Goal: Task Accomplishment & Management: Complete application form

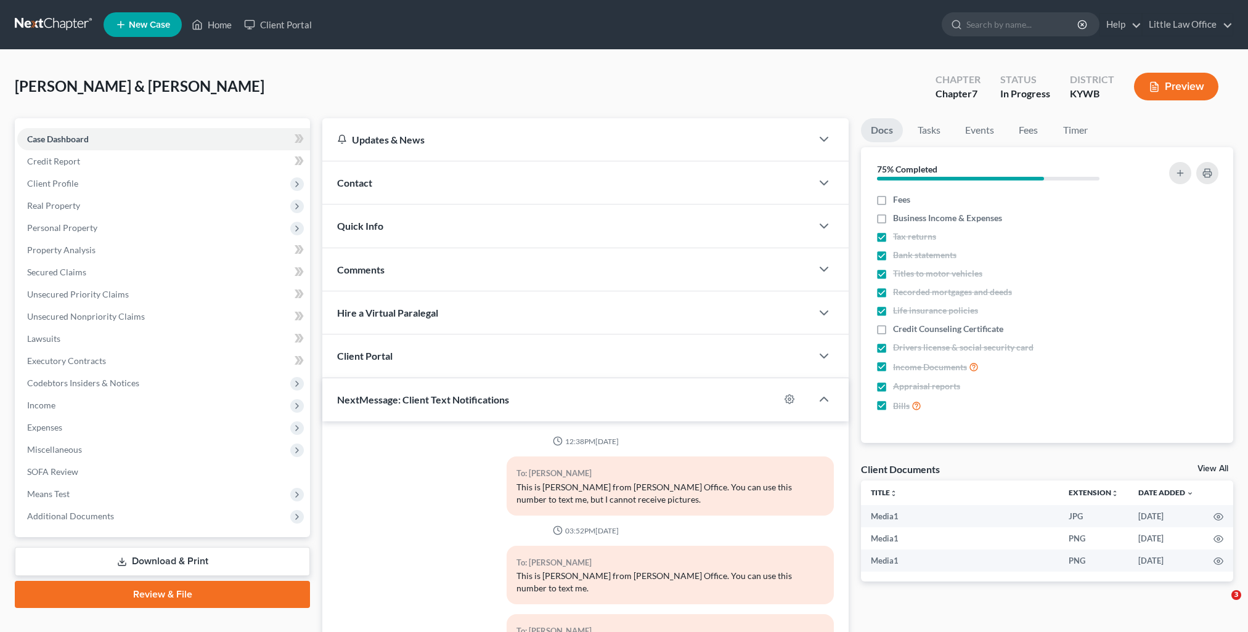
select select "0"
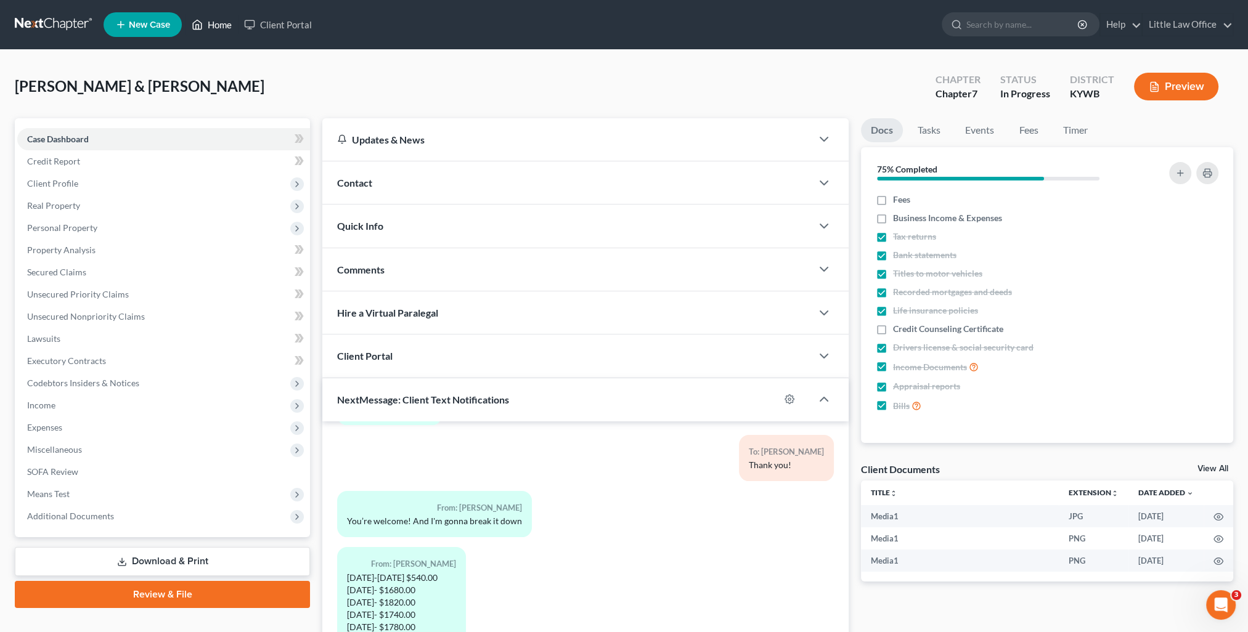
click at [211, 28] on link "Home" at bounding box center [211, 25] width 52 height 22
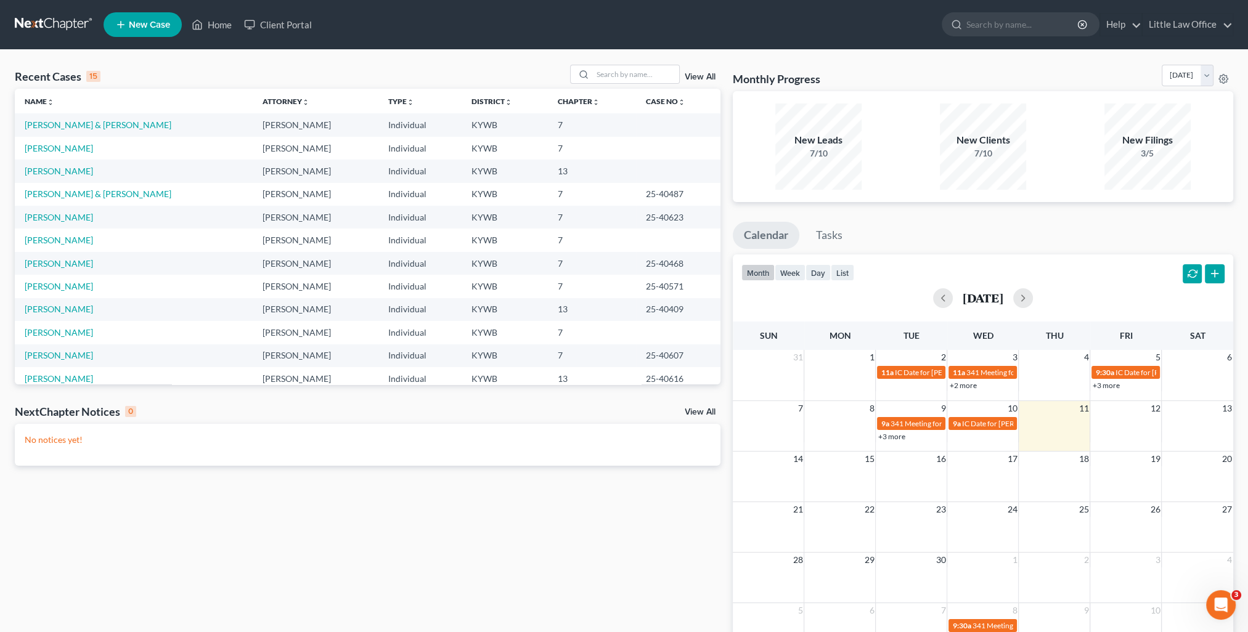
click at [612, 59] on div "Recent Cases 15 View All Name unfold_more expand_more expand_less Attorney unfo…" at bounding box center [624, 370] width 1248 height 640
click at [614, 72] on input "search" at bounding box center [636, 74] width 86 height 18
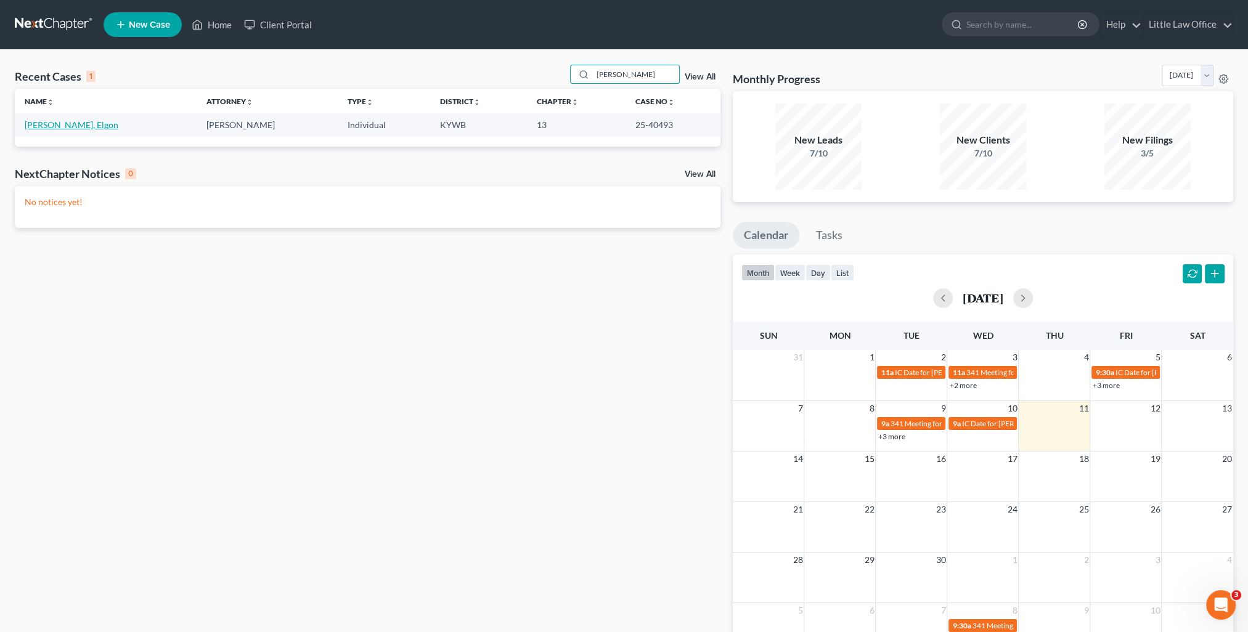
type input "[PERSON_NAME]"
click at [28, 129] on link "[PERSON_NAME], Elgon" at bounding box center [72, 125] width 94 height 10
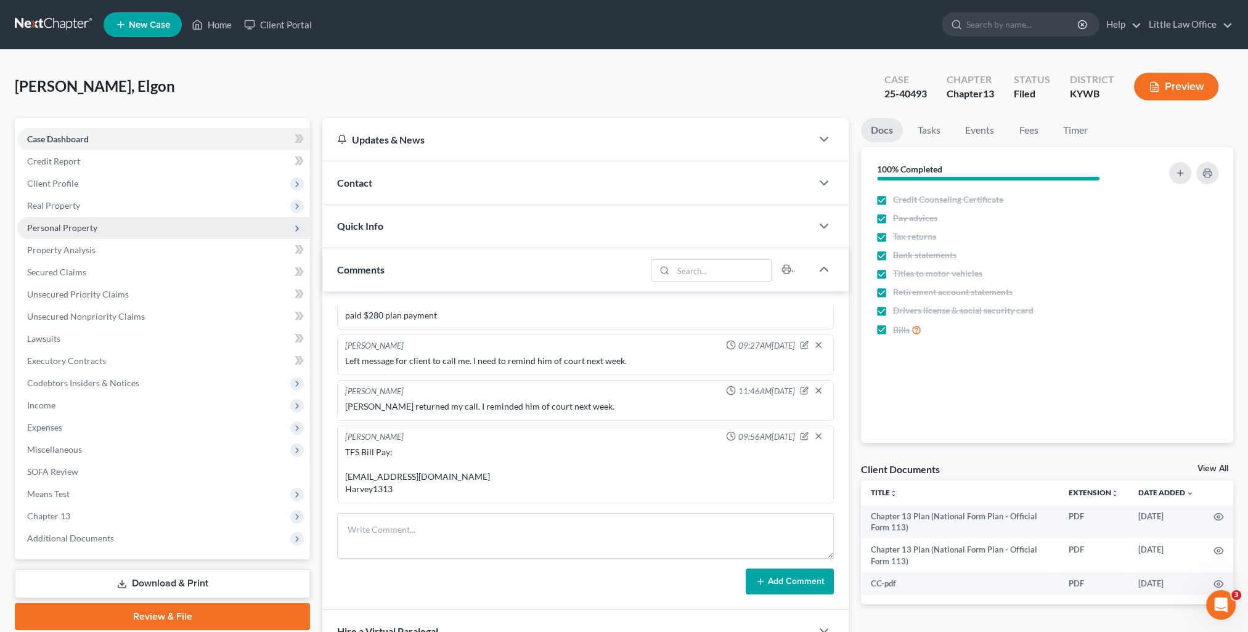
scroll to position [81, 0]
click at [54, 226] on span "Personal Property" at bounding box center [62, 227] width 70 height 10
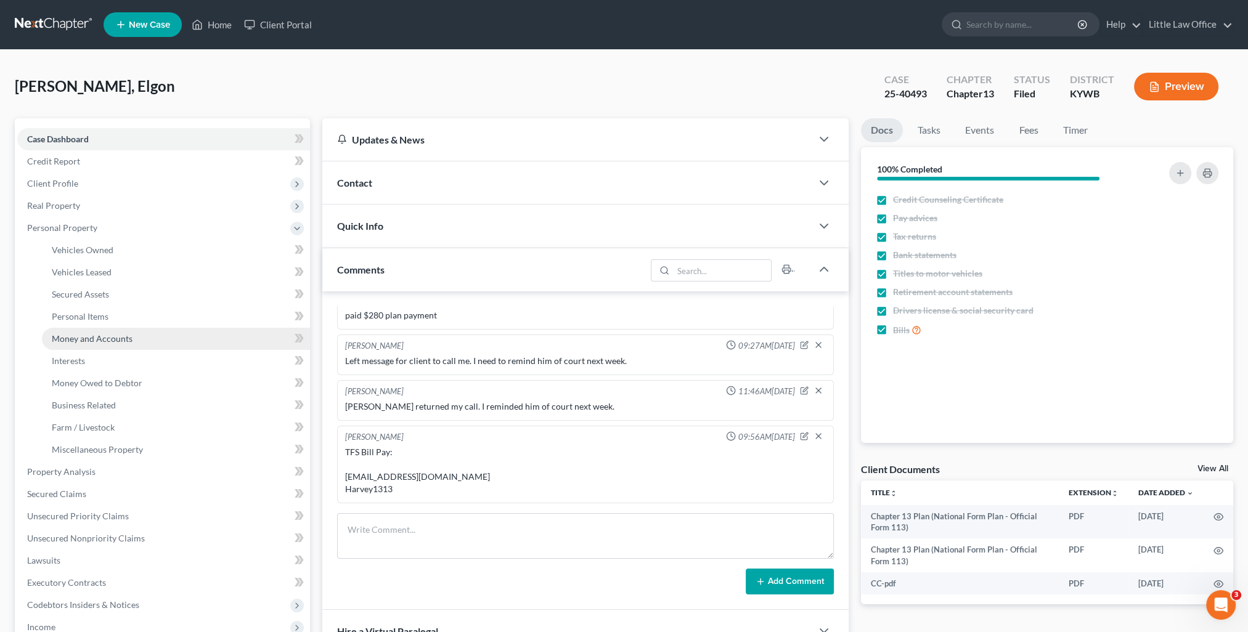
click at [86, 331] on link "Money and Accounts" at bounding box center [176, 339] width 268 height 22
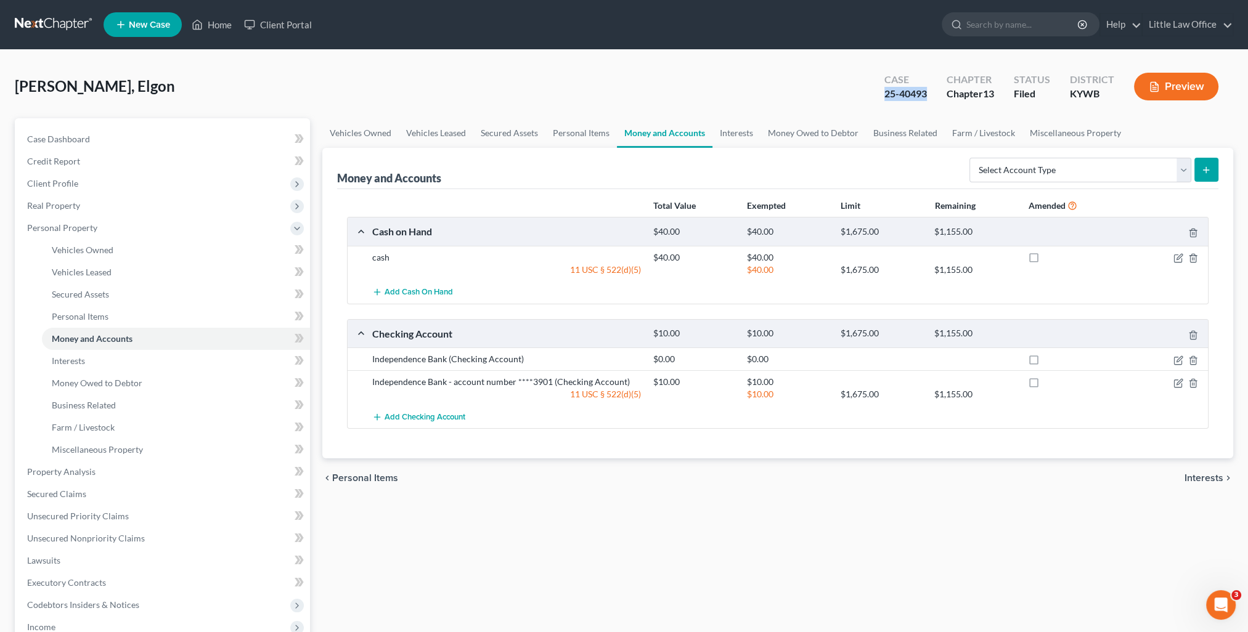
drag, startPoint x: 876, startPoint y: 97, endPoint x: 928, endPoint y: 95, distance: 51.8
click at [928, 95] on div "Case 25-40493" at bounding box center [905, 88] width 62 height 36
copy div "25-40493"
click at [86, 185] on span "Client Profile" at bounding box center [163, 184] width 293 height 22
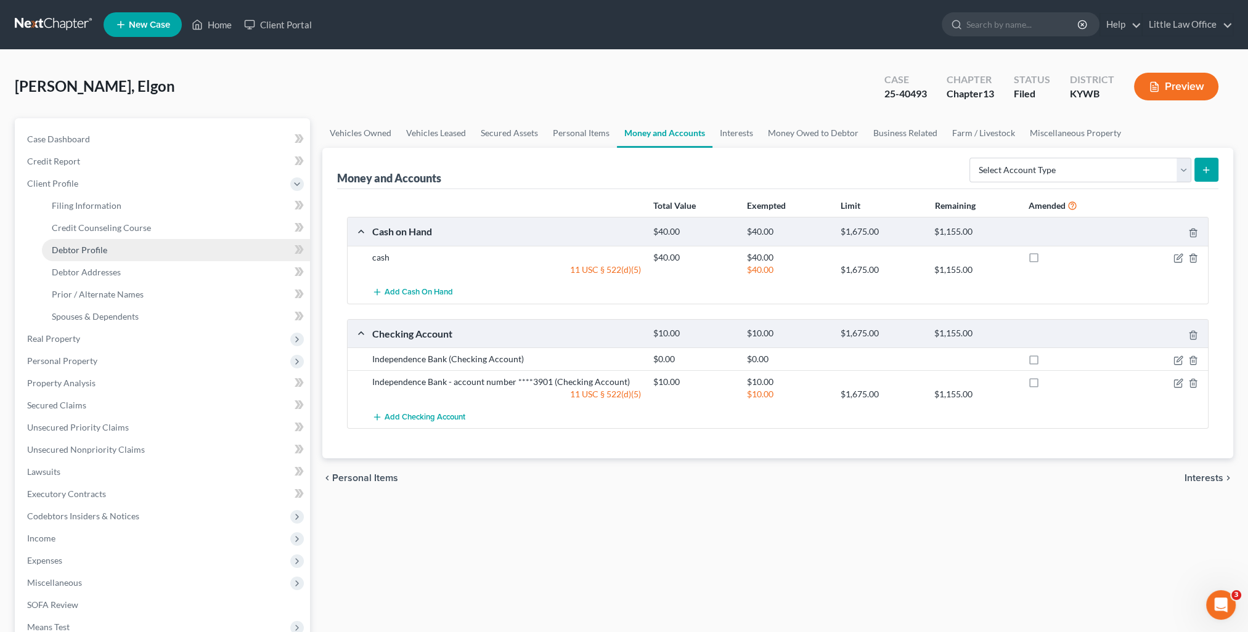
click at [105, 251] on span "Debtor Profile" at bounding box center [79, 250] width 55 height 10
select select "4"
select select "0"
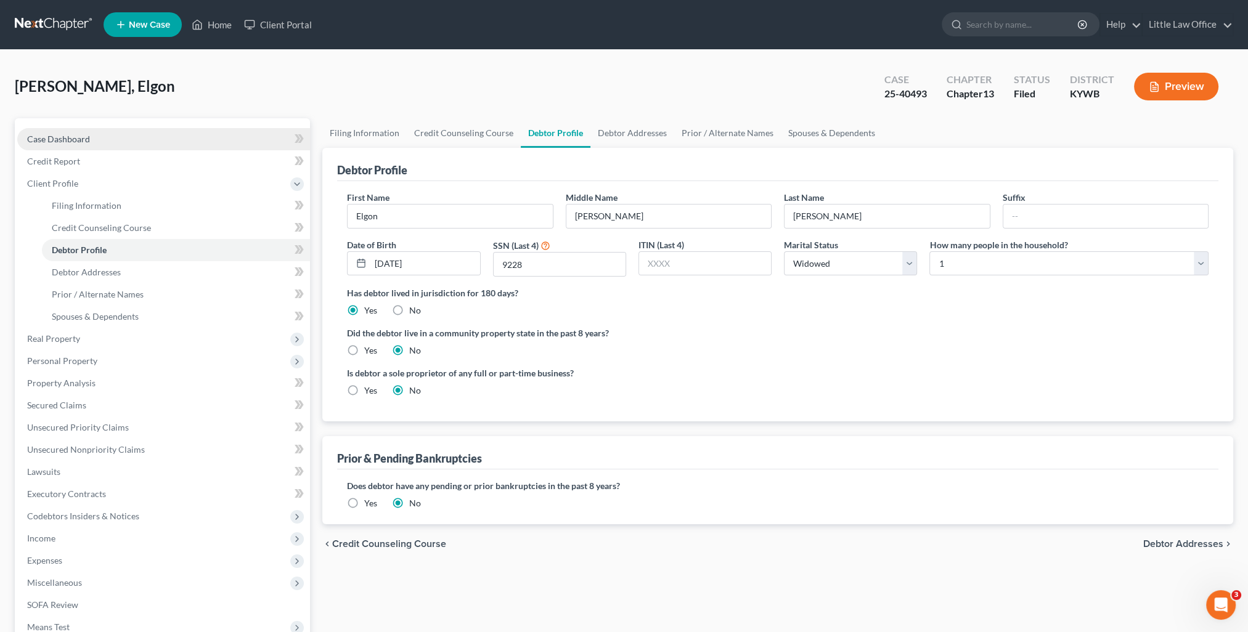
click at [101, 144] on link "Case Dashboard" at bounding box center [163, 139] width 293 height 22
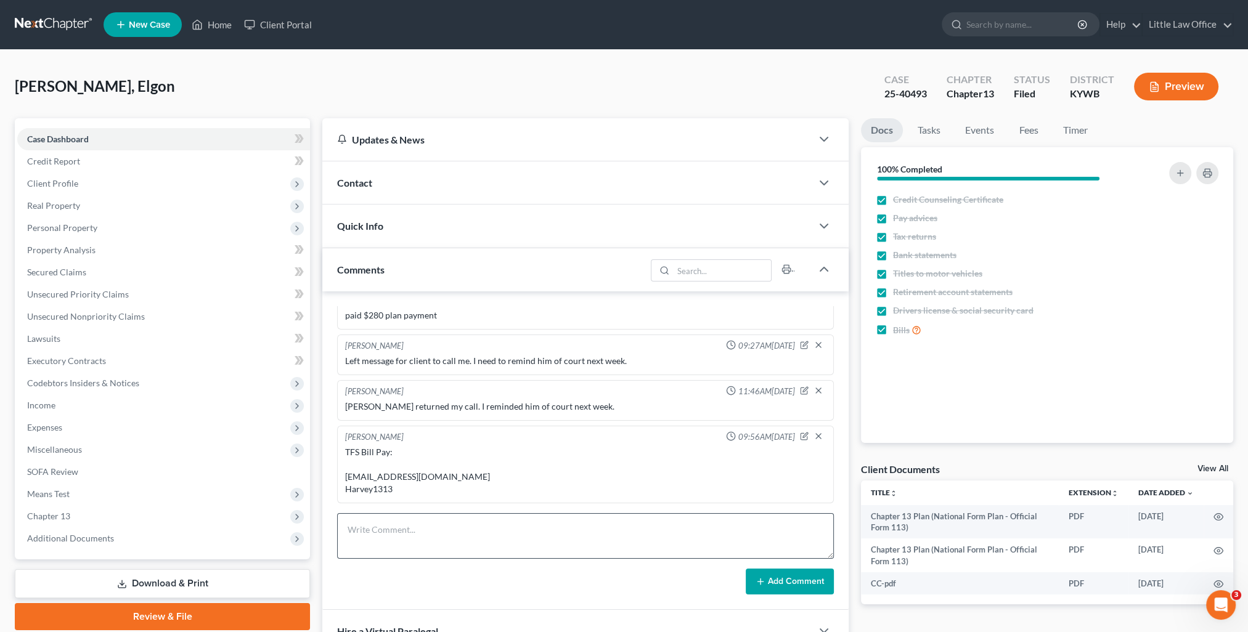
scroll to position [81, 0]
click at [358, 257] on div "Comments" at bounding box center [483, 269] width 323 height 43
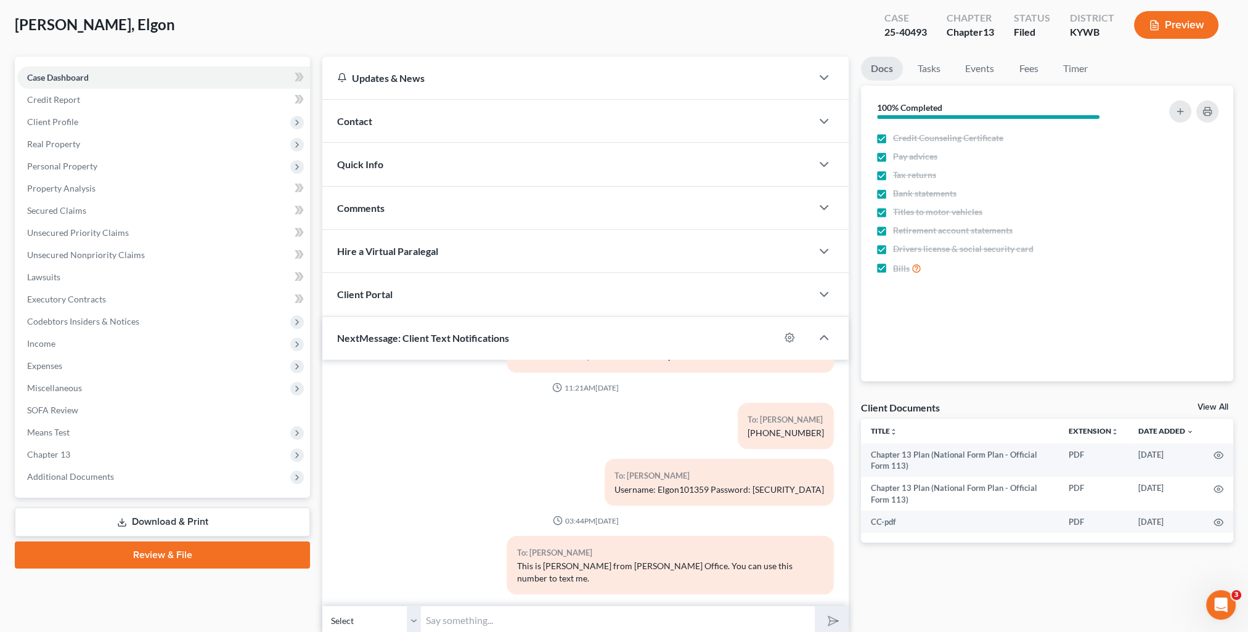
scroll to position [110, 0]
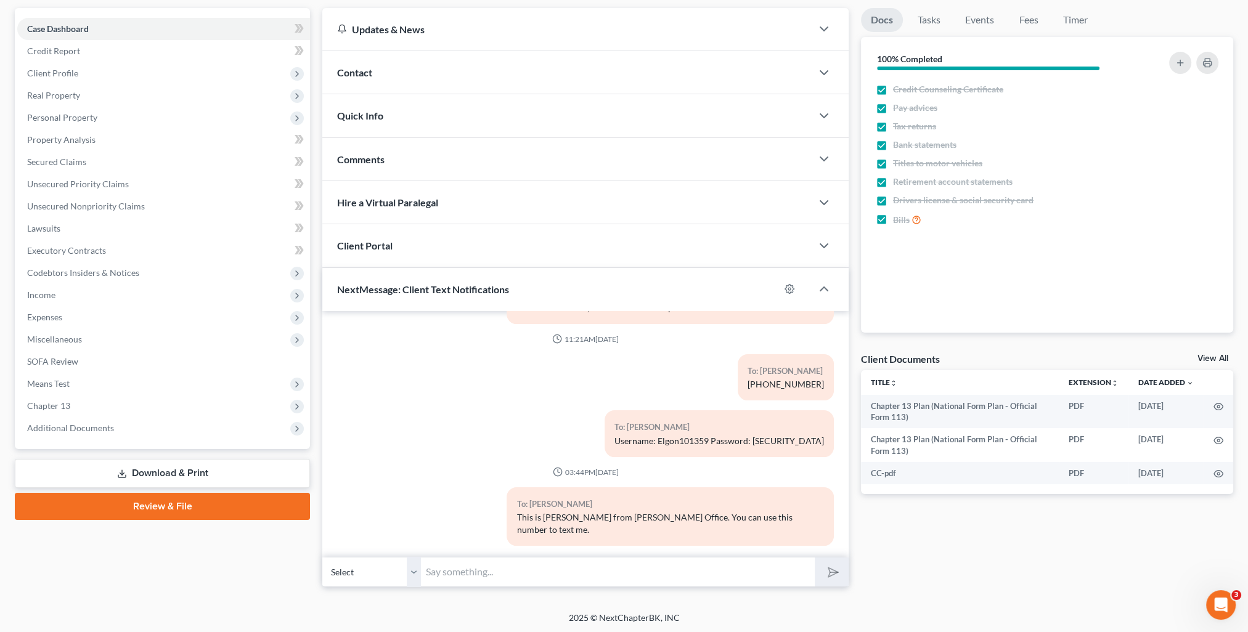
click at [556, 574] on input "text" at bounding box center [618, 572] width 394 height 30
type input "You will recieve an email from TFS Bill Pay that you will need to sign. If you …"
click at [840, 575] on button "submit" at bounding box center [832, 572] width 34 height 29
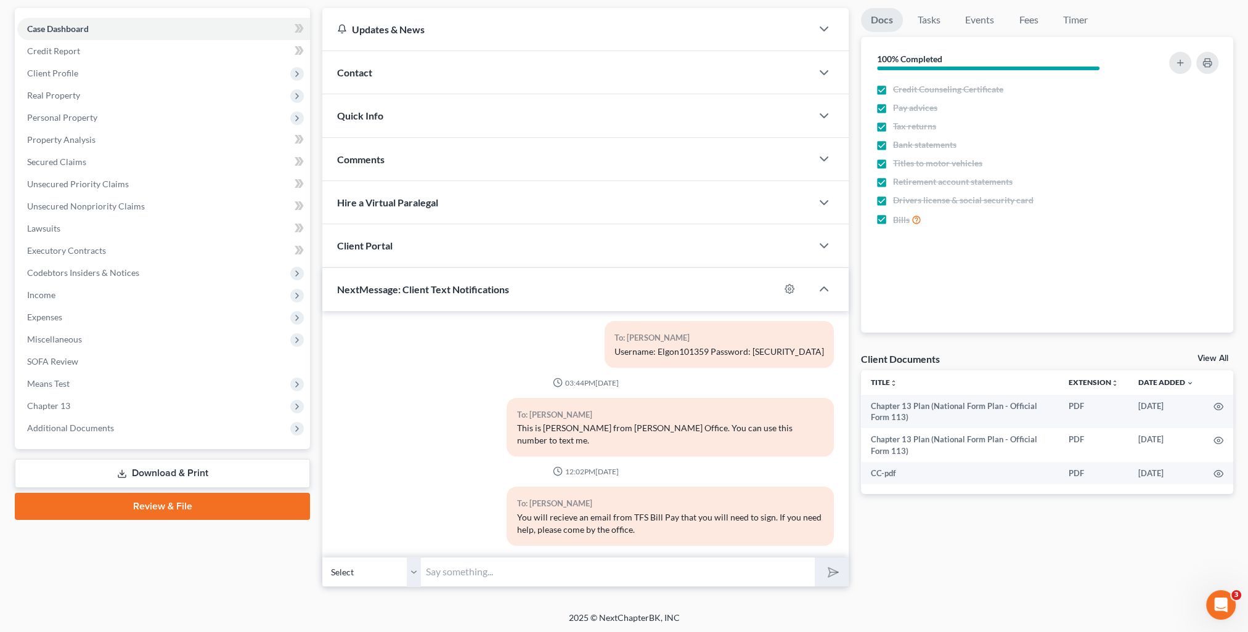
scroll to position [0, 0]
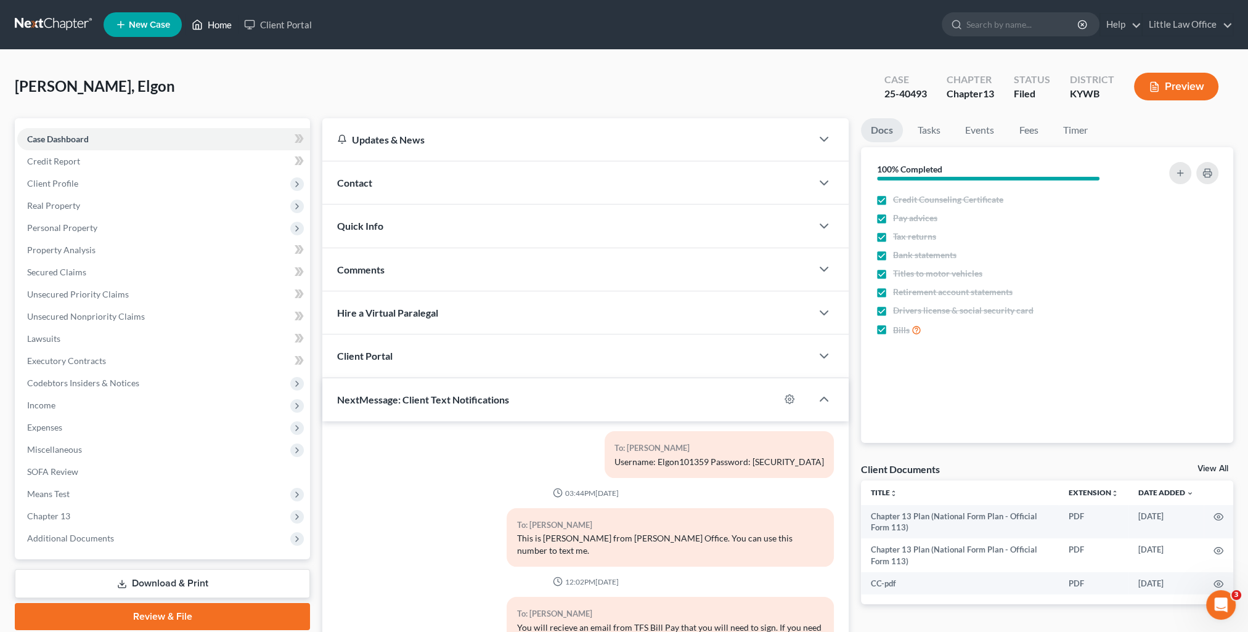
click at [208, 23] on link "Home" at bounding box center [211, 25] width 52 height 22
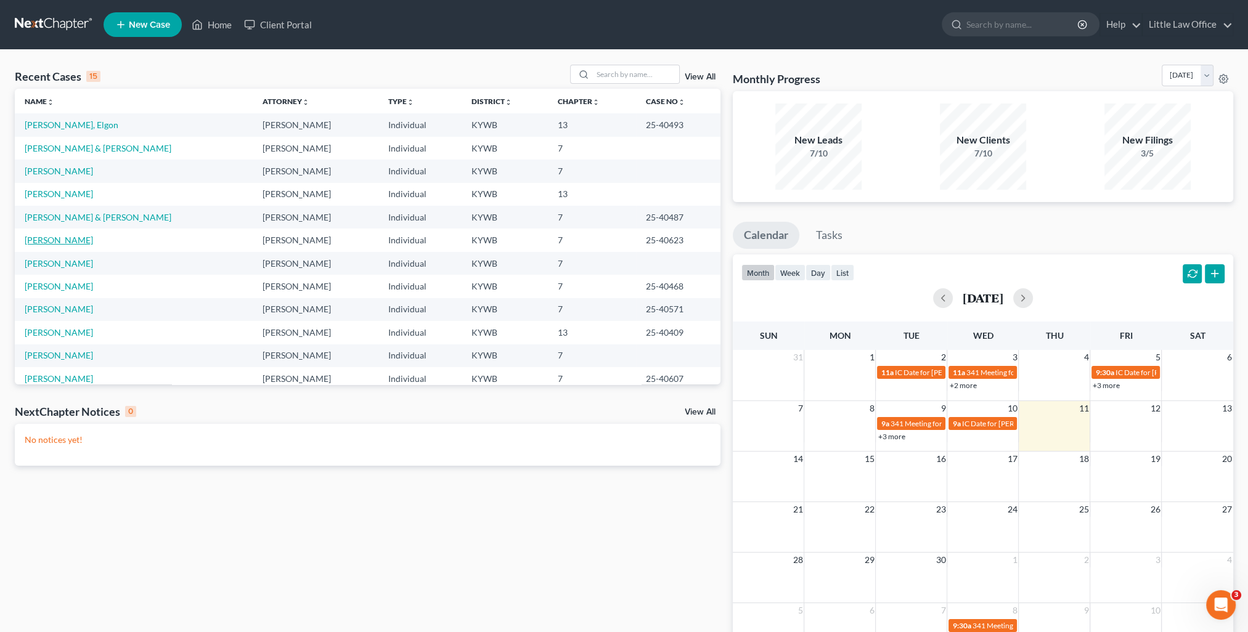
click at [62, 238] on link "[PERSON_NAME]" at bounding box center [59, 240] width 68 height 10
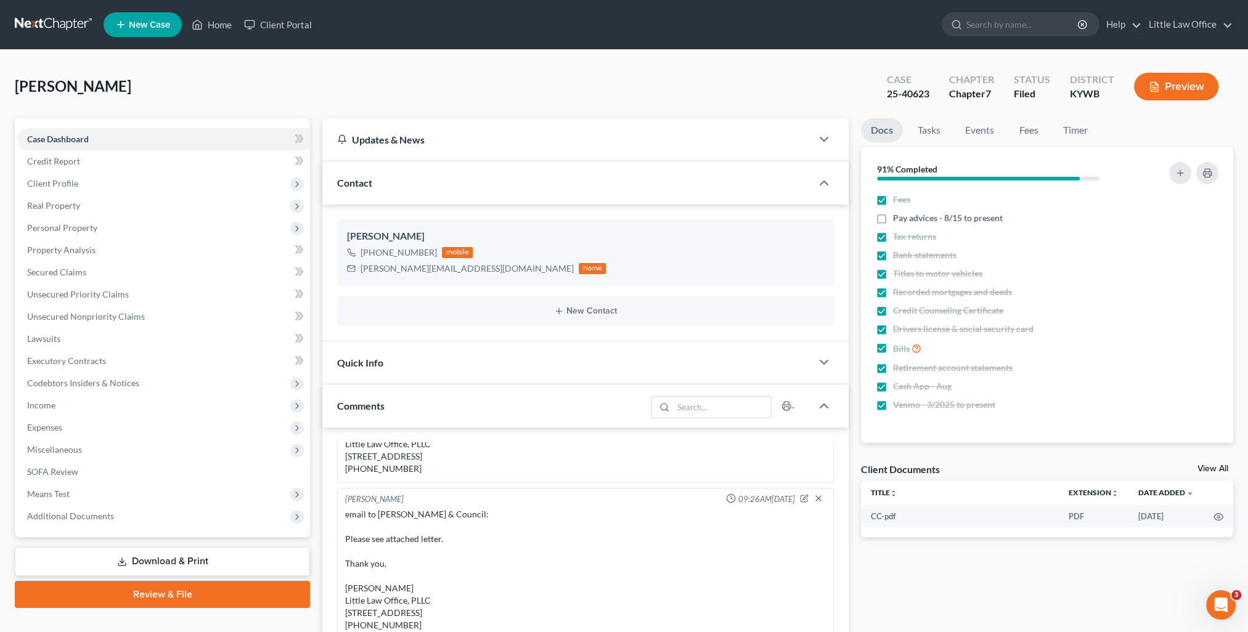
scroll to position [1034, 0]
click at [429, 182] on div "Contact" at bounding box center [566, 182] width 489 height 43
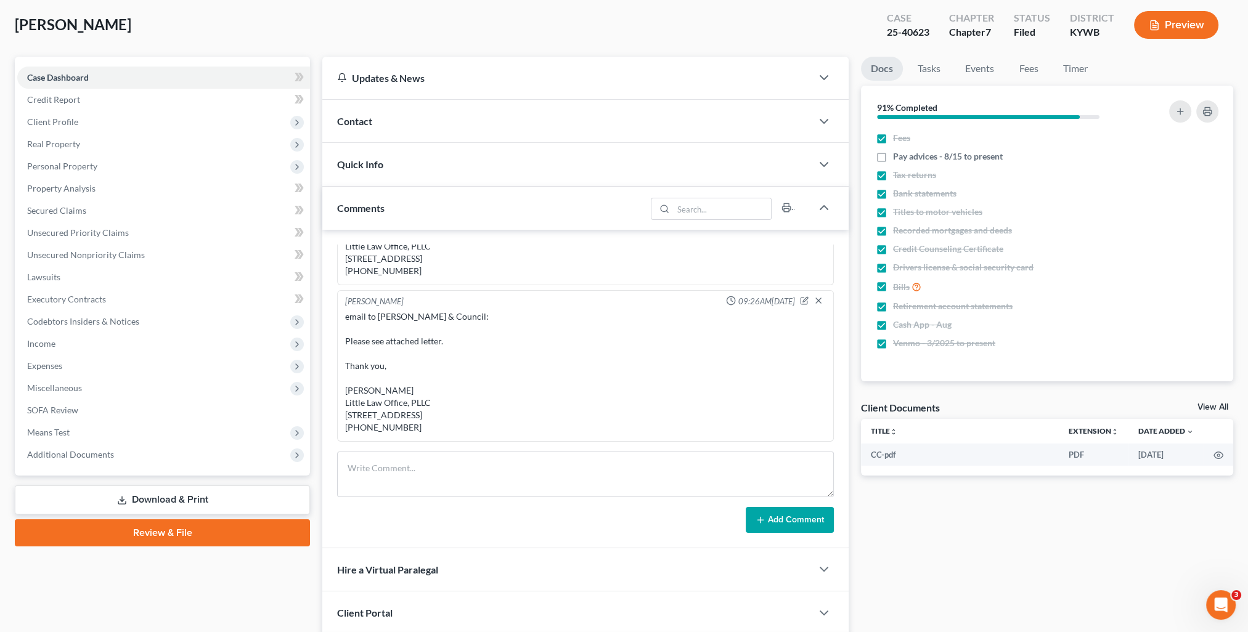
scroll to position [123, 0]
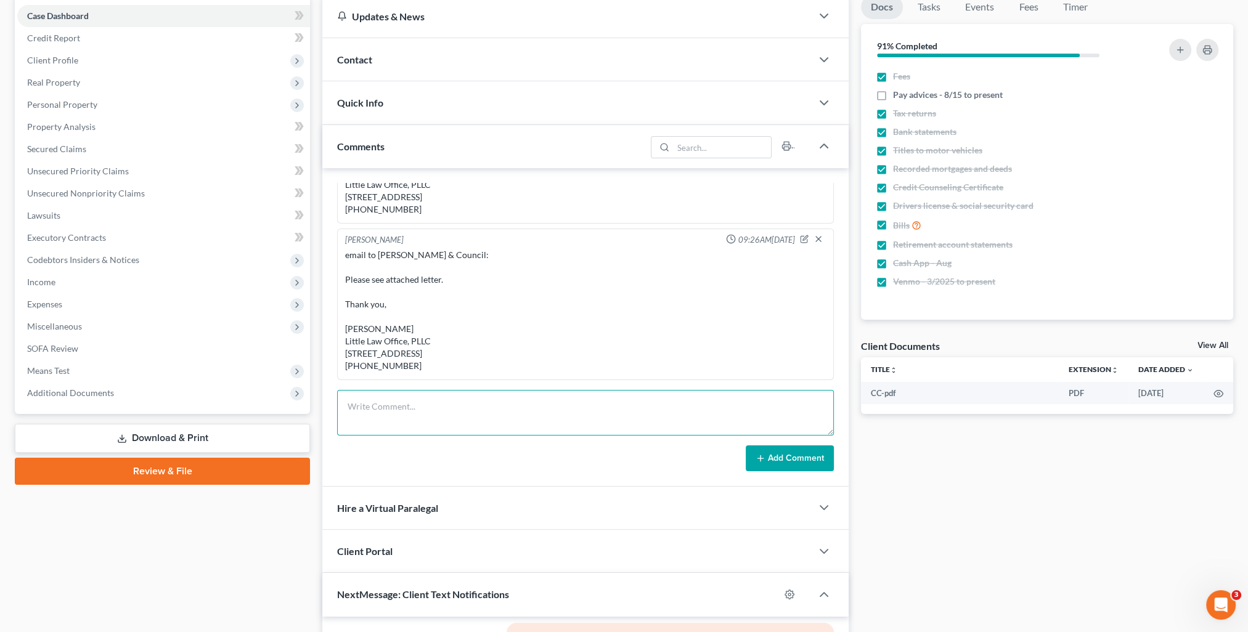
click at [419, 417] on textarea at bounding box center [585, 413] width 497 height 46
paste textarea "Your message To: Payroll Subject: [PERSON_NAME] 25-40623 Sent: [DATE] 10:07:46 …"
click at [491, 411] on textarea "Read Receipt from Carhartt payroll: Your message To: Payroll Subject: [PERSON_N…" at bounding box center [585, 413] width 497 height 46
type textarea "Read Receipt from Carhartt payroll: Your message To: Payroll Subject: [PERSON_N…"
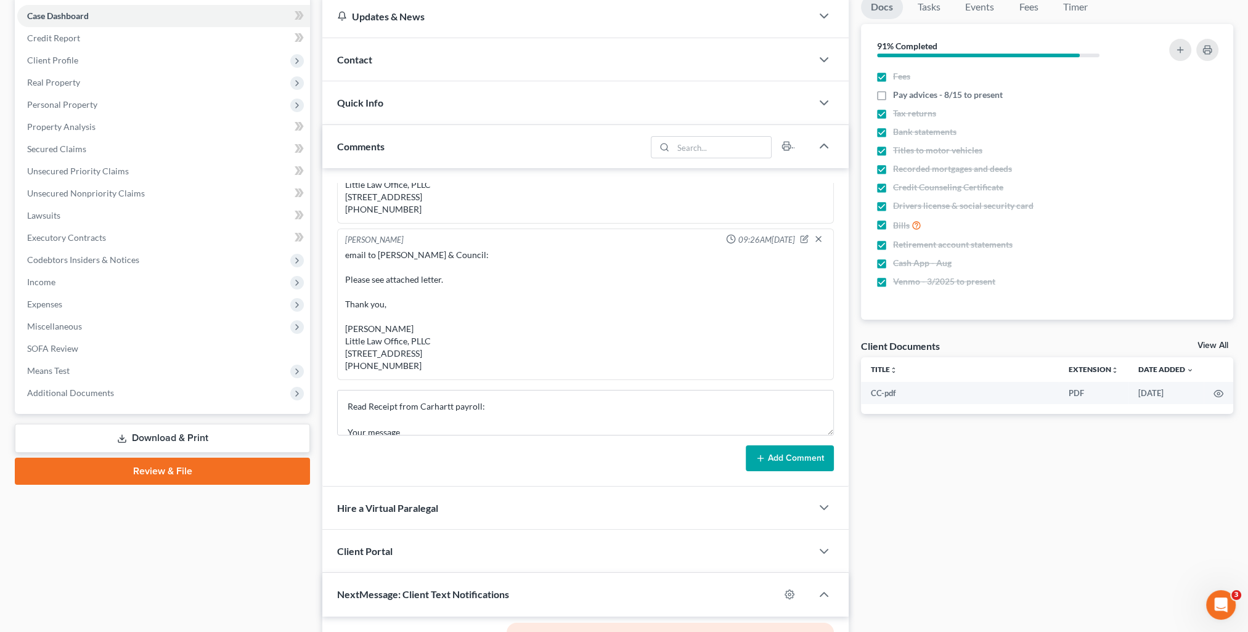
click at [795, 457] on button "Add Comment" at bounding box center [790, 458] width 88 height 26
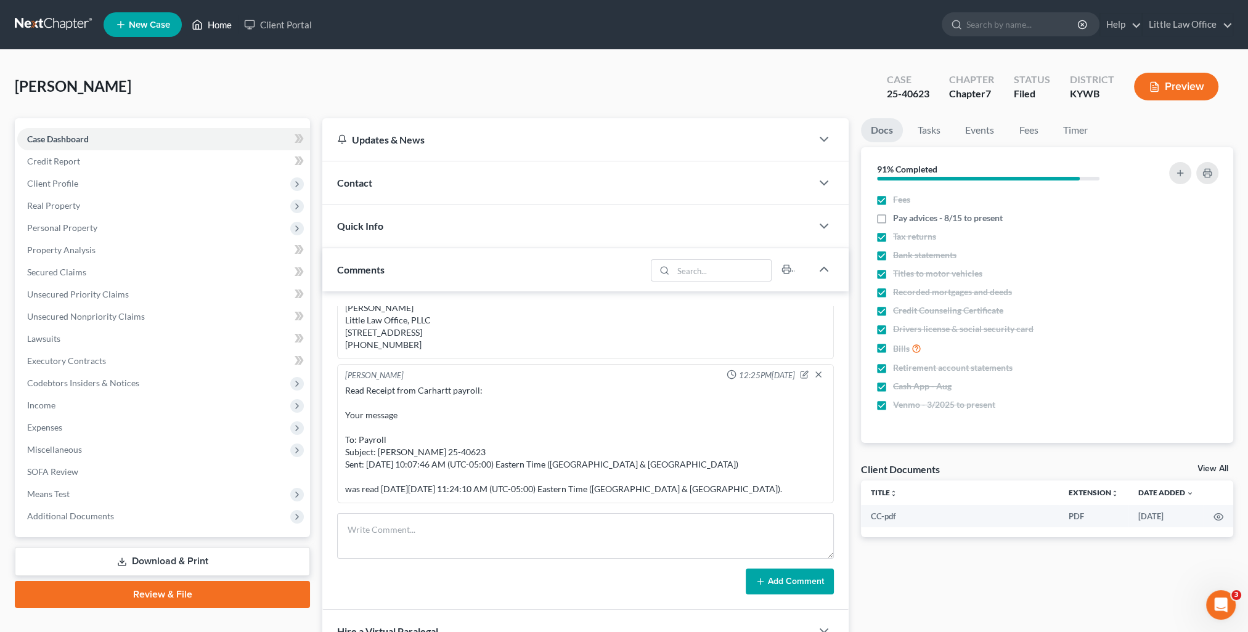
click at [217, 21] on link "Home" at bounding box center [211, 25] width 52 height 22
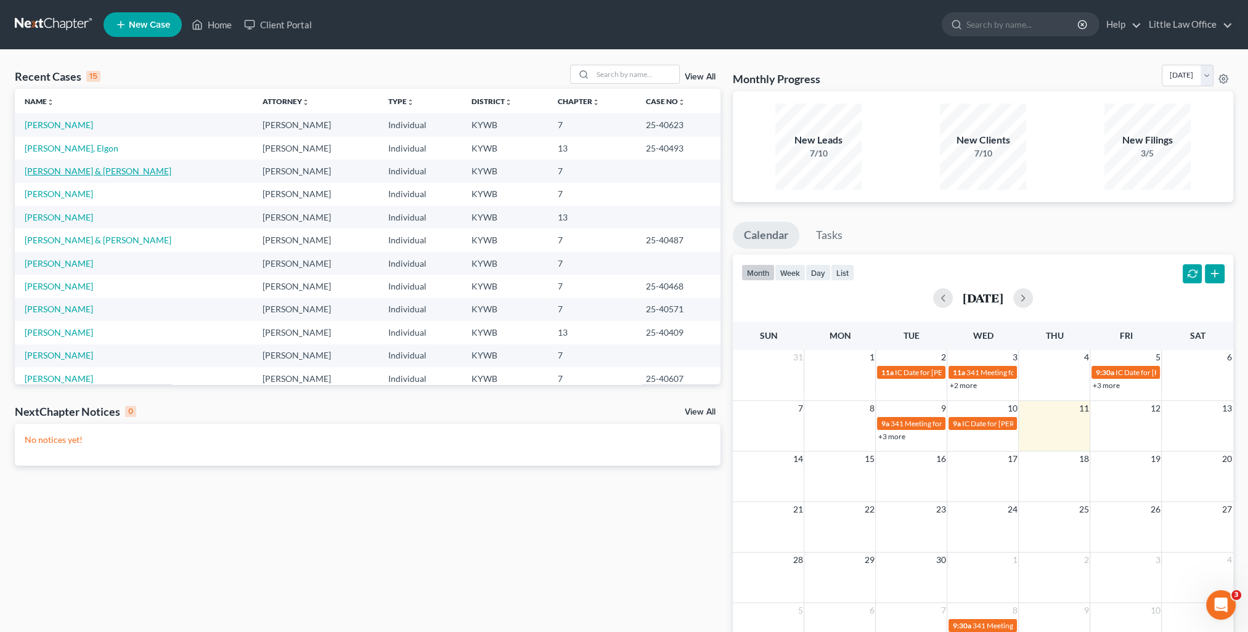
click at [59, 175] on link "[PERSON_NAME] & [PERSON_NAME]" at bounding box center [98, 171] width 147 height 10
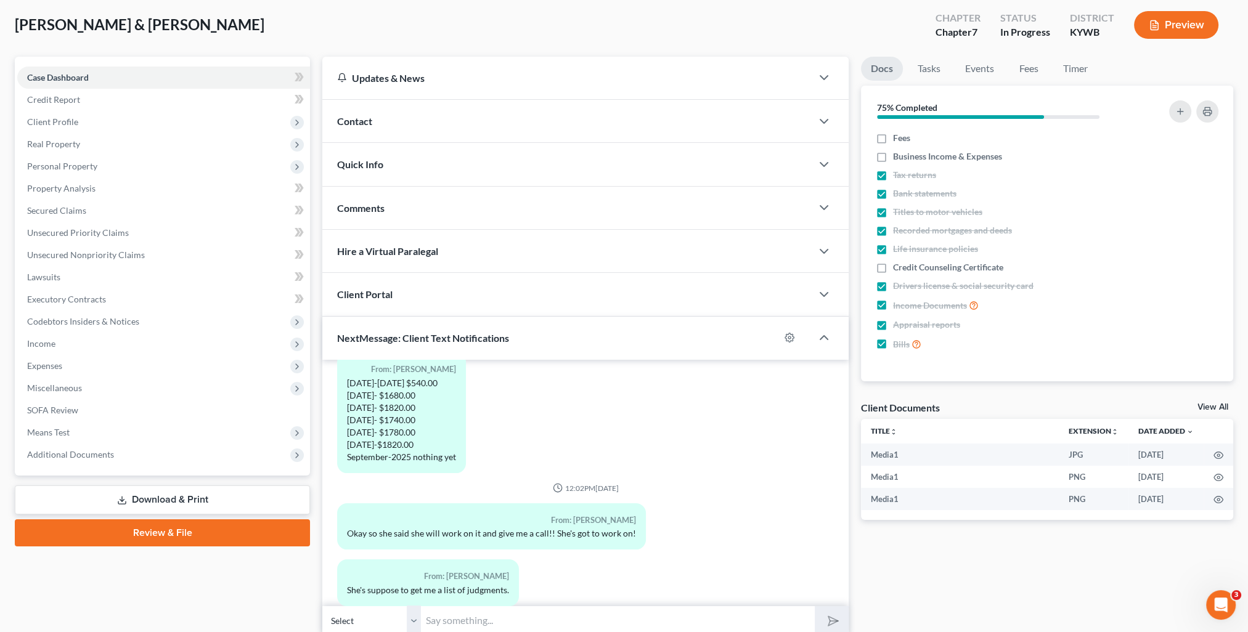
scroll to position [110, 0]
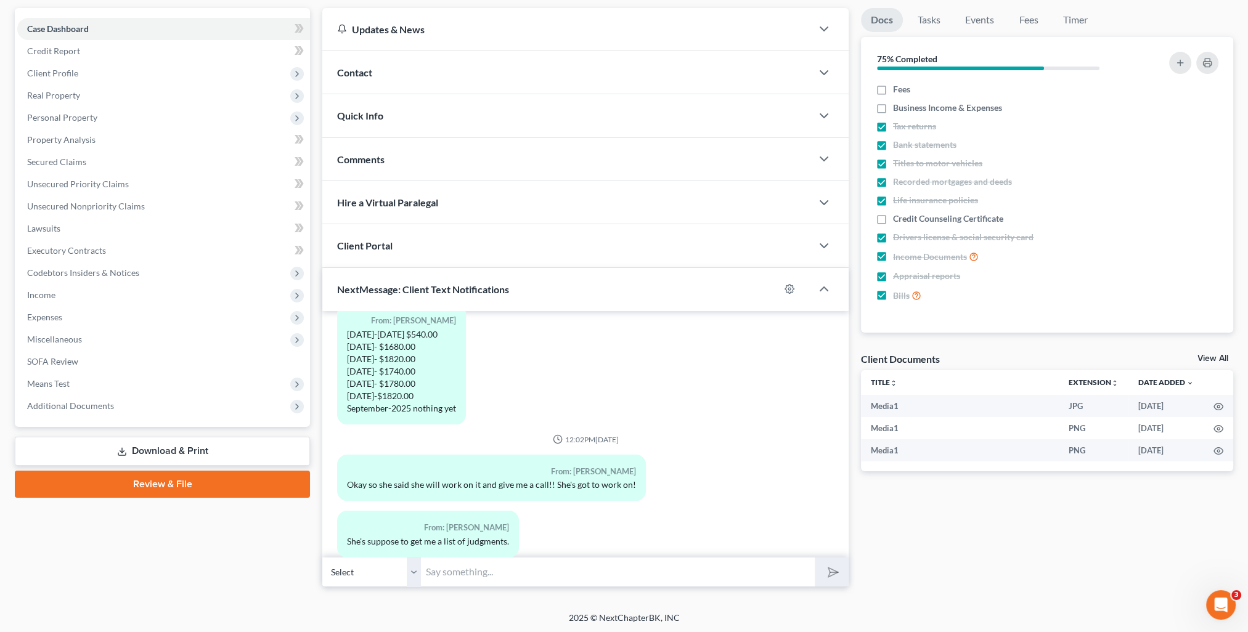
click at [490, 570] on input "text" at bounding box center [618, 572] width 394 height 30
type input "Great! Please make sure she also gives you copies of them. I have to have them …"
click at [815, 558] on button "submit" at bounding box center [832, 572] width 34 height 29
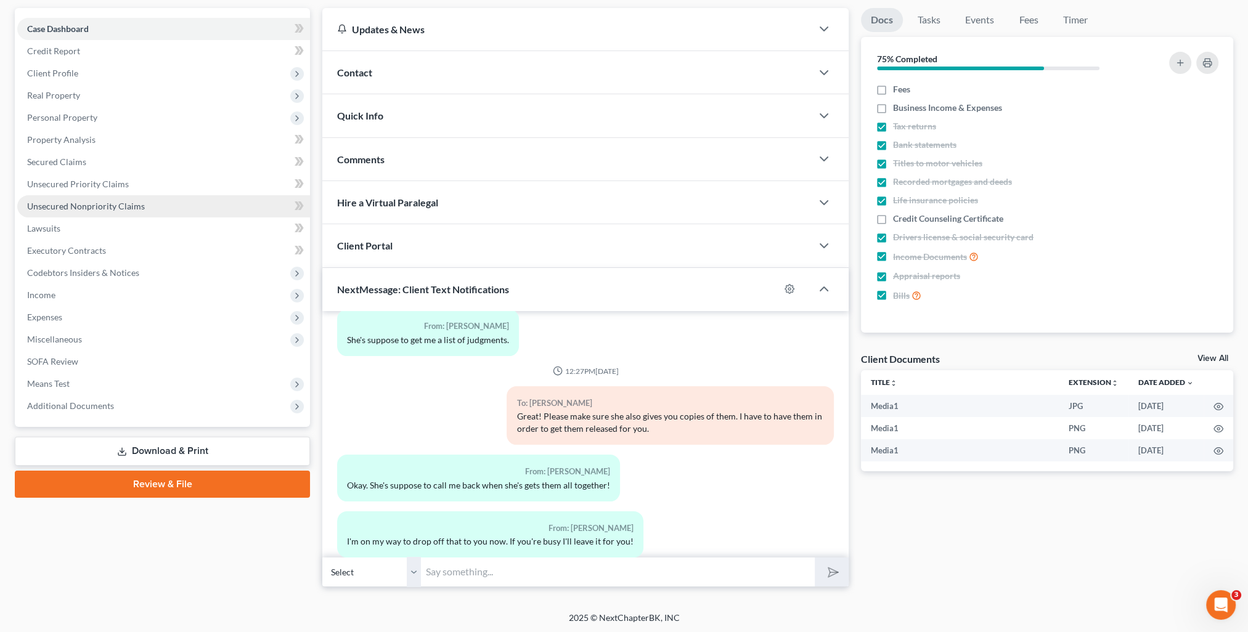
scroll to position [0, 0]
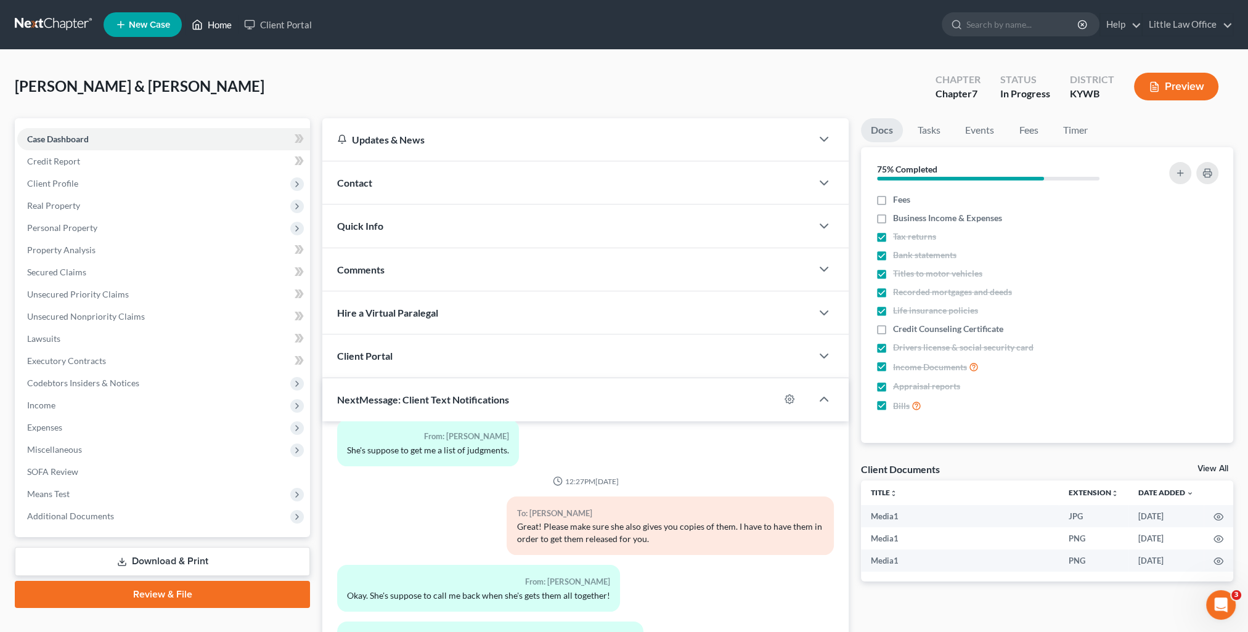
click at [219, 26] on link "Home" at bounding box center [211, 25] width 52 height 22
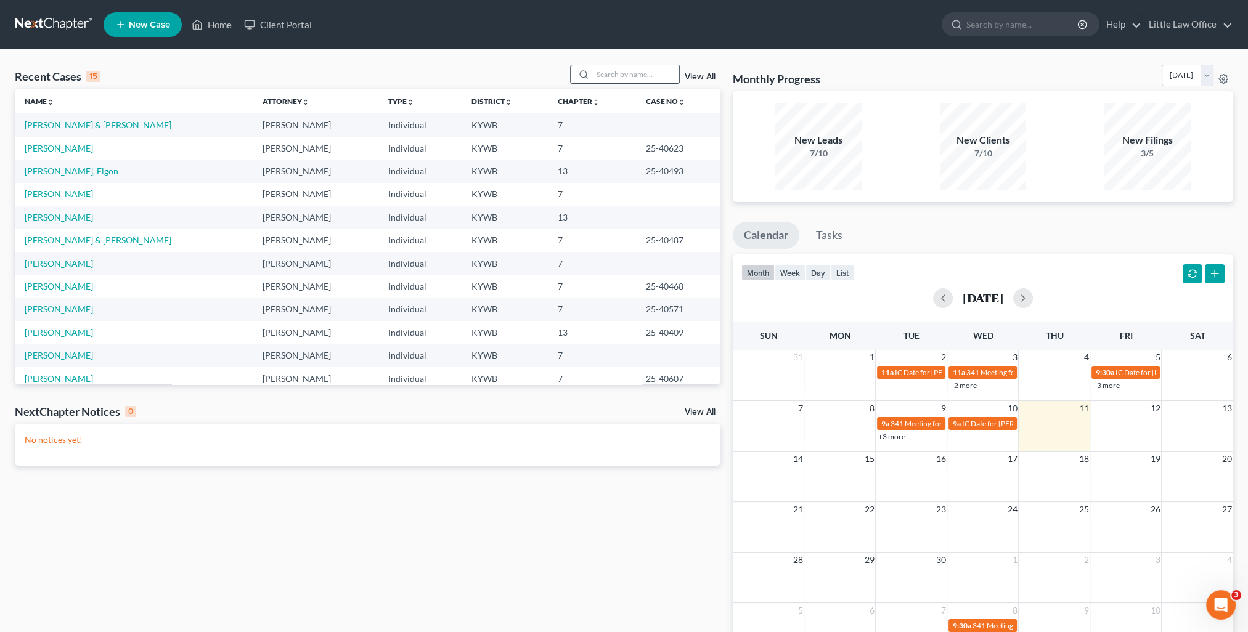
click at [611, 83] on input "search" at bounding box center [636, 74] width 86 height 18
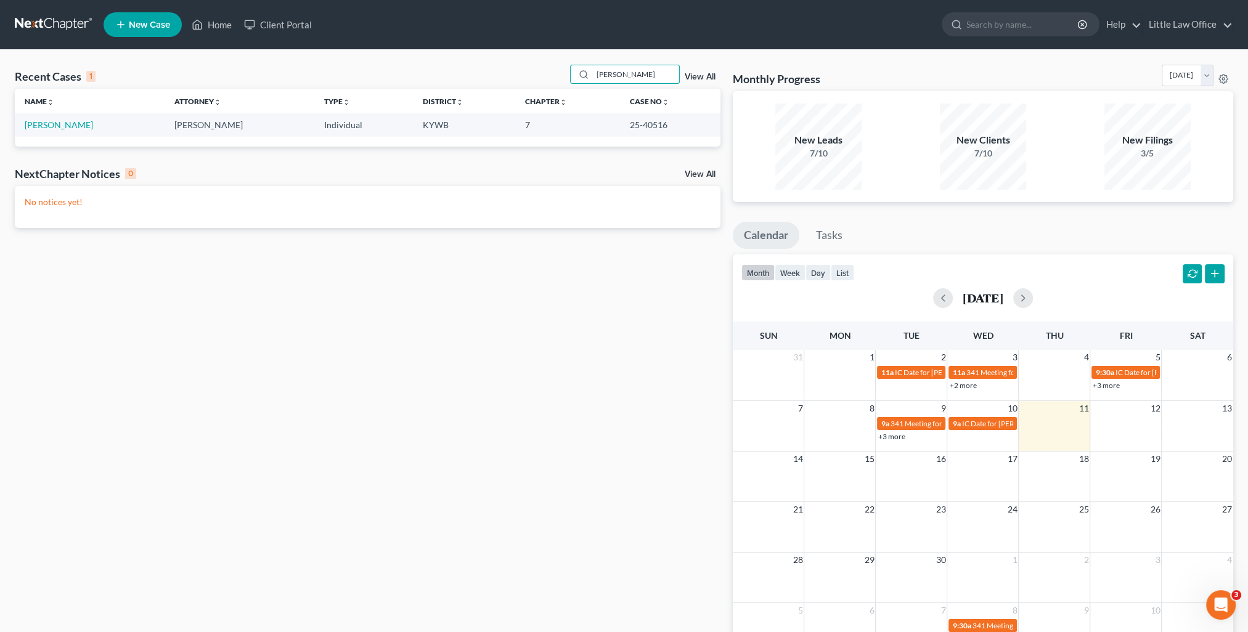
type input "[PERSON_NAME]"
drag, startPoint x: 99, startPoint y: 135, endPoint x: 97, endPoint y: 129, distance: 6.3
click at [99, 135] on td "[PERSON_NAME]" at bounding box center [90, 124] width 150 height 23
click at [93, 124] on link "[PERSON_NAME]" at bounding box center [59, 125] width 68 height 10
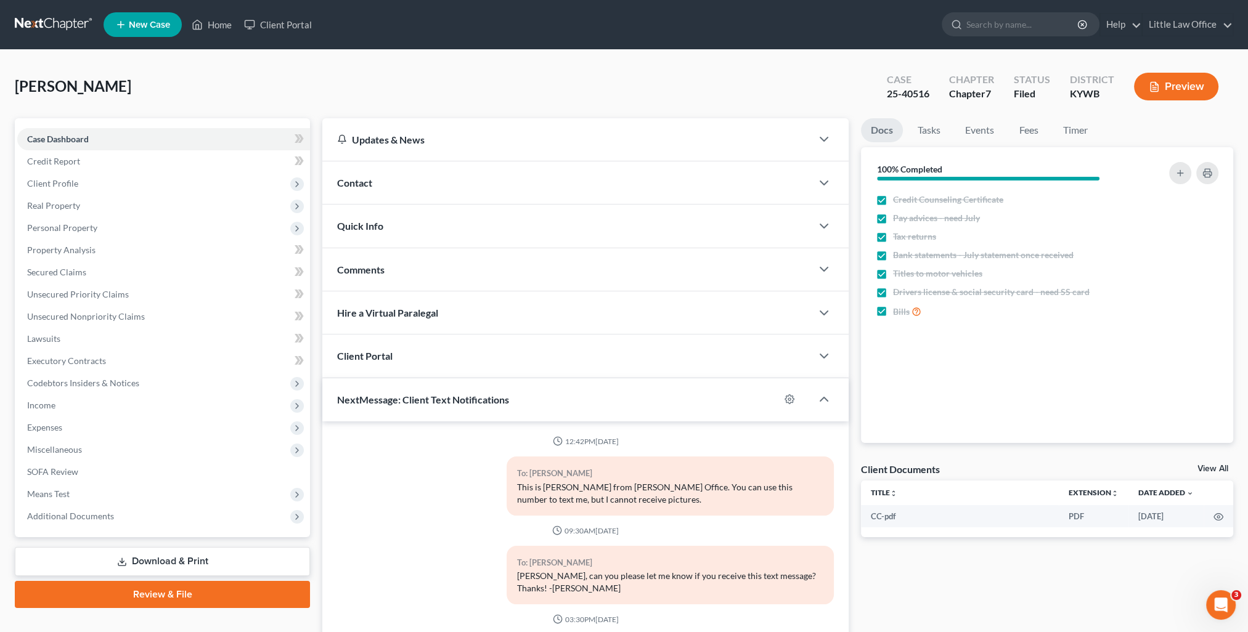
click at [417, 198] on div "Contact" at bounding box center [566, 182] width 489 height 43
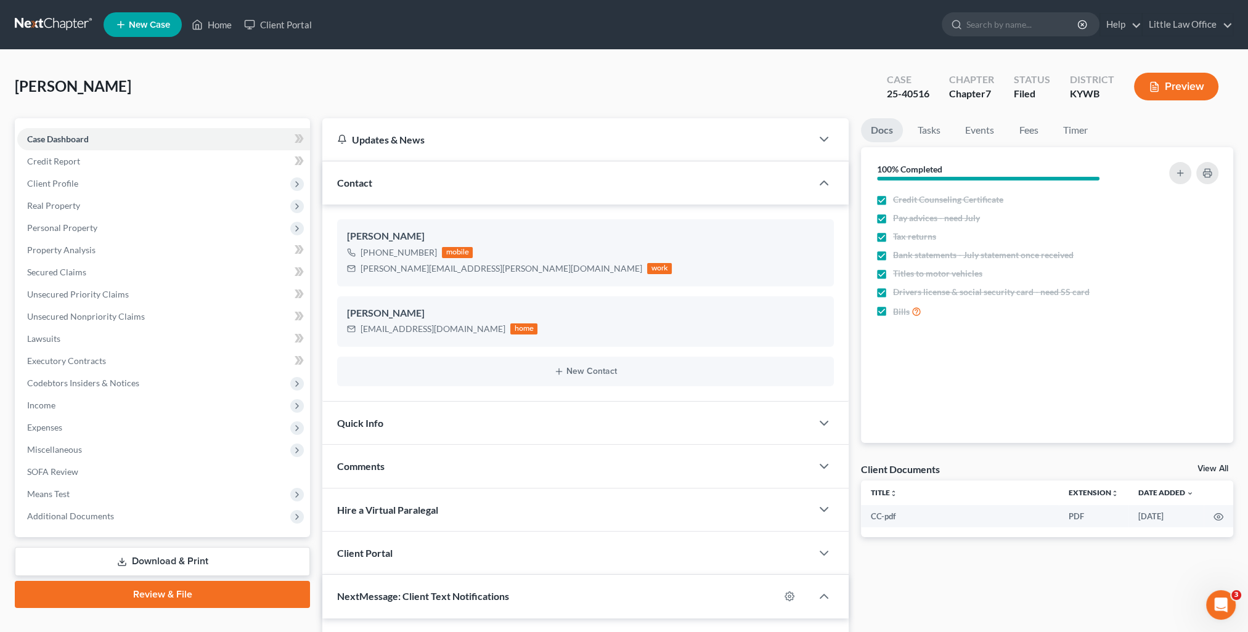
scroll to position [408, 0]
drag, startPoint x: 362, startPoint y: 266, endPoint x: 465, endPoint y: 272, distance: 103.0
click at [465, 272] on div "[PERSON_NAME][EMAIL_ADDRESS][PERSON_NAME][DOMAIN_NAME]" at bounding box center [501, 268] width 282 height 12
click at [383, 283] on div "[PERSON_NAME] [PHONE_NUMBER] mobile [PERSON_NAME][EMAIL_ADDRESS][PERSON_NAME][D…" at bounding box center [585, 252] width 497 height 67
drag, startPoint x: 392, startPoint y: 272, endPoint x: 417, endPoint y: 272, distance: 24.6
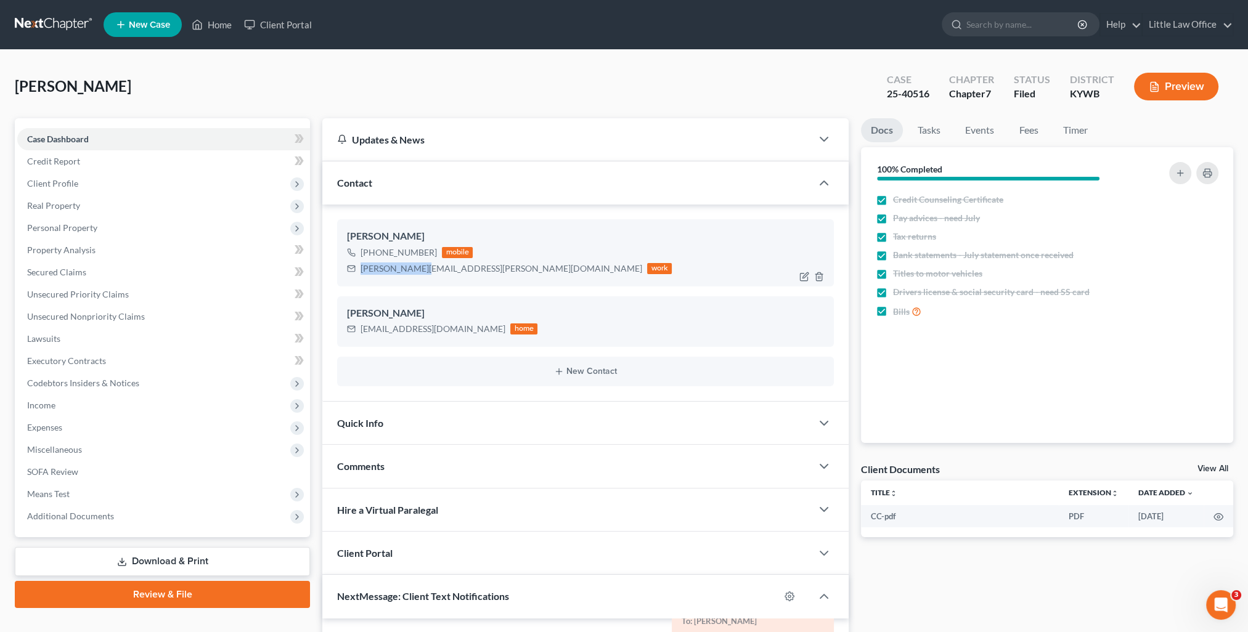
click at [417, 272] on div "[PERSON_NAME][EMAIL_ADDRESS][PERSON_NAME][DOMAIN_NAME]" at bounding box center [501, 268] width 282 height 12
click at [359, 275] on div "[PERSON_NAME][EMAIL_ADDRESS][PERSON_NAME][DOMAIN_NAME] work" at bounding box center [509, 269] width 325 height 16
click at [568, 245] on div "[PHONE_NUMBER] mobile [PERSON_NAME][EMAIL_ADDRESS][PERSON_NAME][DOMAIN_NAME] wo…" at bounding box center [585, 261] width 477 height 32
drag, startPoint x: 360, startPoint y: 267, endPoint x: 465, endPoint y: 278, distance: 105.9
click at [465, 278] on div "[PERSON_NAME] [PHONE_NUMBER] mobile [PERSON_NAME][EMAIL_ADDRESS][PERSON_NAME][D…" at bounding box center [585, 252] width 497 height 67
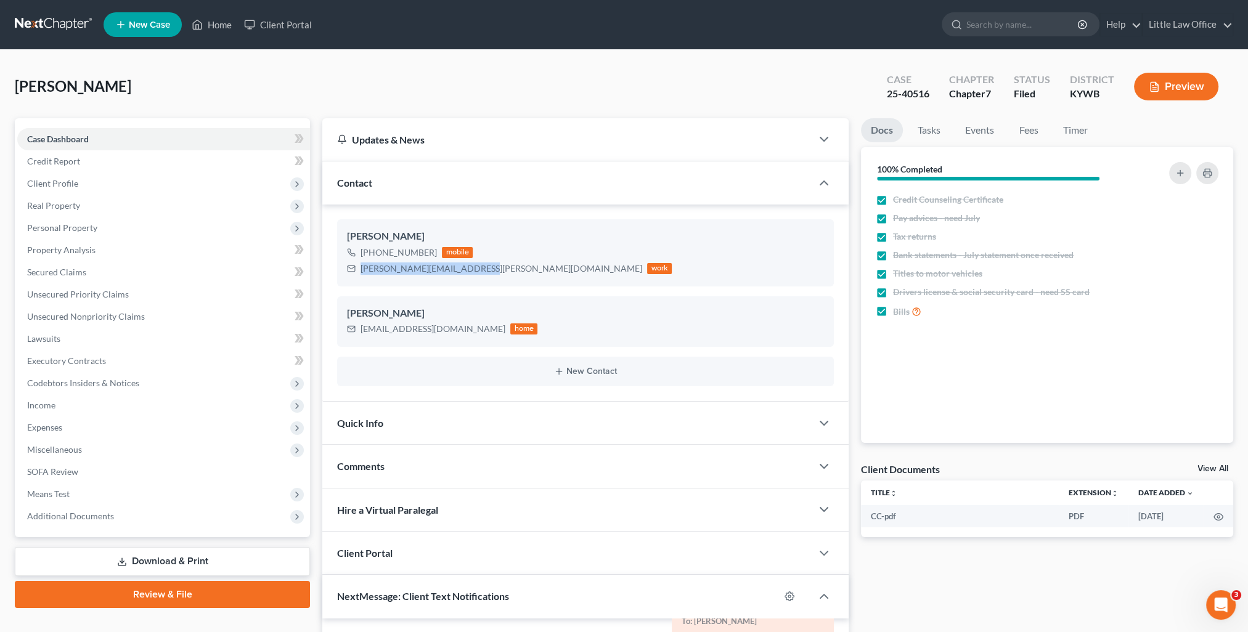
copy div "[PERSON_NAME][EMAIL_ADDRESS][PERSON_NAME][DOMAIN_NAME]"
click at [371, 334] on div "[EMAIL_ADDRESS][DOMAIN_NAME]" at bounding box center [432, 329] width 145 height 12
drag, startPoint x: 445, startPoint y: 325, endPoint x: 534, endPoint y: 321, distance: 88.2
click at [447, 324] on div "[EMAIL_ADDRESS][DOMAIN_NAME] home" at bounding box center [442, 329] width 190 height 16
click at [547, 325] on div "[EMAIL_ADDRESS][DOMAIN_NAME] home" at bounding box center [585, 329] width 477 height 16
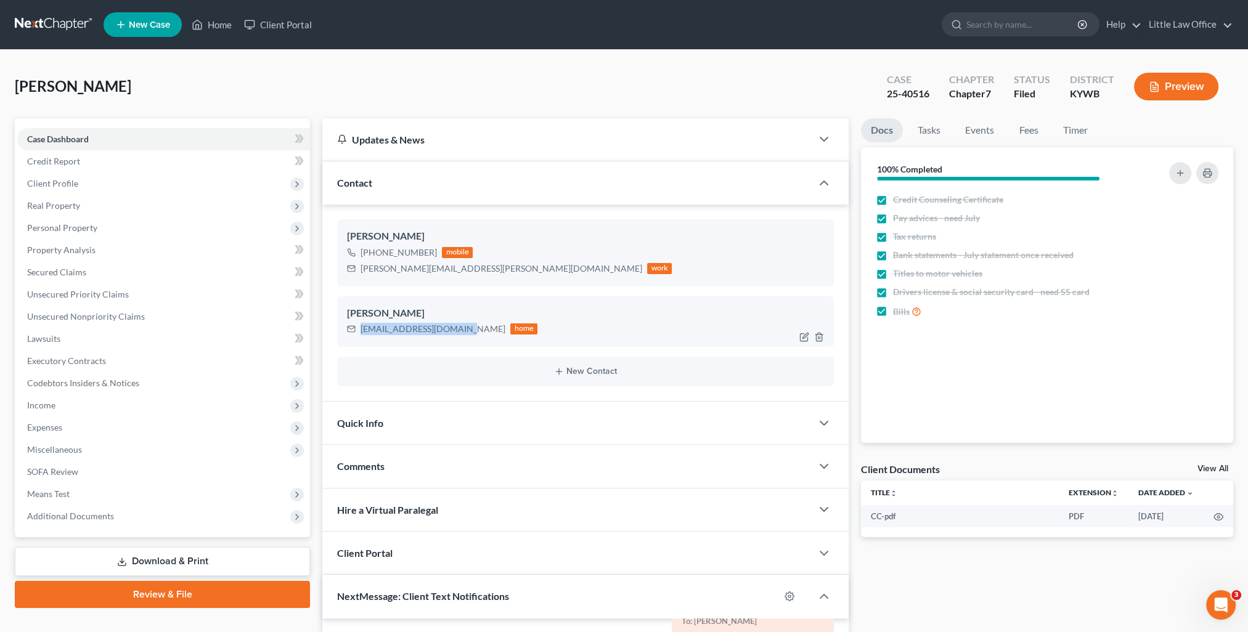
drag, startPoint x: 466, startPoint y: 328, endPoint x: 360, endPoint y: 330, distance: 105.4
click at [360, 330] on div "[EMAIL_ADDRESS][DOMAIN_NAME]" at bounding box center [432, 329] width 145 height 12
copy div "[EMAIL_ADDRESS][DOMAIN_NAME]"
drag, startPoint x: 453, startPoint y: 466, endPoint x: 515, endPoint y: 427, distance: 73.7
click at [453, 466] on div "Comments" at bounding box center [566, 466] width 489 height 43
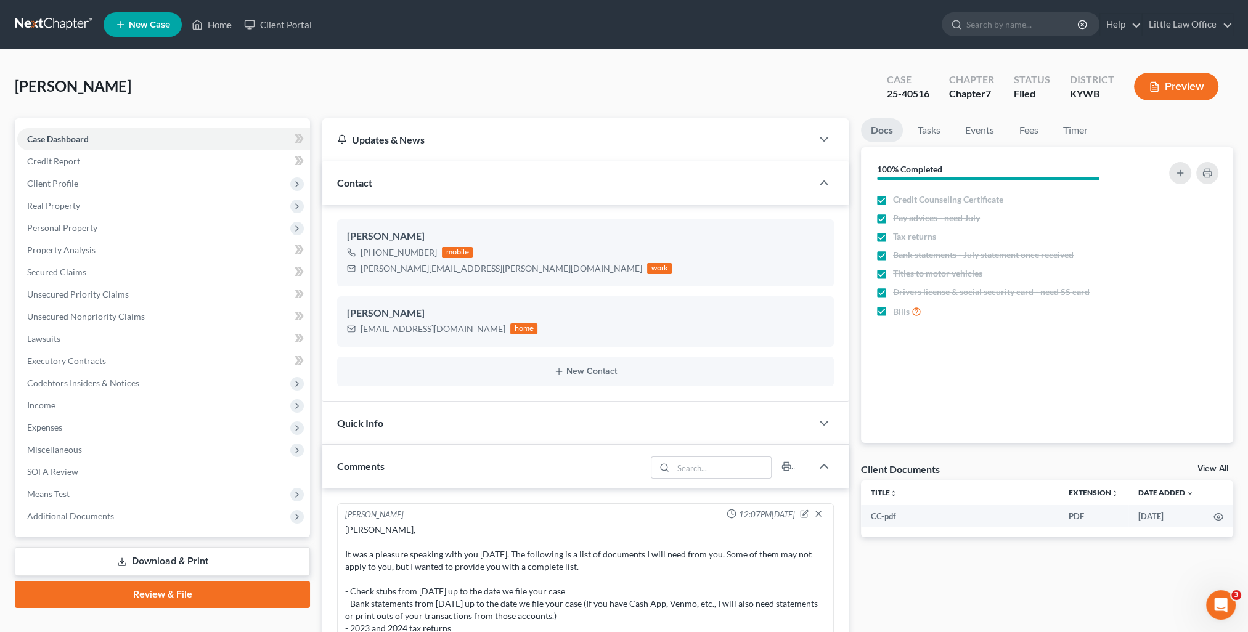
scroll to position [246, 0]
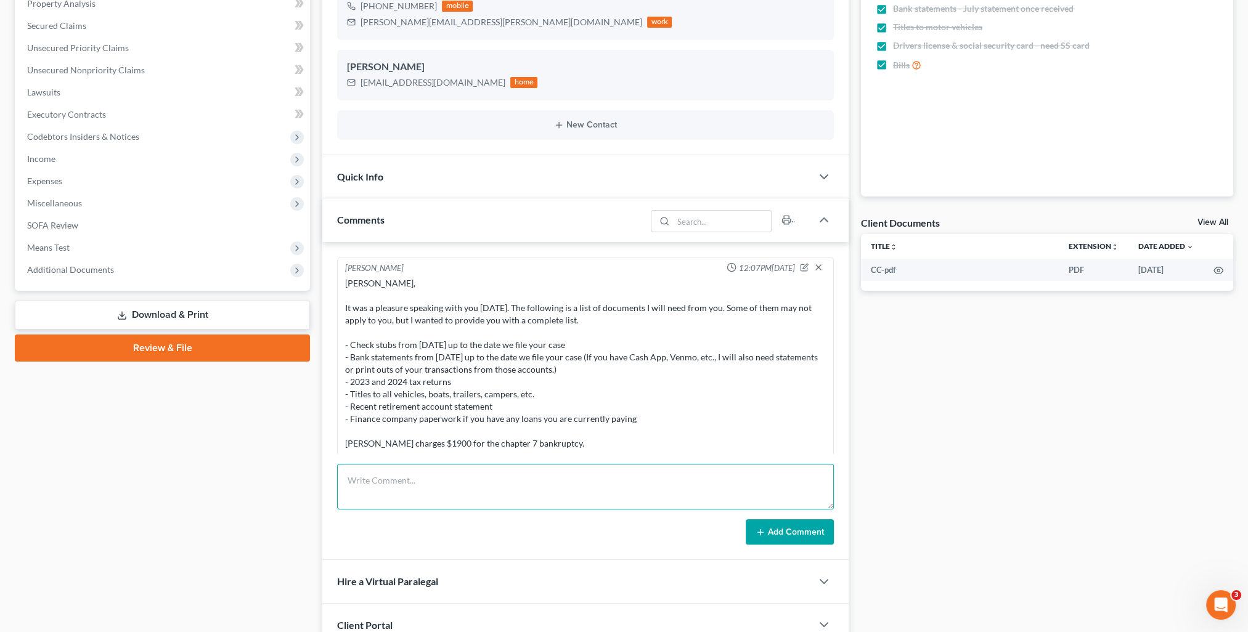
click at [478, 479] on textarea at bounding box center [585, 487] width 497 height 46
paste textarea "[PERSON_NAME], [PERSON_NAME] just filed the signed reaffirmation agreement. I w…"
type textarea "[PERSON_NAME], [PERSON_NAME] just filed the signed reaffirmation agreement. I w…"
click at [824, 532] on button "Add Comment" at bounding box center [790, 532] width 88 height 26
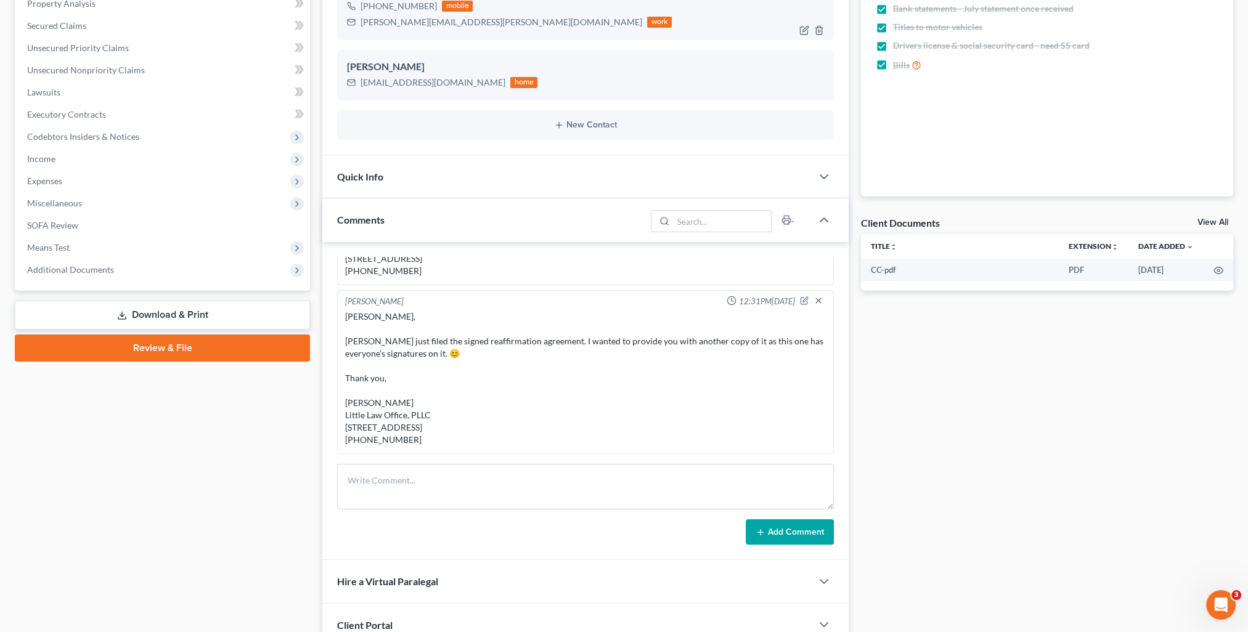
scroll to position [0, 0]
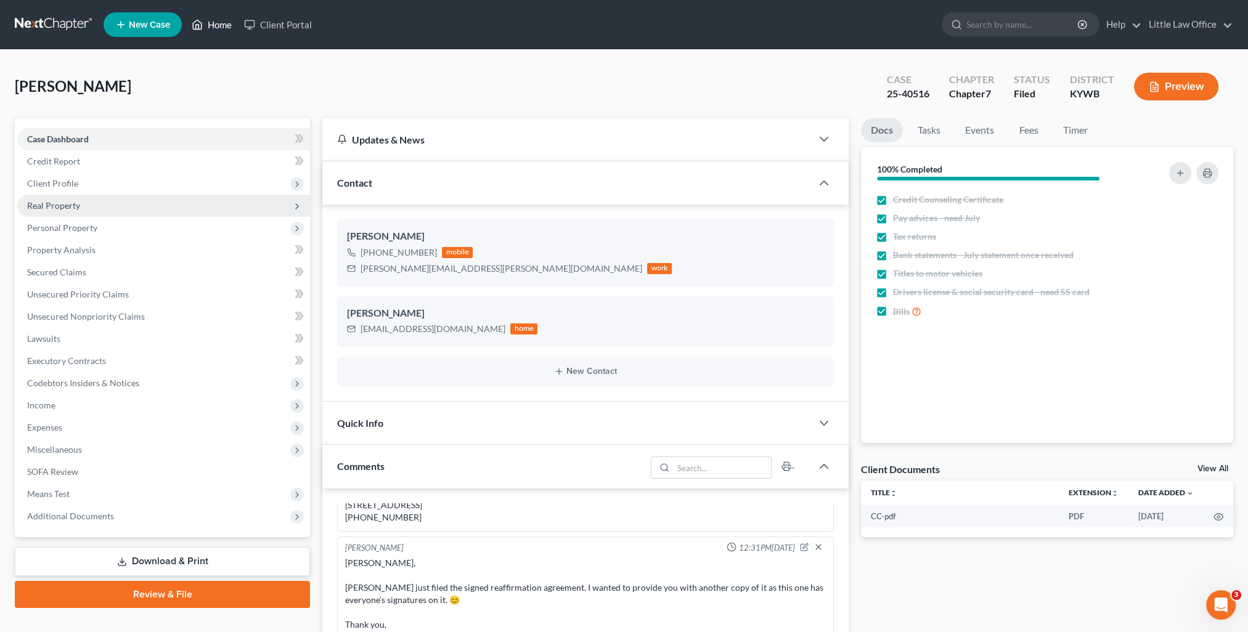
drag, startPoint x: 197, startPoint y: 21, endPoint x: 129, endPoint y: 196, distance: 187.9
click at [197, 21] on icon at bounding box center [197, 24] width 11 height 15
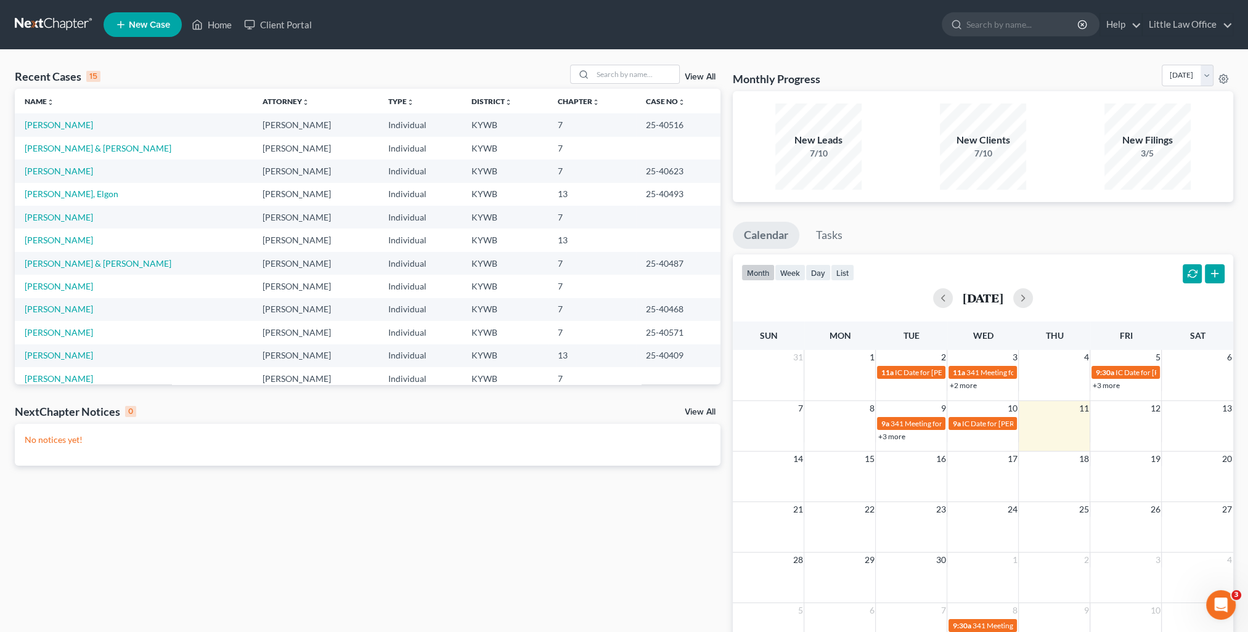
click at [89, 140] on td "[PERSON_NAME] & [PERSON_NAME]" at bounding box center [134, 148] width 238 height 23
click at [91, 146] on link "[PERSON_NAME] & [PERSON_NAME]" at bounding box center [98, 148] width 147 height 10
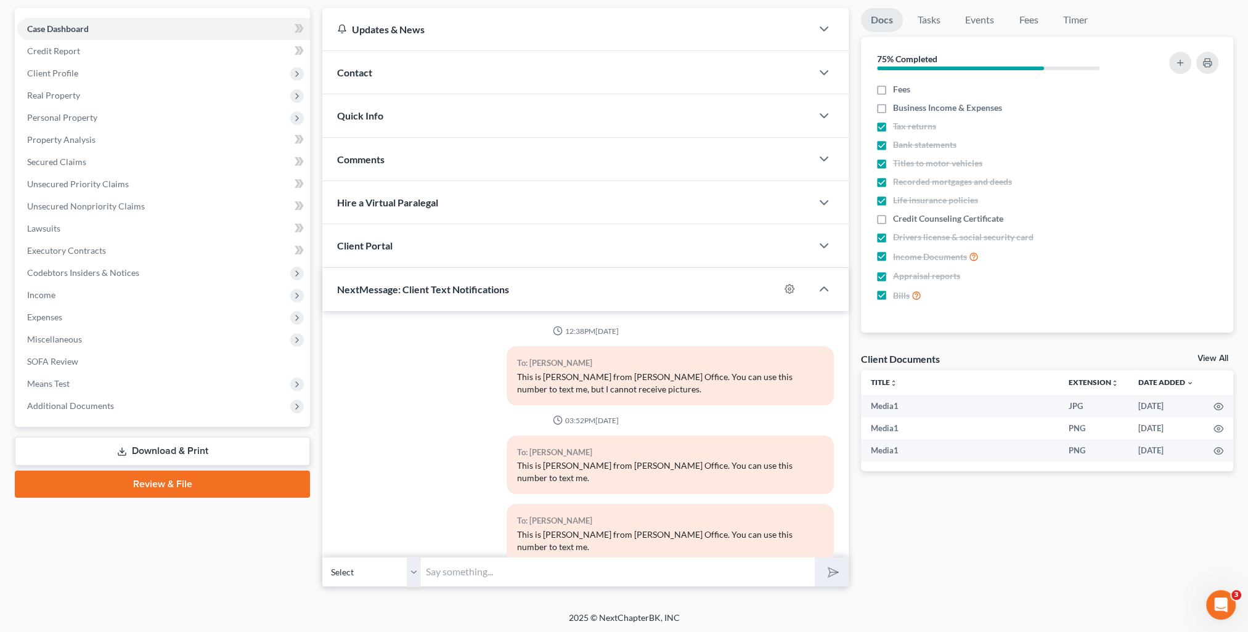
scroll to position [3622, 0]
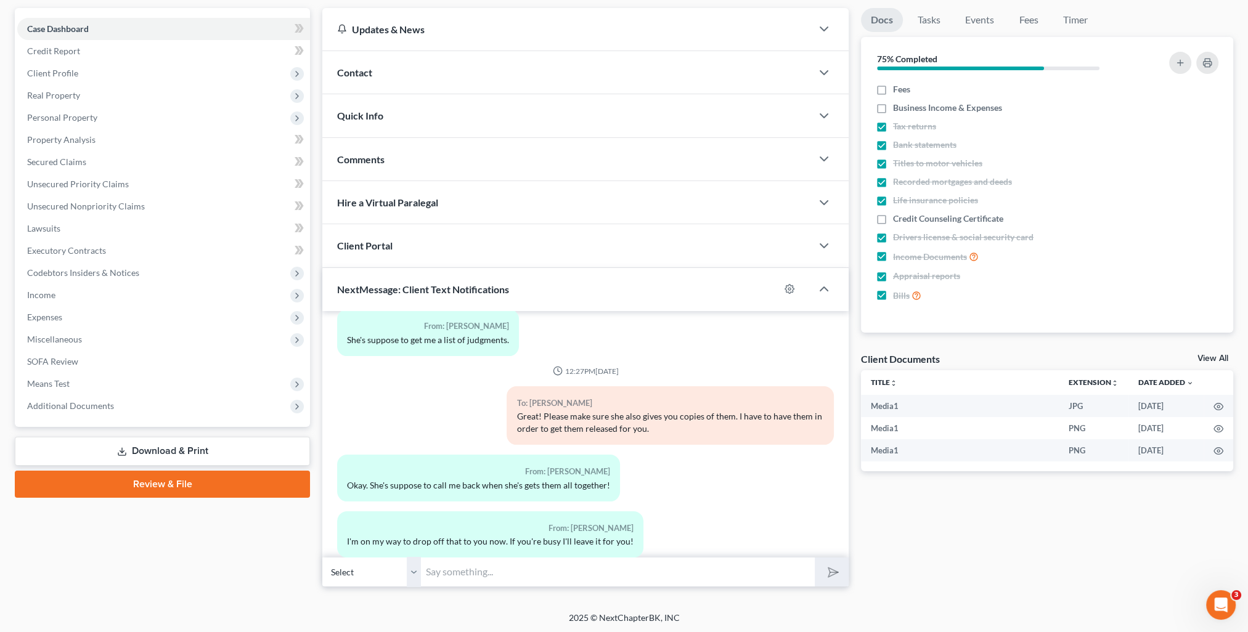
click at [481, 568] on input "text" at bounding box center [618, 572] width 394 height 30
type input "Sounds good! Thank you!"
click at [815, 558] on button "submit" at bounding box center [832, 572] width 34 height 29
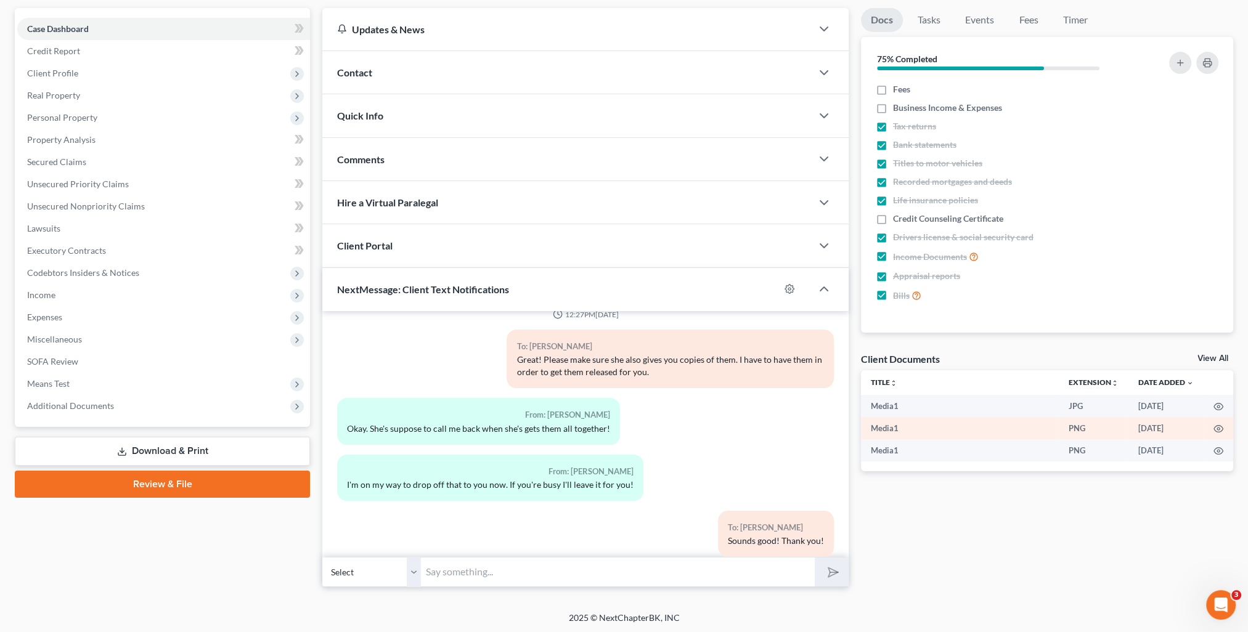
scroll to position [0, 0]
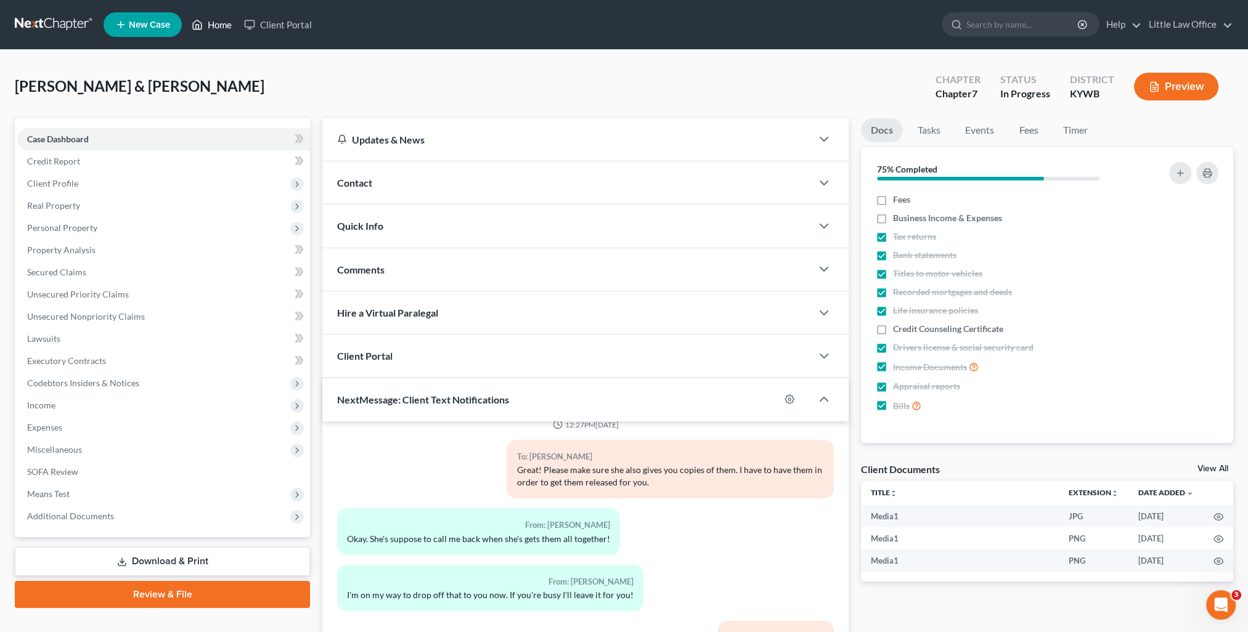
click at [206, 28] on link "Home" at bounding box center [211, 25] width 52 height 22
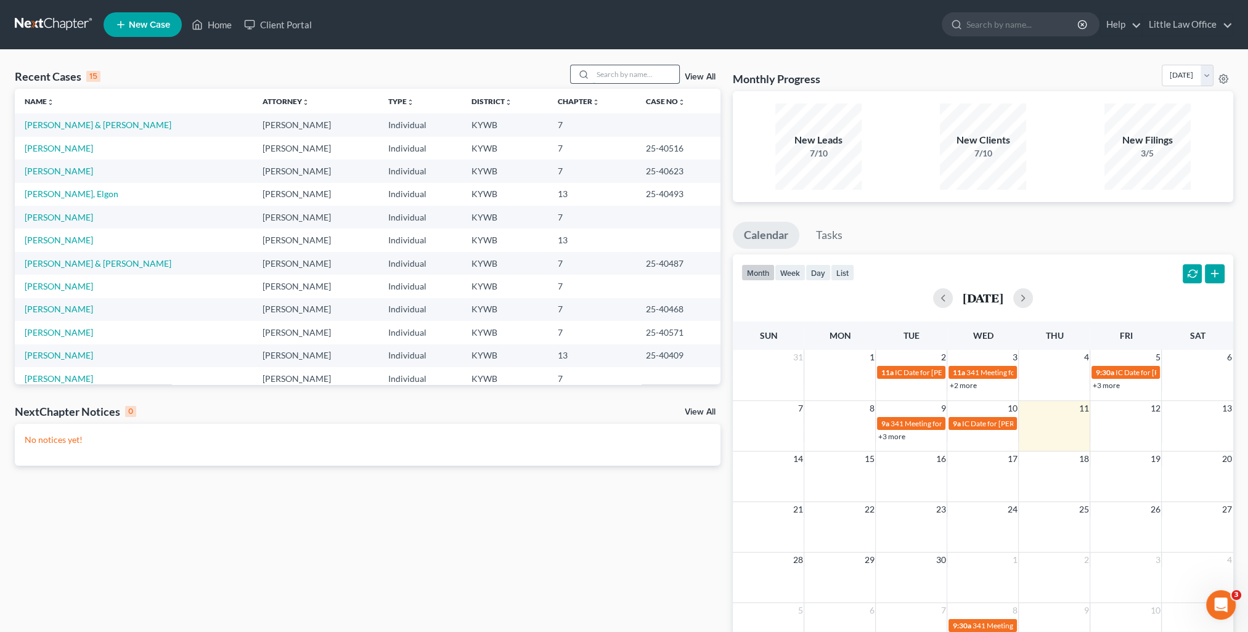
click at [625, 79] on input "search" at bounding box center [636, 74] width 86 height 18
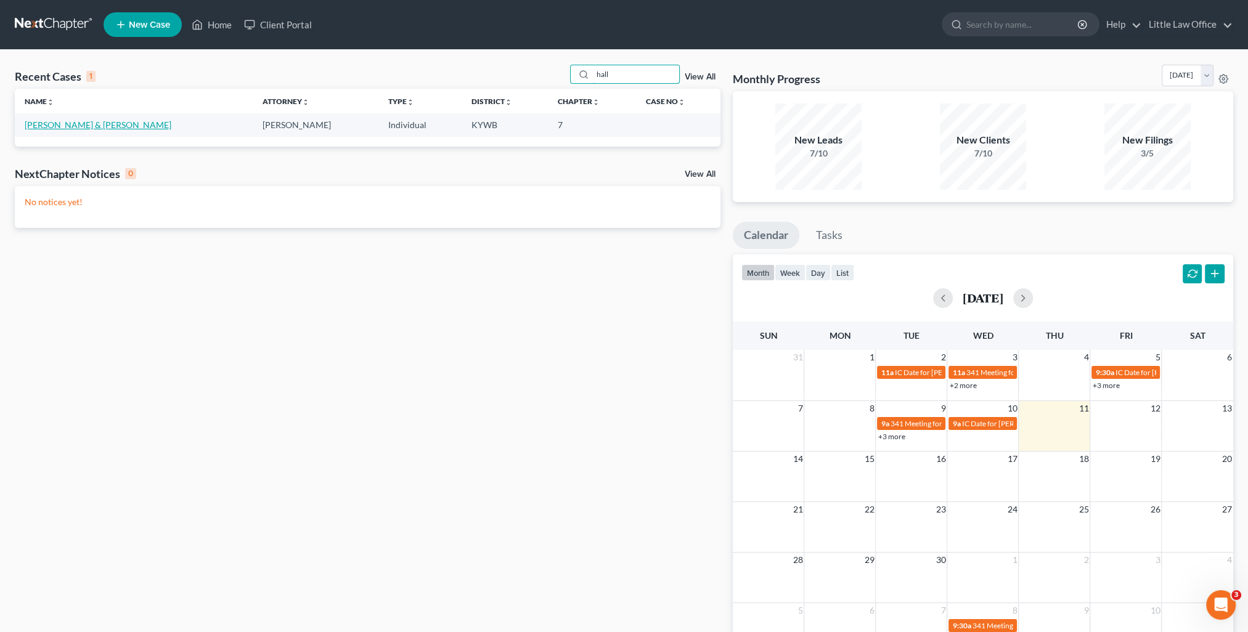
type input "hall"
click at [92, 123] on link "[PERSON_NAME] & [PERSON_NAME]" at bounding box center [98, 125] width 147 height 10
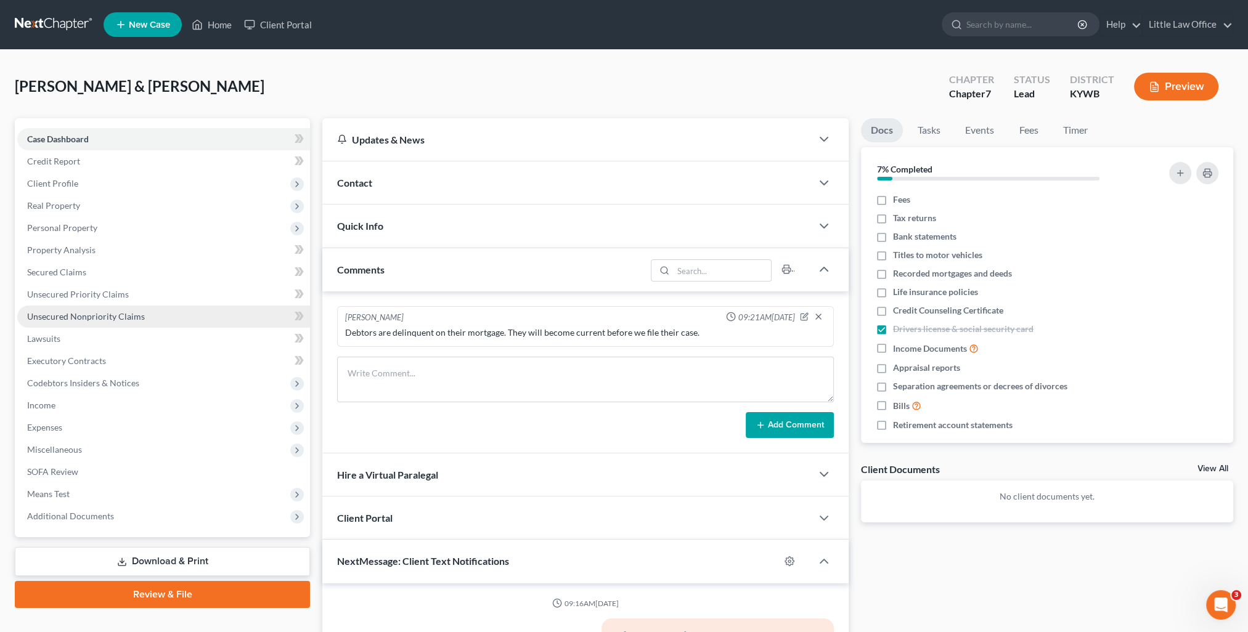
click at [84, 326] on link "Unsecured Nonpriority Claims" at bounding box center [163, 317] width 293 height 22
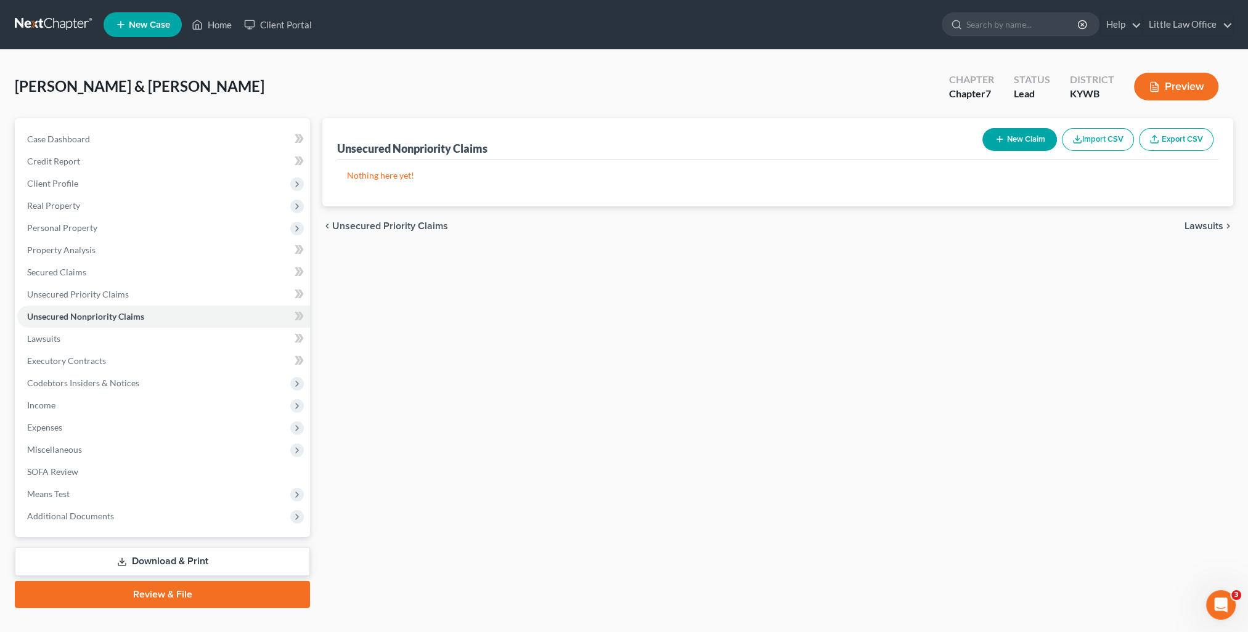
click at [1042, 142] on button "New Claim" at bounding box center [1019, 139] width 75 height 23
select select "2"
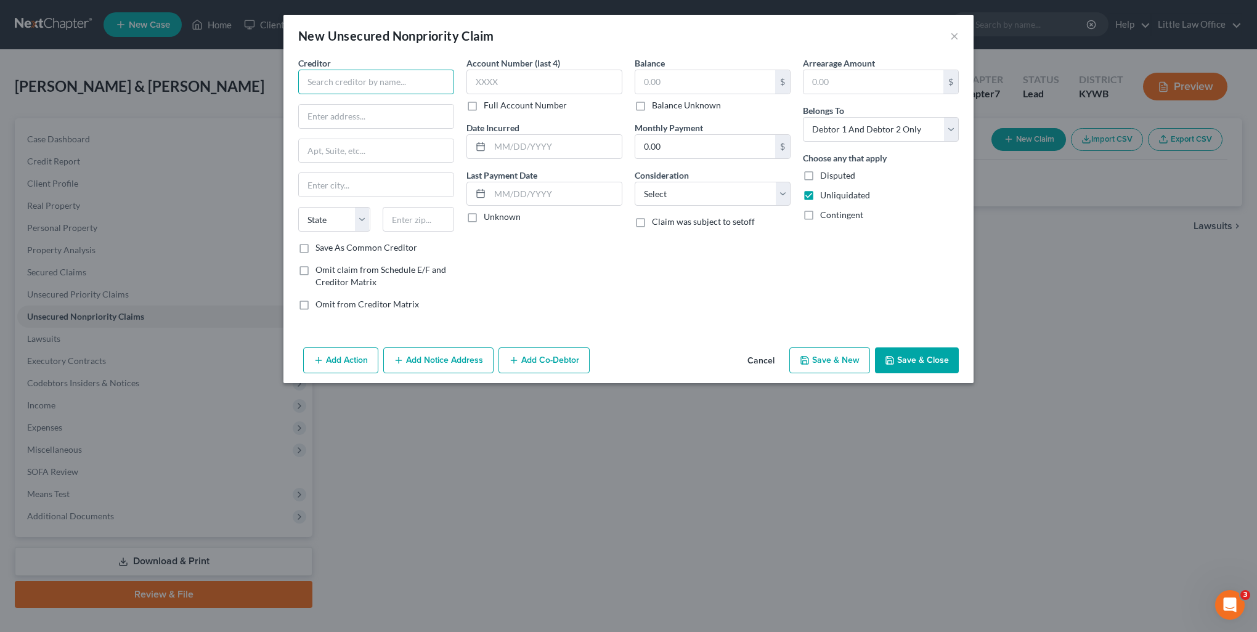
click at [367, 79] on input "text" at bounding box center [376, 82] width 156 height 25
click at [368, 100] on div "Capital One Bank USA" at bounding box center [372, 103] width 128 height 12
type input "Capital One Bank USA"
type input "PO Box 31293"
type input "[GEOGRAPHIC_DATA]"
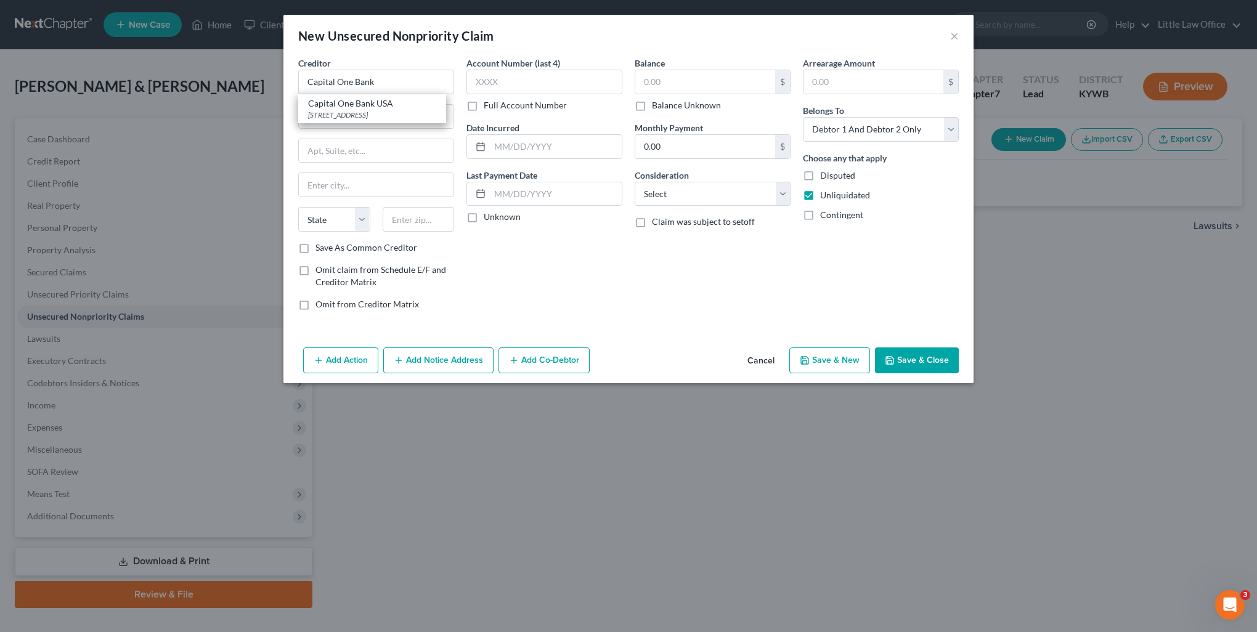
select select "46"
type input "84131"
click at [688, 79] on input "text" at bounding box center [705, 81] width 140 height 23
type input "726.23"
click at [503, 81] on input "text" at bounding box center [544, 82] width 156 height 25
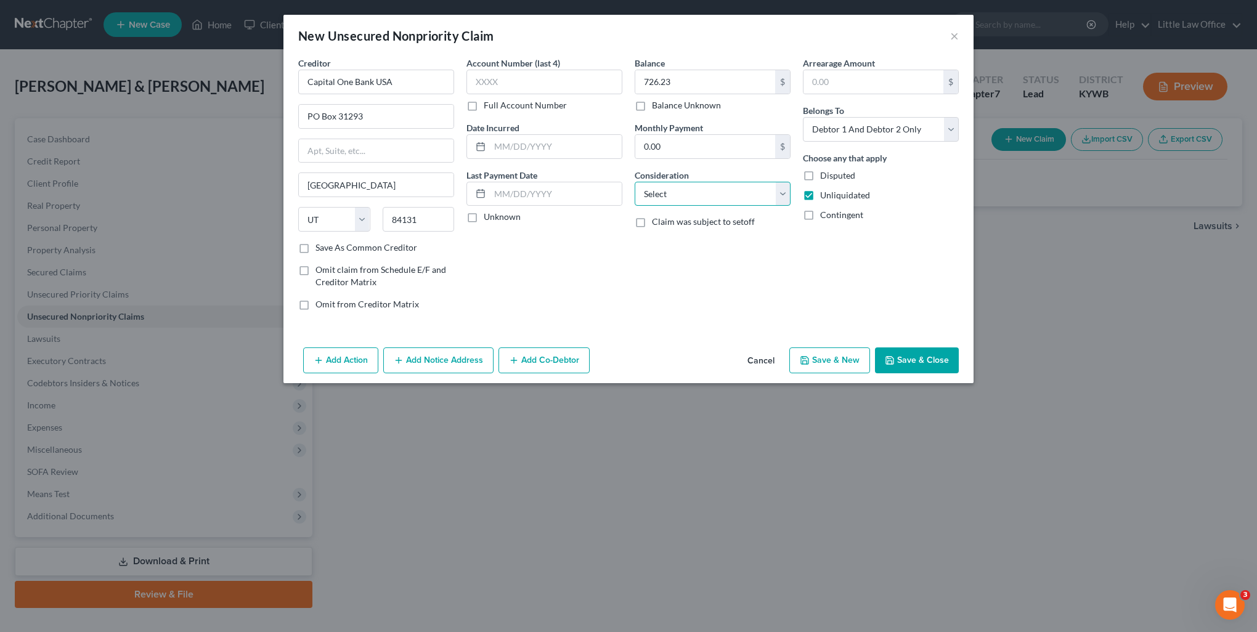
click at [655, 198] on select "Select Cable / Satellite Services Collection Agency Credit Card Debt Debt Couns…" at bounding box center [713, 194] width 156 height 25
select select "2"
click at [635, 182] on select "Select Cable / Satellite Services Collection Agency Credit Card Debt Debt Couns…" at bounding box center [713, 194] width 156 height 25
click at [449, 354] on button "Add Notice Address" at bounding box center [438, 360] width 110 height 26
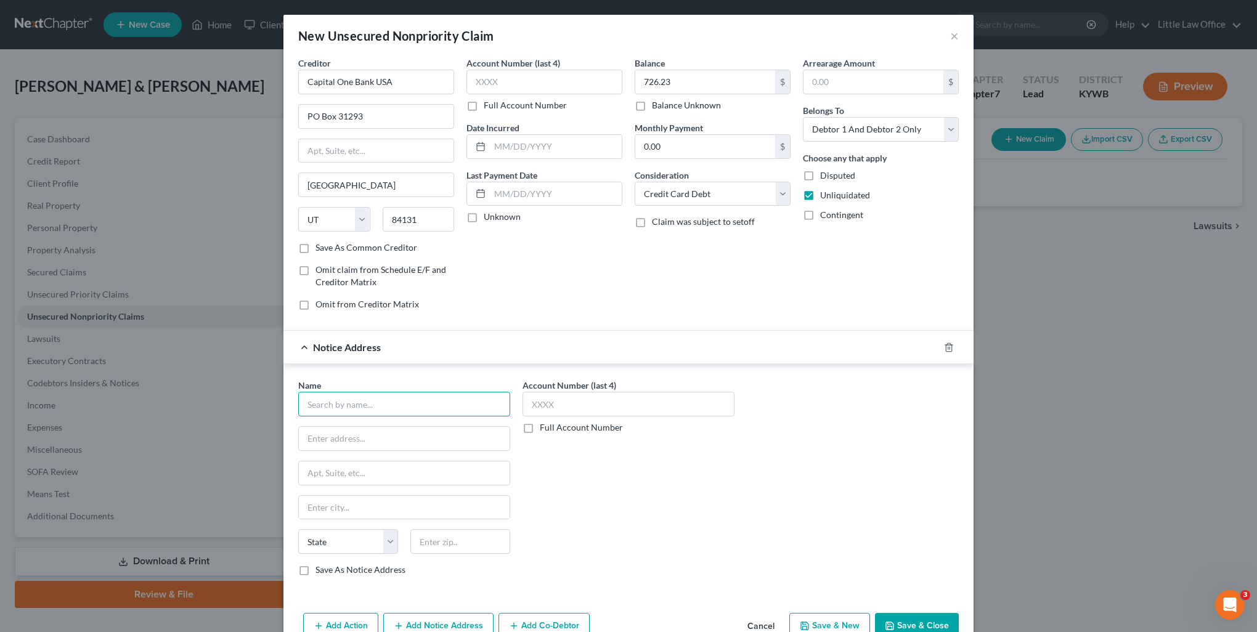
click at [376, 397] on input "text" at bounding box center [404, 404] width 212 height 25
type input "Portfolio Recovery Associates, LLC"
type input "PO Box 12914"
type input "23541"
type input "[GEOGRAPHIC_DATA]"
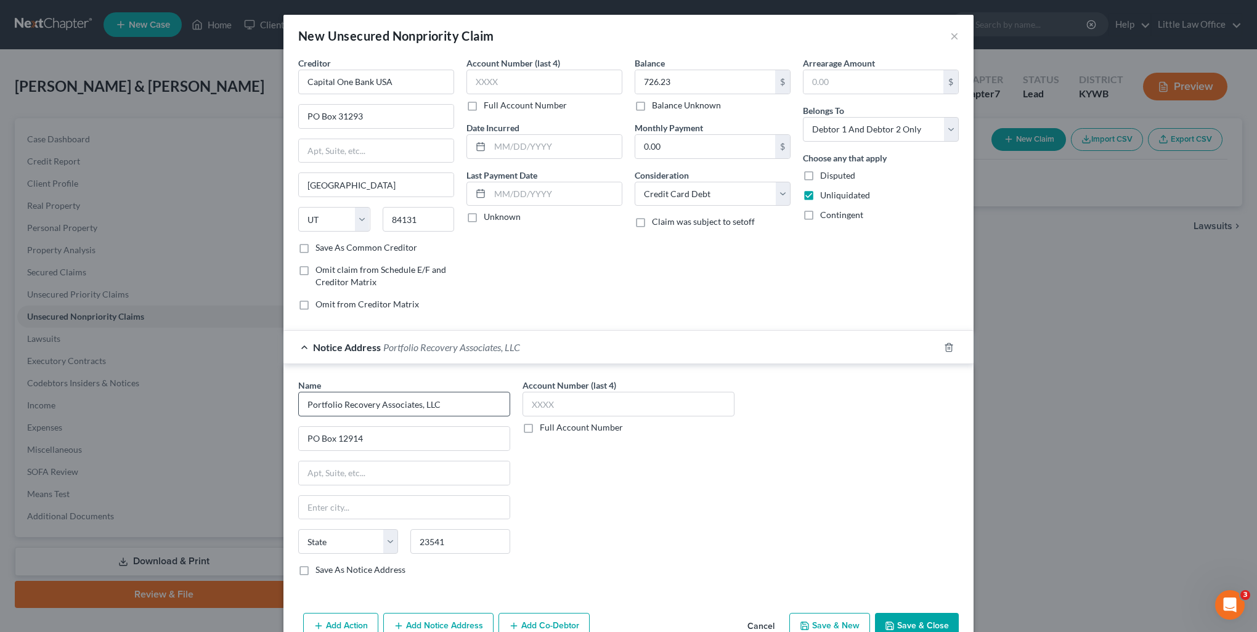
select select "48"
click at [315, 569] on label "Save As Notice Address" at bounding box center [360, 570] width 90 height 12
click at [320, 569] on input "Save As Notice Address" at bounding box center [324, 568] width 8 height 8
checkbox input "true"
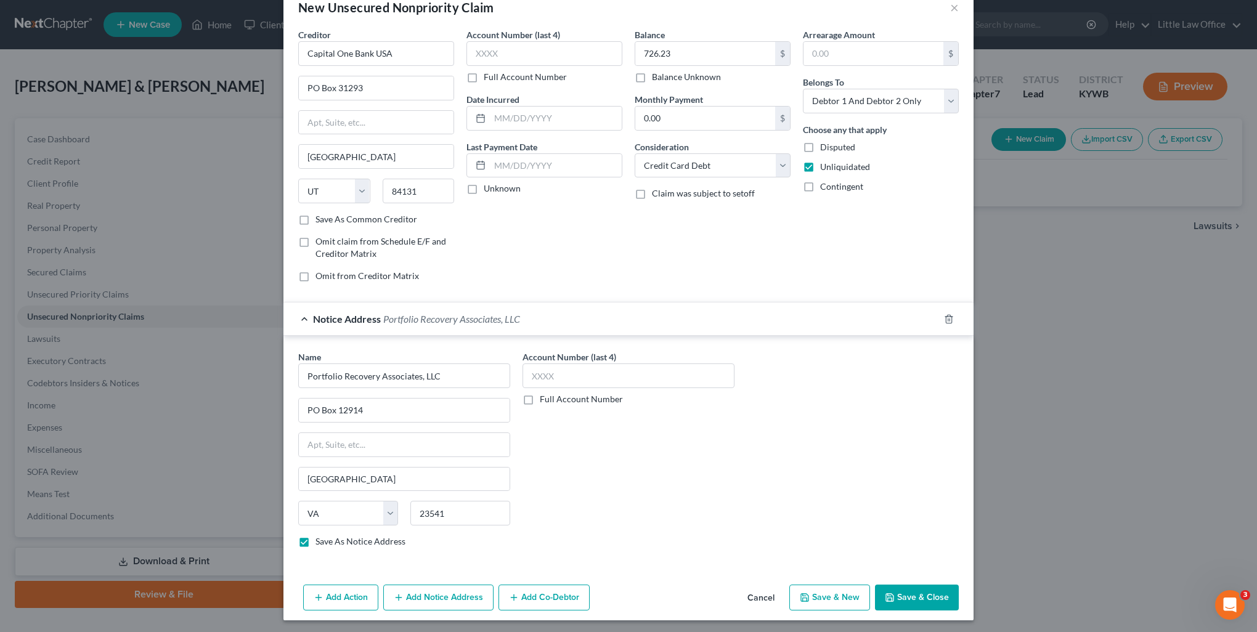
click at [838, 588] on button "Save & New" at bounding box center [829, 598] width 81 height 26
select select "2"
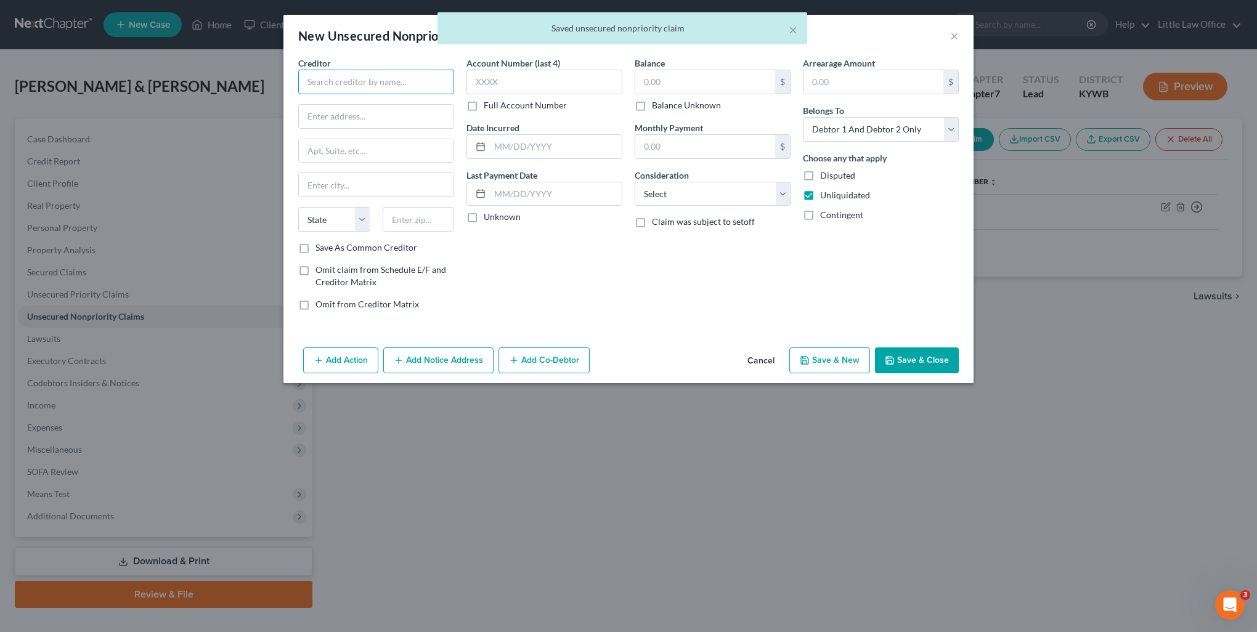
click at [364, 80] on input "text" at bounding box center [376, 82] width 156 height 25
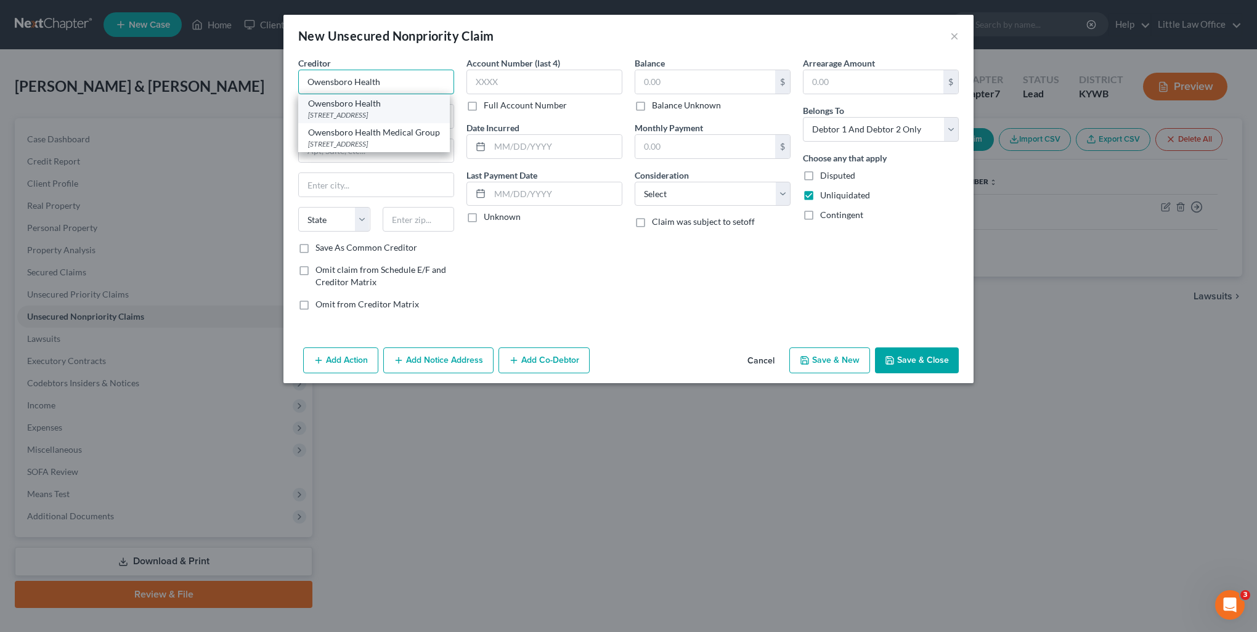
type input "Owensboro Health"
click at [372, 118] on div "[STREET_ADDRESS]" at bounding box center [374, 115] width 132 height 10
type input "25511 Network Place"
type input "[GEOGRAPHIC_DATA]"
select select "14"
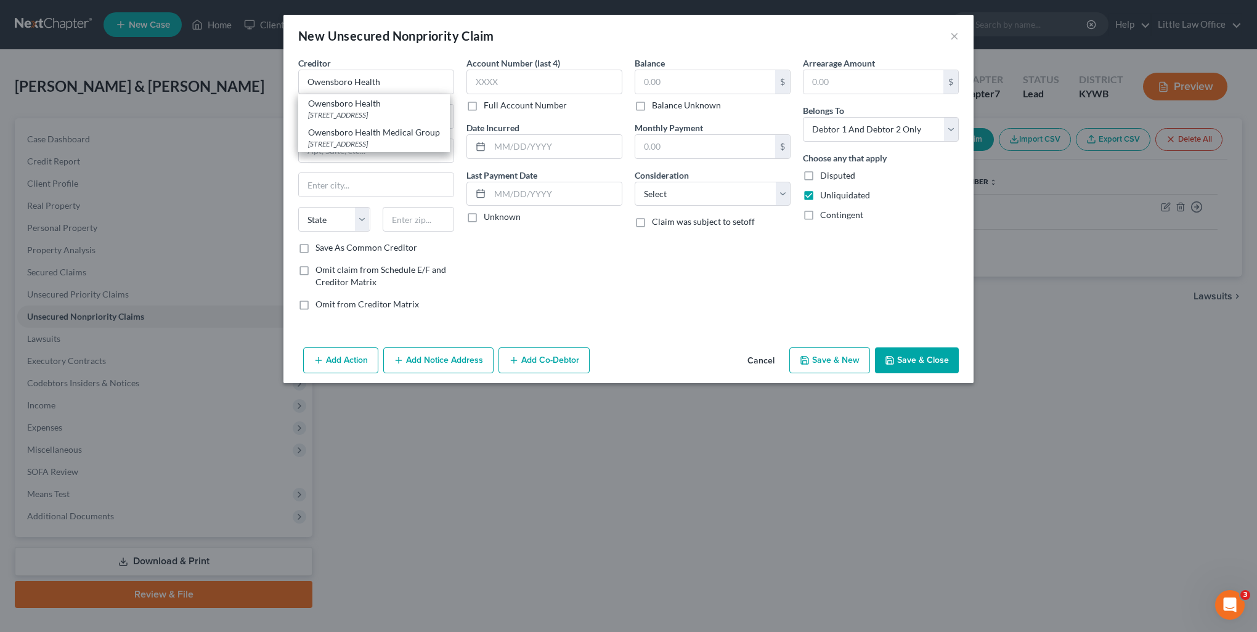
type input "60673"
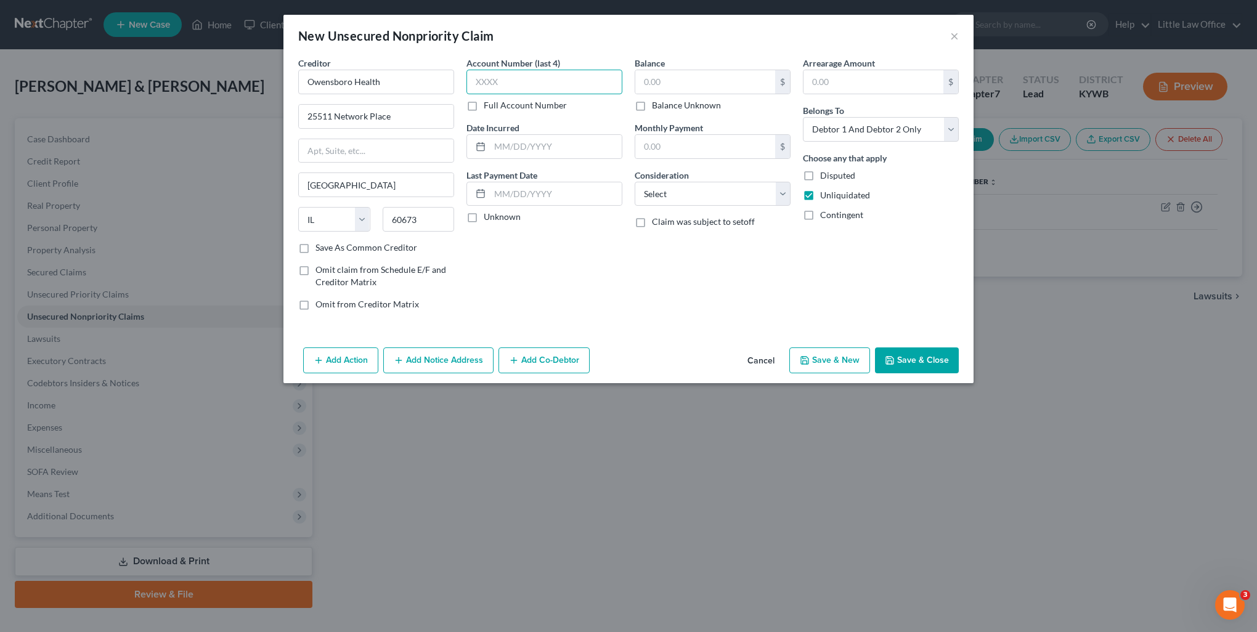
click at [599, 84] on input "text" at bounding box center [544, 82] width 156 height 25
type input "5113"
click at [715, 92] on input "text" at bounding box center [705, 81] width 140 height 23
type input "45"
click at [721, 197] on select "Select Cable / Satellite Services Collection Agency Credit Card Debt Debt Couns…" at bounding box center [713, 194] width 156 height 25
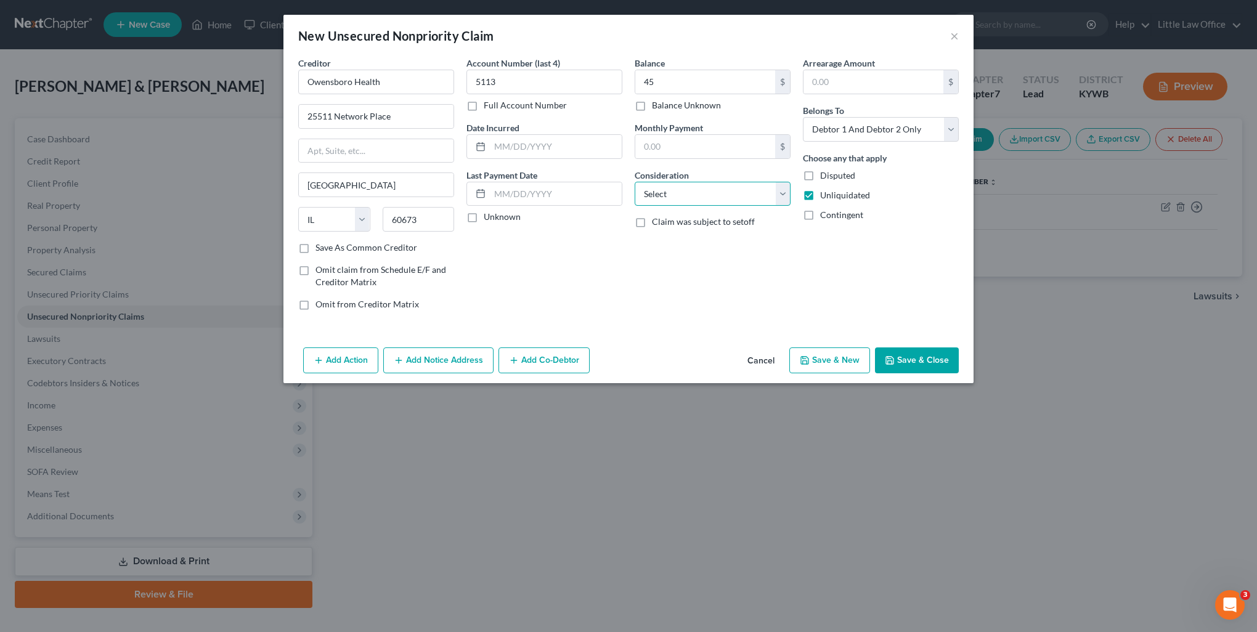
select select "9"
click at [635, 182] on select "Select Cable / Satellite Services Collection Agency Credit Card Debt Debt Couns…" at bounding box center [713, 194] width 156 height 25
click at [816, 364] on button "Save & New" at bounding box center [829, 360] width 81 height 26
select select "2"
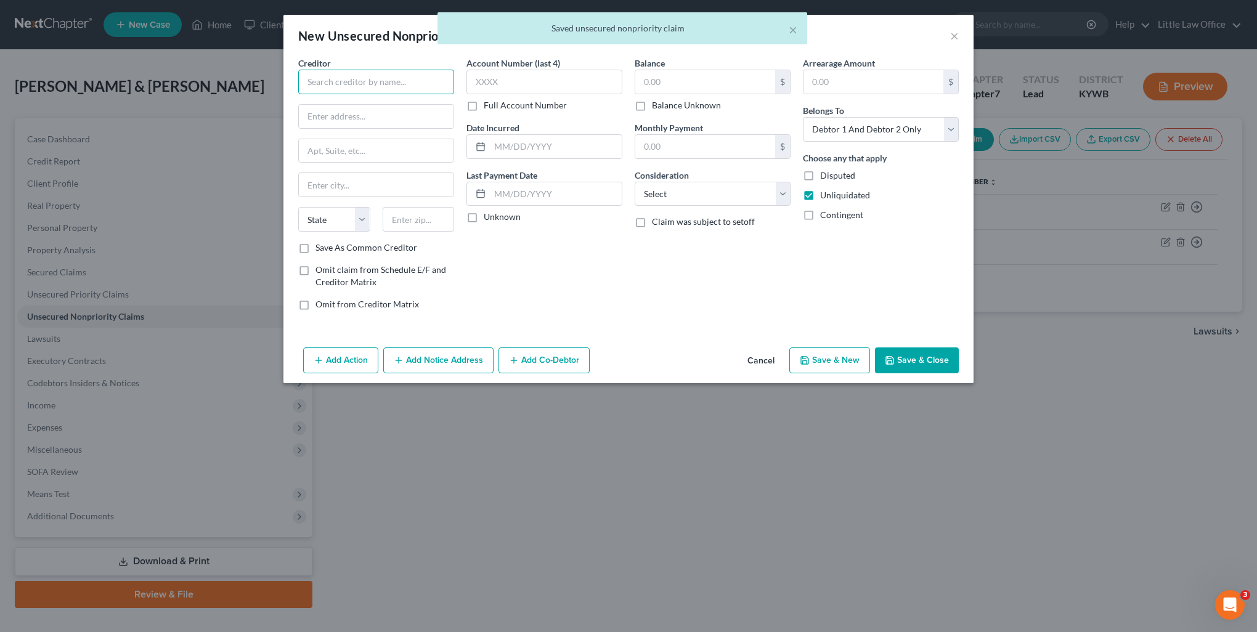
click at [373, 87] on input "text" at bounding box center [376, 82] width 156 height 25
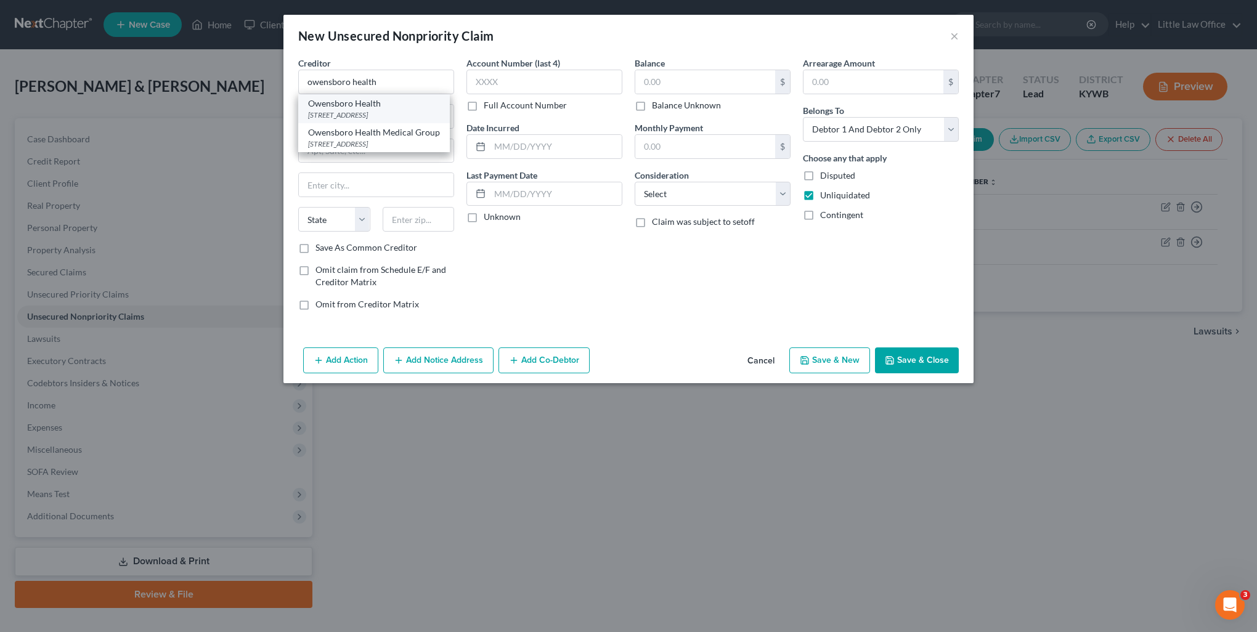
click at [359, 112] on div "[STREET_ADDRESS]" at bounding box center [374, 115] width 132 height 10
type input "Owensboro Health"
type input "25511 Network Place"
type input "[GEOGRAPHIC_DATA]"
select select "14"
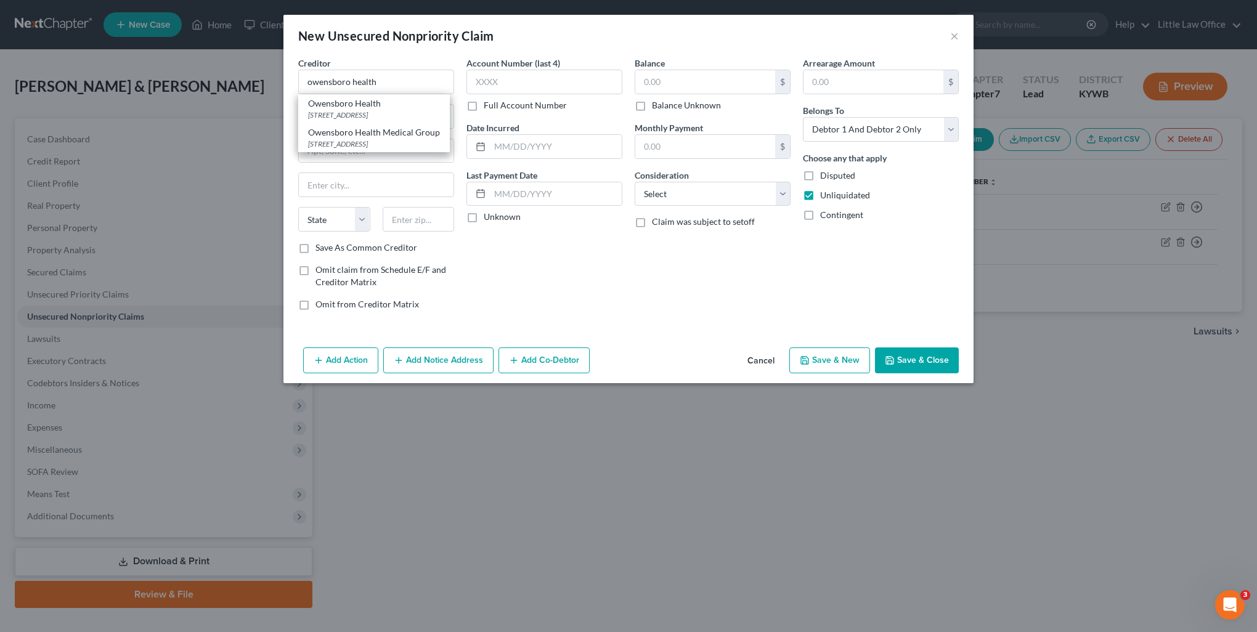
type input "60673"
click at [688, 90] on input "text" at bounding box center [705, 81] width 140 height 23
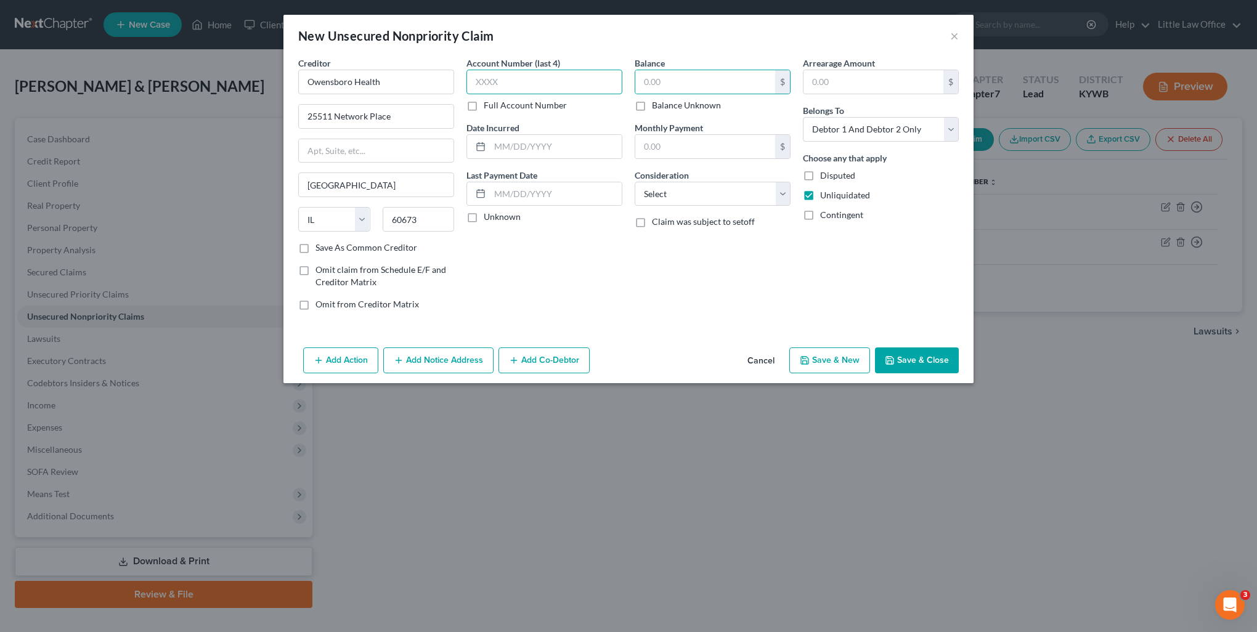
click at [543, 90] on input "text" at bounding box center [544, 82] width 156 height 25
type input "5113"
click at [689, 83] on input "text" at bounding box center [705, 81] width 140 height 23
type input "45"
click at [697, 196] on select "Select Cable / Satellite Services Collection Agency Credit Card Debt Debt Couns…" at bounding box center [713, 194] width 156 height 25
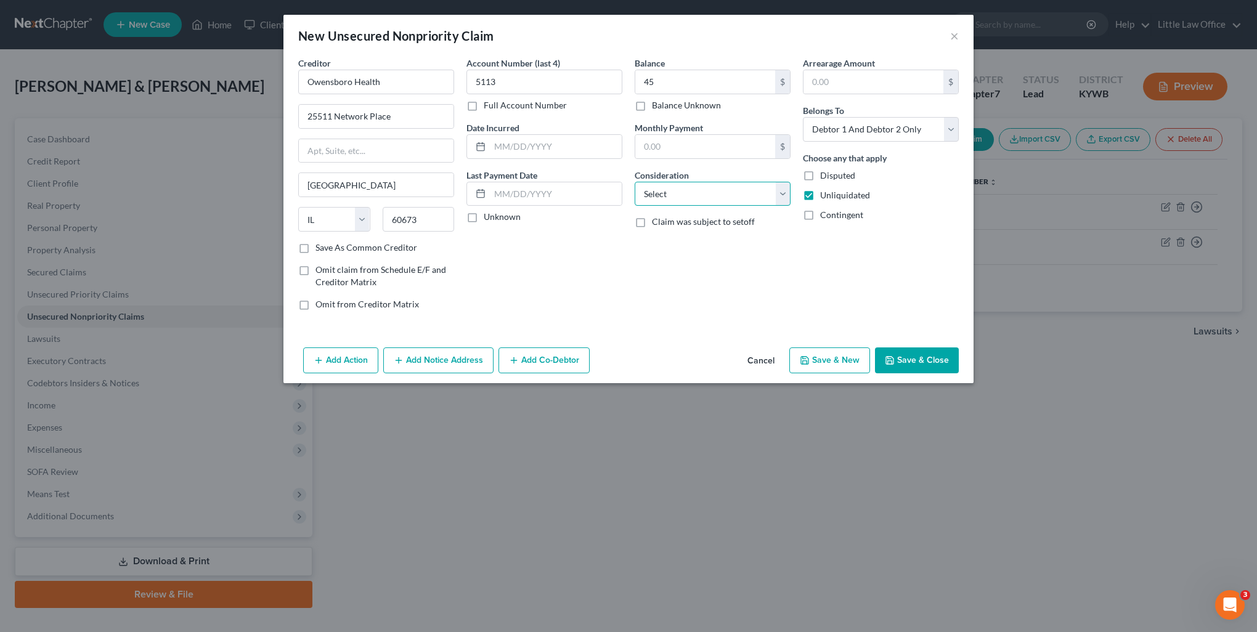
select select "9"
click at [635, 182] on select "Select Cable / Satellite Services Collection Agency Credit Card Debt Debt Couns…" at bounding box center [713, 194] width 156 height 25
click at [816, 365] on button "Save & New" at bounding box center [829, 360] width 81 height 26
select select "2"
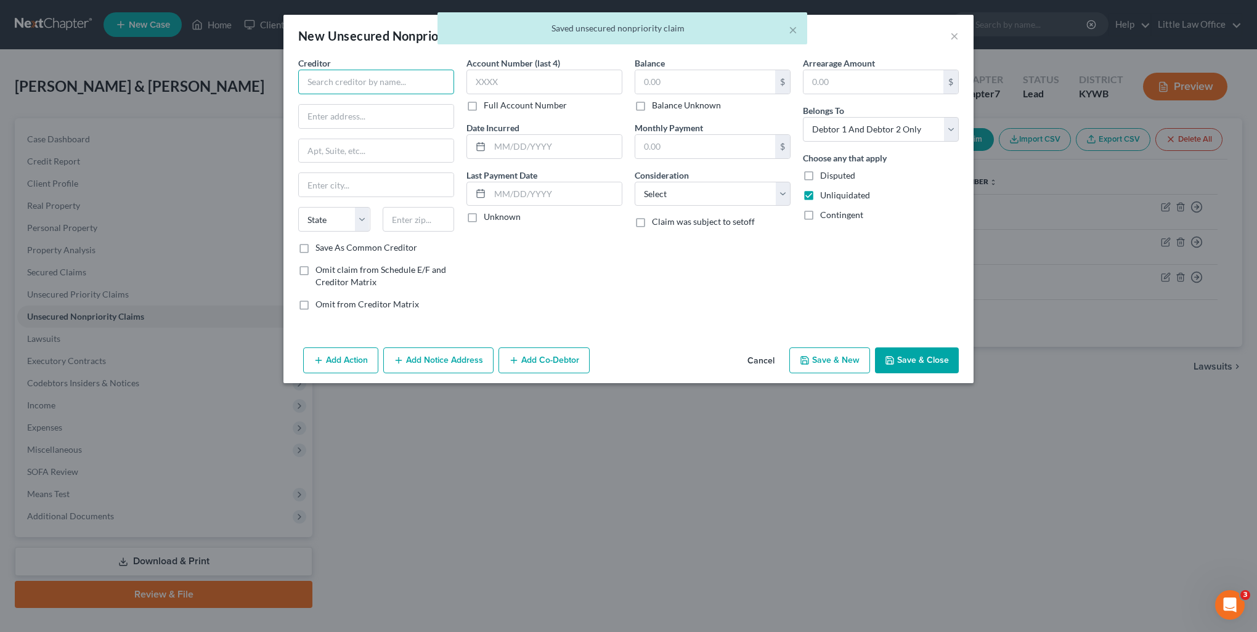
click at [364, 84] on input "text" at bounding box center [376, 82] width 156 height 25
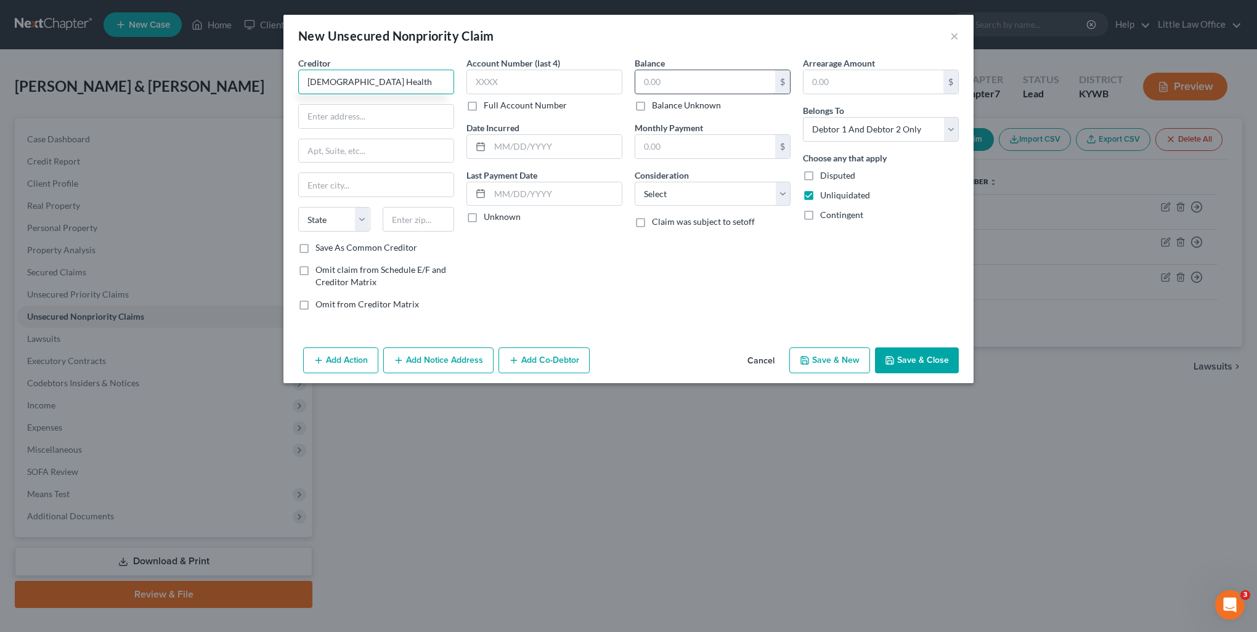
type input "[DEMOGRAPHIC_DATA] Health"
click at [660, 83] on input "text" at bounding box center [705, 81] width 140 height 23
type input "10"
click at [450, 359] on button "Add Notice Address" at bounding box center [438, 360] width 110 height 26
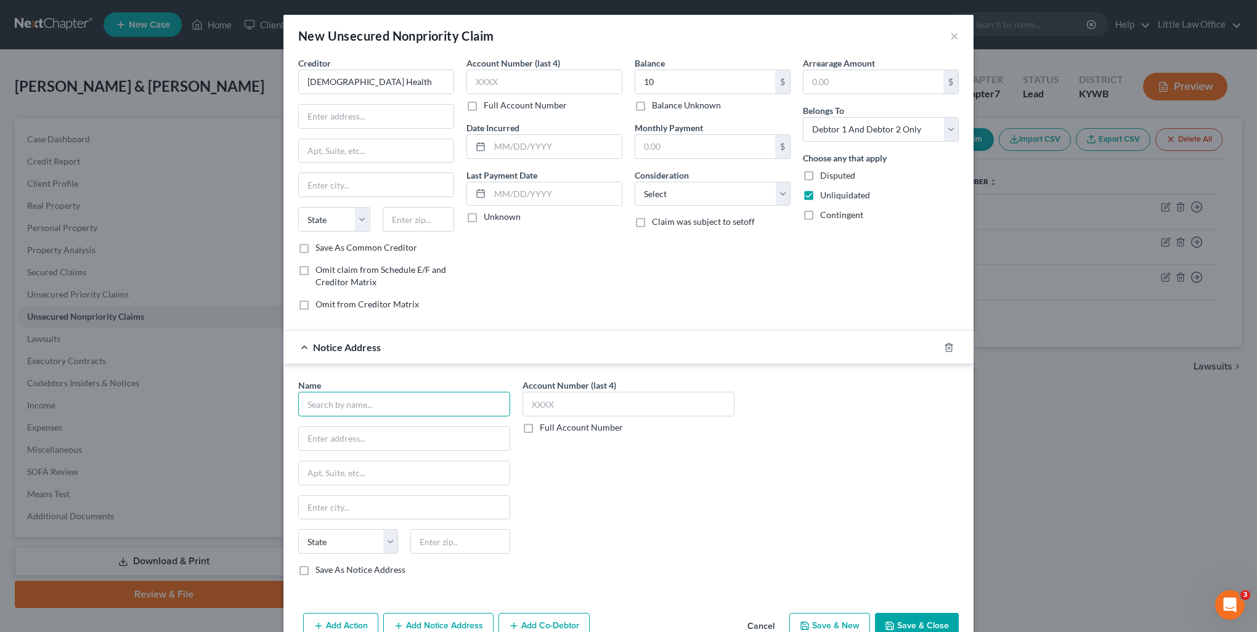
click at [382, 393] on input "text" at bounding box center [404, 404] width 212 height 25
type input "Hoosier Accounts Service"
type input "[STREET_ADDRESS]"
type input "47715"
type input "[GEOGRAPHIC_DATA]"
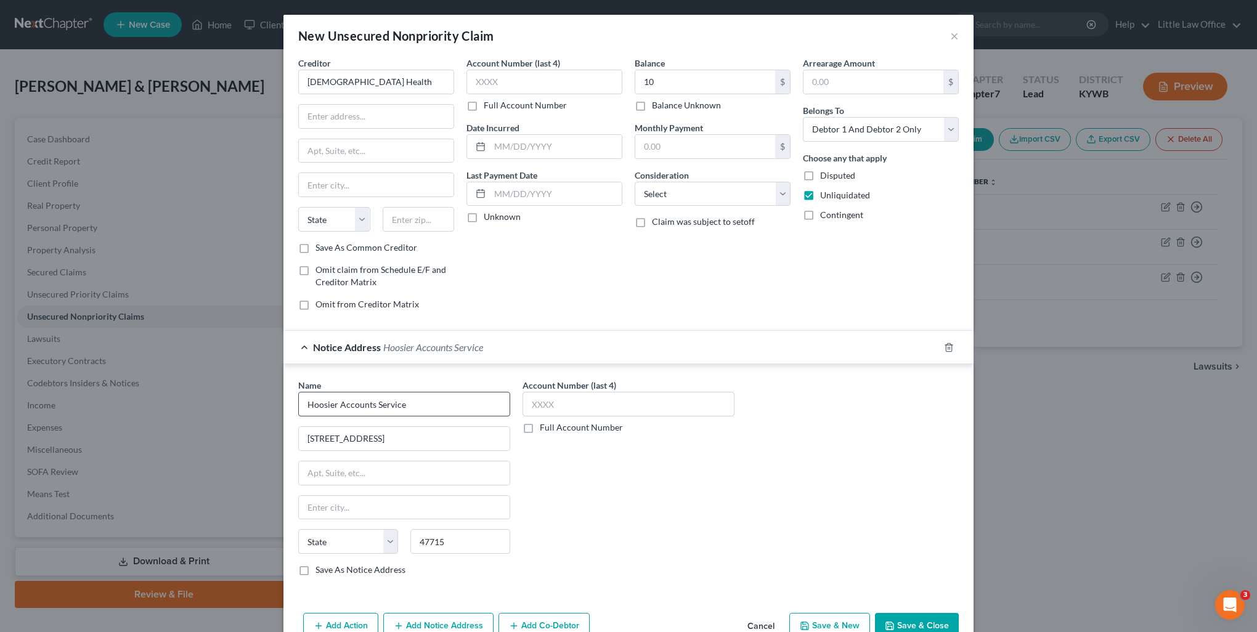
select select "15"
drag, startPoint x: 296, startPoint y: 564, endPoint x: 311, endPoint y: 601, distance: 39.0
click at [315, 564] on label "Save As Notice Address" at bounding box center [360, 570] width 90 height 12
click at [320, 564] on input "Save As Notice Address" at bounding box center [324, 568] width 8 height 8
checkbox input "true"
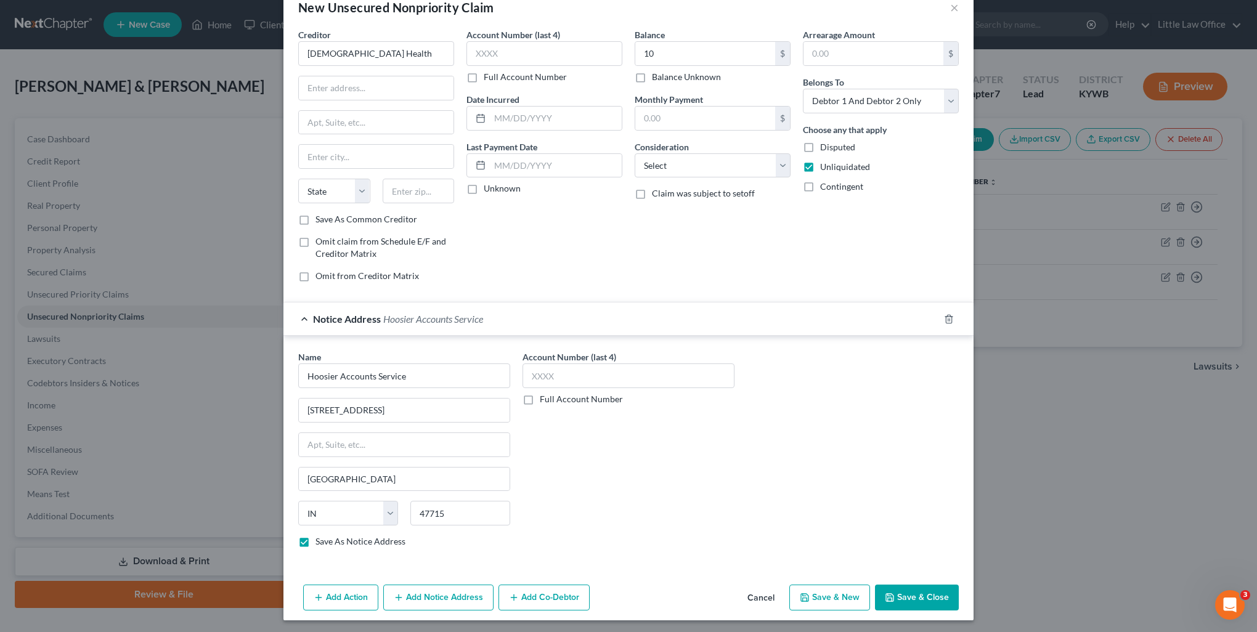
click at [815, 603] on button "Save & New" at bounding box center [829, 598] width 81 height 26
select select "2"
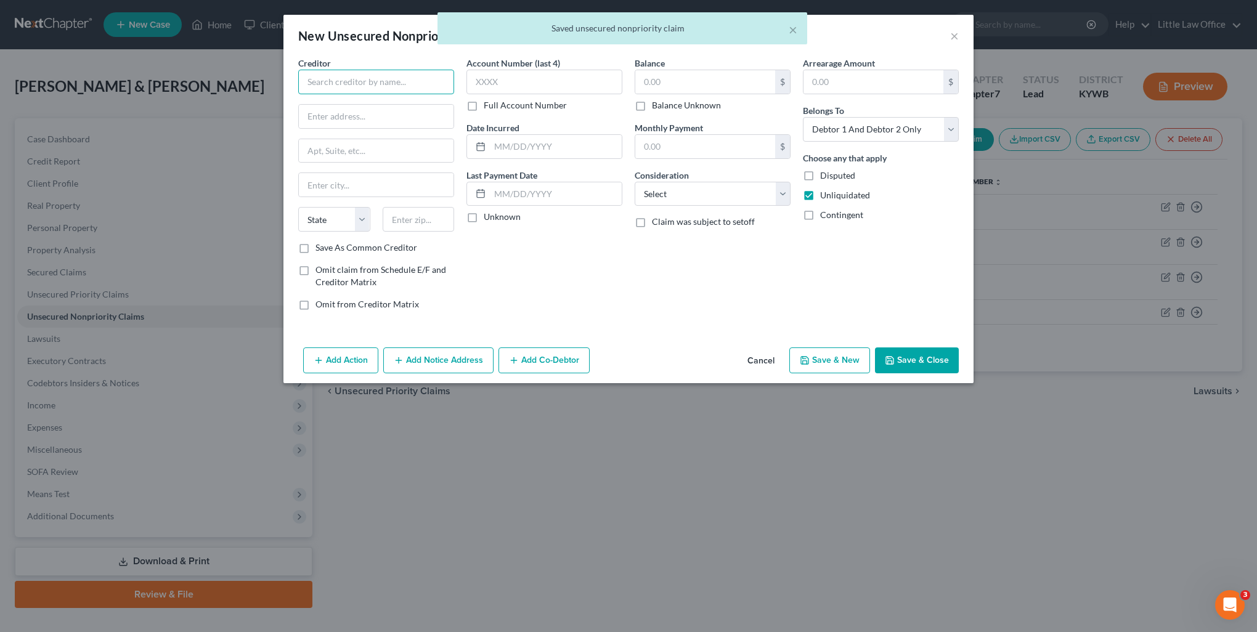
click at [377, 75] on input "text" at bounding box center [376, 82] width 156 height 25
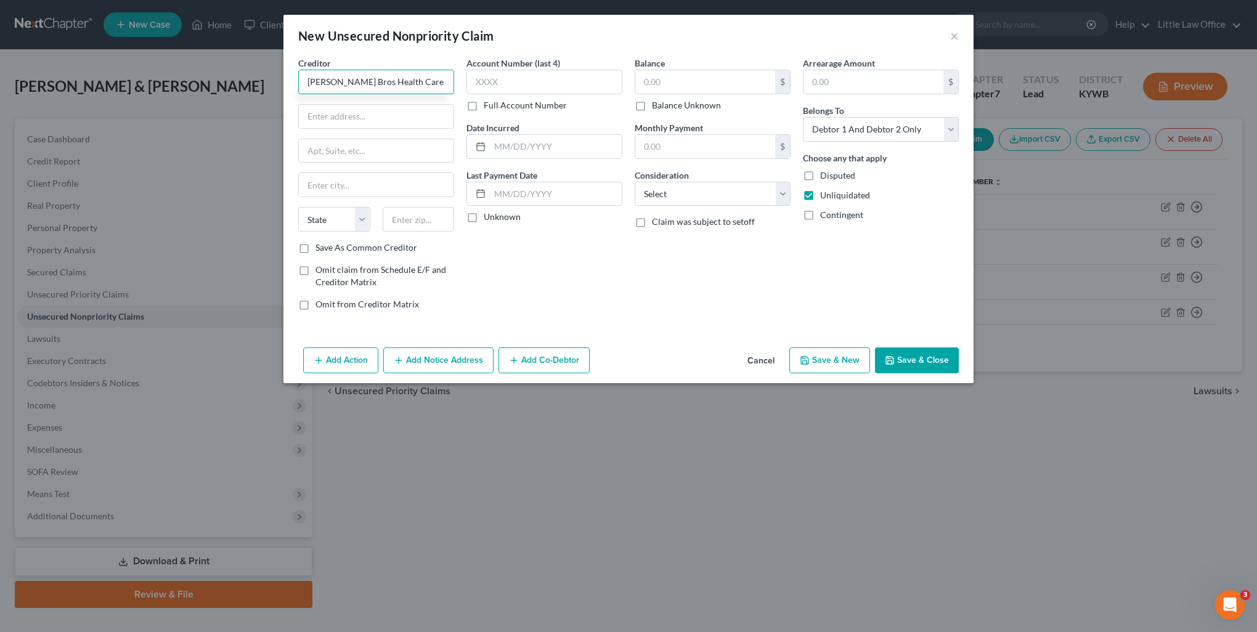
type input "[PERSON_NAME] Bros Health Care"
click at [733, 95] on div "$ Balance Unknown" at bounding box center [713, 91] width 156 height 42
click at [721, 83] on input "text" at bounding box center [705, 81] width 140 height 23
type input "52.35"
click at [668, 198] on select "Select Cable / Satellite Services Collection Agency Credit Card Debt Debt Couns…" at bounding box center [713, 194] width 156 height 25
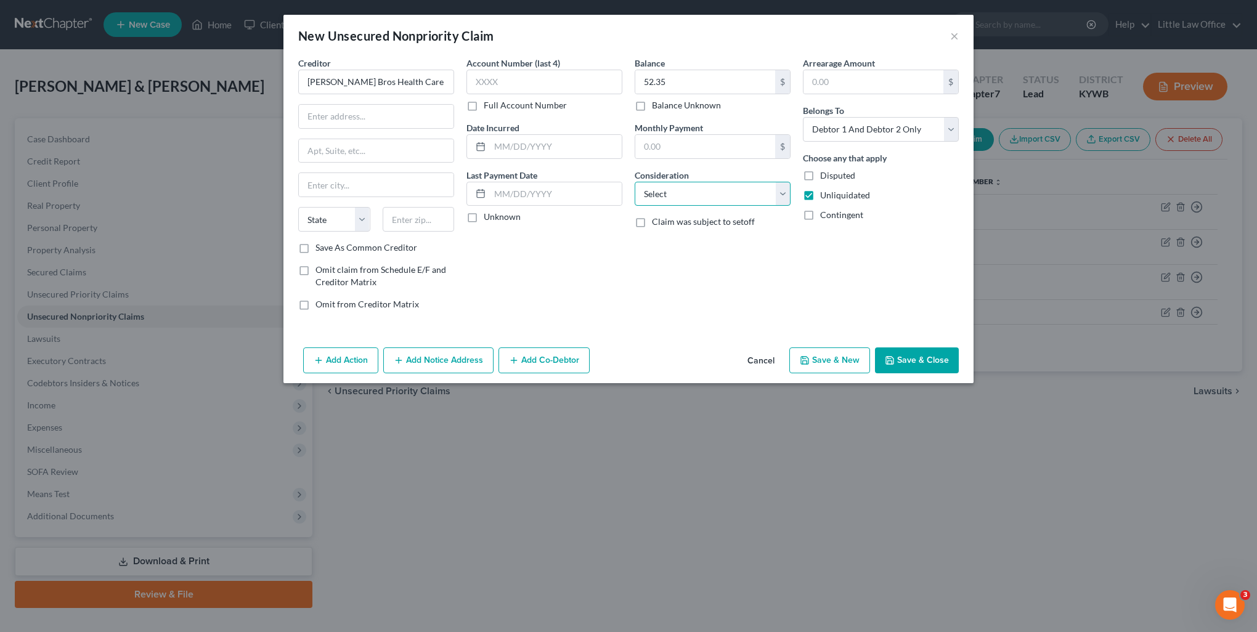
select select "9"
click at [635, 182] on select "Select Cable / Satellite Services Collection Agency Credit Card Debt Debt Couns…" at bounding box center [713, 194] width 156 height 25
click at [448, 373] on div "Add Action Add Notice Address Add Co-Debtor Cancel Save & New Save & Close" at bounding box center [628, 363] width 690 height 41
click at [446, 364] on button "Add Notice Address" at bounding box center [438, 360] width 110 height 26
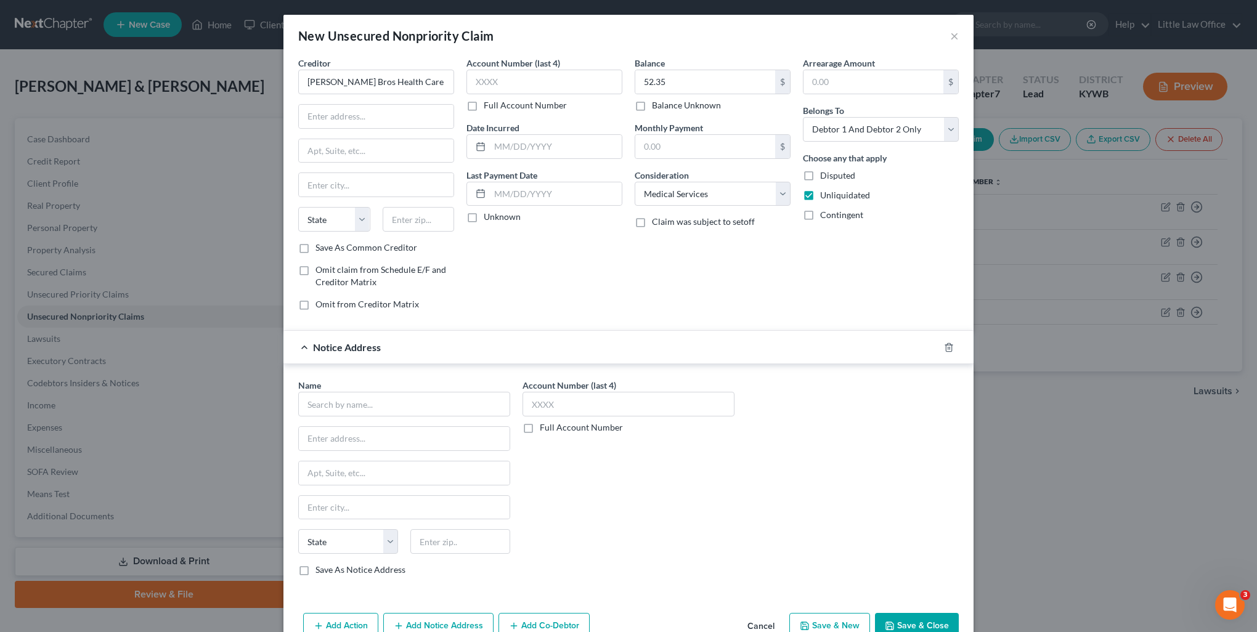
click at [407, 387] on div "Name *" at bounding box center [404, 398] width 212 height 38
click at [404, 393] on input "text" at bounding box center [404, 404] width 212 height 25
click at [399, 441] on div "Hoosier Accounts Service [STREET_ADDRESS]" at bounding box center [372, 430] width 148 height 29
type input "Hoosier Accounts Service"
type input "2545 MJM Industrial Dr"
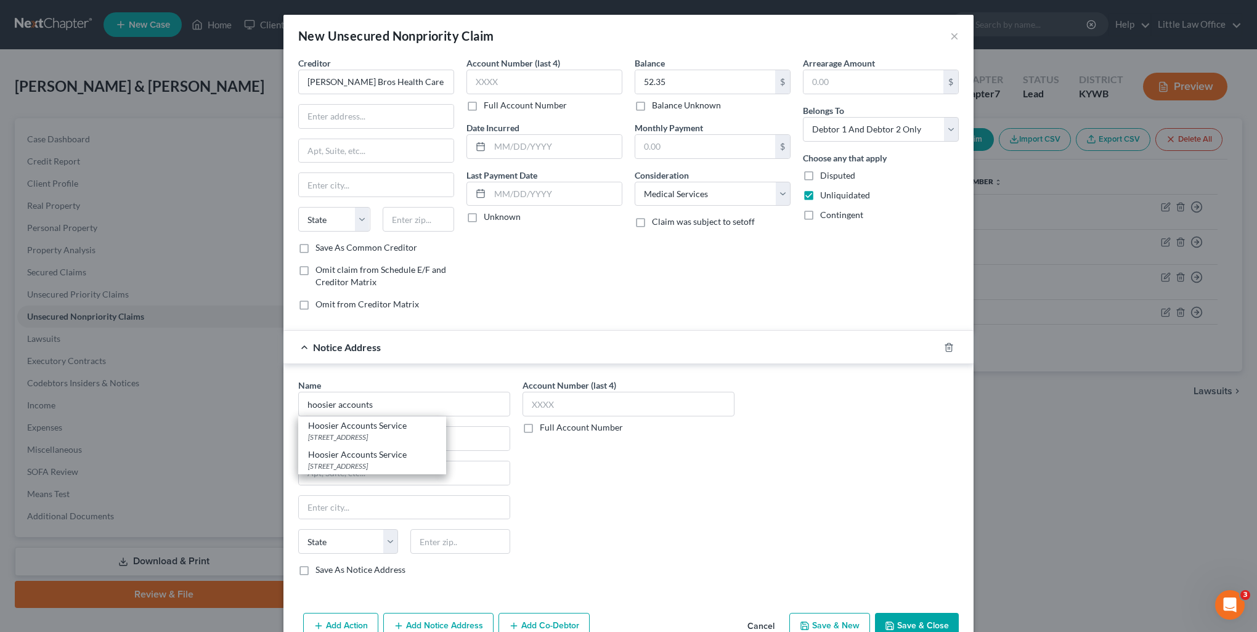
type input "[GEOGRAPHIC_DATA]"
select select "15"
type input "47715"
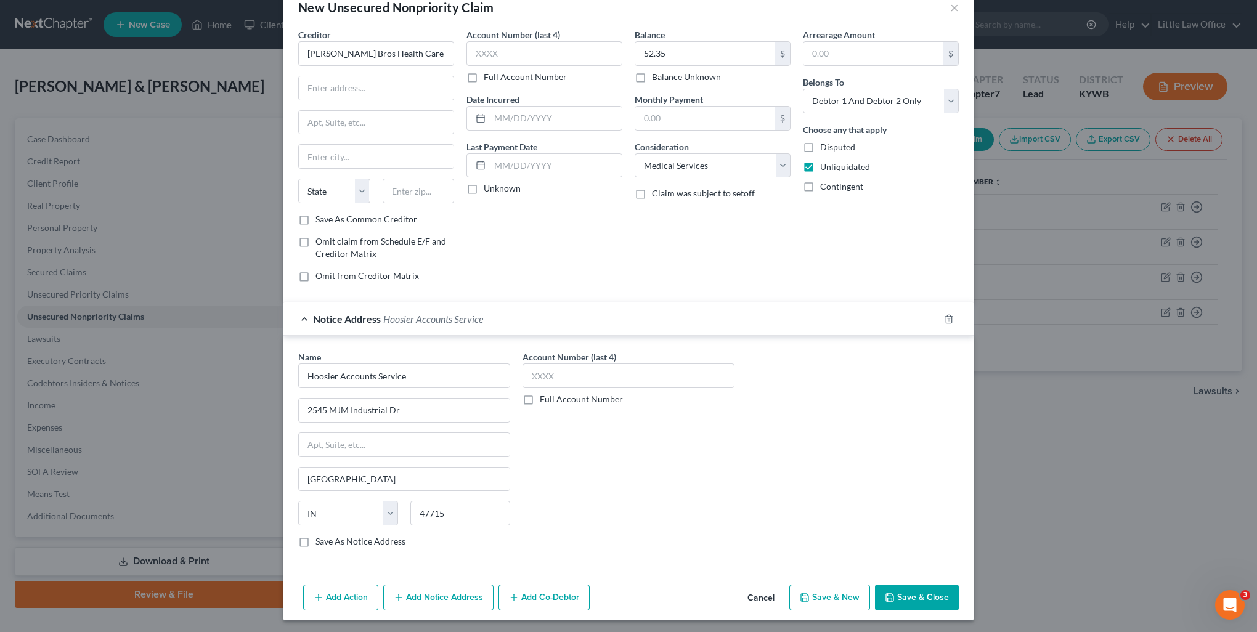
click at [895, 593] on button "Save & Close" at bounding box center [917, 598] width 84 height 26
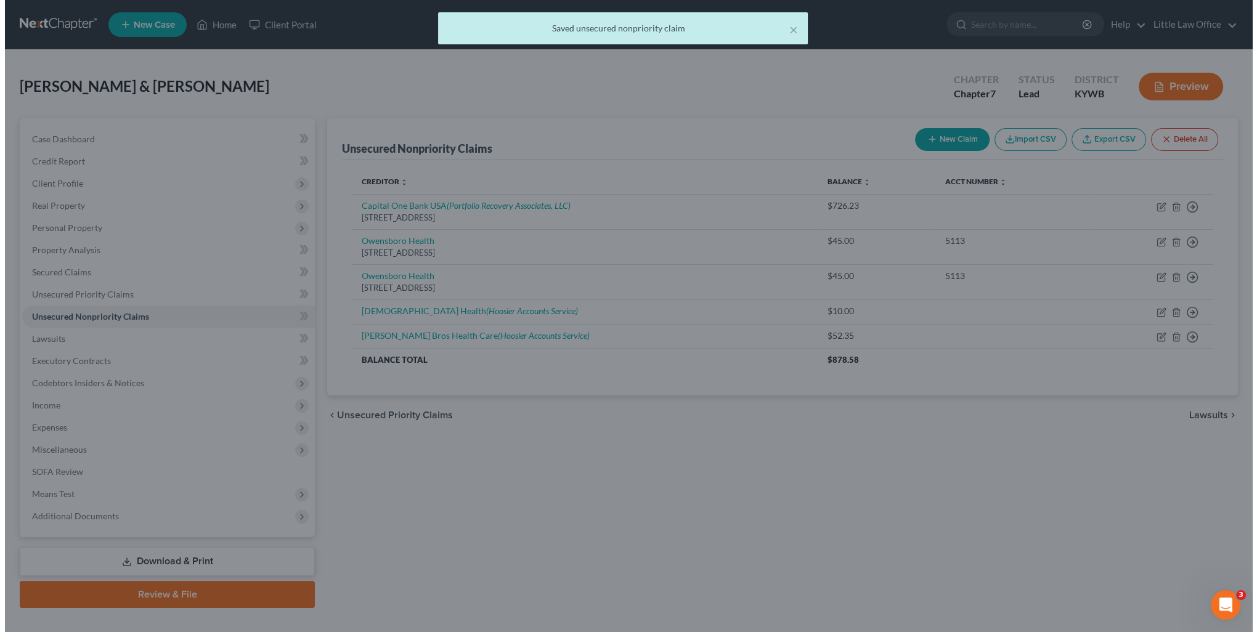
scroll to position [0, 0]
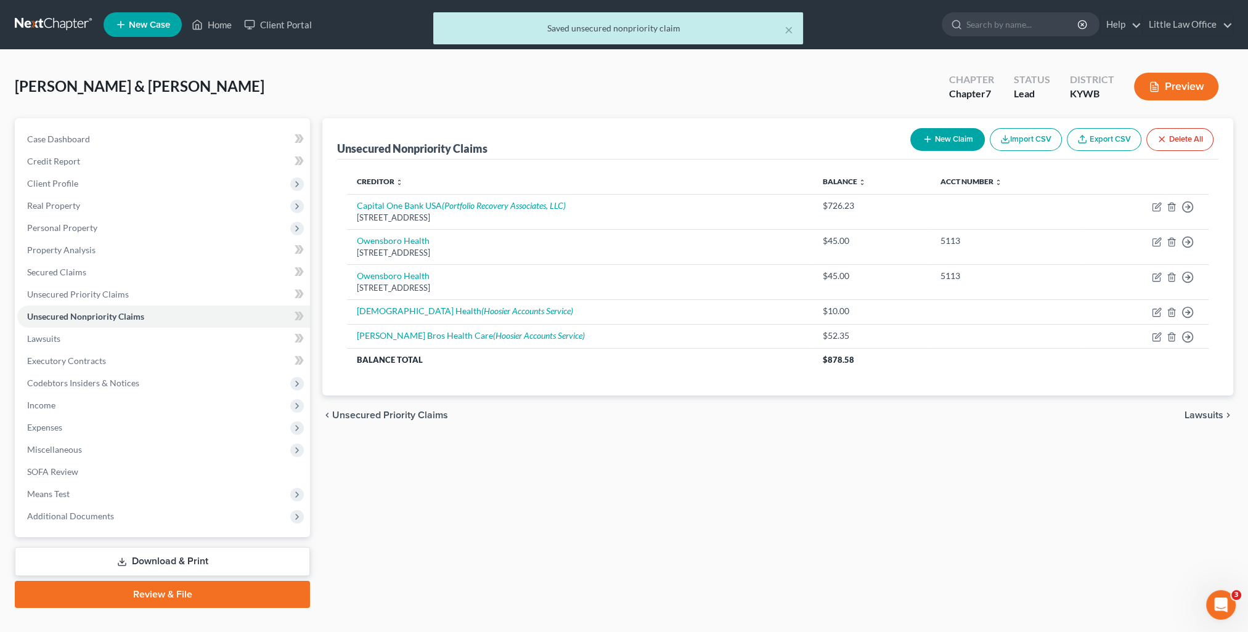
click at [937, 144] on button "New Claim" at bounding box center [947, 139] width 75 height 23
select select "2"
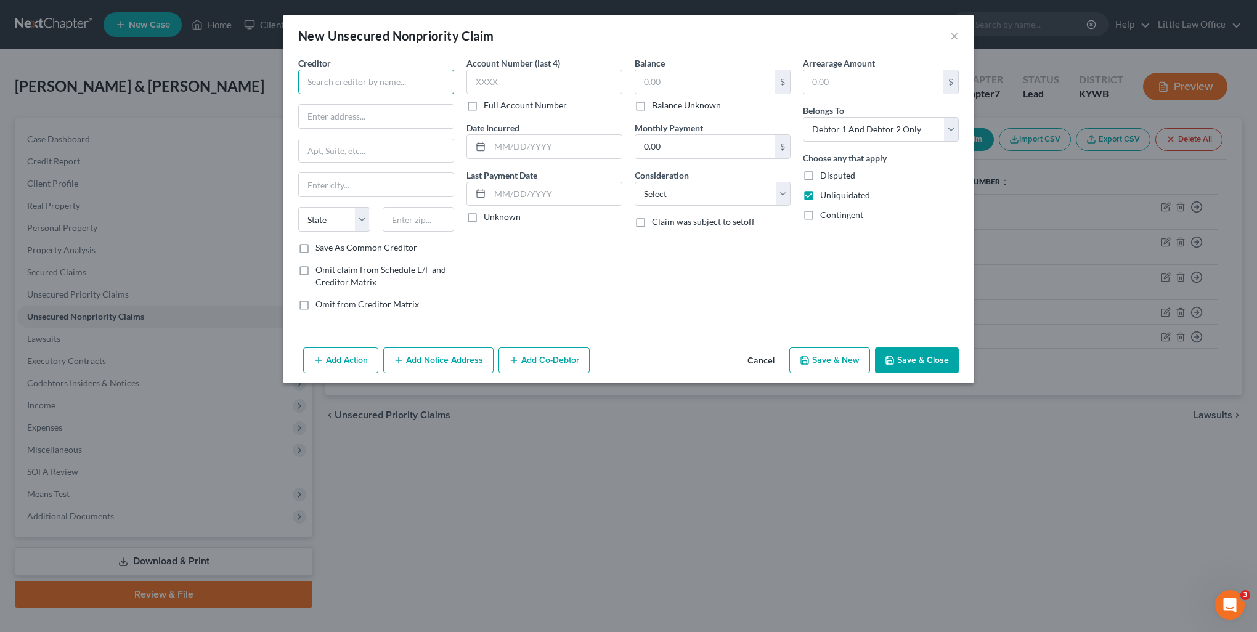
click at [352, 77] on input "text" at bounding box center [376, 82] width 156 height 25
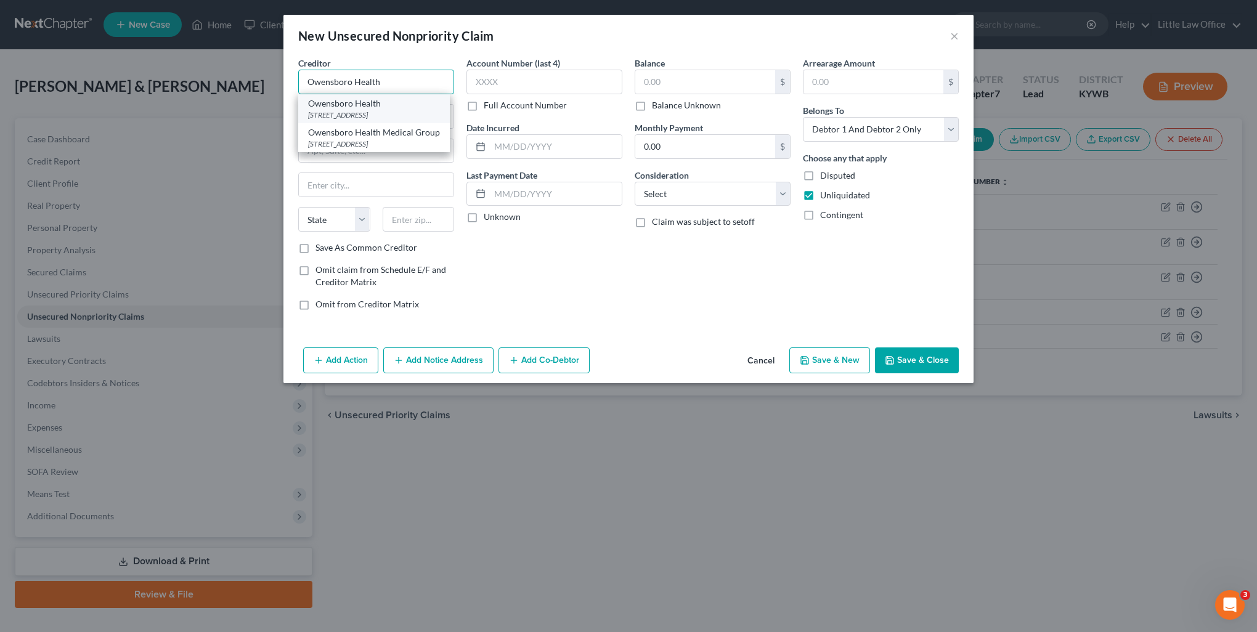
type input "Owensboro Health"
click at [357, 104] on div "Owensboro Health" at bounding box center [374, 103] width 132 height 12
type input "25511 Network Place"
type input "[GEOGRAPHIC_DATA]"
select select "14"
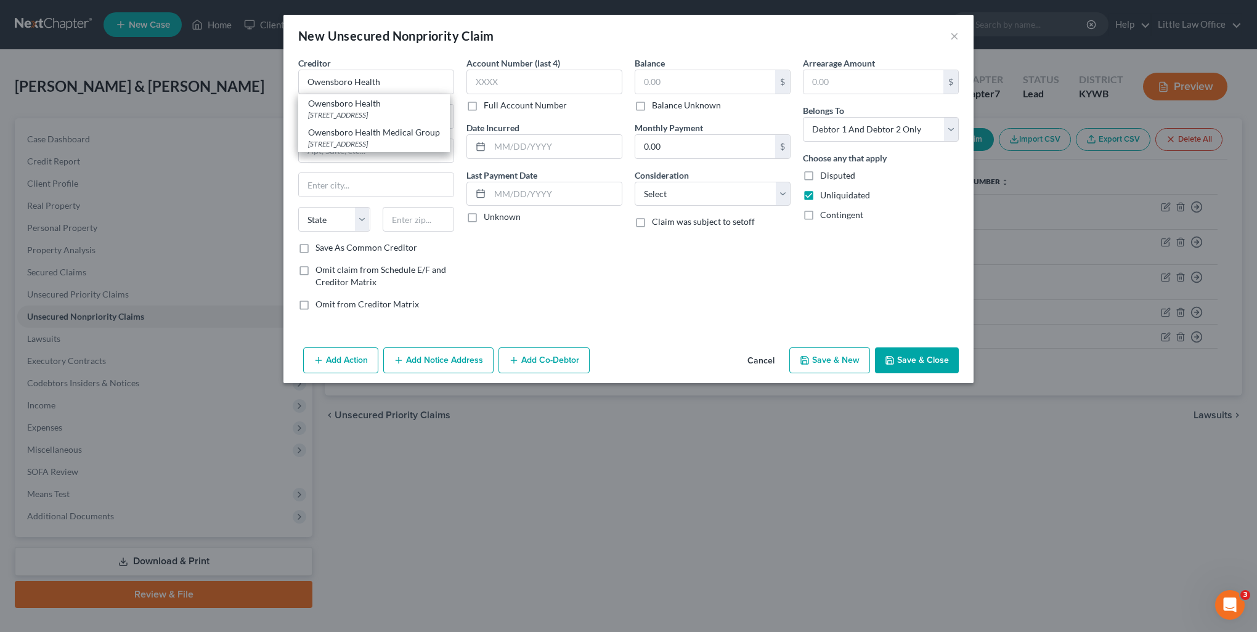
type input "60673"
click at [688, 78] on input "text" at bounding box center [705, 81] width 140 height 23
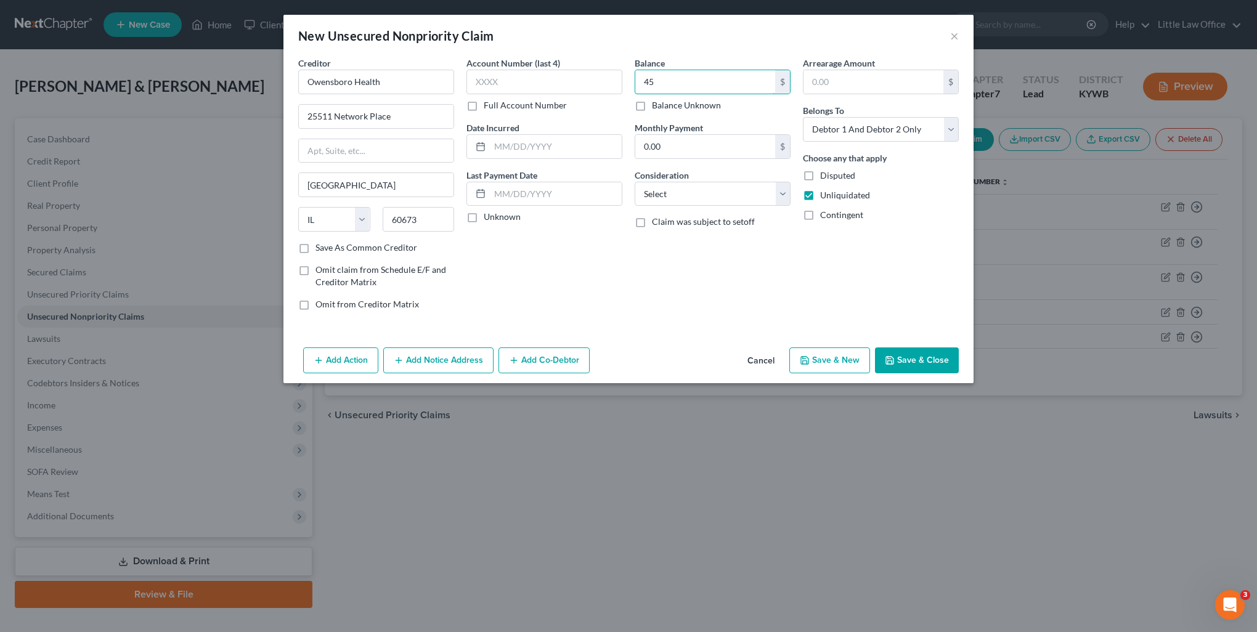
type input "45"
click at [526, 66] on label "Account Number (last 4)" at bounding box center [513, 63] width 94 height 13
click at [529, 79] on input "text" at bounding box center [544, 82] width 156 height 25
type input "5113"
click at [688, 189] on select "Select Cable / Satellite Services Collection Agency Credit Card Debt Debt Couns…" at bounding box center [713, 194] width 156 height 25
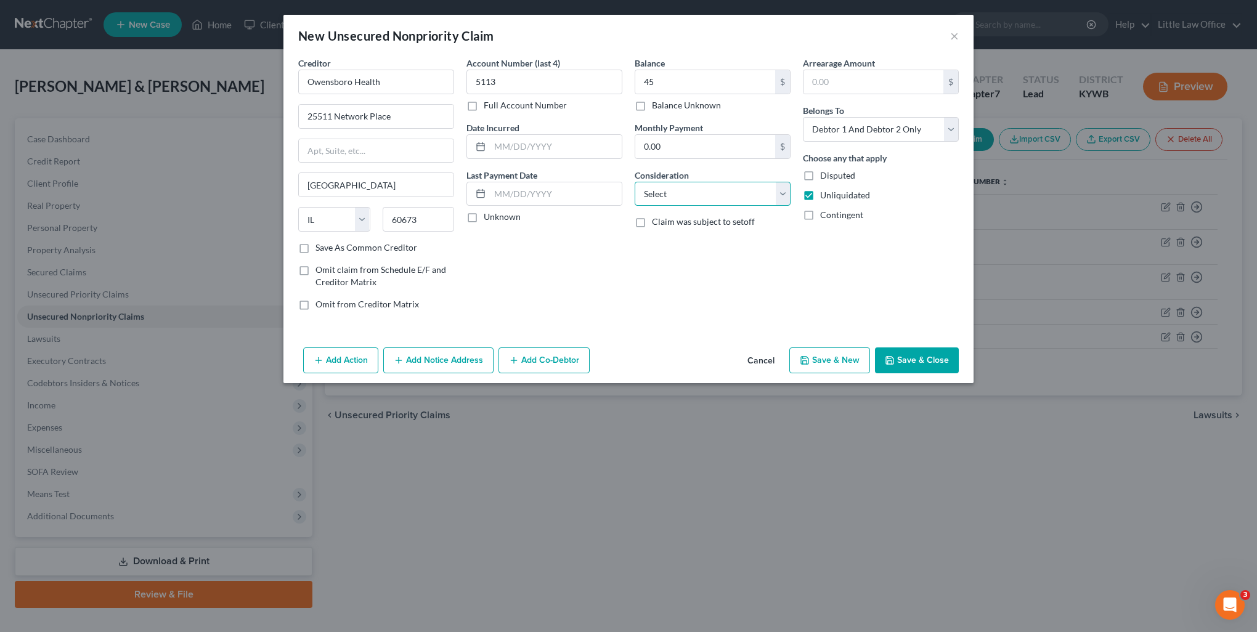
select select "9"
click at [635, 182] on select "Select Cable / Satellite Services Collection Agency Credit Card Debt Debt Couns…" at bounding box center [713, 194] width 156 height 25
click at [939, 371] on button "Save & Close" at bounding box center [917, 360] width 84 height 26
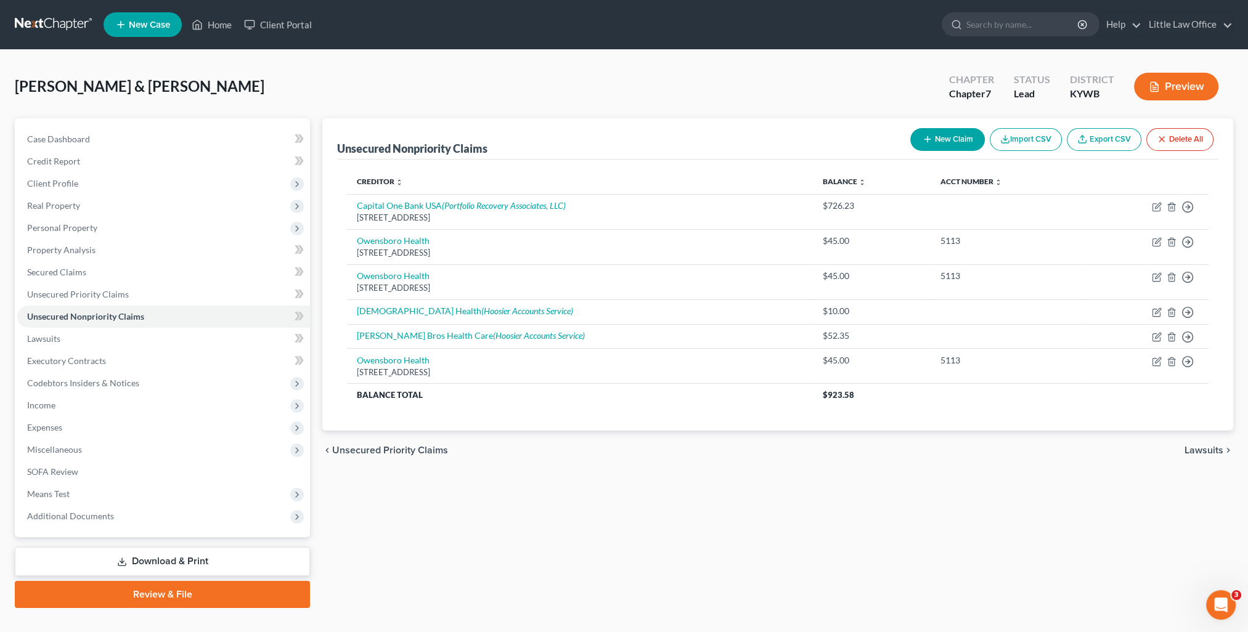
click at [944, 140] on button "New Claim" at bounding box center [947, 139] width 75 height 23
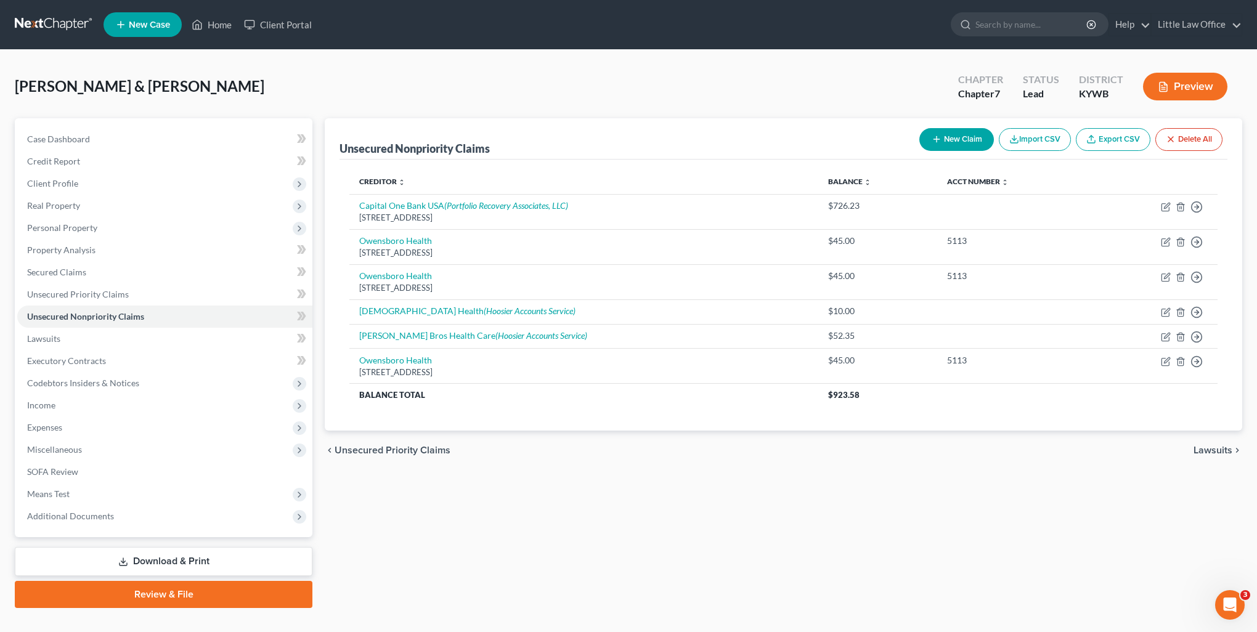
select select "2"
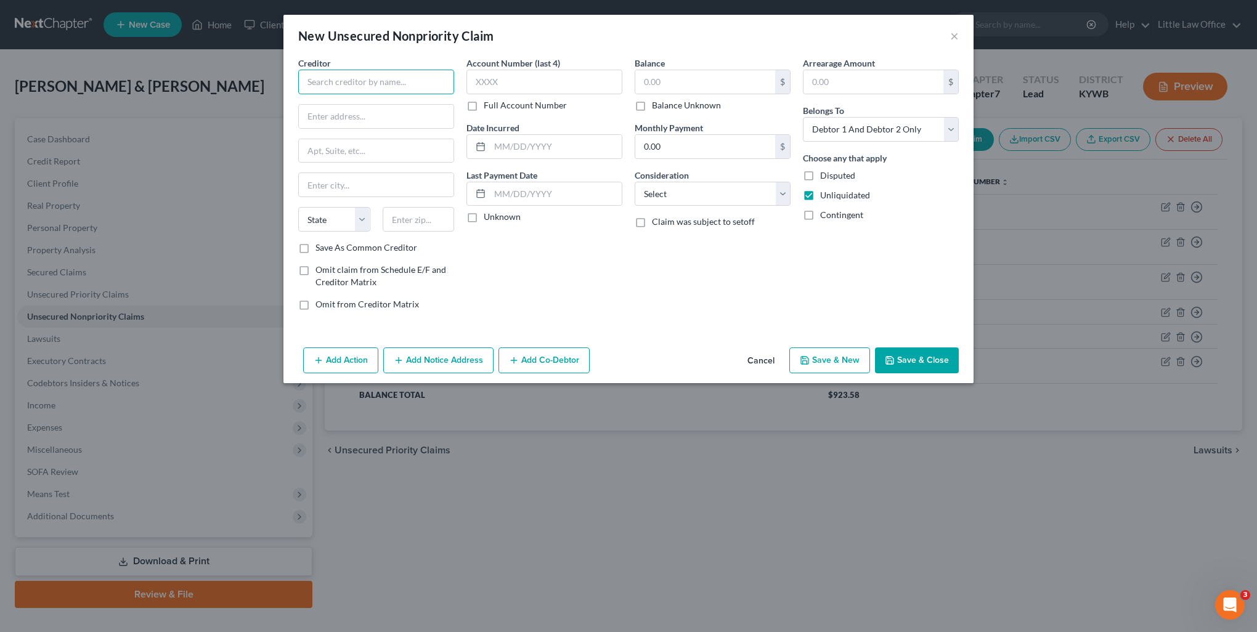
click at [367, 83] on input "text" at bounding box center [376, 82] width 156 height 25
type input "[PERSON_NAME] & Associates PSC"
type input "[STREET_ADDRESS]"
type input "42420"
type input "[PERSON_NAME]"
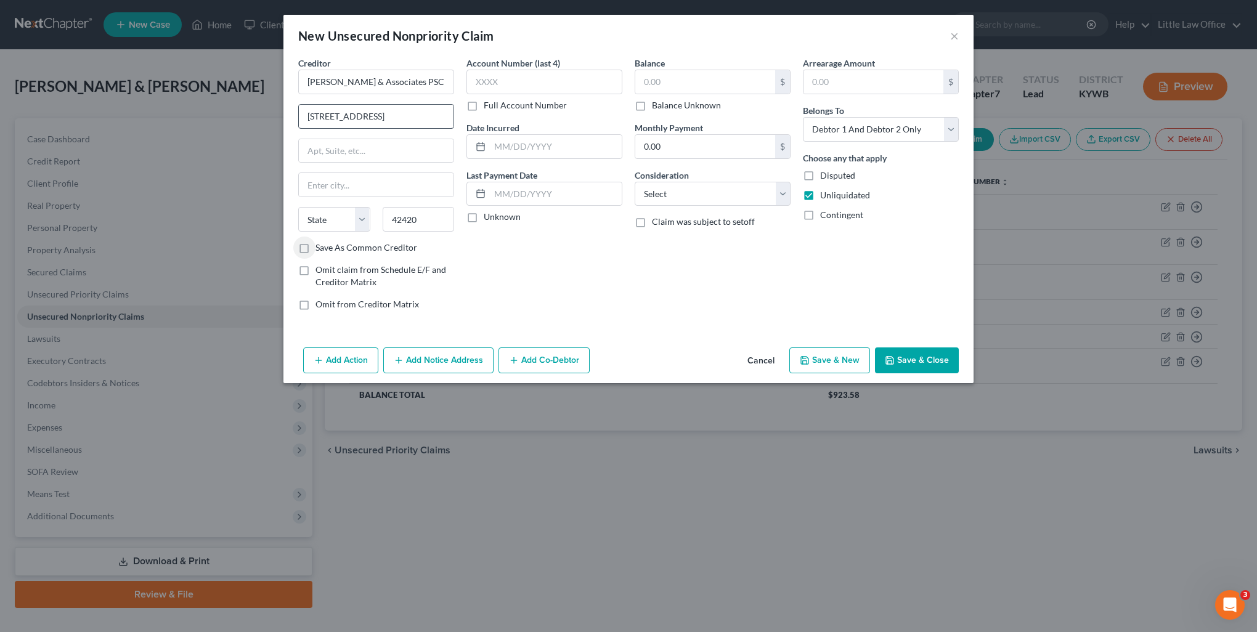
select select "18"
click at [543, 75] on input "text" at bounding box center [544, 82] width 156 height 25
type input "2894"
click at [673, 82] on input "text" at bounding box center [705, 81] width 140 height 23
type input "120"
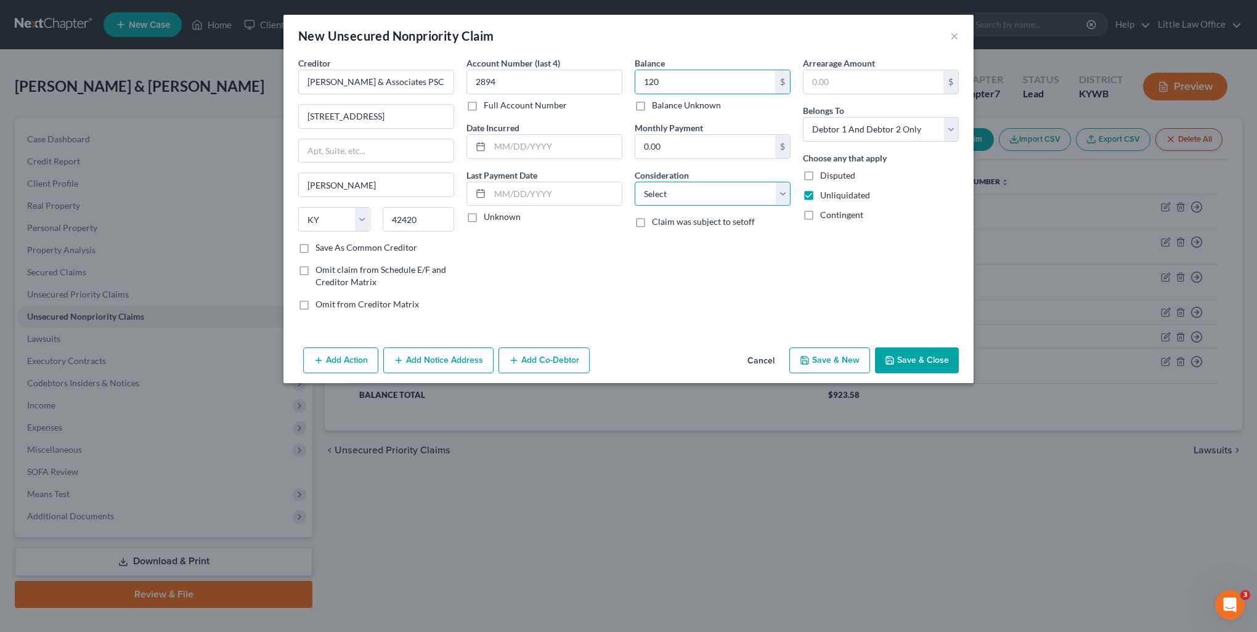
click at [681, 184] on select "Select Cable / Satellite Services Collection Agency Credit Card Debt Debt Couns…" at bounding box center [713, 194] width 156 height 25
select select "9"
click at [635, 182] on select "Select Cable / Satellite Services Collection Agency Credit Card Debt Debt Couns…" at bounding box center [713, 194] width 156 height 25
click at [813, 363] on button "Save & New" at bounding box center [829, 360] width 81 height 26
select select "2"
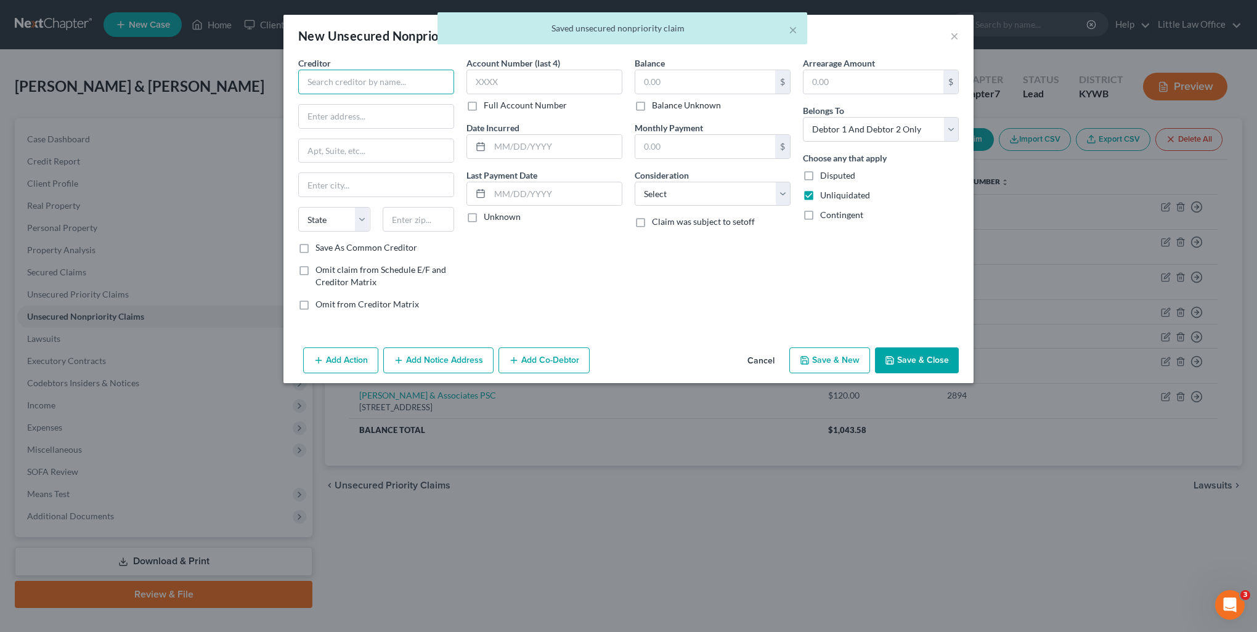
click at [344, 84] on input "text" at bounding box center [376, 82] width 156 height 25
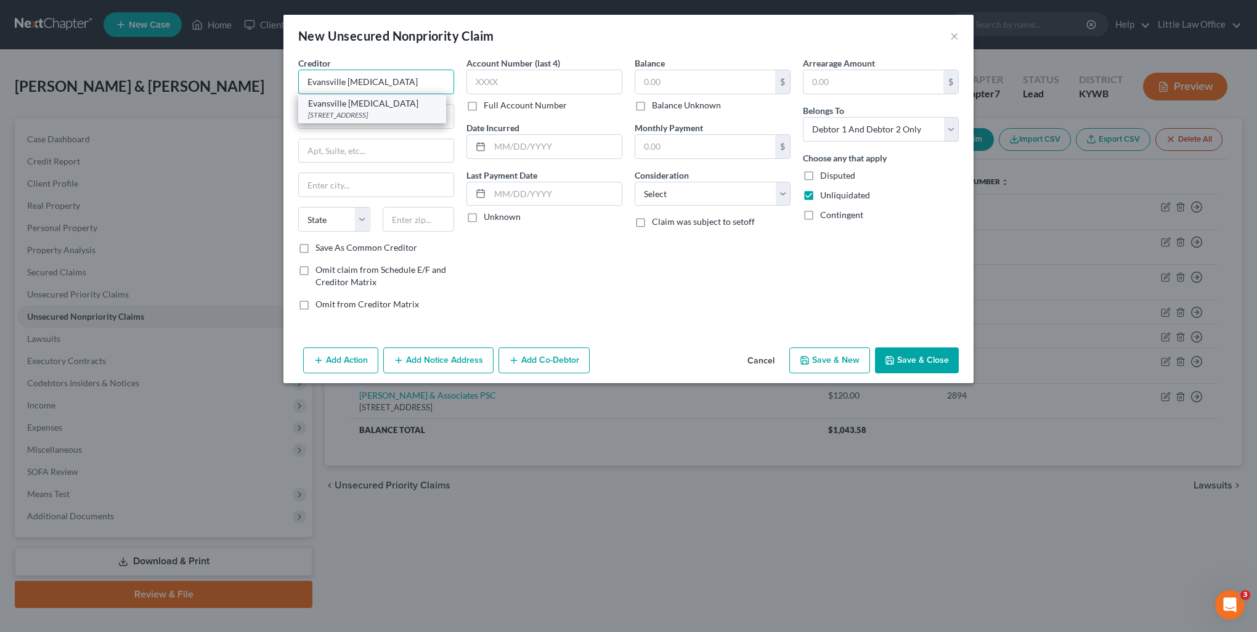
type input "Evansville [MEDICAL_DATA]"
click at [358, 105] on div "Evansville [MEDICAL_DATA]" at bounding box center [372, 103] width 128 height 12
type input "PO Box 3051"
type input "[GEOGRAPHIC_DATA]"
select select "15"
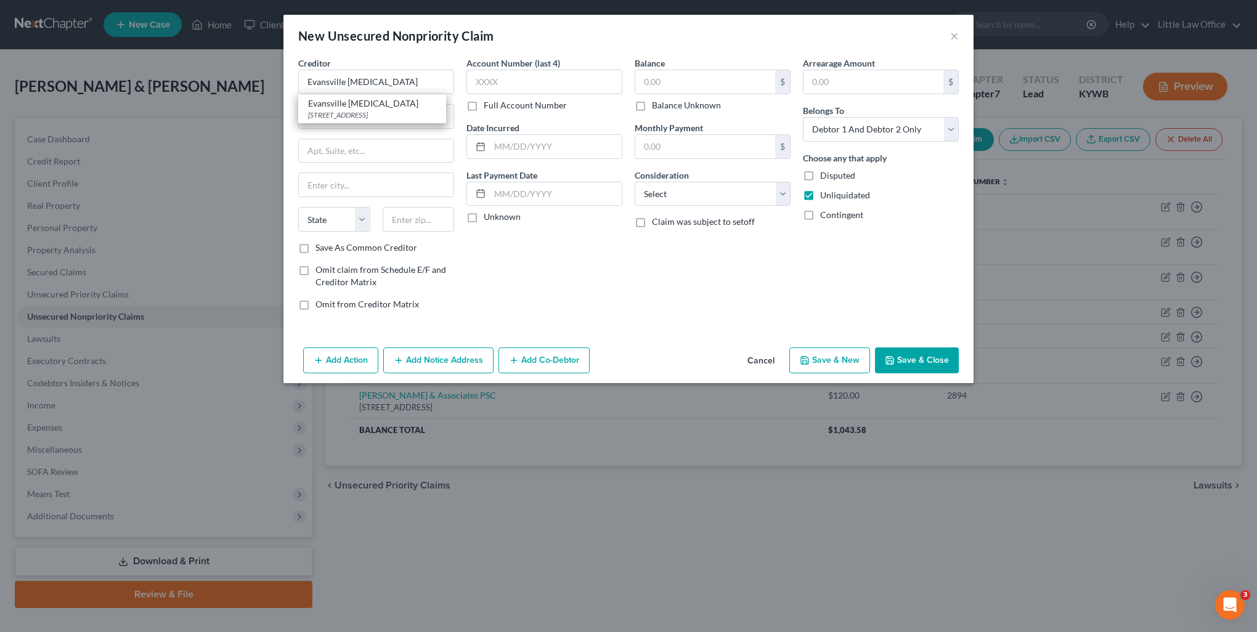
type input "46206"
click at [683, 87] on input "text" at bounding box center [705, 81] width 140 height 23
type input "1.59"
click at [571, 82] on input "text" at bounding box center [544, 82] width 156 height 25
click at [691, 200] on select "Select Cable / Satellite Services Collection Agency Credit Card Debt Debt Couns…" at bounding box center [713, 194] width 156 height 25
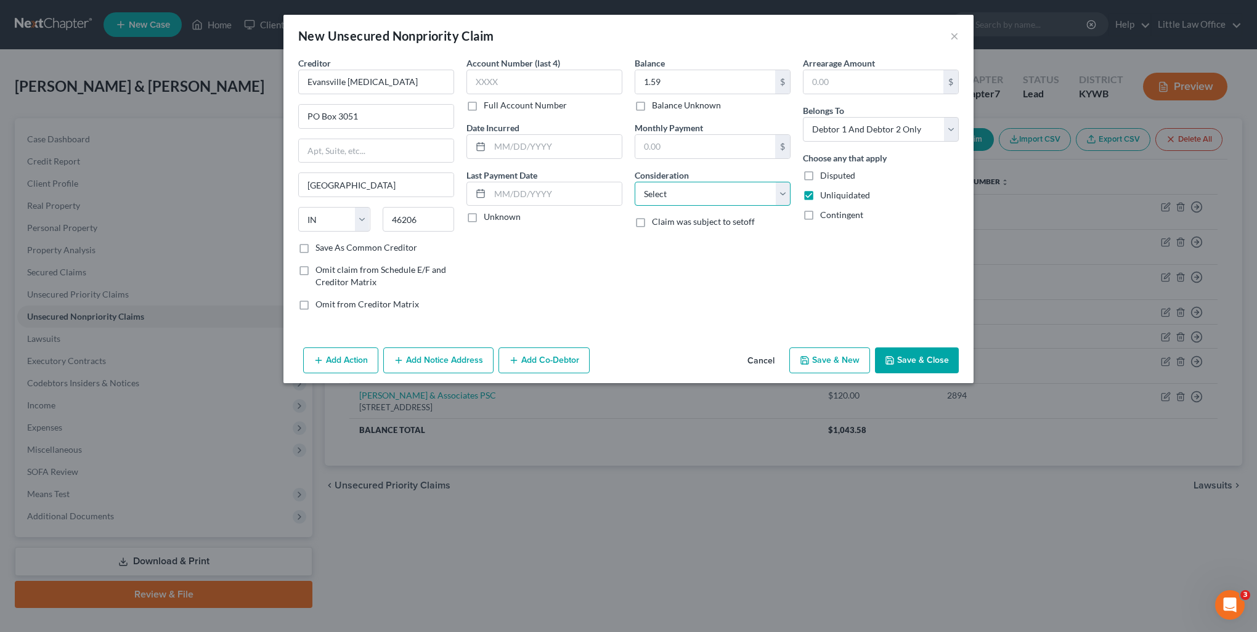
select select "9"
click at [635, 182] on select "Select Cable / Satellite Services Collection Agency Credit Card Debt Debt Couns…" at bounding box center [713, 194] width 156 height 25
click at [443, 367] on button "Add Notice Address" at bounding box center [438, 360] width 110 height 26
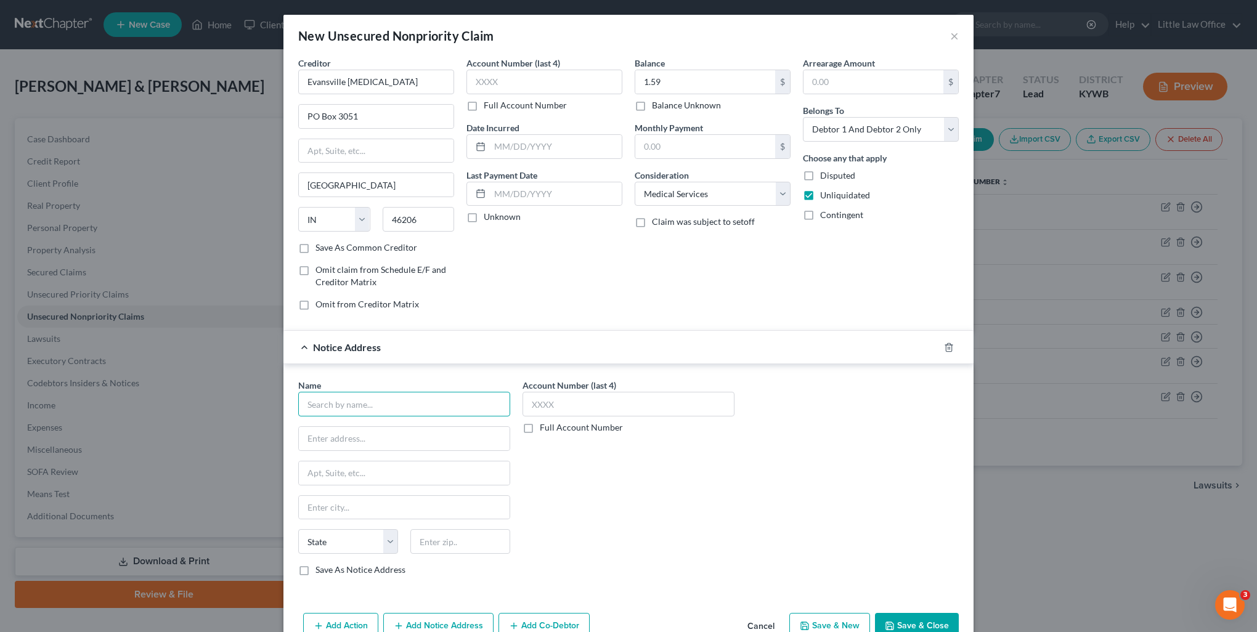
click at [394, 405] on input "text" at bounding box center [404, 404] width 212 height 25
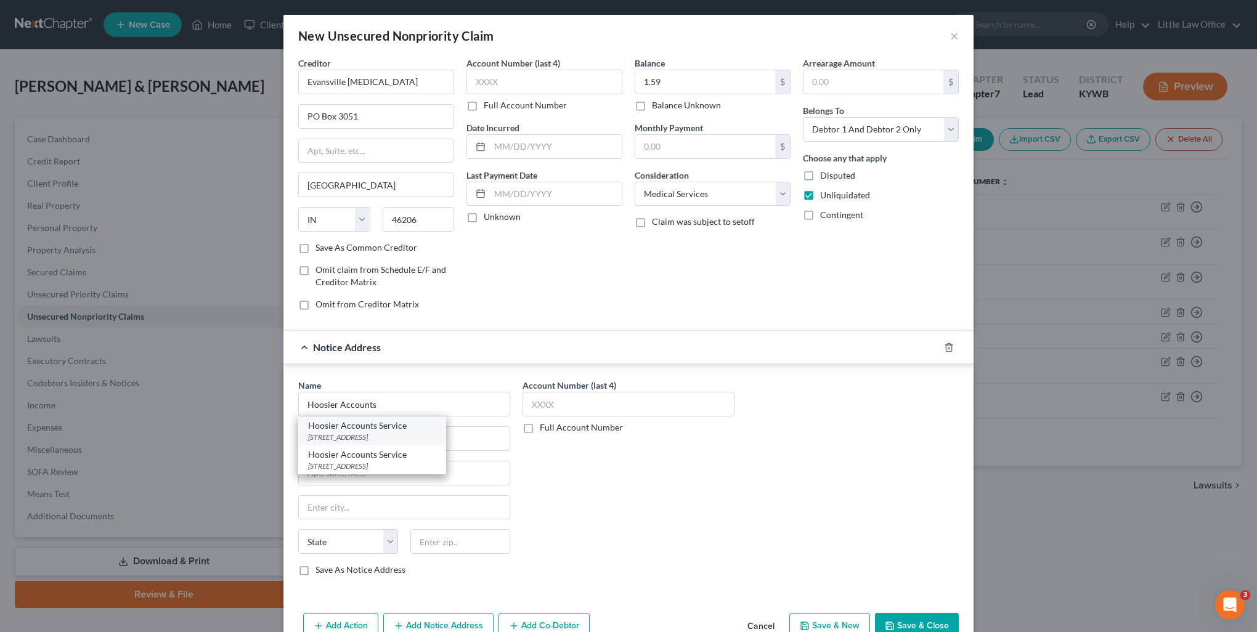
click at [392, 435] on div "[STREET_ADDRESS]" at bounding box center [372, 437] width 128 height 10
type input "Hoosier Accounts Service"
type input "2545 MJM Industrial Dr"
type input "[GEOGRAPHIC_DATA]"
select select "15"
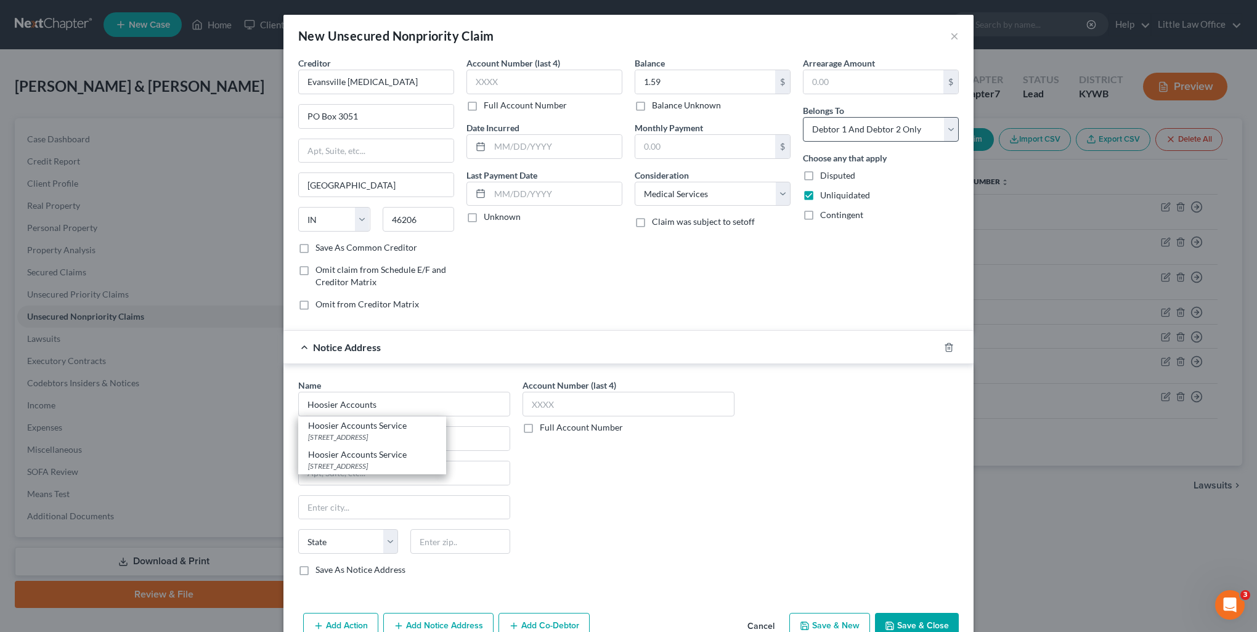
type input "47715"
click at [839, 136] on select "Select Debtor 1 Only Debtor 2 Only Debtor 1 And Debtor 2 Only At Least One Of T…" at bounding box center [881, 129] width 156 height 25
select select "0"
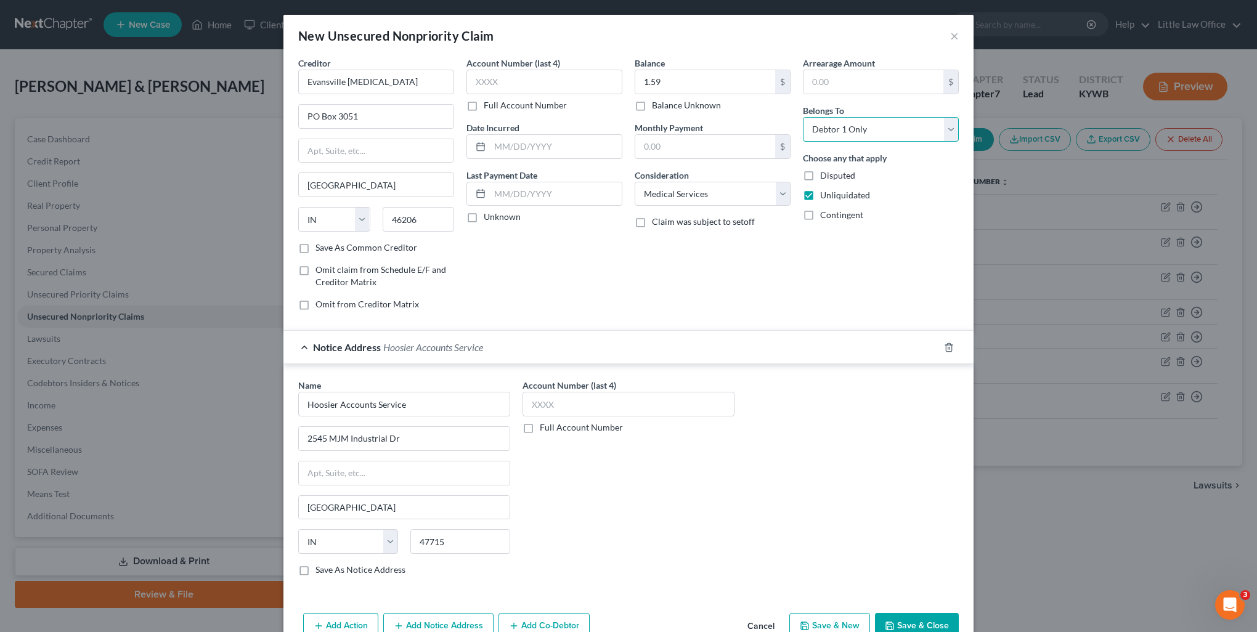
click at [803, 117] on select "Select Debtor 1 Only Debtor 2 Only Debtor 1 And Debtor 2 Only At Least One Of T…" at bounding box center [881, 129] width 156 height 25
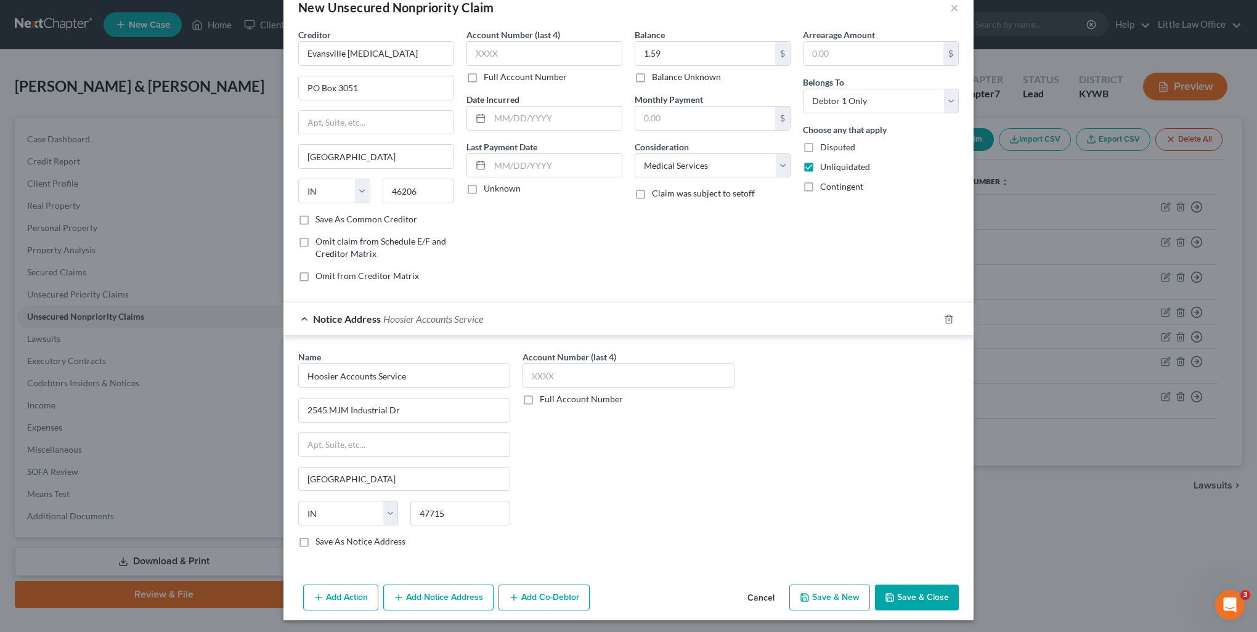
click at [895, 588] on button "Save & Close" at bounding box center [917, 598] width 84 height 26
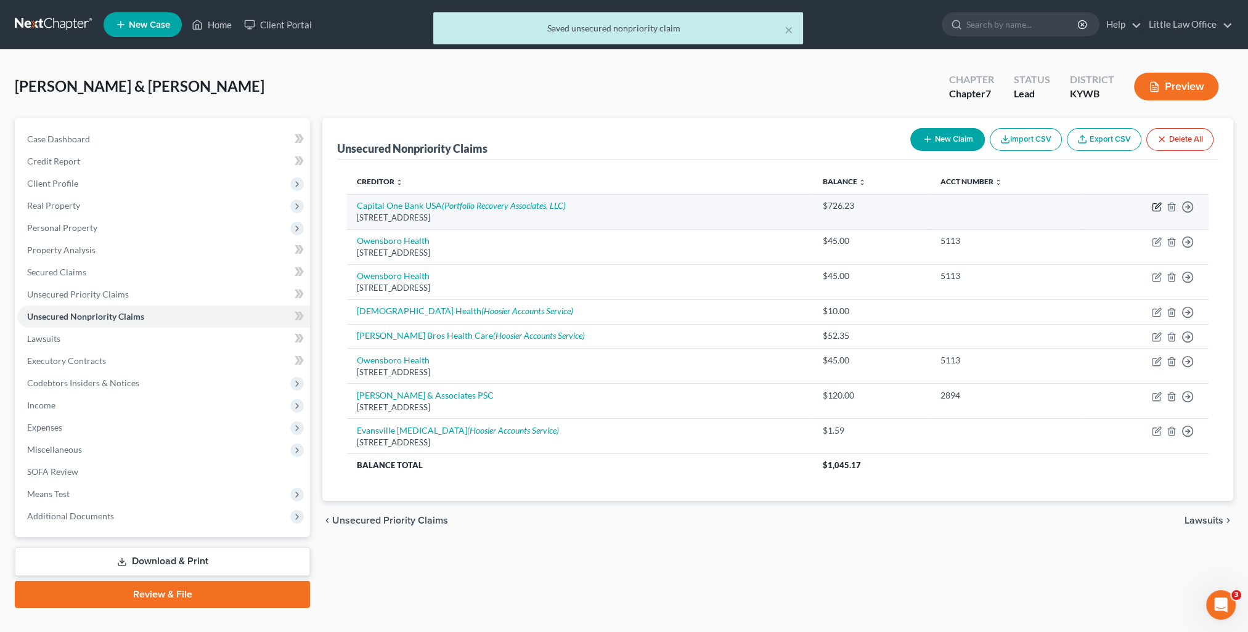
click at [1154, 208] on icon "button" at bounding box center [1157, 207] width 10 height 10
select select "46"
select select "2"
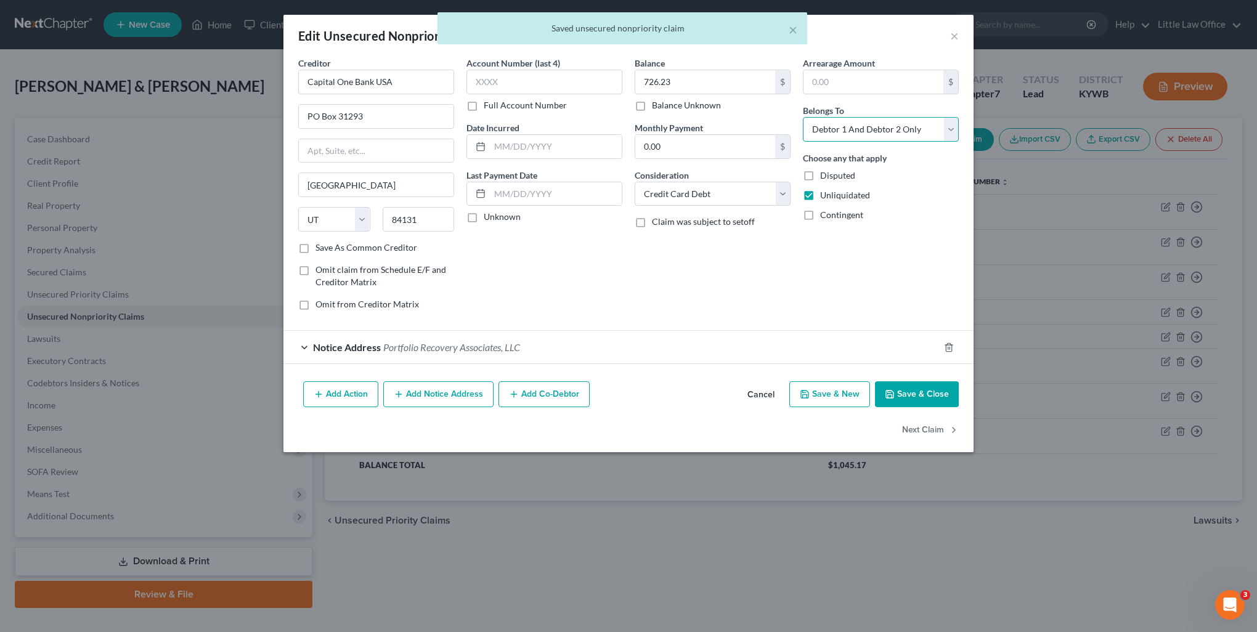
drag, startPoint x: 843, startPoint y: 129, endPoint x: 843, endPoint y: 142, distance: 12.3
click at [843, 129] on select "Select Debtor 1 Only Debtor 2 Only Debtor 1 And Debtor 2 Only At Least One Of T…" at bounding box center [881, 129] width 156 height 25
select select "1"
click at [803, 117] on select "Select Debtor 1 Only Debtor 2 Only Debtor 1 And Debtor 2 Only At Least One Of T…" at bounding box center [881, 129] width 156 height 25
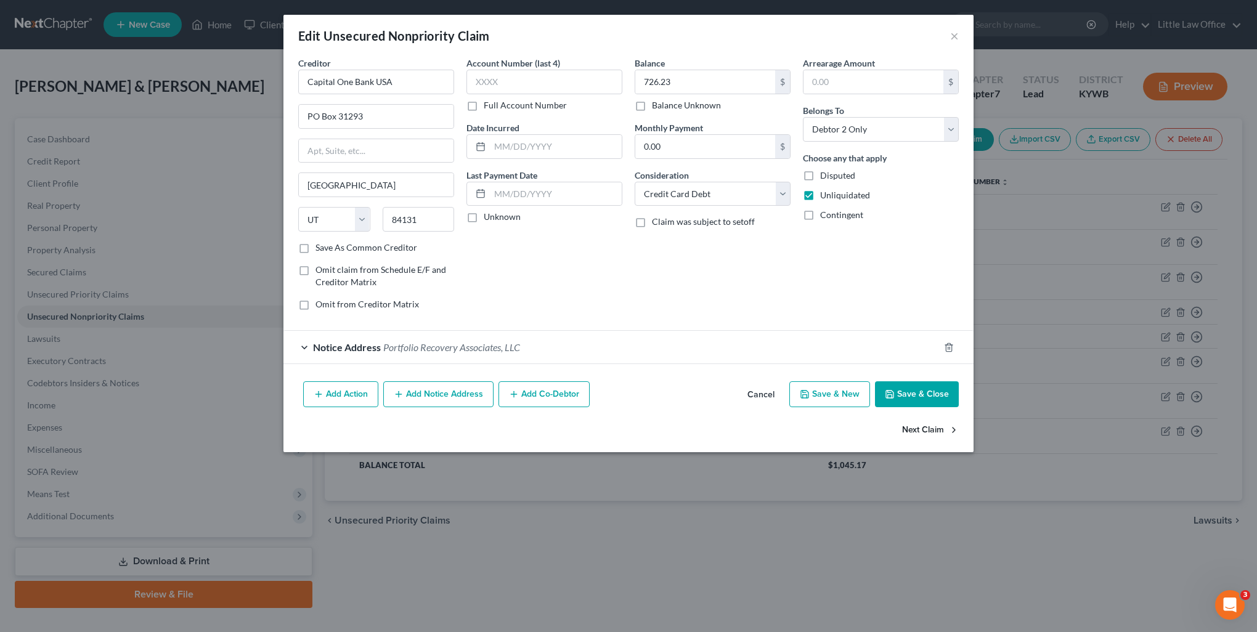
click at [917, 428] on button "Next Claim" at bounding box center [930, 430] width 57 height 26
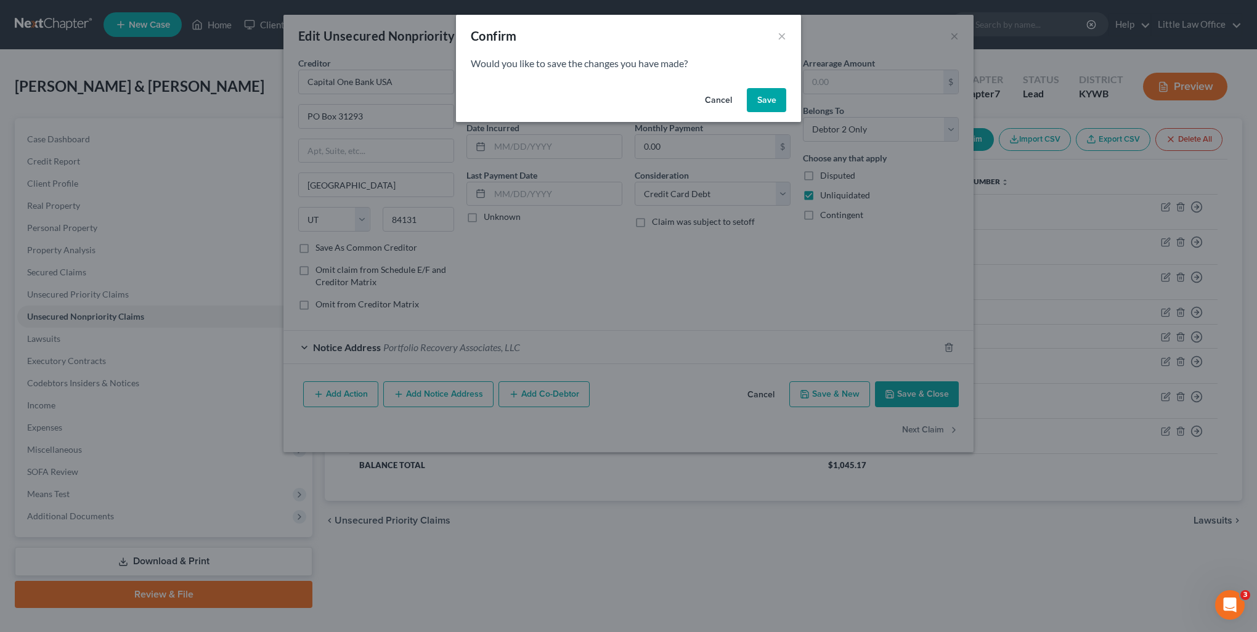
click at [771, 97] on button "Save" at bounding box center [766, 100] width 39 height 25
select select "14"
select select "9"
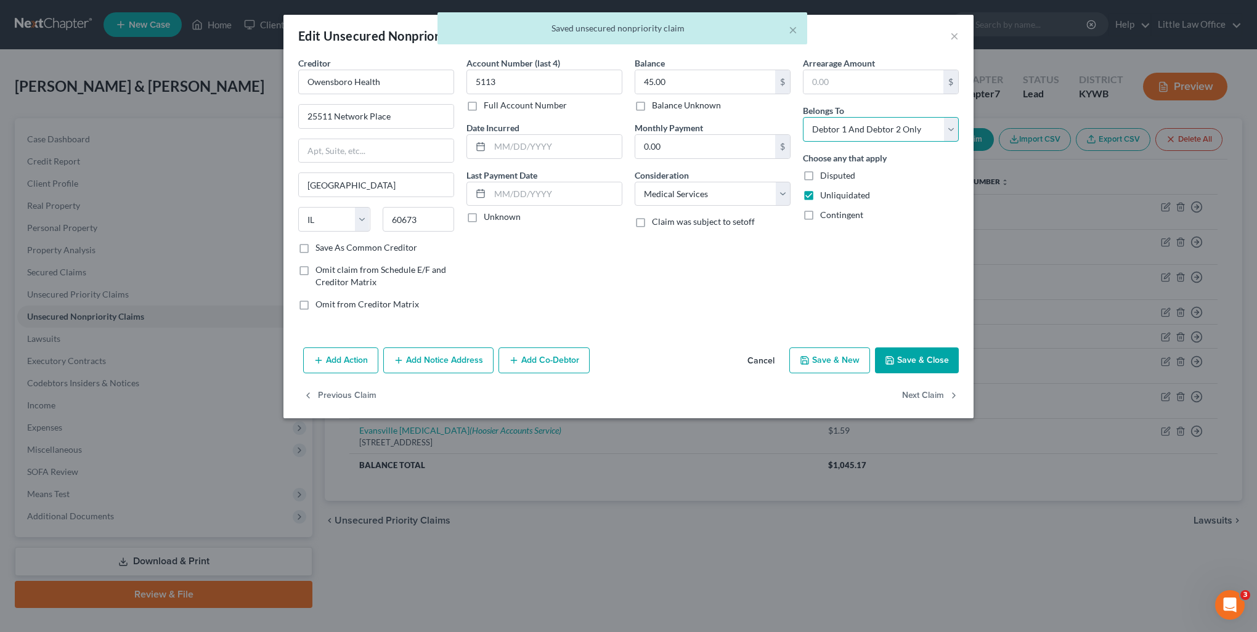
click at [872, 124] on select "Select Debtor 1 Only Debtor 2 Only Debtor 1 And Debtor 2 Only At Least One Of T…" at bounding box center [881, 129] width 156 height 25
select select "1"
click at [803, 117] on select "Select Debtor 1 Only Debtor 2 Only Debtor 1 And Debtor 2 Only At Least One Of T…" at bounding box center [881, 129] width 156 height 25
click at [927, 396] on button "Next Claim" at bounding box center [930, 396] width 57 height 26
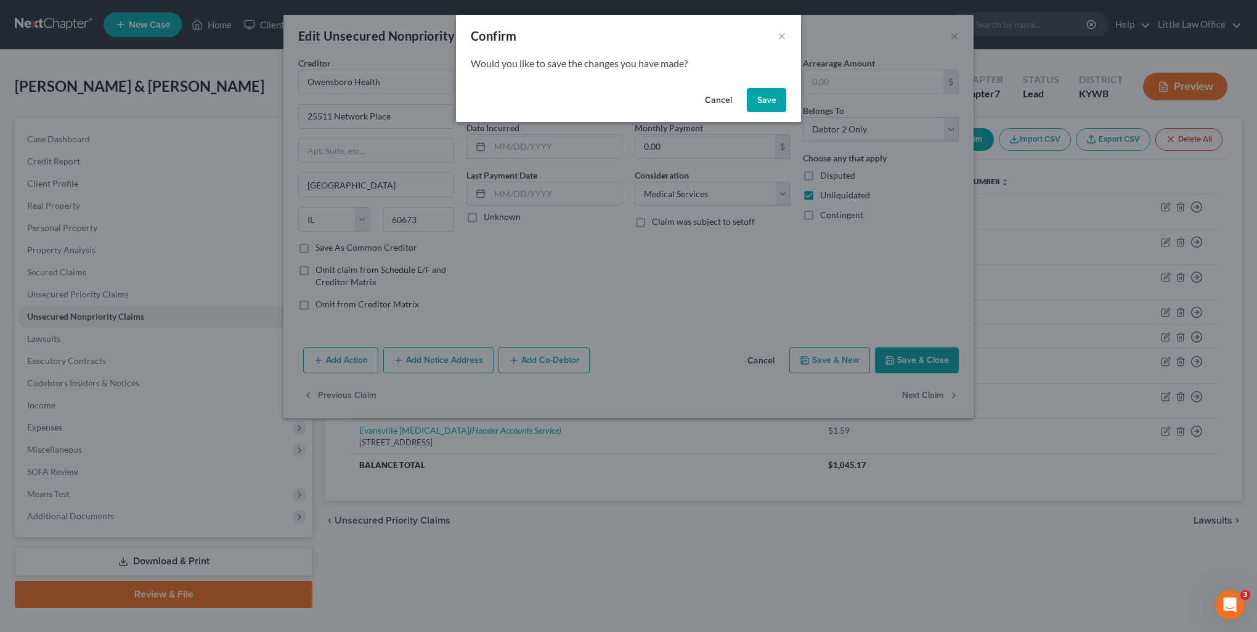
click at [771, 110] on button "Save" at bounding box center [766, 100] width 39 height 25
select select "14"
select select "9"
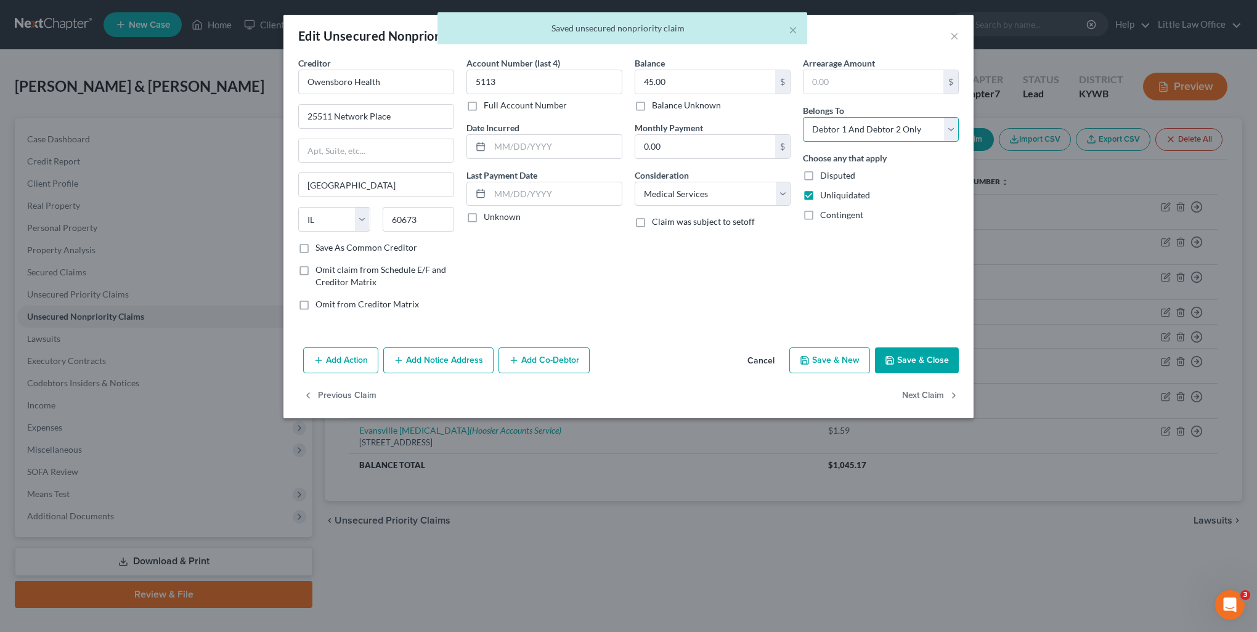
click at [892, 136] on select "Select Debtor 1 Only Debtor 2 Only Debtor 1 And Debtor 2 Only At Least One Of T…" at bounding box center [881, 129] width 156 height 25
select select "1"
click at [803, 117] on select "Select Debtor 1 Only Debtor 2 Only Debtor 1 And Debtor 2 Only At Least One Of T…" at bounding box center [881, 129] width 156 height 25
click at [932, 396] on button "Next Claim" at bounding box center [930, 396] width 57 height 26
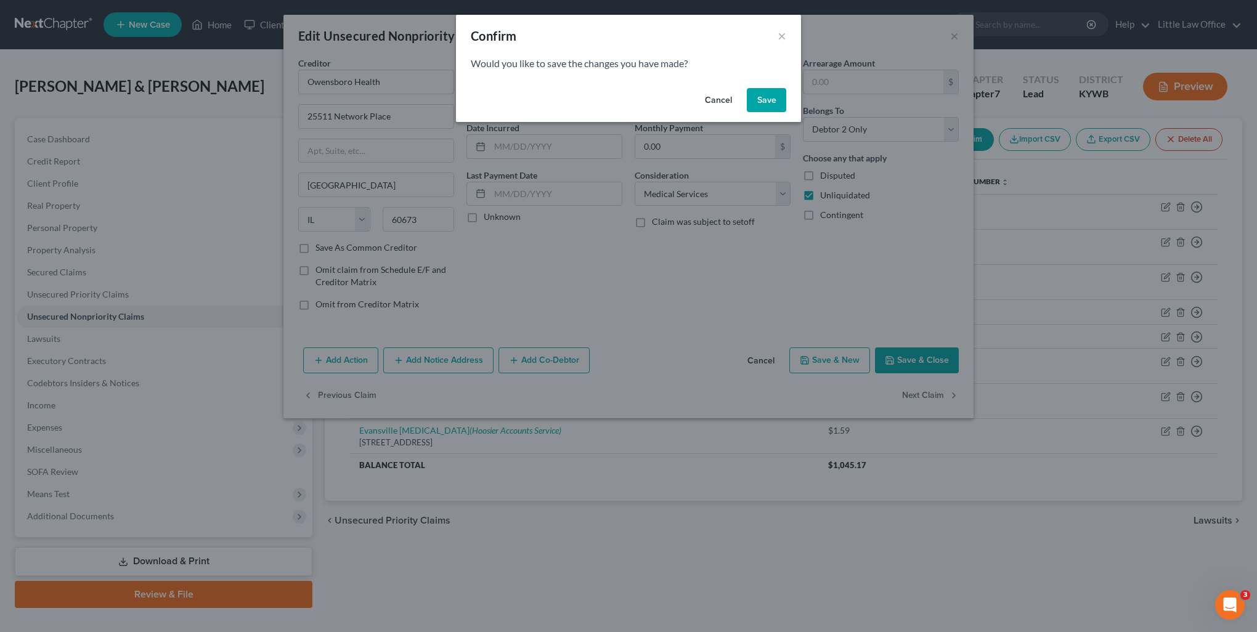
click at [768, 105] on button "Save" at bounding box center [766, 100] width 39 height 25
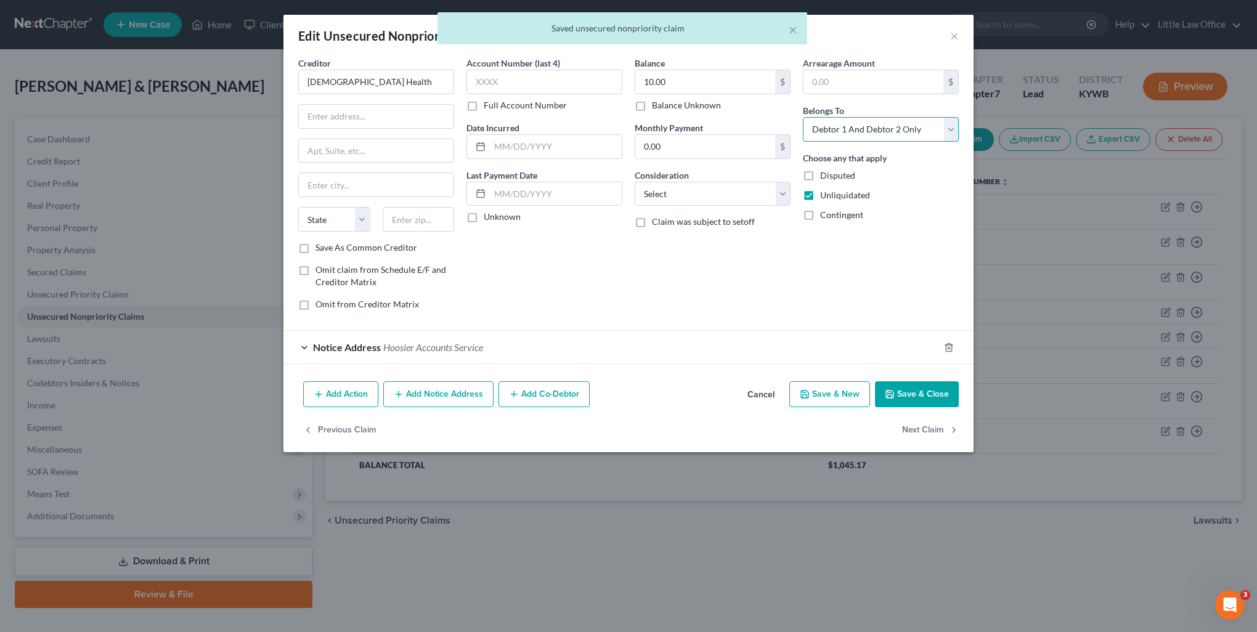
drag, startPoint x: 852, startPoint y: 126, endPoint x: 855, endPoint y: 140, distance: 13.8
click at [852, 126] on select "Select Debtor 1 Only Debtor 2 Only Debtor 1 And Debtor 2 Only At Least One Of T…" at bounding box center [881, 129] width 156 height 25
select select "1"
click at [803, 117] on select "Select Debtor 1 Only Debtor 2 Only Debtor 1 And Debtor 2 Only At Least One Of T…" at bounding box center [881, 129] width 156 height 25
click at [929, 429] on button "Next Claim" at bounding box center [930, 430] width 57 height 26
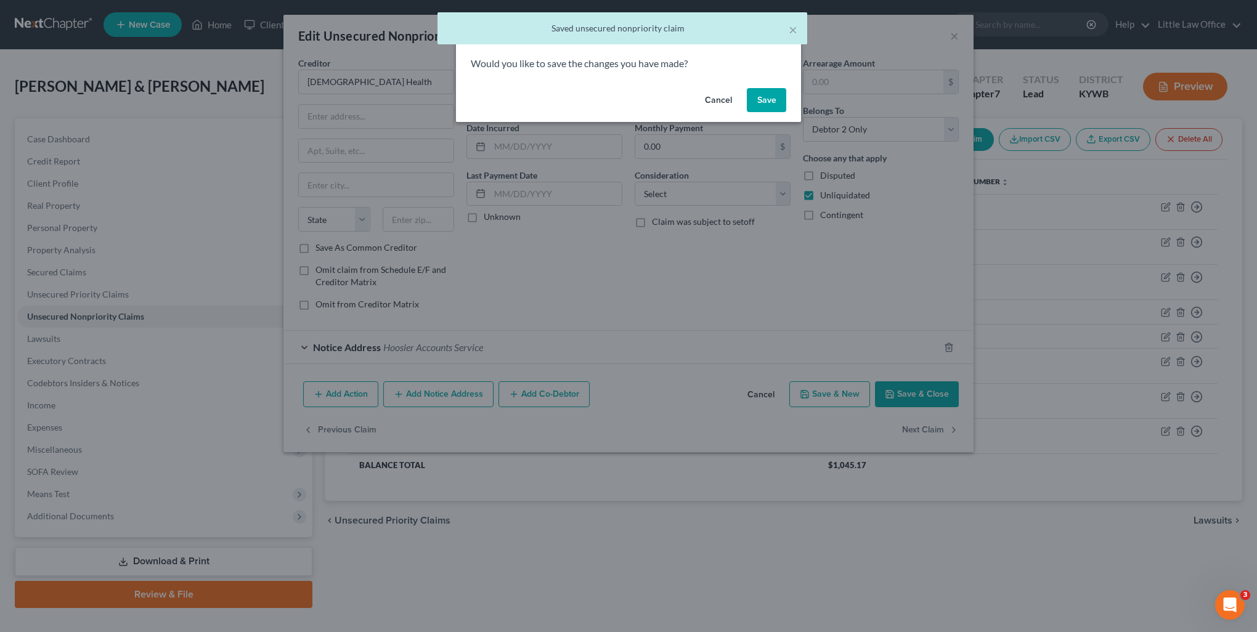
click at [775, 100] on button "Save" at bounding box center [766, 100] width 39 height 25
select select "9"
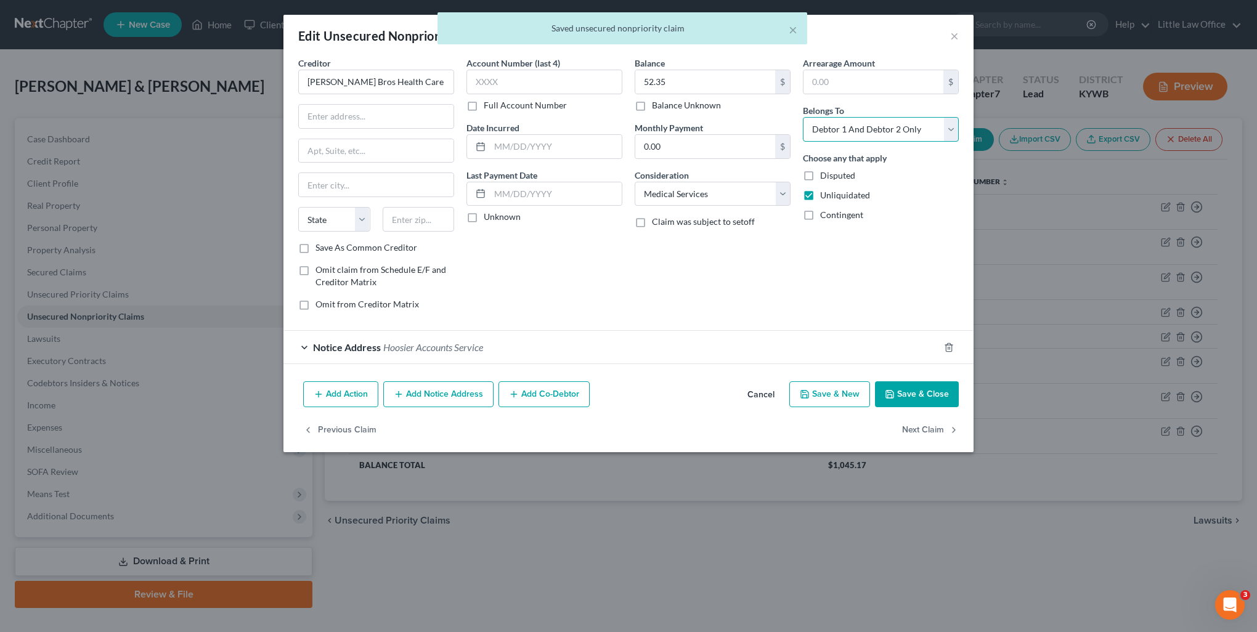
click at [843, 120] on select "Select Debtor 1 Only Debtor 2 Only Debtor 1 And Debtor 2 Only At Least One Of T…" at bounding box center [881, 129] width 156 height 25
select select "1"
click at [803, 117] on select "Select Debtor 1 Only Debtor 2 Only Debtor 1 And Debtor 2 Only At Least One Of T…" at bounding box center [881, 129] width 156 height 25
click at [928, 424] on button "Next Claim" at bounding box center [930, 430] width 57 height 26
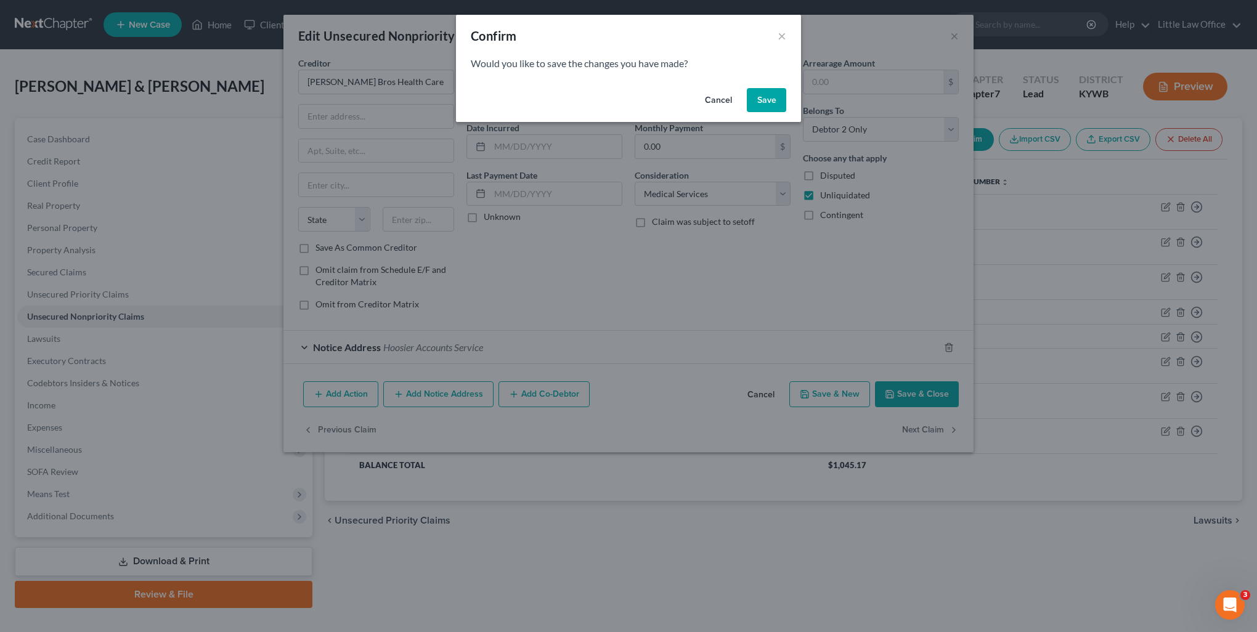
click at [766, 102] on button "Save" at bounding box center [766, 100] width 39 height 25
select select "14"
select select "9"
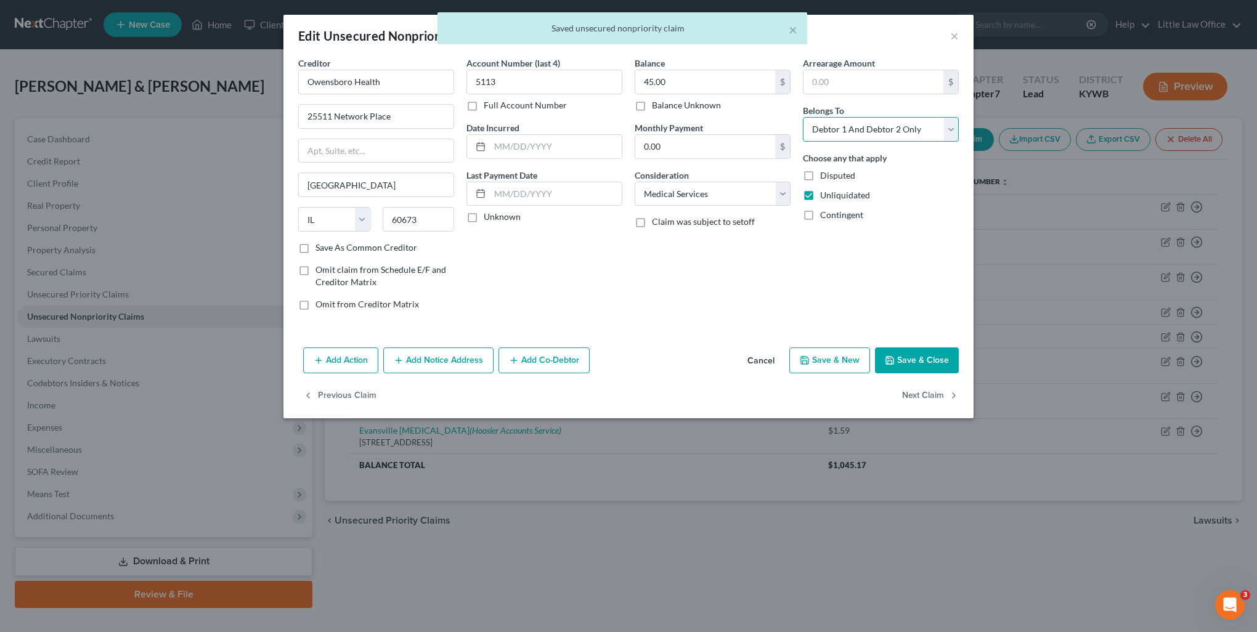
drag, startPoint x: 840, startPoint y: 133, endPoint x: 844, endPoint y: 140, distance: 7.7
click at [840, 133] on select "Select Debtor 1 Only Debtor 2 Only Debtor 1 And Debtor 2 Only At Least One Of T…" at bounding box center [881, 129] width 156 height 25
select select "1"
click at [803, 117] on select "Select Debtor 1 Only Debtor 2 Only Debtor 1 And Debtor 2 Only At Least One Of T…" at bounding box center [881, 129] width 156 height 25
click at [934, 397] on button "Next Claim" at bounding box center [930, 396] width 57 height 26
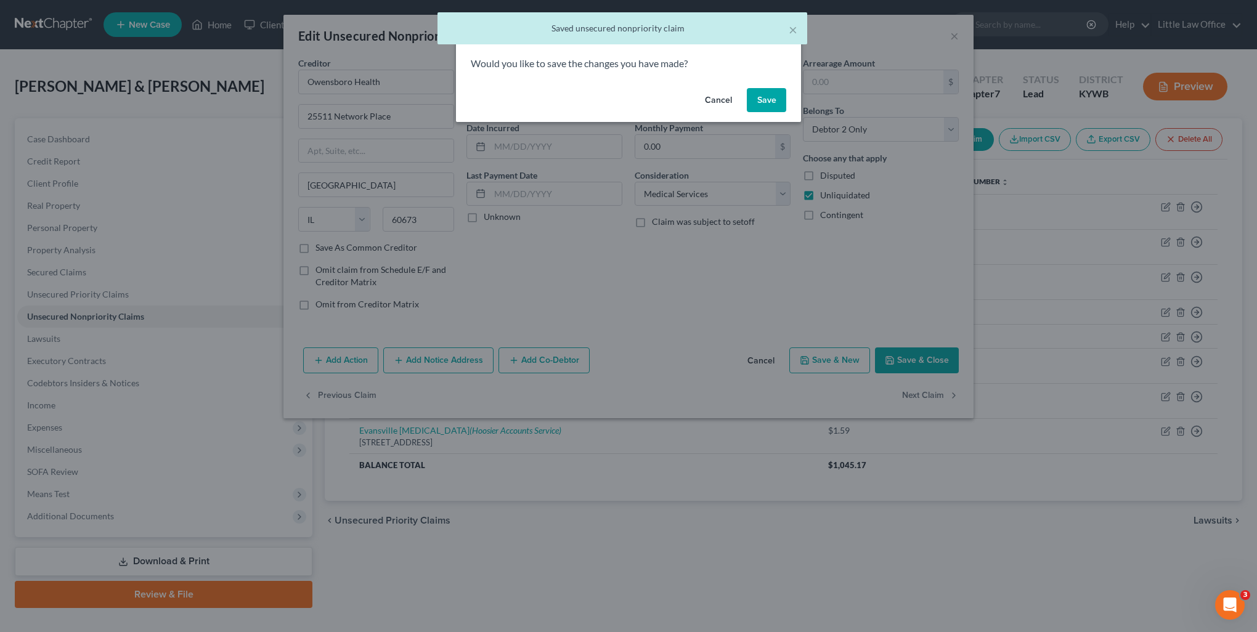
click at [755, 113] on div "Cancel Save" at bounding box center [628, 102] width 345 height 39
click at [758, 101] on button "Save" at bounding box center [766, 100] width 39 height 25
select select "18"
select select "9"
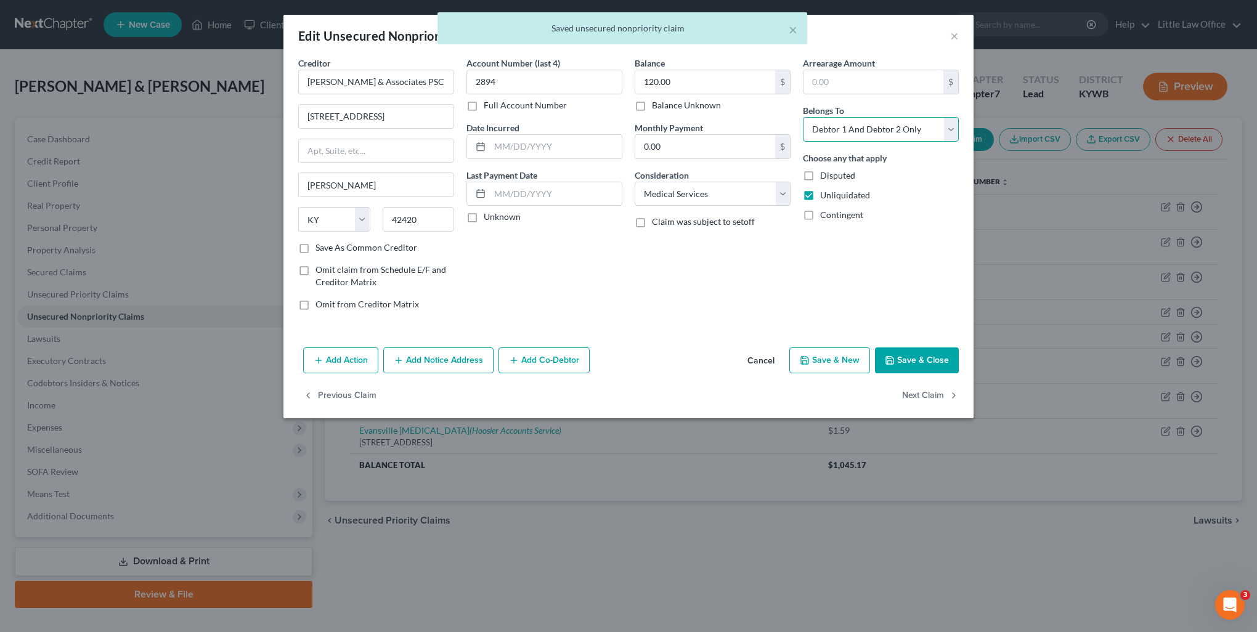
drag, startPoint x: 865, startPoint y: 135, endPoint x: 864, endPoint y: 141, distance: 6.3
click at [865, 135] on select "Select Debtor 1 Only Debtor 2 Only Debtor 1 And Debtor 2 Only At Least One Of T…" at bounding box center [881, 129] width 156 height 25
select select "1"
click at [803, 117] on select "Select Debtor 1 Only Debtor 2 Only Debtor 1 And Debtor 2 Only At Least One Of T…" at bounding box center [881, 129] width 156 height 25
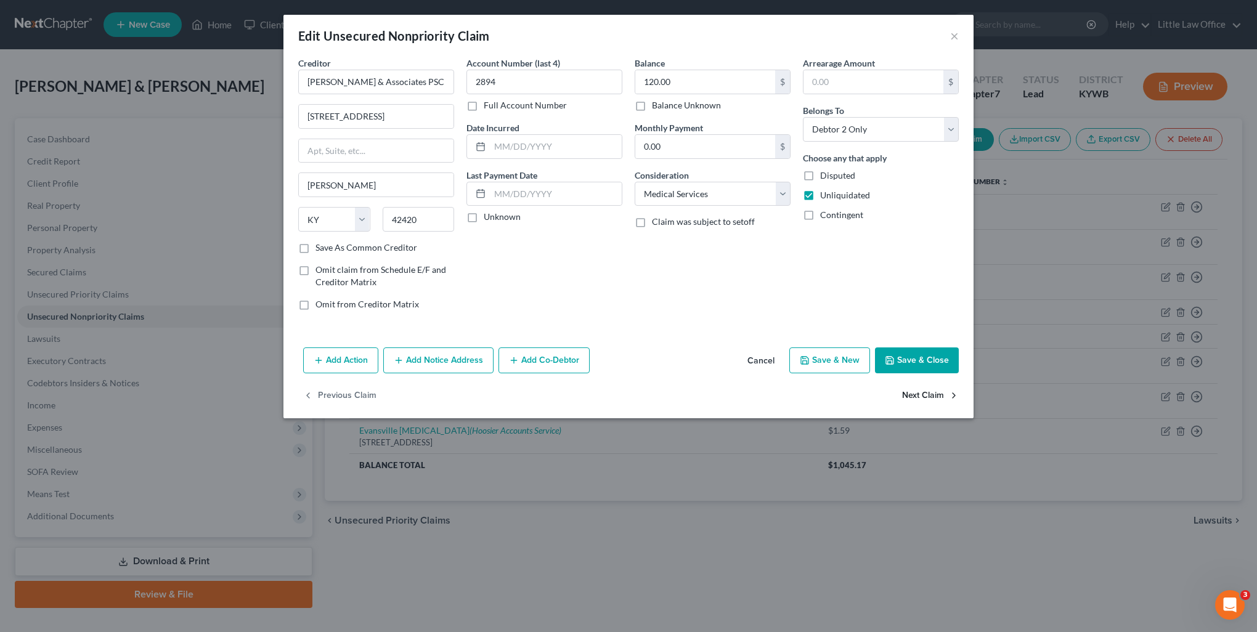
click at [930, 398] on button "Next Claim" at bounding box center [930, 396] width 57 height 26
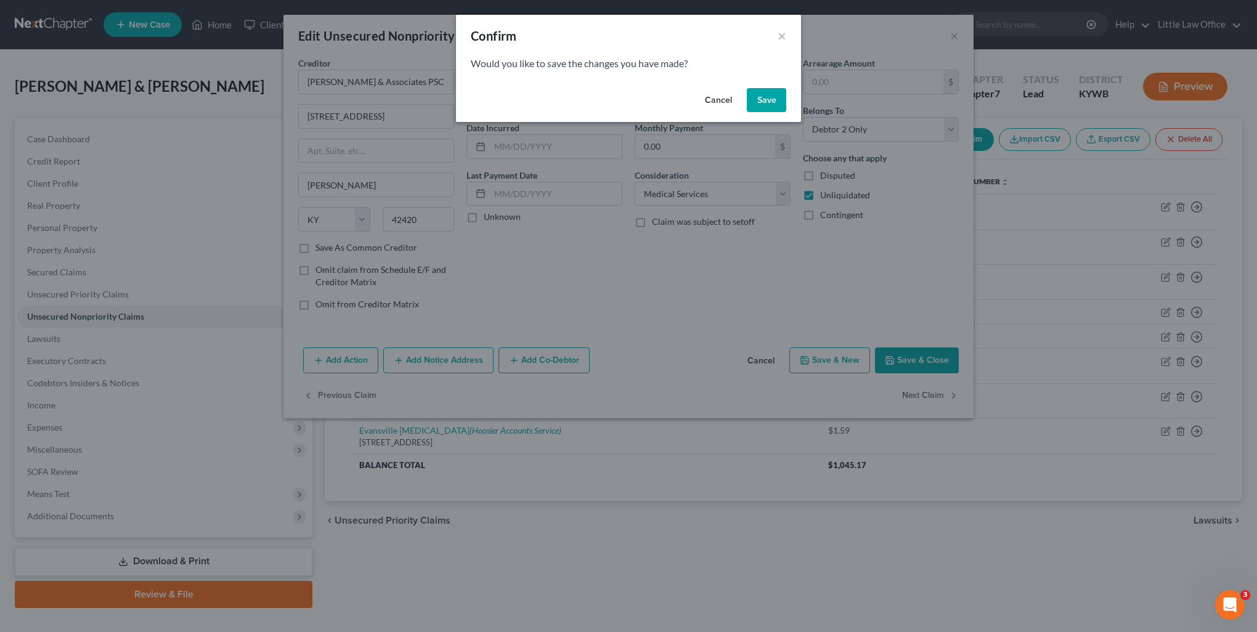
click at [774, 100] on button "Save" at bounding box center [766, 100] width 39 height 25
select select "15"
select select "9"
select select "0"
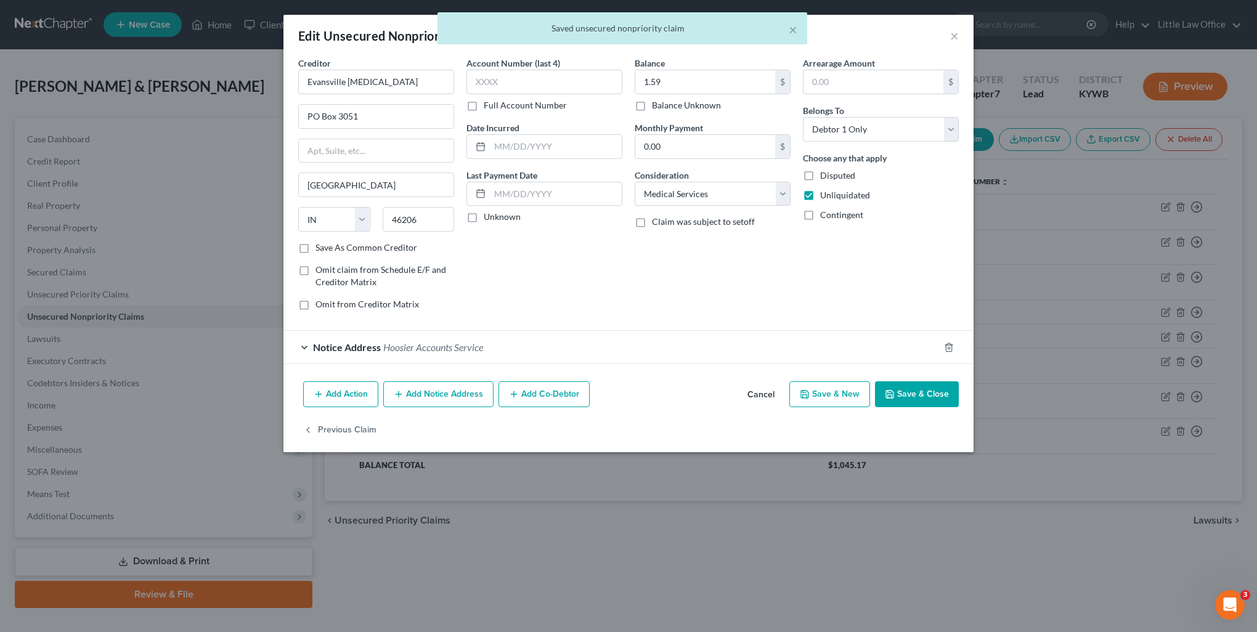
click at [922, 396] on button "Save & Close" at bounding box center [917, 394] width 84 height 26
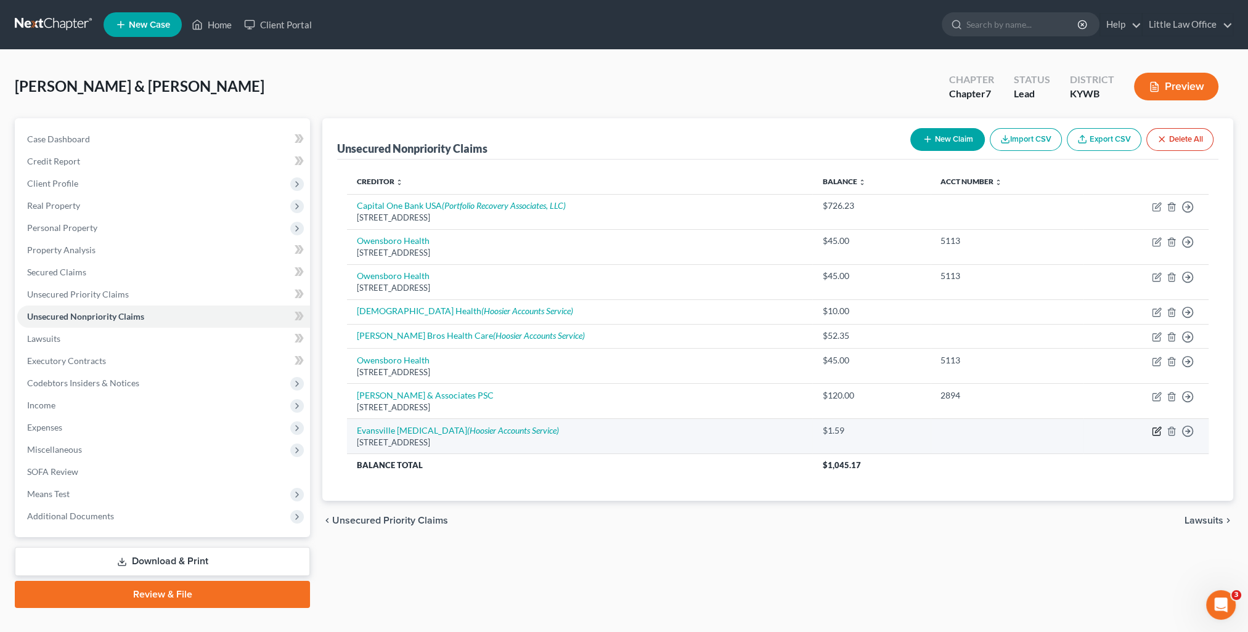
click at [1154, 428] on icon "button" at bounding box center [1157, 431] width 10 height 10
select select "15"
select select "9"
select select "0"
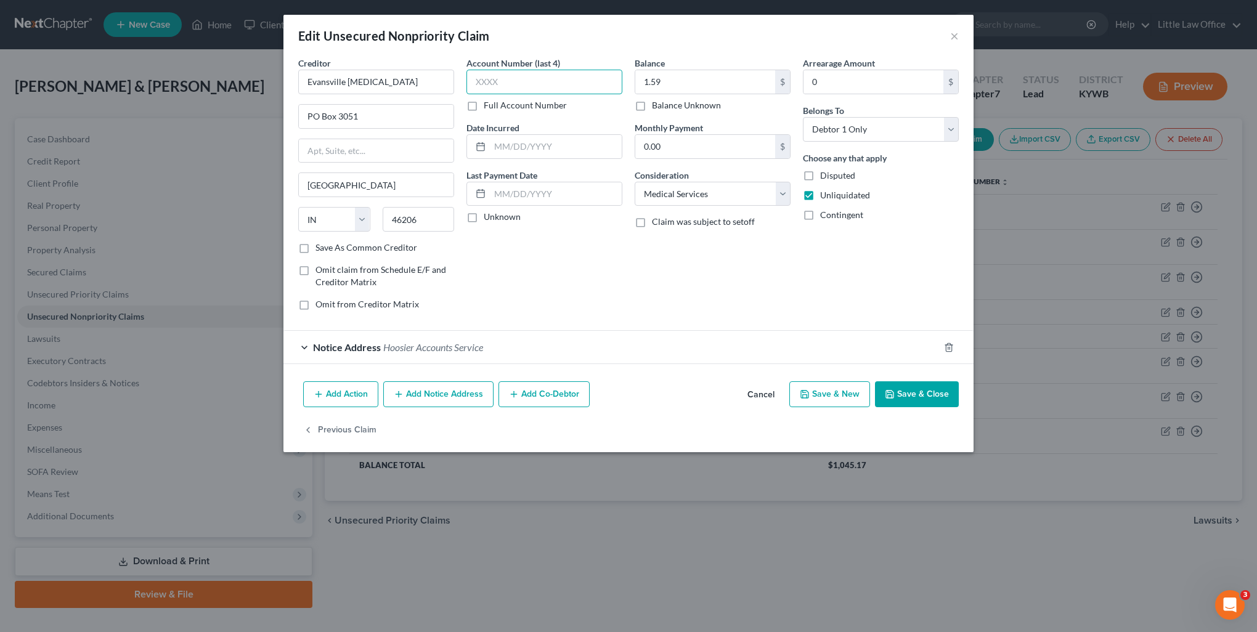
click at [542, 70] on input "text" at bounding box center [544, 82] width 156 height 25
type input "3013"
click at [837, 392] on button "Save & New" at bounding box center [829, 394] width 81 height 26
select select "2"
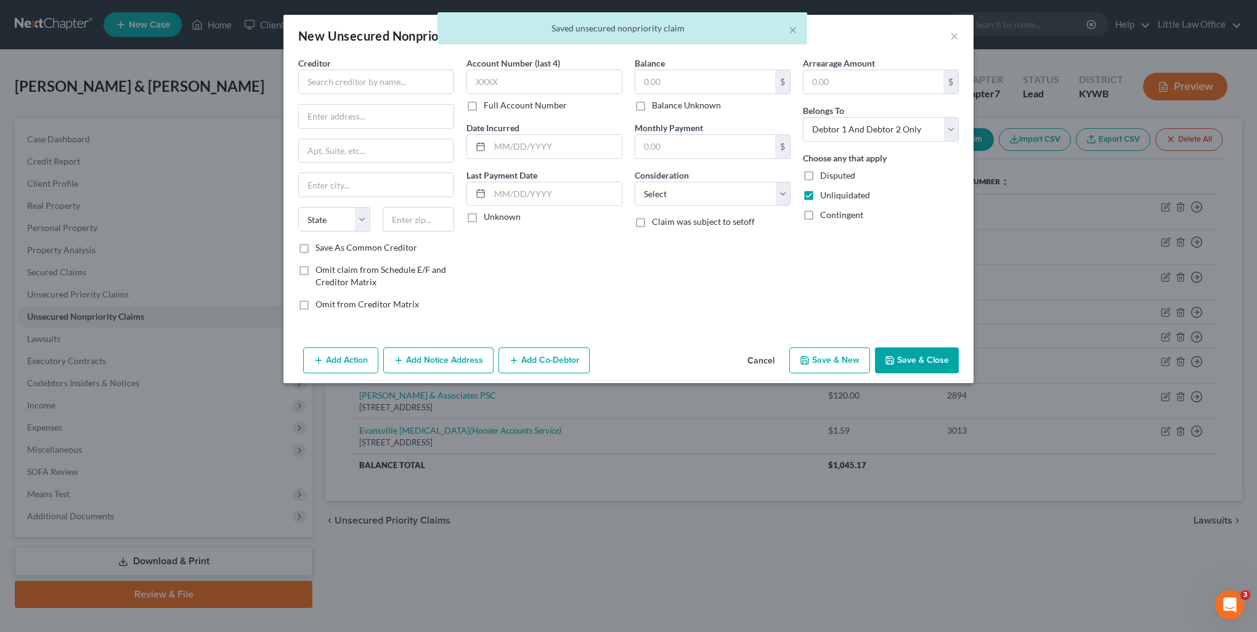
click at [763, 363] on button "Cancel" at bounding box center [760, 361] width 47 height 25
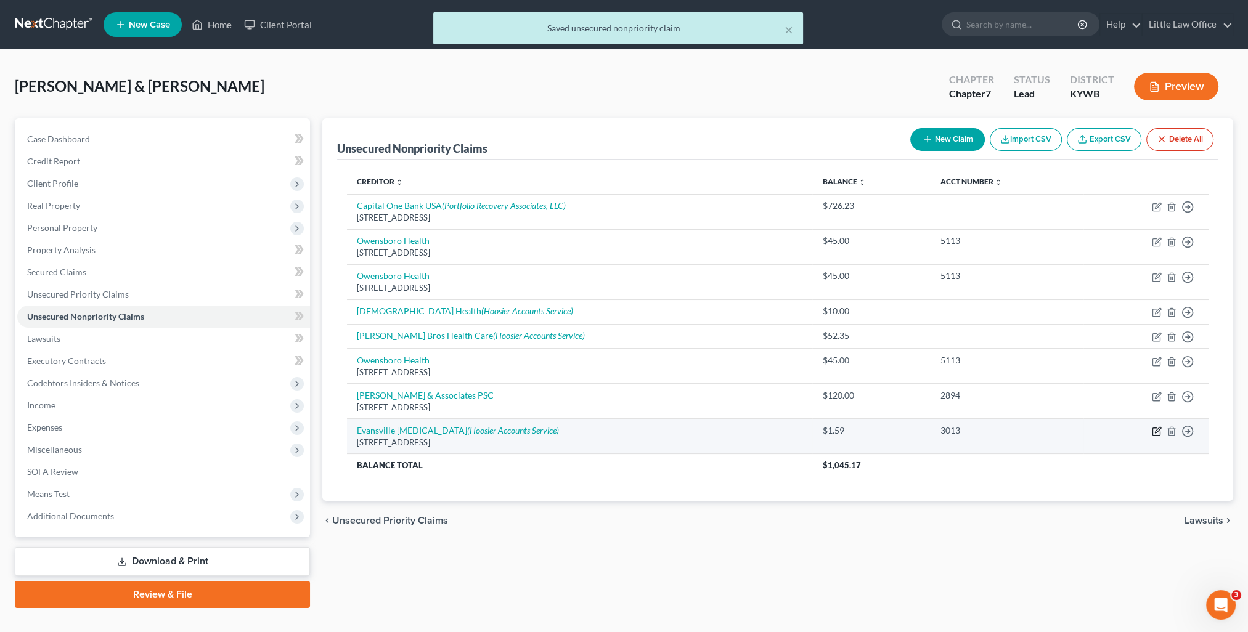
click at [1156, 426] on icon "button" at bounding box center [1157, 431] width 10 height 10
select select "15"
select select "9"
select select "0"
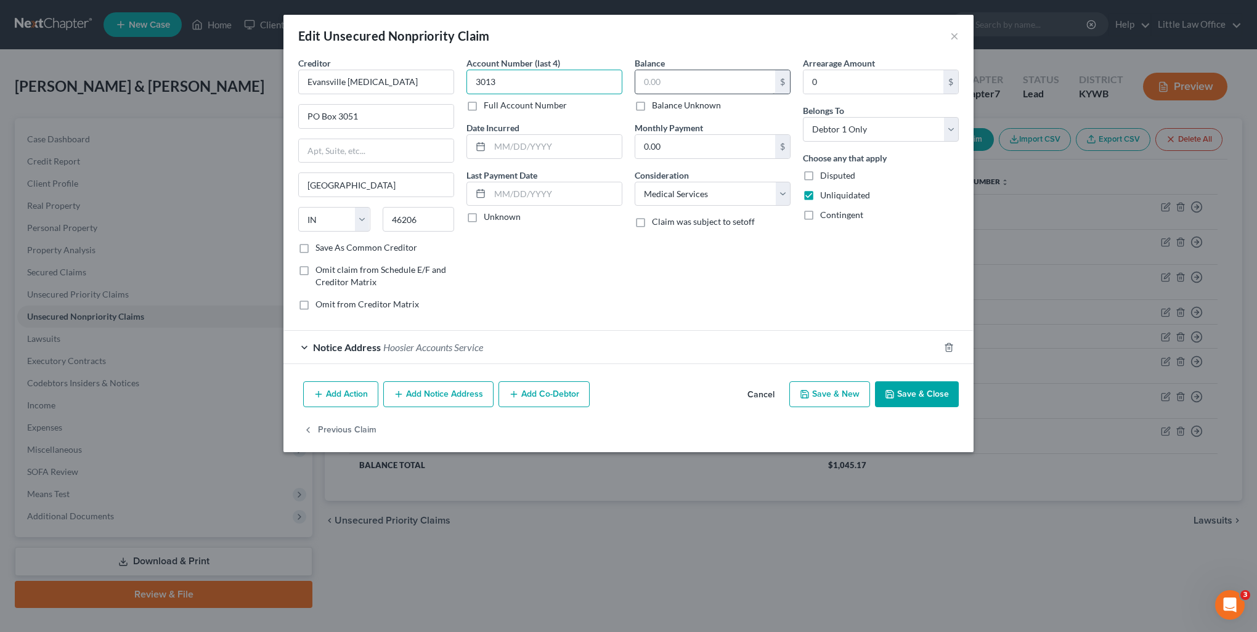
type input "3013"
drag, startPoint x: 498, startPoint y: 87, endPoint x: 451, endPoint y: 89, distance: 47.5
click at [451, 89] on div "Creditor * Evansville [MEDICAL_DATA] PO Box [GEOGRAPHIC_DATA] [US_STATE][GEOGRA…" at bounding box center [628, 189] width 673 height 264
click at [667, 87] on input "text" at bounding box center [705, 81] width 140 height 23
type input "806.43"
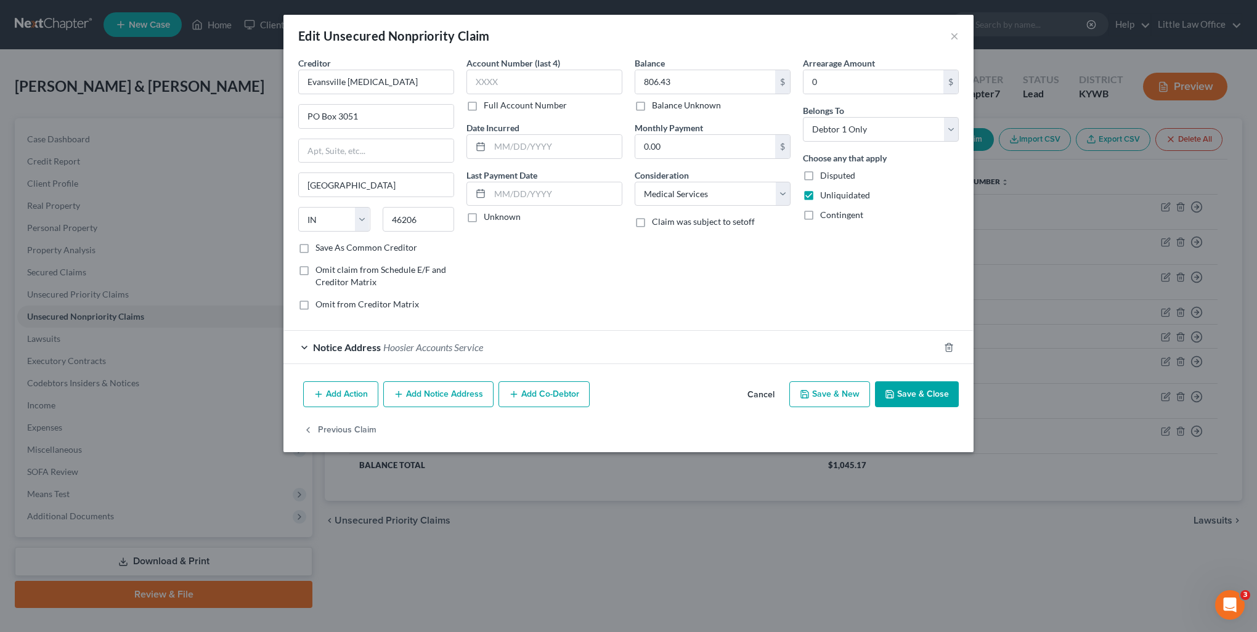
click at [850, 392] on button "Save & New" at bounding box center [829, 394] width 81 height 26
select select "2"
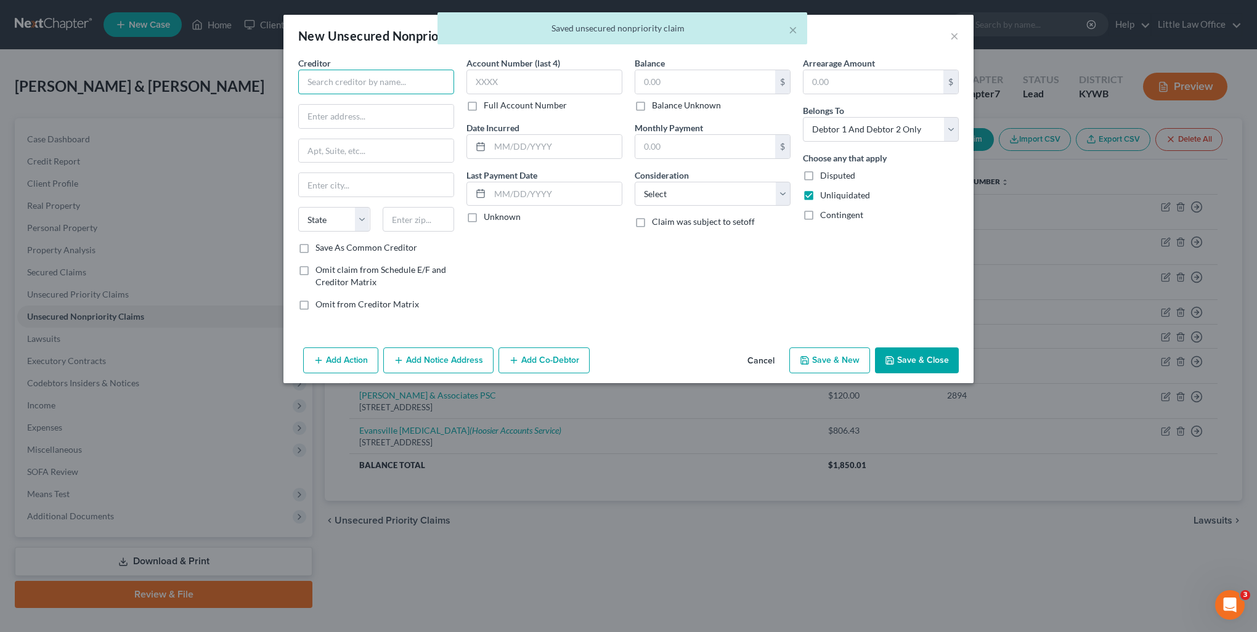
click at [415, 78] on input "text" at bounding box center [376, 82] width 156 height 25
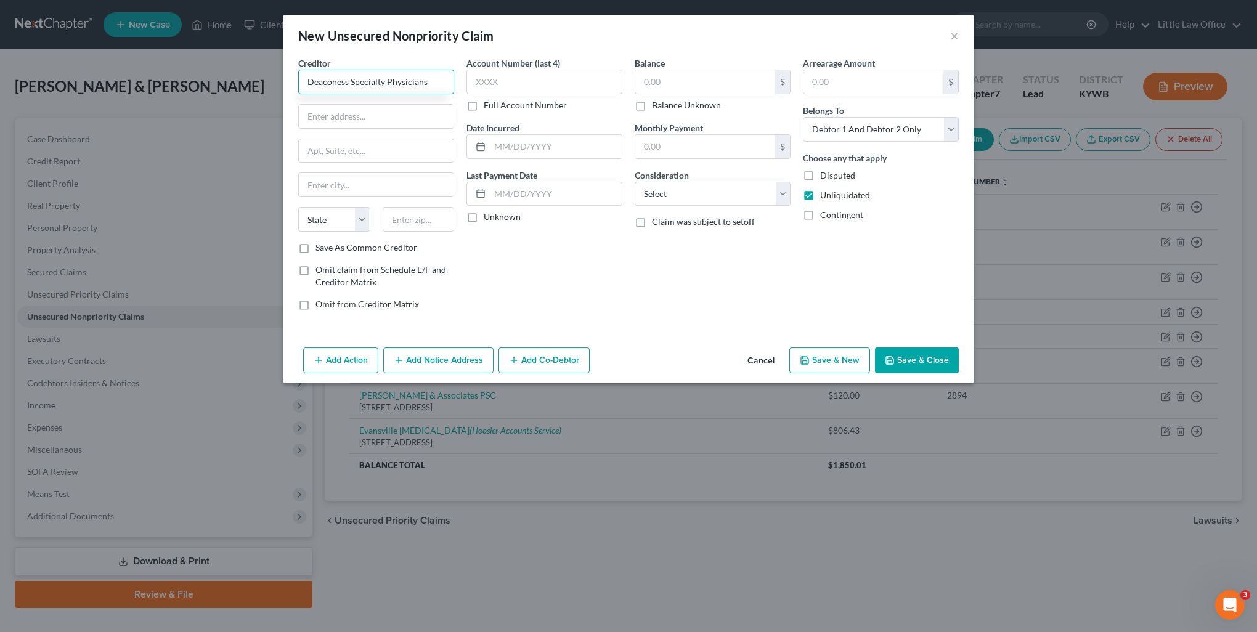
type input "Deaconess Specialty Physicians"
type input "PO Box 630700"
type input "45263"
type input "[GEOGRAPHIC_DATA]"
select select "36"
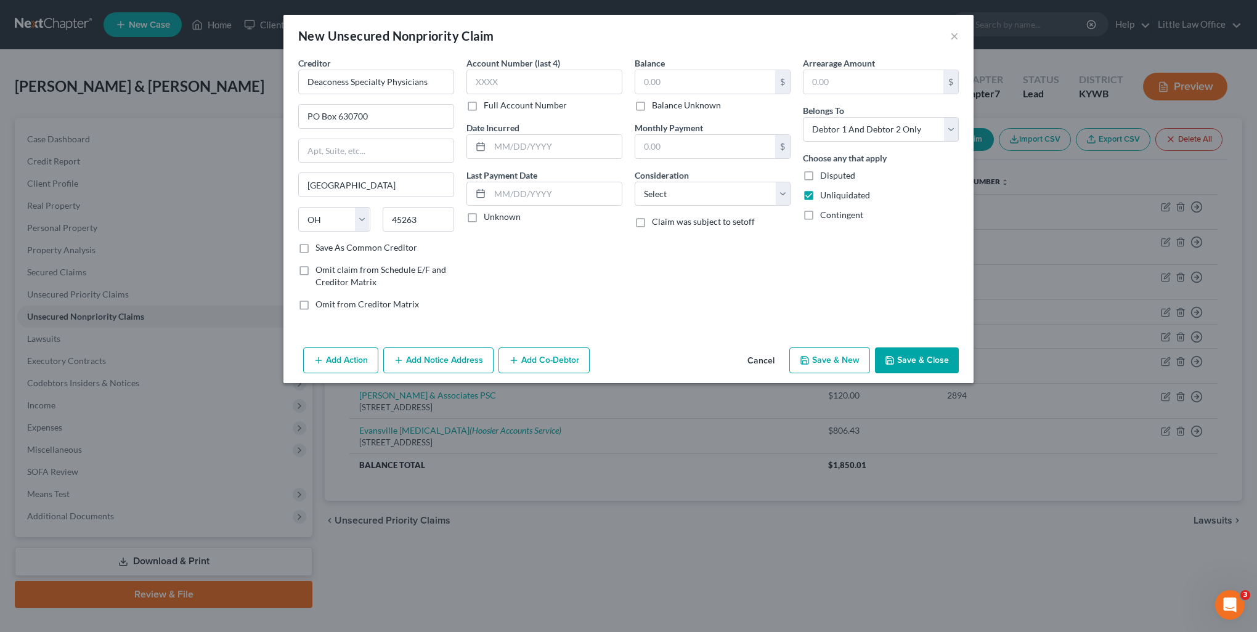
click at [345, 250] on label "Save As Common Creditor" at bounding box center [366, 248] width 102 height 12
click at [328, 250] on input "Save As Common Creditor" at bounding box center [324, 246] width 8 height 8
click at [315, 250] on label "Save As Common Creditor" at bounding box center [366, 248] width 102 height 12
click at [320, 250] on input "Save As Common Creditor" at bounding box center [324, 246] width 8 height 8
click at [315, 250] on label "Save As Common Creditor" at bounding box center [366, 248] width 102 height 12
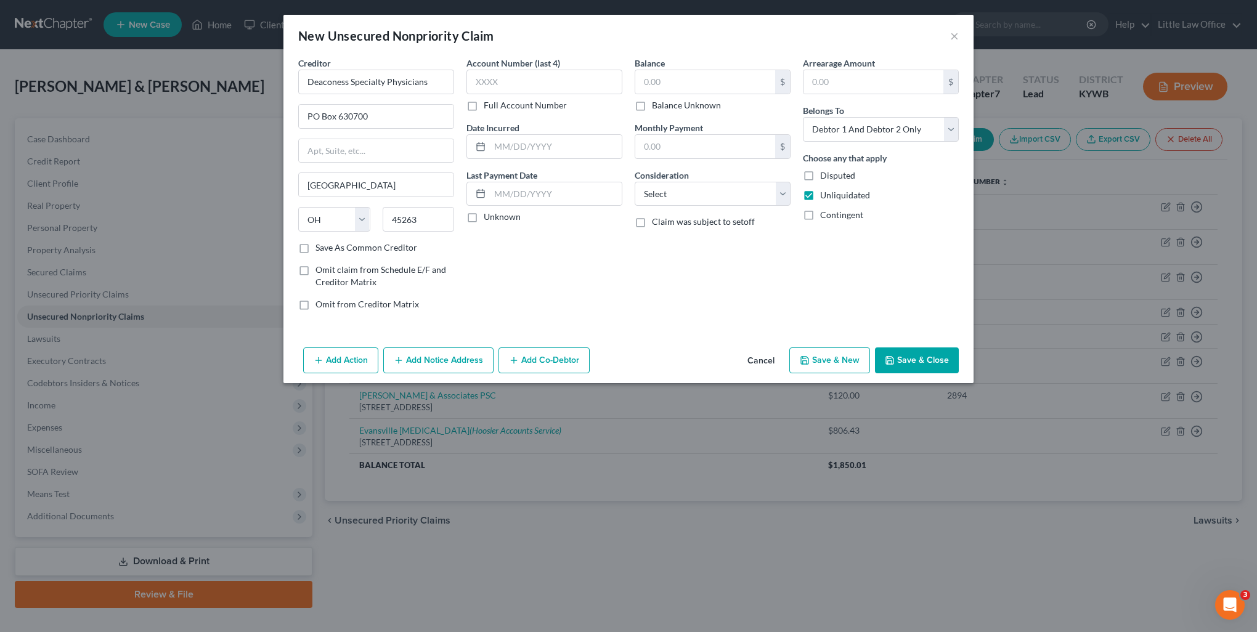
click at [320, 250] on input "Save As Common Creditor" at bounding box center [324, 246] width 8 height 8
checkbox input "true"
drag, startPoint x: 845, startPoint y: 132, endPoint x: 847, endPoint y: 140, distance: 8.2
click at [845, 132] on select "Select Debtor 1 Only Debtor 2 Only Debtor 1 And Debtor 2 Only At Least One Of T…" at bounding box center [881, 129] width 156 height 25
select select "0"
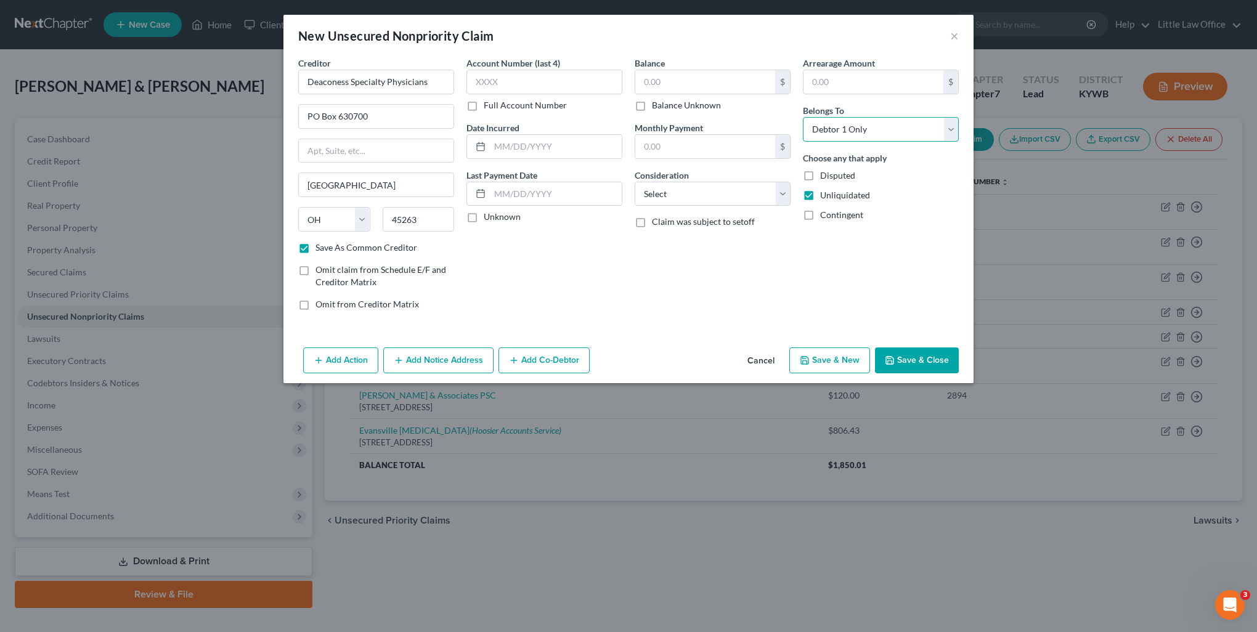
click at [803, 117] on select "Select Debtor 1 Only Debtor 2 Only Debtor 1 And Debtor 2 Only At Least One Of T…" at bounding box center [881, 129] width 156 height 25
click at [691, 88] on input "text" at bounding box center [705, 81] width 140 height 23
type input "20.46"
click at [547, 75] on input "text" at bounding box center [544, 82] width 156 height 25
type input "6714"
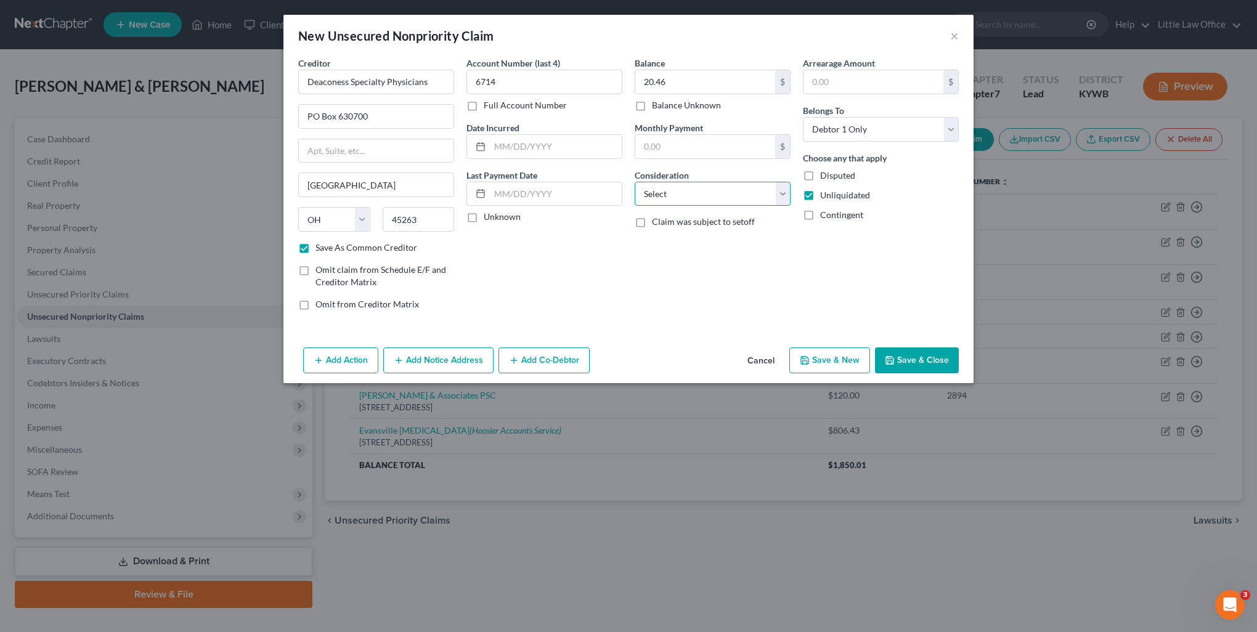
drag, startPoint x: 712, startPoint y: 189, endPoint x: 709, endPoint y: 204, distance: 15.7
click at [712, 189] on select "Select Cable / Satellite Services Collection Agency Credit Card Debt Debt Couns…" at bounding box center [713, 194] width 156 height 25
select select "9"
click at [635, 182] on select "Select Cable / Satellite Services Collection Agency Credit Card Debt Debt Couns…" at bounding box center [713, 194] width 156 height 25
click at [829, 363] on button "Save & New" at bounding box center [829, 360] width 81 height 26
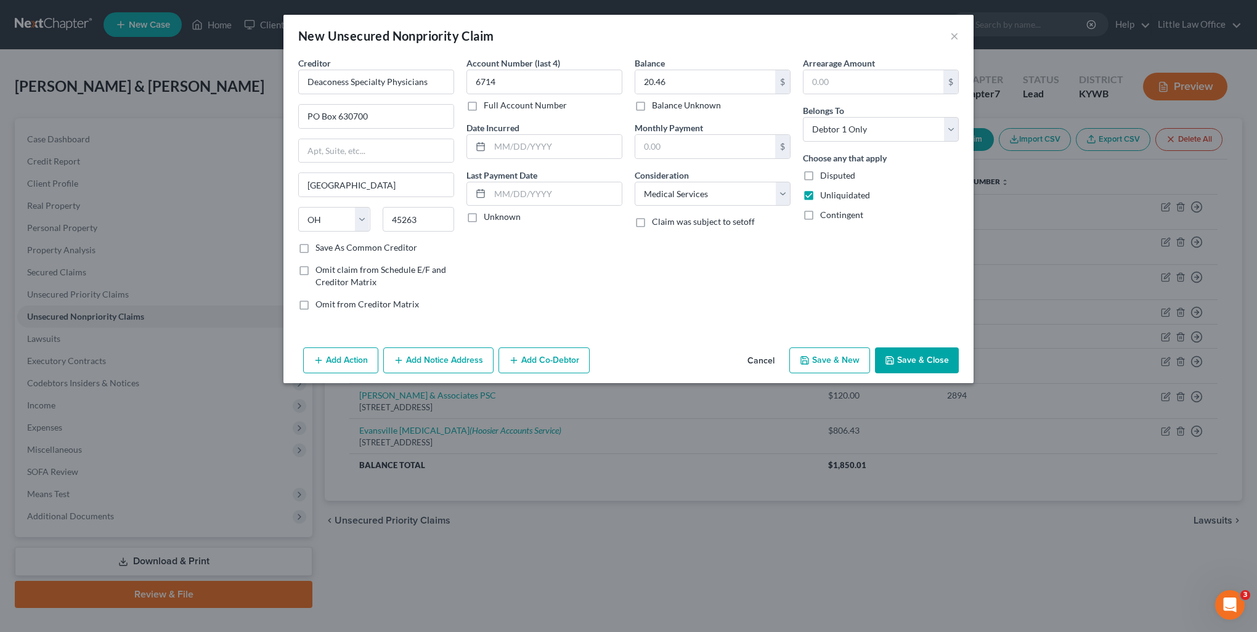
select select "2"
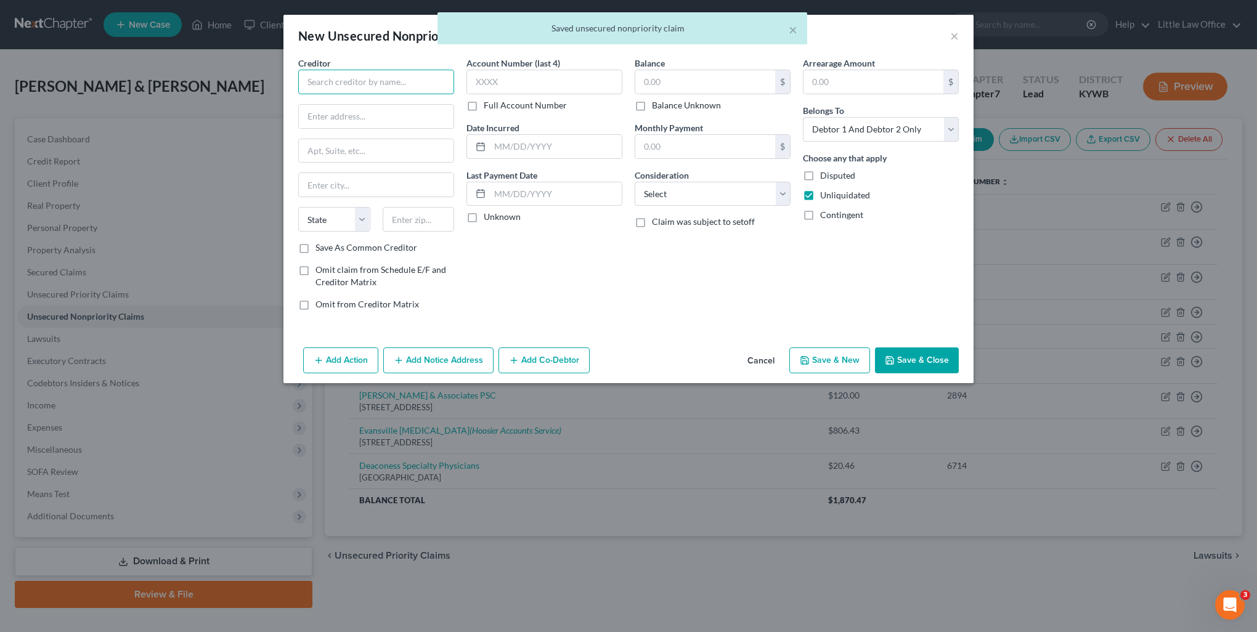
click at [394, 82] on input "text" at bounding box center [376, 82] width 156 height 25
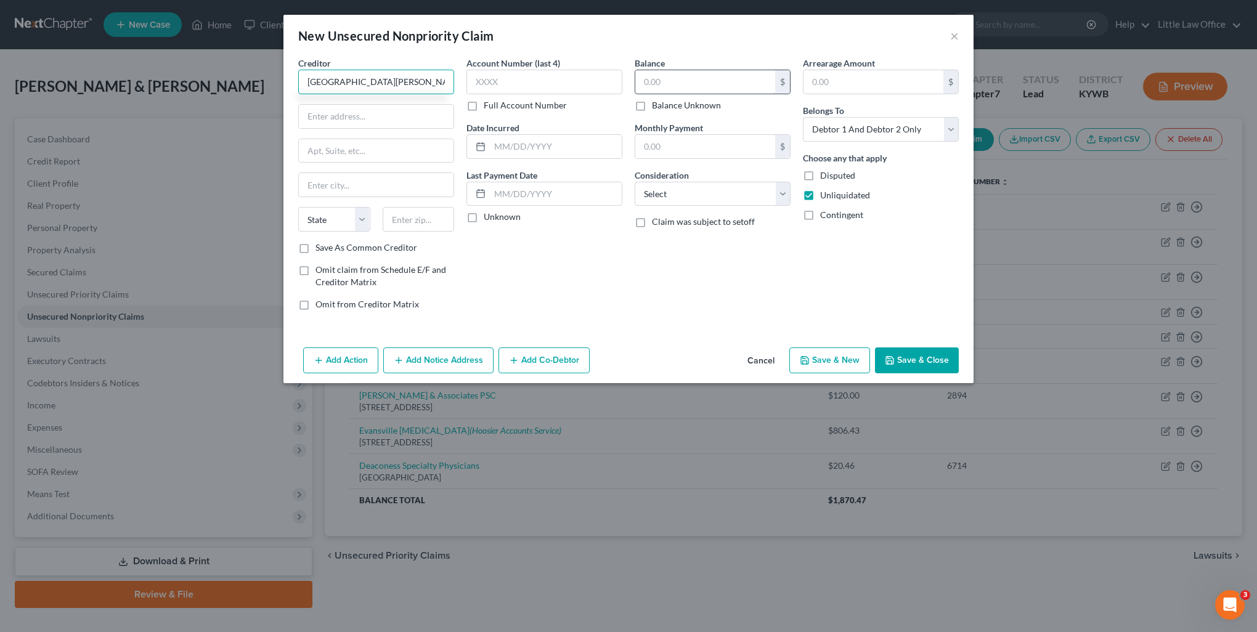
type input "[GEOGRAPHIC_DATA][PERSON_NAME]"
click at [666, 89] on input "text" at bounding box center [705, 81] width 140 height 23
type input "411"
click at [688, 185] on select "Select Cable / Satellite Services Collection Agency Credit Card Debt Debt Couns…" at bounding box center [713, 194] width 156 height 25
select select "9"
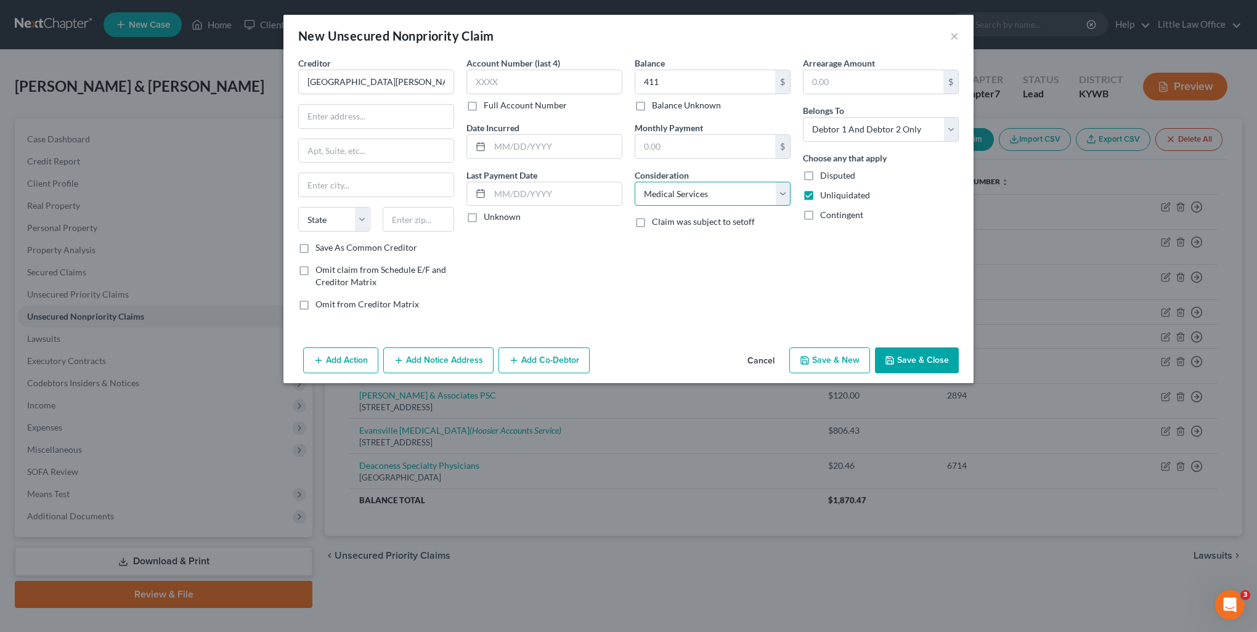
click at [635, 182] on select "Select Cable / Satellite Services Collection Agency Credit Card Debt Debt Couns…" at bounding box center [713, 194] width 156 height 25
click at [845, 124] on select "Select Debtor 1 Only Debtor 2 Only Debtor 1 And Debtor 2 Only At Least One Of T…" at bounding box center [881, 129] width 156 height 25
select select "0"
click at [803, 117] on select "Select Debtor 1 Only Debtor 2 Only Debtor 1 And Debtor 2 Only At Least One Of T…" at bounding box center [881, 129] width 156 height 25
click at [461, 356] on button "Add Notice Address" at bounding box center [438, 360] width 110 height 26
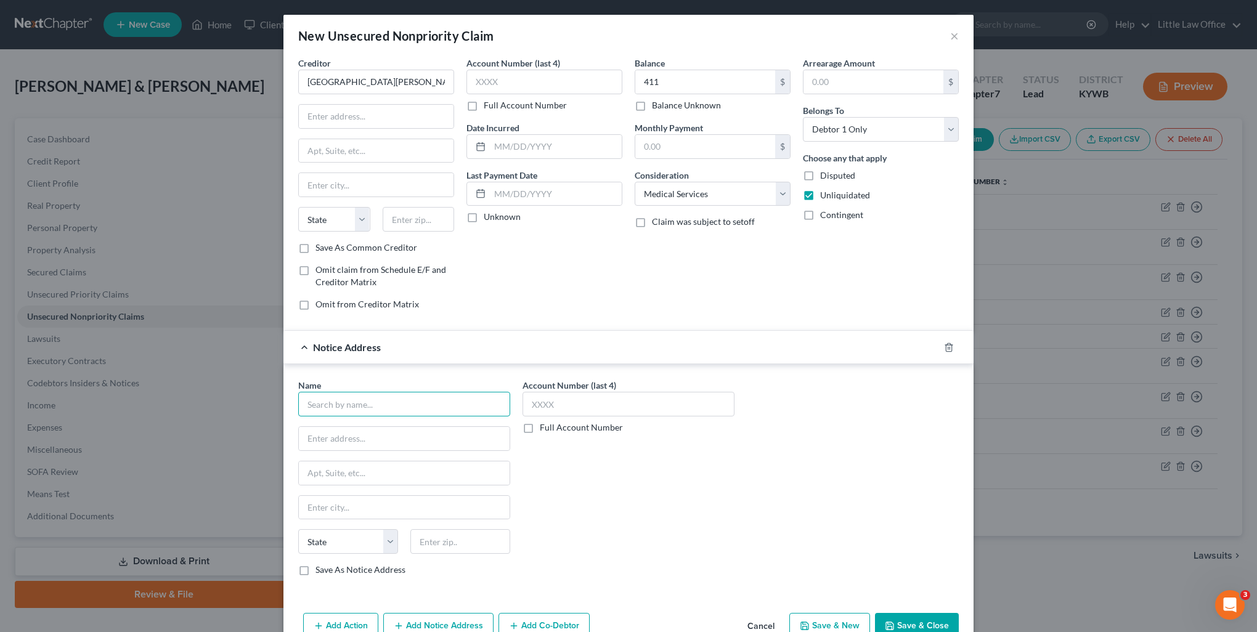
click at [389, 395] on input "text" at bounding box center [404, 404] width 212 height 25
type input "C"
click at [385, 121] on input "text" at bounding box center [376, 116] width 155 height 23
type input "PO Box 1230"
type input "47706"
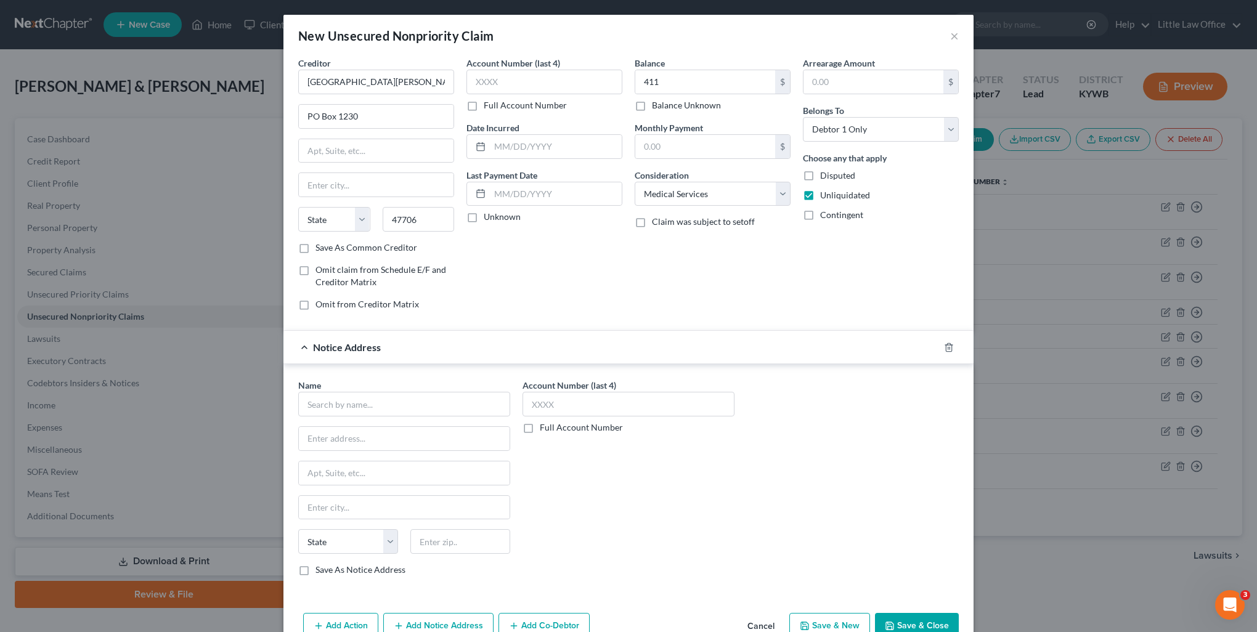
type input "[GEOGRAPHIC_DATA]"
select select "15"
click at [315, 250] on label "Save As Common Creditor" at bounding box center [366, 248] width 102 height 12
click at [320, 250] on input "Save As Common Creditor" at bounding box center [324, 246] width 8 height 8
checkbox input "true"
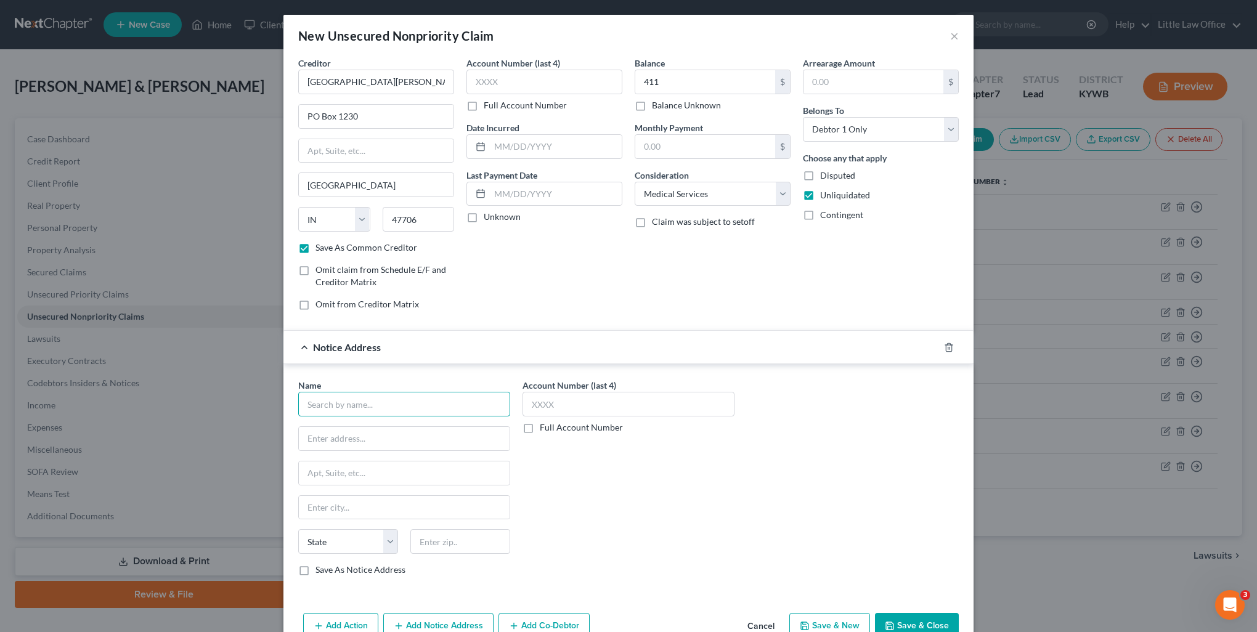
click at [349, 392] on input "text" at bounding box center [404, 404] width 212 height 25
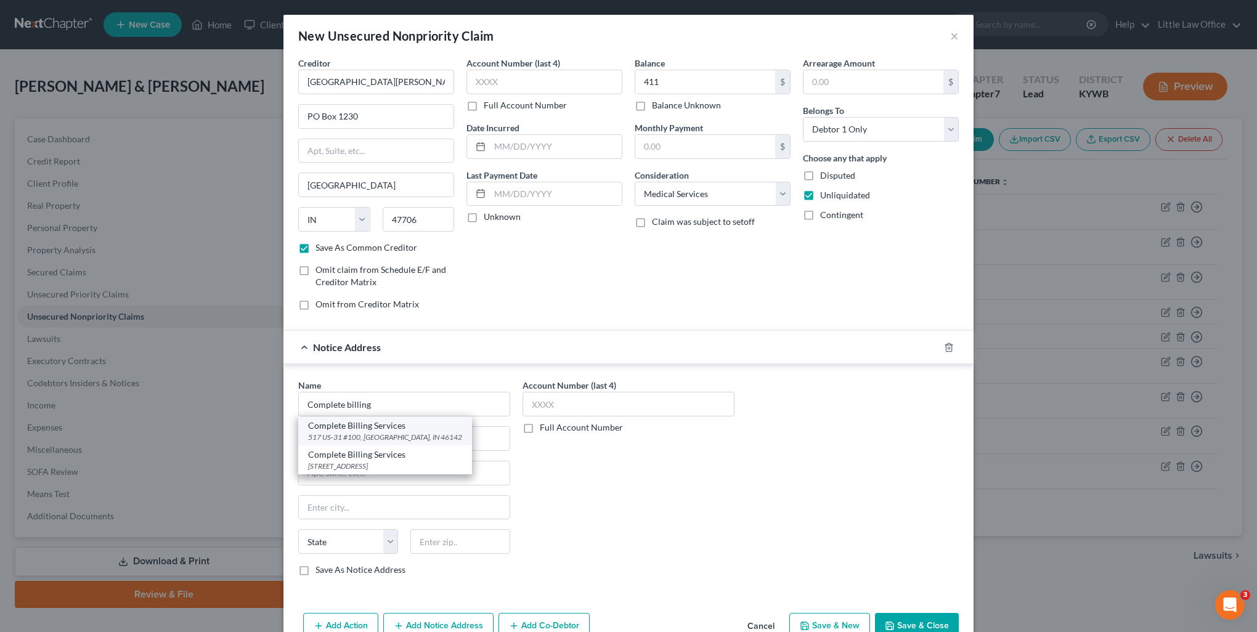
click at [354, 438] on div "517 US-31 #100, [GEOGRAPHIC_DATA], IN 46142" at bounding box center [385, 437] width 154 height 10
type input "Complete Billing Services"
type input "517 US-31 #100"
type input "Greenwood"
select select "15"
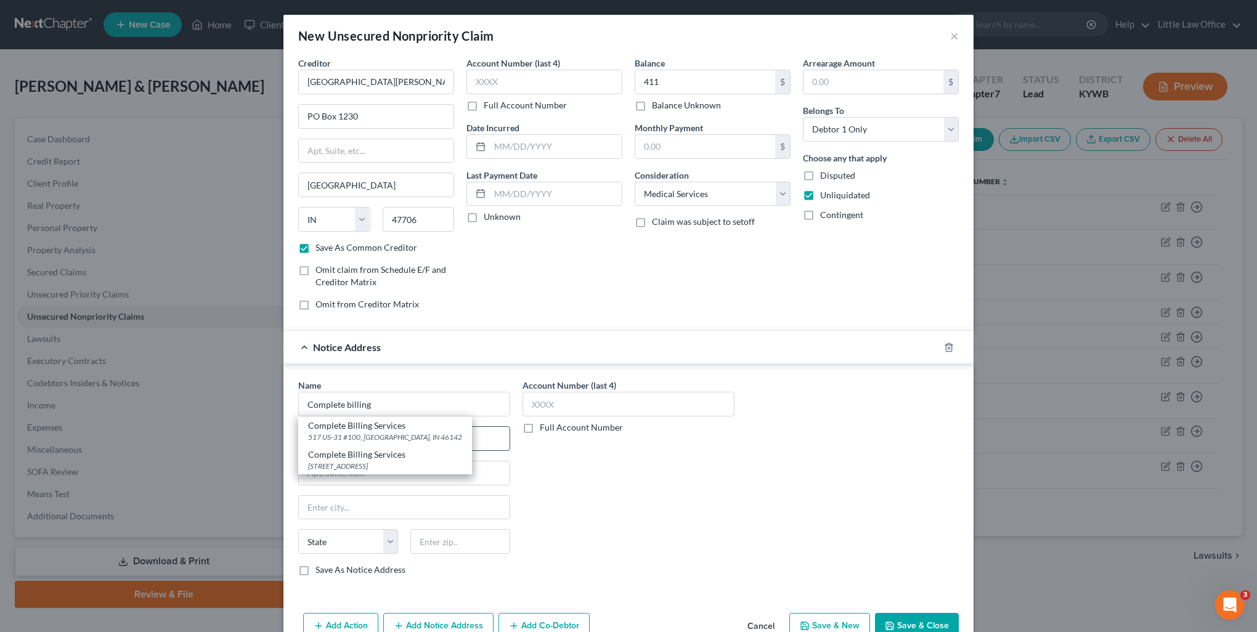
type input "46142"
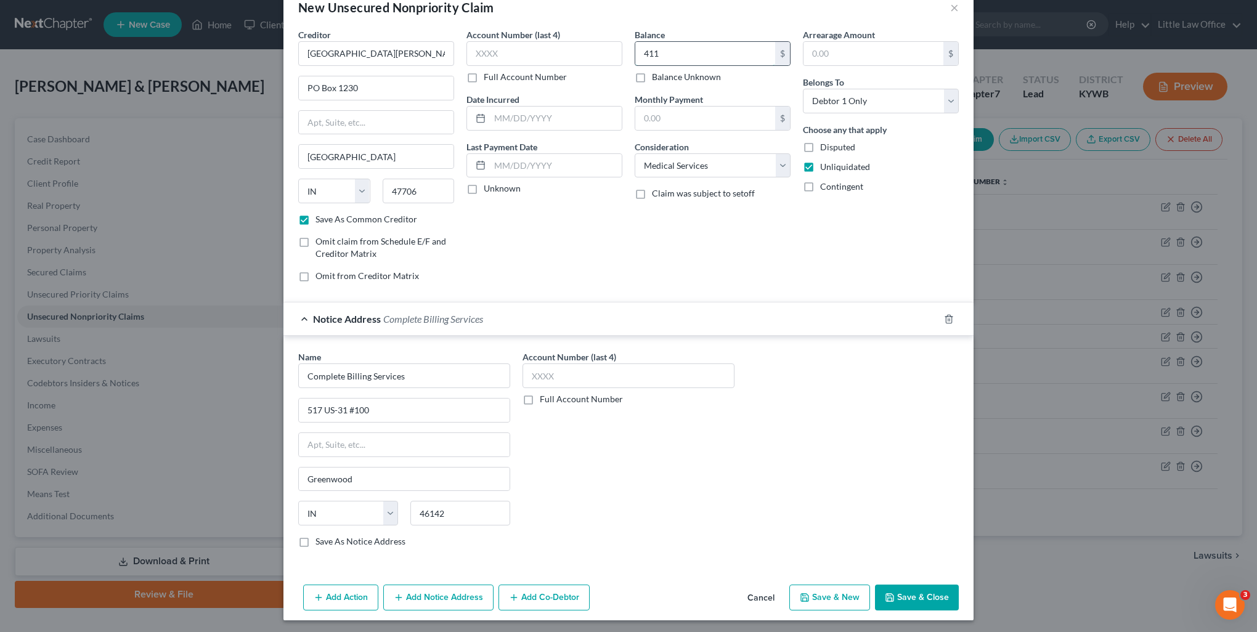
click at [689, 57] on input "411" at bounding box center [705, 53] width 140 height 23
click at [680, 43] on input "504.6" at bounding box center [705, 53] width 140 height 23
type input "598.2"
click at [835, 595] on button "Save & New" at bounding box center [829, 598] width 81 height 26
select select "2"
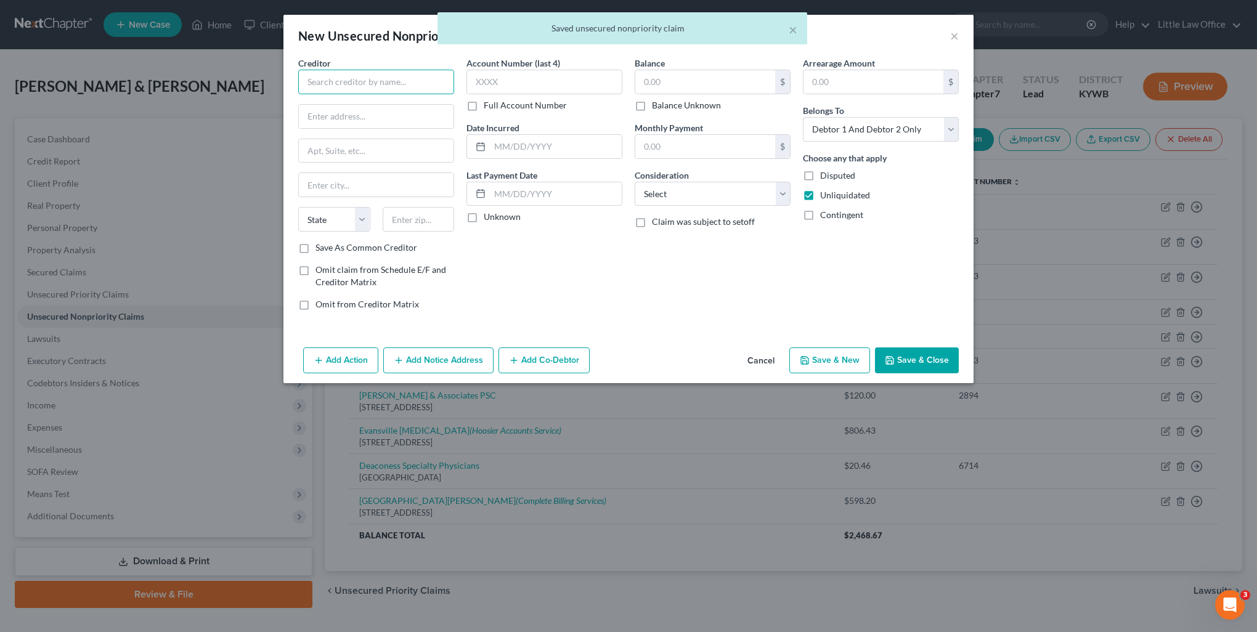
click at [375, 73] on input "text" at bounding box center [376, 82] width 156 height 25
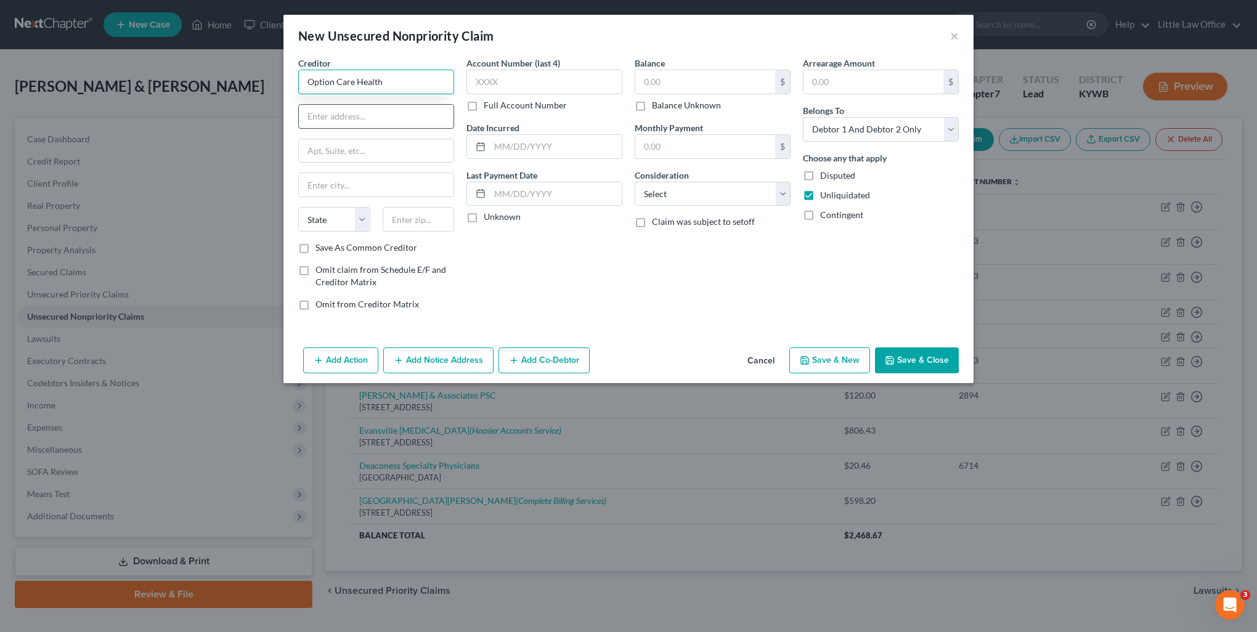
type input "Option Care Health"
click at [373, 113] on input "text" at bounding box center [376, 116] width 155 height 23
type input "Mailstop: 88416372"
type input "PO Box 660535"
type input "75266"
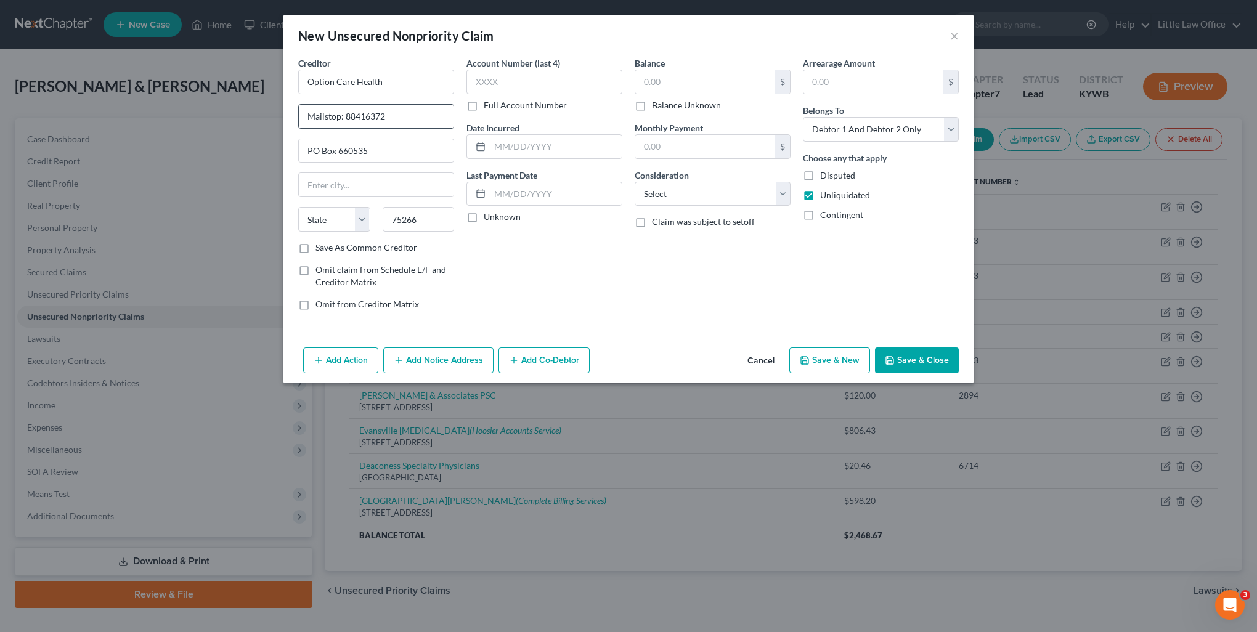
type input "[GEOGRAPHIC_DATA]"
select select "45"
click at [532, 89] on input "text" at bounding box center [544, 82] width 156 height 25
type input "1054"
click at [677, 79] on input "text" at bounding box center [705, 81] width 140 height 23
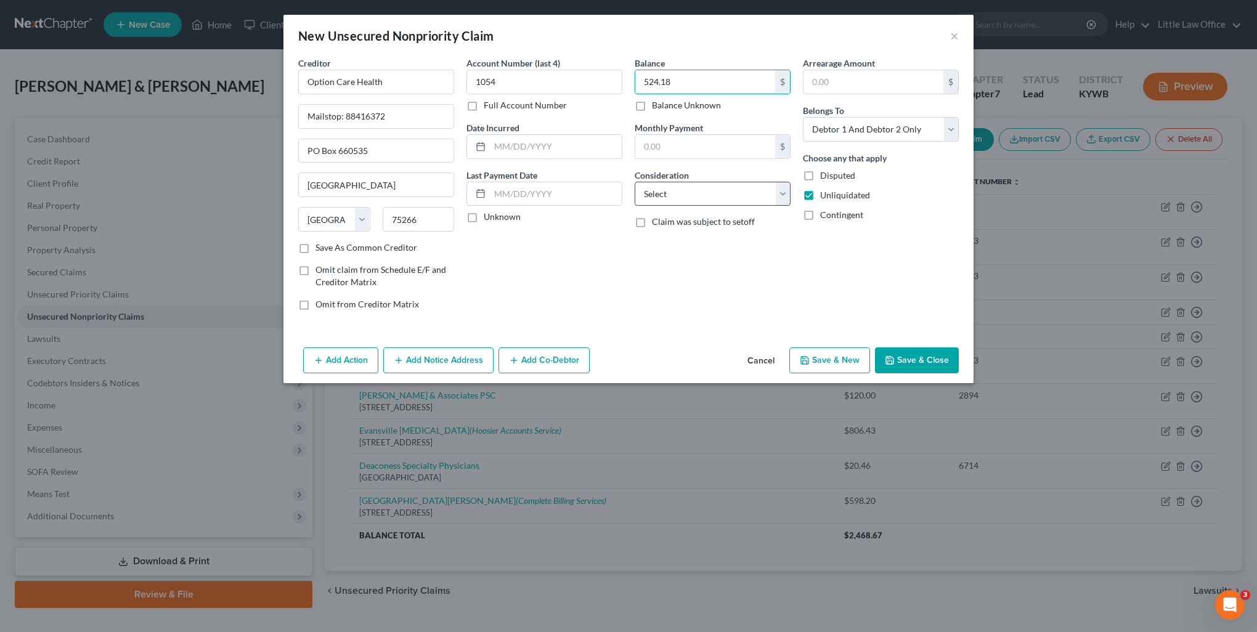
type input "524.18"
click at [684, 196] on select "Select Cable / Satellite Services Collection Agency Credit Card Debt Debt Couns…" at bounding box center [713, 194] width 156 height 25
select select "9"
click at [635, 182] on select "Select Cable / Satellite Services Collection Agency Credit Card Debt Debt Couns…" at bounding box center [713, 194] width 156 height 25
click at [844, 129] on select "Select Debtor 1 Only Debtor 2 Only Debtor 1 And Debtor 2 Only At Least One Of T…" at bounding box center [881, 129] width 156 height 25
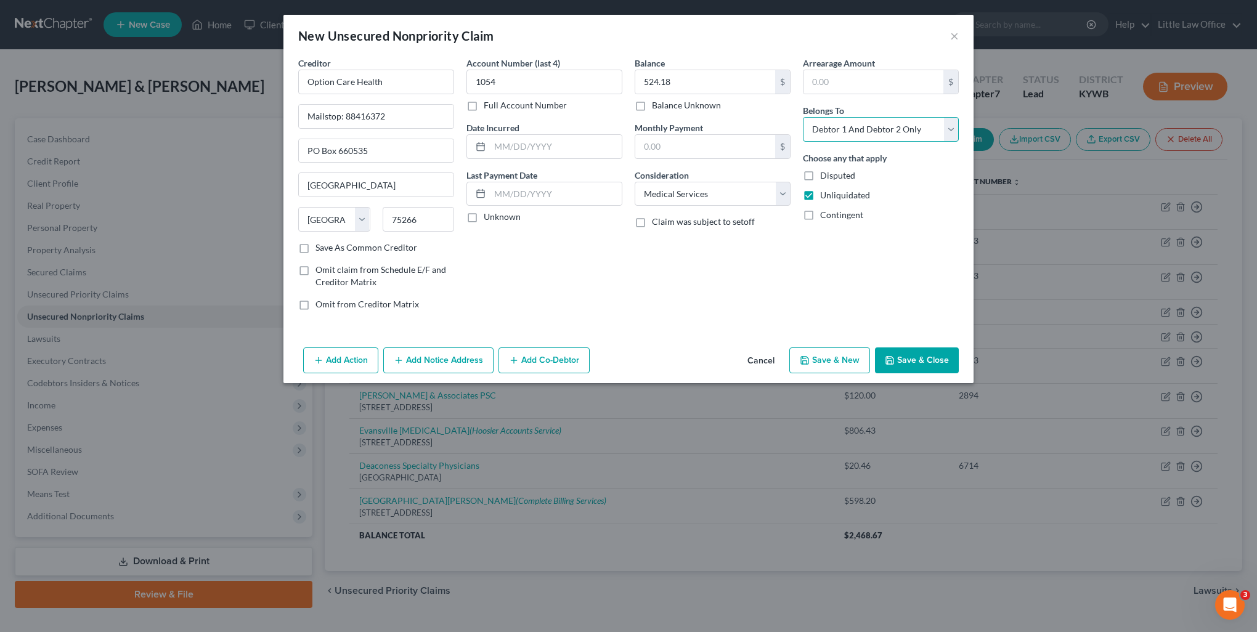
select select "0"
click at [803, 117] on select "Select Debtor 1 Only Debtor 2 Only Debtor 1 And Debtor 2 Only At Least One Of T…" at bounding box center [881, 129] width 156 height 25
click at [319, 242] on label "Save As Common Creditor" at bounding box center [366, 248] width 102 height 12
click at [320, 242] on input "Save As Common Creditor" at bounding box center [324, 246] width 8 height 8
checkbox input "true"
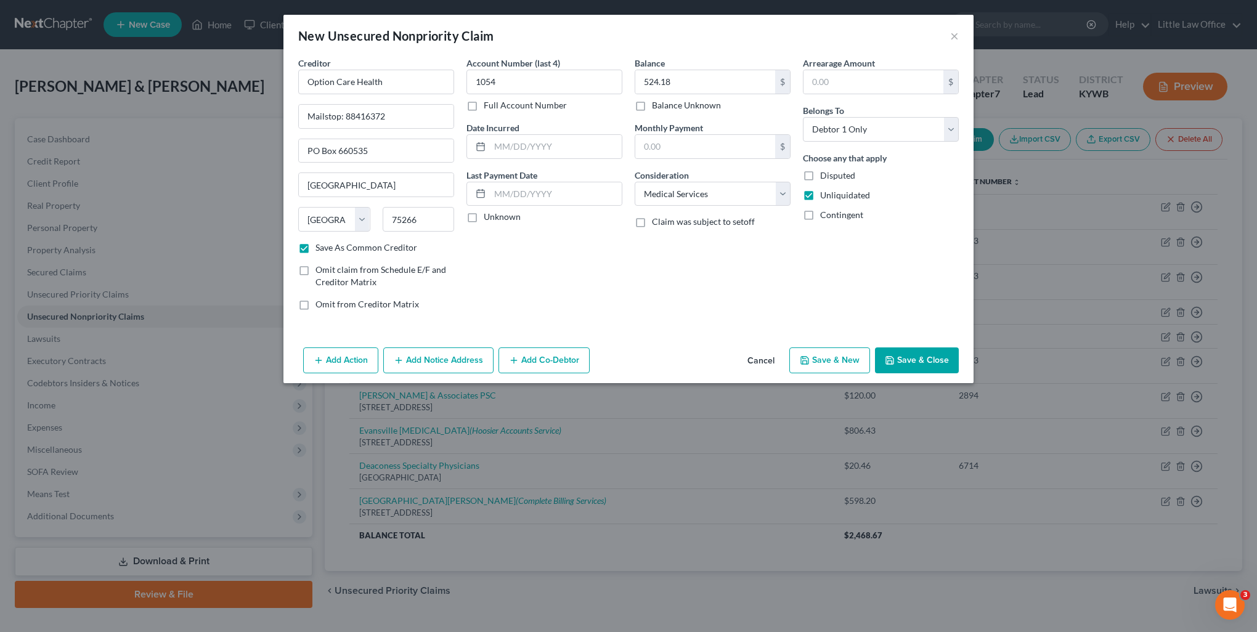
click at [826, 359] on button "Save & New" at bounding box center [829, 360] width 81 height 26
select select "2"
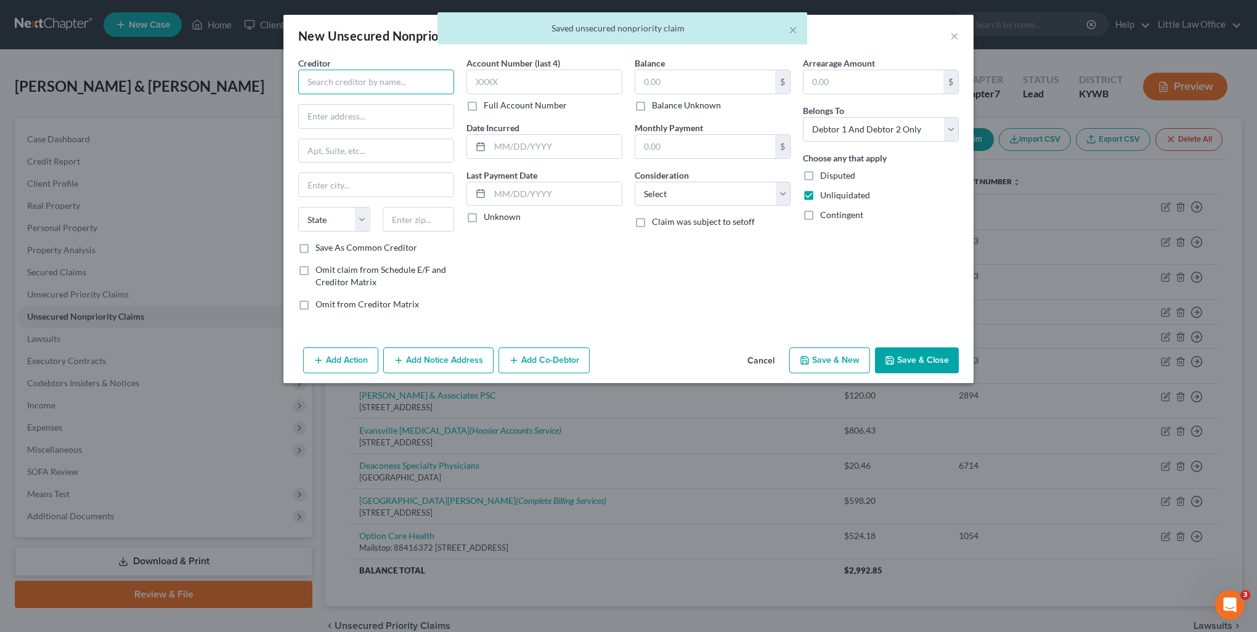
click at [359, 81] on input "text" at bounding box center [376, 82] width 156 height 25
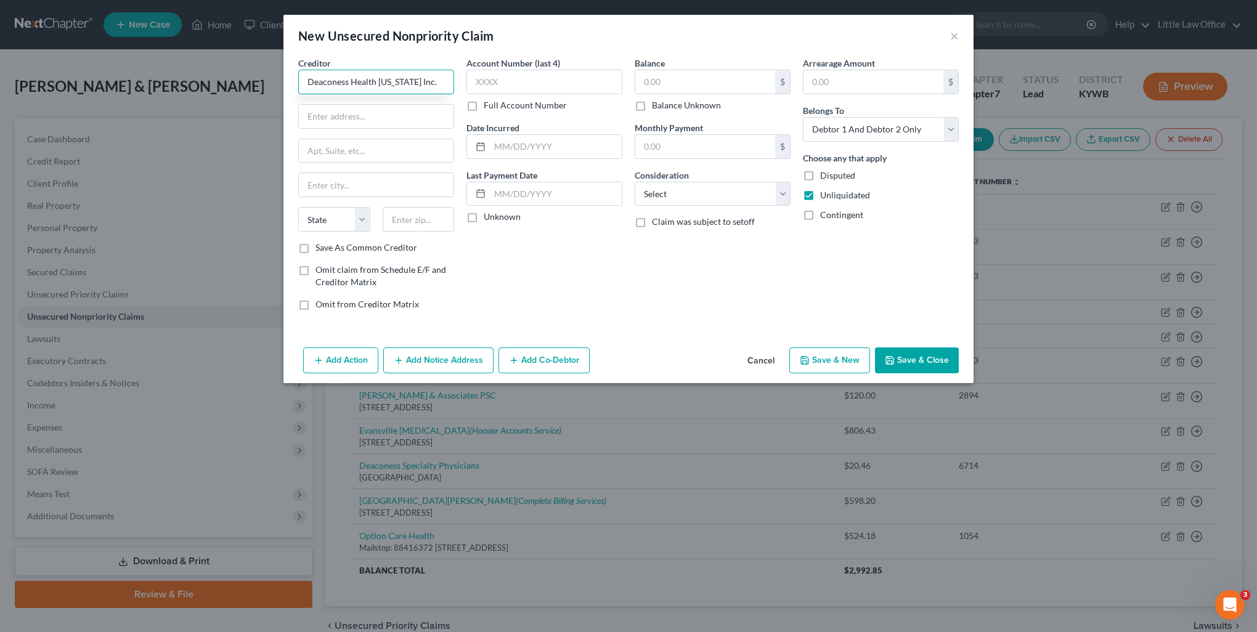
type input "Deaconess Health [US_STATE] Inc."
type input "PO Box 1230"
type input "47706"
type input "[GEOGRAPHIC_DATA]"
select select "15"
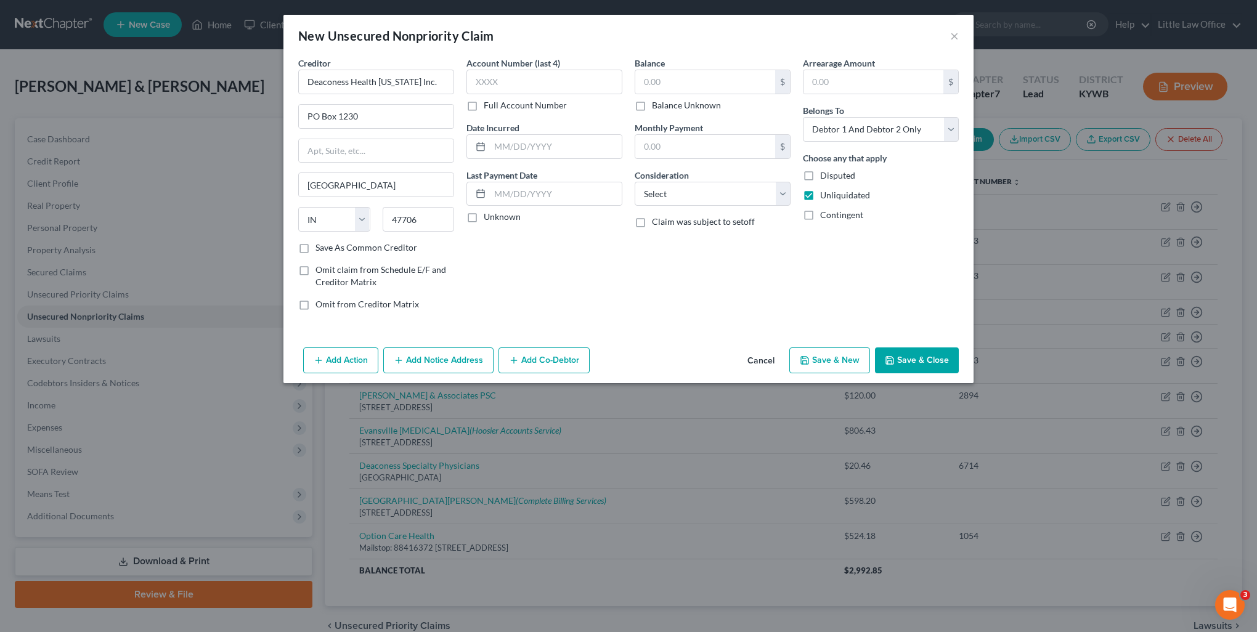
click at [315, 252] on label "Save As Common Creditor" at bounding box center [366, 248] width 102 height 12
click at [320, 250] on input "Save As Common Creditor" at bounding box center [324, 246] width 8 height 8
checkbox input "true"
click at [684, 79] on input "text" at bounding box center [705, 81] width 140 height 23
type input "142.24"
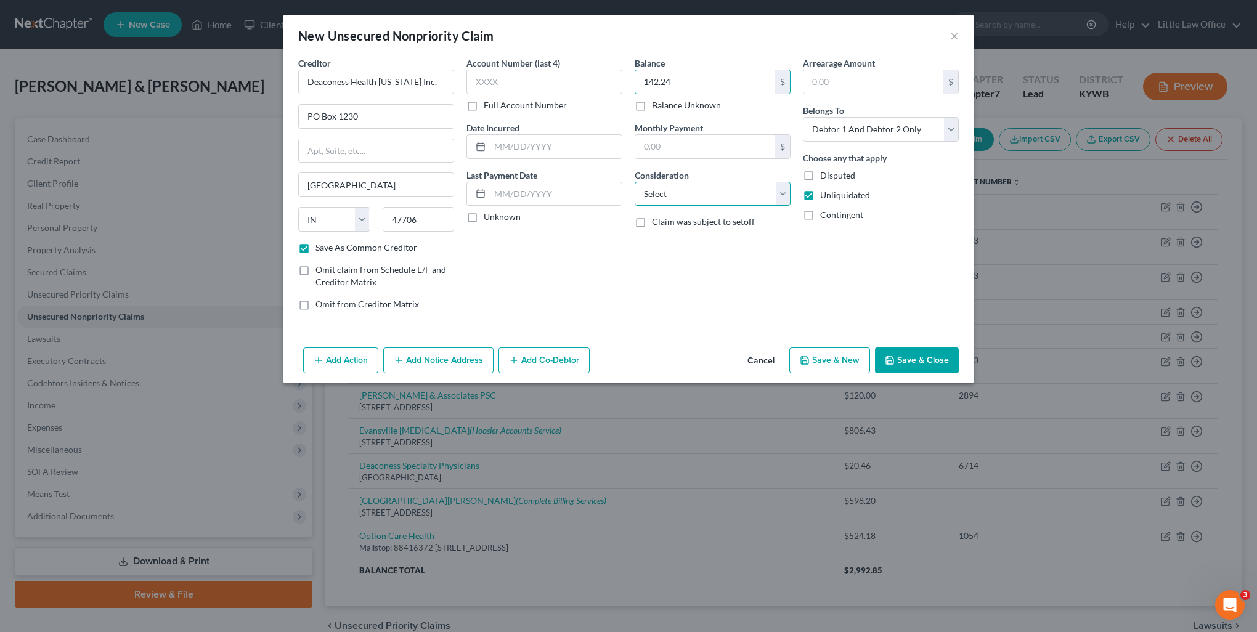
drag, startPoint x: 697, startPoint y: 198, endPoint x: 699, endPoint y: 205, distance: 7.6
click at [697, 198] on select "Select Cable / Satellite Services Collection Agency Credit Card Debt Debt Couns…" at bounding box center [713, 194] width 156 height 25
select select "9"
click at [635, 182] on select "Select Cable / Satellite Services Collection Agency Credit Card Debt Debt Couns…" at bounding box center [713, 194] width 156 height 25
drag, startPoint x: 861, startPoint y: 143, endPoint x: 857, endPoint y: 136, distance: 8.3
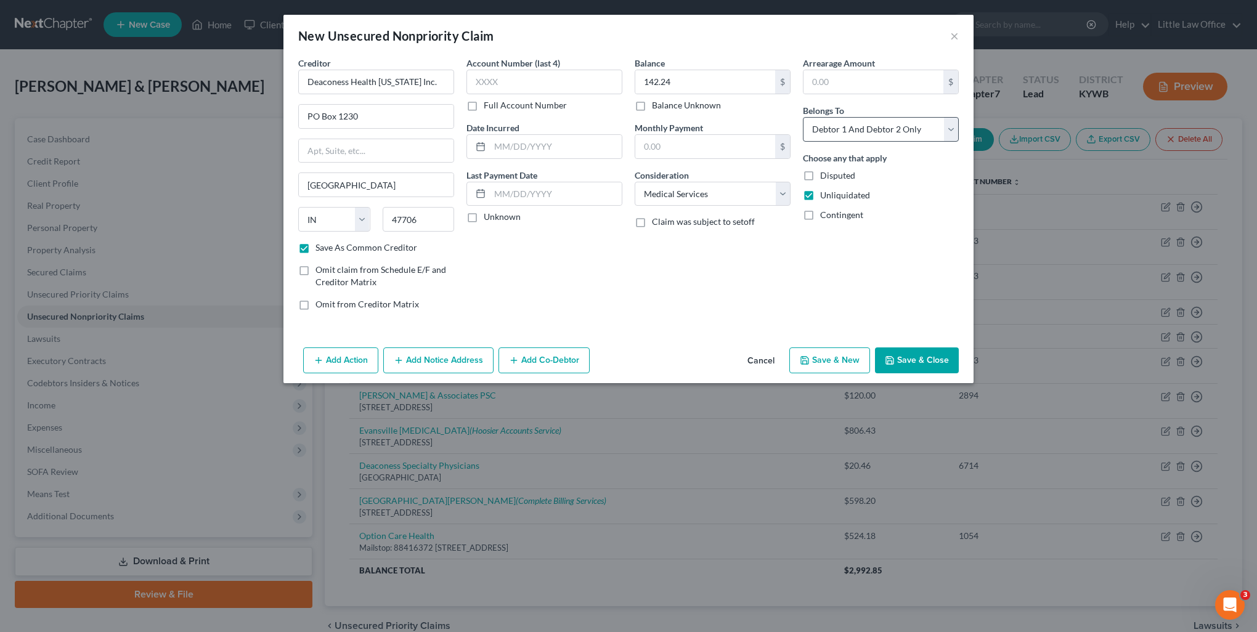
click at [861, 142] on div "Arrearage Amount $ Belongs To * Select Debtor 1 Only Debtor 2 Only Debtor 1 And…" at bounding box center [881, 189] width 168 height 264
click at [857, 136] on select "Select Debtor 1 Only Debtor 2 Only Debtor 1 And Debtor 2 Only At Least One Of T…" at bounding box center [881, 129] width 156 height 25
select select "0"
click at [803, 117] on select "Select Debtor 1 Only Debtor 2 Only Debtor 1 And Debtor 2 Only At Least One Of T…" at bounding box center [881, 129] width 156 height 25
click at [895, 362] on icon "button" at bounding box center [890, 361] width 10 height 10
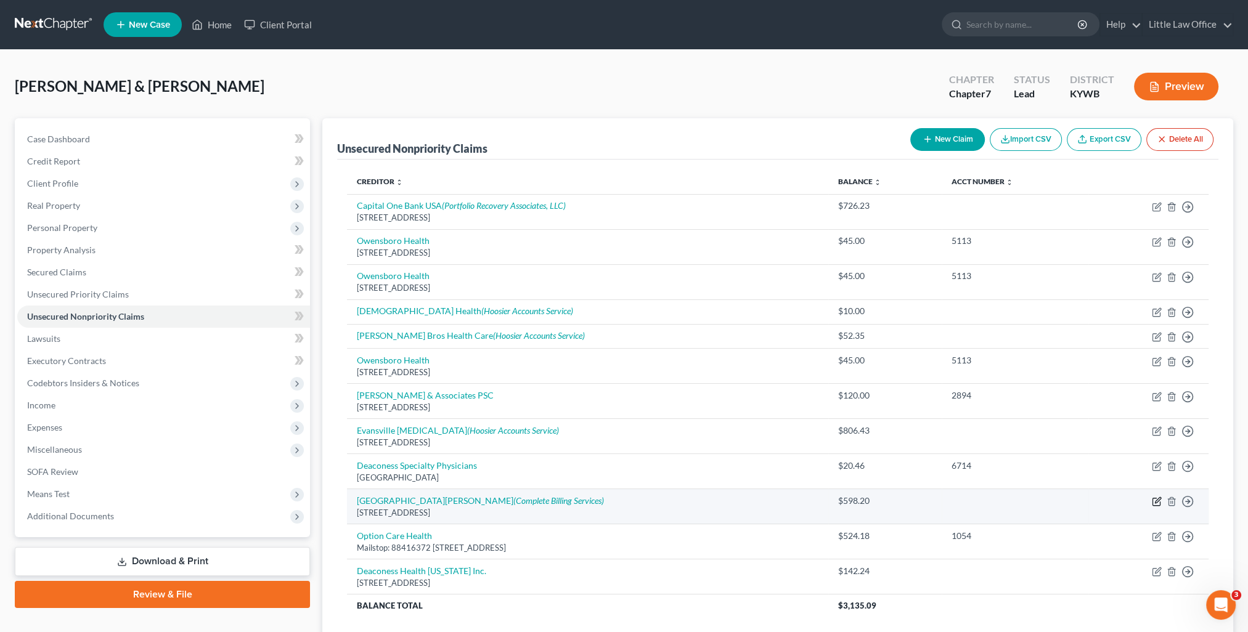
click at [1156, 503] on icon "button" at bounding box center [1157, 502] width 10 height 10
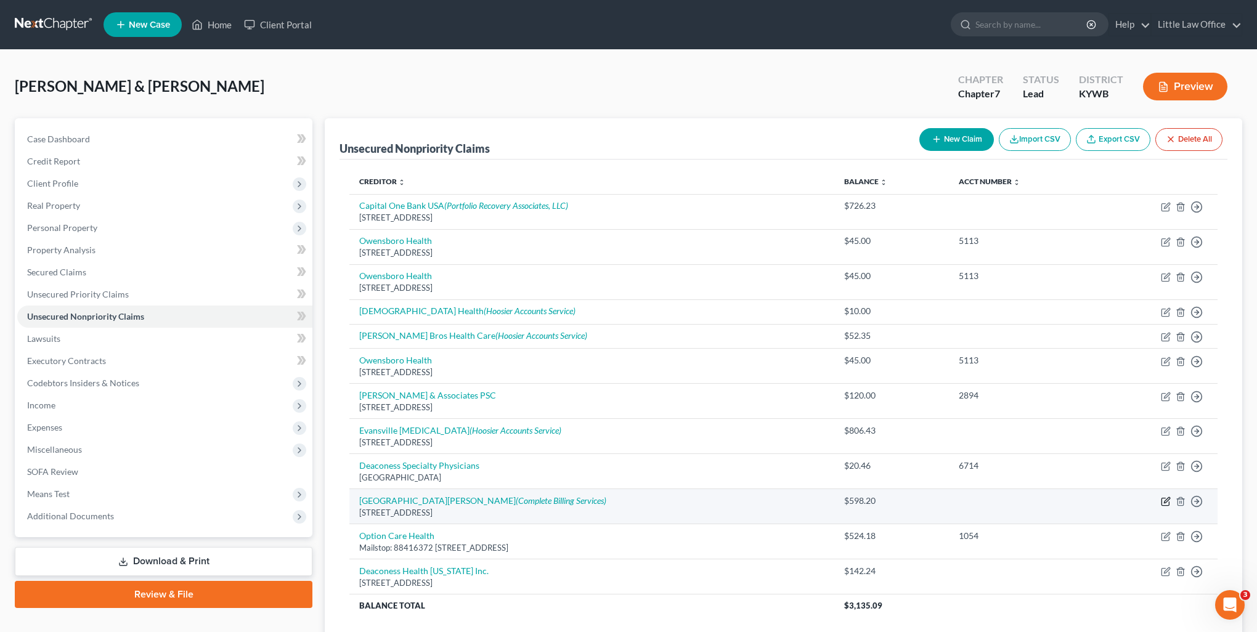
select select "15"
select select "9"
select select "0"
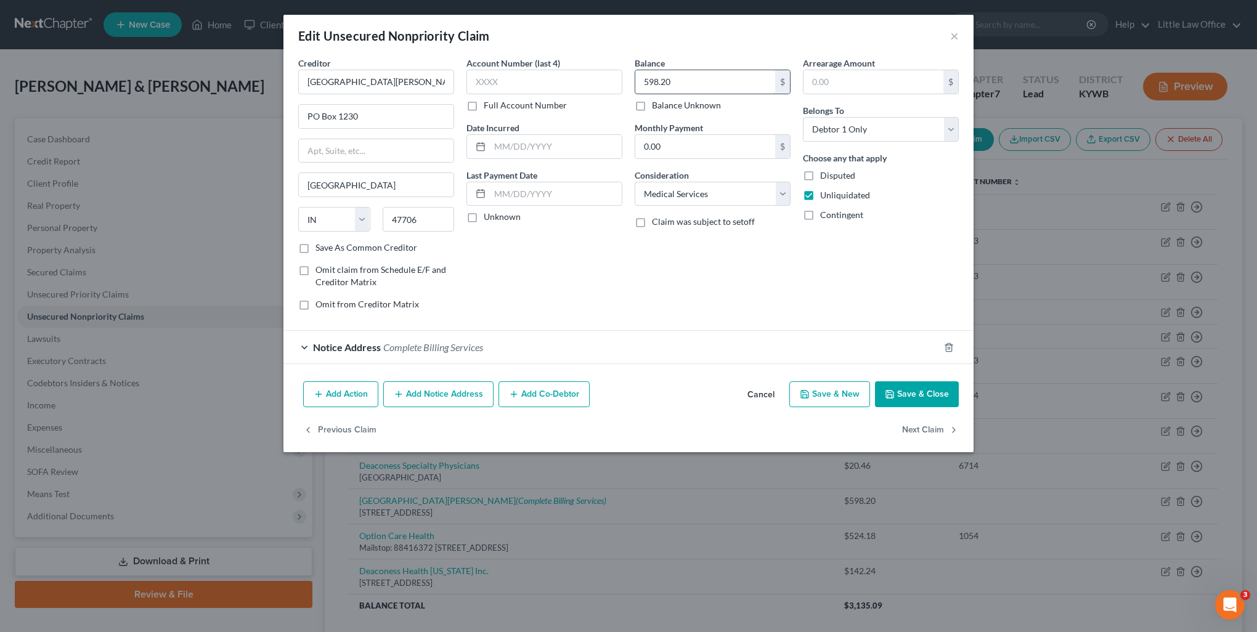
click at [686, 71] on input "598.20" at bounding box center [705, 81] width 140 height 23
type input "958.77"
click at [372, 248] on label "Save As Common Creditor" at bounding box center [366, 248] width 102 height 12
click at [328, 248] on input "Save As Common Creditor" at bounding box center [324, 246] width 8 height 8
checkbox input "true"
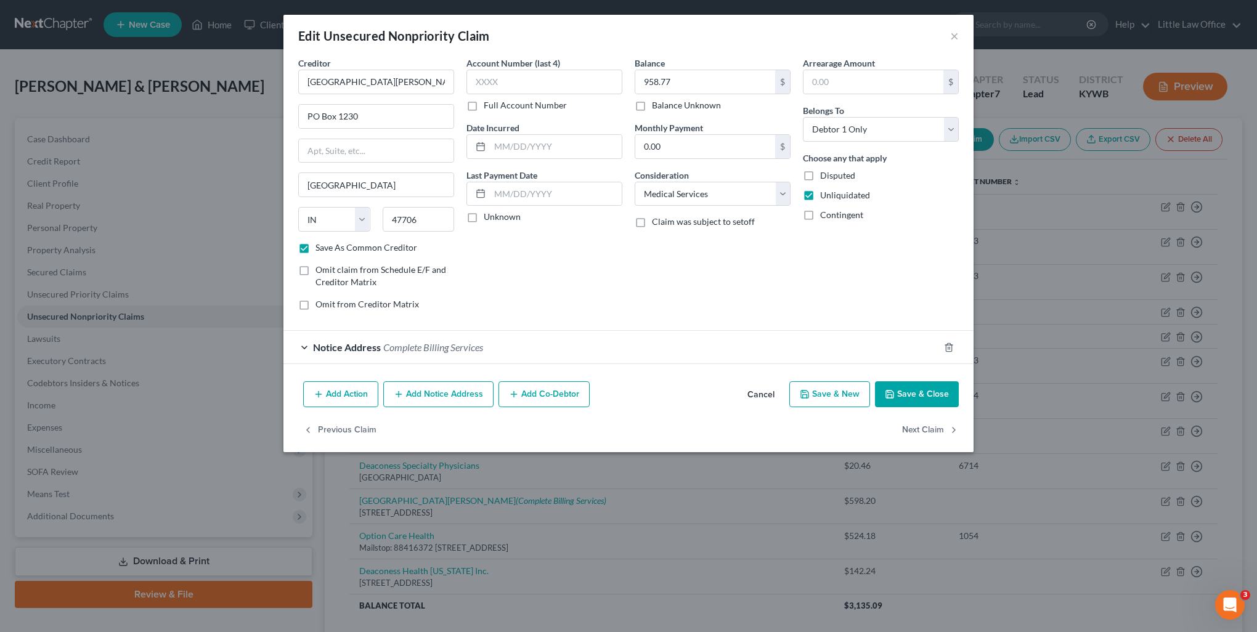
click at [838, 397] on button "Save & New" at bounding box center [829, 394] width 81 height 26
select select "2"
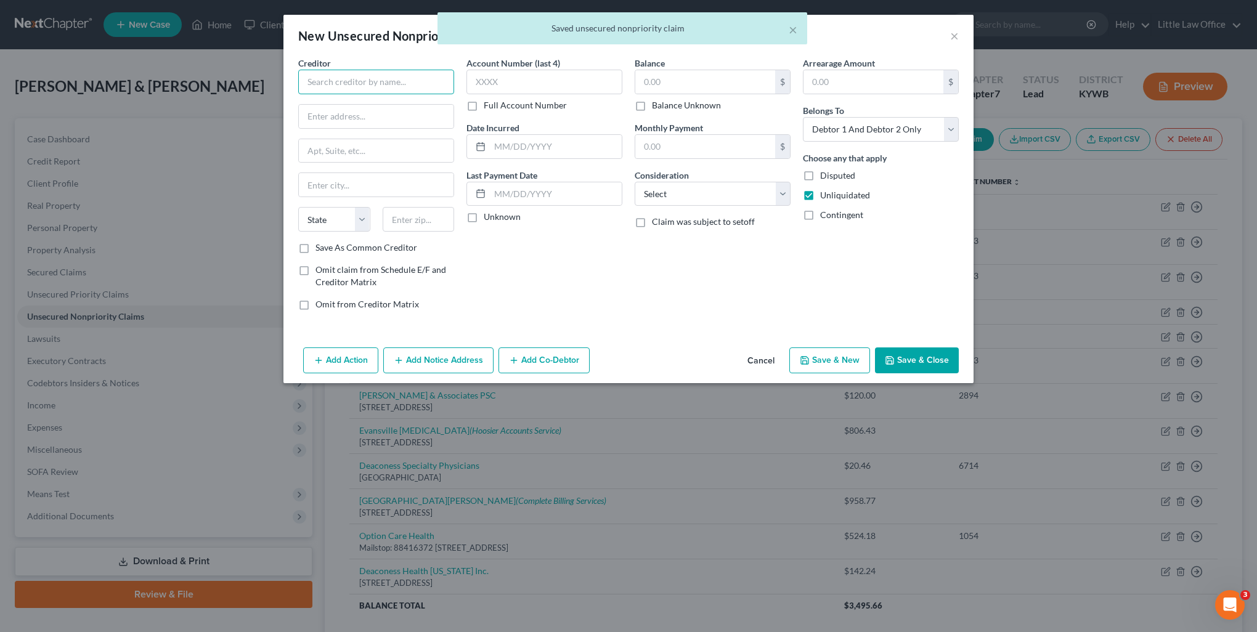
click at [392, 80] on input "text" at bounding box center [376, 82] width 156 height 25
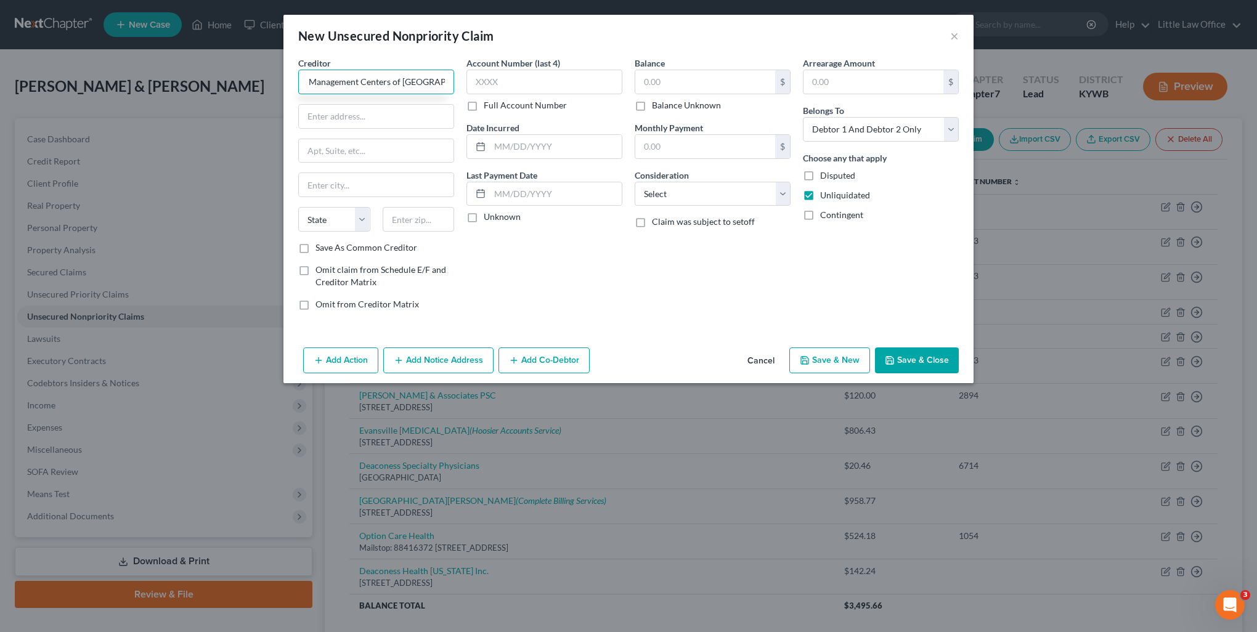
scroll to position [0, 24]
type input "Pain Management Centers of [GEOGRAPHIC_DATA], PSC"
type input "[STREET_ADDRESS]"
type input "47714"
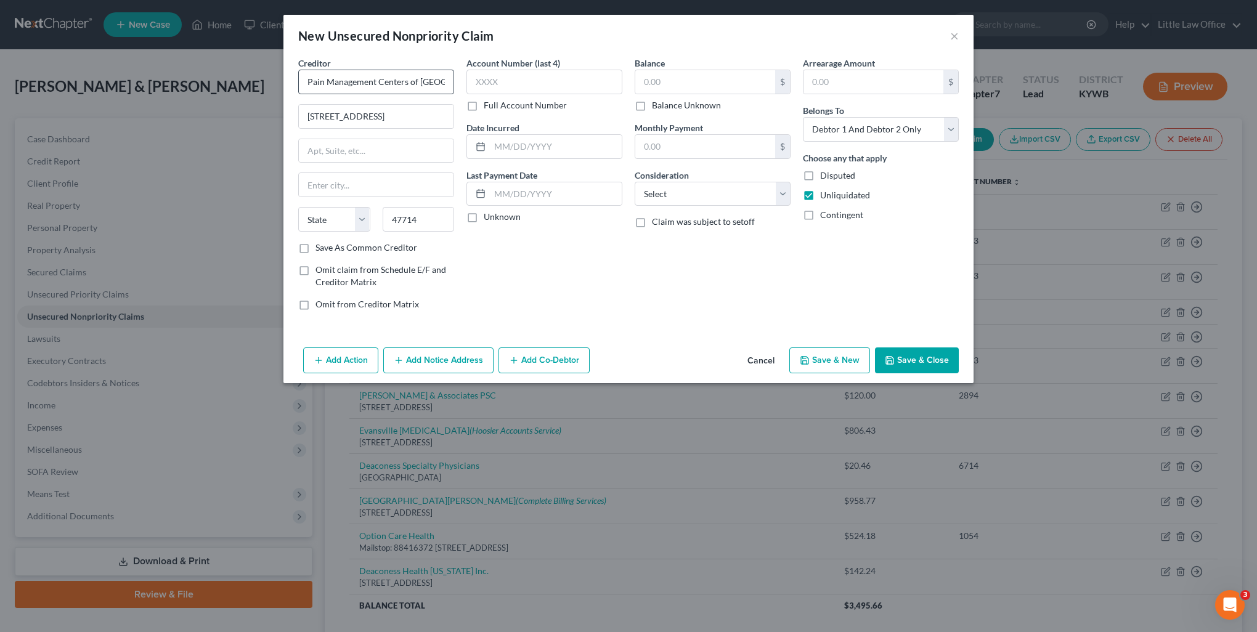
type input "[GEOGRAPHIC_DATA]"
select select "15"
click at [315, 248] on label "Save As Common Creditor" at bounding box center [366, 248] width 102 height 12
click at [320, 248] on input "Save As Common Creditor" at bounding box center [324, 246] width 8 height 8
checkbox input "true"
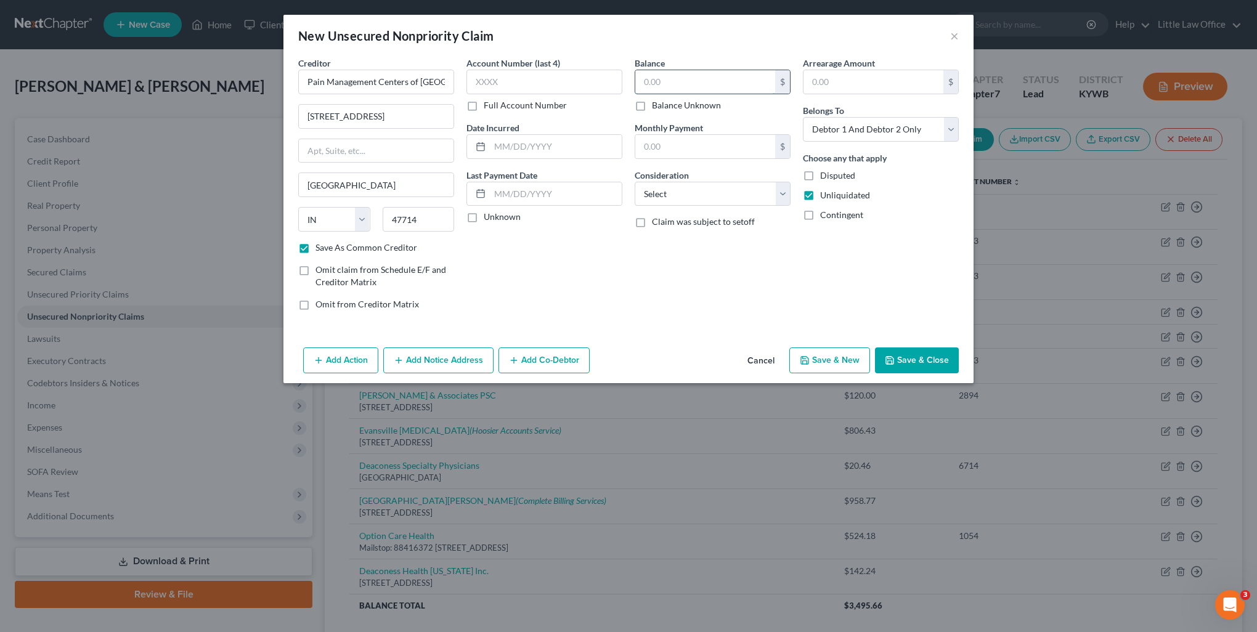
click at [693, 83] on input "text" at bounding box center [705, 81] width 140 height 23
type input "88.9"
drag, startPoint x: 682, startPoint y: 192, endPoint x: 684, endPoint y: 198, distance: 6.4
click at [682, 192] on select "Select Cable / Satellite Services Collection Agency Credit Card Debt Debt Couns…" at bounding box center [713, 194] width 156 height 25
select select "9"
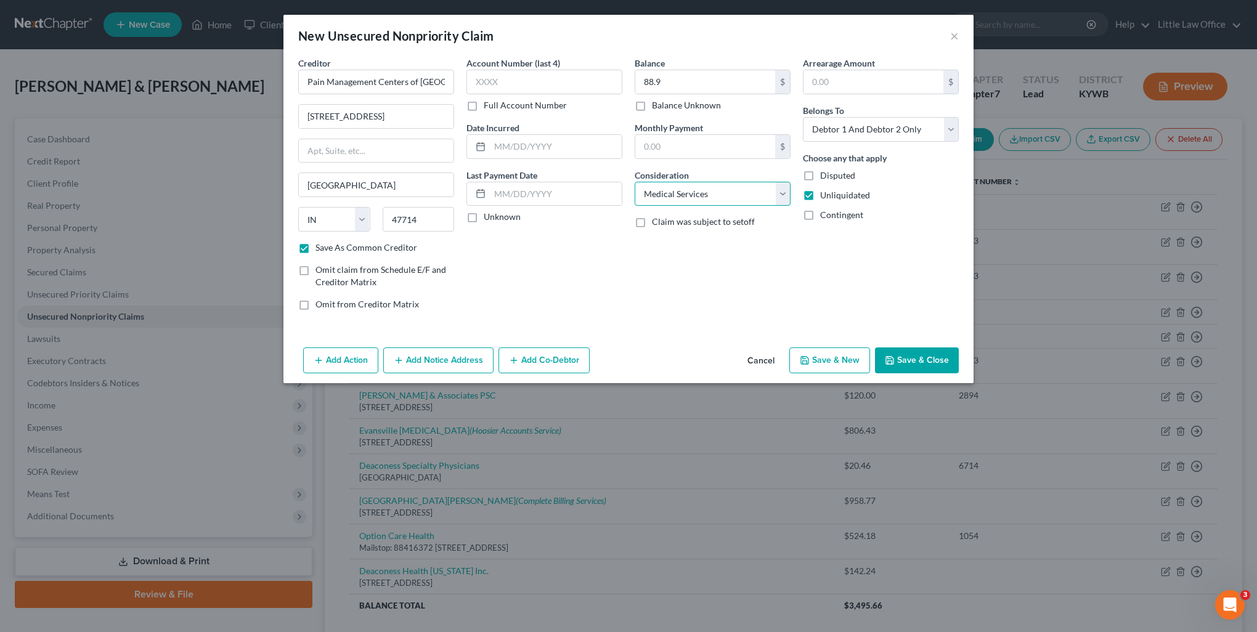
click at [635, 182] on select "Select Cable / Satellite Services Collection Agency Credit Card Debt Debt Couns…" at bounding box center [713, 194] width 156 height 25
drag, startPoint x: 873, startPoint y: 129, endPoint x: 870, endPoint y: 138, distance: 9.2
click at [873, 129] on select "Select Debtor 1 Only Debtor 2 Only Debtor 1 And Debtor 2 Only At Least One Of T…" at bounding box center [881, 129] width 156 height 25
select select "0"
click at [803, 117] on select "Select Debtor 1 Only Debtor 2 Only Debtor 1 And Debtor 2 Only At Least One Of T…" at bounding box center [881, 129] width 156 height 25
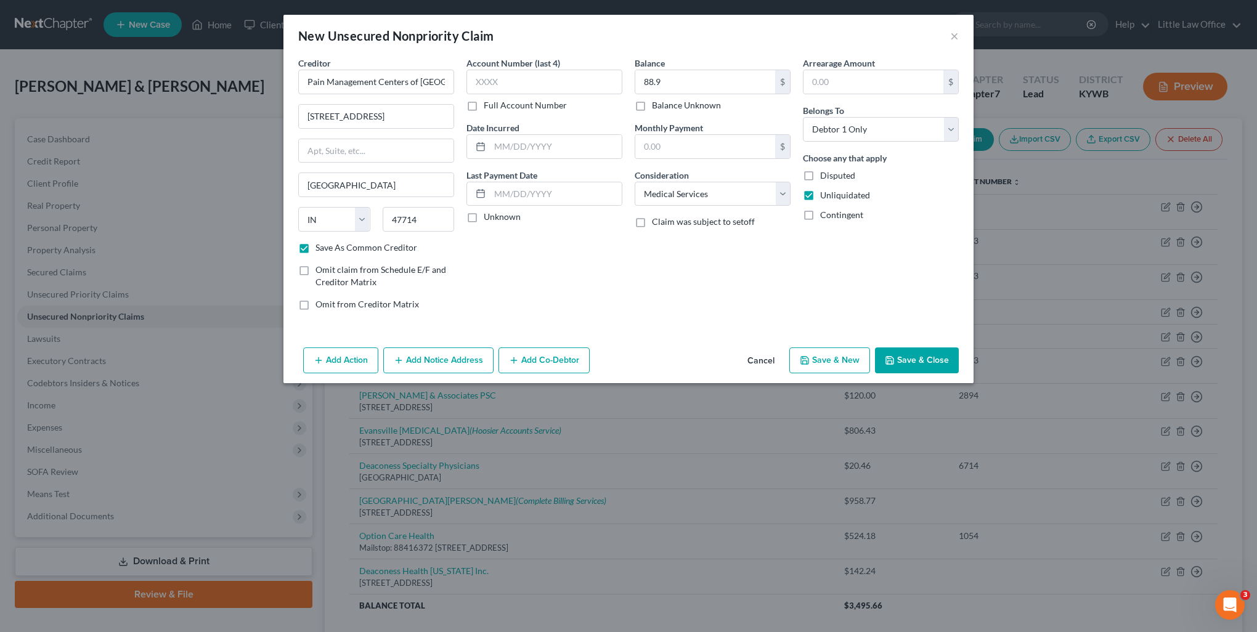
click at [842, 354] on button "Save & New" at bounding box center [829, 360] width 81 height 26
checkbox input "false"
select select "2"
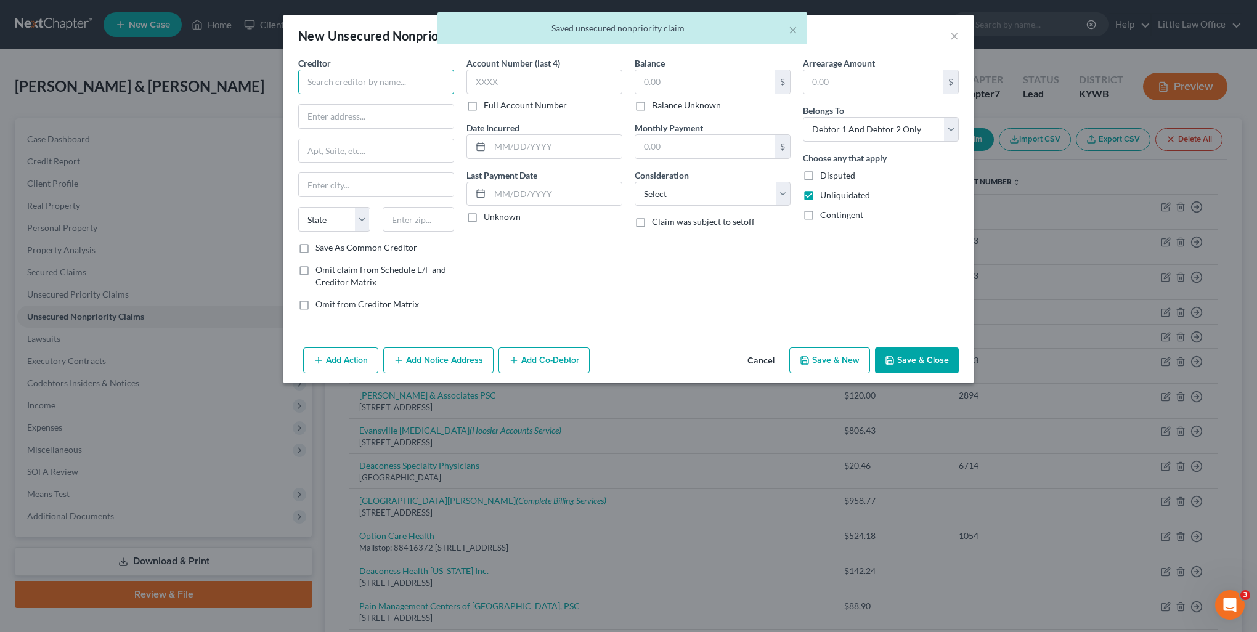
click at [335, 81] on input "text" at bounding box center [376, 82] width 156 height 25
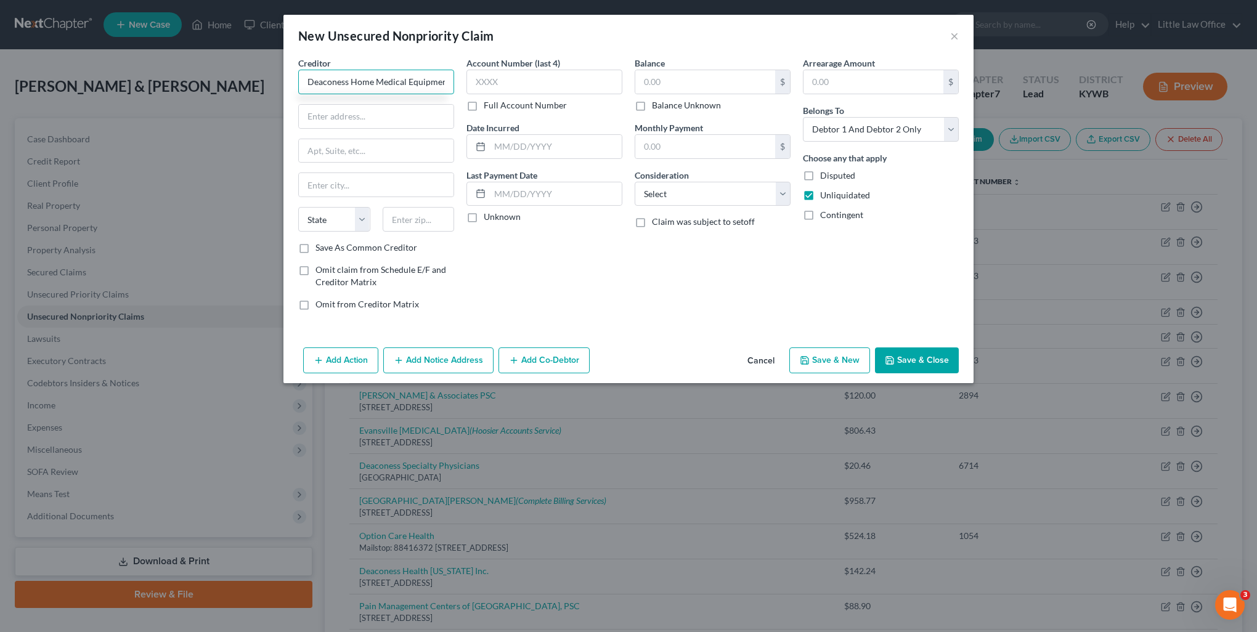
scroll to position [0, 2]
type input "Deaconess Home Medical Equipment"
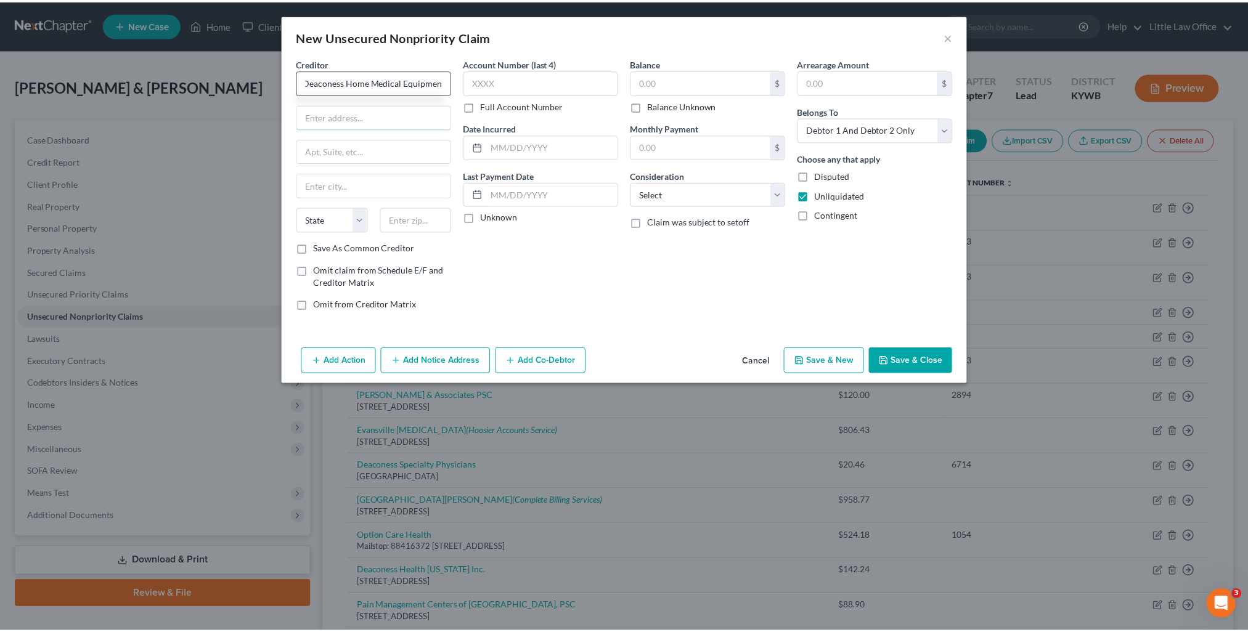
scroll to position [0, 0]
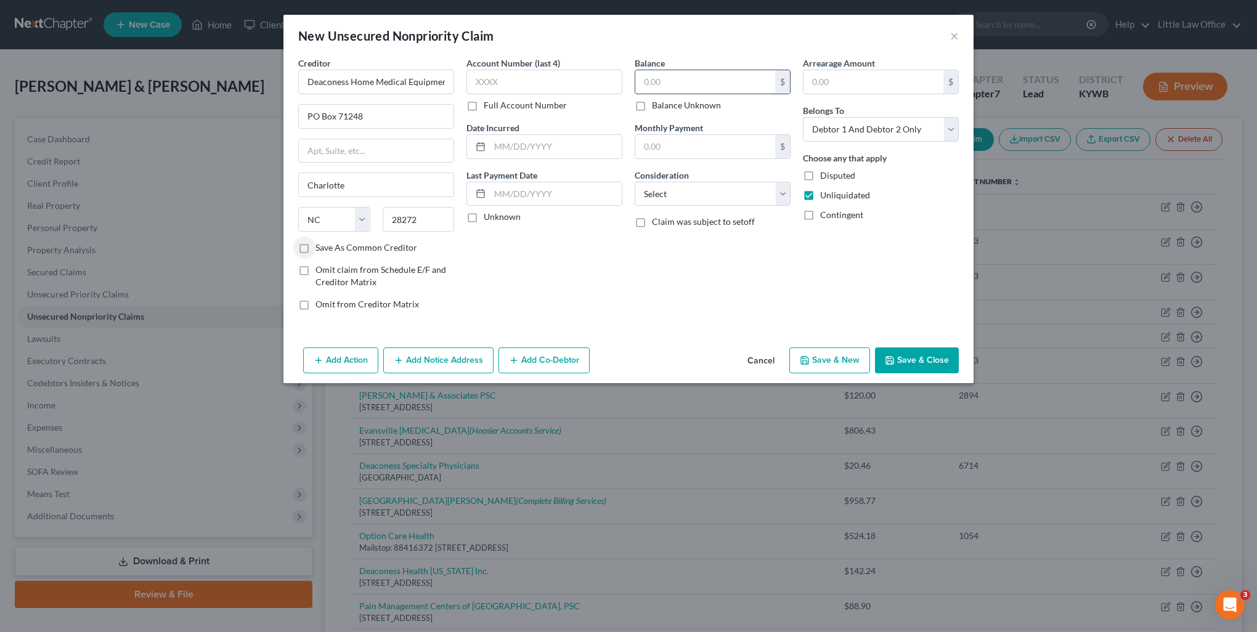
click at [704, 89] on input "text" at bounding box center [705, 81] width 140 height 23
click at [360, 243] on label "Save As Common Creditor" at bounding box center [366, 248] width 102 height 12
click at [328, 243] on input "Save As Common Creditor" at bounding box center [324, 246] width 8 height 8
drag, startPoint x: 717, startPoint y: 192, endPoint x: 709, endPoint y: 203, distance: 14.0
click at [717, 192] on select "Select Cable / Satellite Services Collection Agency Credit Card Debt Debt Couns…" at bounding box center [713, 194] width 156 height 25
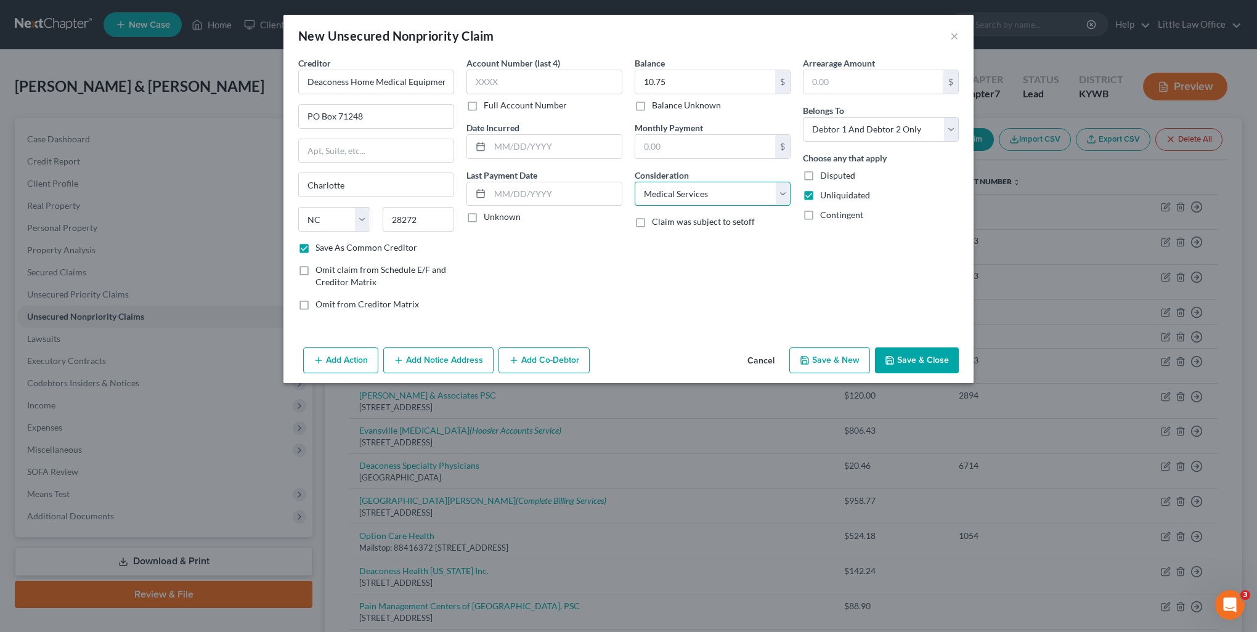
click at [635, 182] on select "Select Cable / Satellite Services Collection Agency Credit Card Debt Debt Couns…" at bounding box center [713, 194] width 156 height 25
drag, startPoint x: 845, startPoint y: 128, endPoint x: 845, endPoint y: 139, distance: 11.7
click at [845, 128] on select "Select Debtor 1 Only Debtor 2 Only Debtor 1 And Debtor 2 Only At Least One Of T…" at bounding box center [881, 129] width 156 height 25
click at [803, 117] on select "Select Debtor 1 Only Debtor 2 Only Debtor 1 And Debtor 2 Only At Least One Of T…" at bounding box center [881, 129] width 156 height 25
click at [851, 360] on button "Save & New" at bounding box center [829, 360] width 81 height 26
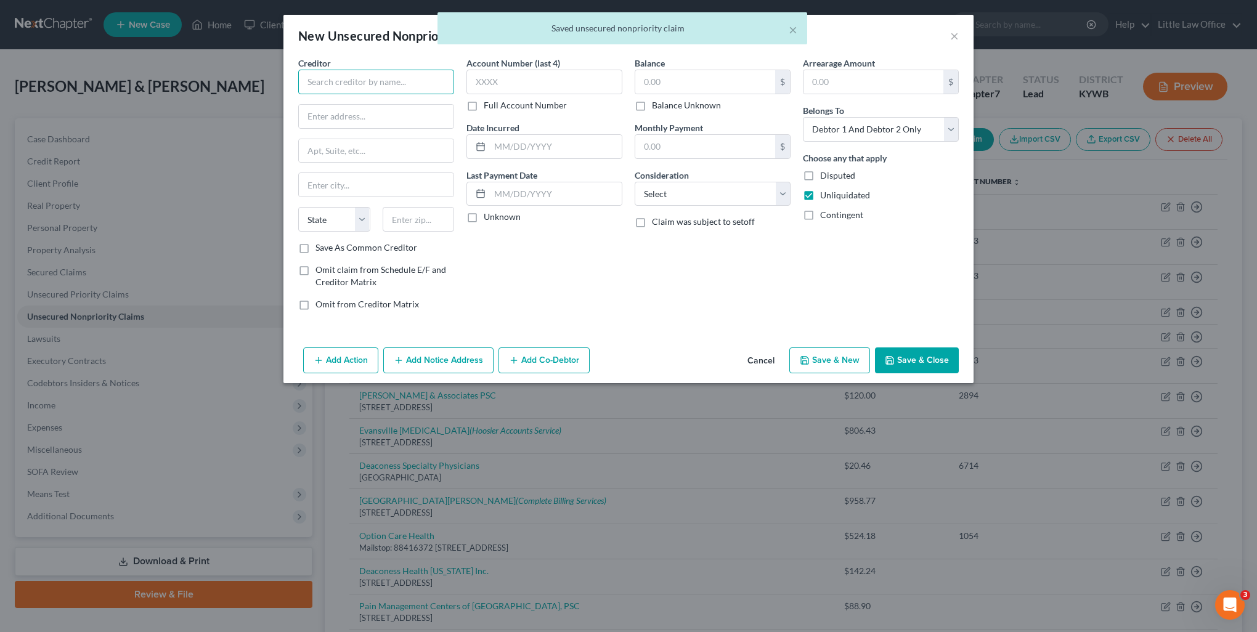
click at [352, 76] on input "text" at bounding box center [376, 82] width 156 height 25
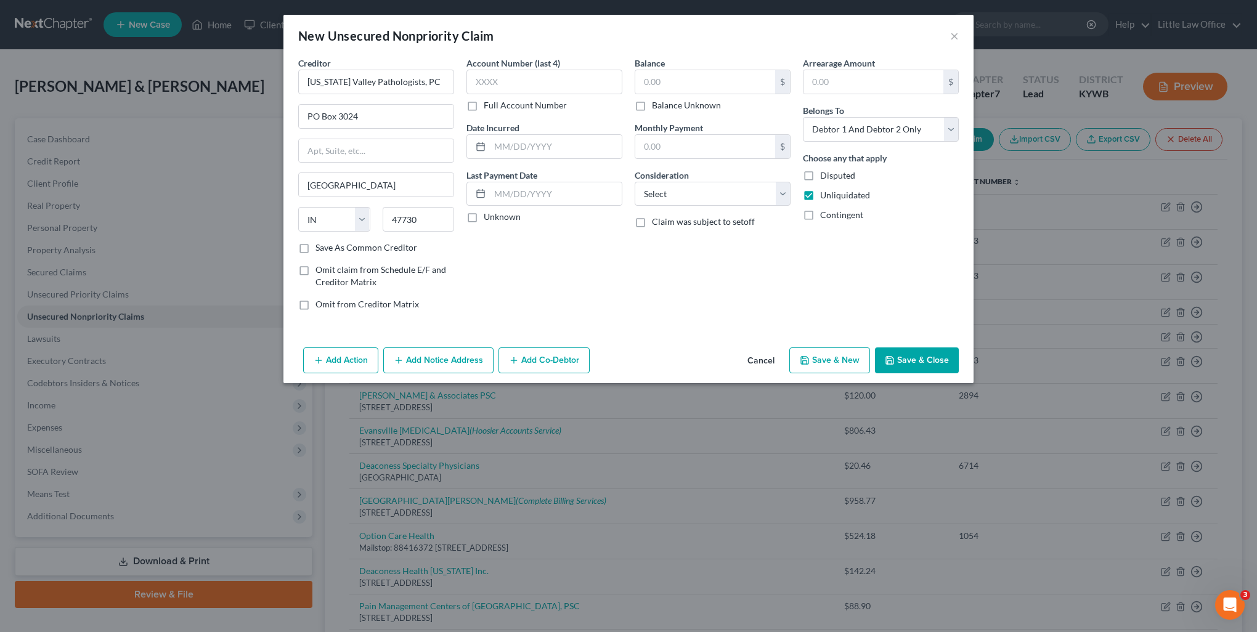
click at [315, 247] on label "Save As Common Creditor" at bounding box center [366, 248] width 102 height 12
click at [320, 247] on input "Save As Common Creditor" at bounding box center [324, 246] width 8 height 8
click at [664, 84] on input "text" at bounding box center [705, 81] width 140 height 23
drag, startPoint x: 709, startPoint y: 201, endPoint x: 697, endPoint y: 206, distance: 13.0
click at [709, 201] on select "Select Cable / Satellite Services Collection Agency Credit Card Debt Debt Couns…" at bounding box center [713, 194] width 156 height 25
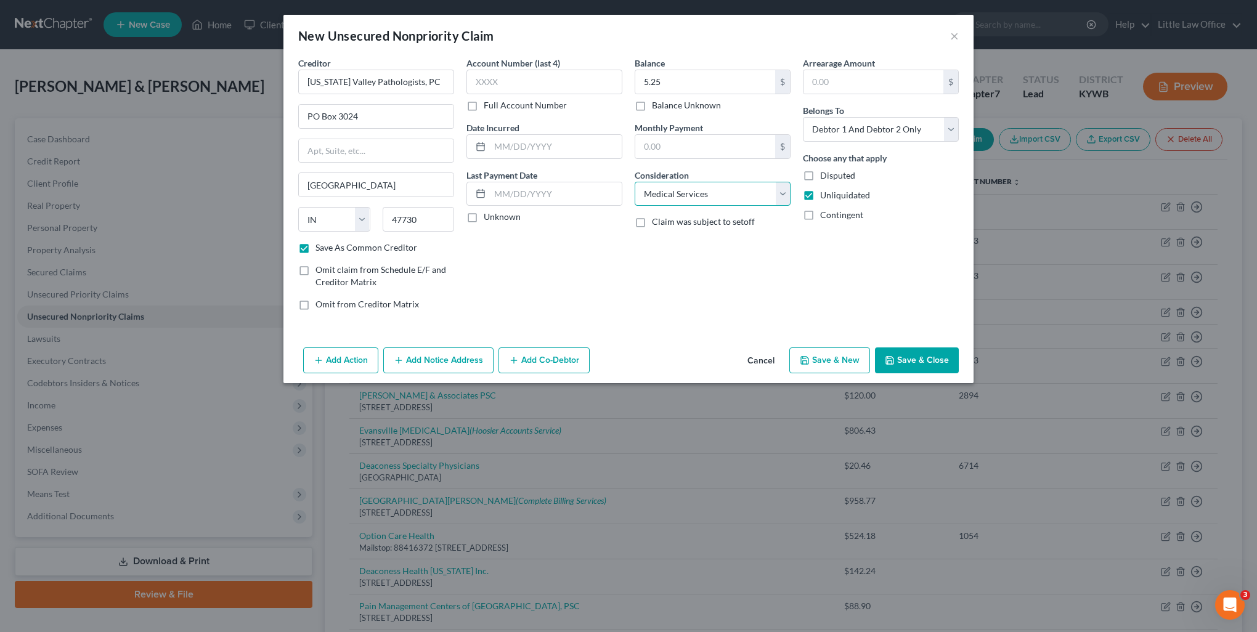
click at [635, 182] on select "Select Cable / Satellite Services Collection Agency Credit Card Debt Debt Couns…" at bounding box center [713, 194] width 156 height 25
drag, startPoint x: 877, startPoint y: 134, endPoint x: 875, endPoint y: 140, distance: 6.6
click at [877, 134] on select "Select Debtor 1 Only Debtor 2 Only Debtor 1 And Debtor 2 Only At Least One Of T…" at bounding box center [881, 129] width 156 height 25
click at [803, 117] on select "Select Debtor 1 Only Debtor 2 Only Debtor 1 And Debtor 2 Only At Least One Of T…" at bounding box center [881, 129] width 156 height 25
click at [937, 361] on button "Save & Close" at bounding box center [917, 360] width 84 height 26
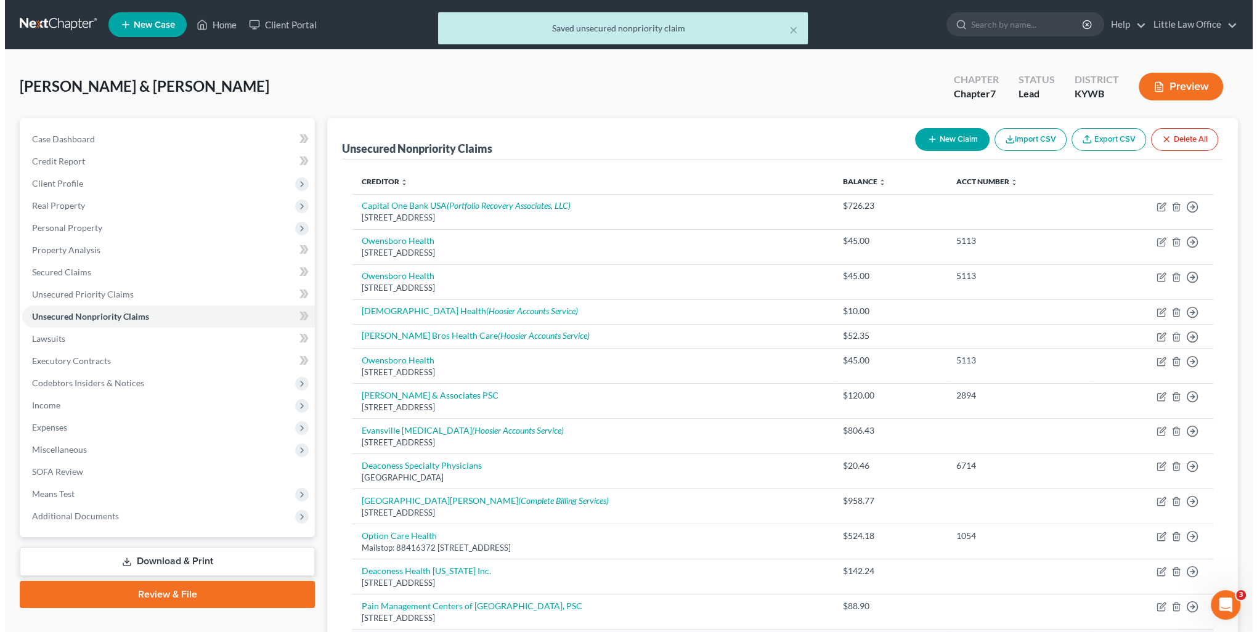
scroll to position [62, 0]
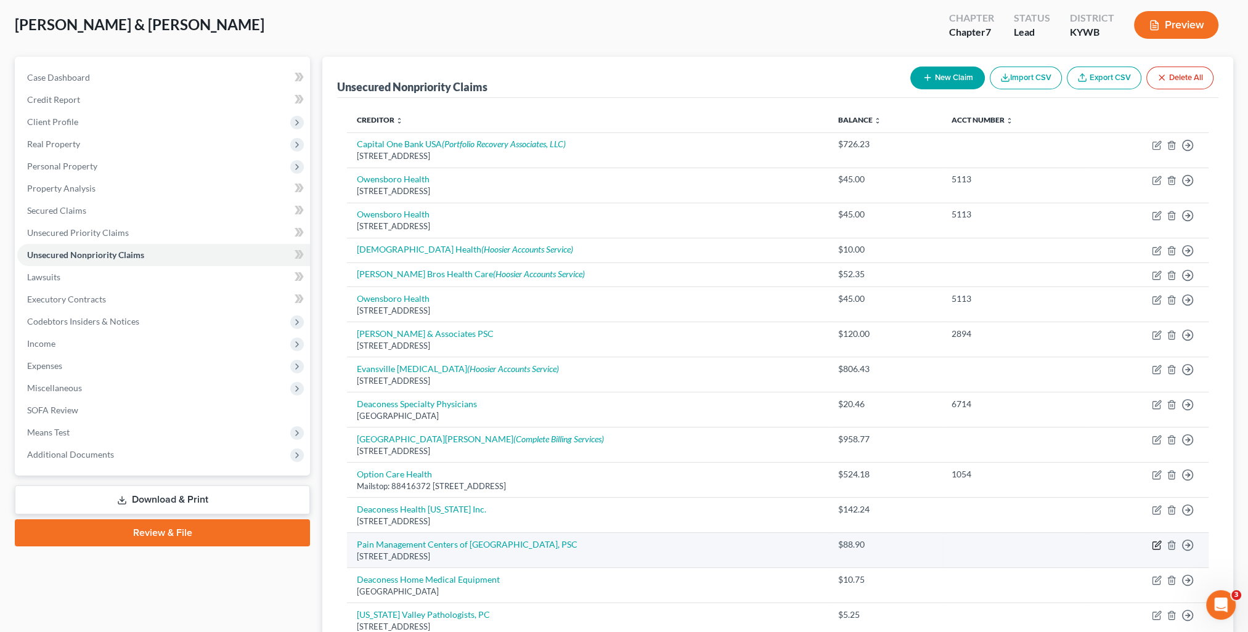
click at [1160, 543] on icon "button" at bounding box center [1157, 545] width 10 height 10
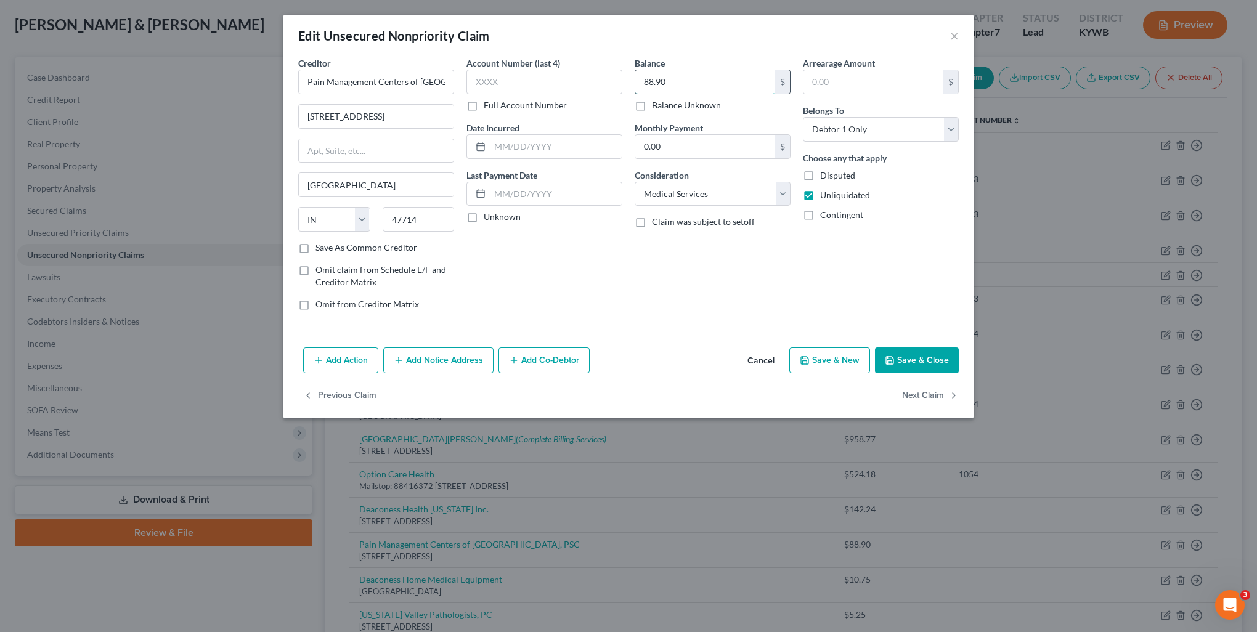
click at [675, 89] on input "88.90" at bounding box center [705, 81] width 140 height 23
click at [810, 360] on icon "button" at bounding box center [805, 361] width 10 height 10
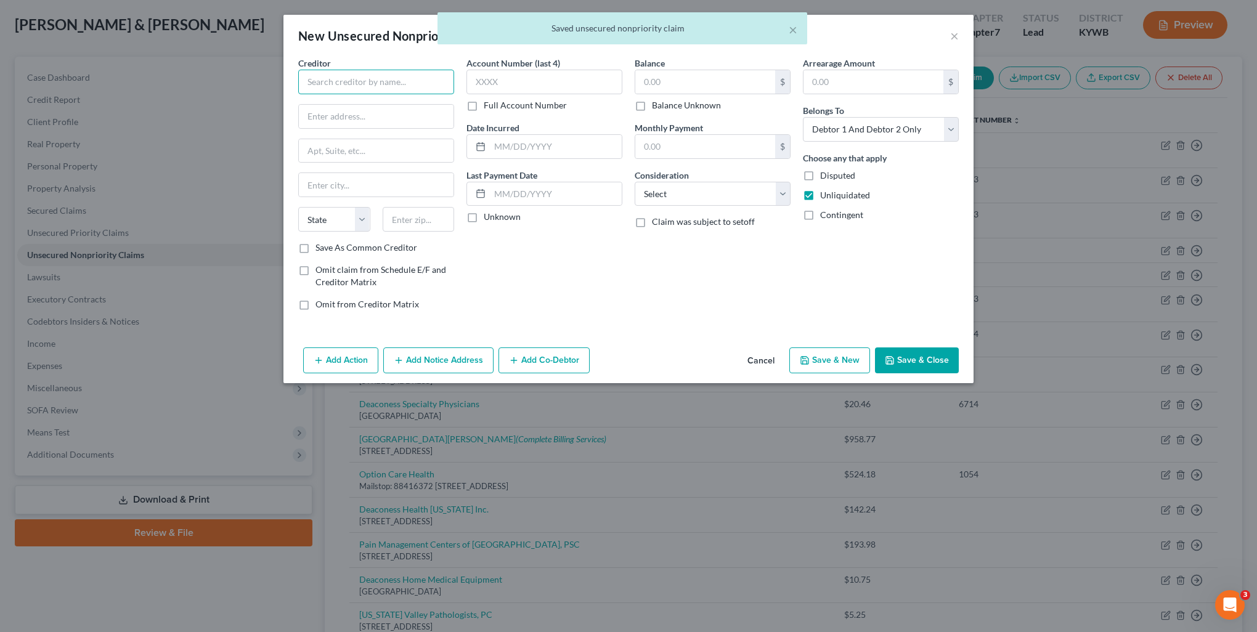
click at [344, 86] on input "text" at bounding box center [376, 82] width 156 height 25
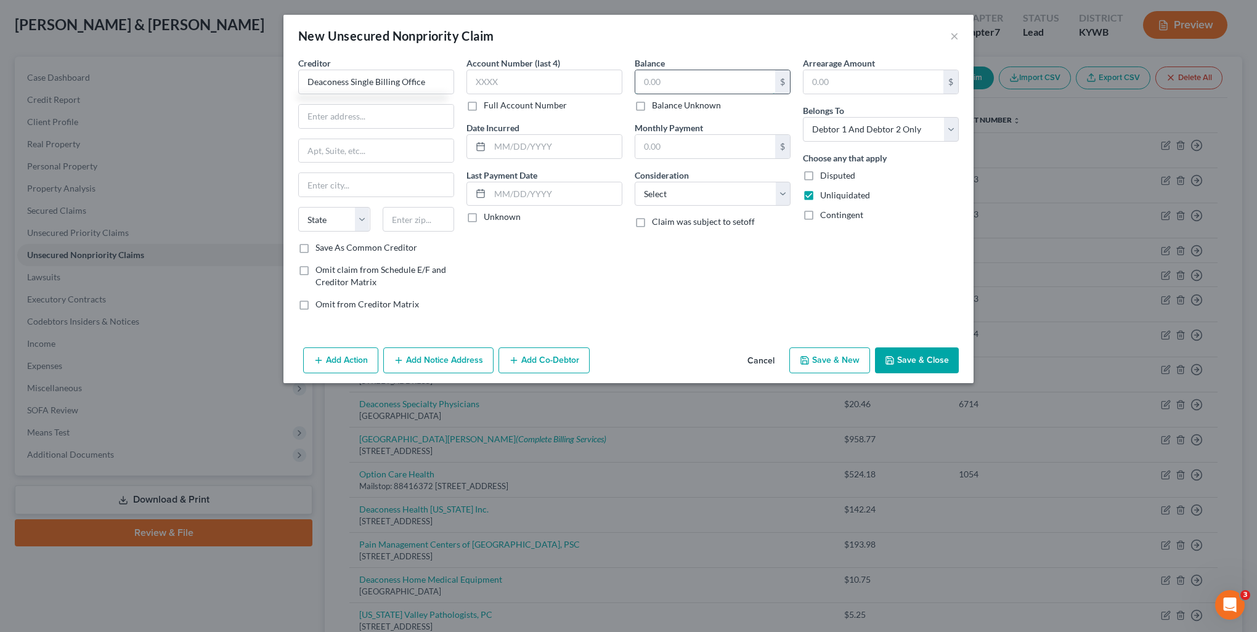
click at [718, 84] on input "text" at bounding box center [705, 81] width 140 height 23
click at [688, 205] on div "Balance 20.62 $ Balance Unknown Balance Undetermined 20.62 $ Balance Unknown Mo…" at bounding box center [712, 189] width 168 height 264
click at [683, 198] on select "Select Cable / Satellite Services Collection Agency Credit Card Debt Debt Couns…" at bounding box center [713, 194] width 156 height 25
click at [635, 182] on select "Select Cable / Satellite Services Collection Agency Credit Card Debt Debt Couns…" at bounding box center [713, 194] width 156 height 25
click at [858, 122] on select "Select Debtor 1 Only Debtor 2 Only Debtor 1 And Debtor 2 Only At Least One Of T…" at bounding box center [881, 129] width 156 height 25
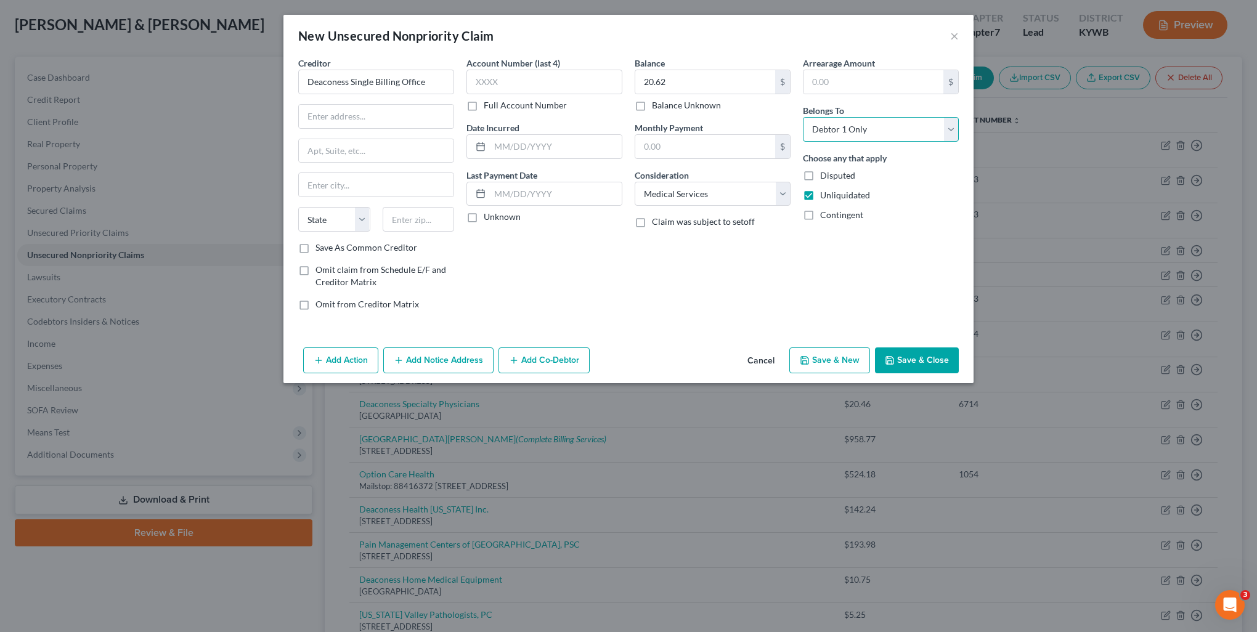
click at [803, 117] on select "Select Debtor 1 Only Debtor 2 Only Debtor 1 And Debtor 2 Only At Least One Of T…" at bounding box center [881, 129] width 156 height 25
click at [446, 359] on button "Add Notice Address" at bounding box center [438, 360] width 110 height 26
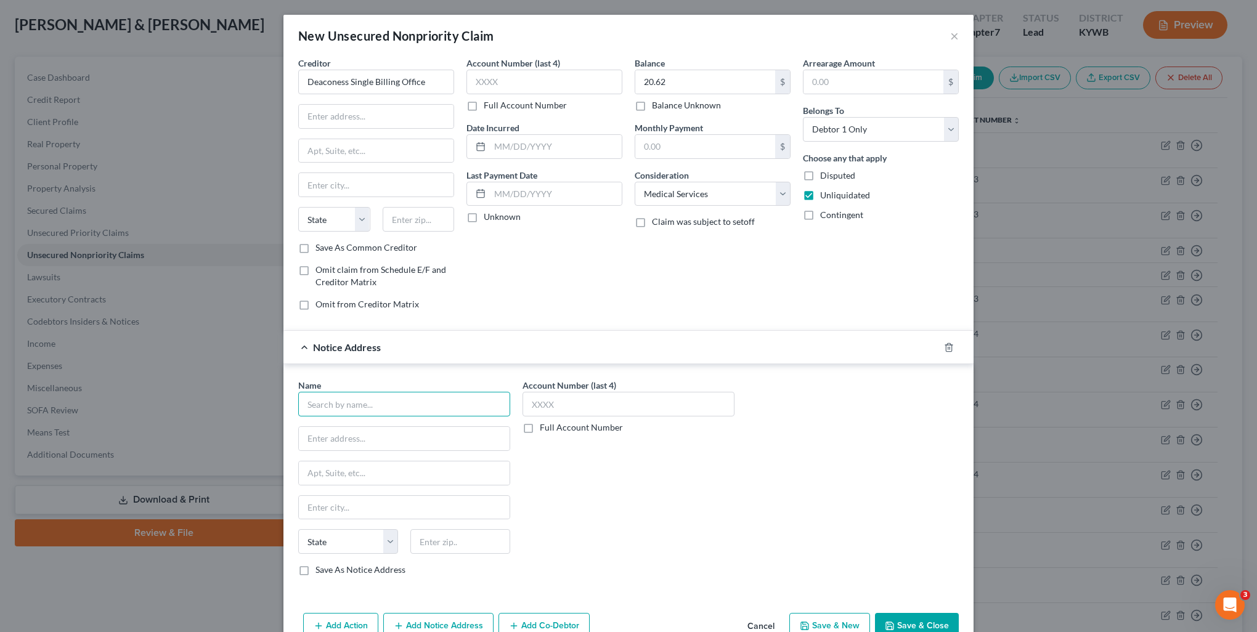
click at [383, 406] on input "text" at bounding box center [404, 404] width 212 height 25
click at [688, 80] on input "20.62" at bounding box center [705, 81] width 140 height 23
click at [347, 571] on label "Save As Notice Address" at bounding box center [360, 570] width 90 height 12
click at [328, 571] on input "Save As Notice Address" at bounding box center [324, 568] width 8 height 8
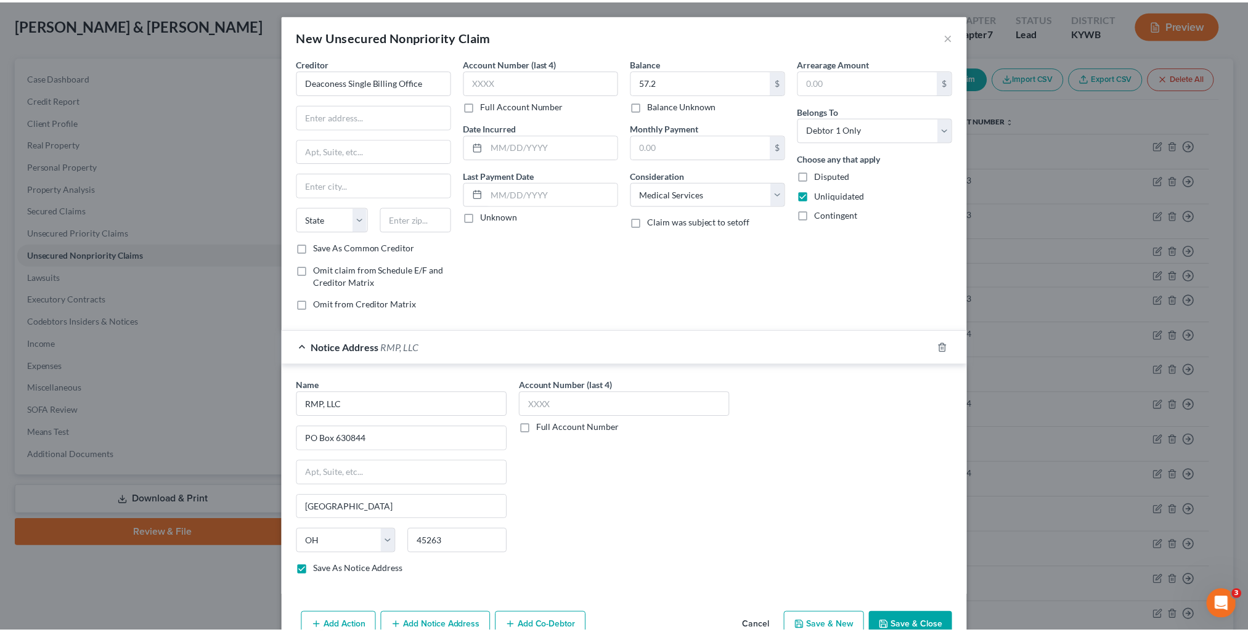
scroll to position [28, 0]
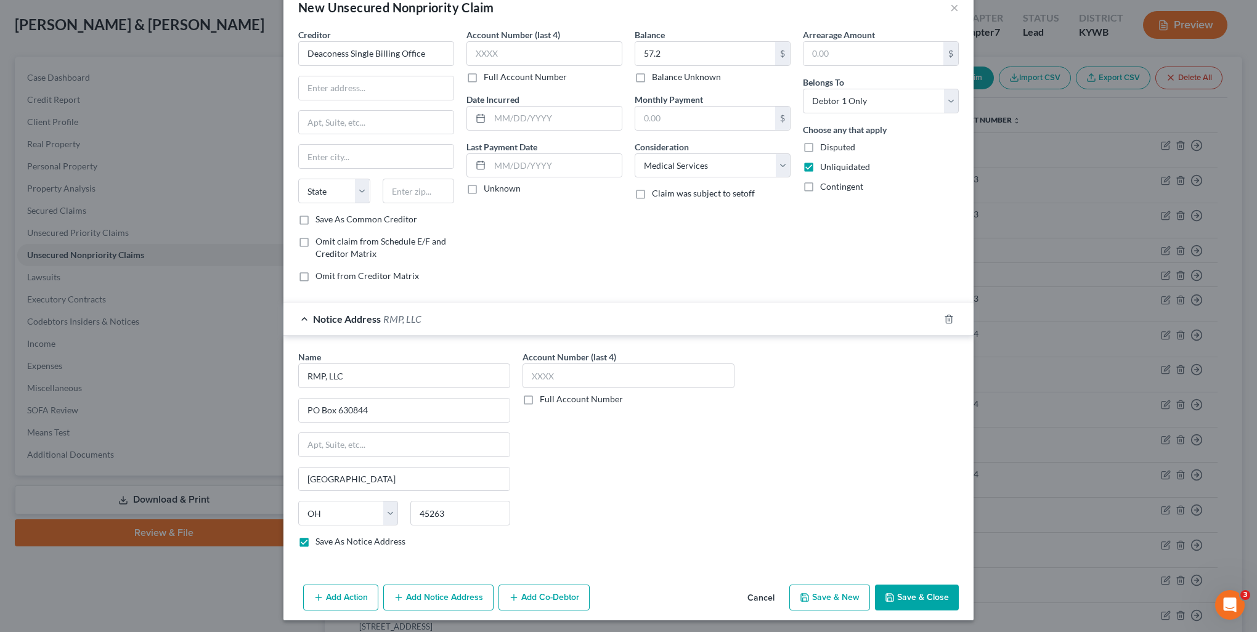
click at [903, 605] on button "Save & Close" at bounding box center [917, 598] width 84 height 26
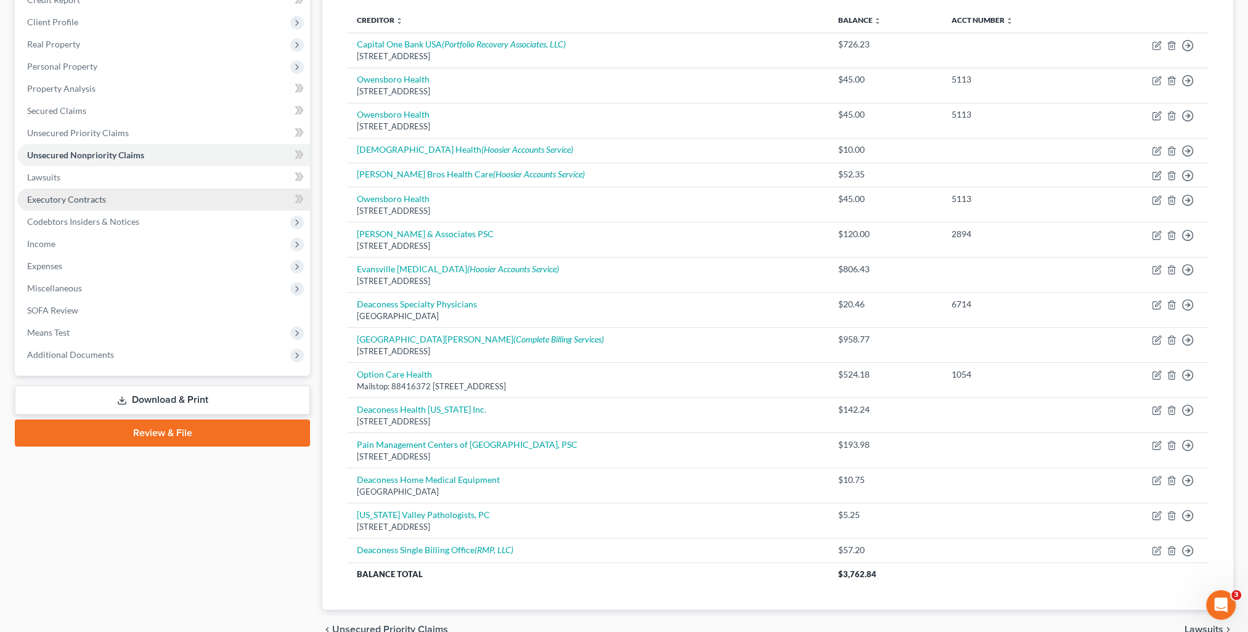
scroll to position [100, 0]
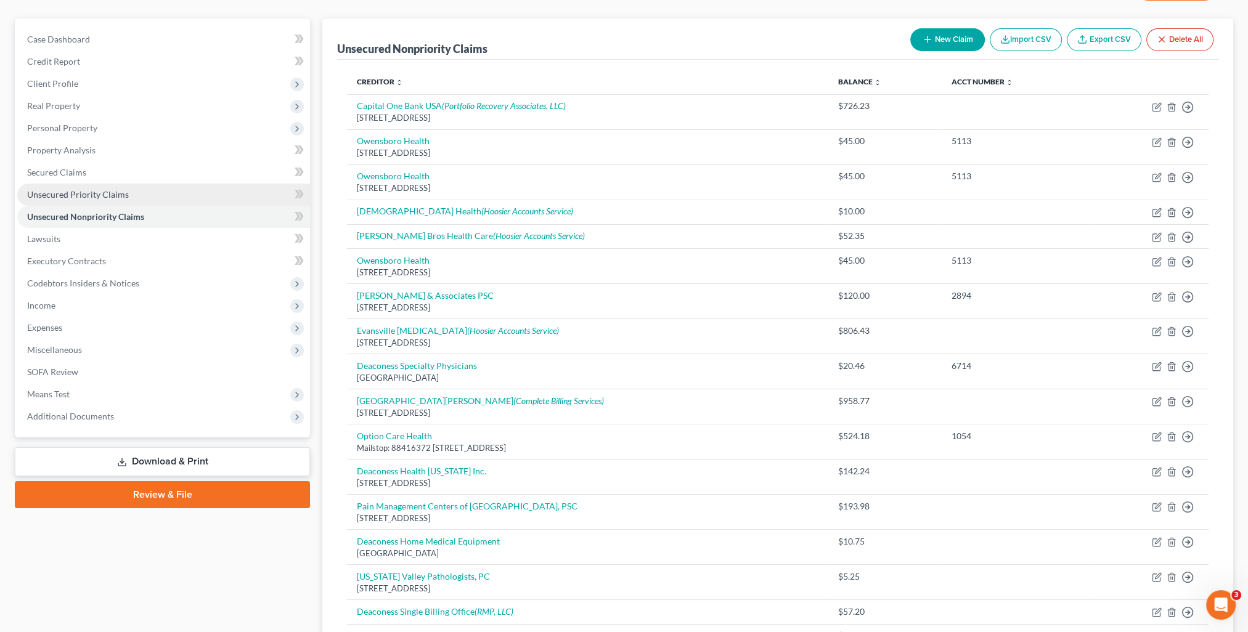
click at [60, 200] on link "Unsecured Priority Claims" at bounding box center [163, 195] width 293 height 22
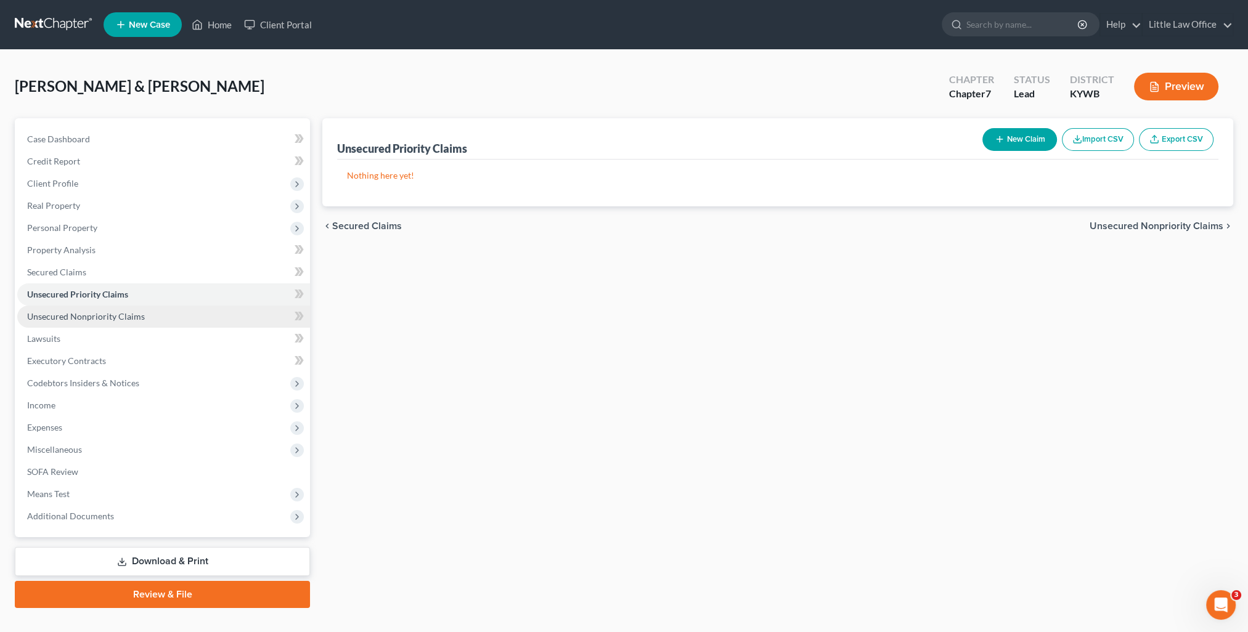
click at [107, 318] on span "Unsecured Nonpriority Claims" at bounding box center [86, 316] width 118 height 10
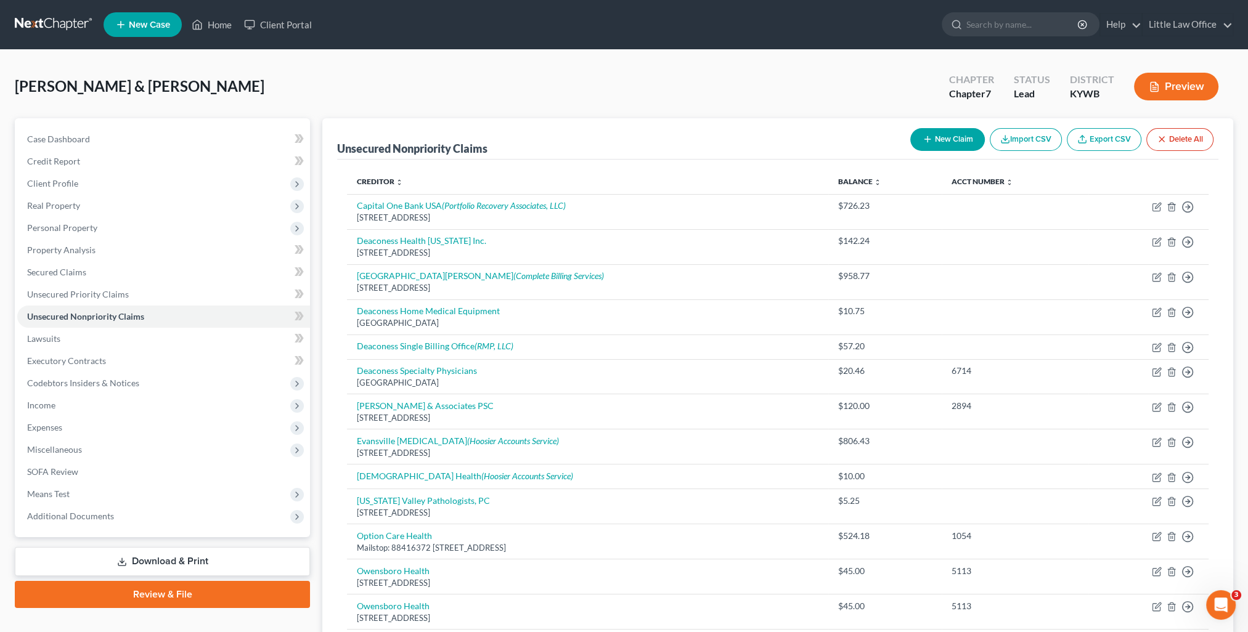
click at [957, 134] on button "New Claim" at bounding box center [947, 139] width 75 height 23
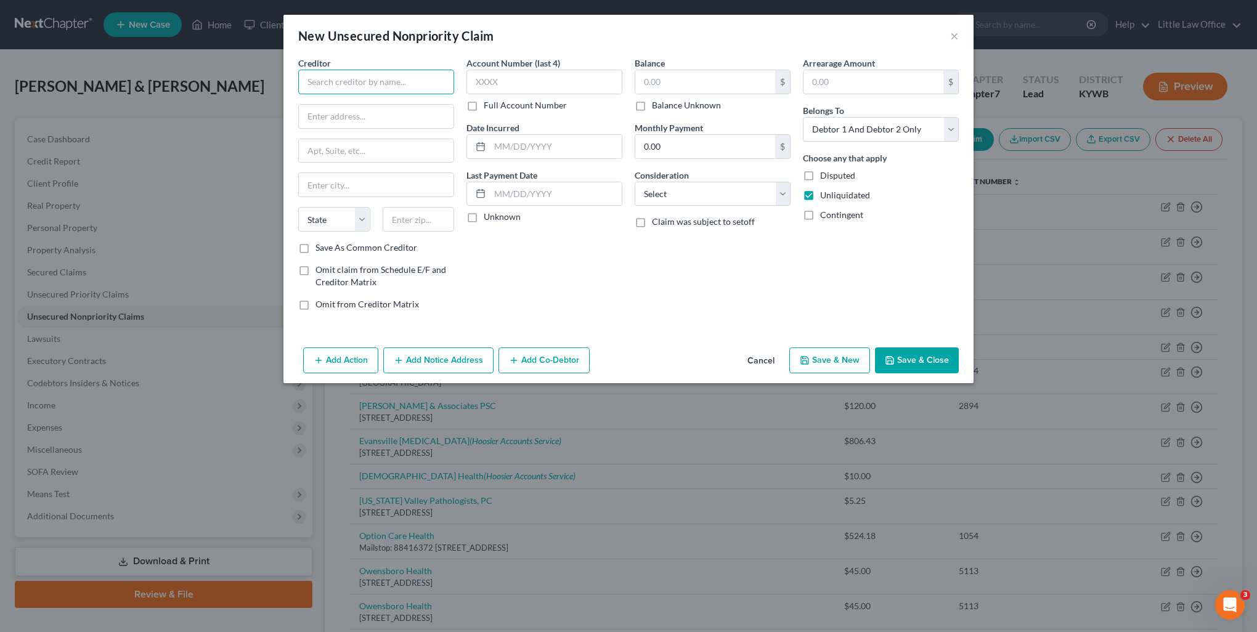
click at [315, 91] on input "text" at bounding box center [376, 82] width 156 height 25
click at [350, 120] on div "Deaconess Health System [GEOGRAPHIC_DATA]" at bounding box center [372, 108] width 148 height 29
click at [677, 80] on input "text" at bounding box center [705, 81] width 140 height 23
click at [670, 198] on select "Select Cable / Satellite Services Collection Agency Credit Card Debt Debt Couns…" at bounding box center [713, 194] width 156 height 25
click at [635, 182] on select "Select Cable / Satellite Services Collection Agency Credit Card Debt Debt Couns…" at bounding box center [713, 194] width 156 height 25
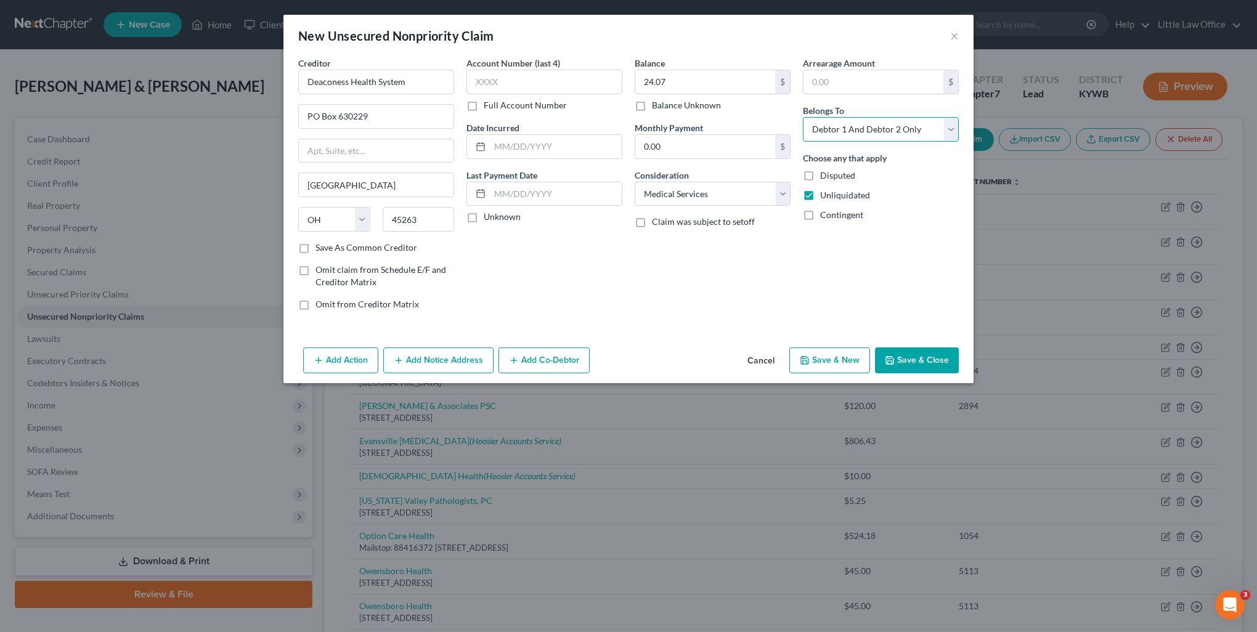
click at [847, 118] on select "Select Debtor 1 Only Debtor 2 Only Debtor 1 And Debtor 2 Only At Least One Of T…" at bounding box center [881, 129] width 156 height 25
click at [803, 117] on select "Select Debtor 1 Only Debtor 2 Only Debtor 1 And Debtor 2 Only At Least One Of T…" at bounding box center [881, 129] width 156 height 25
click at [436, 363] on button "Add Notice Address" at bounding box center [438, 360] width 110 height 26
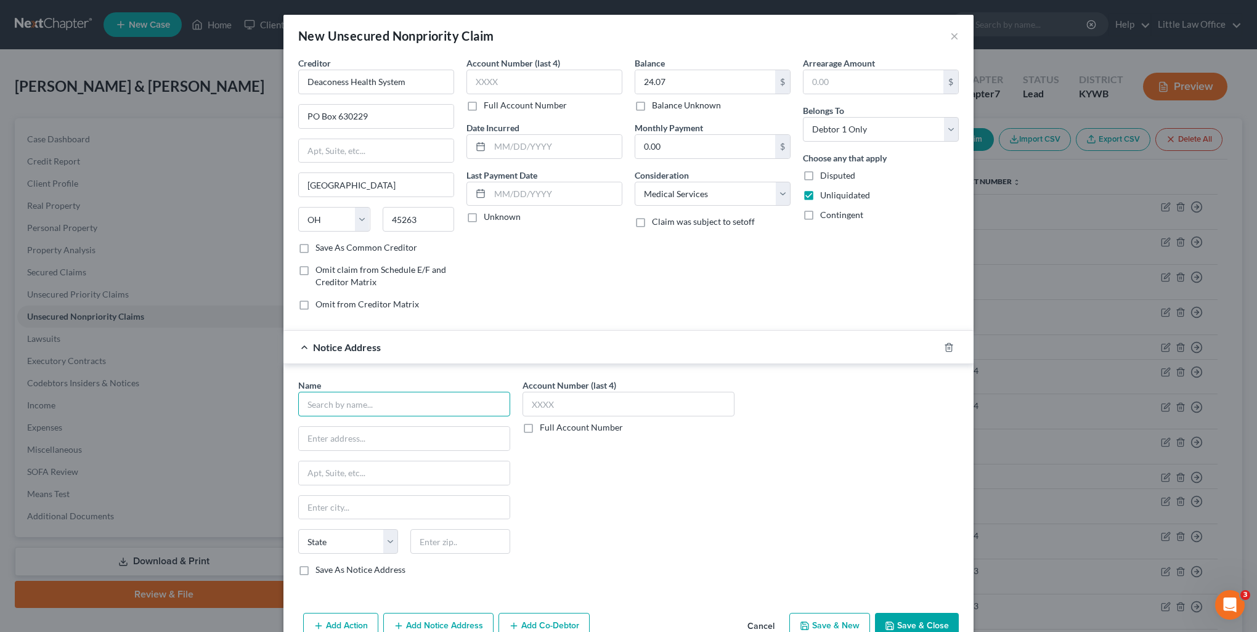
click at [419, 410] on input "text" at bounding box center [404, 404] width 212 height 25
click at [419, 410] on input "Med-1 Solutions, LLC" at bounding box center [404, 404] width 212 height 25
click at [345, 471] on input "text" at bounding box center [404, 472] width 211 height 23
click at [315, 570] on label "Save As Notice Address" at bounding box center [360, 570] width 90 height 12
click at [320, 570] on input "Save As Notice Address" at bounding box center [324, 568] width 8 height 8
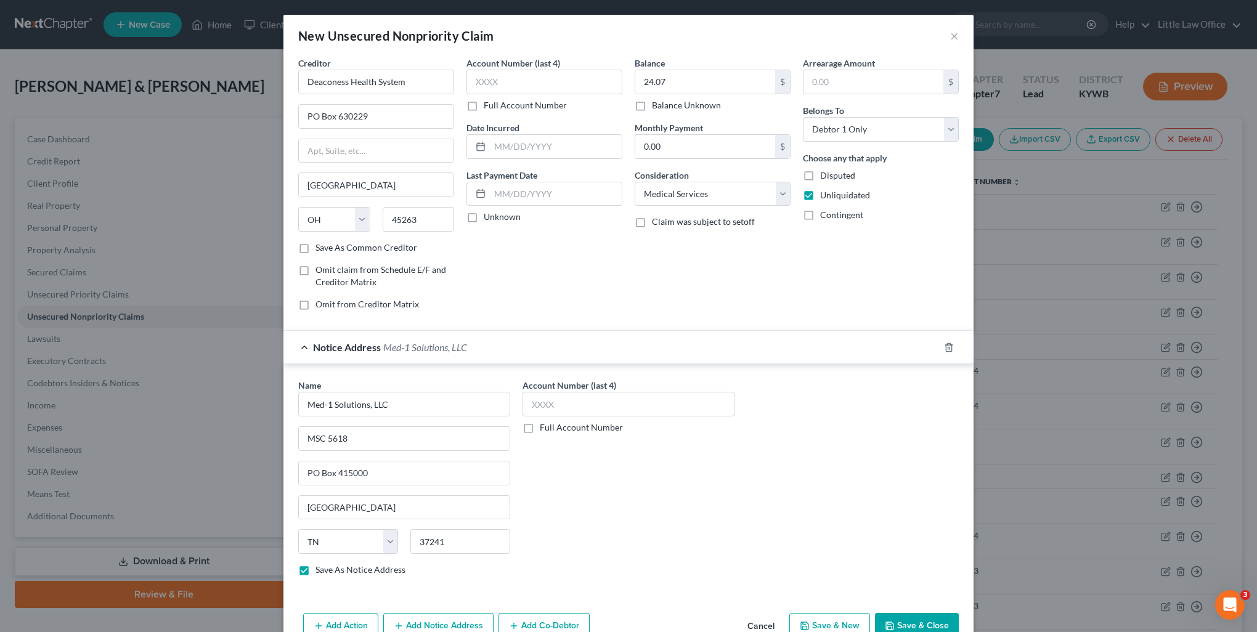
scroll to position [28, 0]
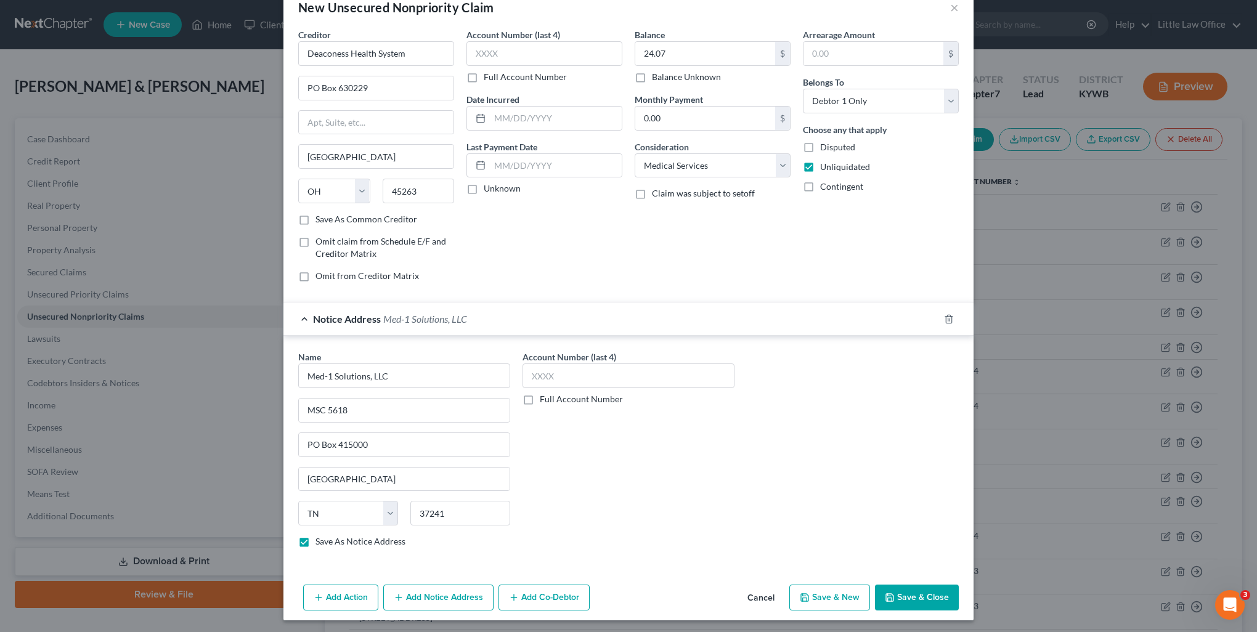
click at [905, 600] on button "Save & Close" at bounding box center [917, 598] width 84 height 26
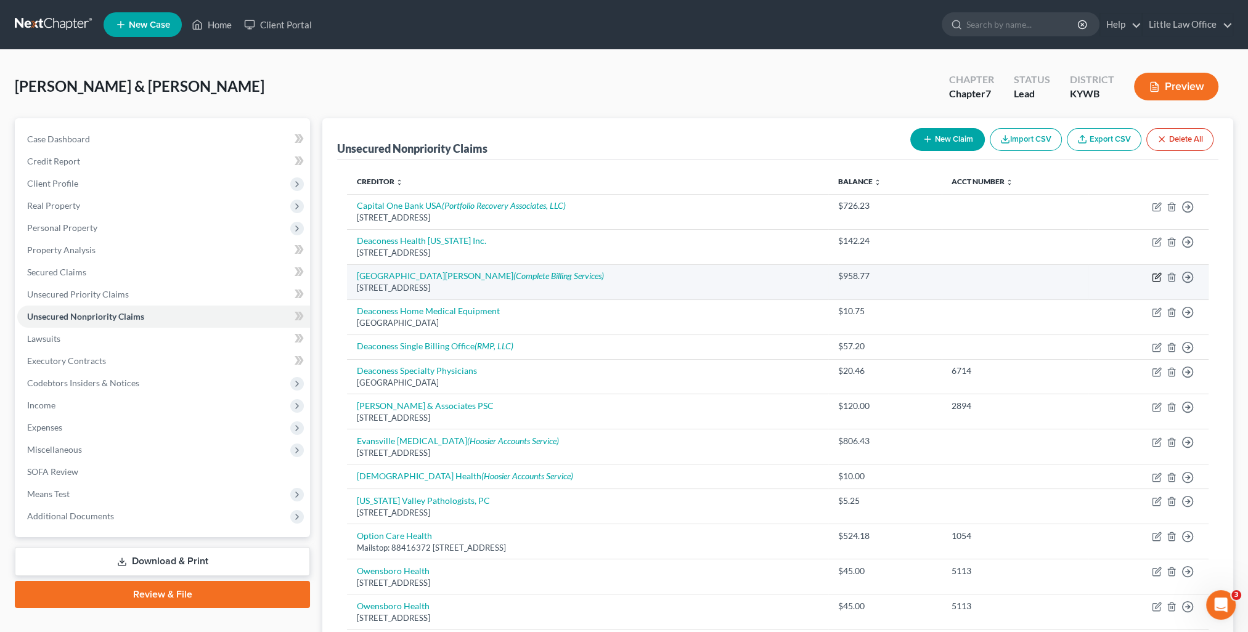
click at [1156, 277] on icon "button" at bounding box center [1157, 277] width 10 height 10
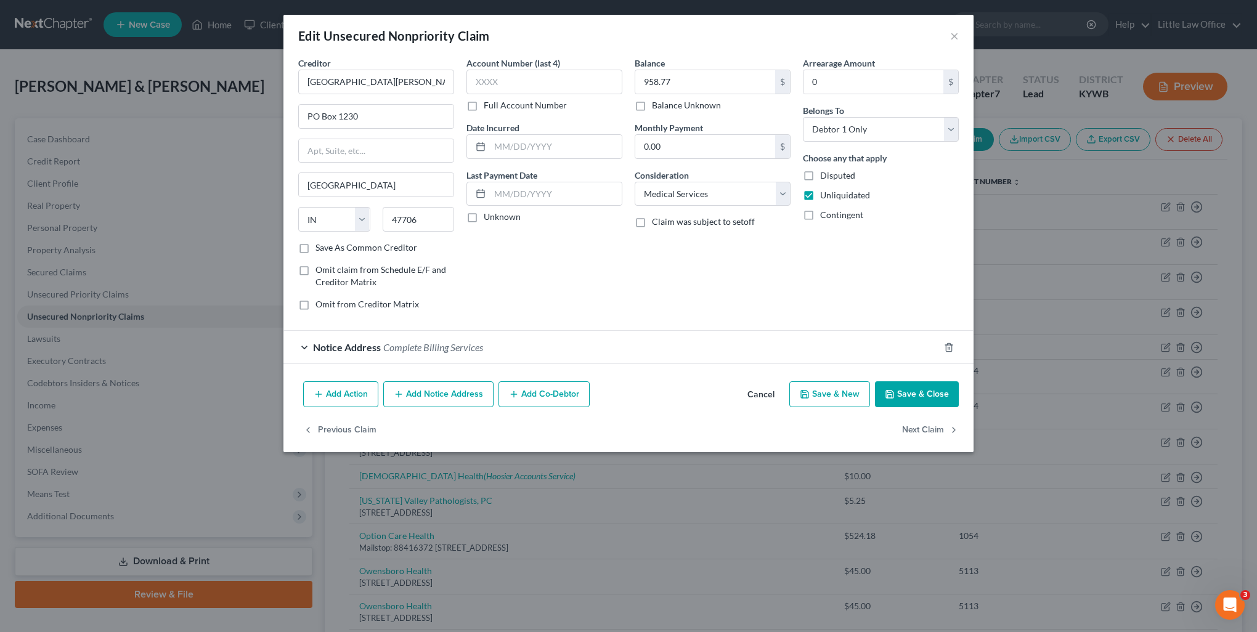
click at [831, 394] on button "Save & New" at bounding box center [829, 394] width 81 height 26
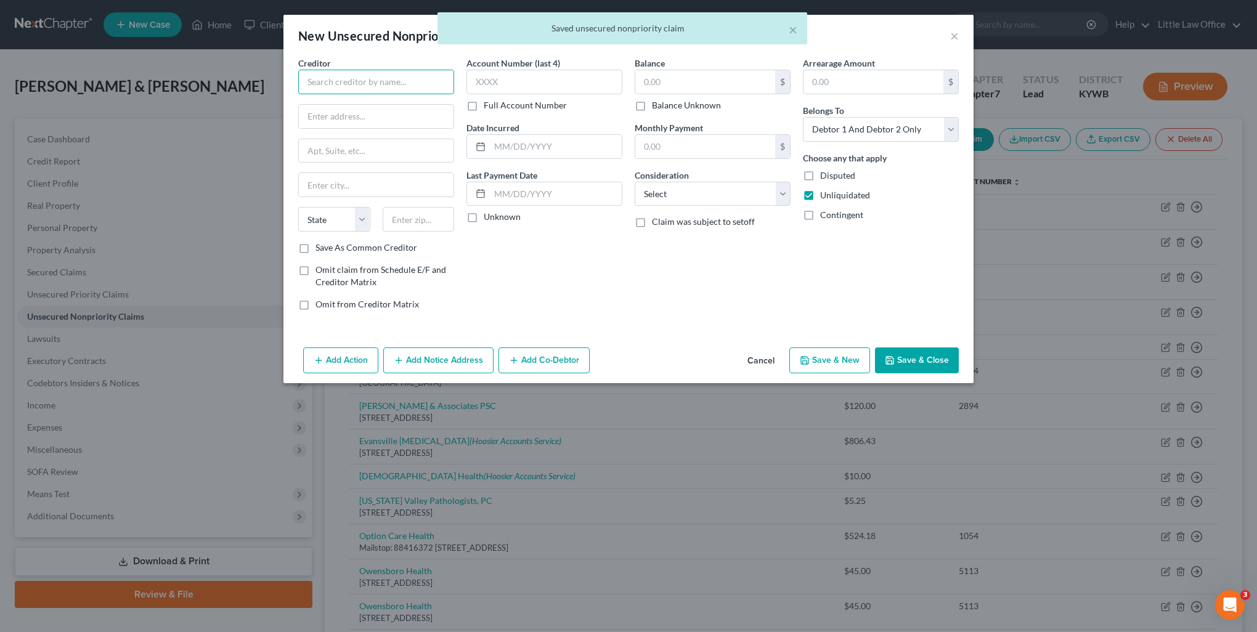
click at [342, 86] on input "text" at bounding box center [376, 82] width 156 height 25
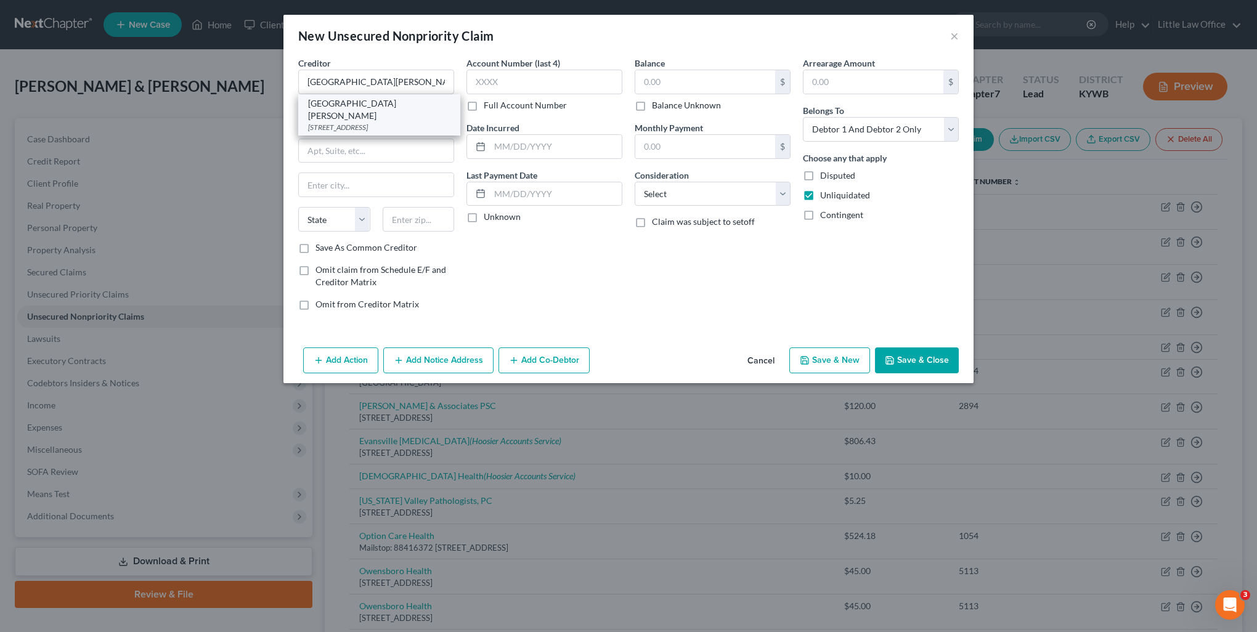
click at [347, 107] on div "[GEOGRAPHIC_DATA][PERSON_NAME]" at bounding box center [379, 109] width 142 height 25
click at [672, 80] on input "text" at bounding box center [705, 81] width 140 height 23
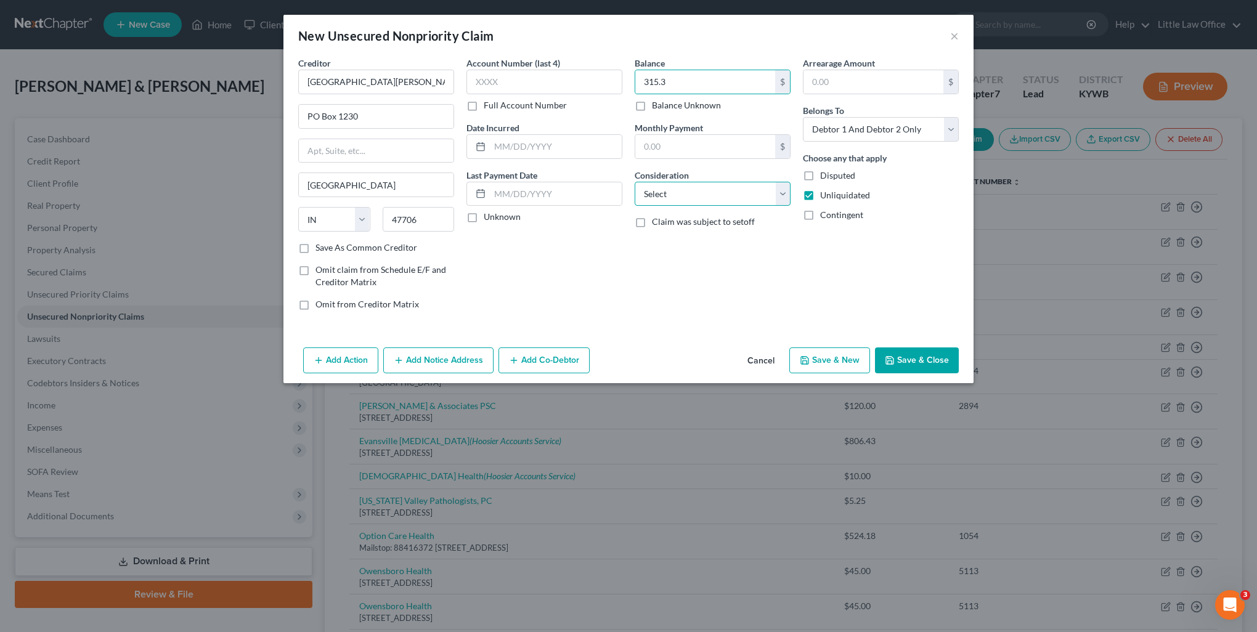
drag, startPoint x: 681, startPoint y: 184, endPoint x: 683, endPoint y: 203, distance: 19.2
click at [681, 184] on select "Select Cable / Satellite Services Collection Agency Credit Card Debt Debt Couns…" at bounding box center [713, 194] width 156 height 25
click at [635, 182] on select "Select Cable / Satellite Services Collection Agency Credit Card Debt Debt Couns…" at bounding box center [713, 194] width 156 height 25
drag, startPoint x: 840, startPoint y: 129, endPoint x: 838, endPoint y: 142, distance: 12.6
click at [840, 129] on select "Select Debtor 1 Only Debtor 2 Only Debtor 1 And Debtor 2 Only At Least One Of T…" at bounding box center [881, 129] width 156 height 25
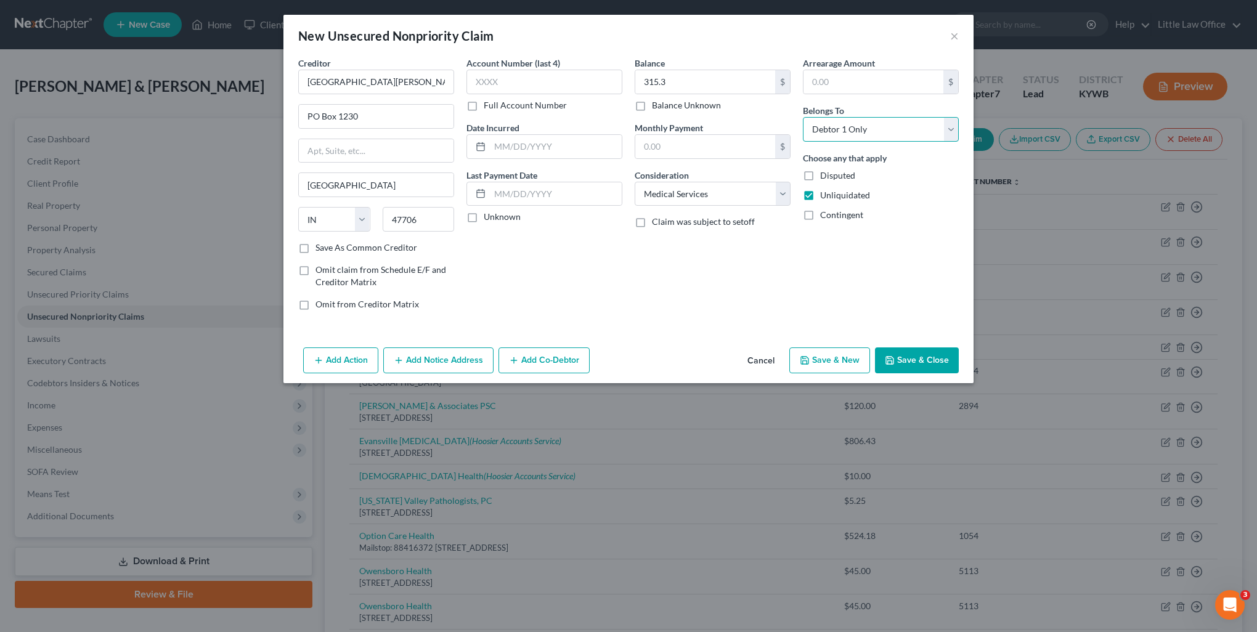
click at [803, 117] on select "Select Debtor 1 Only Debtor 2 Only Debtor 1 And Debtor 2 Only At Least One Of T…" at bounding box center [881, 129] width 156 height 25
click at [444, 364] on button "Add Notice Address" at bounding box center [438, 360] width 110 height 26
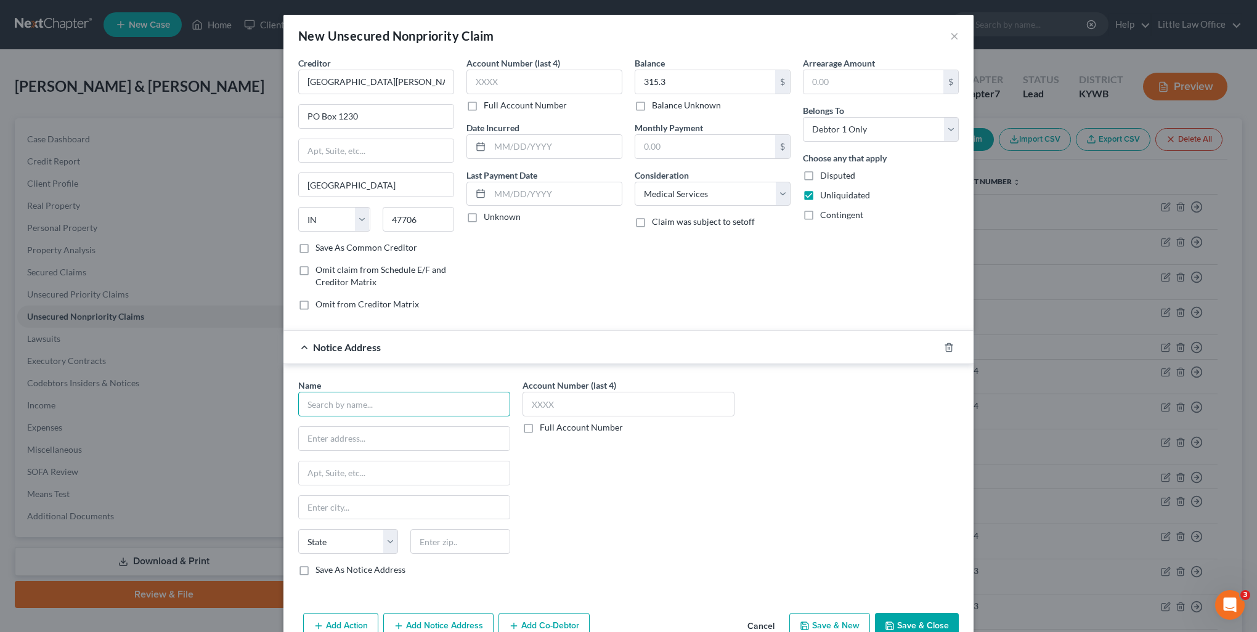
click at [383, 407] on input "text" at bounding box center [404, 404] width 212 height 25
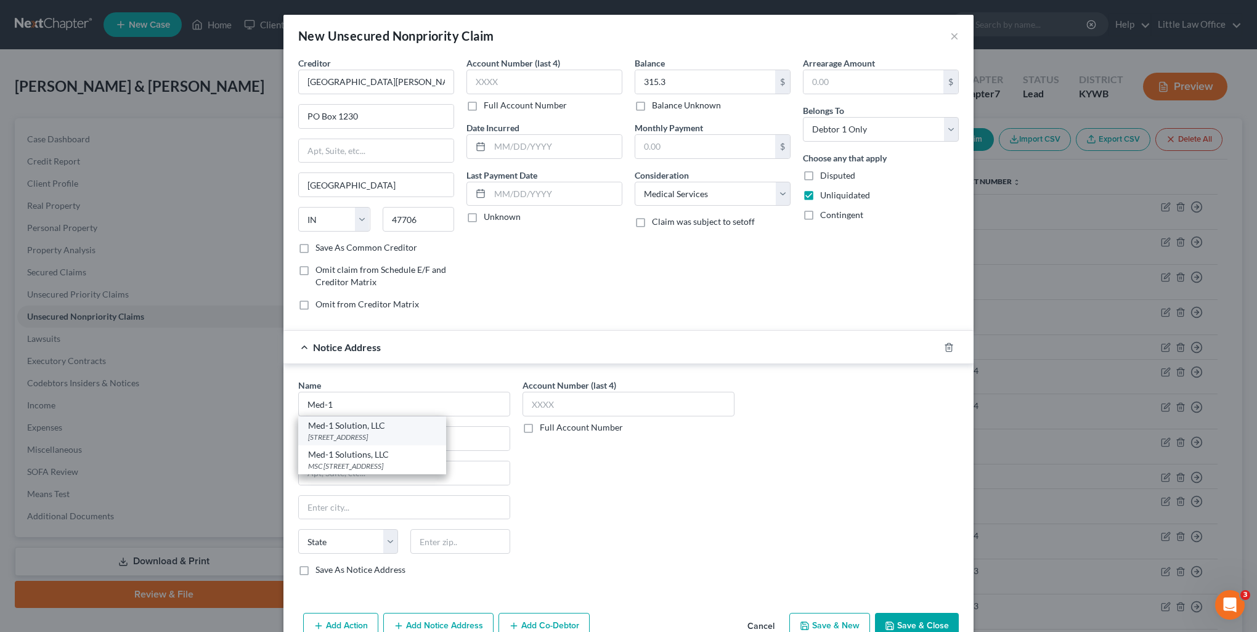
click at [363, 428] on div "Med-1 Solution, LLC" at bounding box center [372, 426] width 128 height 12
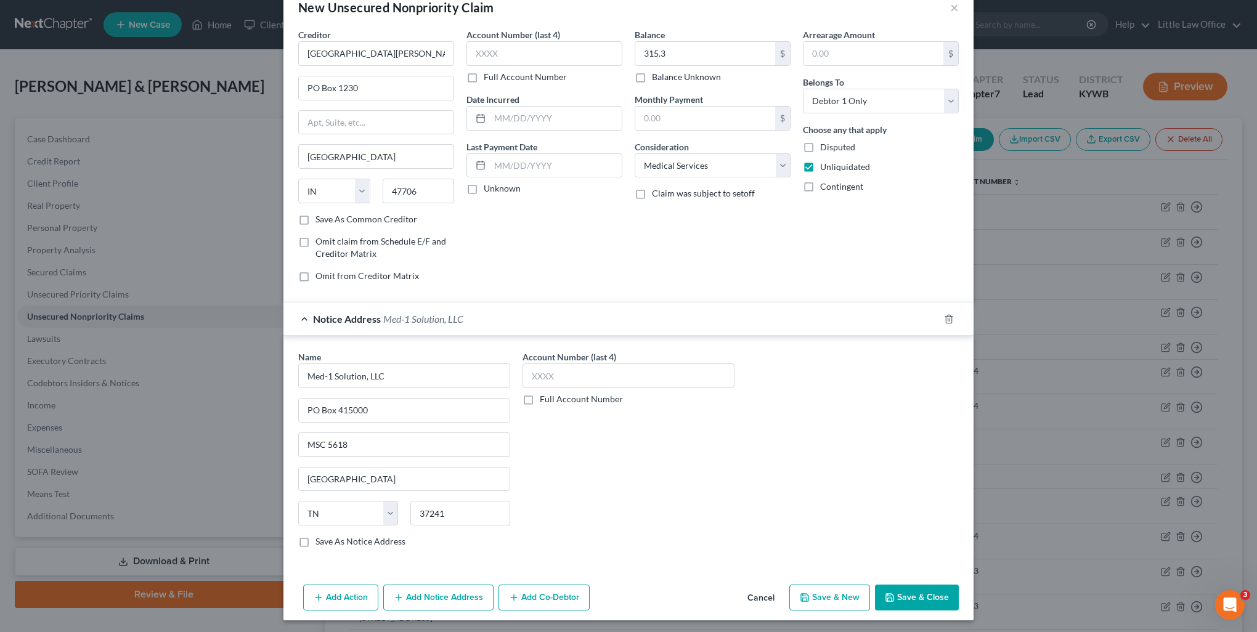
click at [901, 599] on button "Save & Close" at bounding box center [917, 598] width 84 height 26
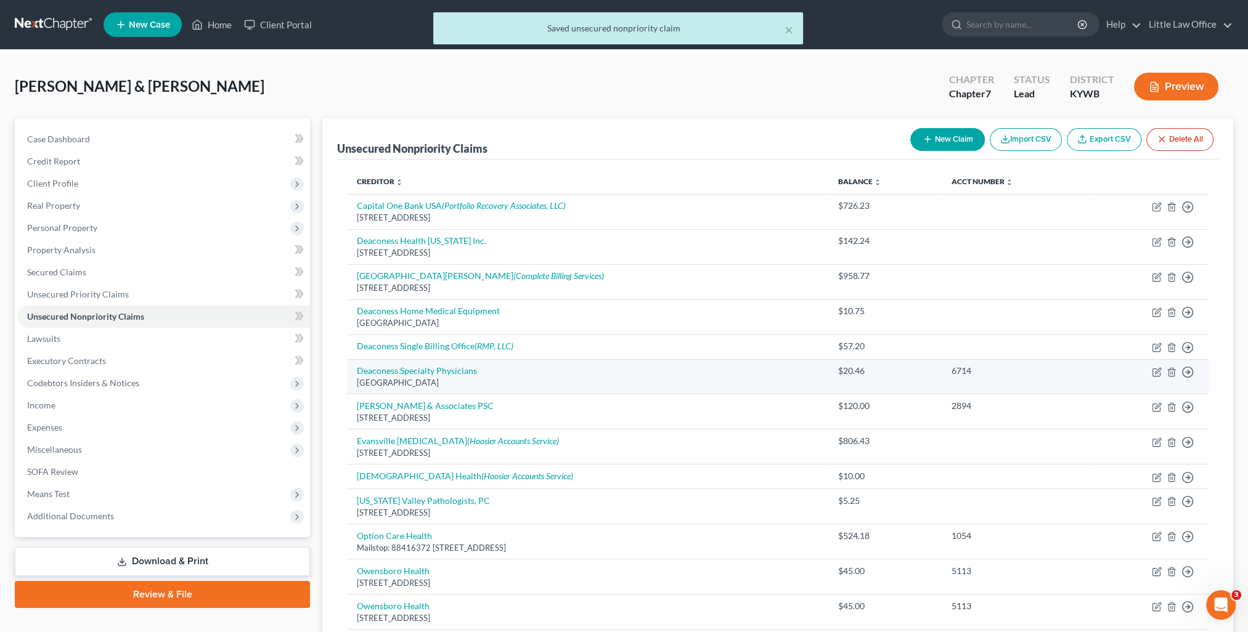
scroll to position [293, 0]
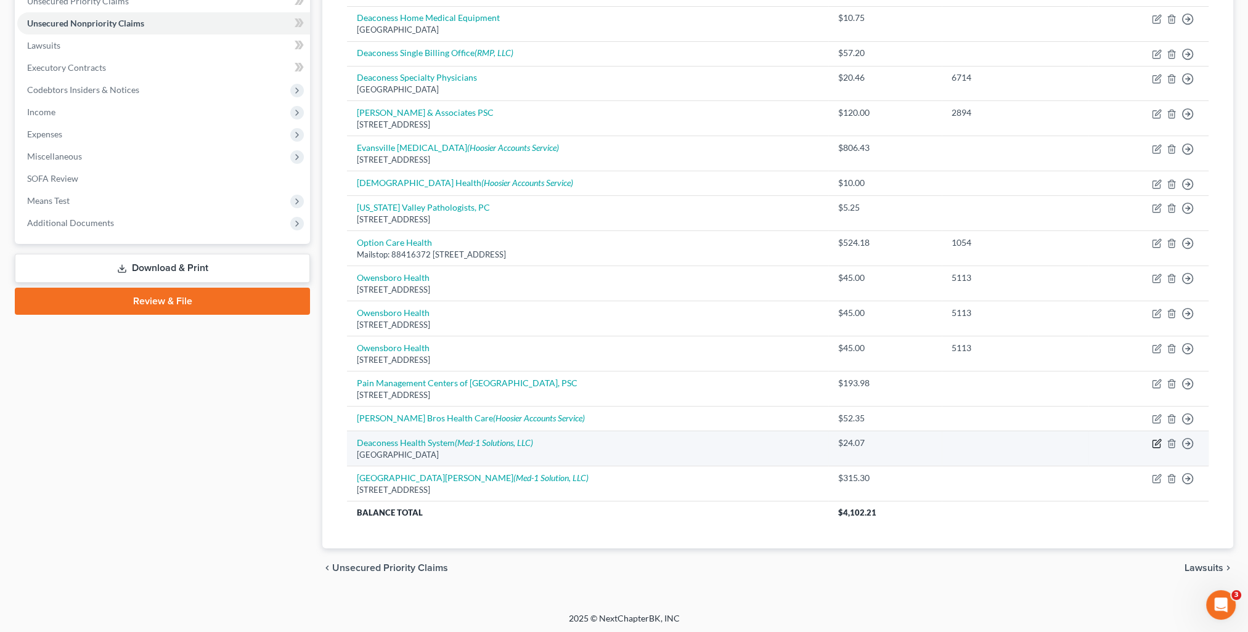
click at [1152, 443] on icon "button" at bounding box center [1157, 444] width 10 height 10
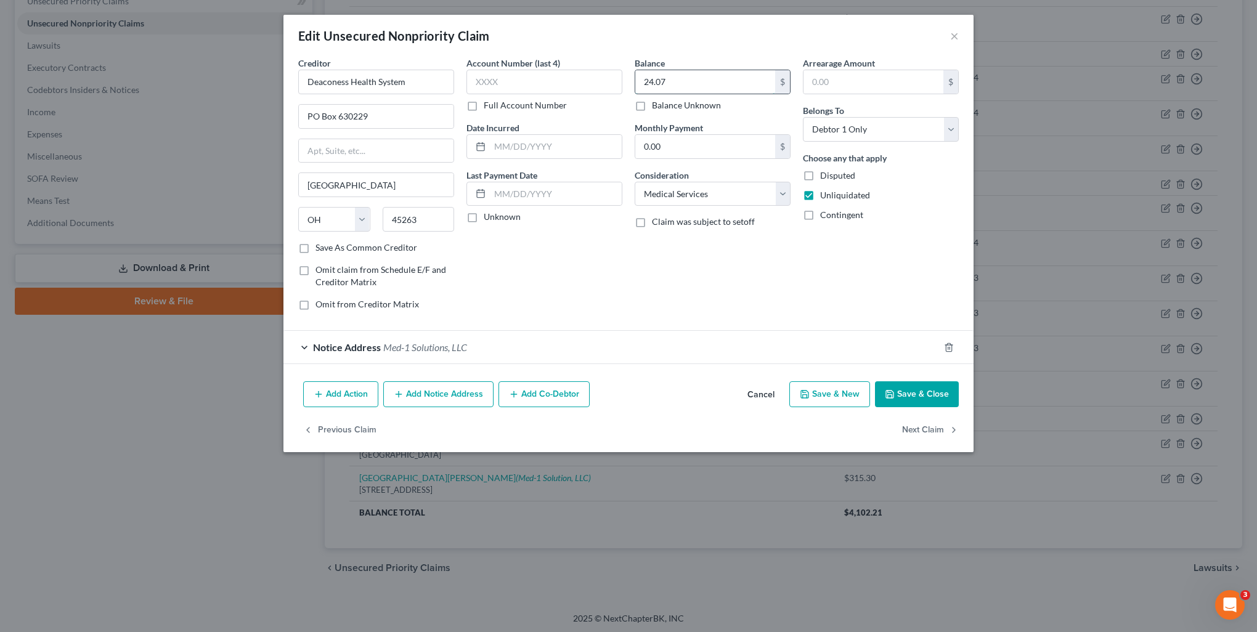
click at [696, 78] on input "24.07" at bounding box center [705, 81] width 140 height 23
click at [672, 87] on input "48.14" at bounding box center [705, 81] width 140 height 23
click at [947, 401] on button "Save & Close" at bounding box center [917, 394] width 84 height 26
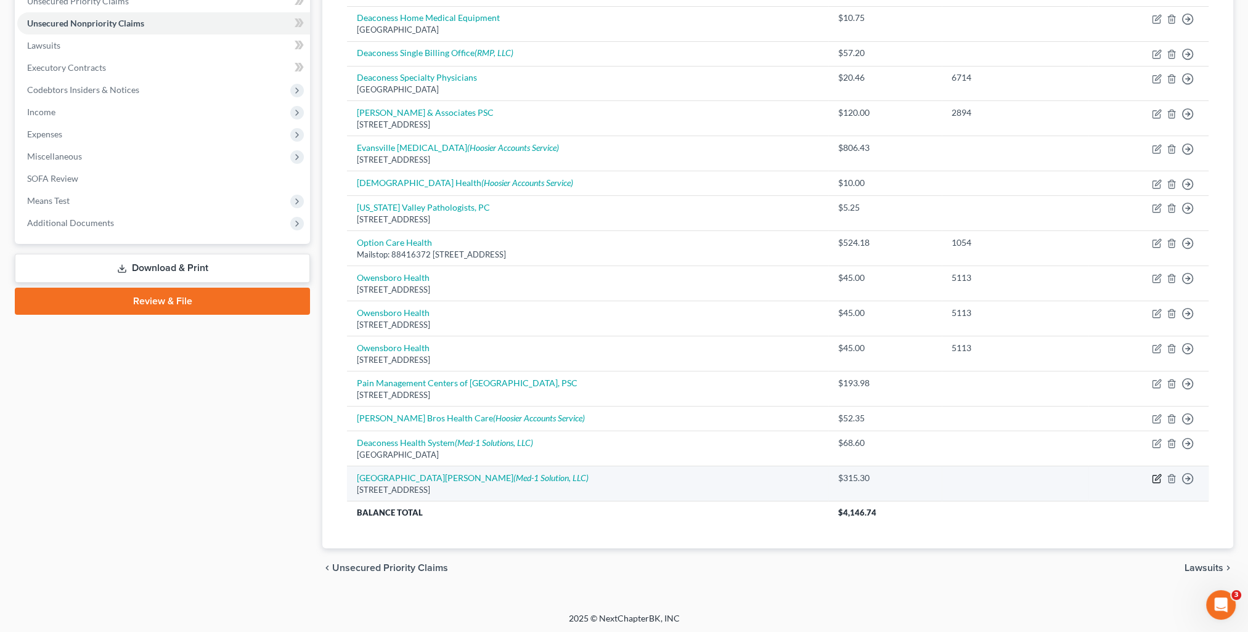
click at [1153, 479] on icon "button" at bounding box center [1157, 479] width 10 height 10
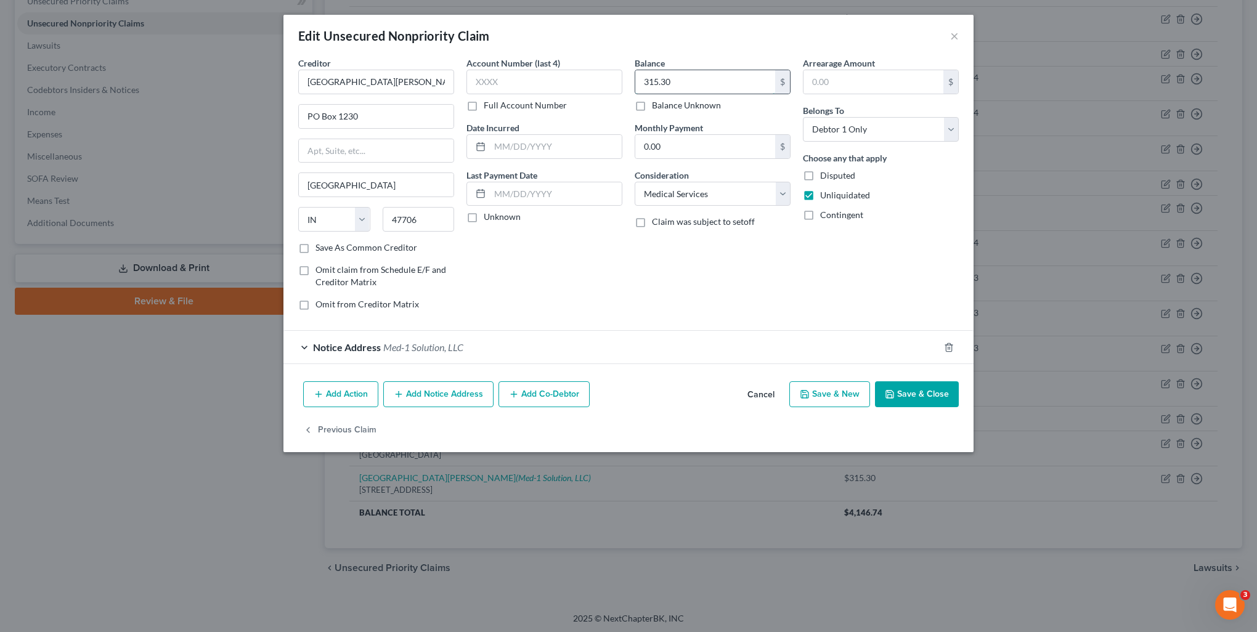
click at [715, 83] on input "315.30" at bounding box center [705, 81] width 140 height 23
click at [707, 78] on input "408.9" at bounding box center [705, 81] width 140 height 23
click at [720, 83] on input "819.9" at bounding box center [705, 81] width 140 height 23
drag, startPoint x: 926, startPoint y: 397, endPoint x: 986, endPoint y: 394, distance: 59.8
click at [926, 396] on button "Save & Close" at bounding box center [917, 394] width 84 height 26
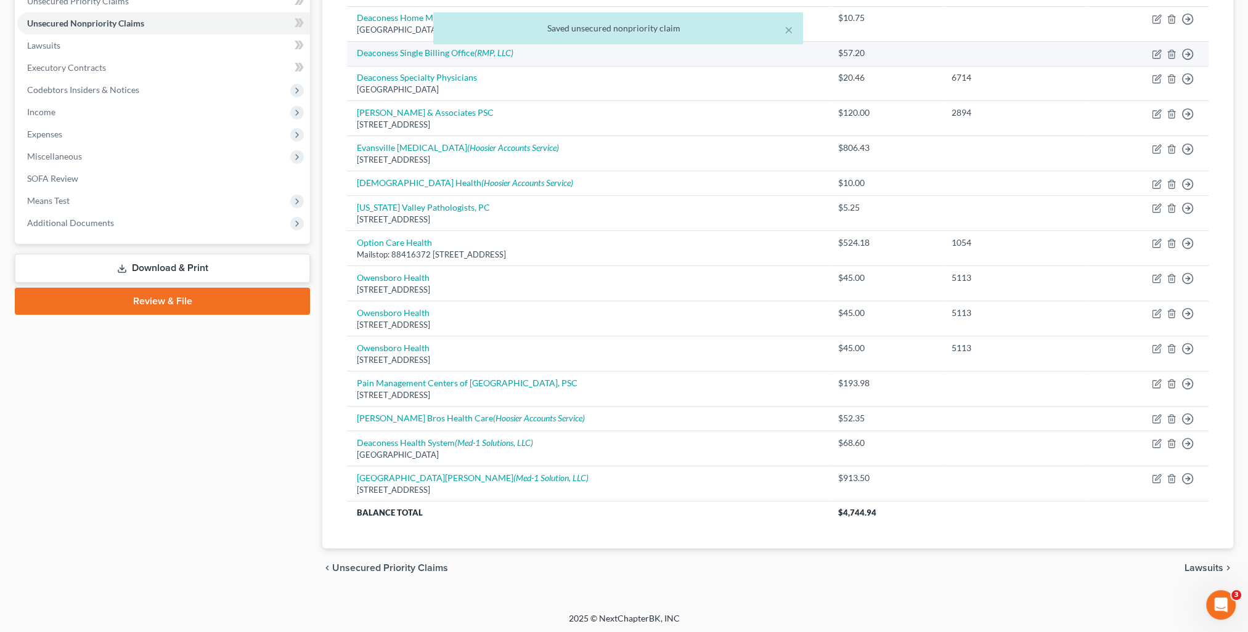
scroll to position [0, 0]
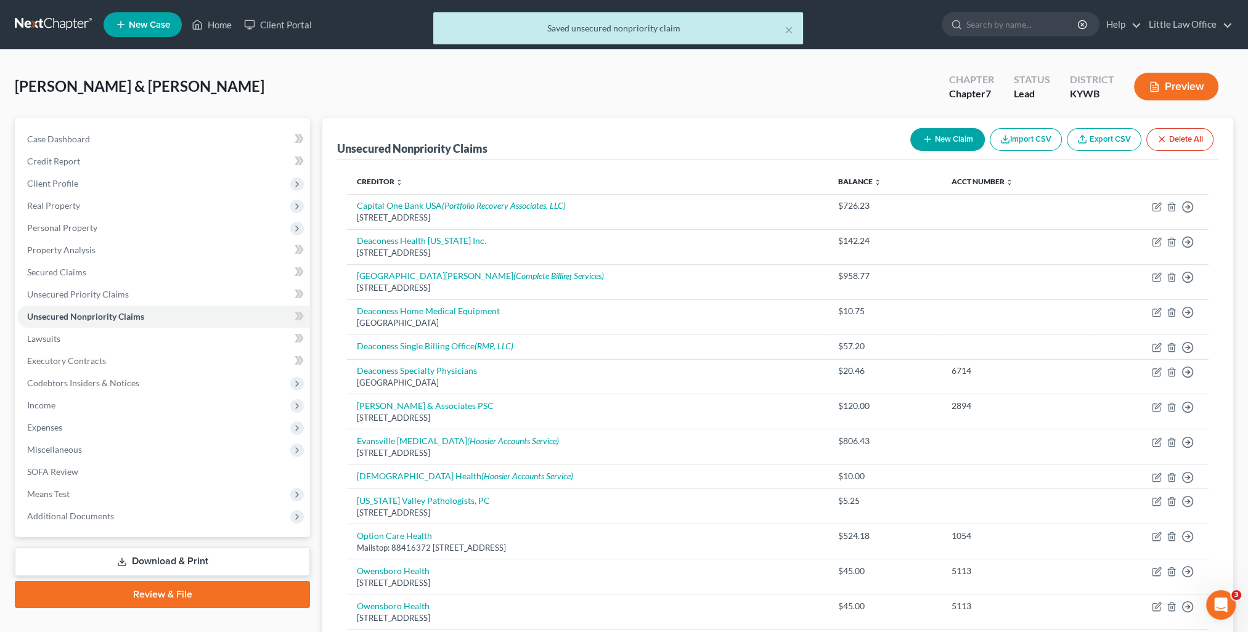
click at [203, 31] on div "× Saved unsecured nonpriority claim" at bounding box center [618, 31] width 1248 height 38
click at [793, 33] on div "× Saved unsecured nonpriority claim" at bounding box center [618, 28] width 370 height 32
click at [789, 31] on button "×" at bounding box center [788, 29] width 9 height 15
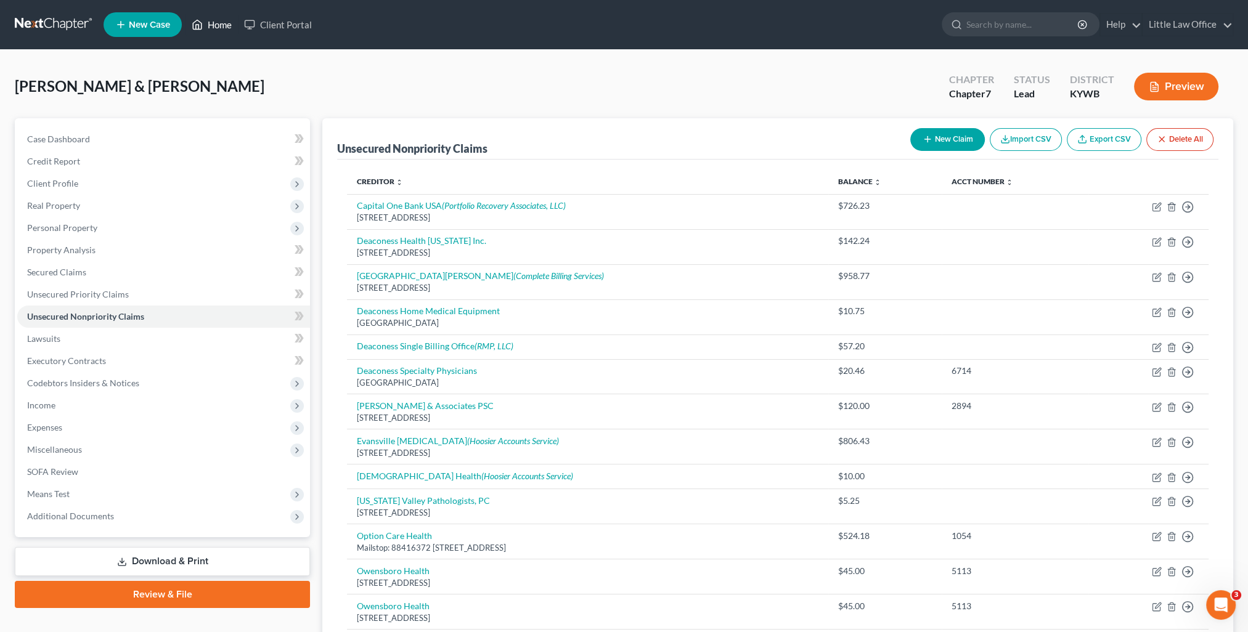
click at [221, 26] on link "Home" at bounding box center [211, 25] width 52 height 22
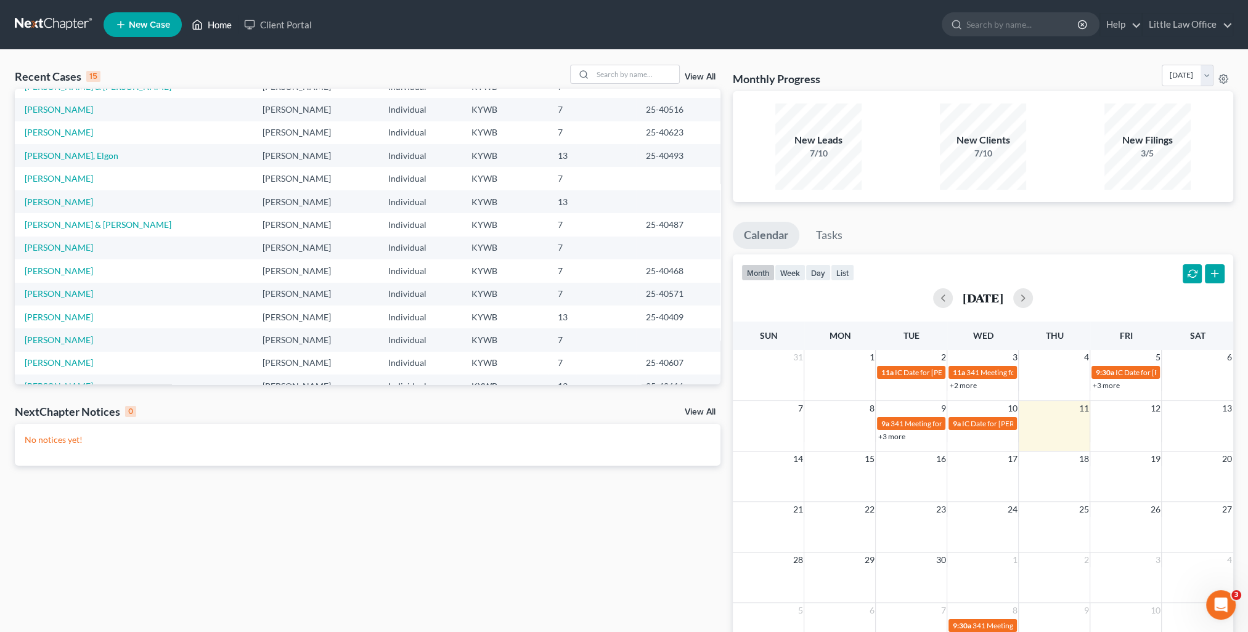
scroll to position [84, 0]
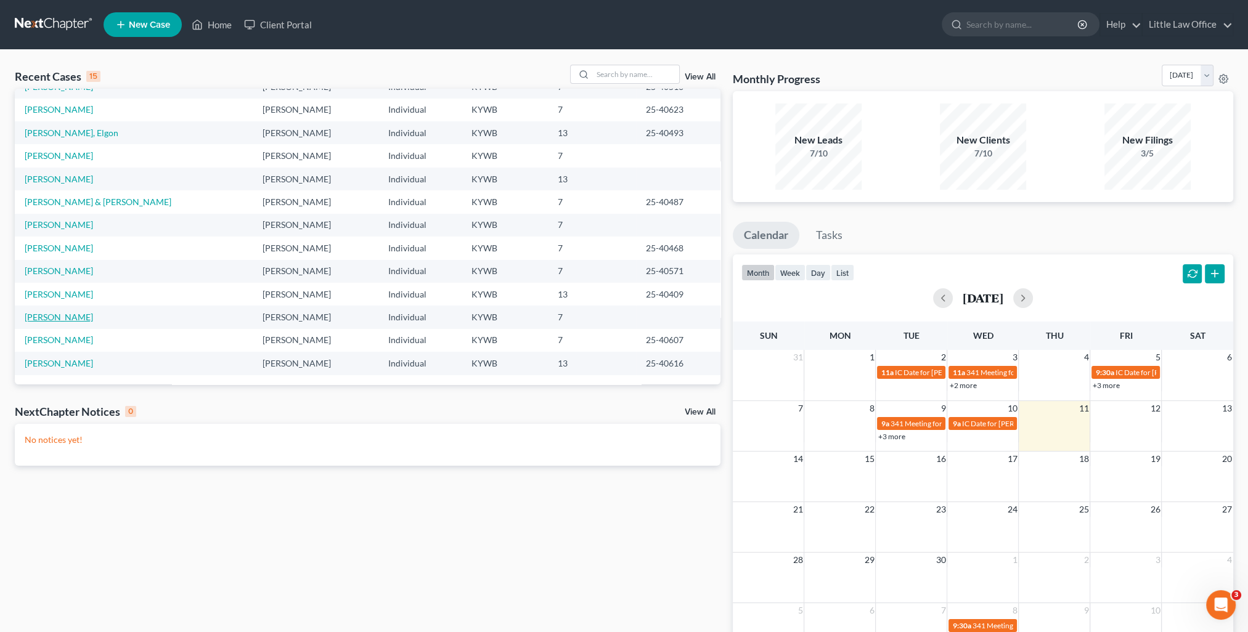
click at [75, 320] on link "[PERSON_NAME]" at bounding box center [59, 317] width 68 height 10
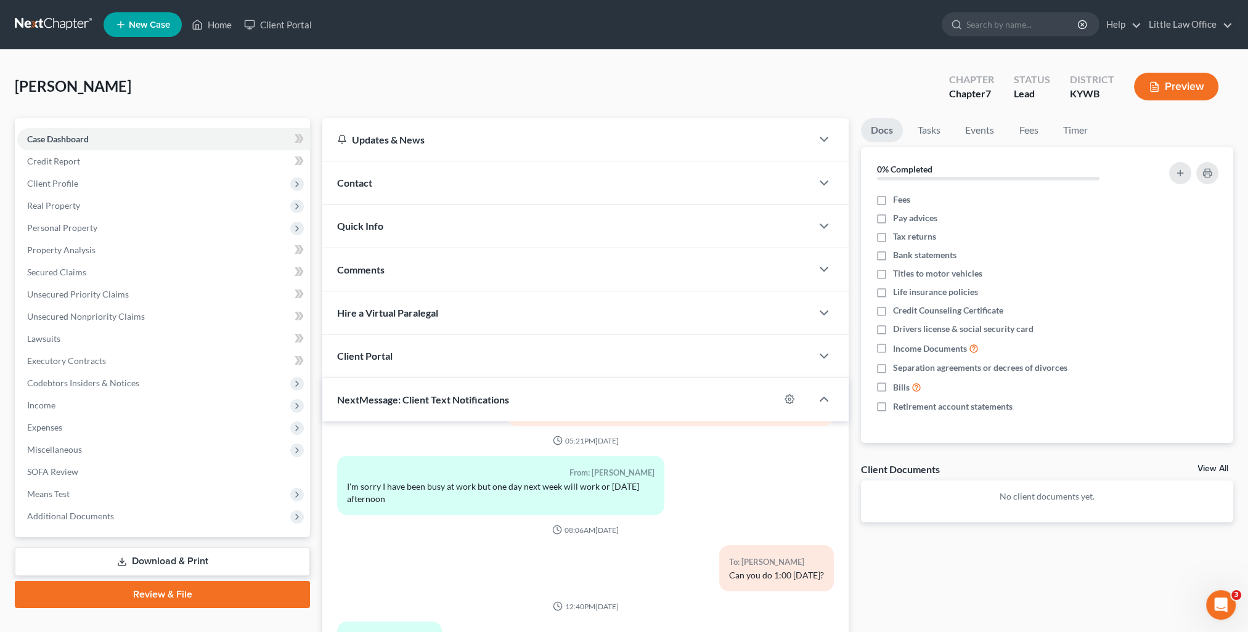
scroll to position [110, 0]
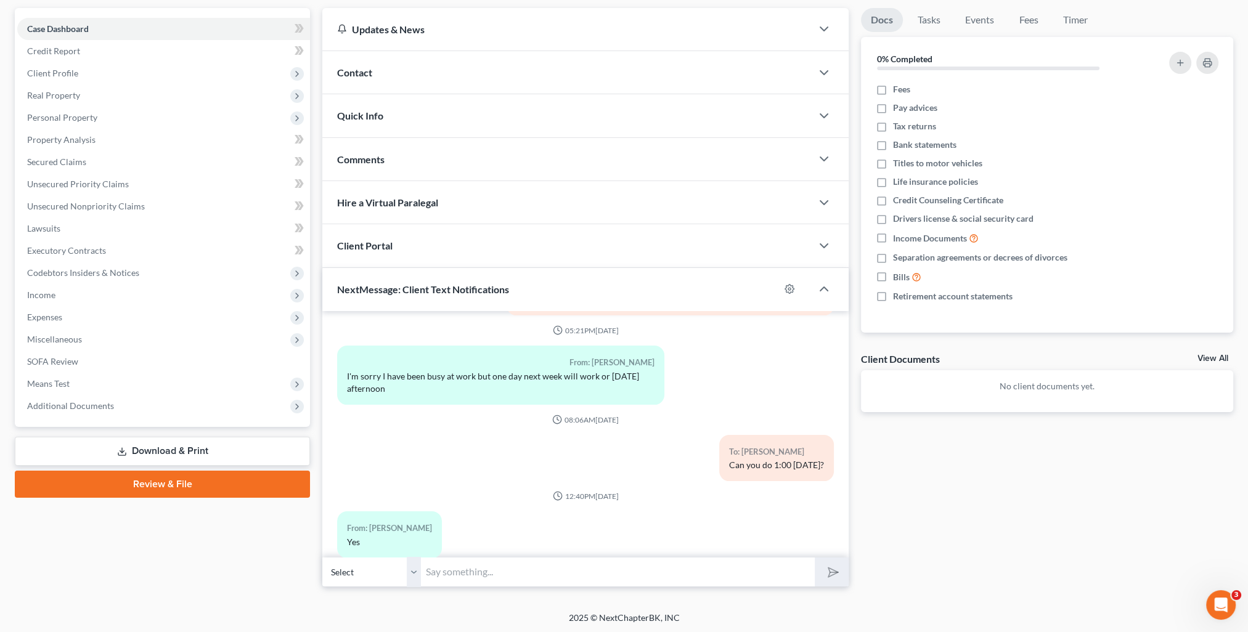
click at [480, 578] on input "text" at bounding box center [618, 572] width 394 height 30
click at [815, 558] on button "submit" at bounding box center [832, 572] width 34 height 29
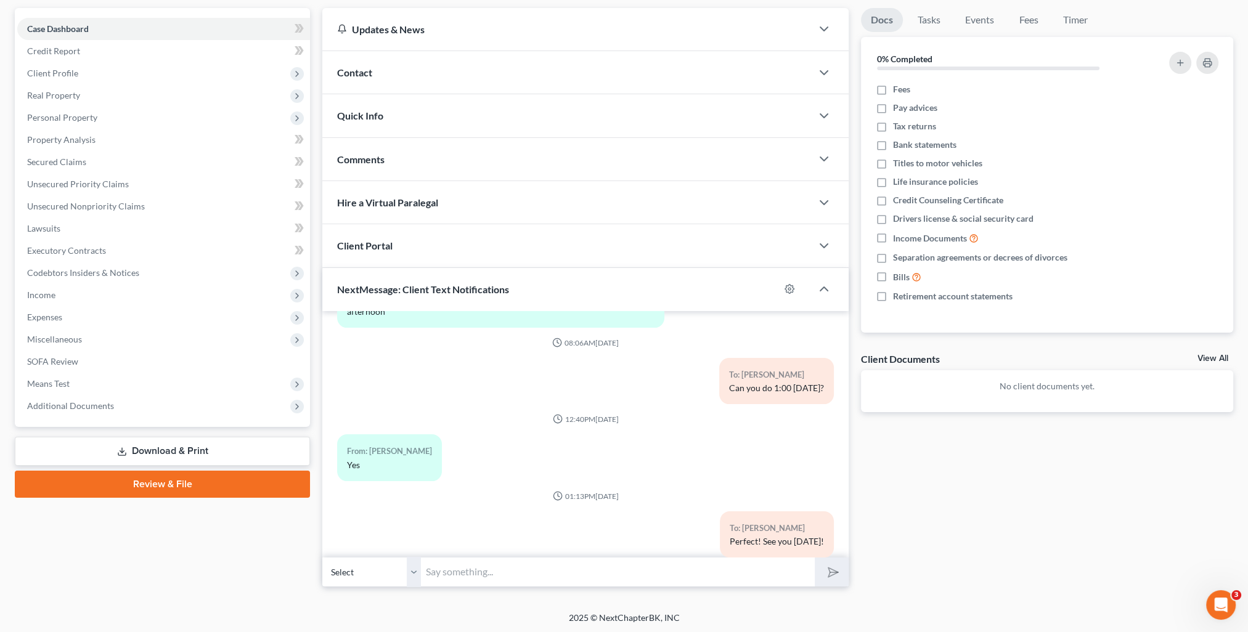
scroll to position [0, 0]
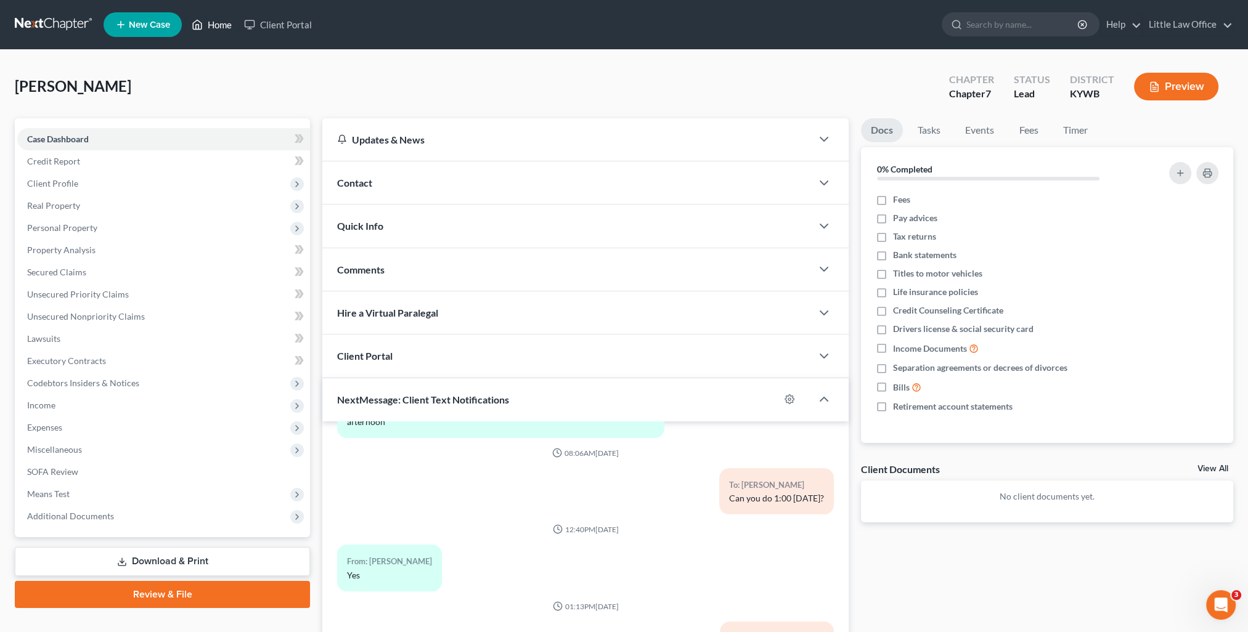
click at [218, 27] on link "Home" at bounding box center [211, 25] width 52 height 22
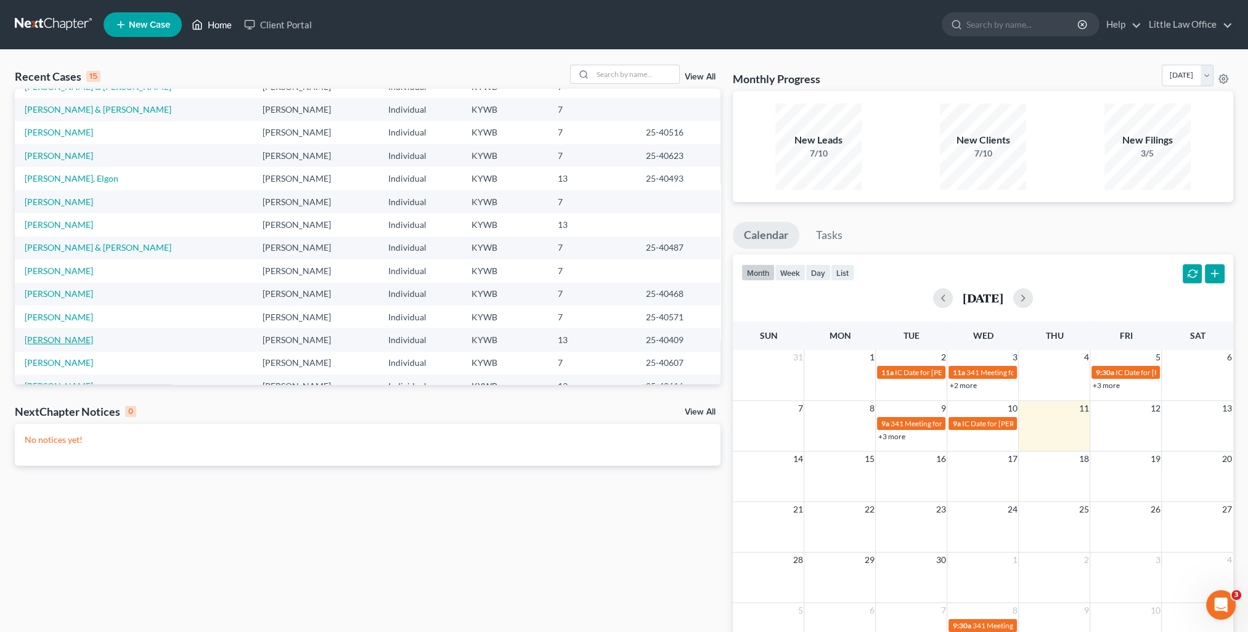
scroll to position [84, 0]
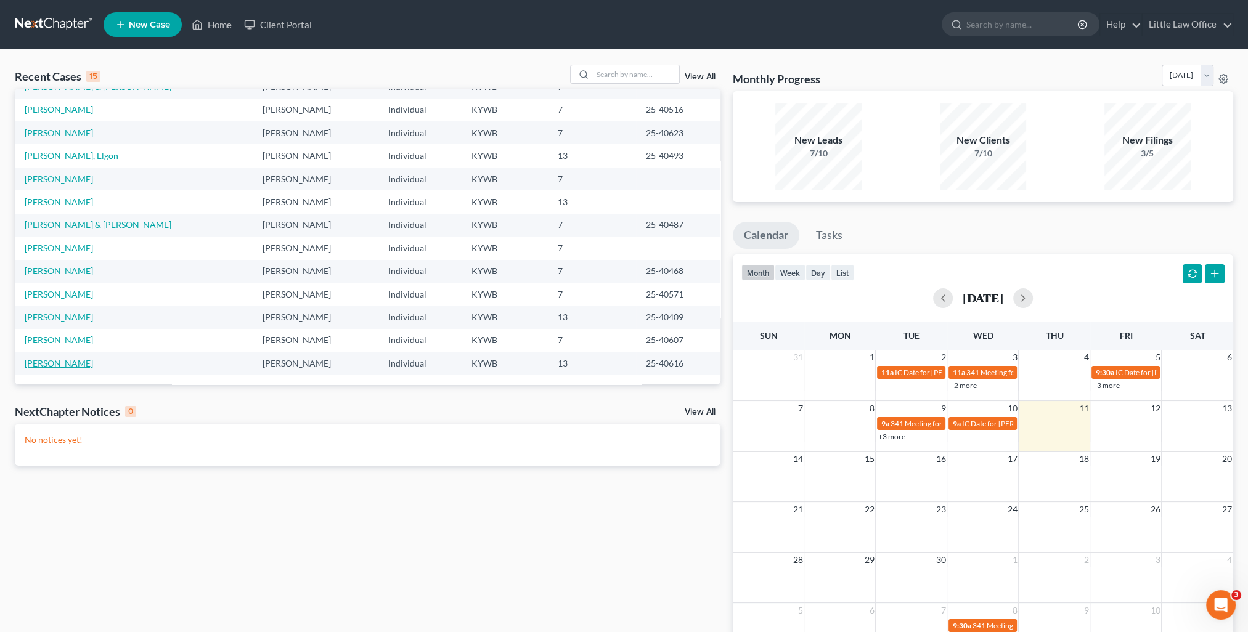
click at [60, 364] on link "[PERSON_NAME]" at bounding box center [59, 363] width 68 height 10
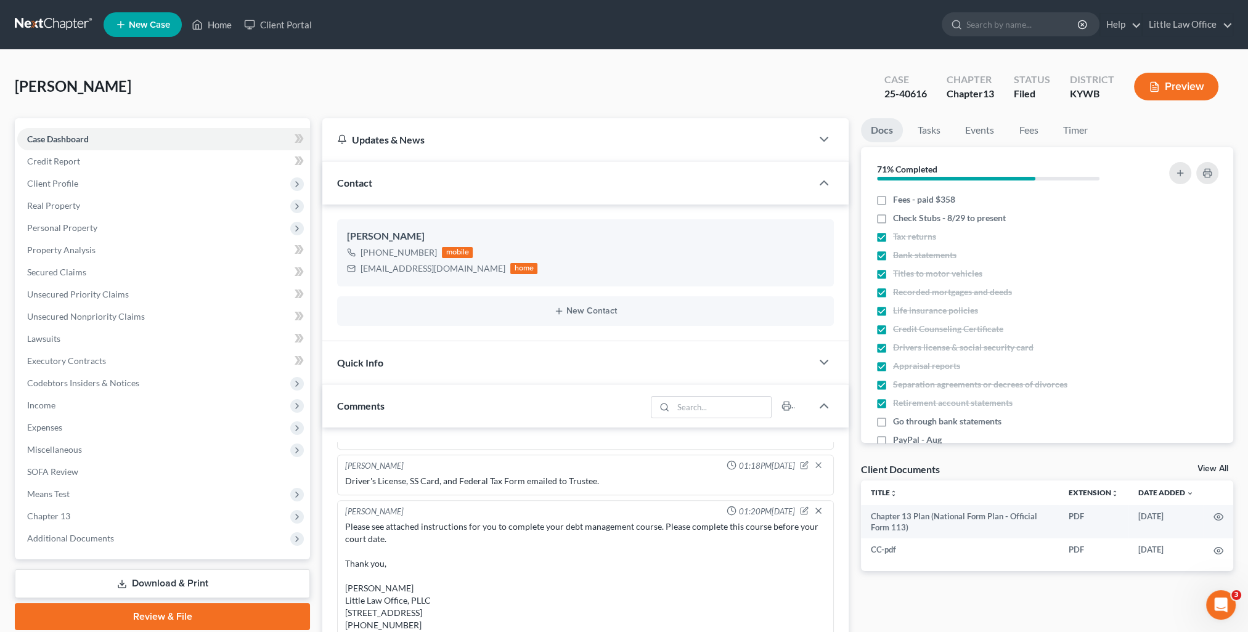
scroll to position [25, 0]
click at [391, 181] on div "Contact" at bounding box center [566, 182] width 489 height 43
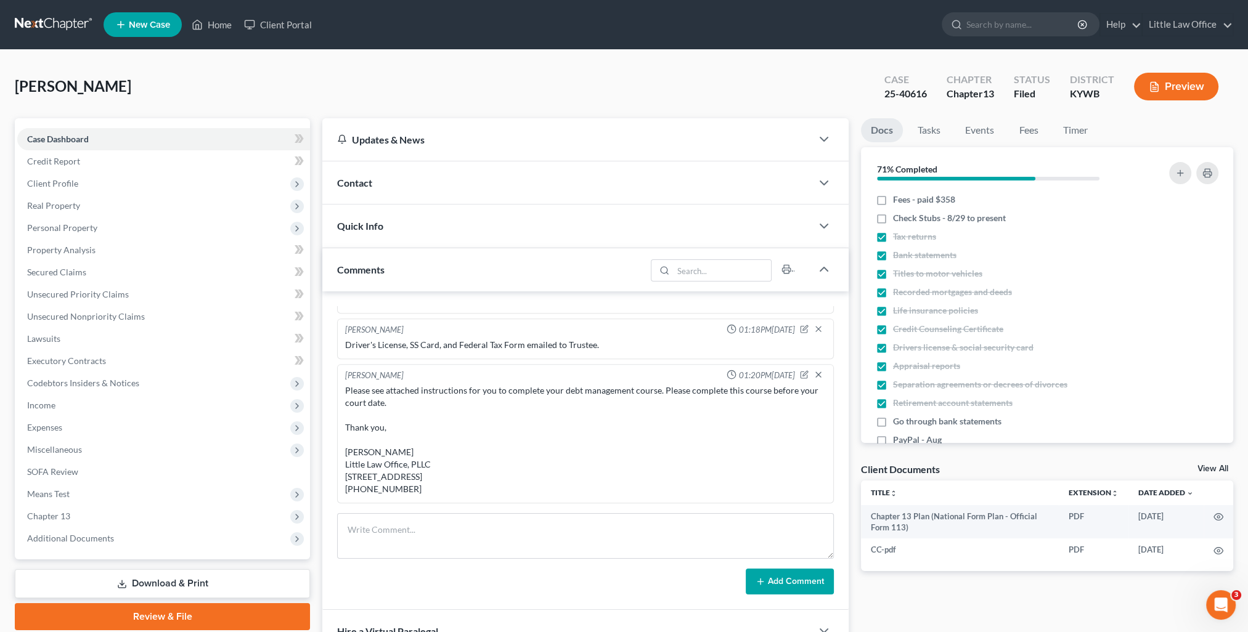
click at [418, 272] on div "Comments" at bounding box center [483, 269] width 323 height 43
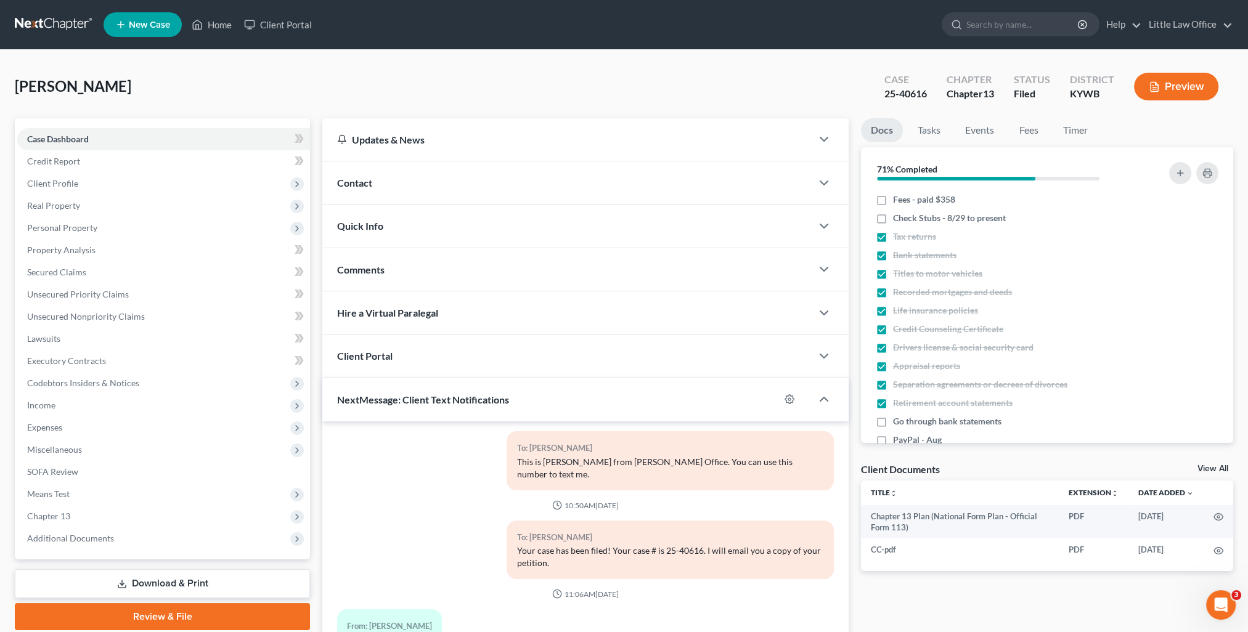
scroll to position [110, 0]
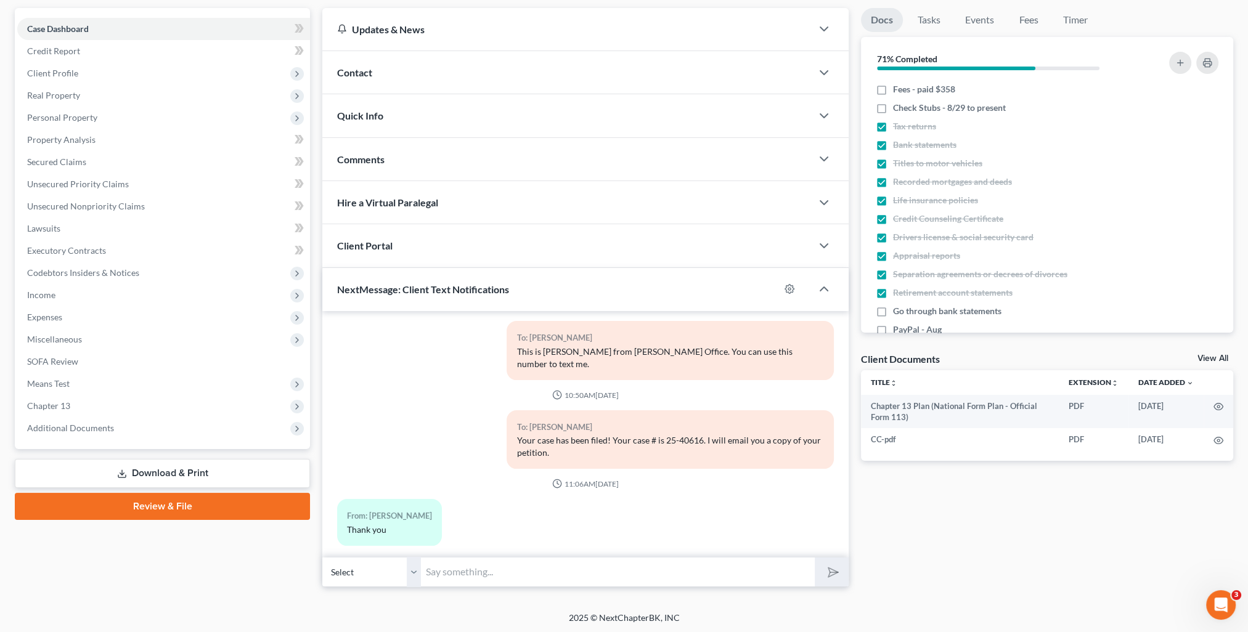
click at [480, 582] on input "text" at bounding box center [618, 572] width 394 height 30
click at [815, 558] on button "submit" at bounding box center [832, 572] width 34 height 29
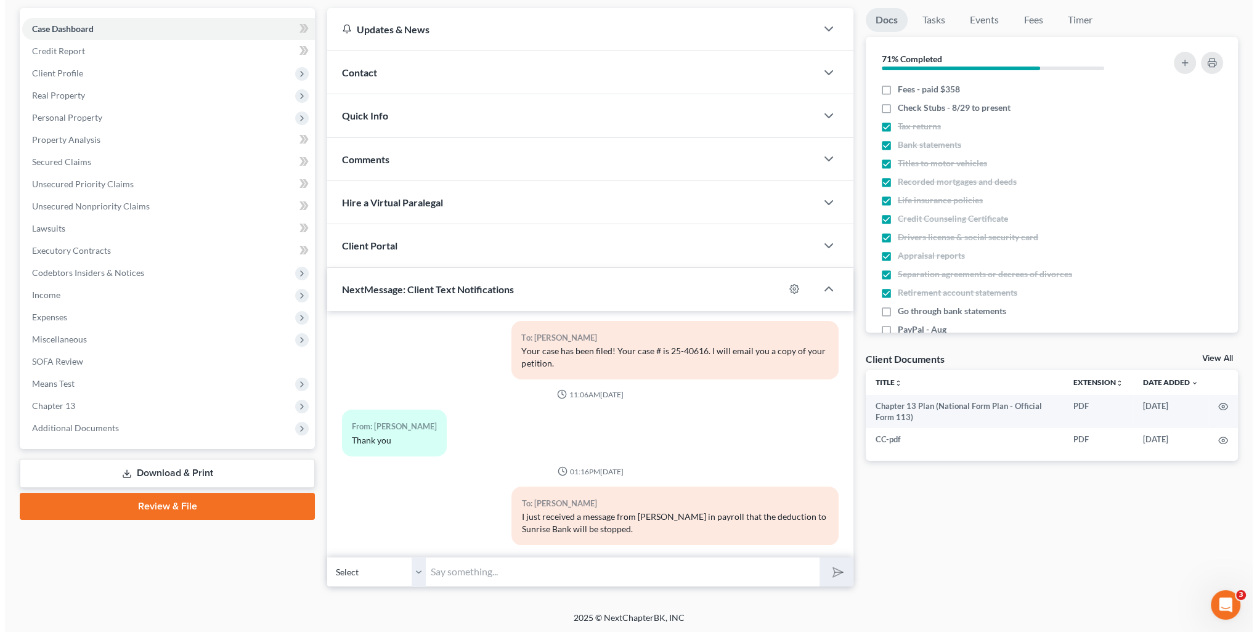
scroll to position [0, 0]
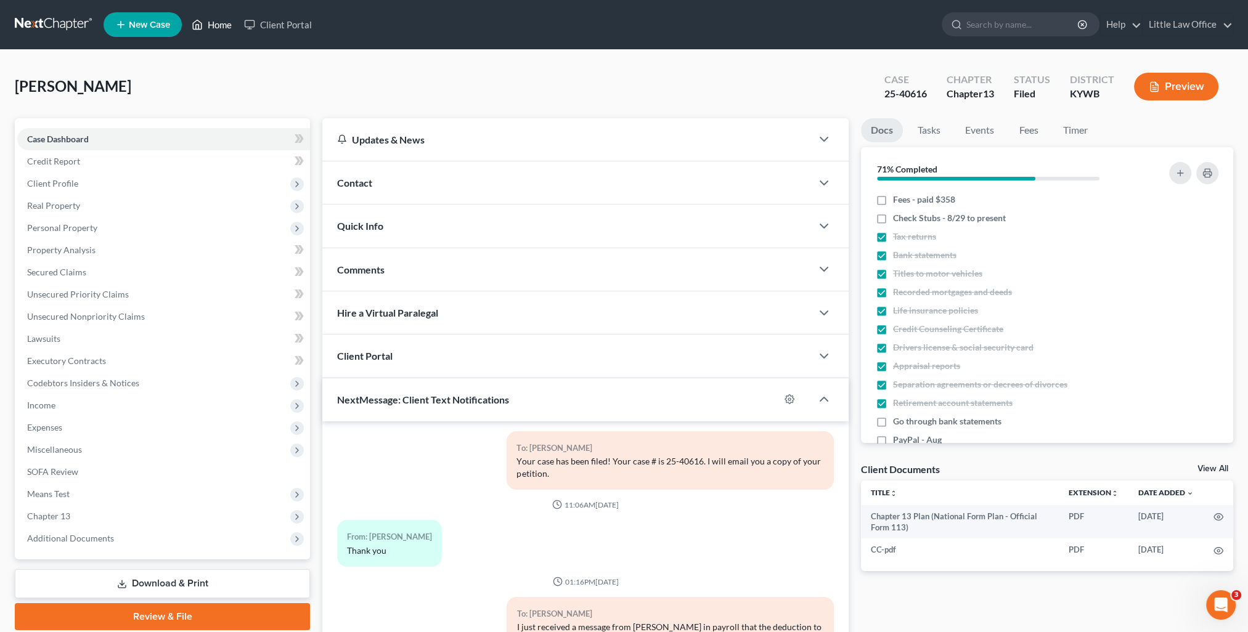
click at [219, 33] on link "Home" at bounding box center [211, 25] width 52 height 22
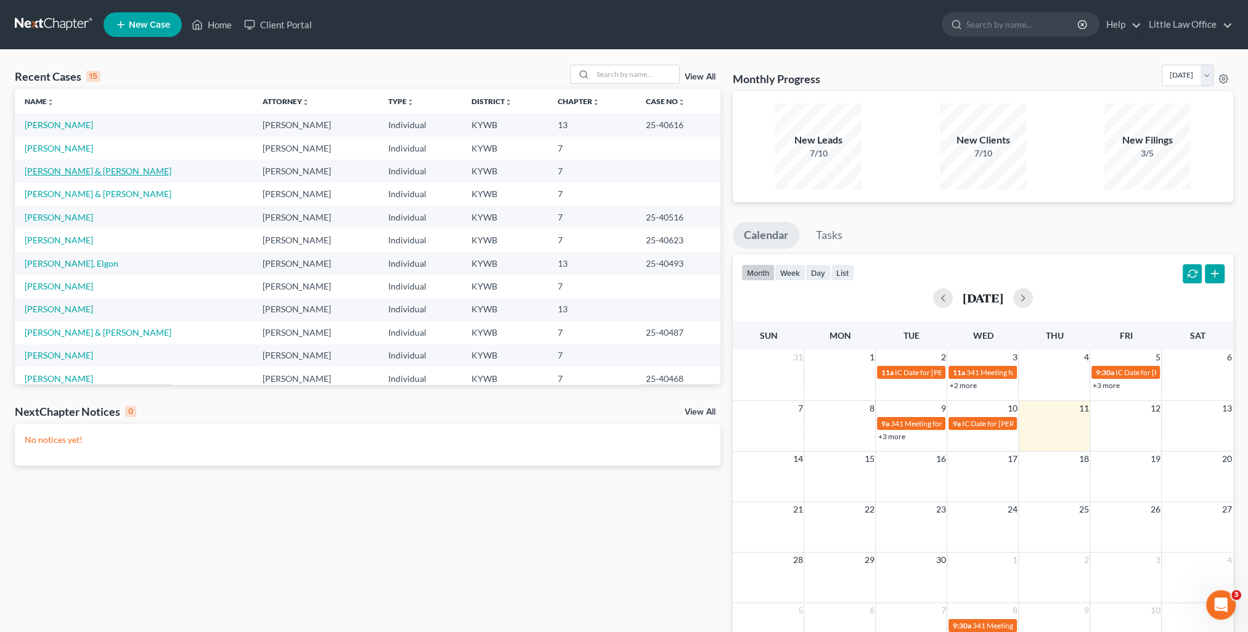
click at [71, 173] on link "[PERSON_NAME] & [PERSON_NAME]" at bounding box center [98, 171] width 147 height 10
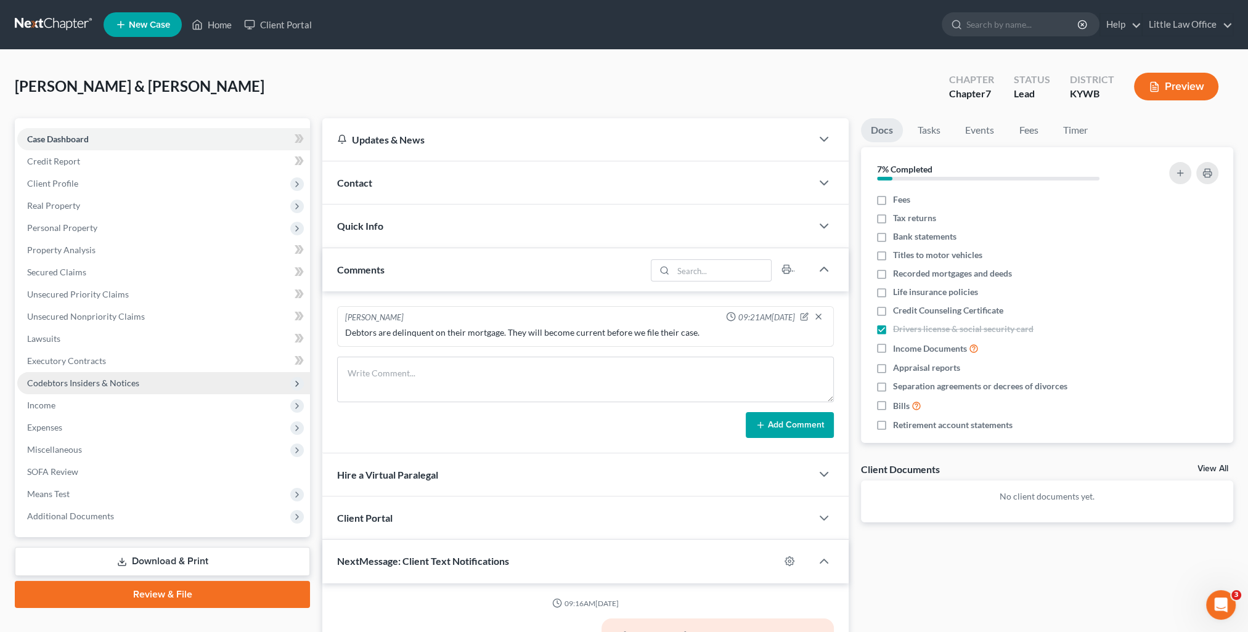
click at [126, 386] on span "Codebtors Insiders & Notices" at bounding box center [83, 383] width 112 height 10
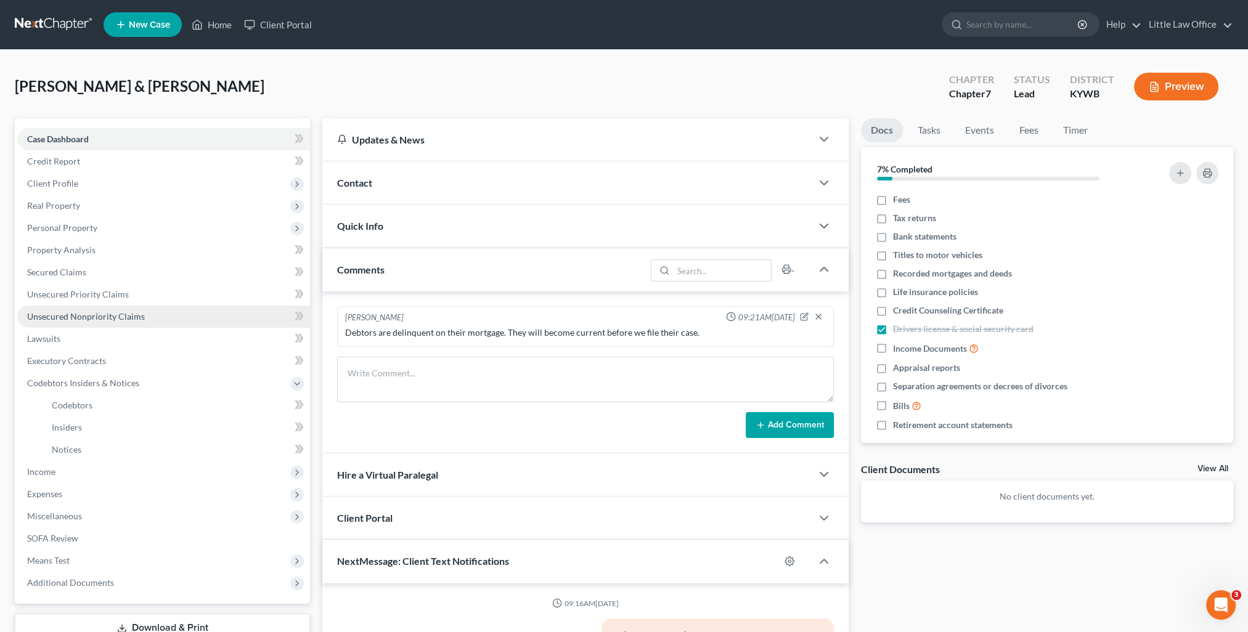
click at [105, 322] on link "Unsecured Nonpriority Claims" at bounding box center [163, 317] width 293 height 22
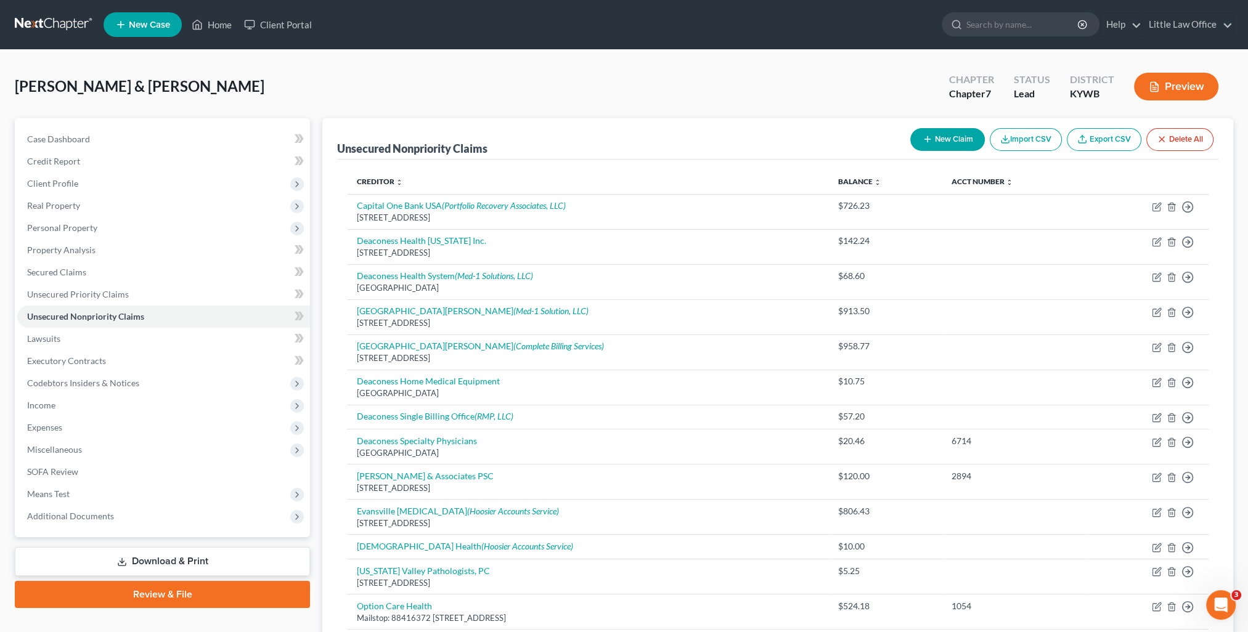
click at [960, 143] on button "New Claim" at bounding box center [947, 139] width 75 height 23
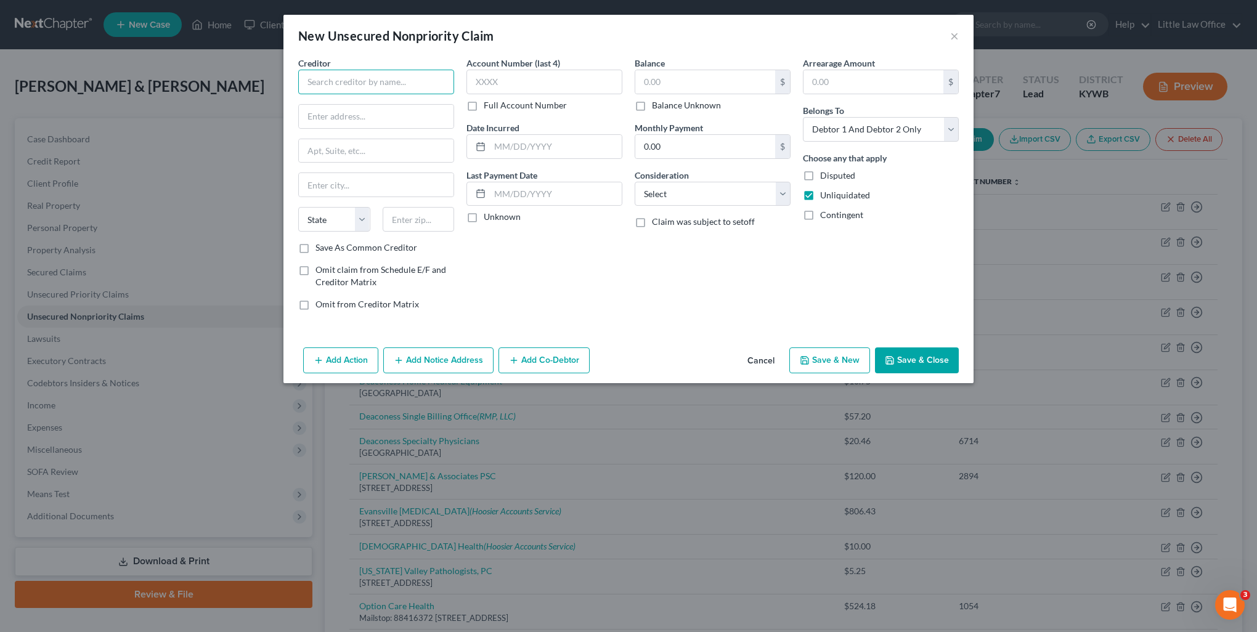
click at [354, 83] on input "text" at bounding box center [376, 82] width 156 height 25
click at [690, 80] on input "text" at bounding box center [705, 81] width 140 height 23
click at [694, 80] on input "text" at bounding box center [705, 81] width 140 height 23
click at [678, 187] on select "Select Cable / Satellite Services Collection Agency Credit Card Debt Debt Couns…" at bounding box center [713, 194] width 156 height 25
click at [635, 182] on select "Select Cable / Satellite Services Collection Agency Credit Card Debt Debt Couns…" at bounding box center [713, 194] width 156 height 25
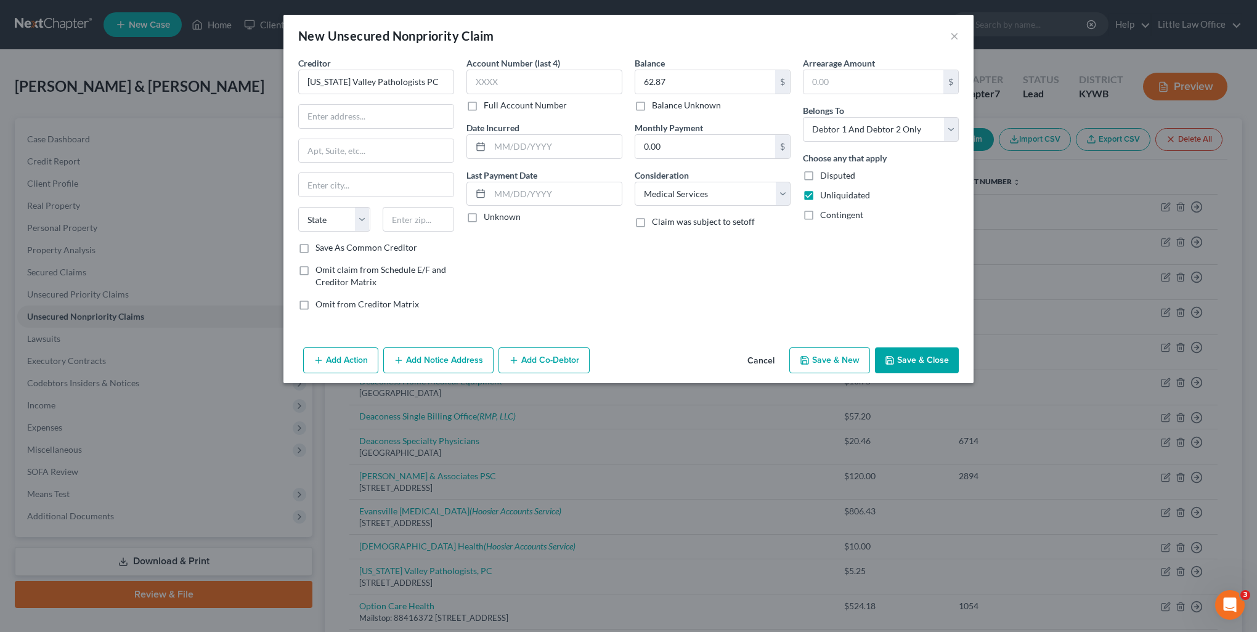
click at [437, 367] on button "Add Notice Address" at bounding box center [438, 360] width 110 height 26
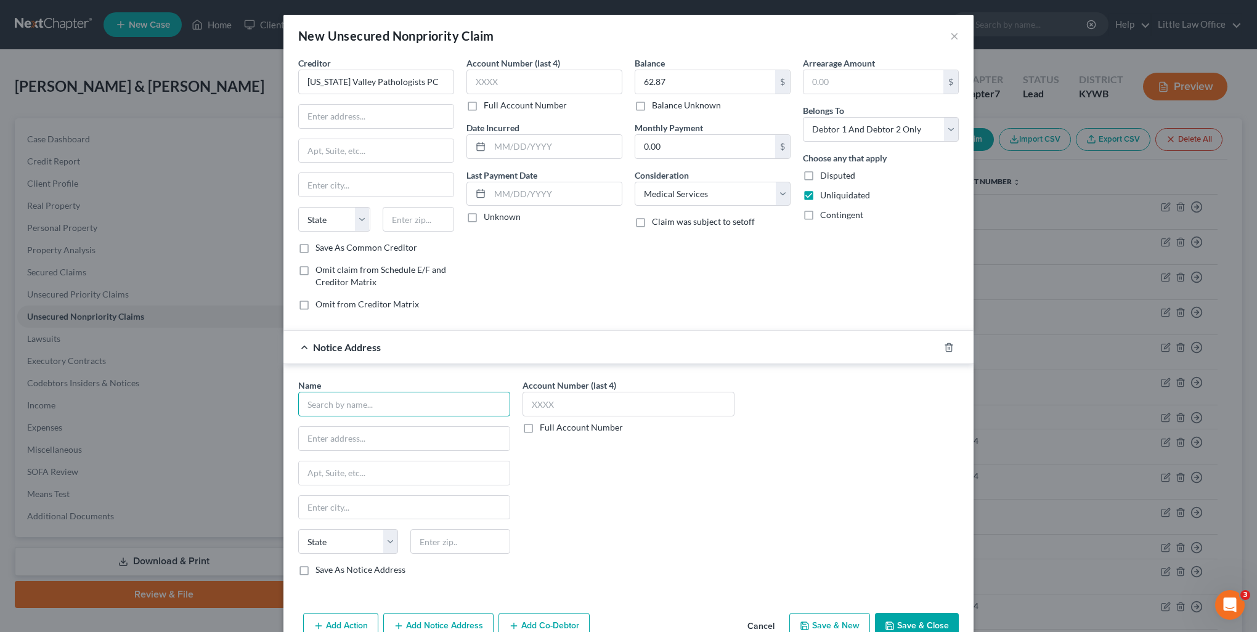
click at [383, 405] on input "text" at bounding box center [404, 404] width 212 height 25
click at [377, 435] on input "text" at bounding box center [404, 438] width 211 height 23
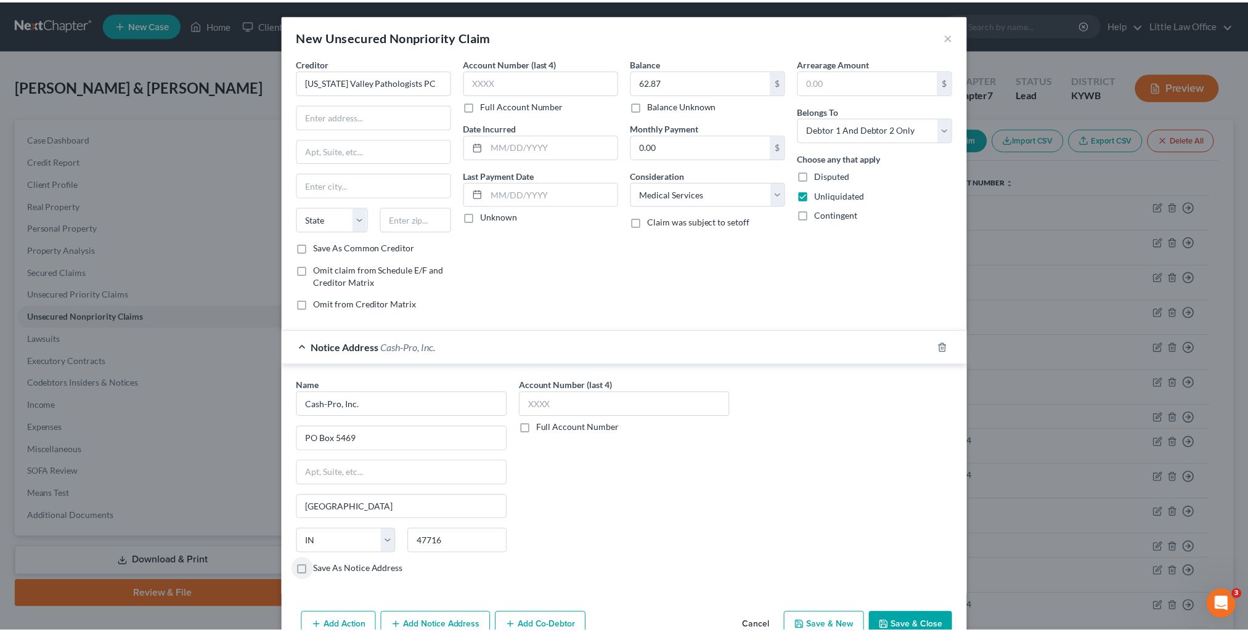
scroll to position [28, 0]
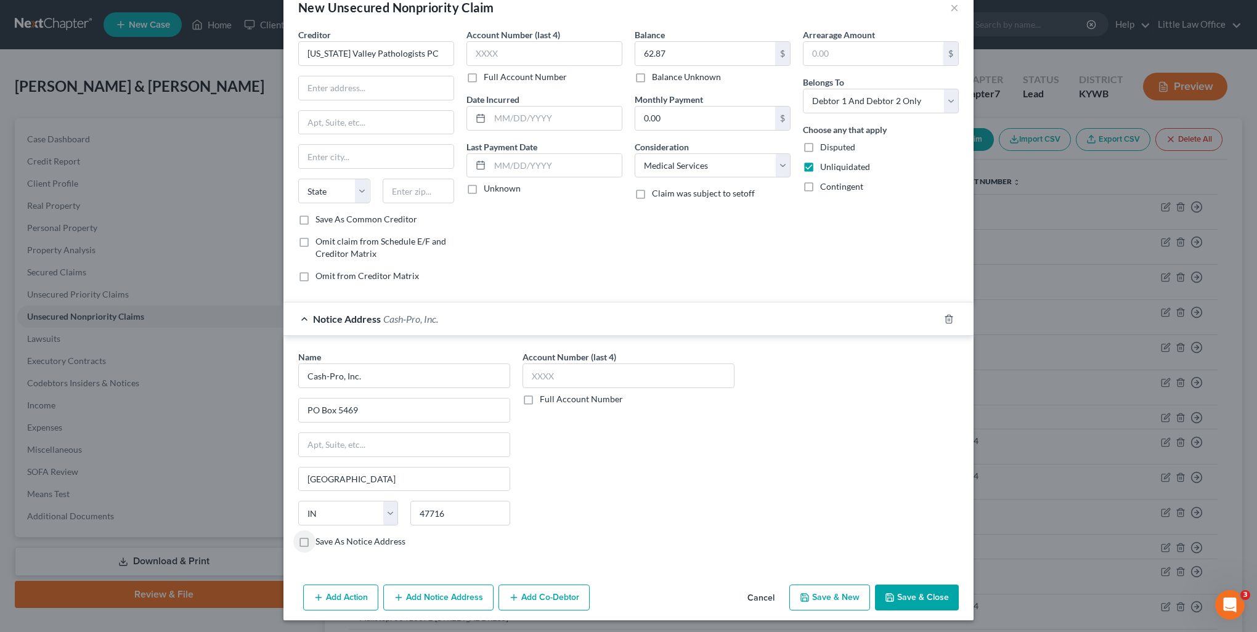
click at [907, 599] on button "Save & Close" at bounding box center [917, 598] width 84 height 26
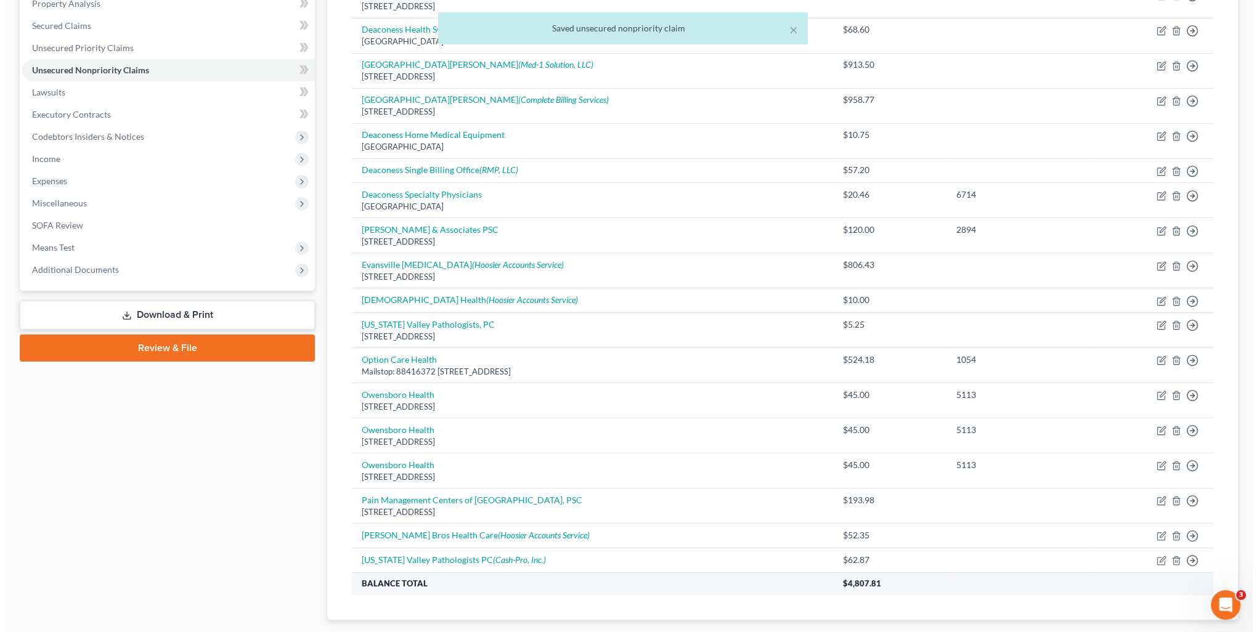
scroll to position [0, 0]
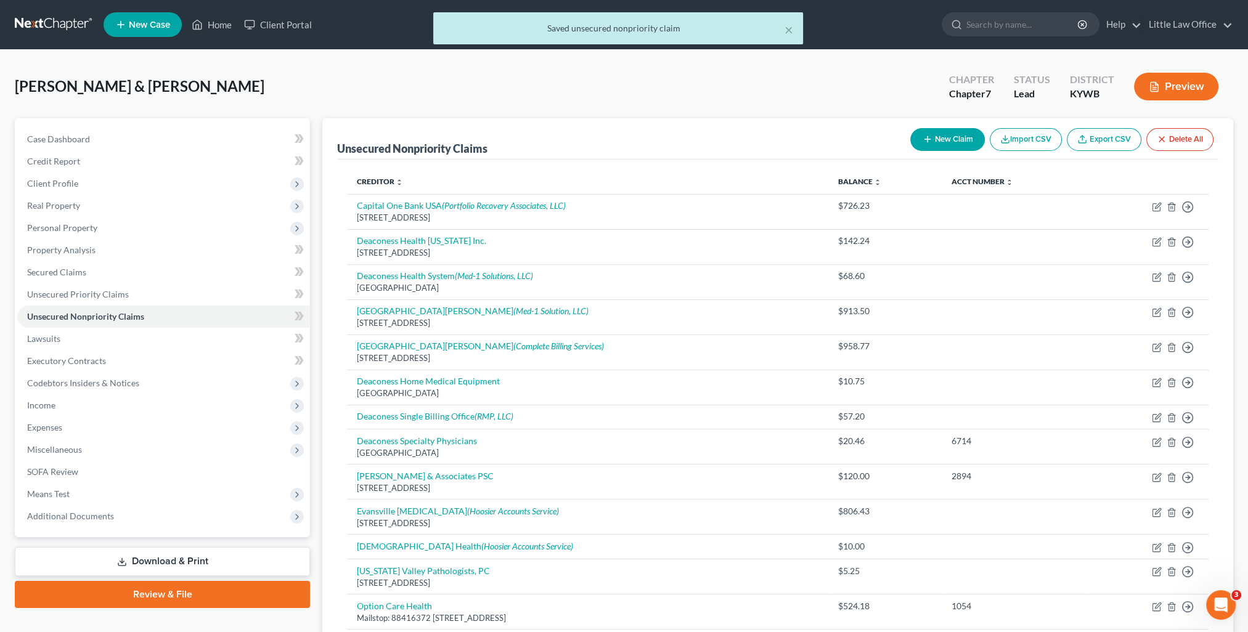
click at [935, 140] on button "New Claim" at bounding box center [947, 139] width 75 height 23
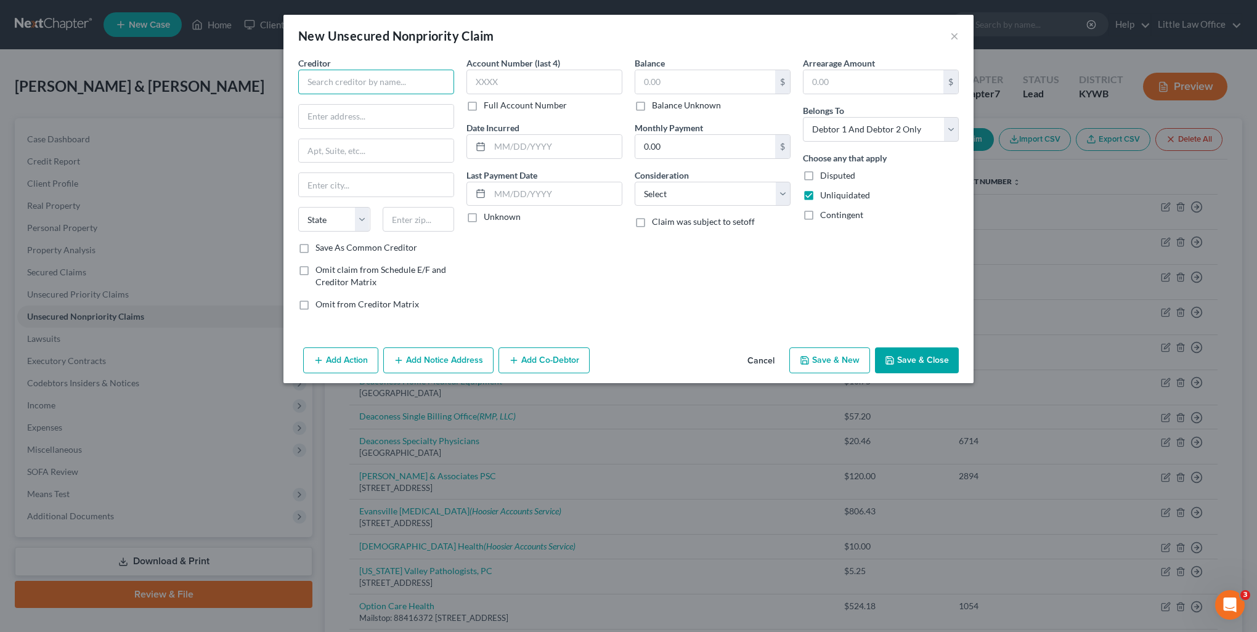
click at [330, 86] on input "text" at bounding box center [376, 82] width 156 height 25
click at [354, 244] on label "Save As Common Creditor" at bounding box center [366, 248] width 102 height 12
click at [328, 244] on input "Save As Common Creditor" at bounding box center [324, 246] width 8 height 8
click at [677, 89] on input "text" at bounding box center [705, 81] width 140 height 23
click at [693, 193] on select "Select Cable / Satellite Services Collection Agency Credit Card Debt Debt Couns…" at bounding box center [713, 194] width 156 height 25
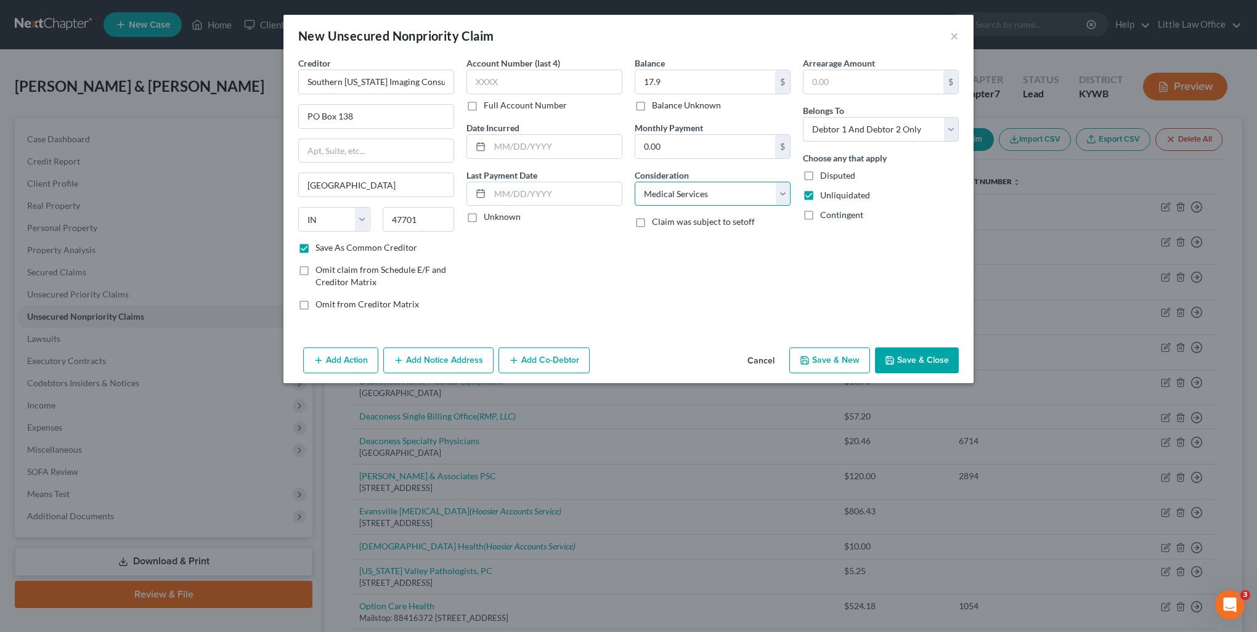
click at [635, 182] on select "Select Cable / Satellite Services Collection Agency Credit Card Debt Debt Couns…" at bounding box center [713, 194] width 156 height 25
click at [840, 131] on select "Select Debtor 1 Only Debtor 2 Only Debtor 1 And Debtor 2 Only At Least One Of T…" at bounding box center [881, 129] width 156 height 25
click at [803, 117] on select "Select Debtor 1 Only Debtor 2 Only Debtor 1 And Debtor 2 Only At Least One Of T…" at bounding box center [881, 129] width 156 height 25
click at [824, 351] on button "Save & New" at bounding box center [829, 360] width 81 height 26
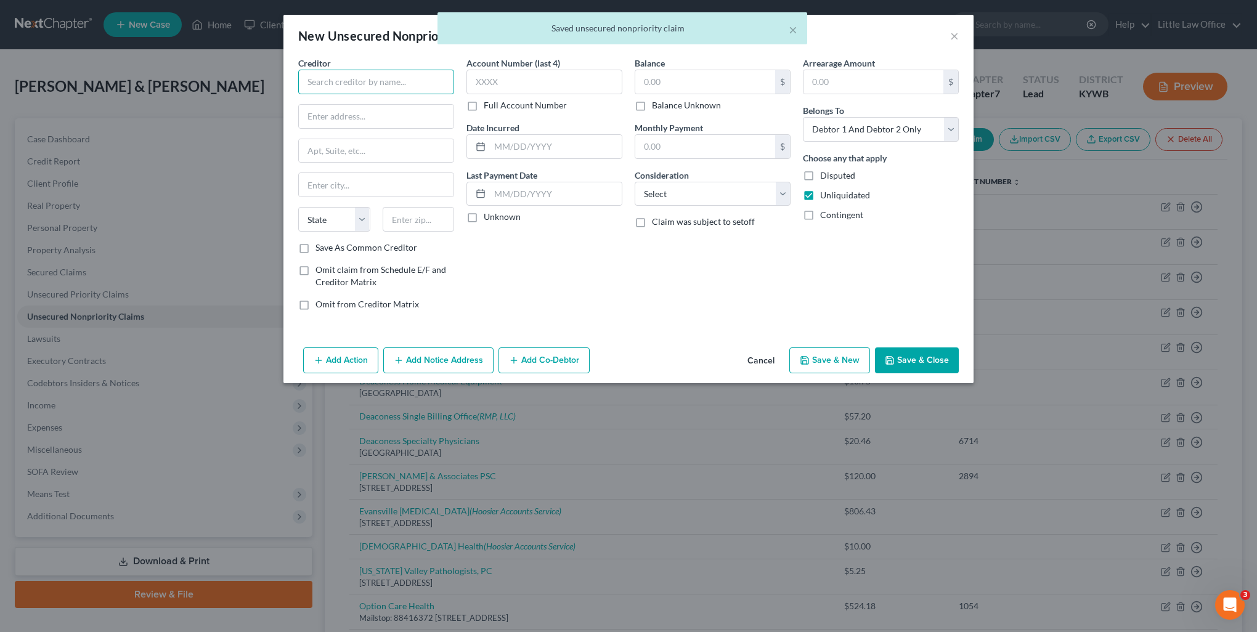
click at [359, 89] on input "text" at bounding box center [376, 82] width 156 height 25
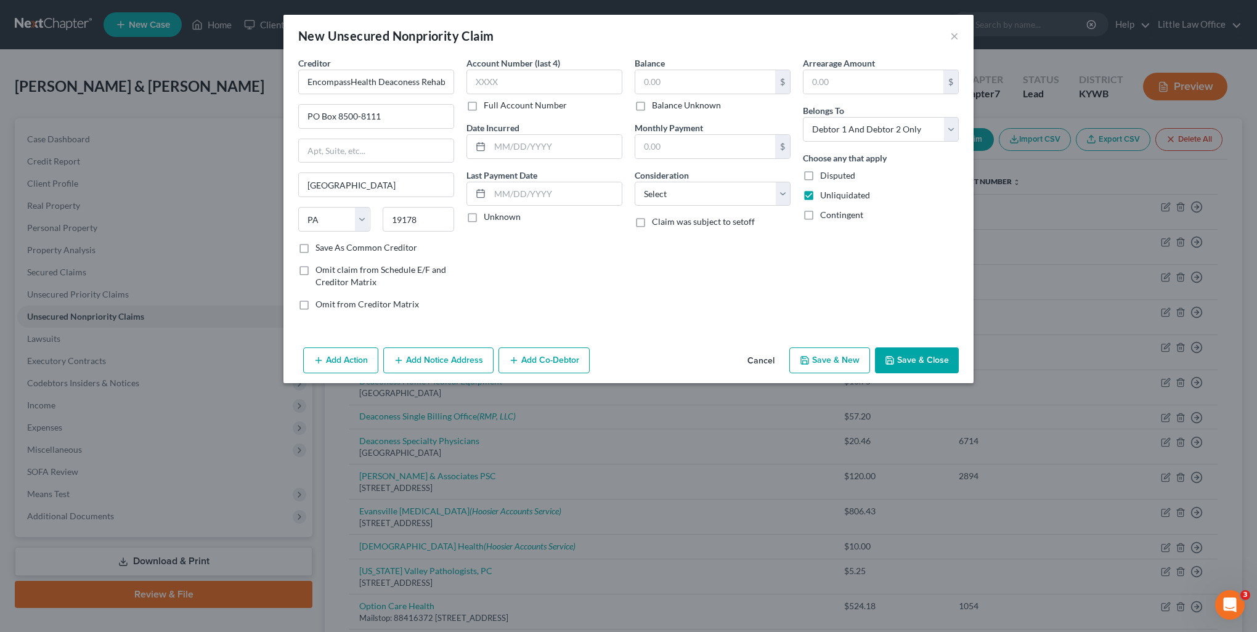
click at [315, 245] on label "Save As Common Creditor" at bounding box center [366, 248] width 102 height 12
click at [320, 245] on input "Save As Common Creditor" at bounding box center [324, 246] width 8 height 8
click at [676, 85] on input "text" at bounding box center [705, 81] width 140 height 23
click at [697, 195] on select "Select Cable / Satellite Services Collection Agency Credit Card Debt Debt Couns…" at bounding box center [713, 194] width 156 height 25
click at [635, 182] on select "Select Cable / Satellite Services Collection Agency Credit Card Debt Debt Couns…" at bounding box center [713, 194] width 156 height 25
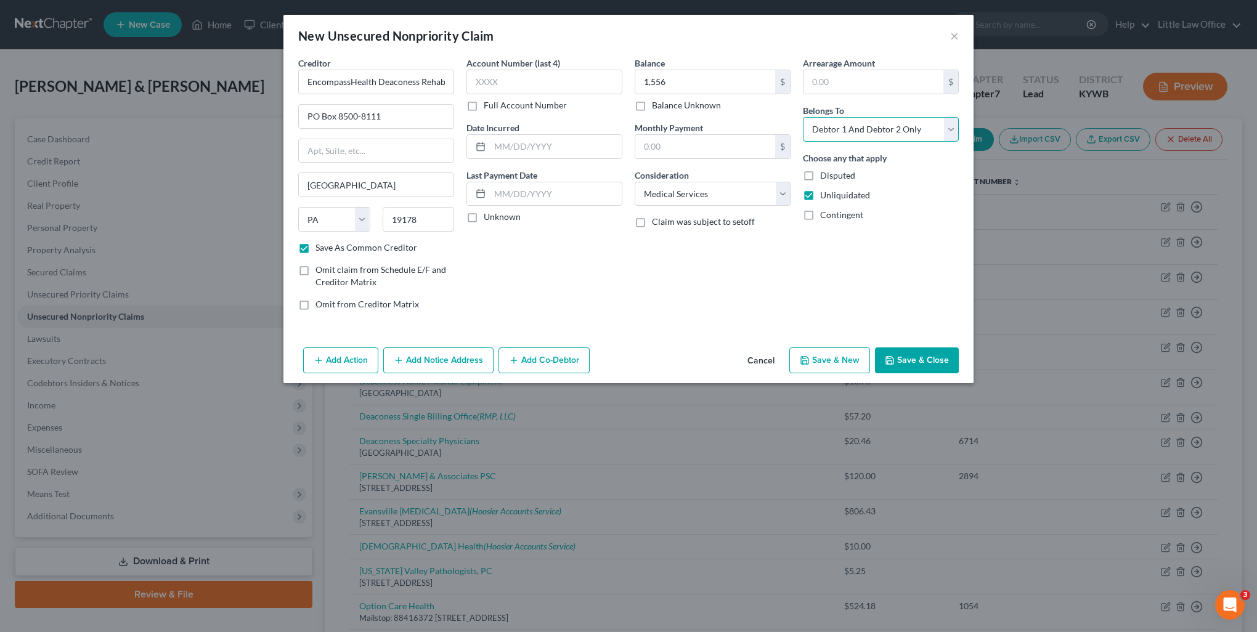
click at [870, 121] on select "Select Debtor 1 Only Debtor 2 Only Debtor 1 And Debtor 2 Only At Least One Of T…" at bounding box center [881, 129] width 156 height 25
click at [803, 117] on select "Select Debtor 1 Only Debtor 2 Only Debtor 1 And Debtor 2 Only At Least One Of T…" at bounding box center [881, 129] width 156 height 25
click at [350, 84] on input "EncompassHealth Deaconess Rehab Hospital" at bounding box center [376, 82] width 156 height 25
click at [914, 362] on button "Save & Close" at bounding box center [917, 360] width 84 height 26
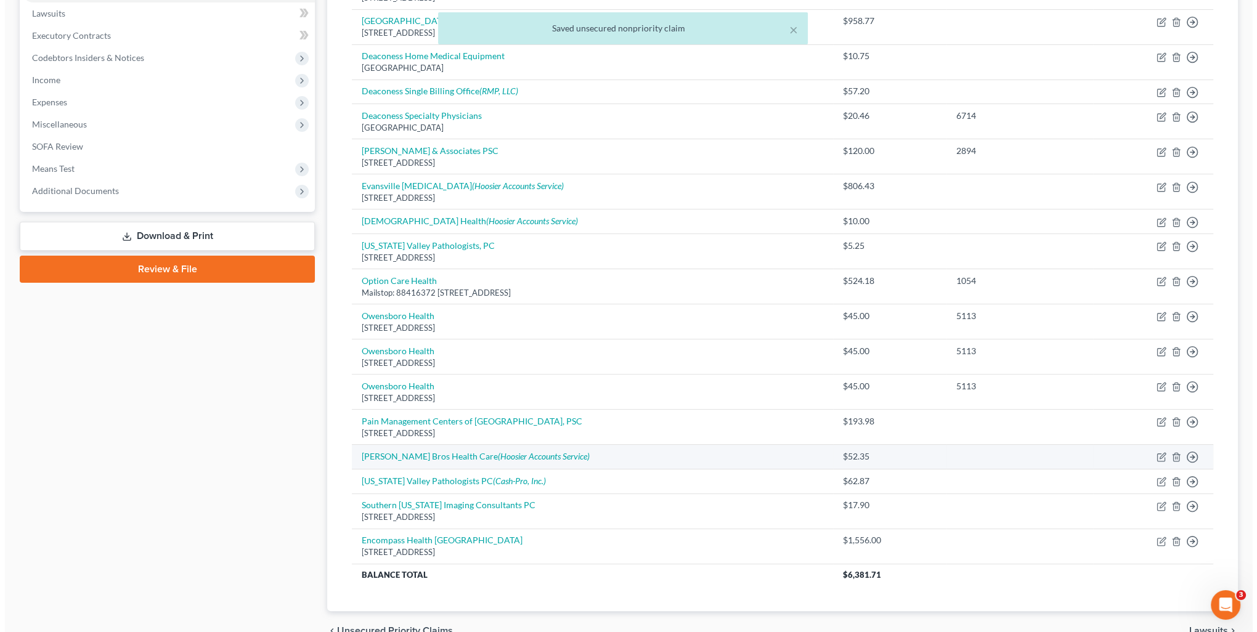
scroll to position [79, 0]
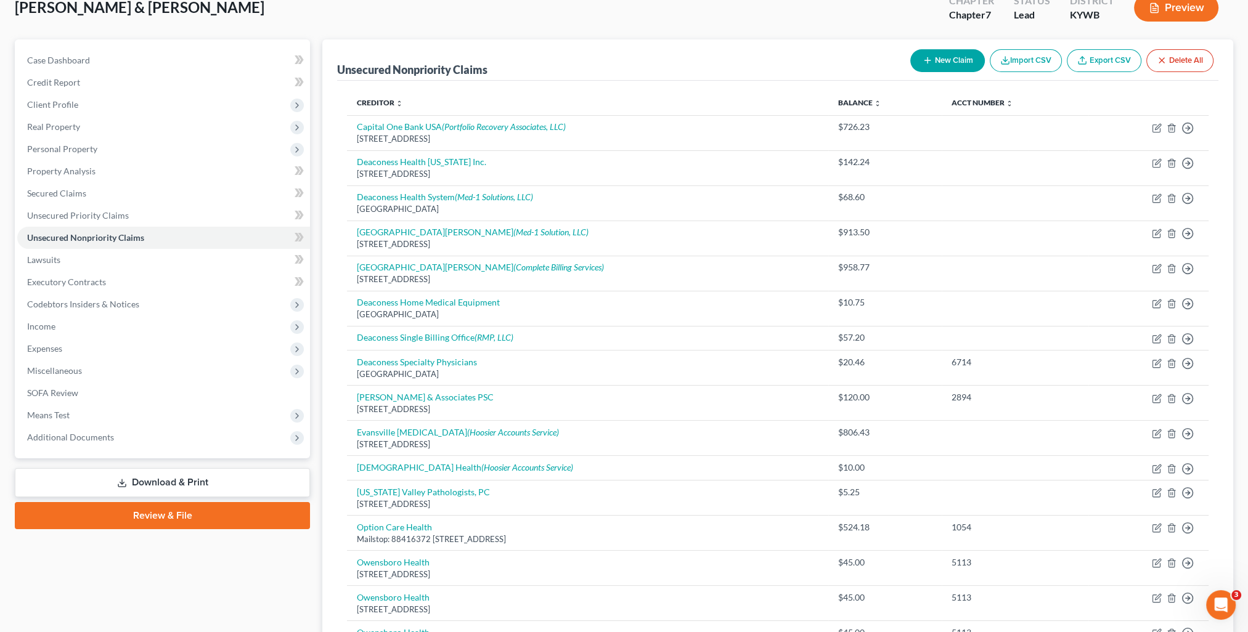
click at [945, 70] on button "New Claim" at bounding box center [947, 60] width 75 height 23
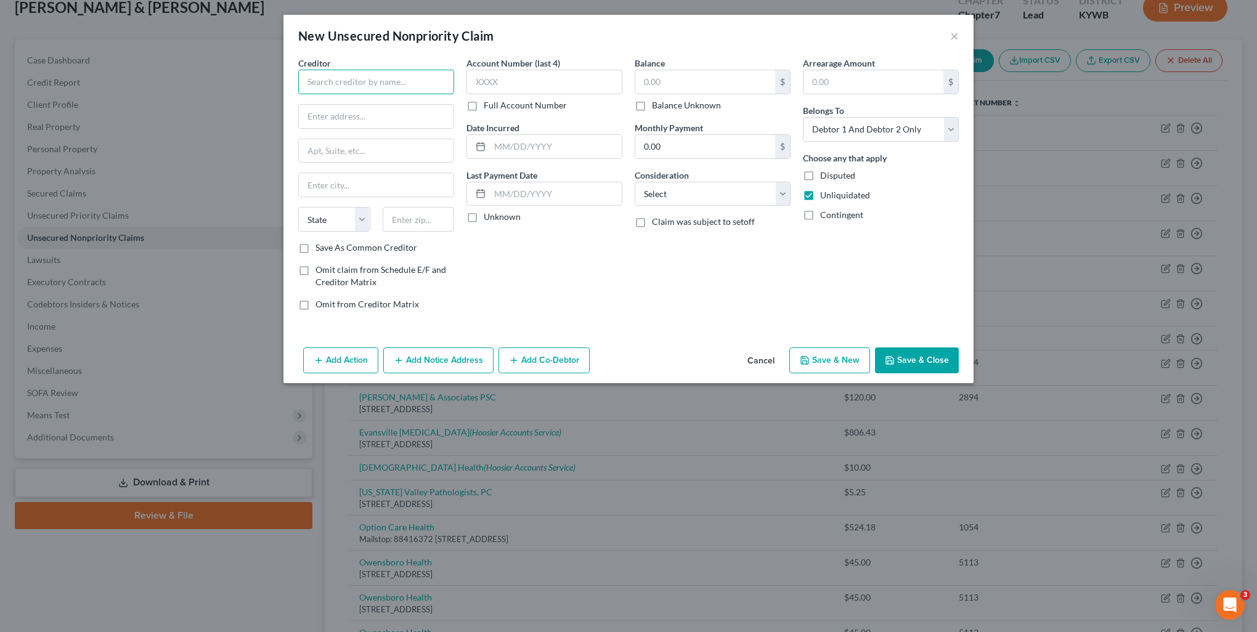
click at [391, 87] on input "text" at bounding box center [376, 82] width 156 height 25
click at [693, 84] on input "text" at bounding box center [705, 81] width 140 height 23
click at [680, 193] on select "Select Cable / Satellite Services Collection Agency Credit Card Debt Debt Couns…" at bounding box center [713, 194] width 156 height 25
click at [635, 182] on select "Select Cable / Satellite Services Collection Agency Credit Card Debt Debt Couns…" at bounding box center [713, 194] width 156 height 25
click at [849, 127] on select "Select Debtor 1 Only Debtor 2 Only Debtor 1 And Debtor 2 Only At Least One Of T…" at bounding box center [881, 129] width 156 height 25
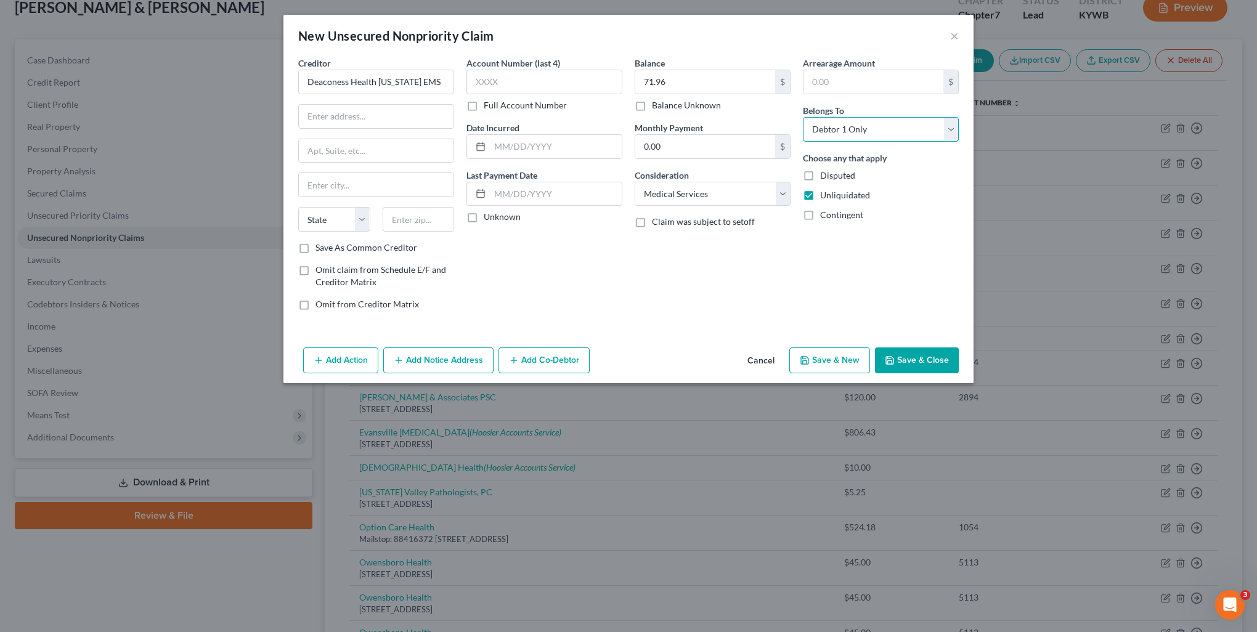
click at [803, 117] on select "Select Debtor 1 Only Debtor 2 Only Debtor 1 And Debtor 2 Only At Least One Of T…" at bounding box center [881, 129] width 156 height 25
click at [445, 364] on button "Add Notice Address" at bounding box center [438, 360] width 110 height 26
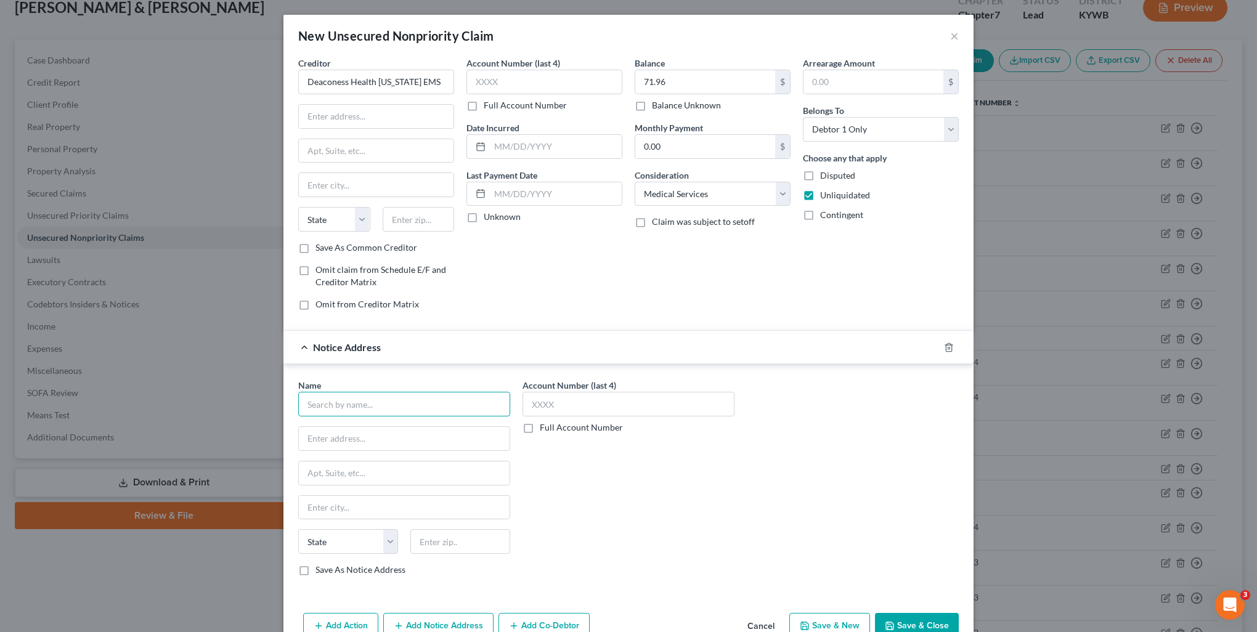
click at [392, 412] on input "text" at bounding box center [404, 404] width 212 height 25
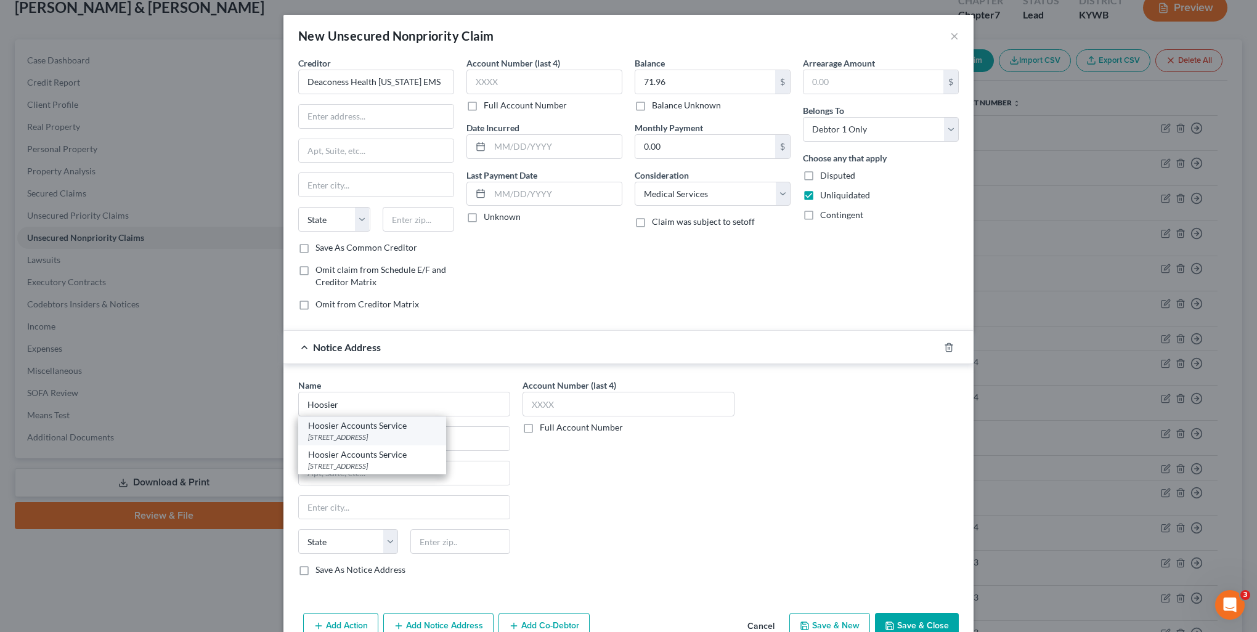
click at [390, 433] on div "[STREET_ADDRESS]" at bounding box center [372, 437] width 128 height 10
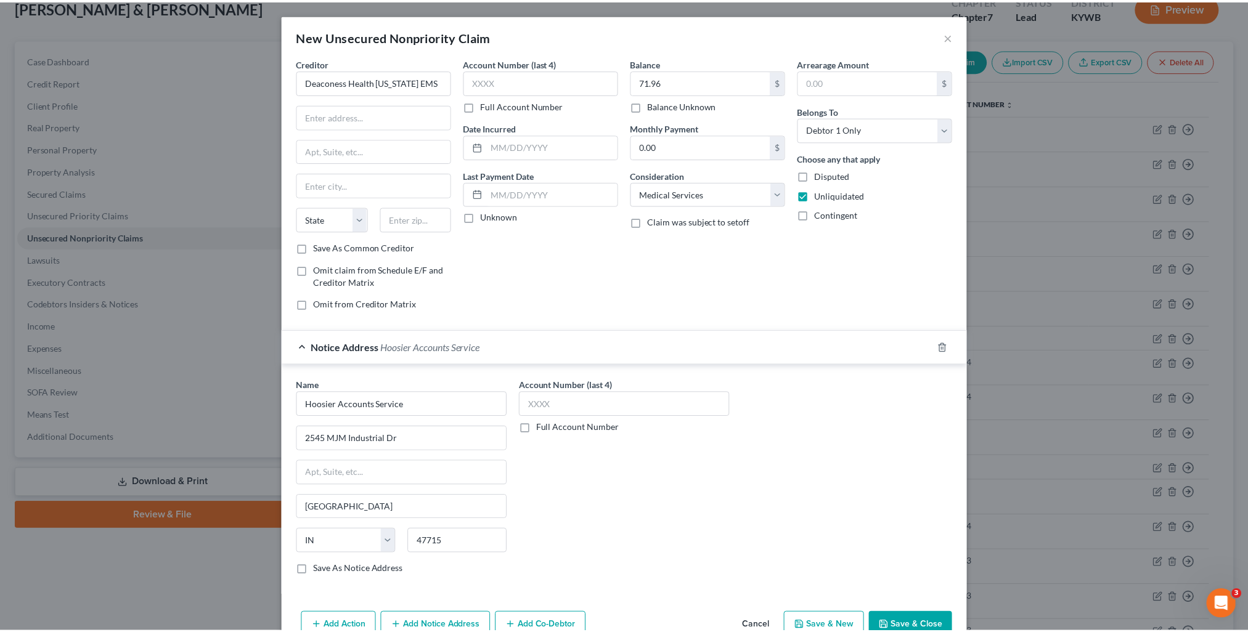
scroll to position [28, 0]
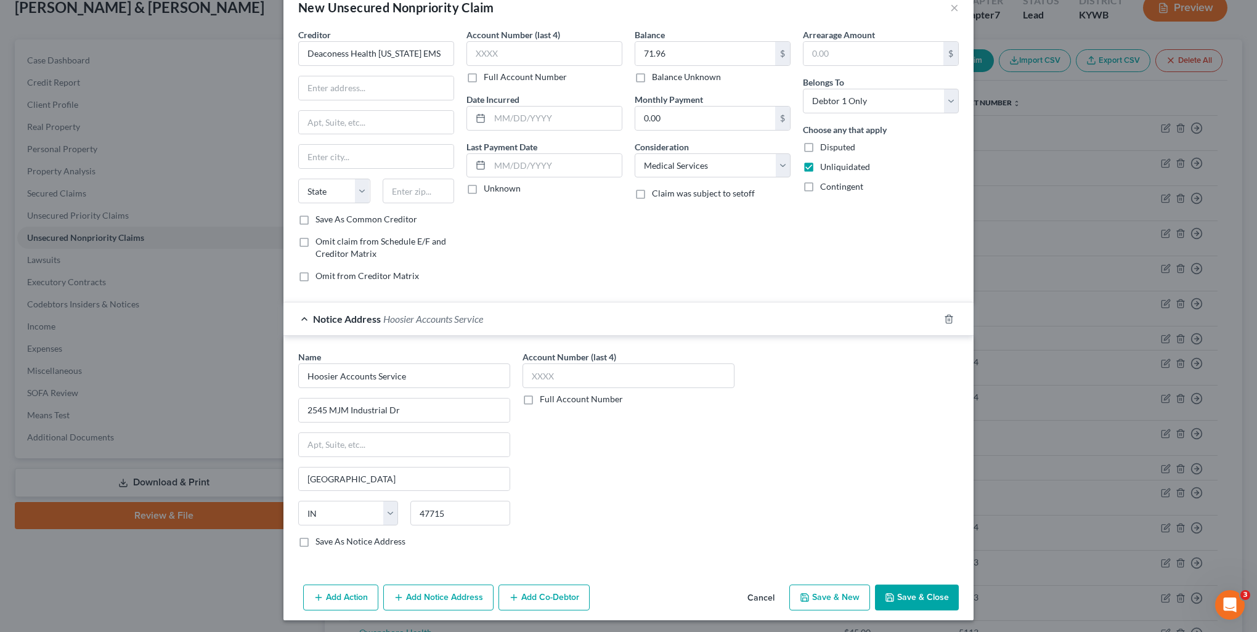
click at [888, 594] on icon "button" at bounding box center [889, 597] width 7 height 7
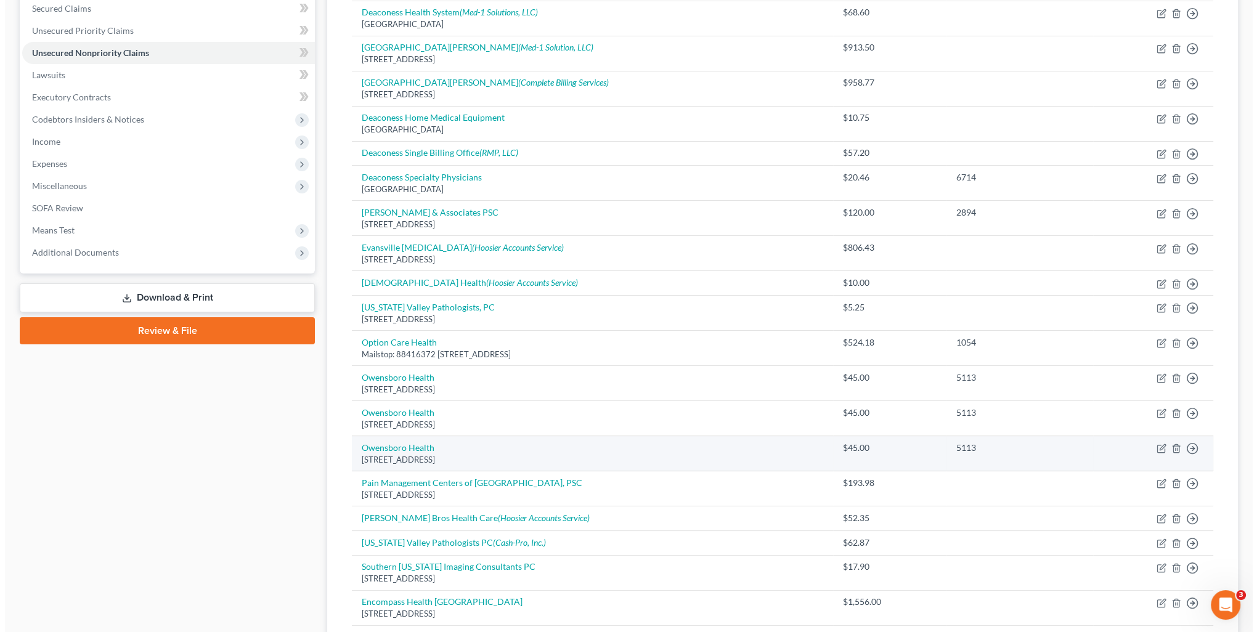
scroll to position [0, 0]
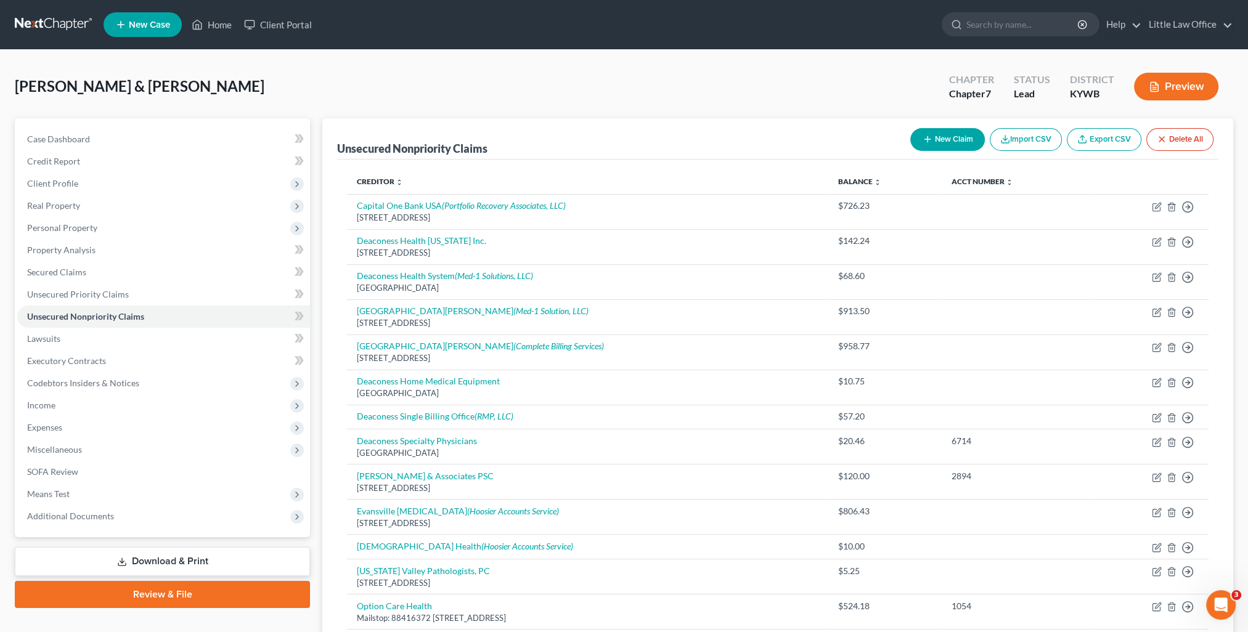
click at [957, 136] on button "New Claim" at bounding box center [947, 139] width 75 height 23
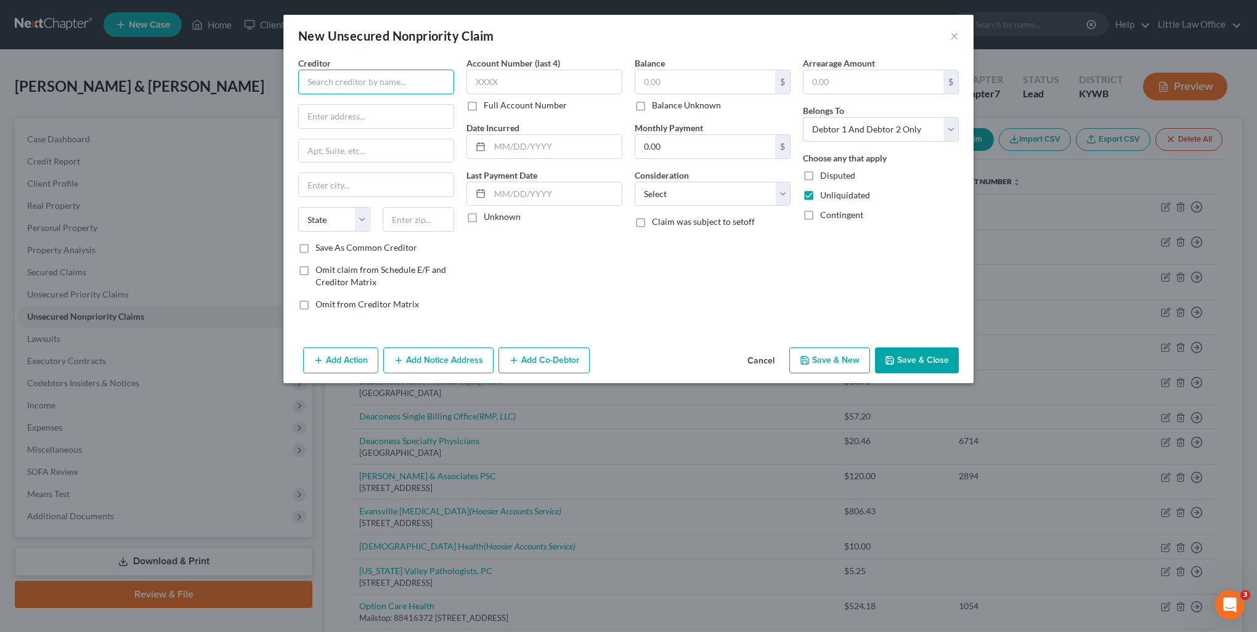
click at [355, 80] on input "text" at bounding box center [376, 82] width 156 height 25
click at [371, 105] on div "[US_STATE] Valley Pathologists, PC" at bounding box center [374, 103] width 133 height 12
click at [718, 81] on input "text" at bounding box center [705, 81] width 140 height 23
click at [704, 197] on select "Select Cable / Satellite Services Collection Agency Credit Card Debt Debt Couns…" at bounding box center [713, 194] width 156 height 25
click at [635, 182] on select "Select Cable / Satellite Services Collection Agency Credit Card Debt Debt Couns…" at bounding box center [713, 194] width 156 height 25
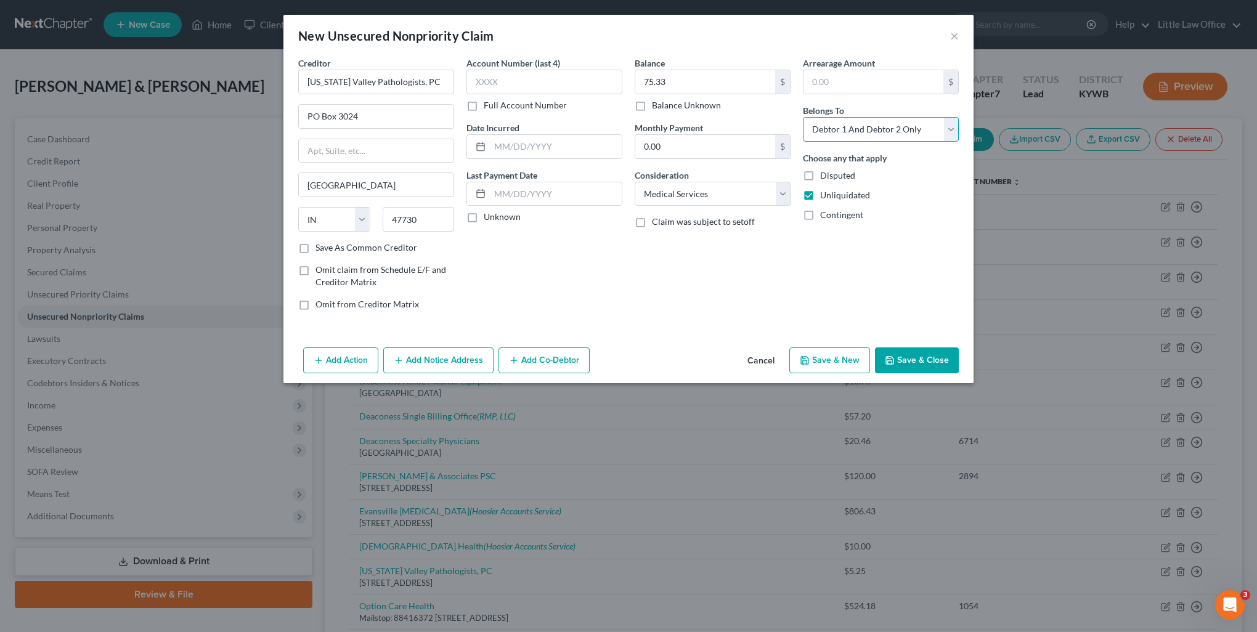
drag, startPoint x: 862, startPoint y: 132, endPoint x: 859, endPoint y: 141, distance: 9.2
click at [862, 132] on select "Select Debtor 1 Only Debtor 2 Only Debtor 1 And Debtor 2 Only At Least One Of T…" at bounding box center [881, 129] width 156 height 25
click at [803, 117] on select "Select Debtor 1 Only Debtor 2 Only Debtor 1 And Debtor 2 Only At Least One Of T…" at bounding box center [881, 129] width 156 height 25
click at [442, 362] on button "Add Notice Address" at bounding box center [438, 360] width 110 height 26
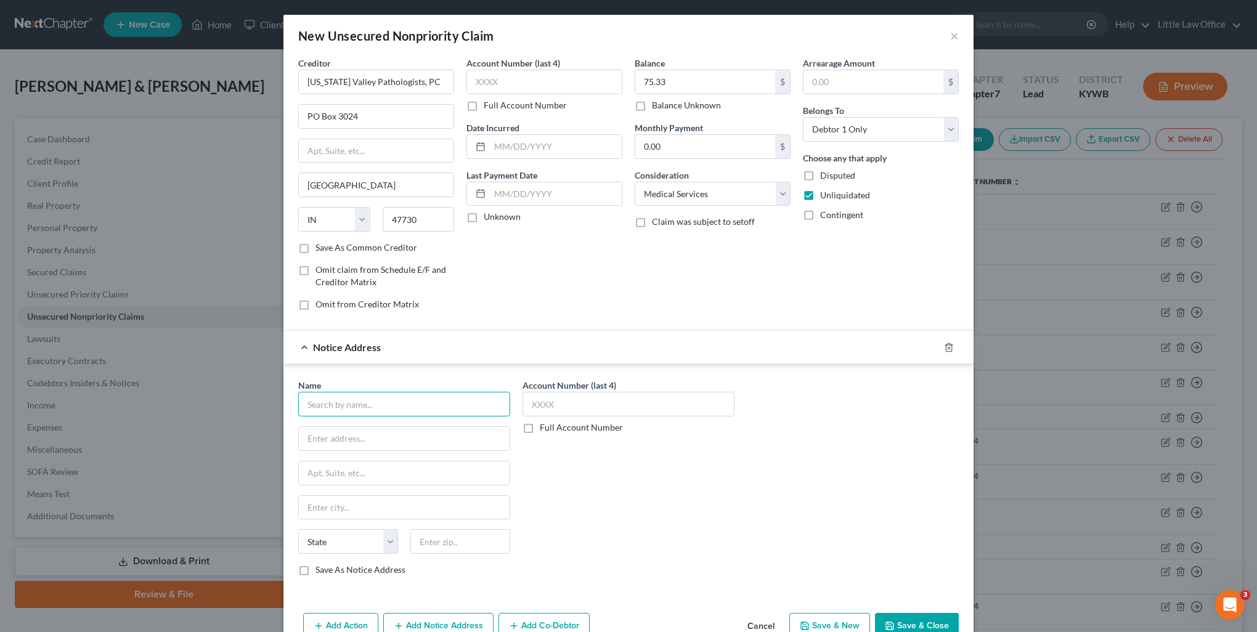
click at [367, 403] on input "text" at bounding box center [404, 404] width 212 height 25
click at [362, 444] on input "text" at bounding box center [404, 438] width 211 height 23
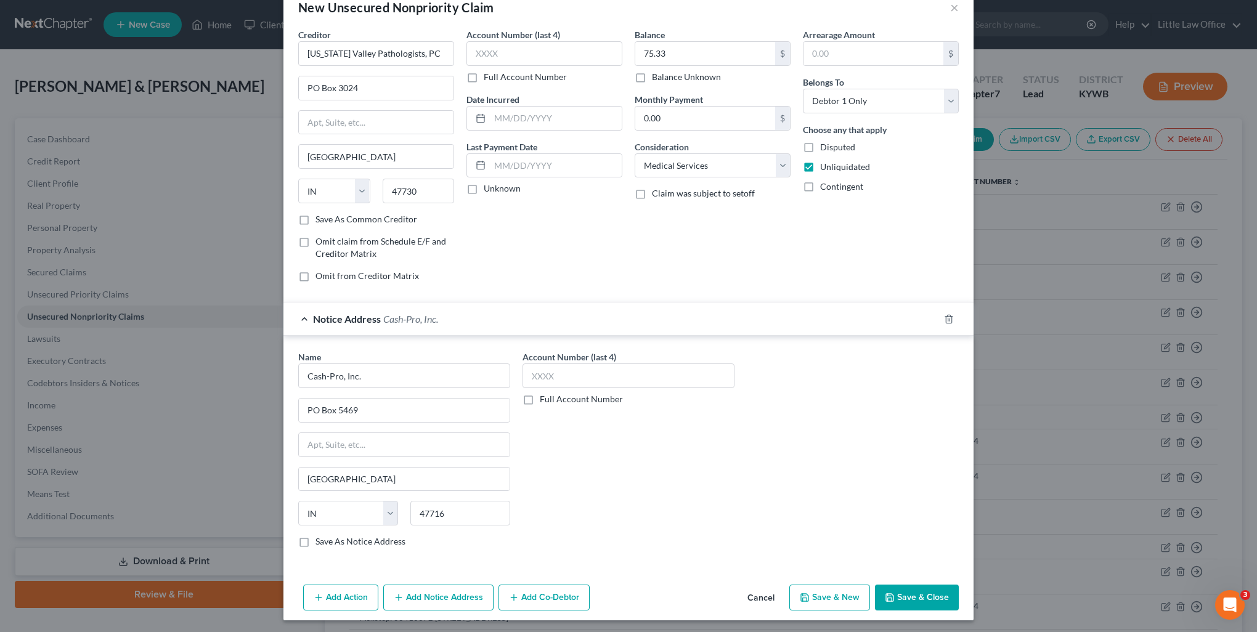
click at [831, 601] on button "Save & New" at bounding box center [829, 598] width 81 height 26
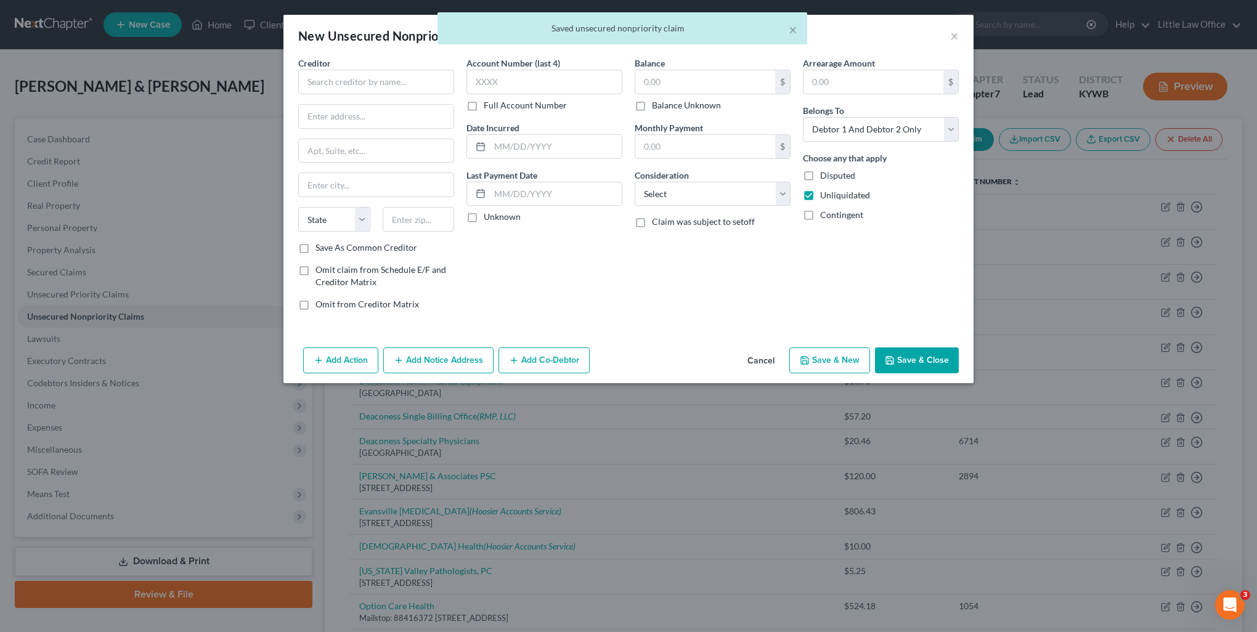
scroll to position [0, 0]
click at [341, 86] on input "text" at bounding box center [376, 82] width 156 height 25
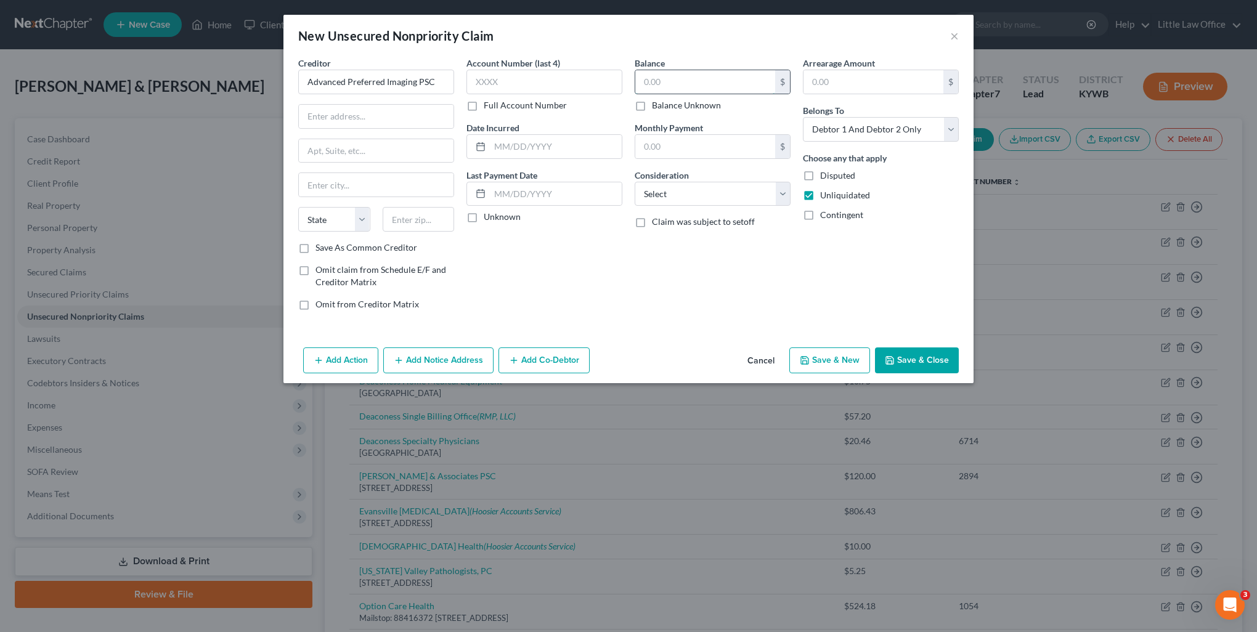
click at [707, 87] on input "text" at bounding box center [705, 81] width 140 height 23
drag, startPoint x: 680, startPoint y: 194, endPoint x: 678, endPoint y: 200, distance: 6.4
click at [680, 194] on select "Select Cable / Satellite Services Collection Agency Credit Card Debt Debt Couns…" at bounding box center [713, 194] width 156 height 25
click at [635, 182] on select "Select Cable / Satellite Services Collection Agency Credit Card Debt Debt Couns…" at bounding box center [713, 194] width 156 height 25
click at [481, 352] on button "Add Notice Address" at bounding box center [438, 360] width 110 height 26
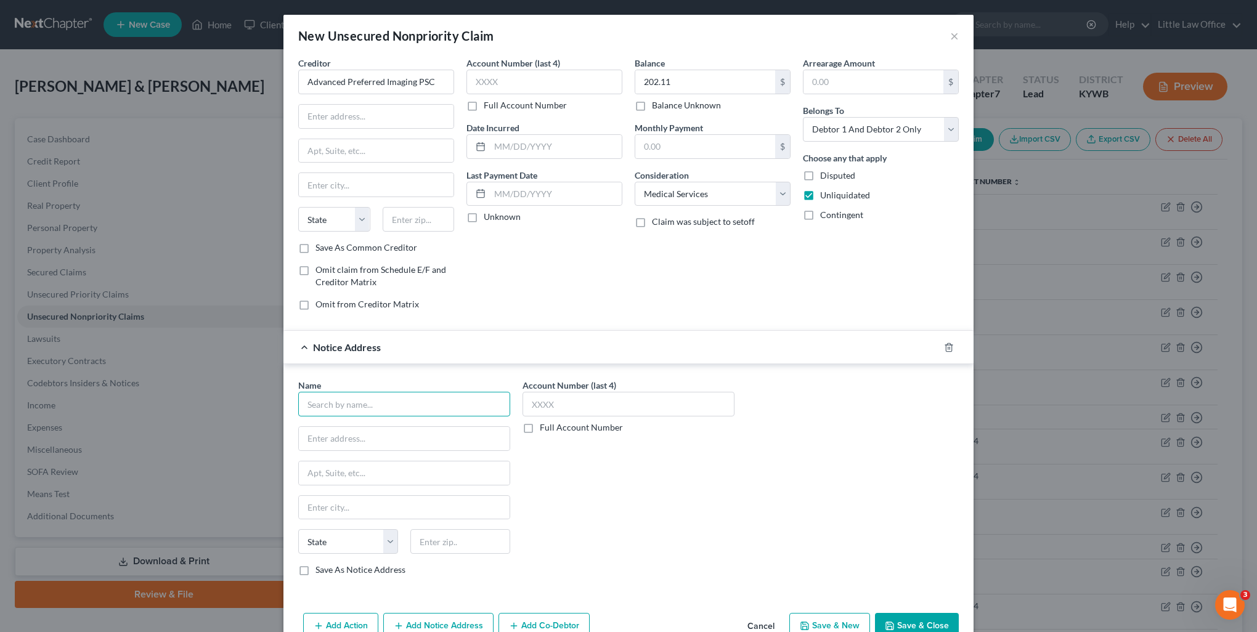
click at [375, 397] on input "text" at bounding box center [404, 404] width 212 height 25
click at [315, 568] on label "Save As Notice Address" at bounding box center [360, 570] width 90 height 12
click at [320, 568] on input "Save As Notice Address" at bounding box center [324, 568] width 8 height 8
drag, startPoint x: 847, startPoint y: 117, endPoint x: 846, endPoint y: 142, distance: 24.7
click at [847, 117] on select "Select Debtor 1 Only Debtor 2 Only Debtor 1 And Debtor 2 Only At Least One Of T…" at bounding box center [881, 129] width 156 height 25
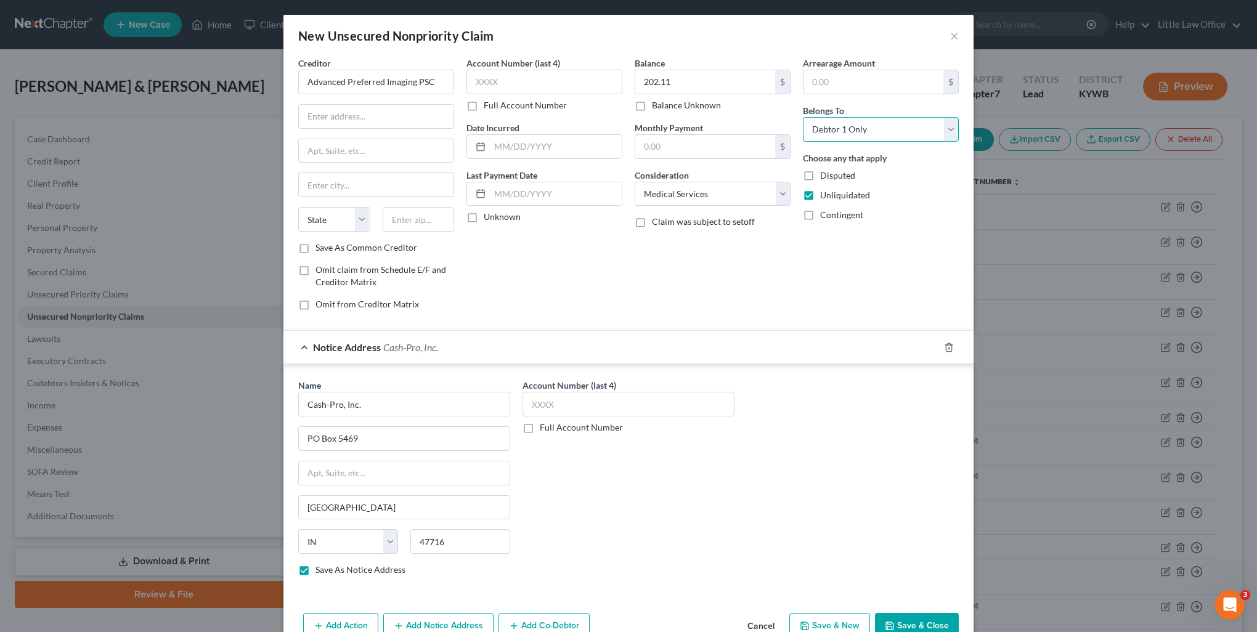
click at [803, 117] on select "Select Debtor 1 Only Debtor 2 Only Debtor 1 And Debtor 2 Only At Least One Of T…" at bounding box center [881, 129] width 156 height 25
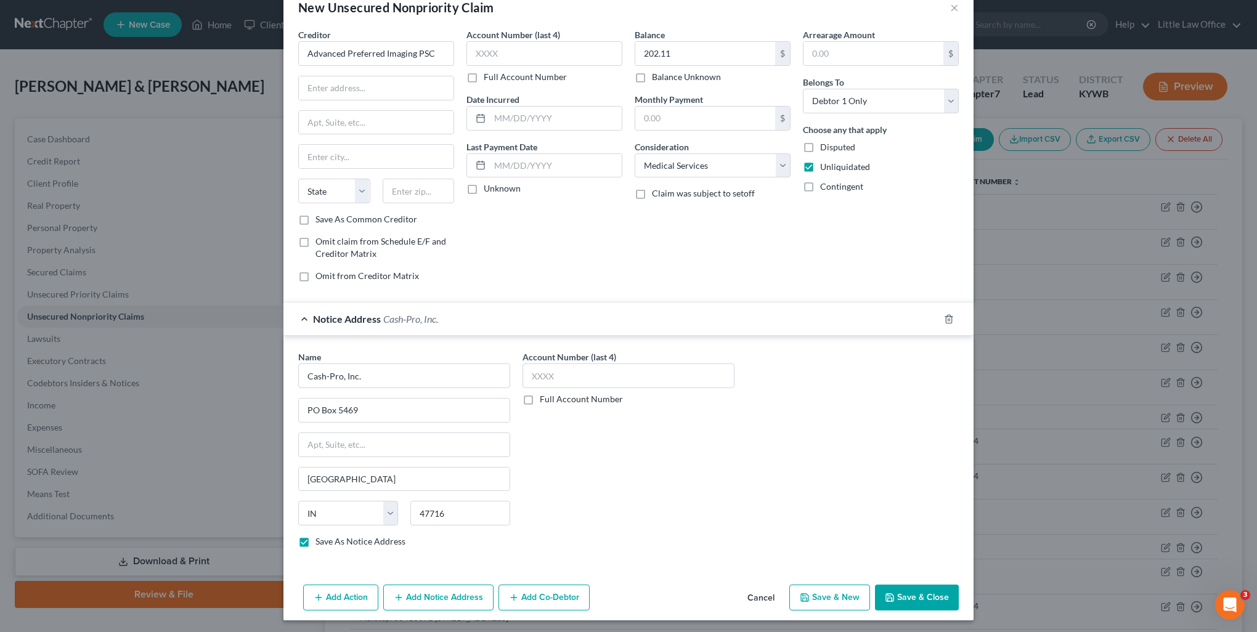
click at [847, 585] on button "Save & New" at bounding box center [829, 598] width 81 height 26
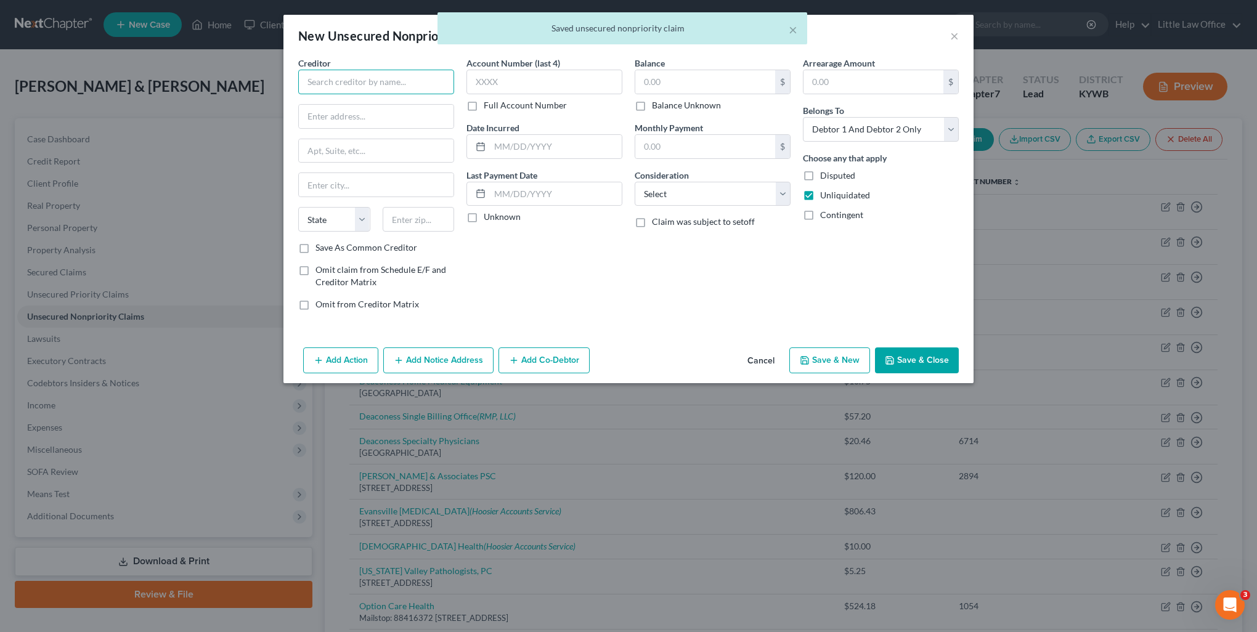
click at [377, 85] on input "text" at bounding box center [376, 82] width 156 height 25
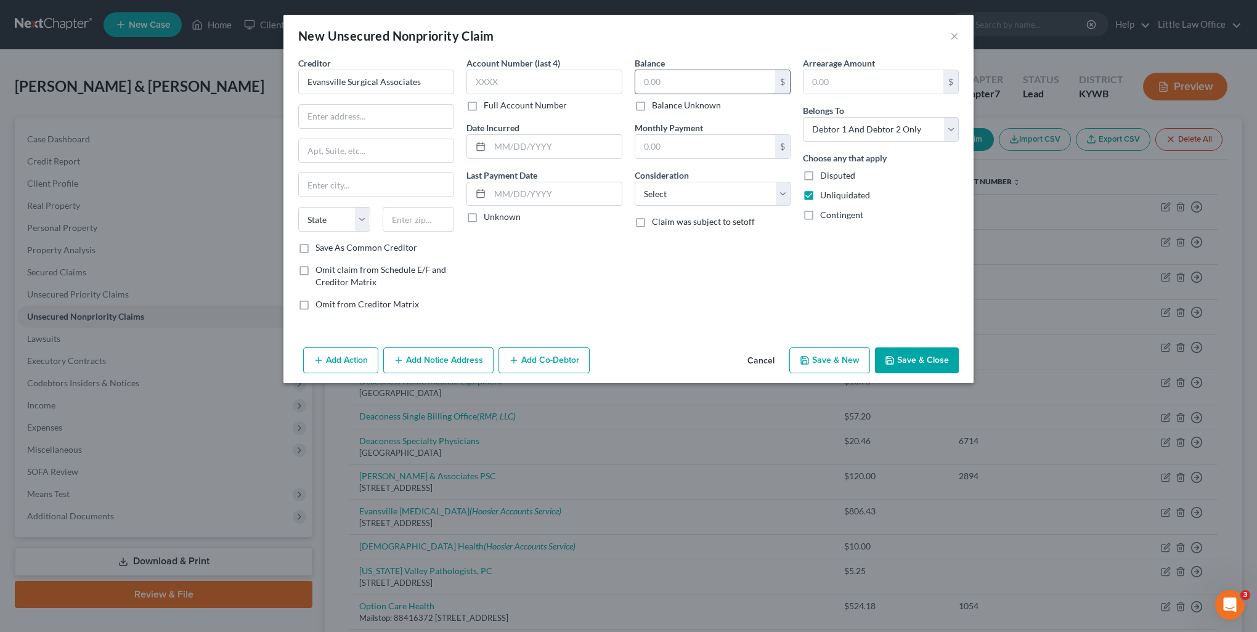
click at [683, 83] on input "text" at bounding box center [705, 81] width 140 height 23
drag, startPoint x: 675, startPoint y: 193, endPoint x: 677, endPoint y: 200, distance: 7.0
click at [675, 193] on select "Select Cable / Satellite Services Collection Agency Credit Card Debt Debt Couns…" at bounding box center [713, 194] width 156 height 25
click at [635, 182] on select "Select Cable / Satellite Services Collection Agency Credit Card Debt Debt Couns…" at bounding box center [713, 194] width 156 height 25
drag, startPoint x: 856, startPoint y: 129, endPoint x: 856, endPoint y: 142, distance: 12.9
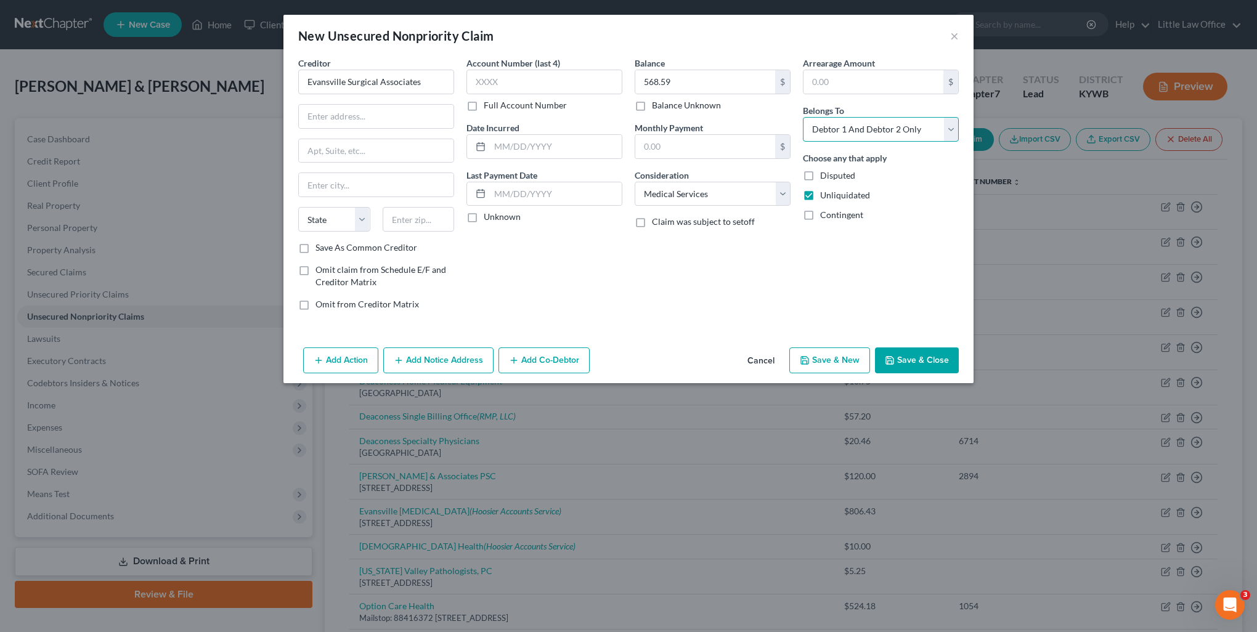
click at [856, 129] on select "Select Debtor 1 Only Debtor 2 Only Debtor 1 And Debtor 2 Only At Least One Of T…" at bounding box center [881, 129] width 156 height 25
click at [803, 117] on select "Select Debtor 1 Only Debtor 2 Only Debtor 1 And Debtor 2 Only At Least One Of T…" at bounding box center [881, 129] width 156 height 25
click at [471, 366] on button "Add Notice Address" at bounding box center [438, 360] width 110 height 26
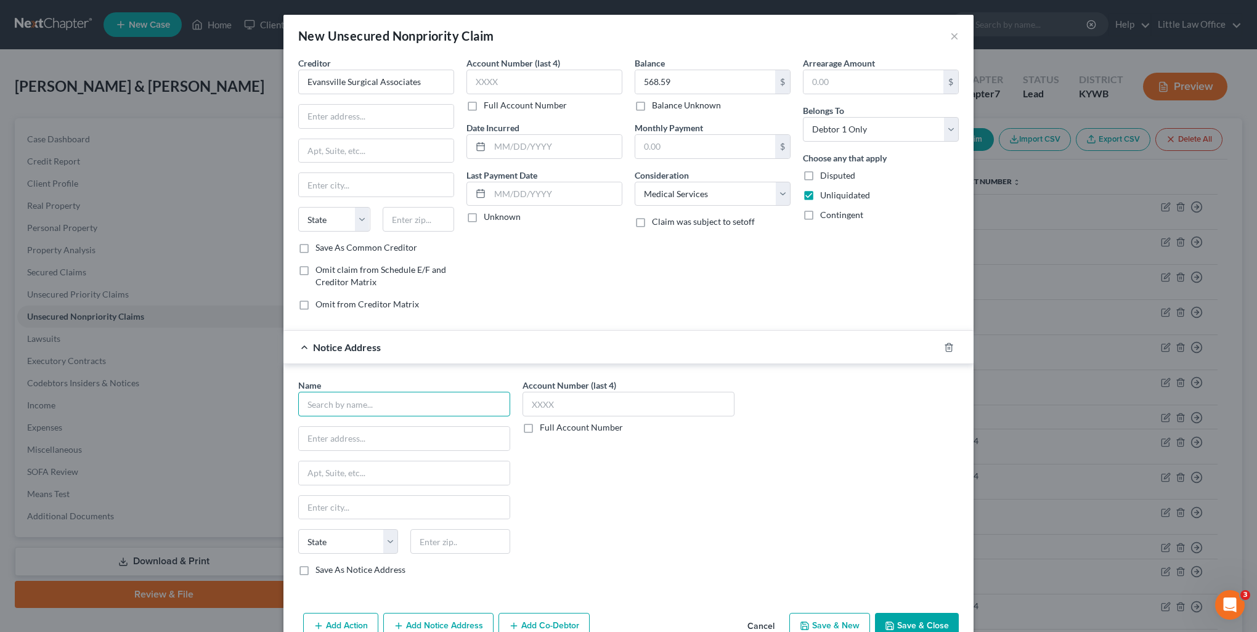
click at [392, 405] on input "text" at bounding box center [404, 404] width 212 height 25
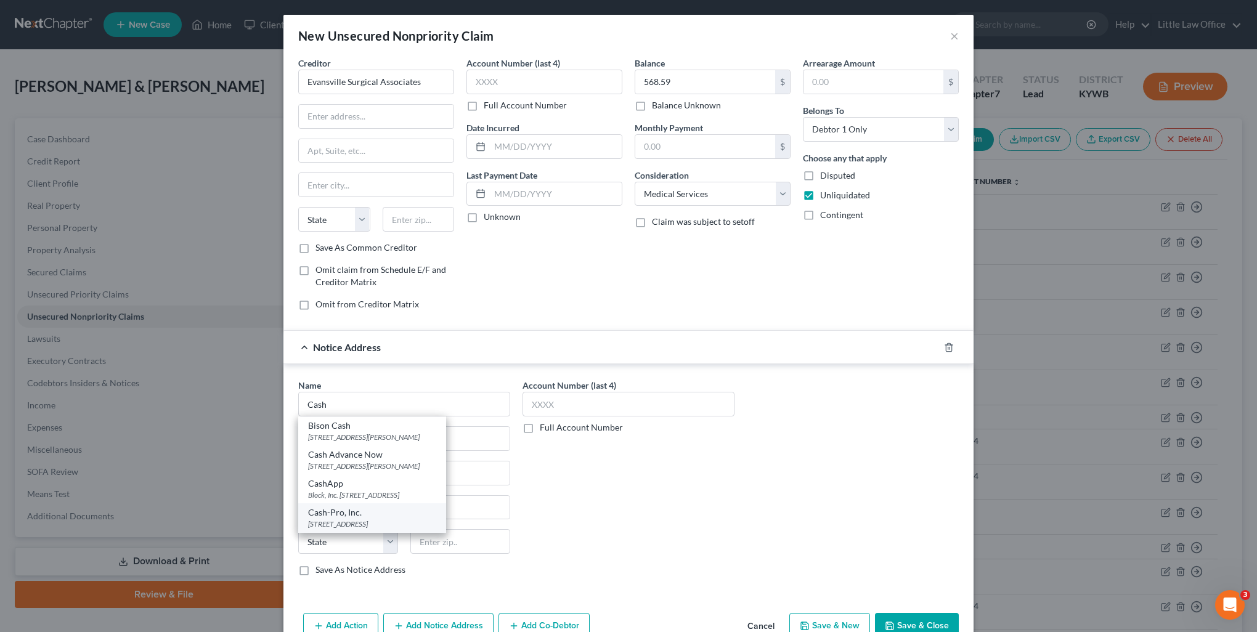
click at [359, 511] on div "Cash-Pro, Inc." at bounding box center [372, 512] width 128 height 12
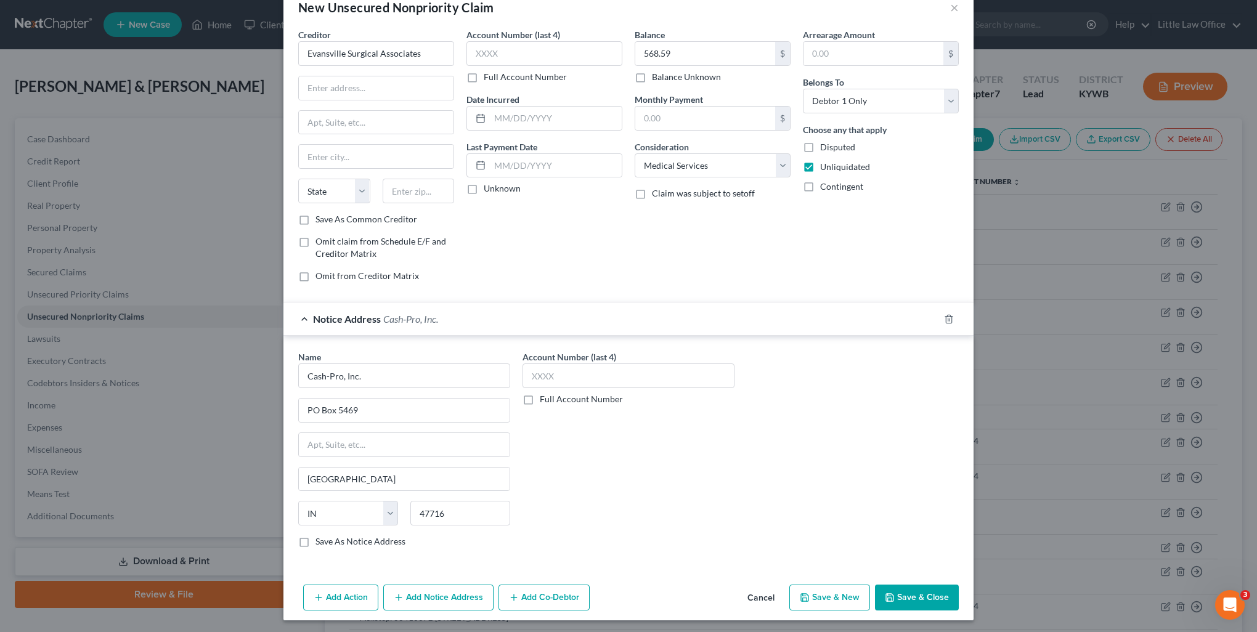
click at [927, 591] on button "Save & Close" at bounding box center [917, 598] width 84 height 26
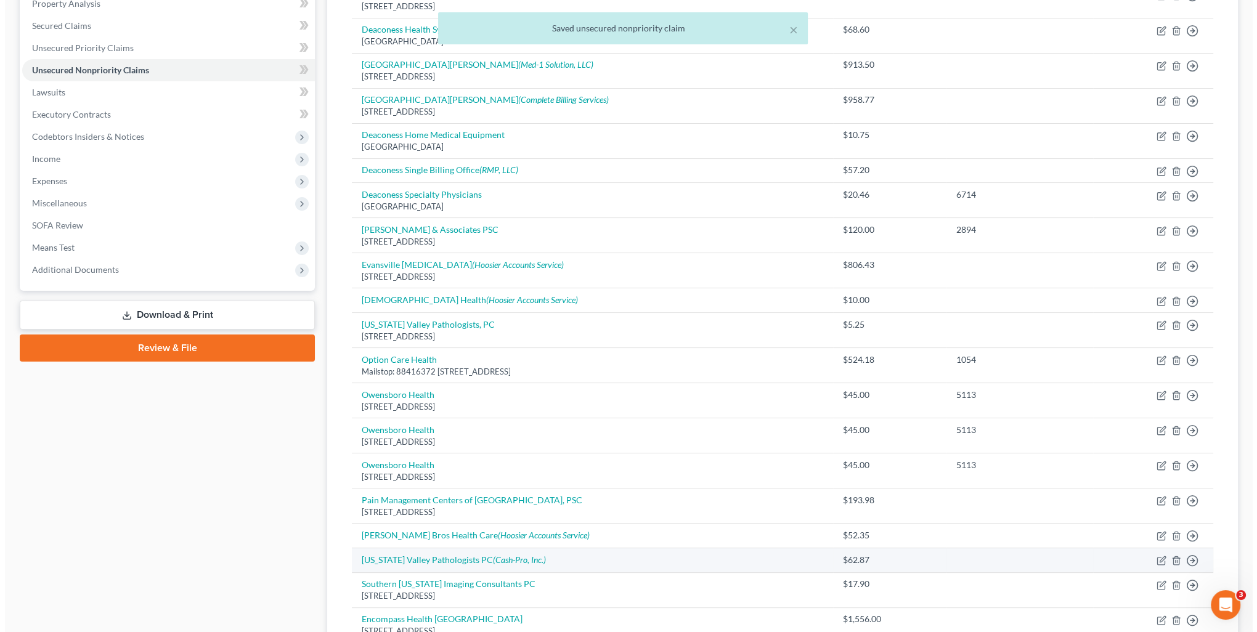
scroll to position [370, 0]
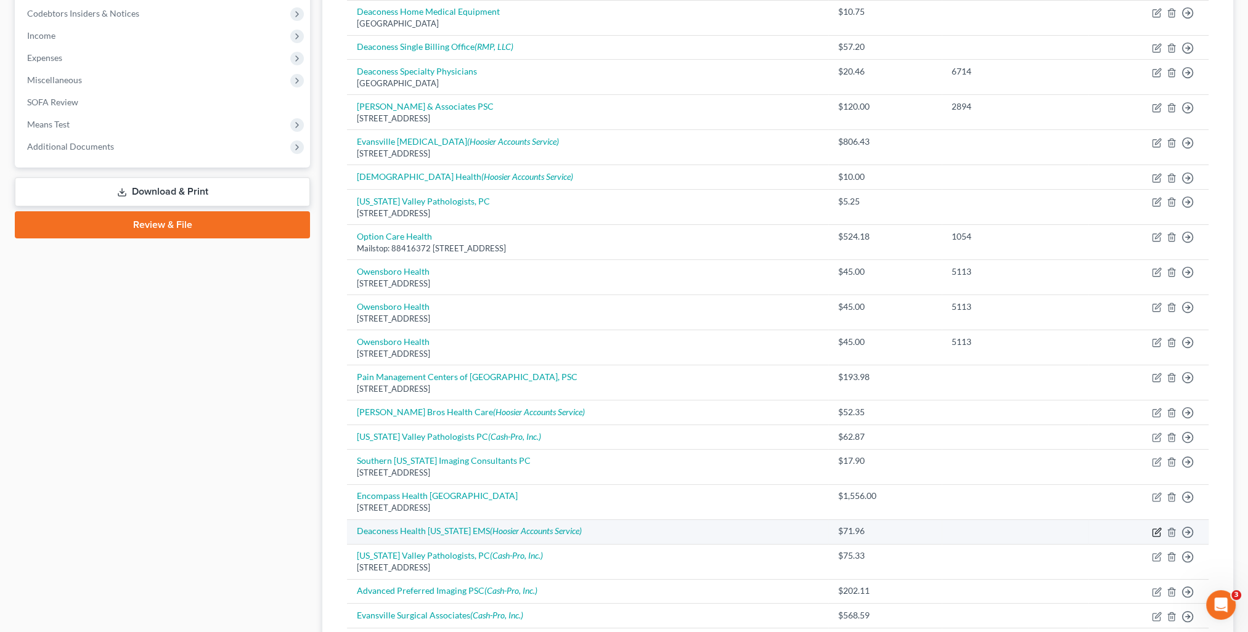
click at [1152, 529] on icon "button" at bounding box center [1157, 532] width 10 height 10
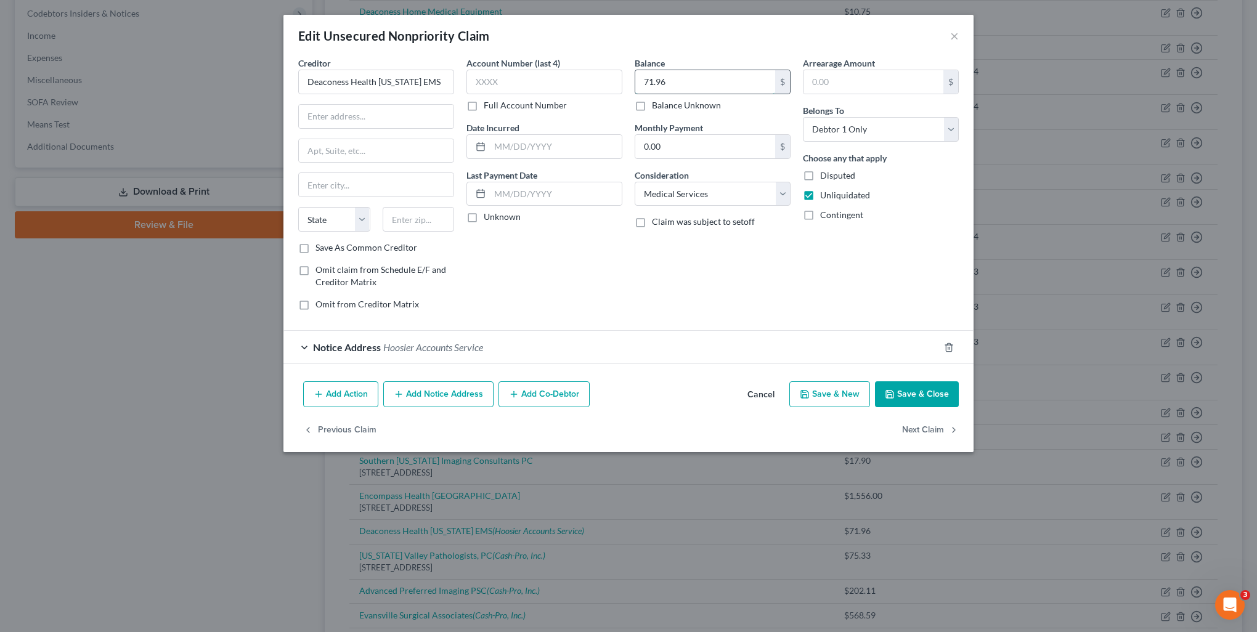
click at [681, 77] on input "71.96" at bounding box center [705, 81] width 140 height 23
drag, startPoint x: 924, startPoint y: 398, endPoint x: 915, endPoint y: 412, distance: 16.9
click at [924, 398] on button "Save & Close" at bounding box center [917, 394] width 84 height 26
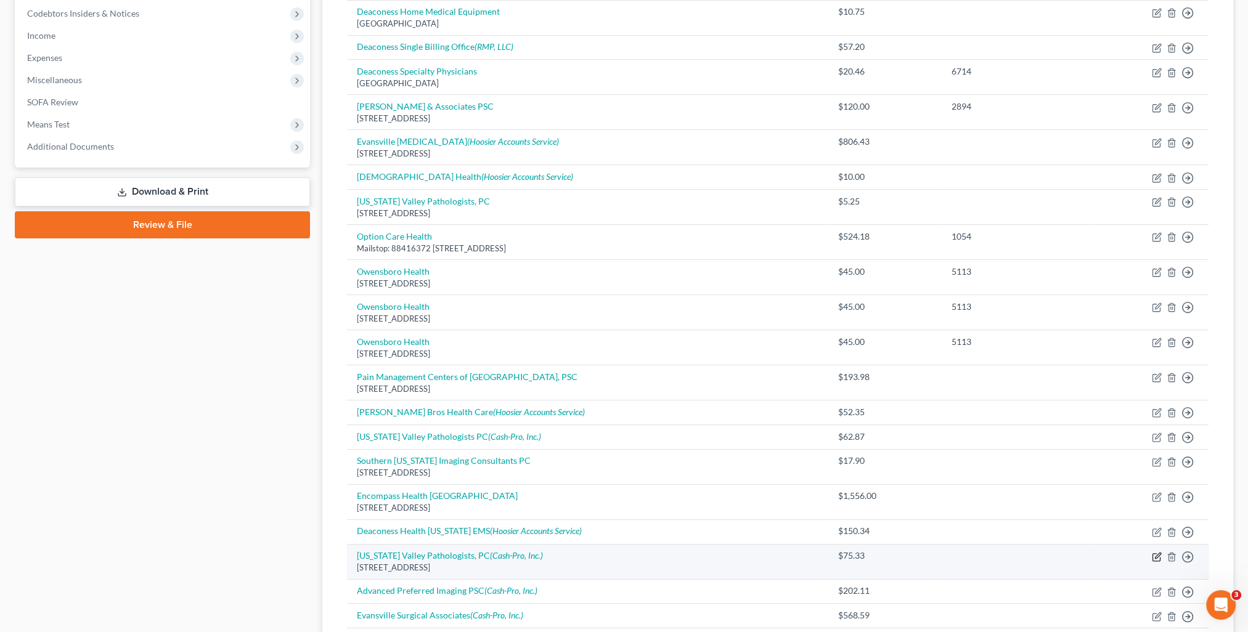
click at [1153, 553] on icon "button" at bounding box center [1155, 556] width 7 height 7
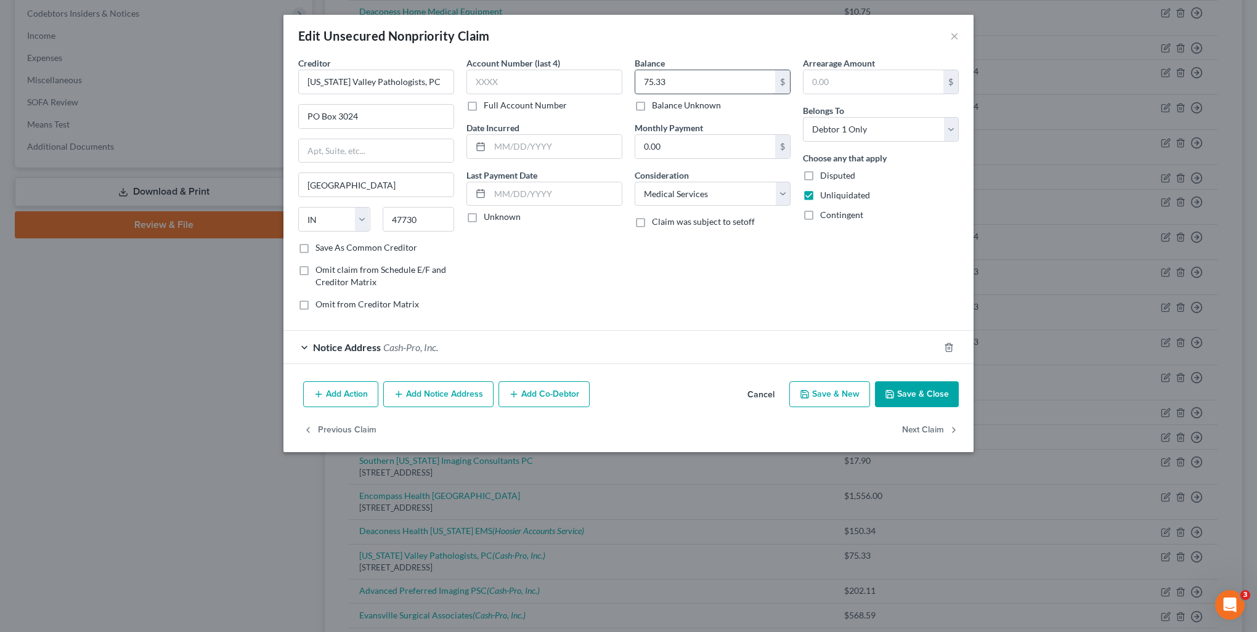
click at [705, 83] on input "75.33" at bounding box center [705, 81] width 140 height 23
click at [838, 400] on button "Save & New" at bounding box center [829, 394] width 81 height 26
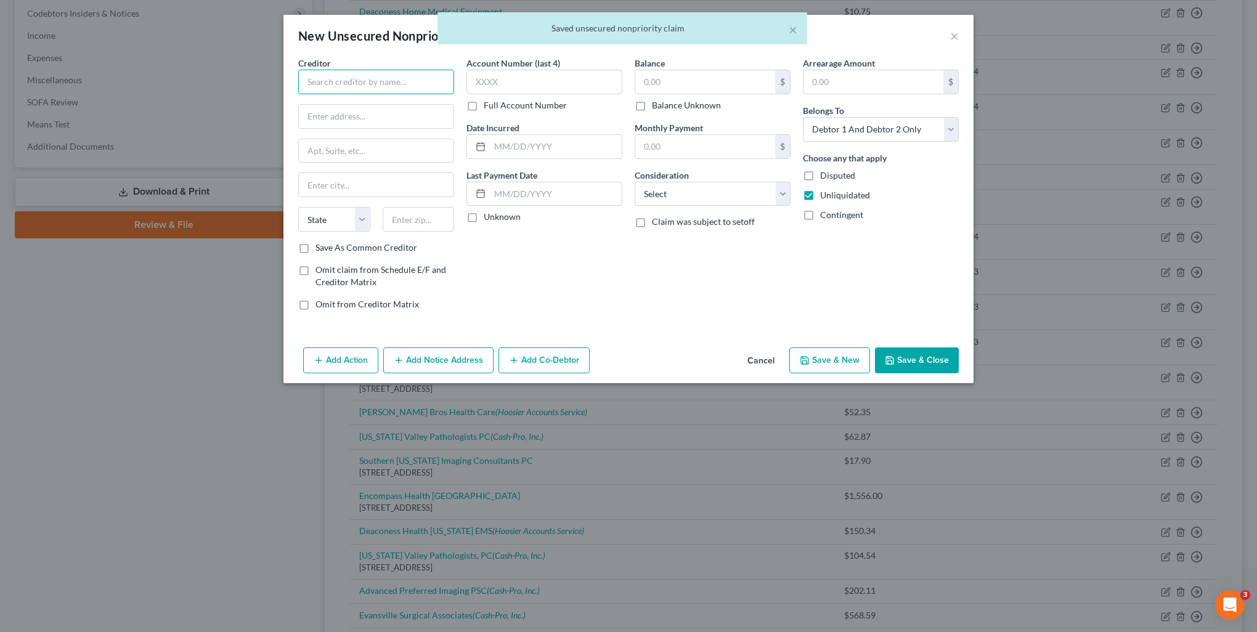
click at [382, 88] on input "text" at bounding box center [376, 82] width 156 height 25
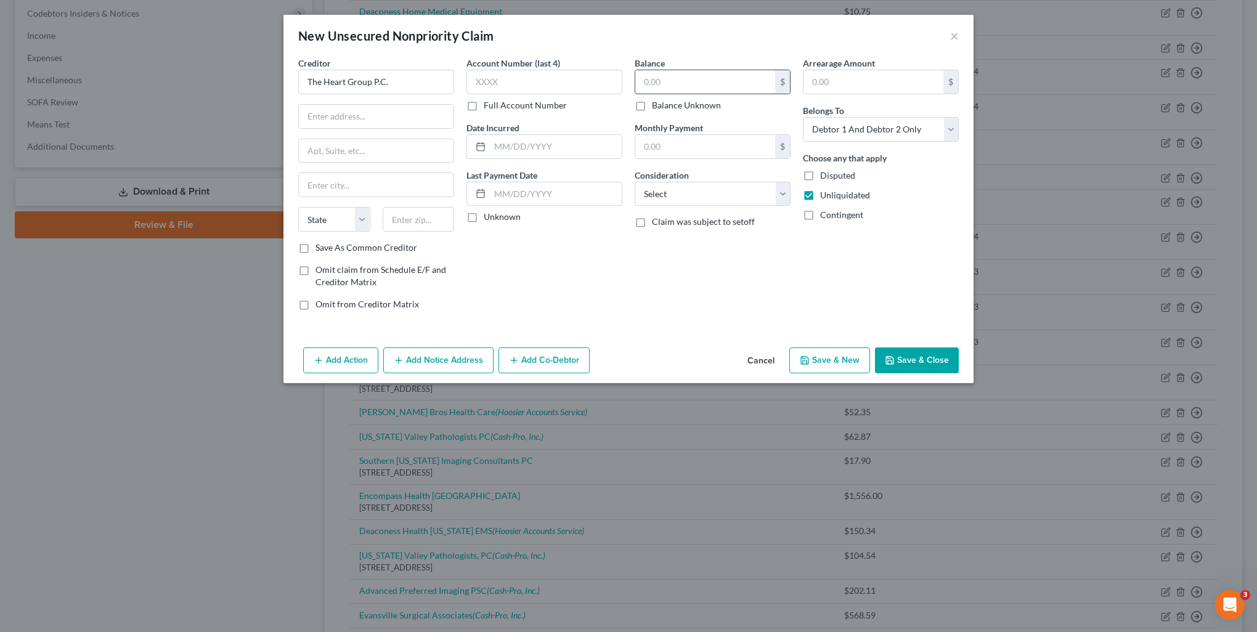
click at [661, 90] on input "text" at bounding box center [705, 81] width 140 height 23
click at [694, 196] on select "Select Cable / Satellite Services Collection Agency Credit Card Debt Debt Couns…" at bounding box center [713, 194] width 156 height 25
click at [635, 182] on select "Select Cable / Satellite Services Collection Agency Credit Card Debt Debt Couns…" at bounding box center [713, 194] width 156 height 25
drag, startPoint x: 905, startPoint y: 127, endPoint x: 870, endPoint y: 141, distance: 37.9
click at [905, 127] on select "Select Debtor 1 Only Debtor 2 Only Debtor 1 And Debtor 2 Only At Least One Of T…" at bounding box center [881, 129] width 156 height 25
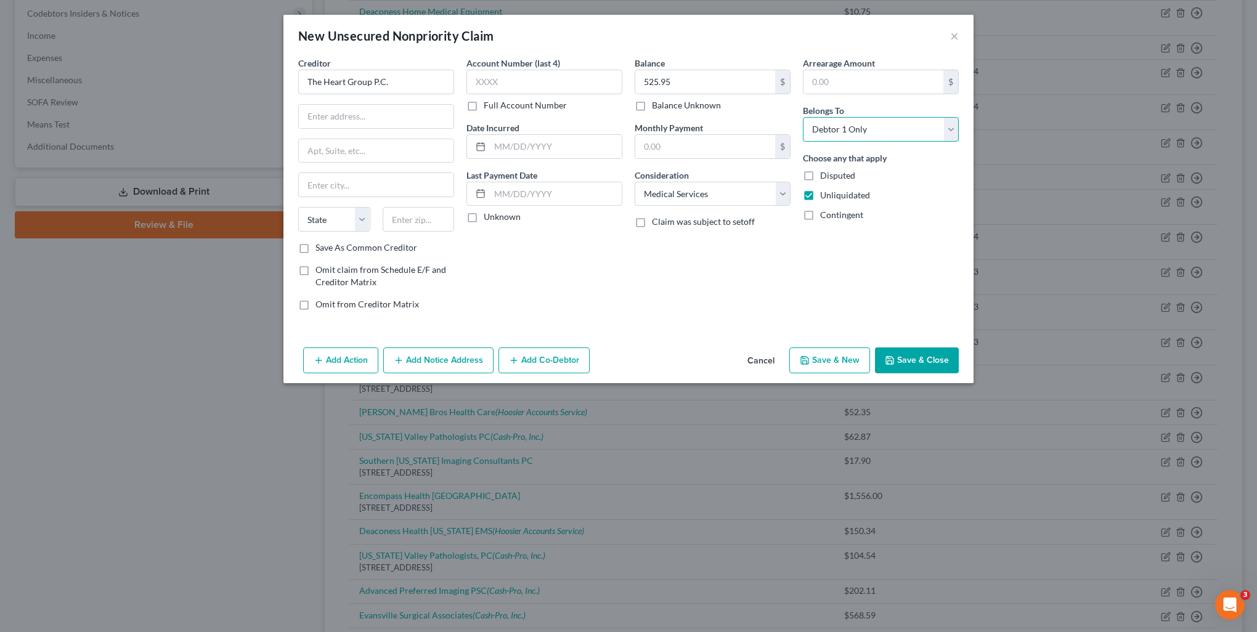
click at [803, 117] on select "Select Debtor 1 Only Debtor 2 Only Debtor 1 And Debtor 2 Only At Least One Of T…" at bounding box center [881, 129] width 156 height 25
click at [459, 354] on button "Add Notice Address" at bounding box center [438, 360] width 110 height 26
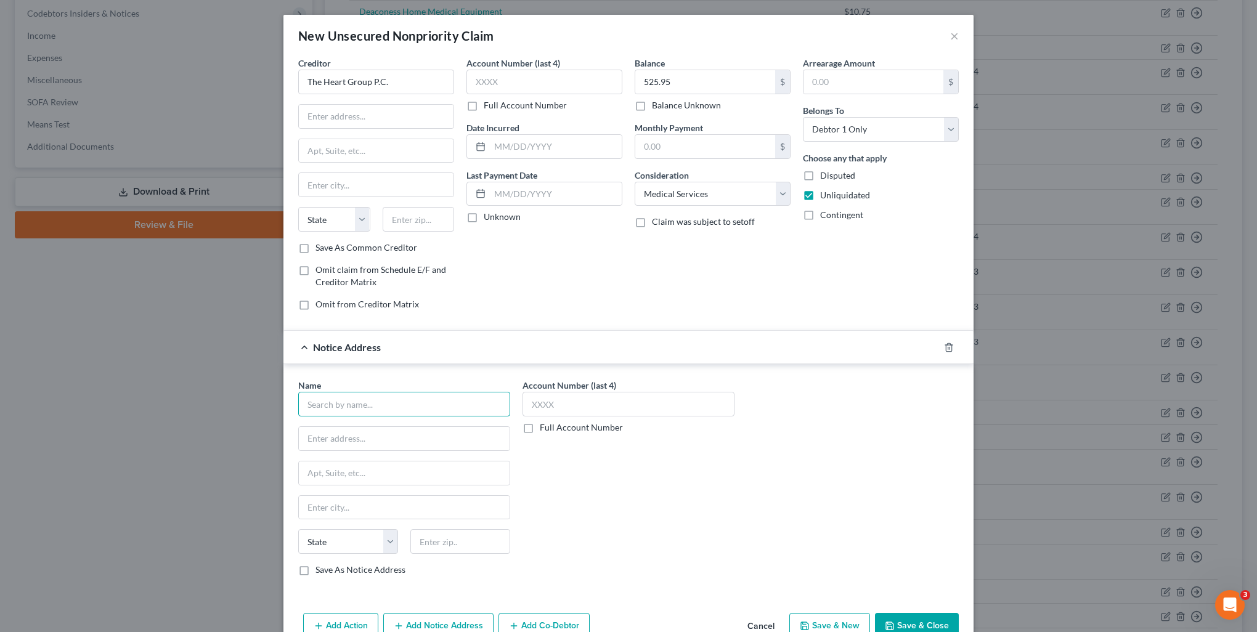
click at [315, 410] on input "text" at bounding box center [404, 404] width 212 height 25
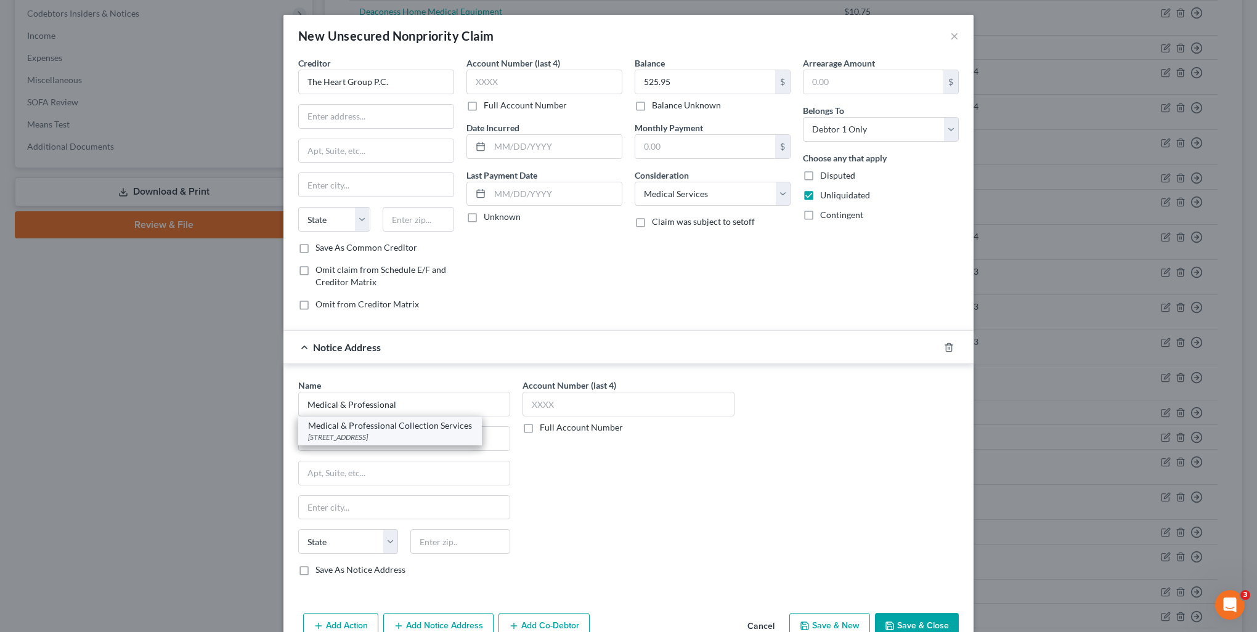
click at [329, 433] on div "[STREET_ADDRESS]" at bounding box center [390, 437] width 164 height 10
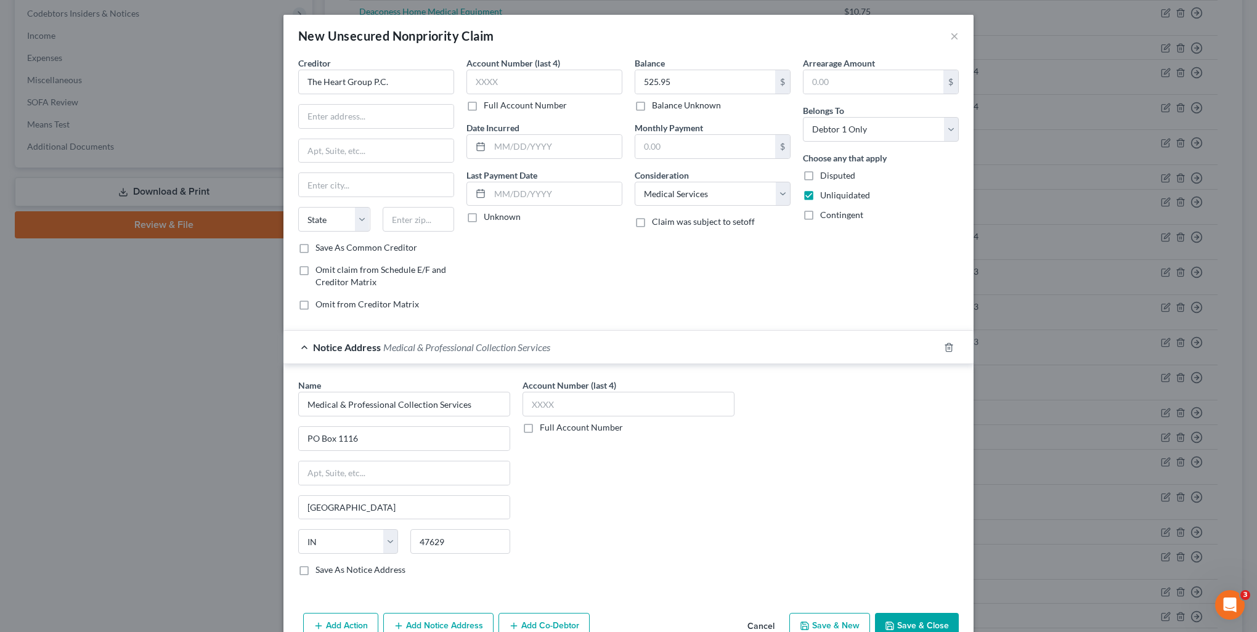
scroll to position [28, 0]
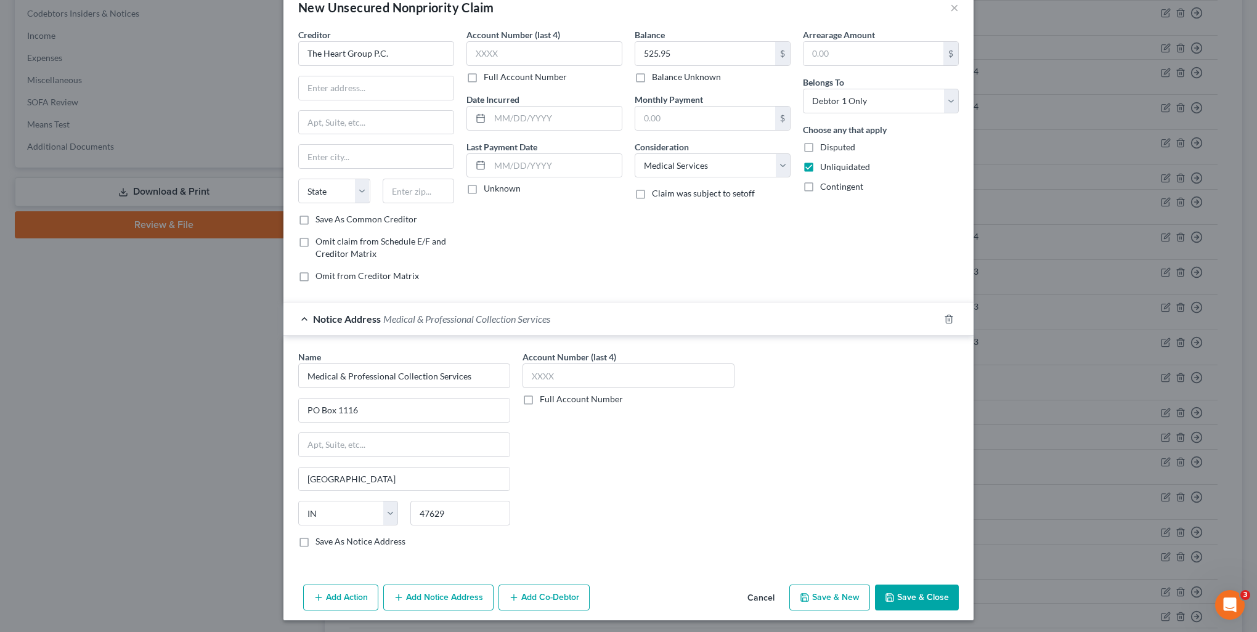
click at [814, 598] on button "Save & New" at bounding box center [829, 598] width 81 height 26
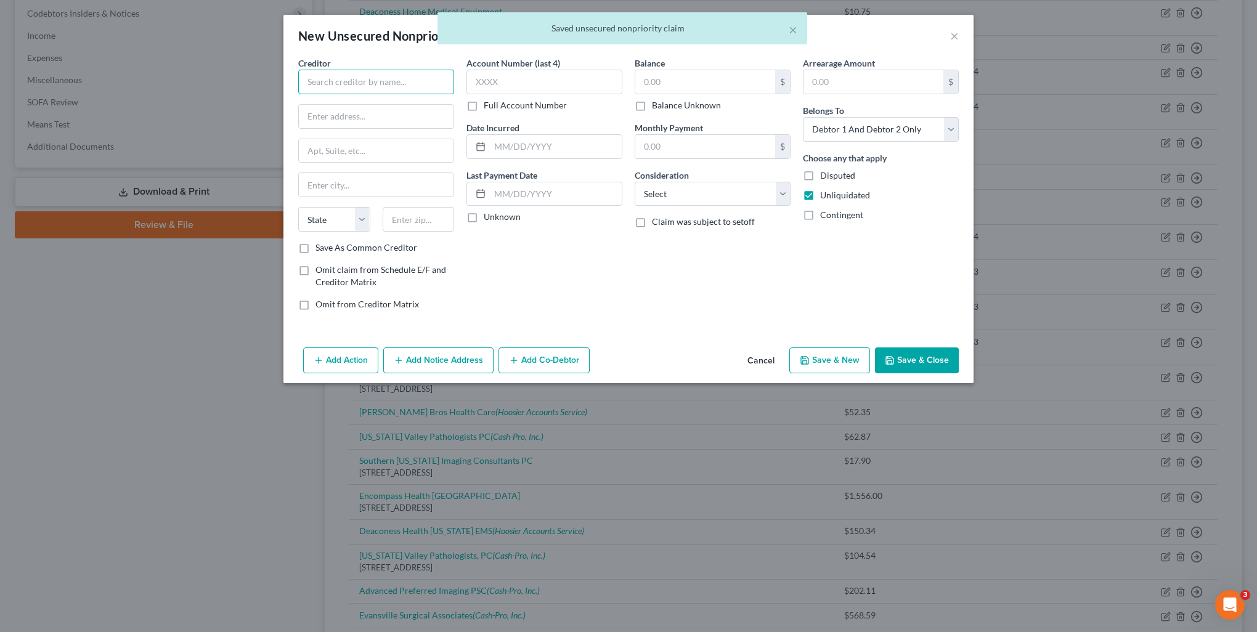
click at [338, 76] on input "text" at bounding box center [376, 82] width 156 height 25
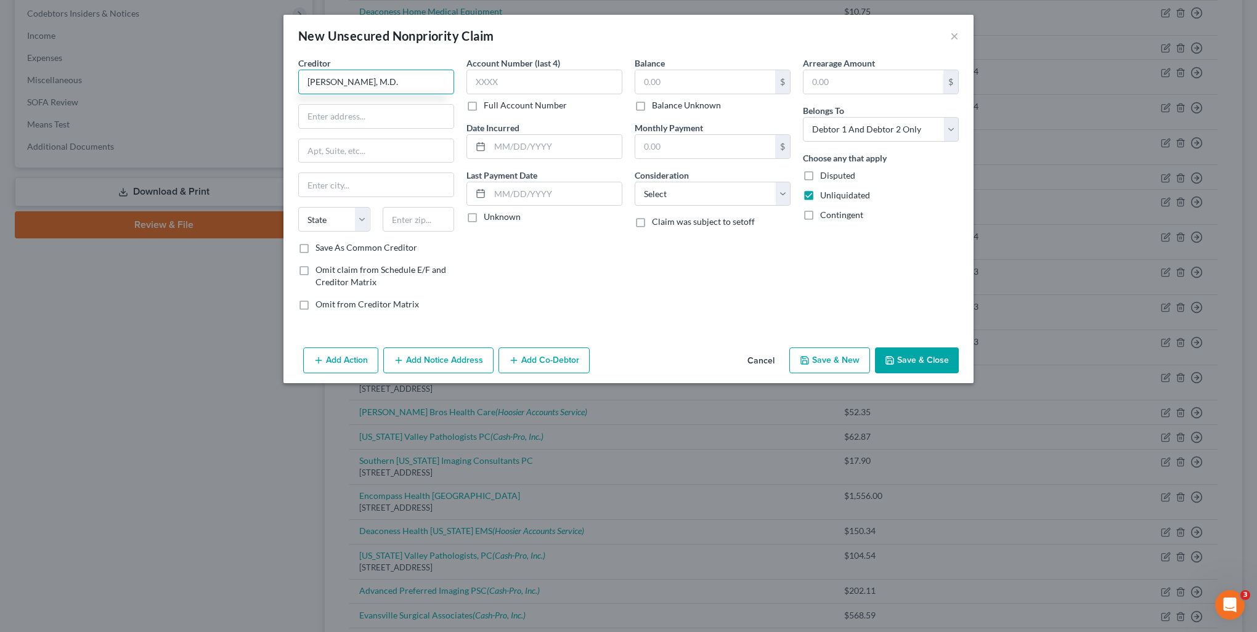
drag, startPoint x: 324, startPoint y: 87, endPoint x: 304, endPoint y: 83, distance: 20.7
click at [304, 83] on input "[PERSON_NAME], M.D." at bounding box center [376, 82] width 156 height 25
click at [695, 81] on input "text" at bounding box center [705, 81] width 140 height 23
click at [706, 194] on select "Select Cable / Satellite Services Collection Agency Credit Card Debt Debt Couns…" at bounding box center [713, 194] width 156 height 25
click at [635, 182] on select "Select Cable / Satellite Services Collection Agency Credit Card Debt Debt Couns…" at bounding box center [713, 194] width 156 height 25
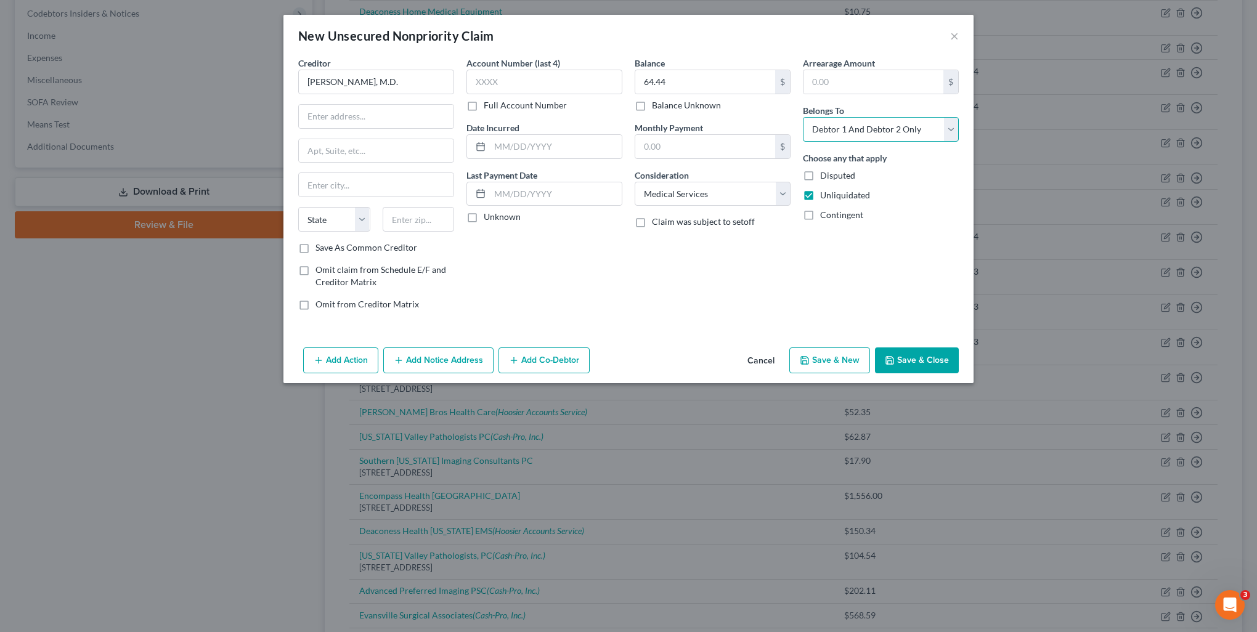
click at [864, 120] on select "Select Debtor 1 Only Debtor 2 Only Debtor 1 And Debtor 2 Only At Least One Of T…" at bounding box center [881, 129] width 156 height 25
click at [803, 117] on select "Select Debtor 1 Only Debtor 2 Only Debtor 1 And Debtor 2 Only At Least One Of T…" at bounding box center [881, 129] width 156 height 25
click at [430, 356] on button "Add Notice Address" at bounding box center [438, 360] width 110 height 26
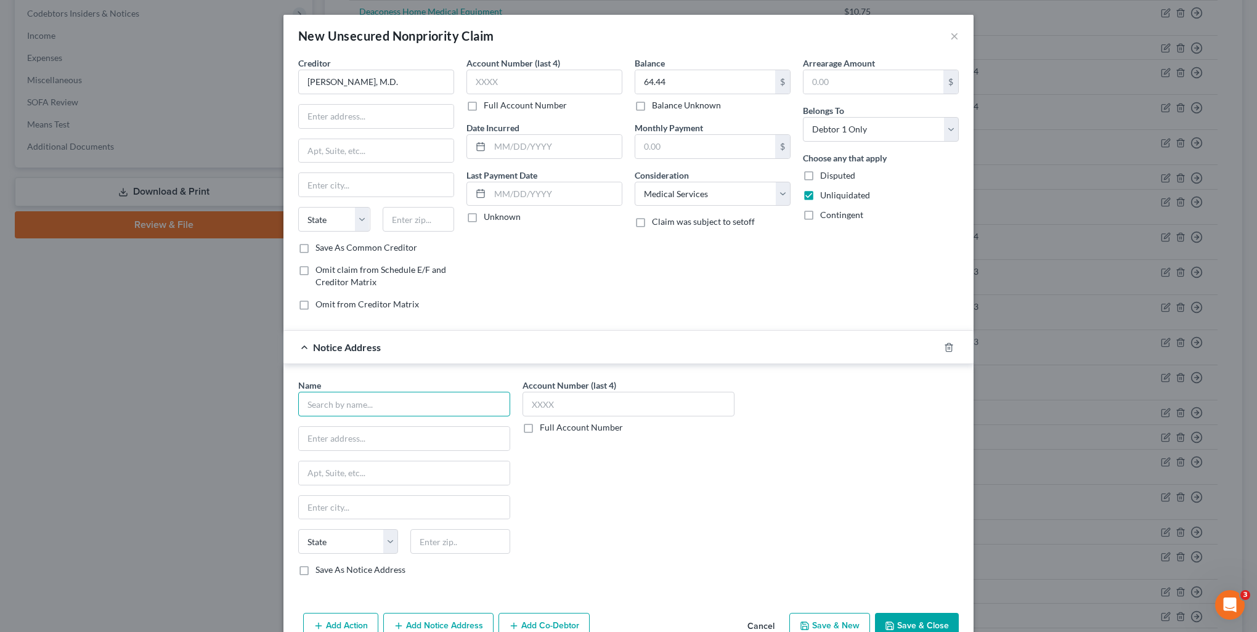
click at [365, 405] on input "text" at bounding box center [404, 404] width 212 height 25
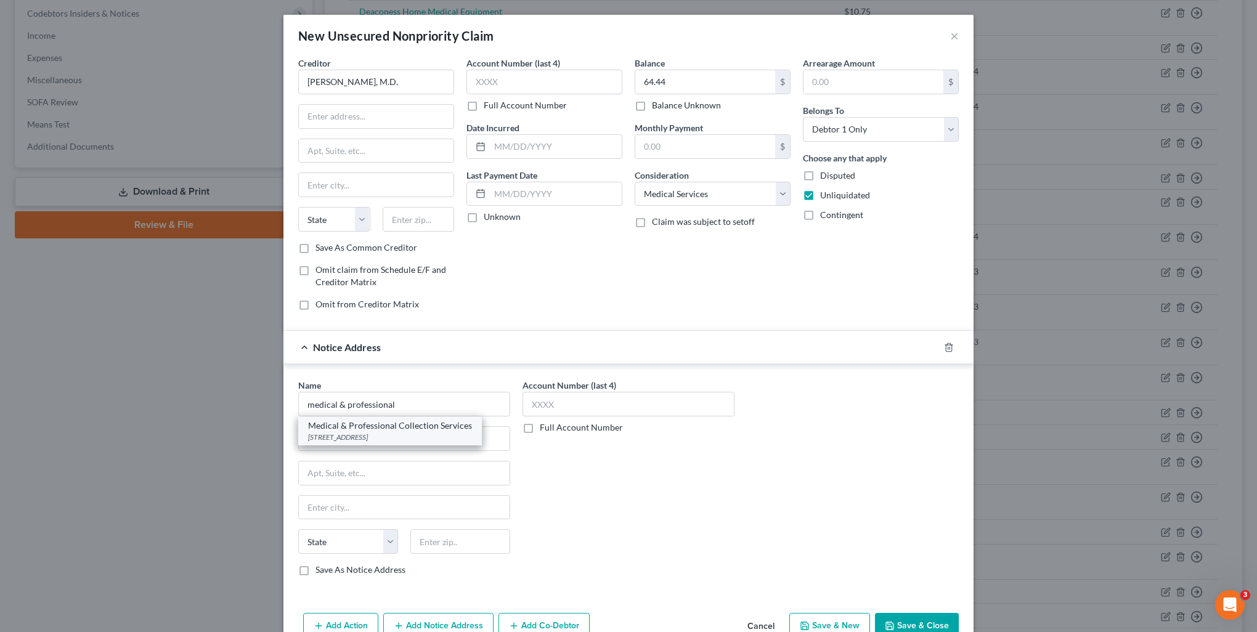
click at [379, 423] on div "Medical & Professional Collection Services" at bounding box center [390, 426] width 164 height 12
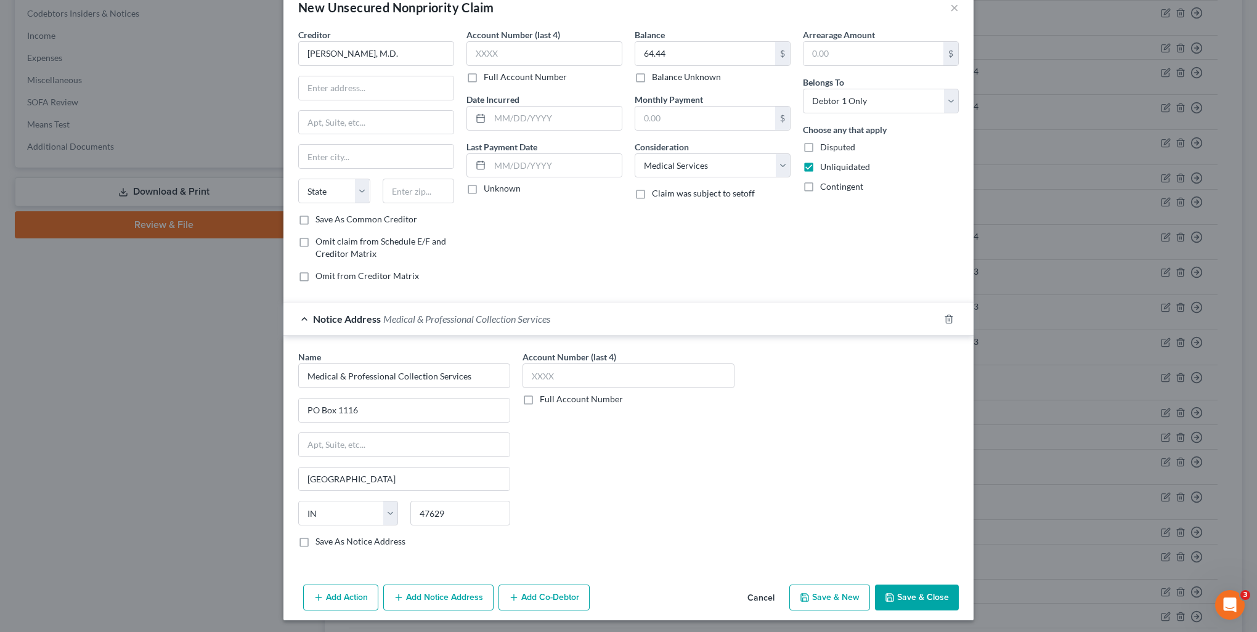
click at [803, 598] on icon "button" at bounding box center [805, 598] width 10 height 10
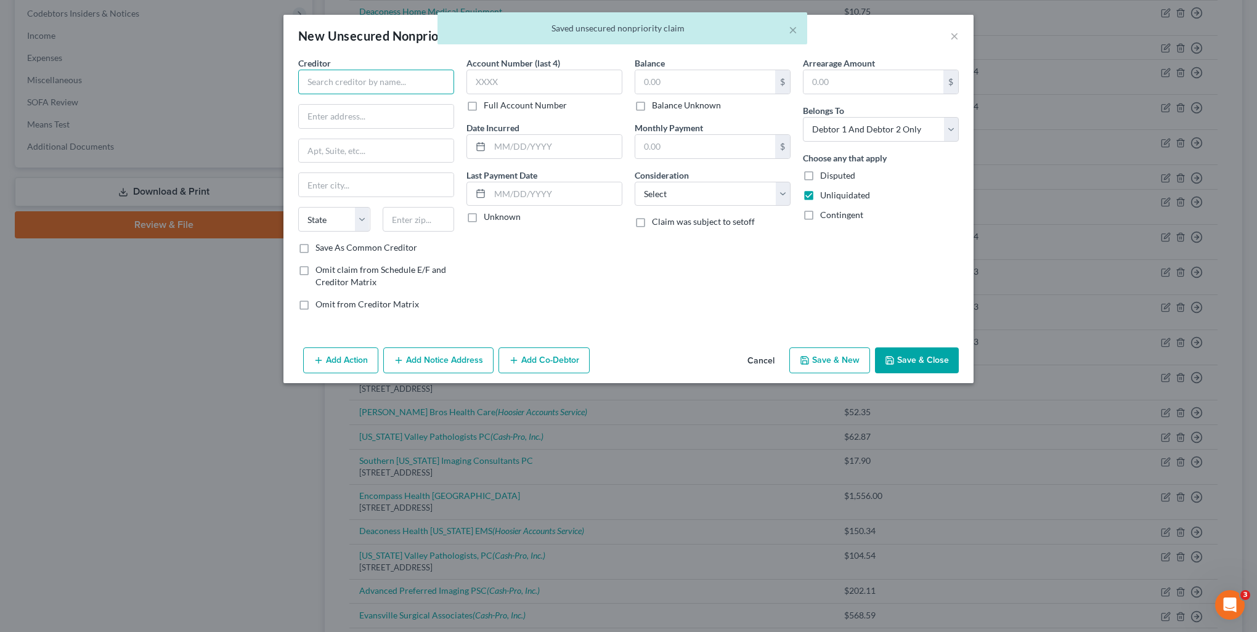
click at [358, 75] on input "text" at bounding box center [376, 82] width 156 height 25
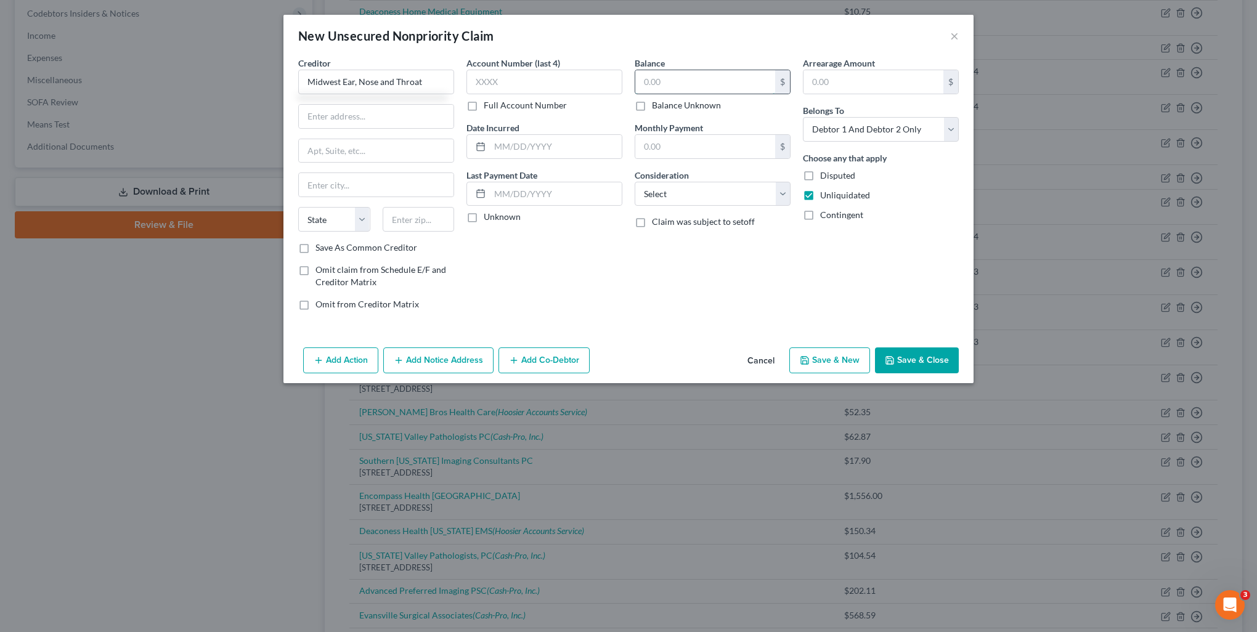
click at [665, 80] on input "text" at bounding box center [705, 81] width 140 height 23
click at [702, 200] on select "Select Cable / Satellite Services Collection Agency Credit Card Debt Debt Couns…" at bounding box center [713, 194] width 156 height 25
click at [635, 182] on select "Select Cable / Satellite Services Collection Agency Credit Card Debt Debt Couns…" at bounding box center [713, 194] width 156 height 25
drag, startPoint x: 843, startPoint y: 131, endPoint x: 842, endPoint y: 139, distance: 8.0
click at [843, 131] on select "Select Debtor 1 Only Debtor 2 Only Debtor 1 And Debtor 2 Only At Least One Of T…" at bounding box center [881, 129] width 156 height 25
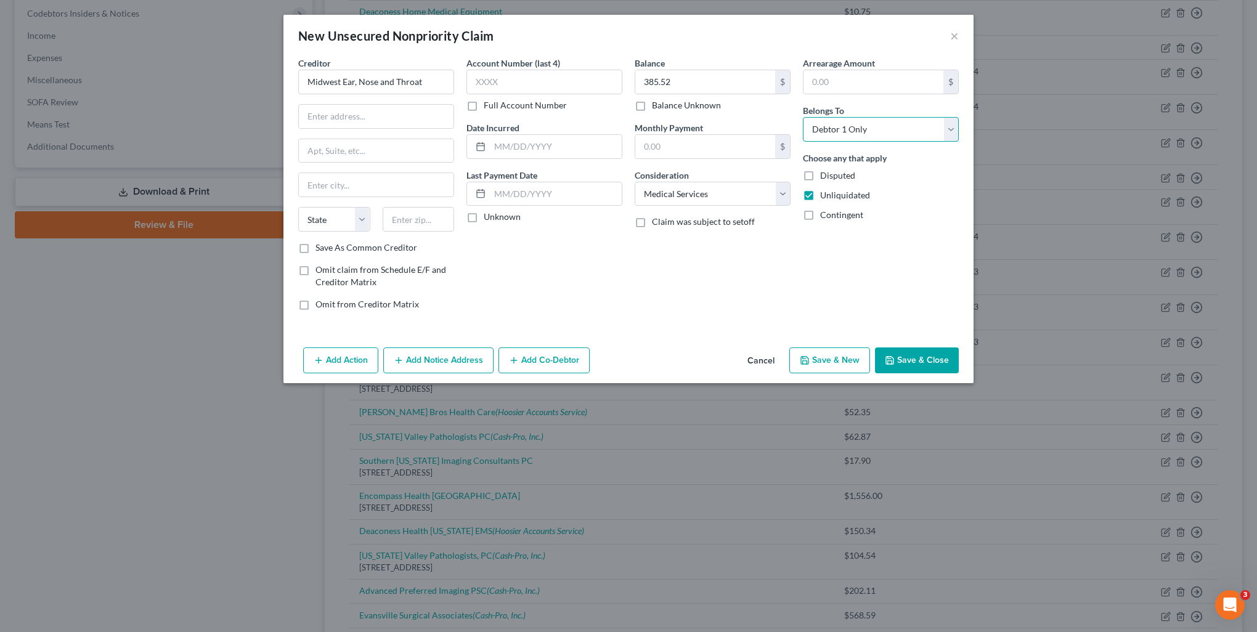
click at [803, 117] on select "Select Debtor 1 Only Debtor 2 Only Debtor 1 And Debtor 2 Only At Least One Of T…" at bounding box center [881, 129] width 156 height 25
click at [466, 356] on button "Add Notice Address" at bounding box center [438, 360] width 110 height 26
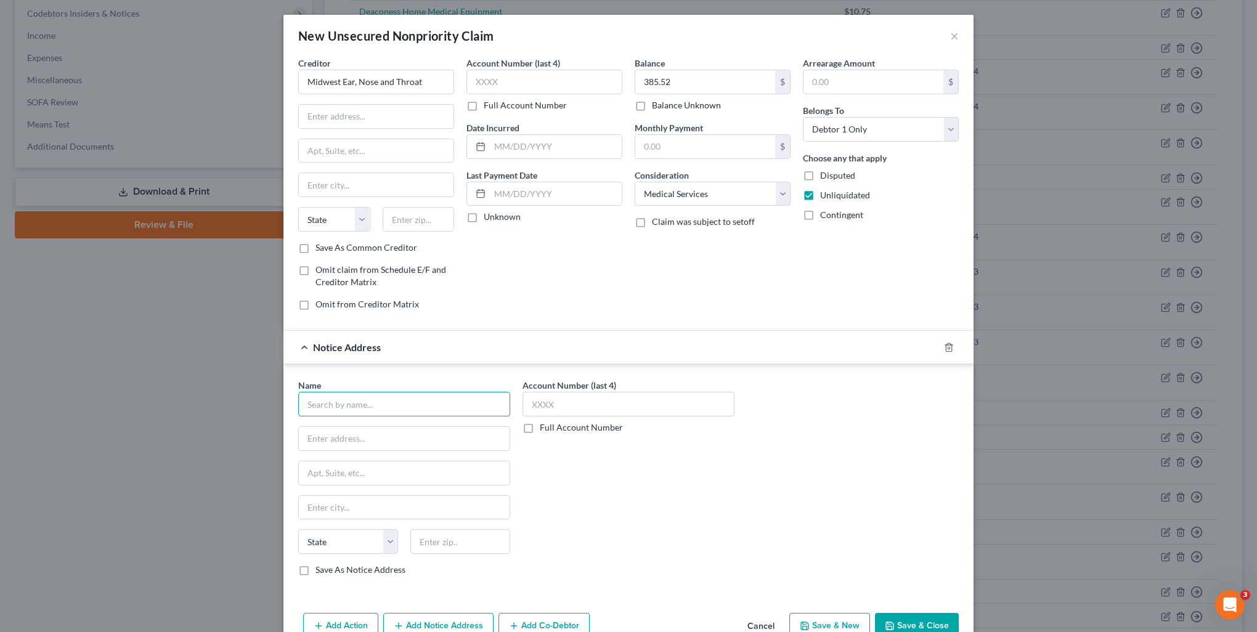
click at [375, 400] on input "text" at bounding box center [404, 404] width 212 height 25
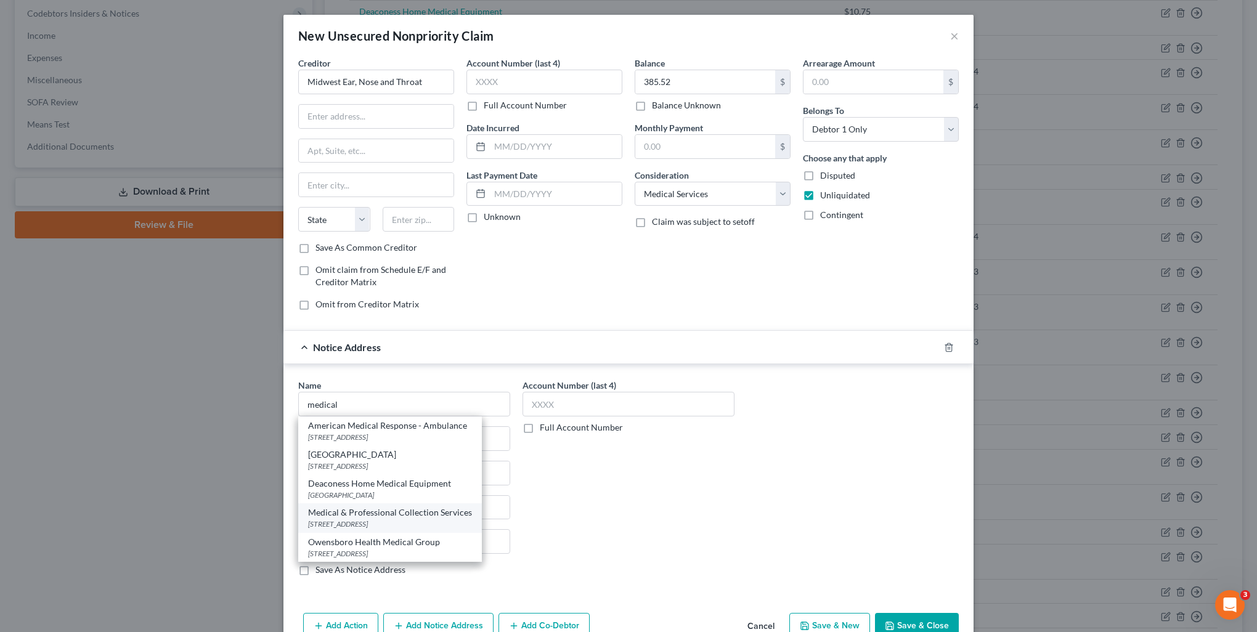
click at [400, 507] on div "Medical & Professional Collection Services" at bounding box center [390, 512] width 164 height 12
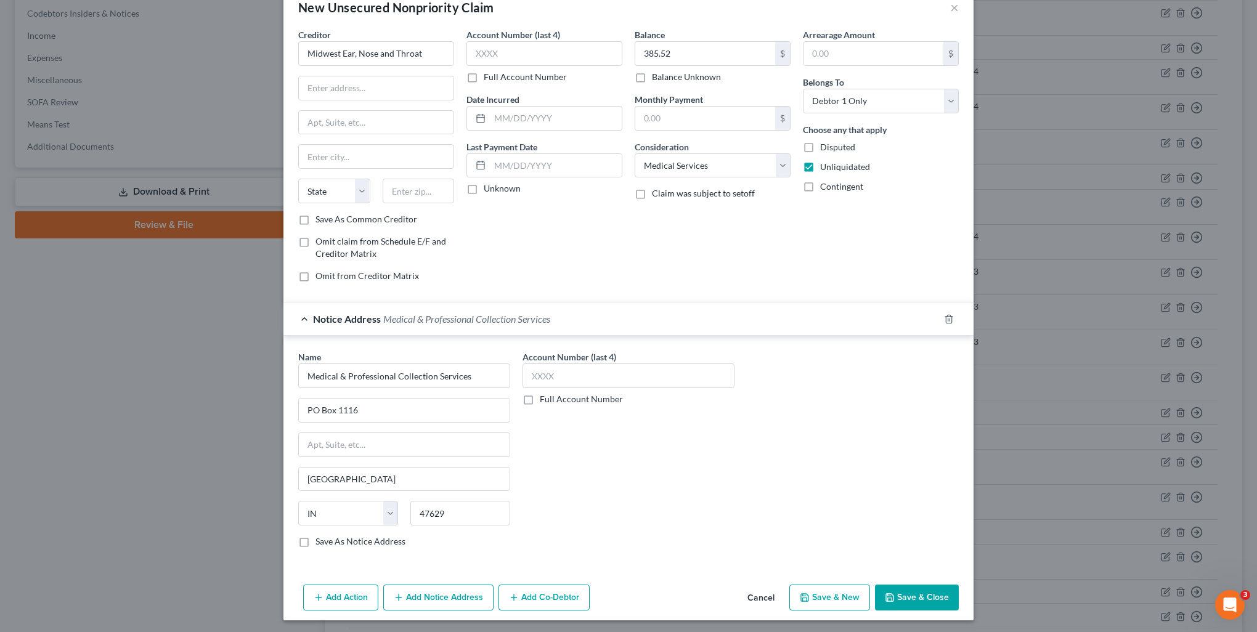
click at [898, 596] on button "Save & Close" at bounding box center [917, 598] width 84 height 26
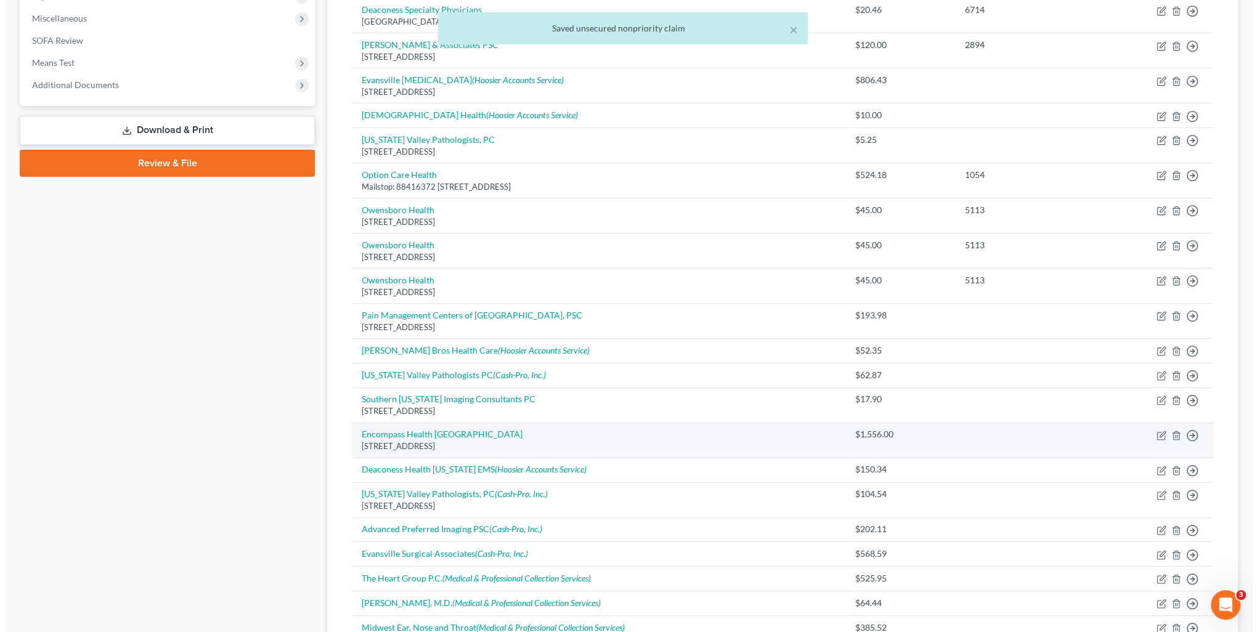
scroll to position [569, 0]
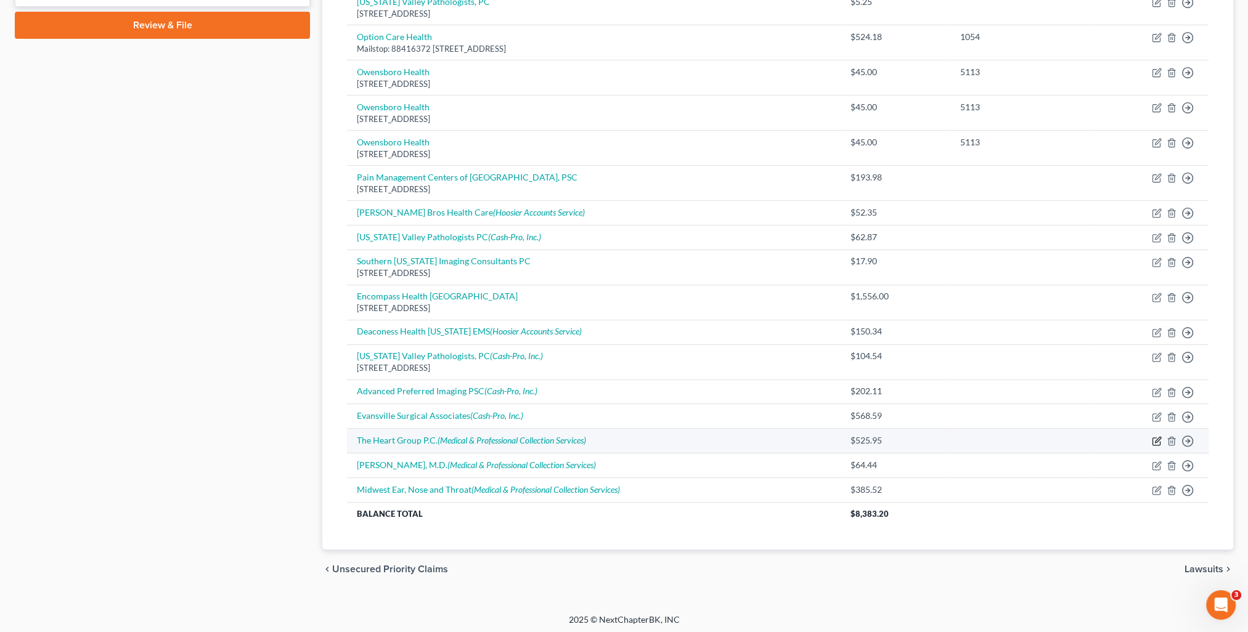
click at [1156, 436] on icon "button" at bounding box center [1157, 441] width 10 height 10
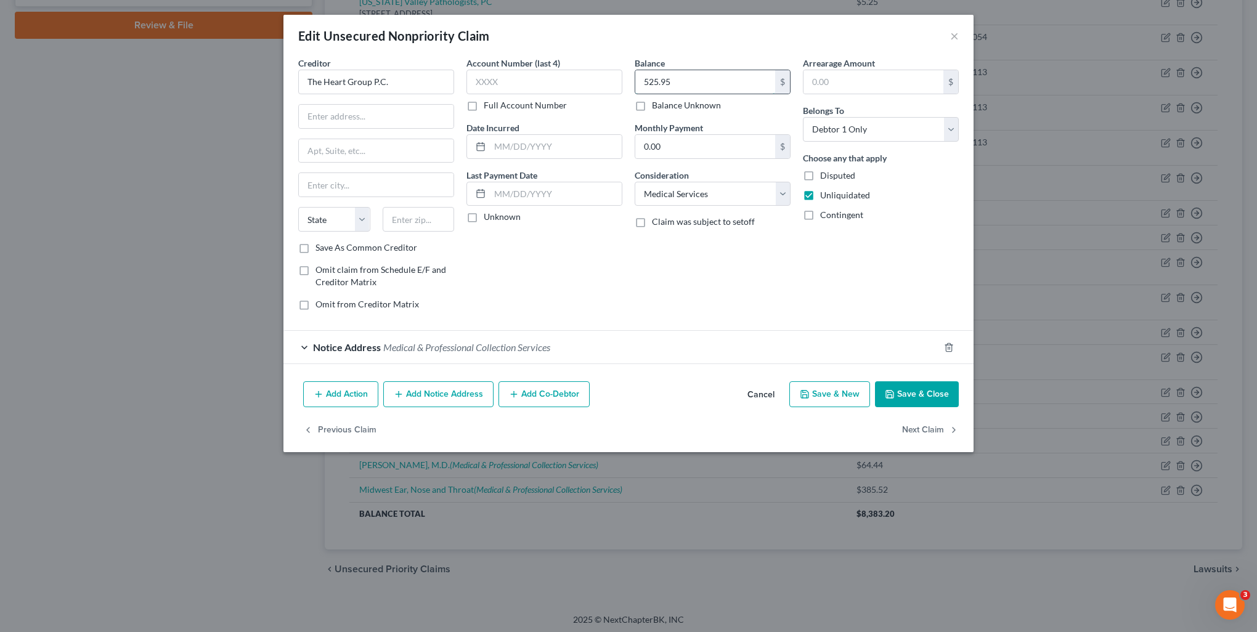
click at [722, 81] on input "525.95" at bounding box center [705, 81] width 140 height 23
click at [934, 389] on button "Save & Close" at bounding box center [917, 394] width 84 height 26
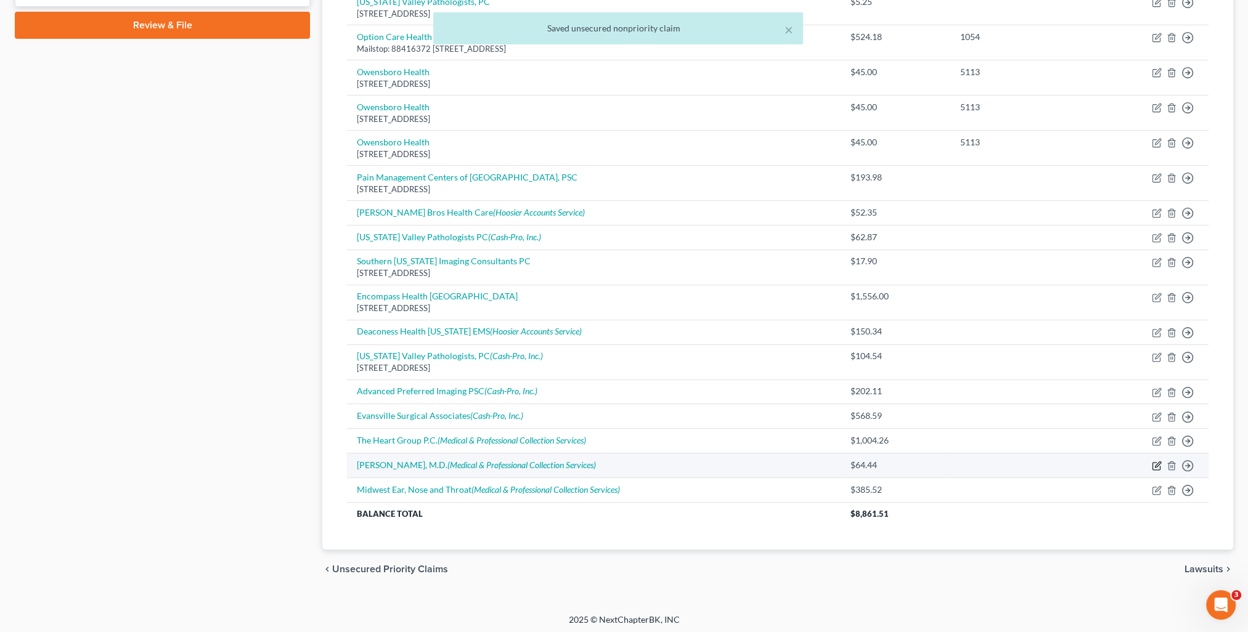
click at [1160, 466] on icon "button" at bounding box center [1157, 466] width 10 height 10
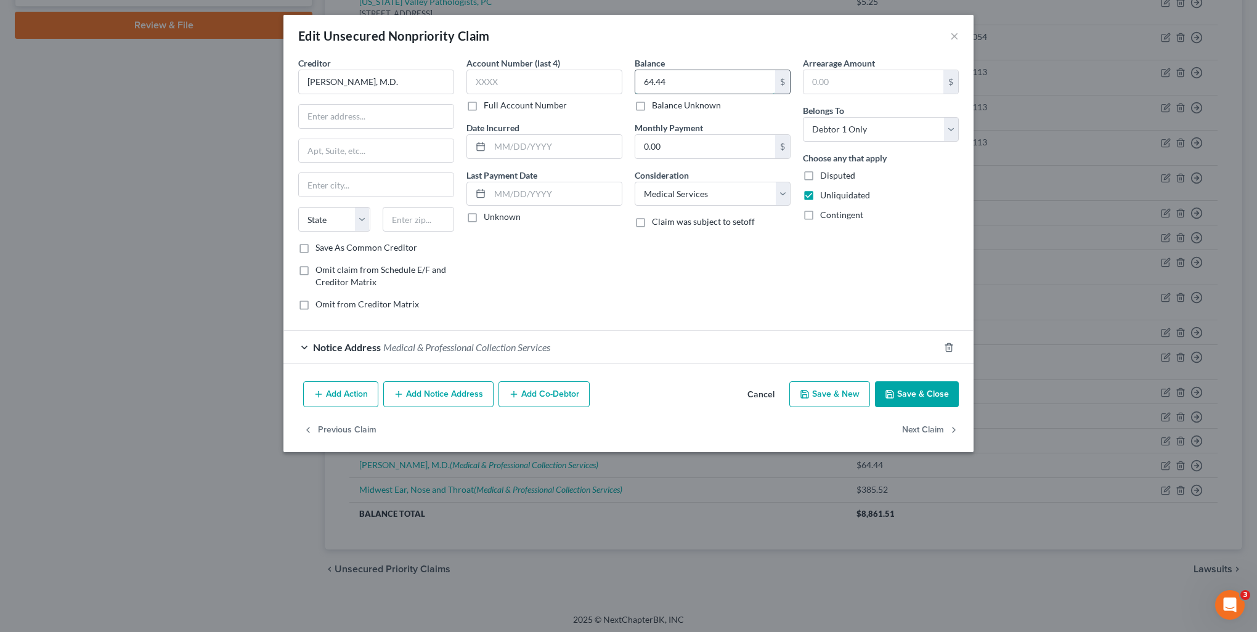
click at [677, 78] on input "64.44" at bounding box center [705, 81] width 140 height 23
click at [907, 380] on div "Add Action Add Notice Address Add Co-Debtor Cancel Save & New Save & Close" at bounding box center [628, 396] width 690 height 41
click at [908, 386] on button "Save & Close" at bounding box center [917, 394] width 84 height 26
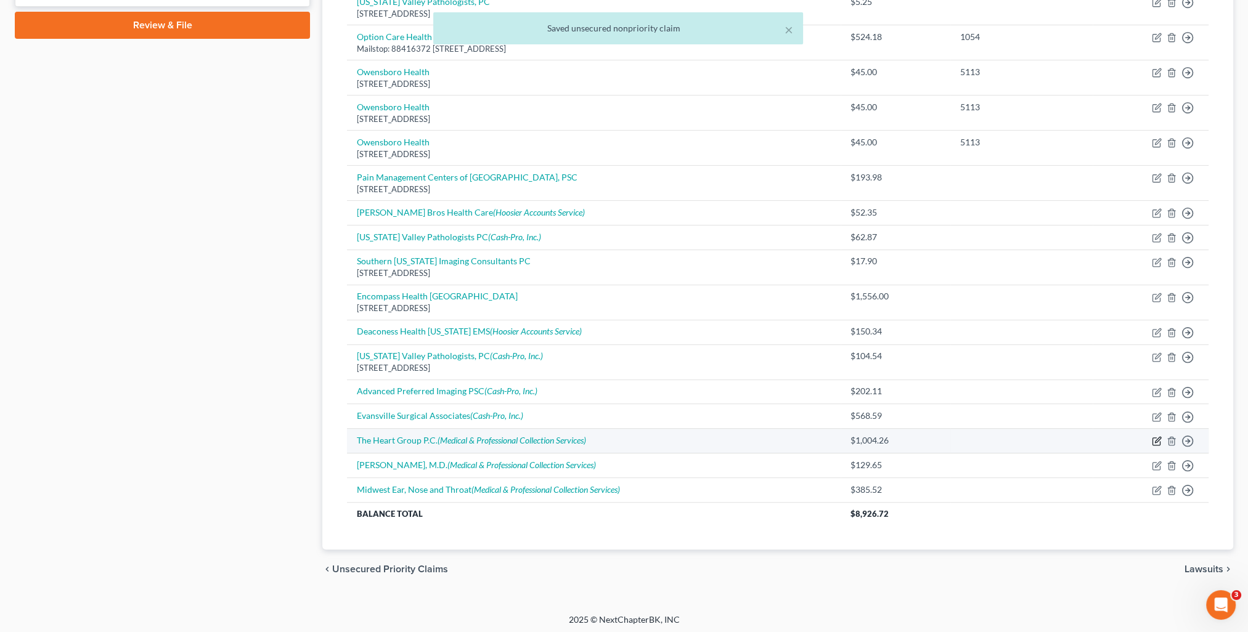
click at [1158, 436] on icon "button" at bounding box center [1157, 441] width 10 height 10
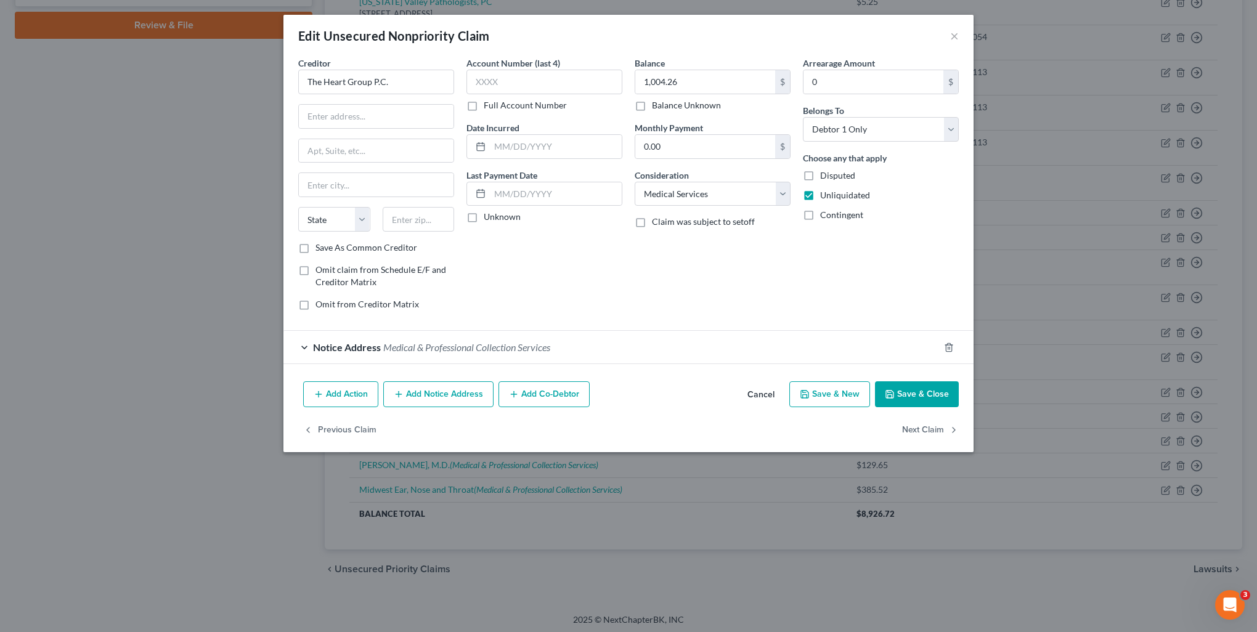
click at [713, 94] on div "1,004.26 $ Balance Unknown" at bounding box center [713, 91] width 156 height 42
click at [706, 87] on input "1,004.26" at bounding box center [705, 81] width 140 height 23
click at [939, 394] on button "Save & Close" at bounding box center [917, 394] width 84 height 26
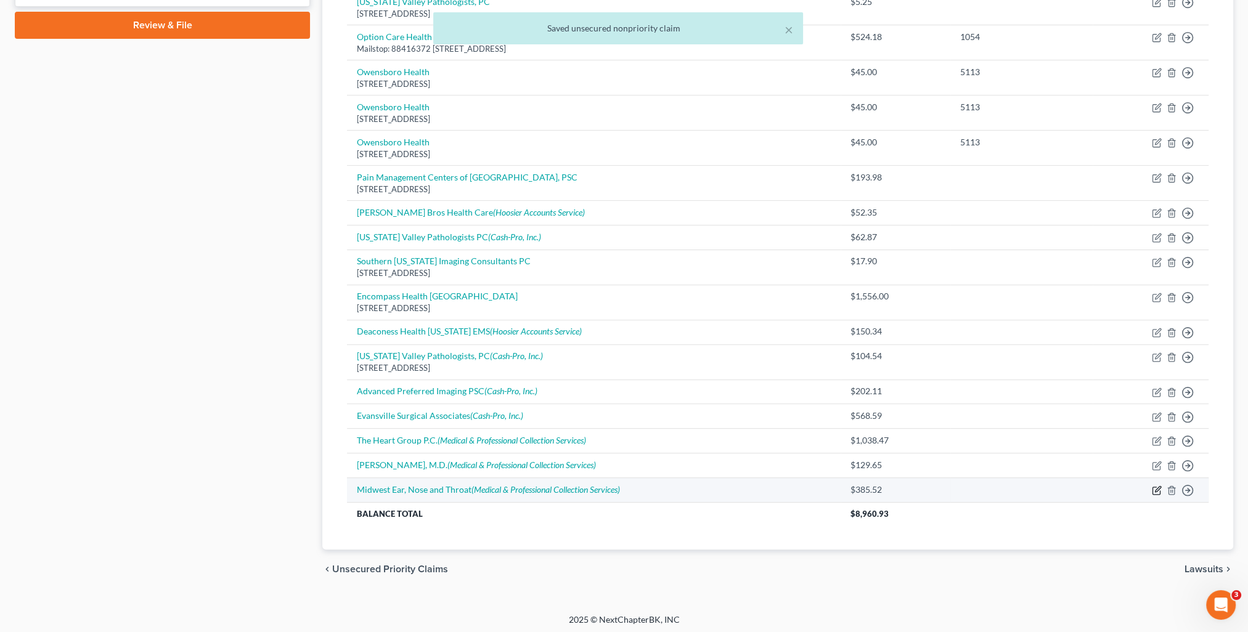
click at [1156, 487] on icon "button" at bounding box center [1157, 491] width 10 height 10
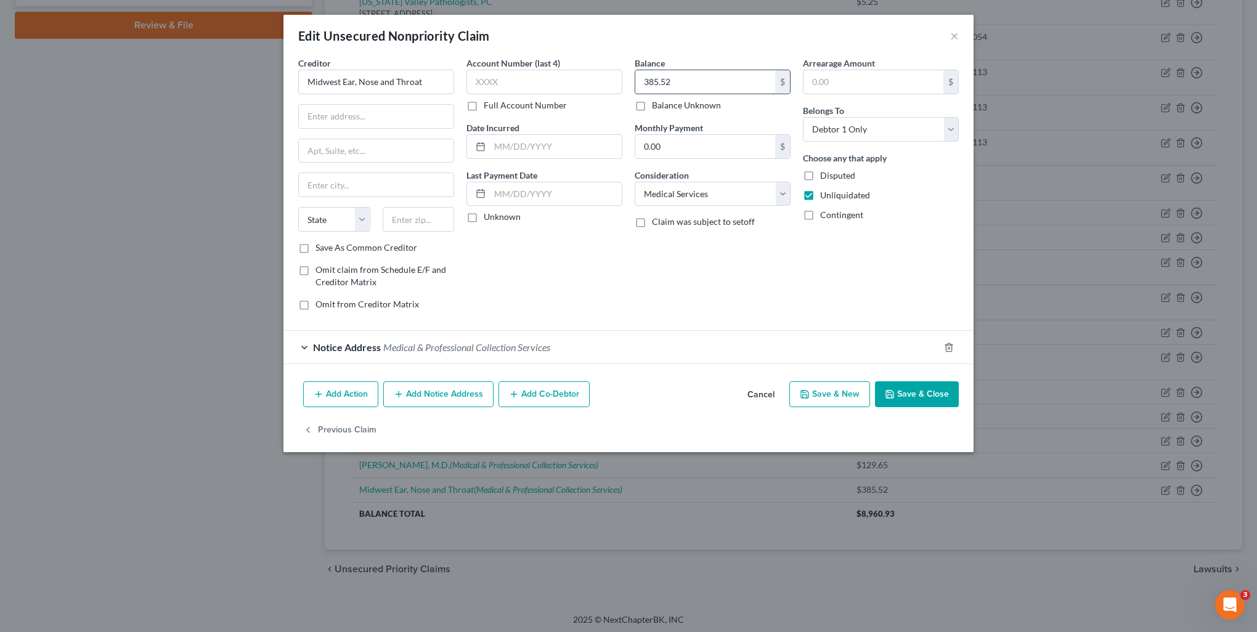
click at [688, 87] on input "385.52" at bounding box center [705, 81] width 140 height 23
click at [849, 396] on button "Save & New" at bounding box center [829, 394] width 81 height 26
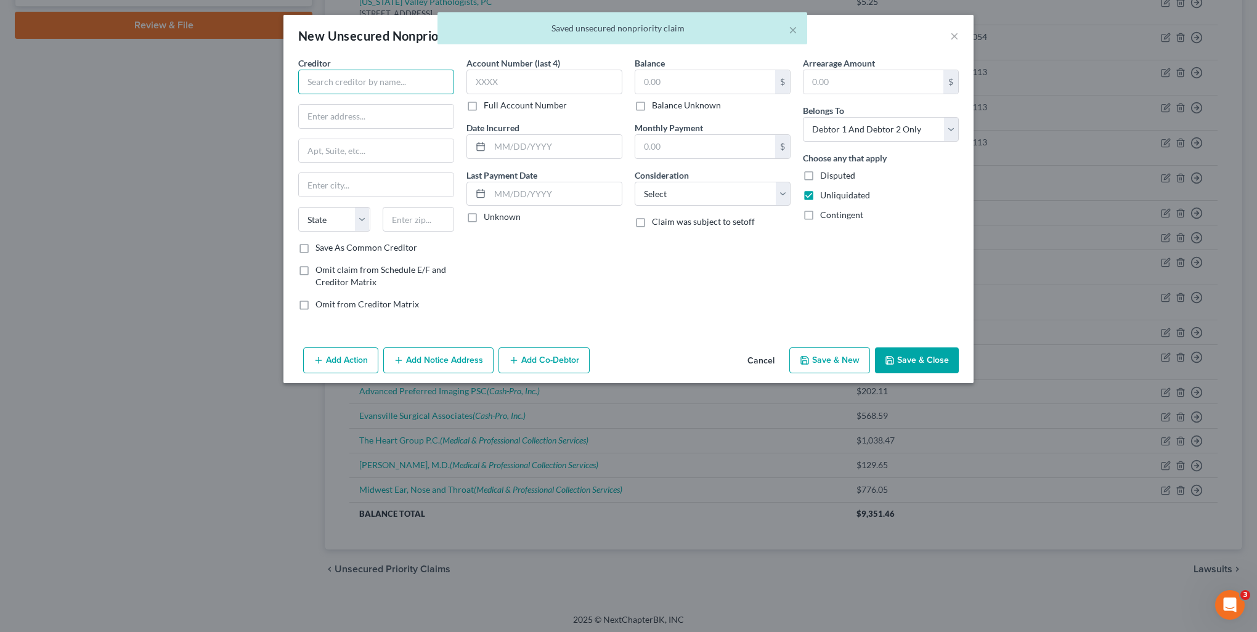
click at [352, 83] on input "text" at bounding box center [376, 82] width 156 height 25
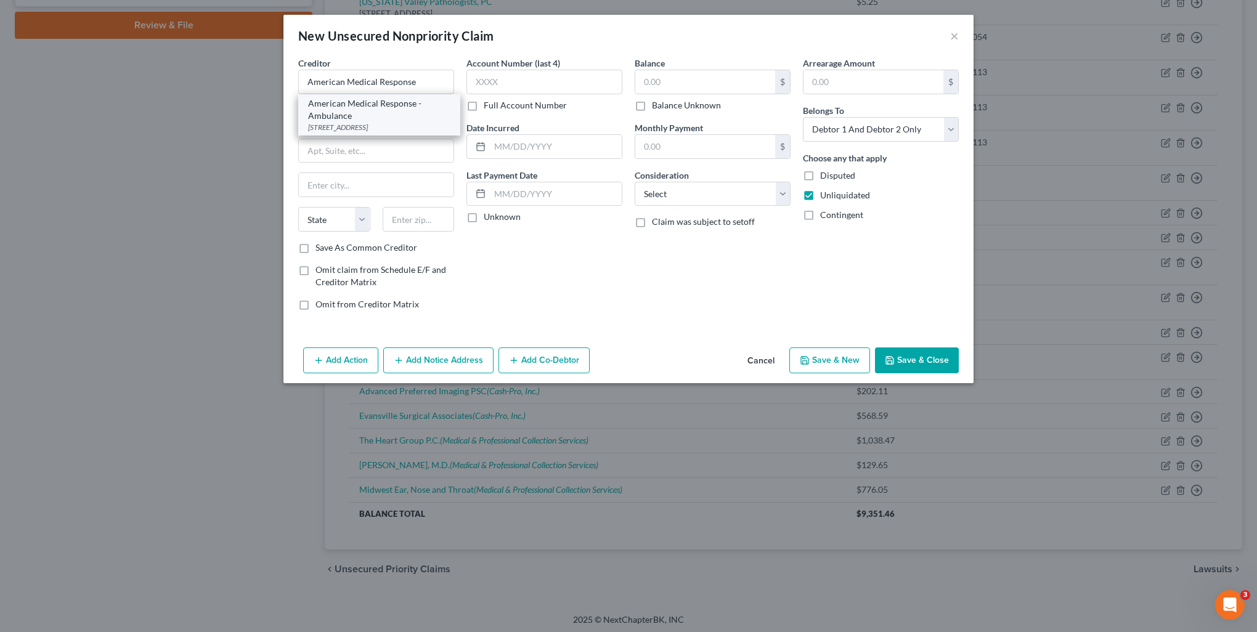
click at [399, 112] on div "American Medical Response - Ambulance" at bounding box center [379, 109] width 142 height 25
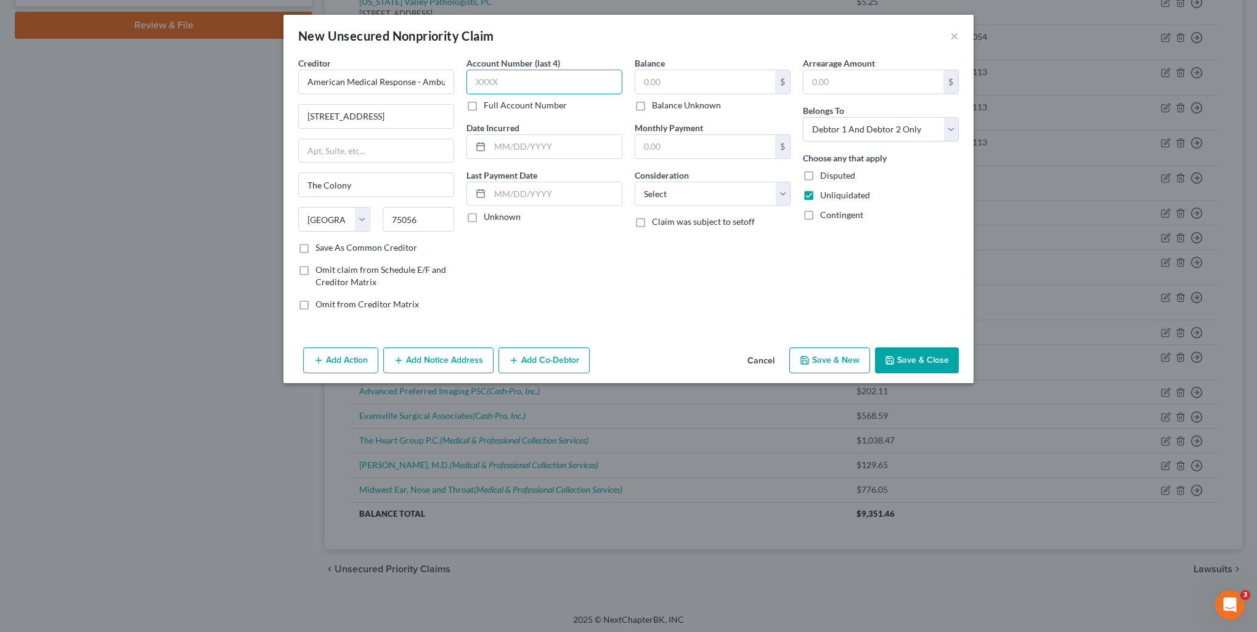
click at [522, 72] on input "text" at bounding box center [544, 82] width 156 height 25
click at [701, 91] on input "text" at bounding box center [705, 81] width 140 height 23
drag, startPoint x: 683, startPoint y: 186, endPoint x: 680, endPoint y: 205, distance: 19.3
click at [683, 186] on select "Select Cable / Satellite Services Collection Agency Credit Card Debt Debt Couns…" at bounding box center [713, 194] width 156 height 25
click at [635, 182] on select "Select Cable / Satellite Services Collection Agency Credit Card Debt Debt Couns…" at bounding box center [713, 194] width 156 height 25
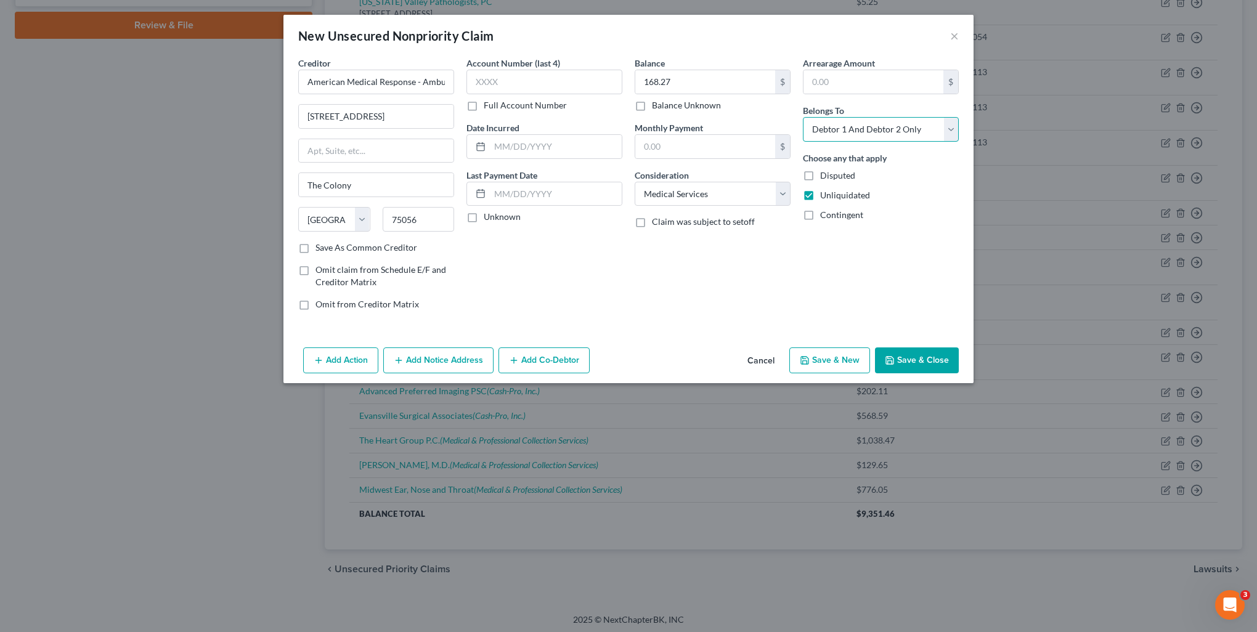
click at [855, 132] on select "Select Debtor 1 Only Debtor 2 Only Debtor 1 And Debtor 2 Only At Least One Of T…" at bounding box center [881, 129] width 156 height 25
click at [803, 117] on select "Select Debtor 1 Only Debtor 2 Only Debtor 1 And Debtor 2 Only At Least One Of T…" at bounding box center [881, 129] width 156 height 25
click at [461, 376] on div "Add Action Add Notice Address Add Co-Debtor Cancel Save & New Save & Close" at bounding box center [628, 363] width 690 height 41
click at [453, 368] on button "Add Notice Address" at bounding box center [438, 360] width 110 height 26
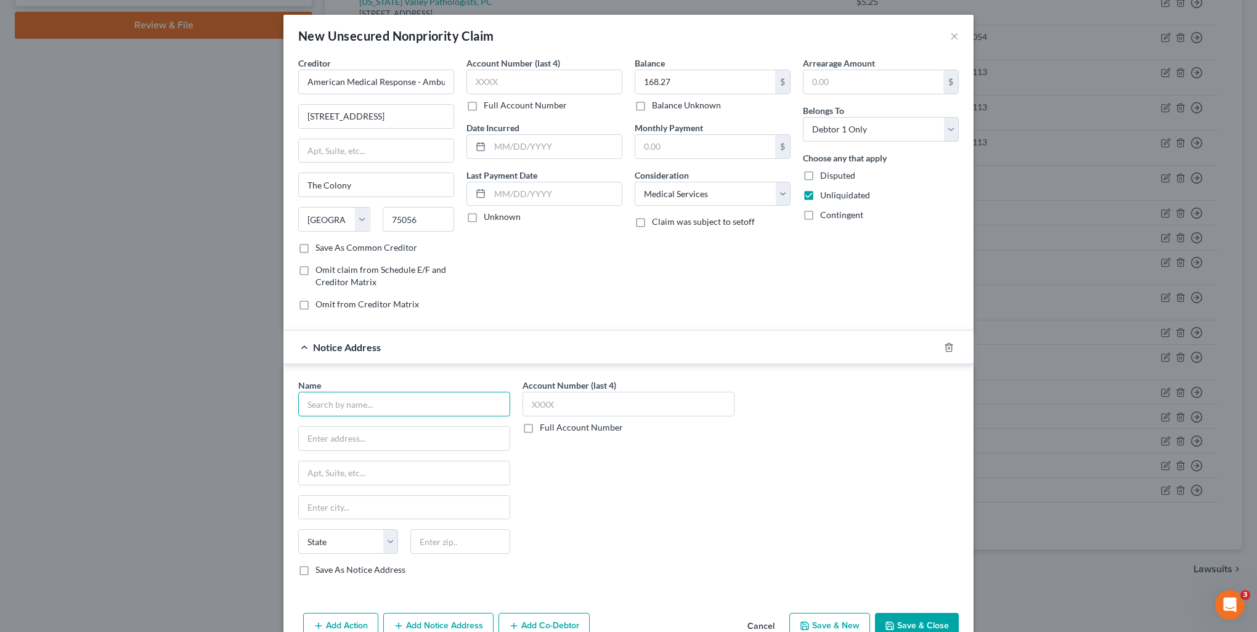
click at [372, 405] on input "text" at bounding box center [404, 404] width 212 height 25
click at [315, 572] on label "Save As Notice Address" at bounding box center [360, 570] width 90 height 12
click at [320, 572] on input "Save As Notice Address" at bounding box center [324, 568] width 8 height 8
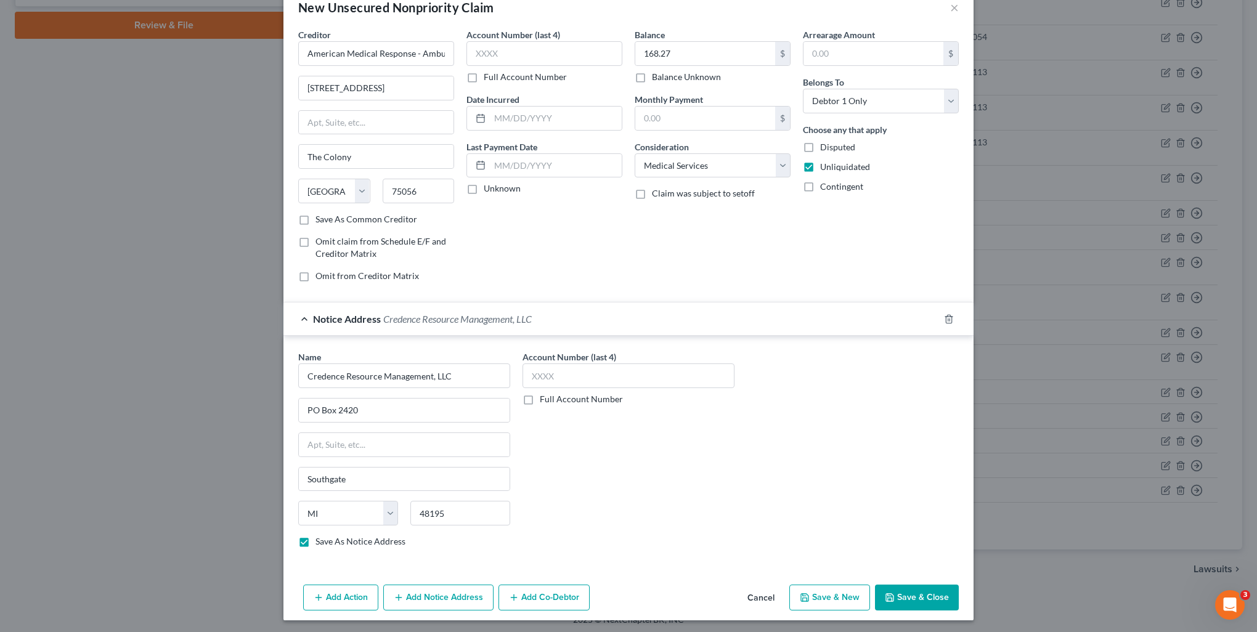
click at [907, 607] on button "Save & Close" at bounding box center [917, 598] width 84 height 26
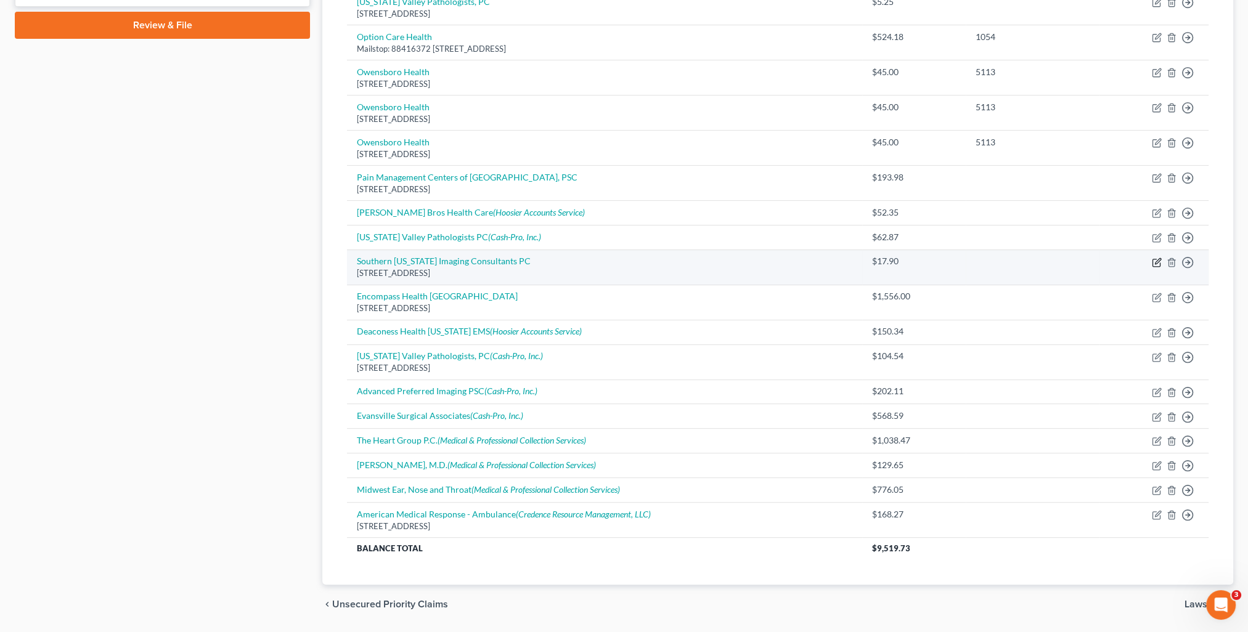
click at [1153, 259] on icon "button" at bounding box center [1157, 263] width 10 height 10
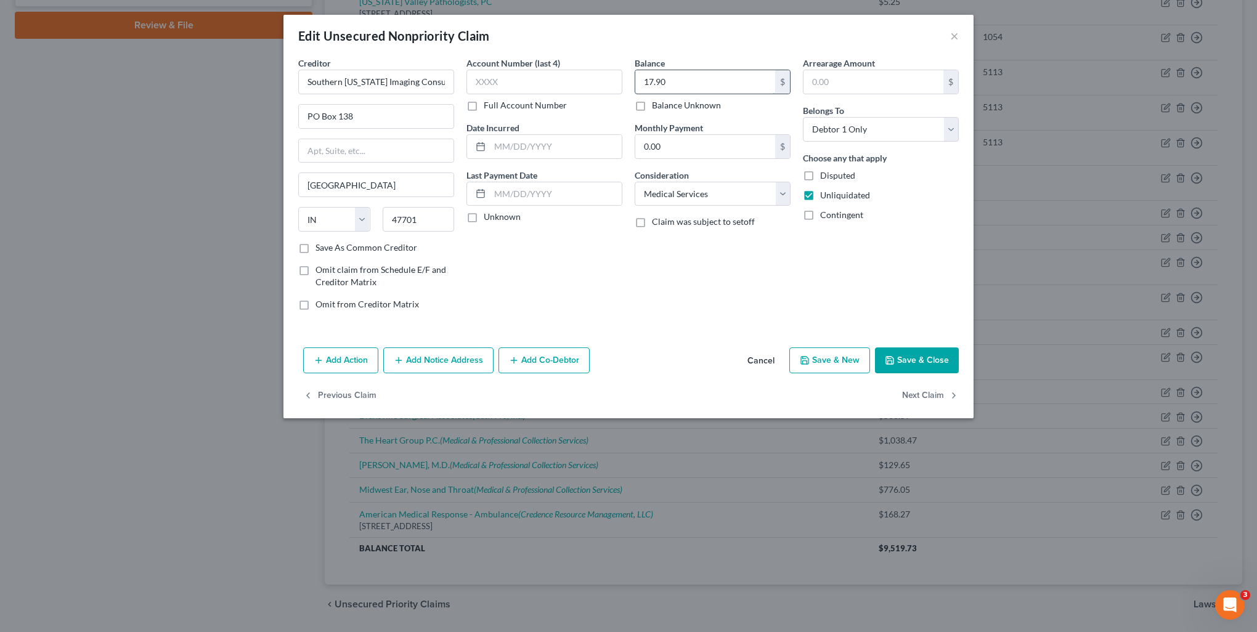
click at [685, 80] on input "17.90" at bounding box center [705, 81] width 140 height 23
click at [440, 356] on button "Add Notice Address" at bounding box center [438, 360] width 110 height 26
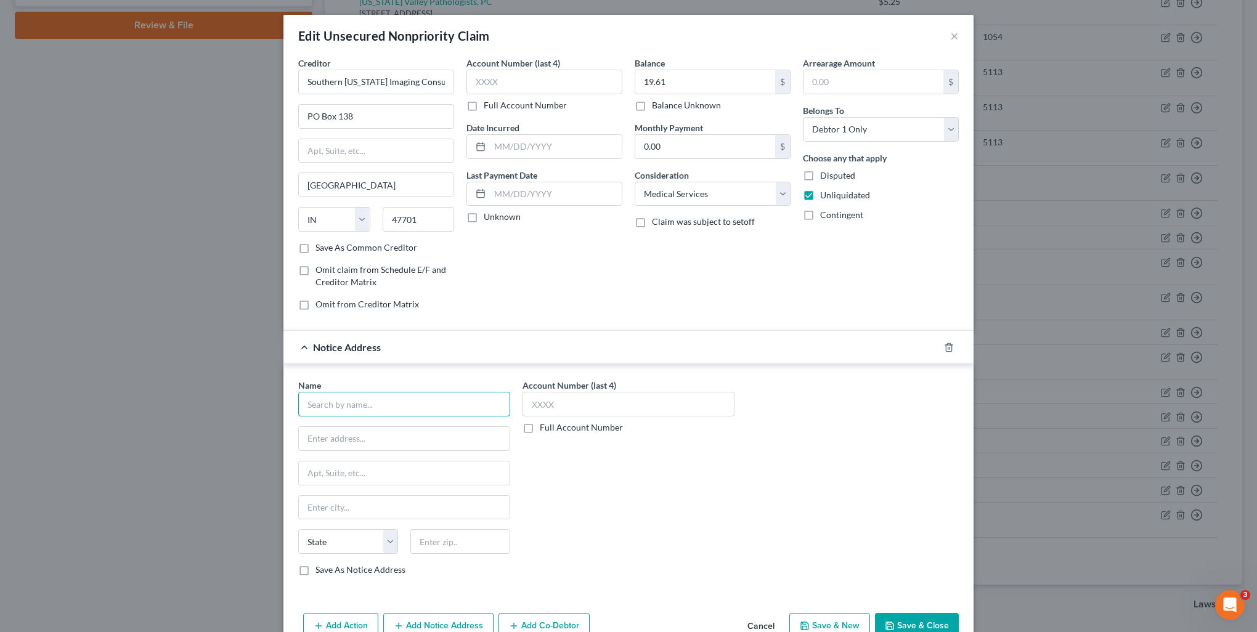
click at [368, 392] on input "text" at bounding box center [404, 404] width 212 height 25
click at [370, 432] on div "[STREET_ADDRESS]" at bounding box center [372, 437] width 128 height 10
click at [816, 619] on button "Save & New" at bounding box center [829, 626] width 81 height 26
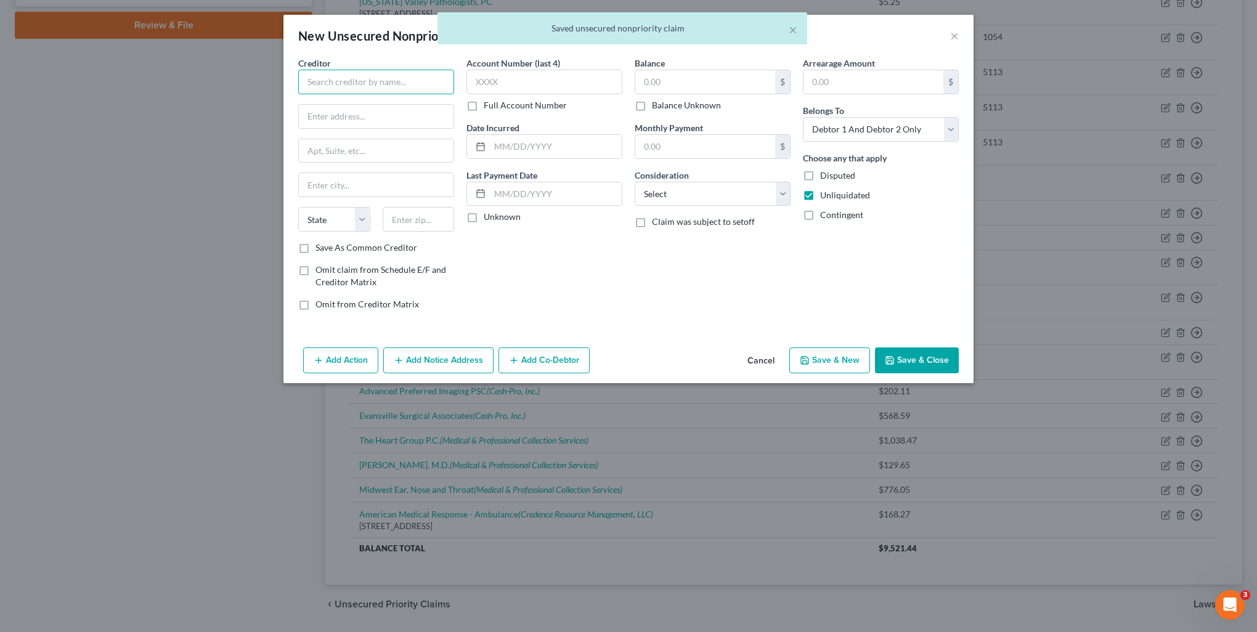
click at [343, 83] on input "text" at bounding box center [376, 82] width 156 height 25
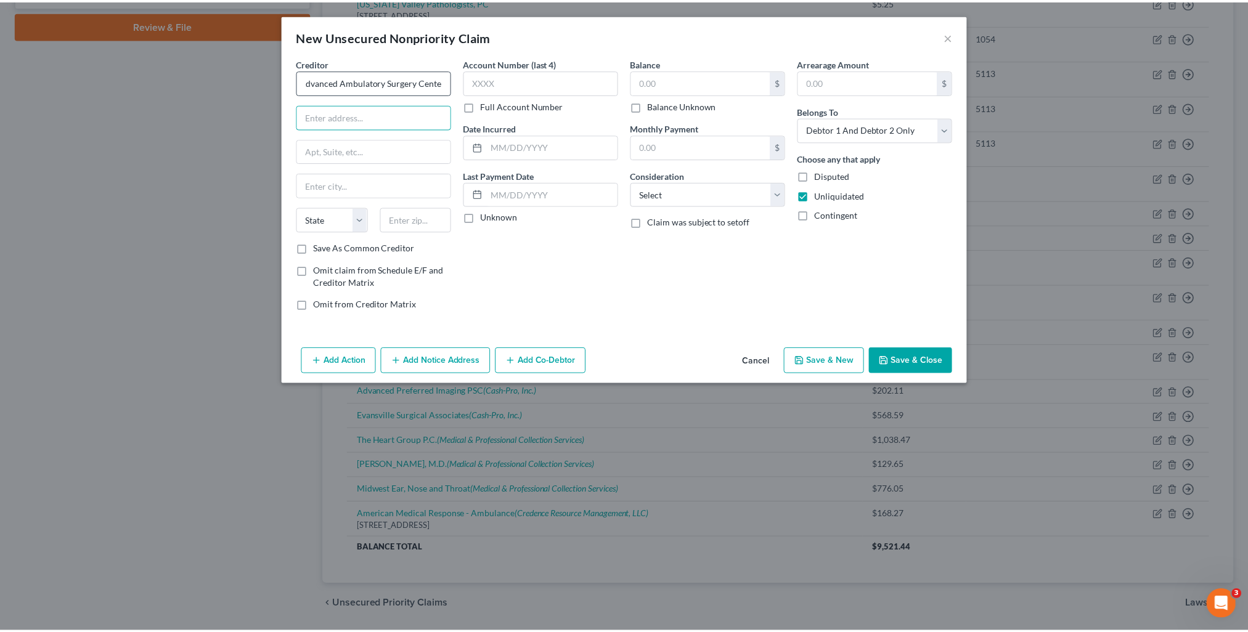
scroll to position [0, 0]
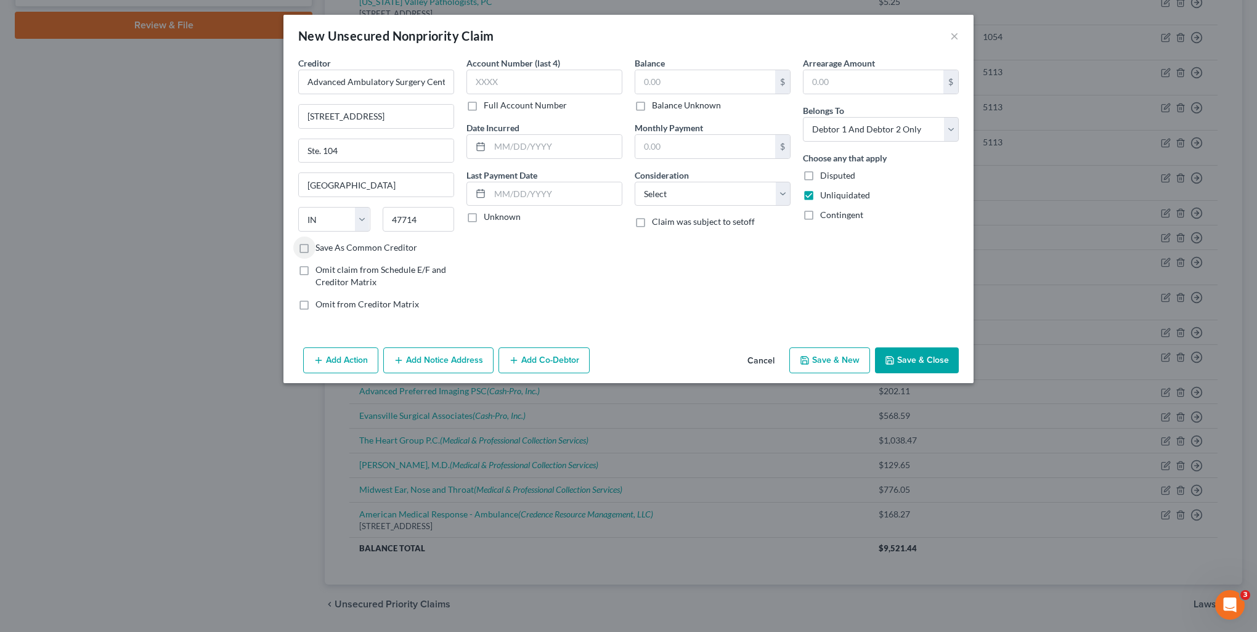
click at [315, 249] on label "Save As Common Creditor" at bounding box center [366, 248] width 102 height 12
click at [320, 249] on input "Save As Common Creditor" at bounding box center [324, 246] width 8 height 8
click at [685, 81] on input "text" at bounding box center [705, 81] width 140 height 23
click at [660, 191] on select "Select Cable / Satellite Services Collection Agency Credit Card Debt Debt Couns…" at bounding box center [713, 194] width 156 height 25
click at [635, 182] on select "Select Cable / Satellite Services Collection Agency Credit Card Debt Debt Couns…" at bounding box center [713, 194] width 156 height 25
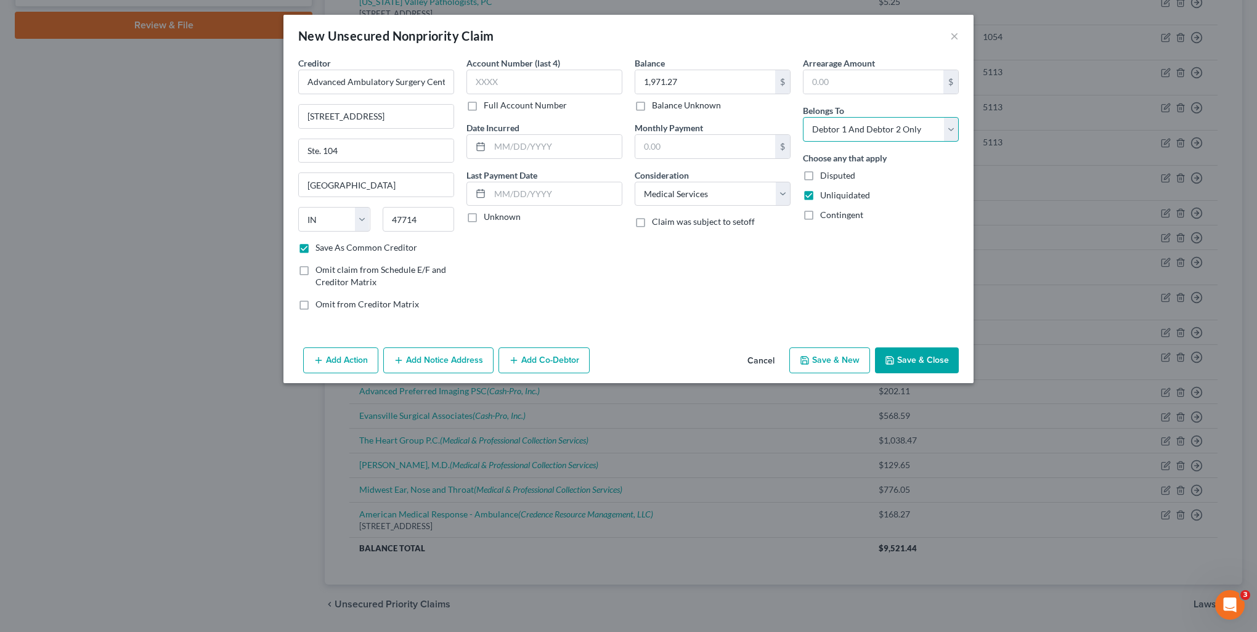
click at [848, 139] on select "Select Debtor 1 Only Debtor 2 Only Debtor 1 And Debtor 2 Only At Least One Of T…" at bounding box center [881, 129] width 156 height 25
click at [803, 117] on select "Select Debtor 1 Only Debtor 2 Only Debtor 1 And Debtor 2 Only At Least One Of T…" at bounding box center [881, 129] width 156 height 25
click at [911, 364] on button "Save & Close" at bounding box center [917, 360] width 84 height 26
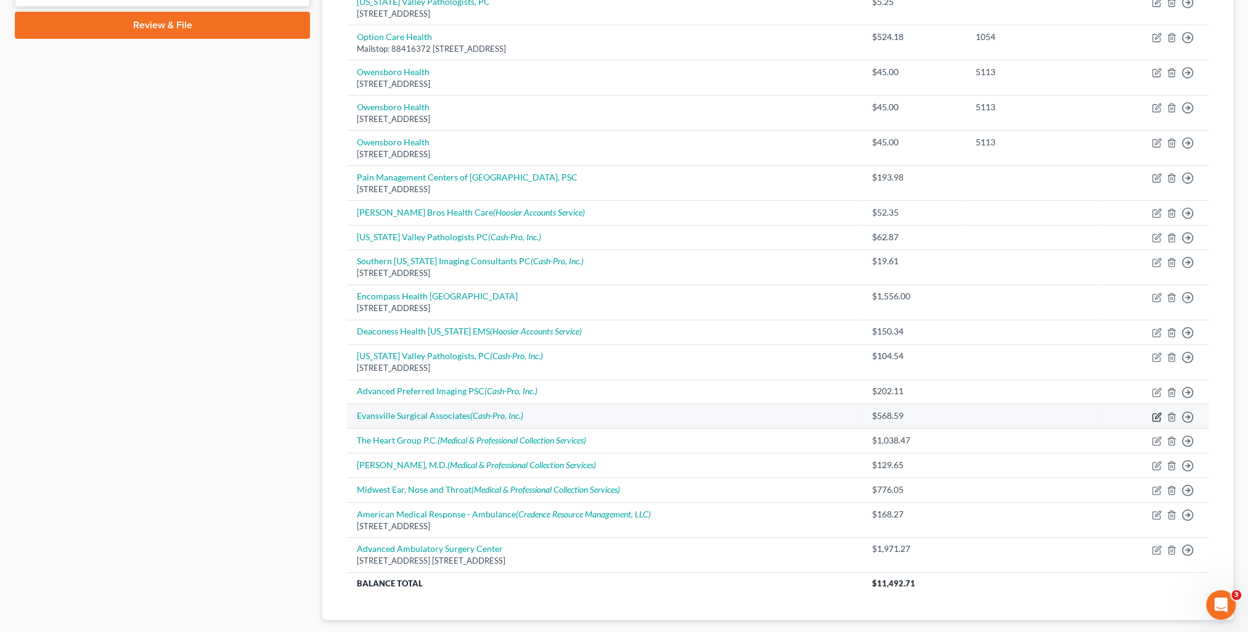
click at [1155, 415] on icon "button" at bounding box center [1158, 416] width 6 height 6
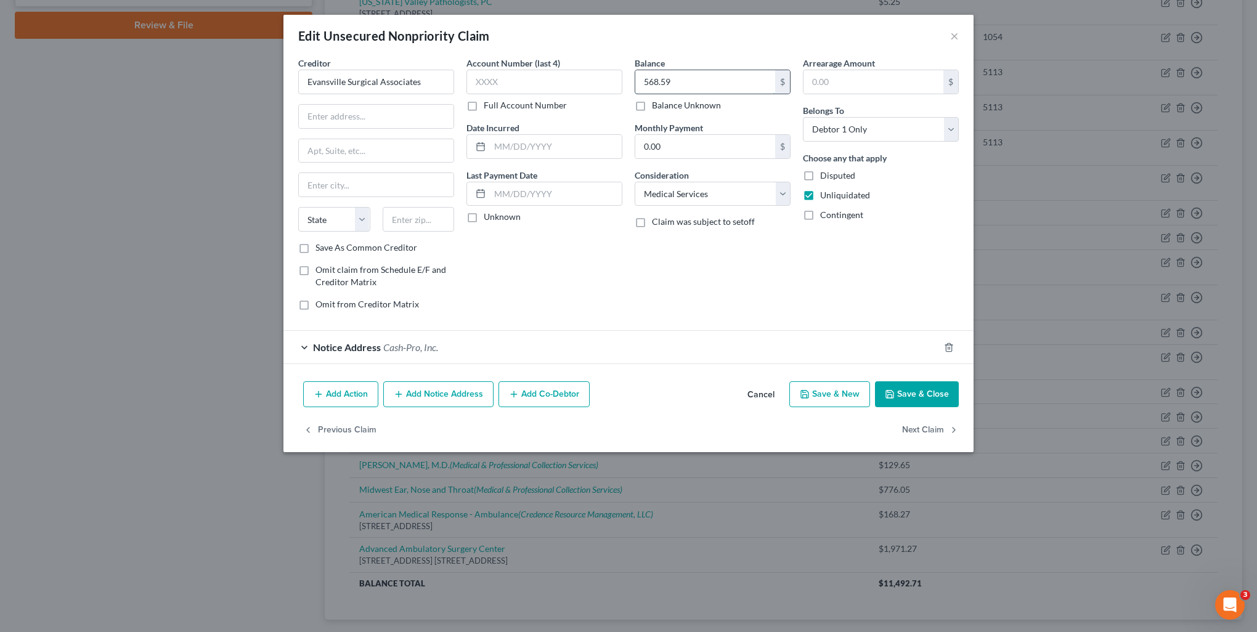
click at [687, 80] on input "568.59" at bounding box center [705, 81] width 140 height 23
click at [931, 395] on button "Save & Close" at bounding box center [917, 394] width 84 height 26
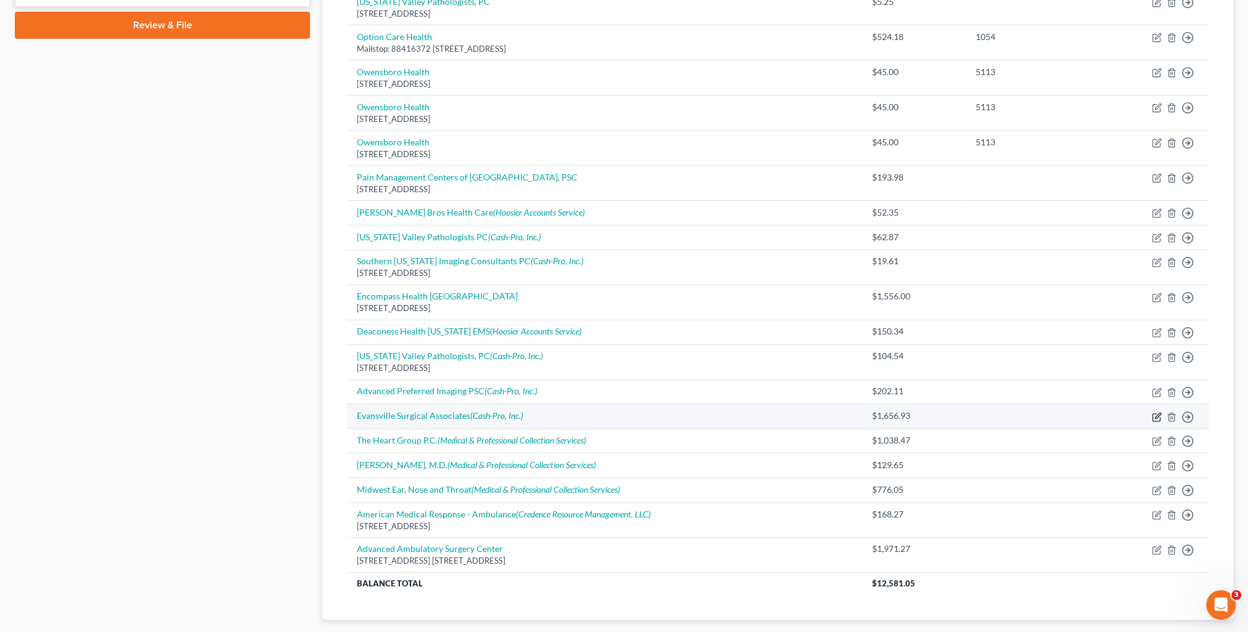
click at [1157, 413] on icon "button" at bounding box center [1157, 417] width 10 height 10
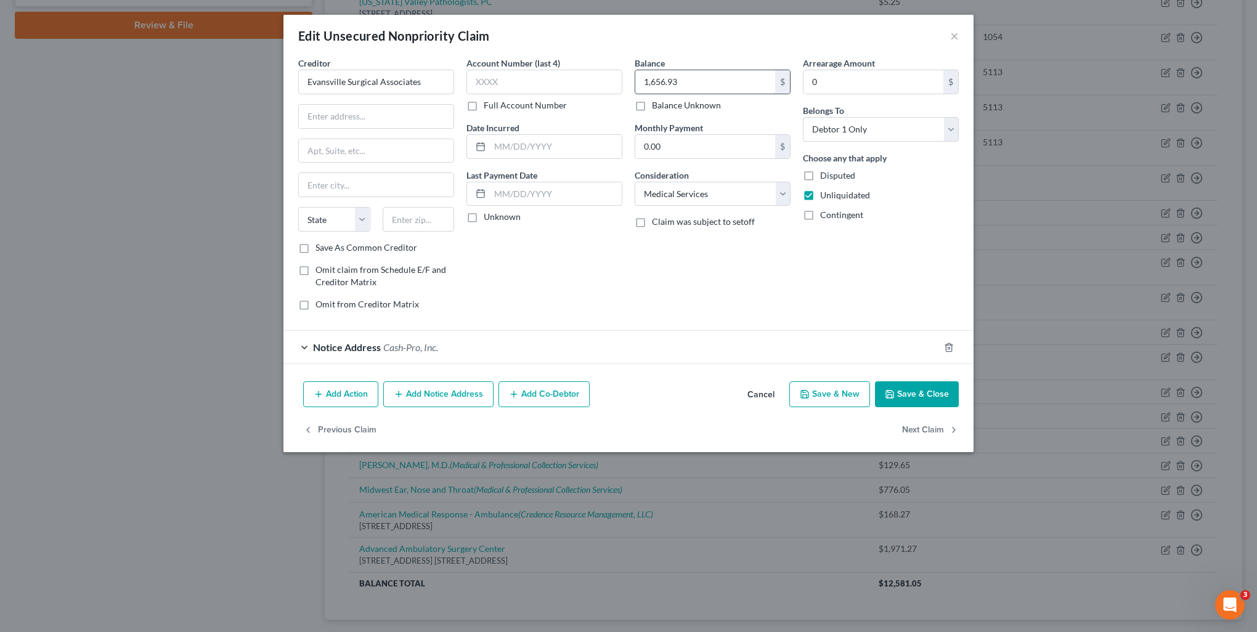
click at [707, 86] on input "1,656.93" at bounding box center [705, 81] width 140 height 23
click at [326, 123] on input "text" at bounding box center [376, 116] width 155 height 23
click at [315, 250] on label "Save As Common Creditor" at bounding box center [366, 248] width 102 height 12
click at [320, 250] on input "Save As Common Creditor" at bounding box center [324, 246] width 8 height 8
click at [926, 400] on button "Save & Close" at bounding box center [917, 394] width 84 height 26
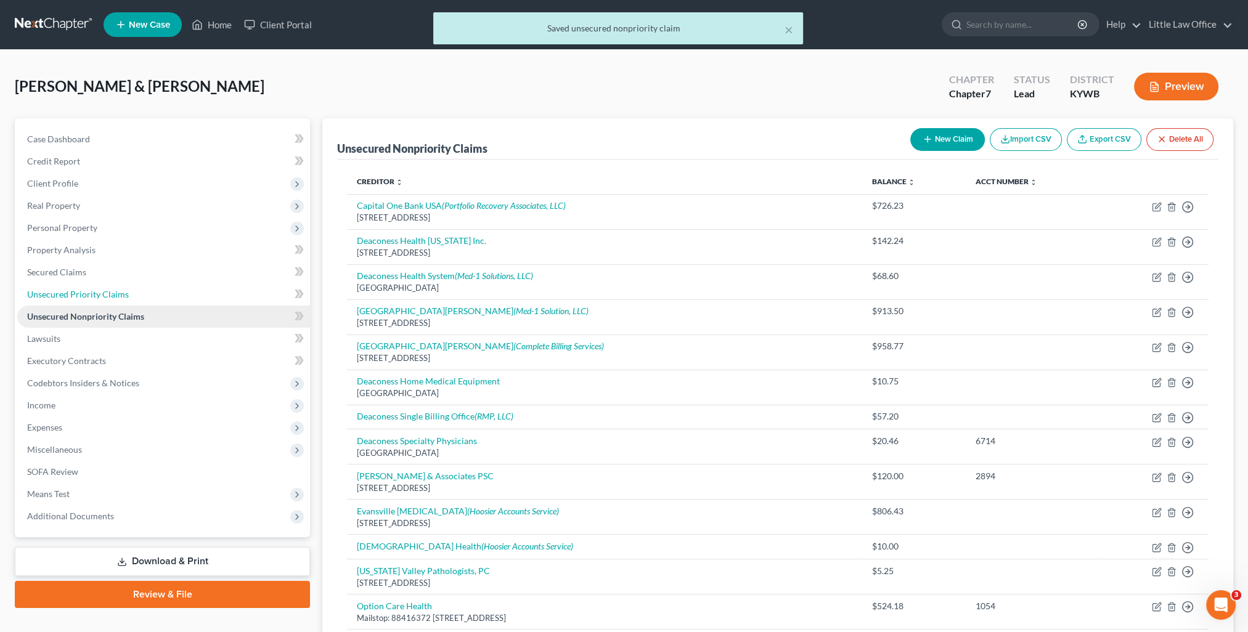
click at [120, 297] on span "Unsecured Priority Claims" at bounding box center [78, 294] width 102 height 10
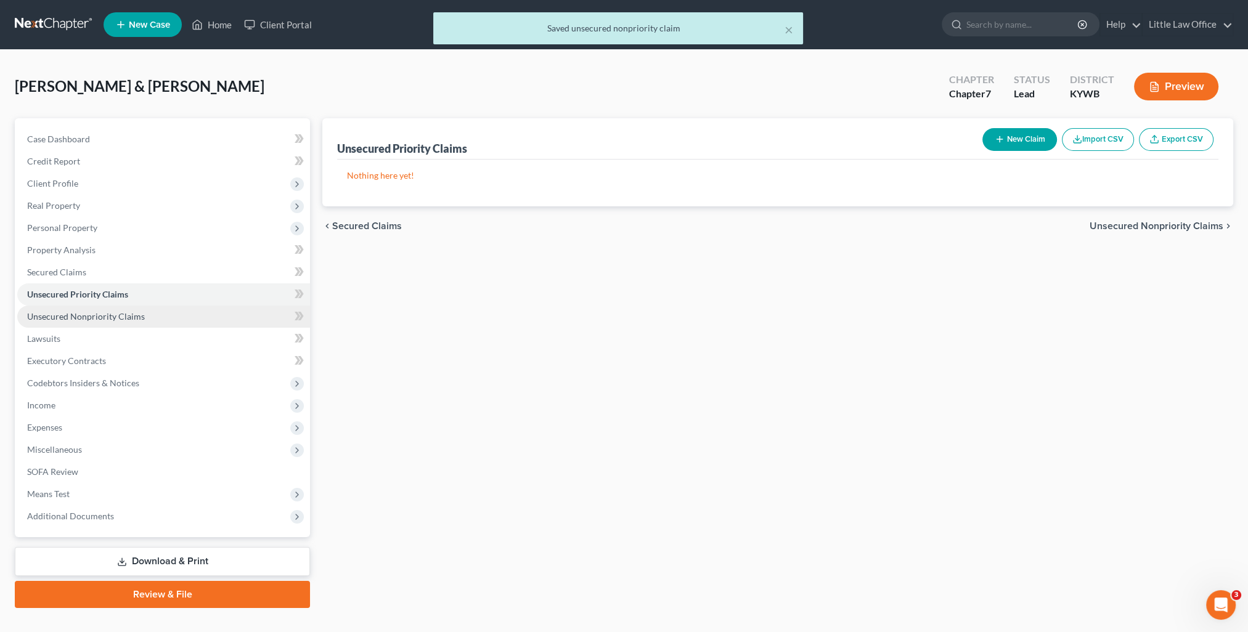
click at [144, 320] on link "Unsecured Nonpriority Claims" at bounding box center [163, 317] width 293 height 22
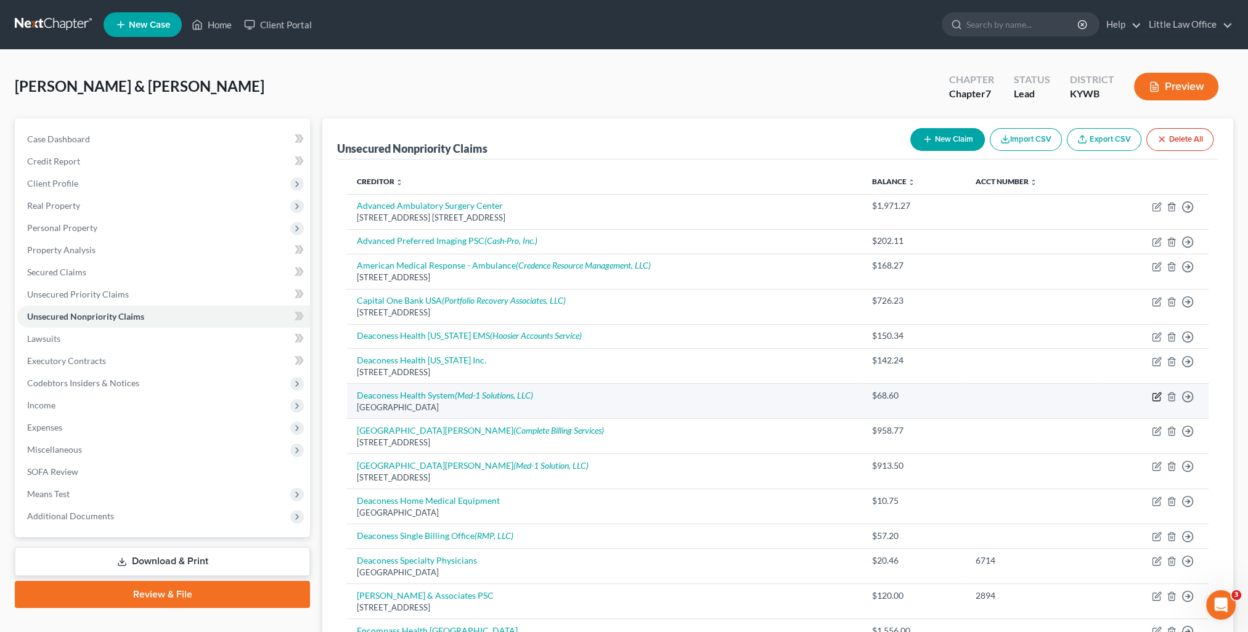
click at [1158, 392] on icon "button" at bounding box center [1158, 395] width 6 height 6
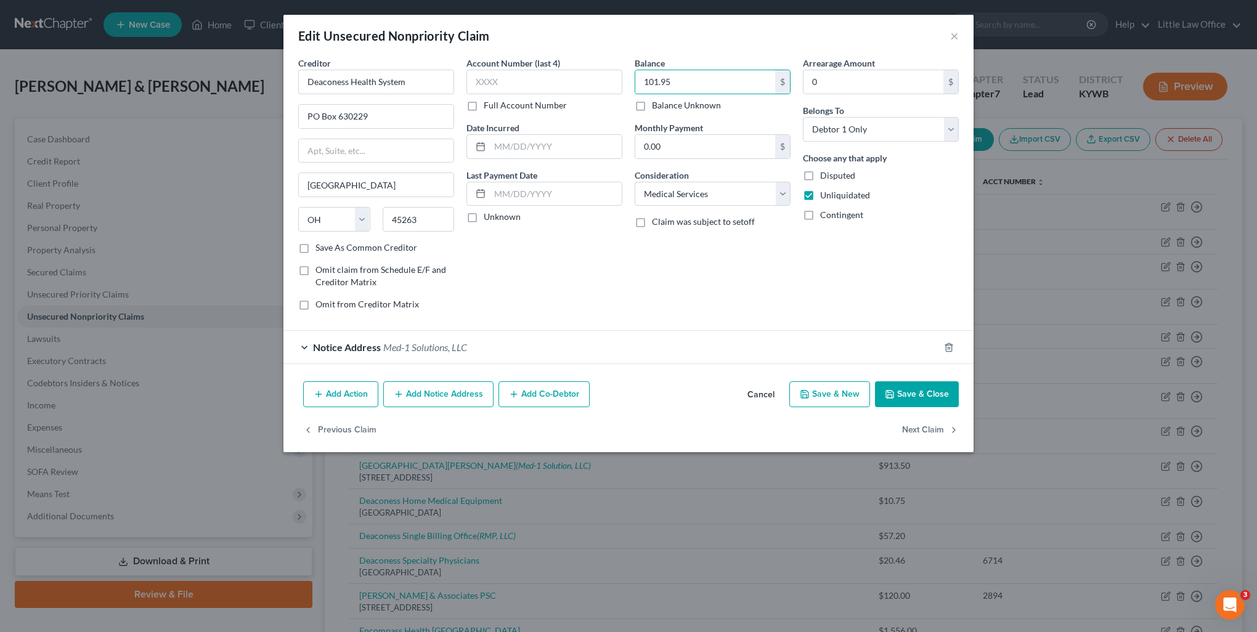
drag, startPoint x: 933, startPoint y: 378, endPoint x: 944, endPoint y: 385, distance: 13.3
click at [932, 378] on div "Add Action Add Notice Address Add Co-Debtor Cancel Save & New Save & Close" at bounding box center [628, 396] width 690 height 41
click at [909, 383] on button "Save & Close" at bounding box center [917, 394] width 84 height 26
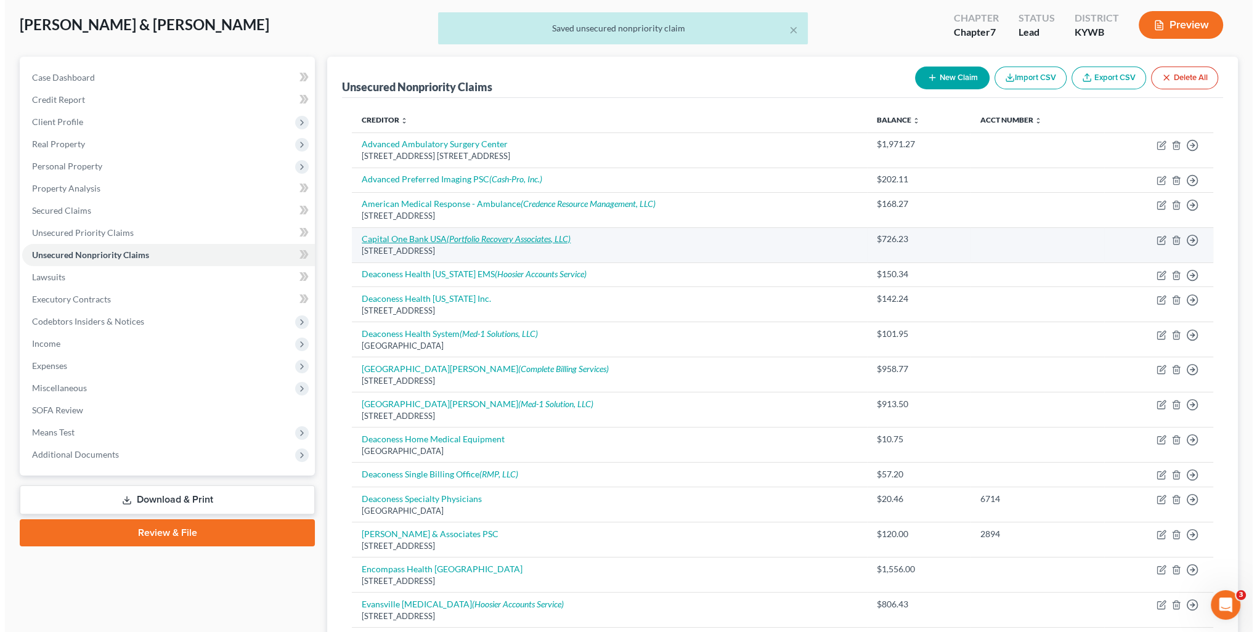
scroll to position [123, 0]
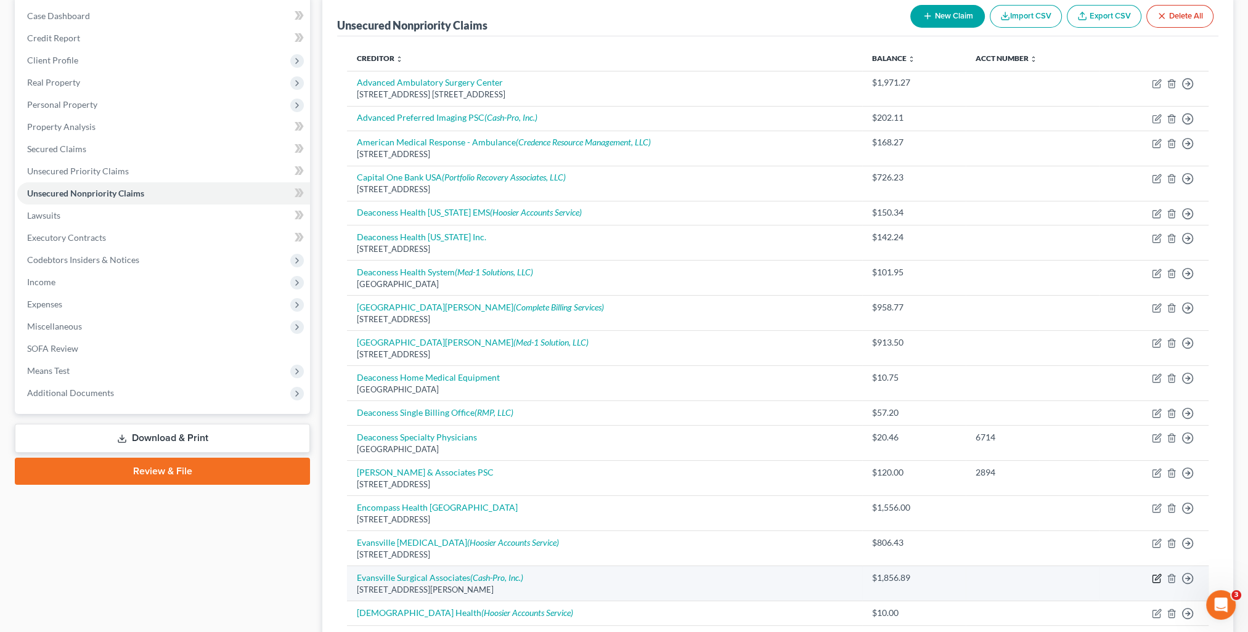
click at [1159, 579] on icon "button" at bounding box center [1155, 578] width 7 height 7
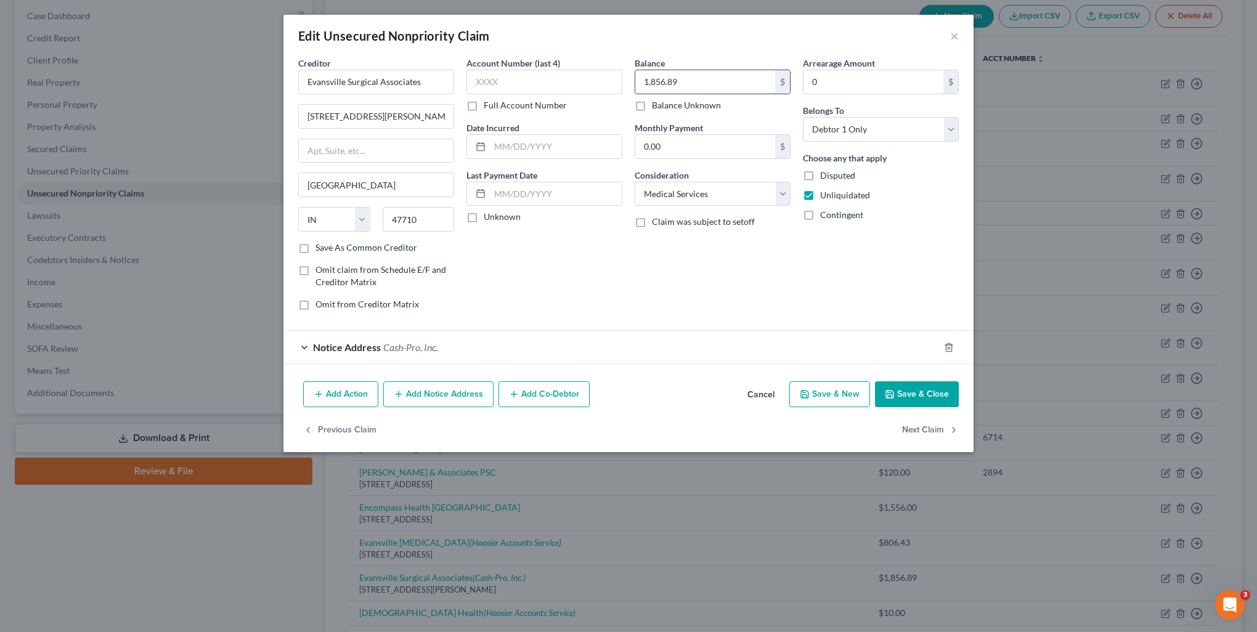
click at [699, 84] on input "1,856.89" at bounding box center [705, 81] width 140 height 23
click at [823, 393] on button "Save & New" at bounding box center [829, 394] width 81 height 26
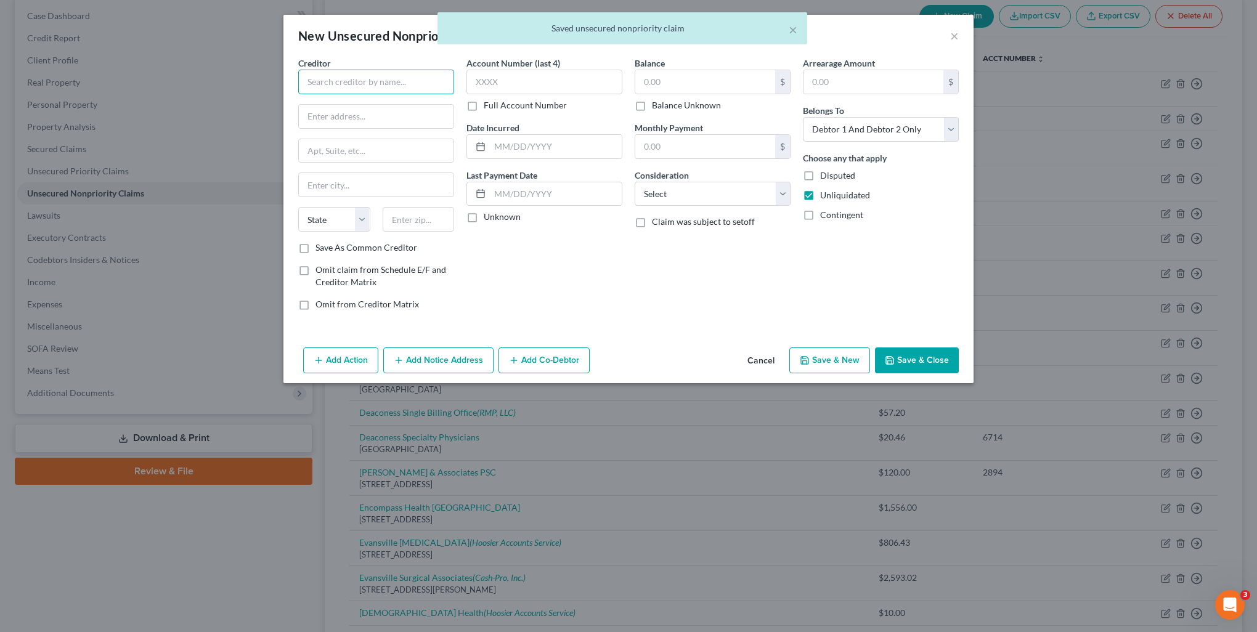
click at [365, 79] on input "text" at bounding box center [376, 82] width 156 height 25
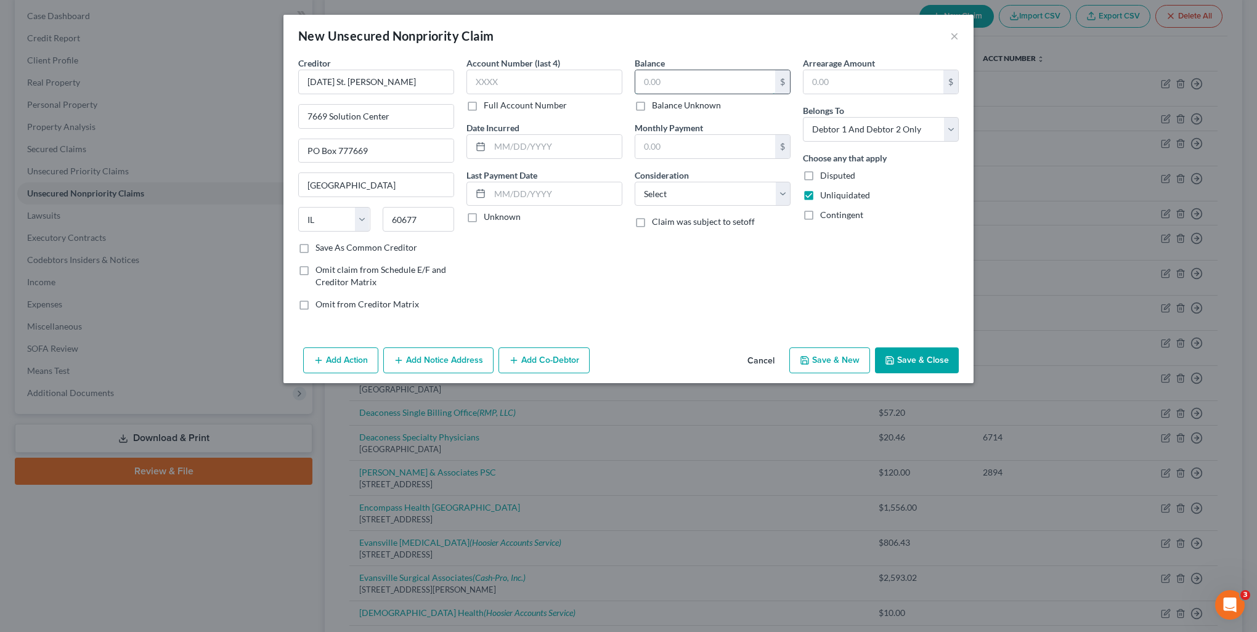
click at [677, 89] on input "text" at bounding box center [705, 81] width 140 height 23
click at [680, 210] on div "Balance 77.52 $ Balance Unknown Balance Undetermined 77.52 $ Balance Unknown Mo…" at bounding box center [712, 189] width 168 height 264
click at [677, 195] on select "Select Cable / Satellite Services Collection Agency Credit Card Debt Debt Couns…" at bounding box center [713, 194] width 156 height 25
click at [635, 182] on select "Select Cable / Satellite Services Collection Agency Credit Card Debt Debt Couns…" at bounding box center [713, 194] width 156 height 25
click at [315, 245] on label "Save As Common Creditor" at bounding box center [366, 248] width 102 height 12
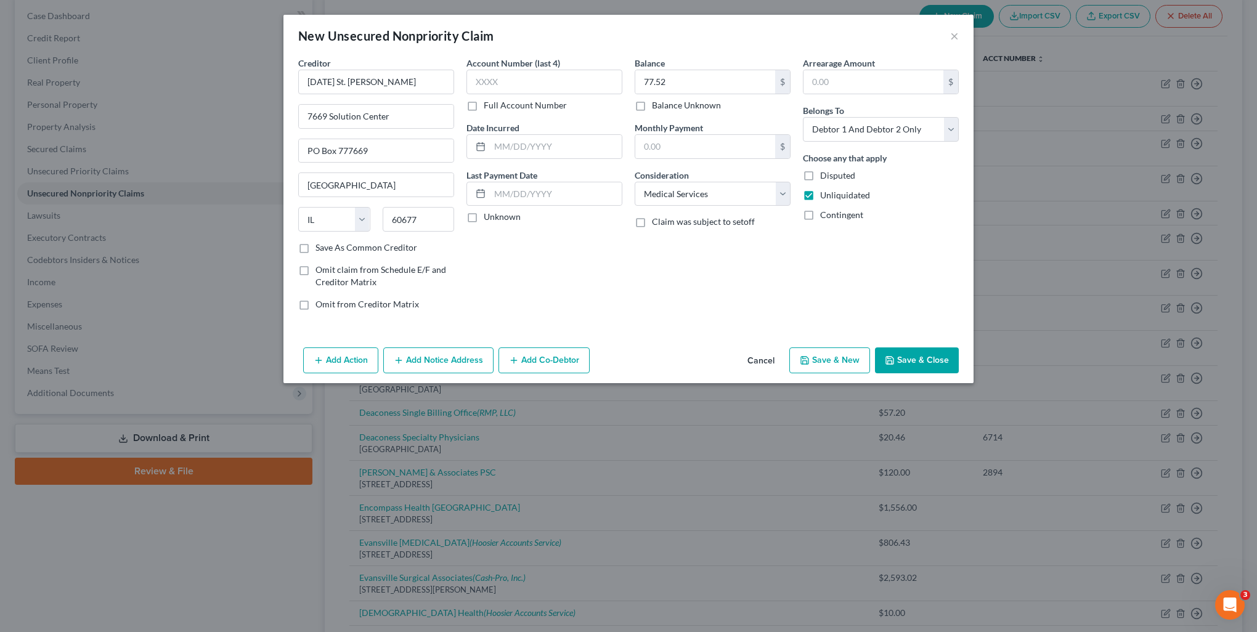
click at [320, 245] on input "Save As Common Creditor" at bounding box center [324, 246] width 8 height 8
click at [847, 134] on select "Select Debtor 1 Only Debtor 2 Only Debtor 1 And Debtor 2 Only At Least One Of T…" at bounding box center [881, 129] width 156 height 25
click at [803, 117] on select "Select Debtor 1 Only Debtor 2 Only Debtor 1 And Debtor 2 Only At Least One Of T…" at bounding box center [881, 129] width 156 height 25
click at [852, 356] on button "Save & New" at bounding box center [829, 360] width 81 height 26
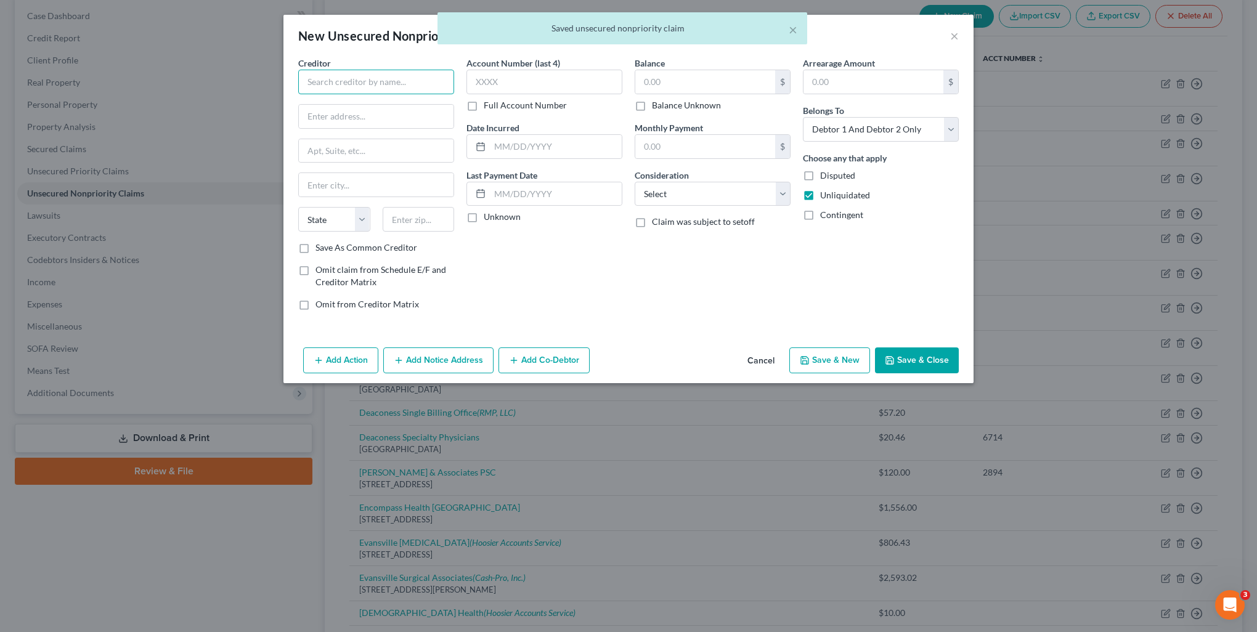
click at [341, 85] on input "text" at bounding box center [376, 82] width 156 height 25
click at [350, 102] on div "Dish Network" at bounding box center [372, 103] width 128 height 12
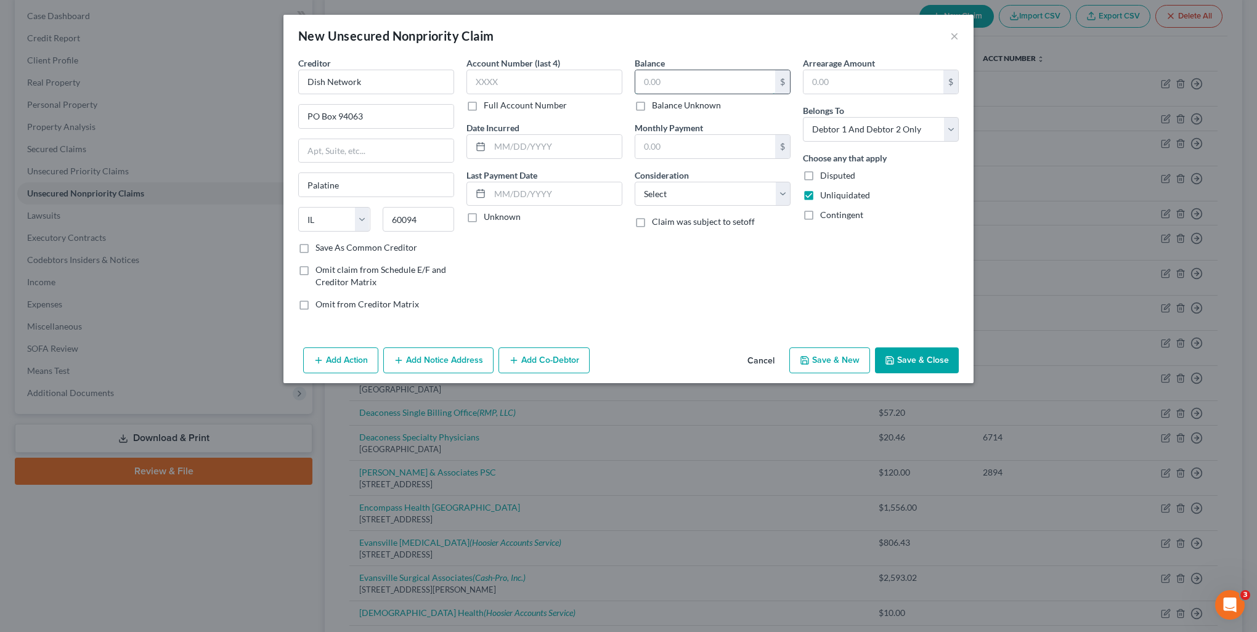
click at [656, 81] on input "text" at bounding box center [705, 81] width 140 height 23
drag, startPoint x: 667, startPoint y: 189, endPoint x: 672, endPoint y: 206, distance: 18.1
click at [667, 189] on select "Select Cable / Satellite Services Collection Agency Credit Card Debt Debt Couns…" at bounding box center [713, 194] width 156 height 25
click at [635, 182] on select "Select Cable / Satellite Services Collection Agency Credit Card Debt Debt Couns…" at bounding box center [713, 194] width 156 height 25
click at [877, 132] on select "Select Debtor 1 Only Debtor 2 Only Debtor 1 And Debtor 2 Only At Least One Of T…" at bounding box center [881, 129] width 156 height 25
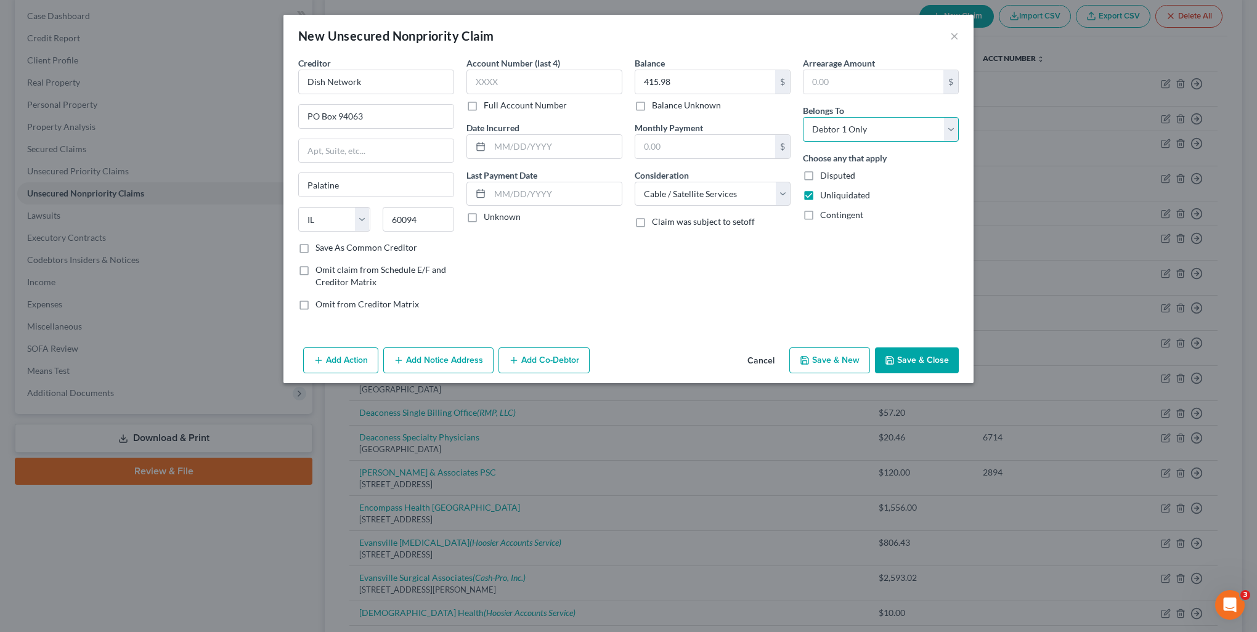
click at [803, 117] on select "Select Debtor 1 Only Debtor 2 Only Debtor 1 And Debtor 2 Only At Least One Of T…" at bounding box center [881, 129] width 156 height 25
click at [406, 357] on button "Add Notice Address" at bounding box center [438, 360] width 110 height 26
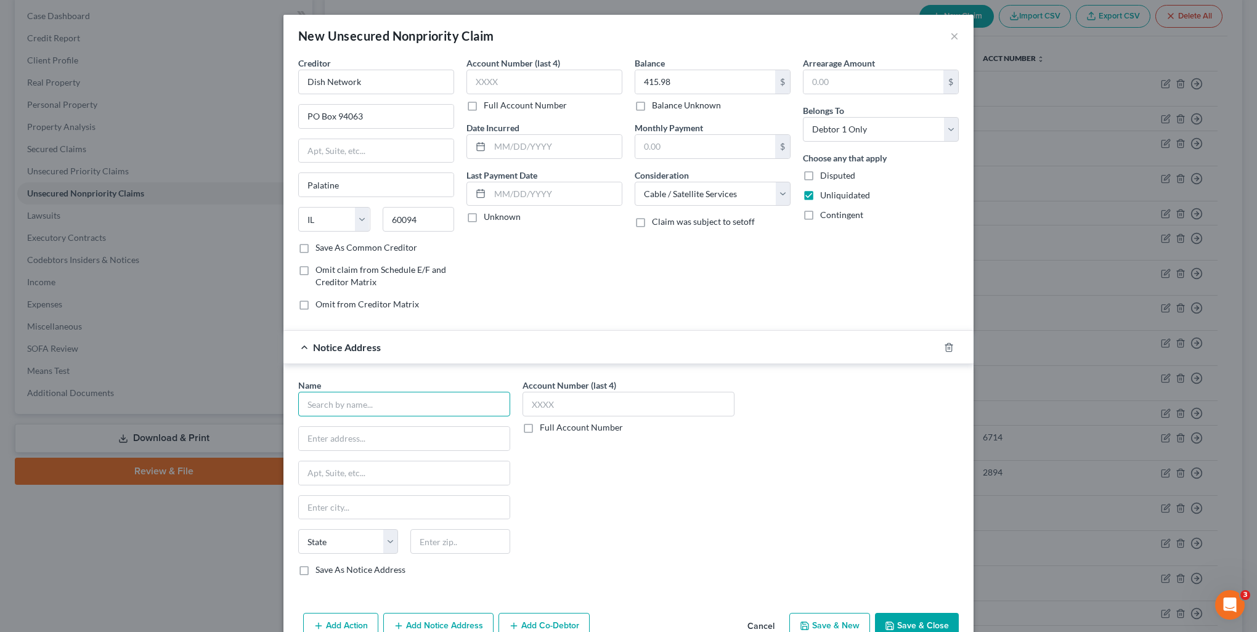
click at [389, 402] on input "text" at bounding box center [404, 404] width 212 height 25
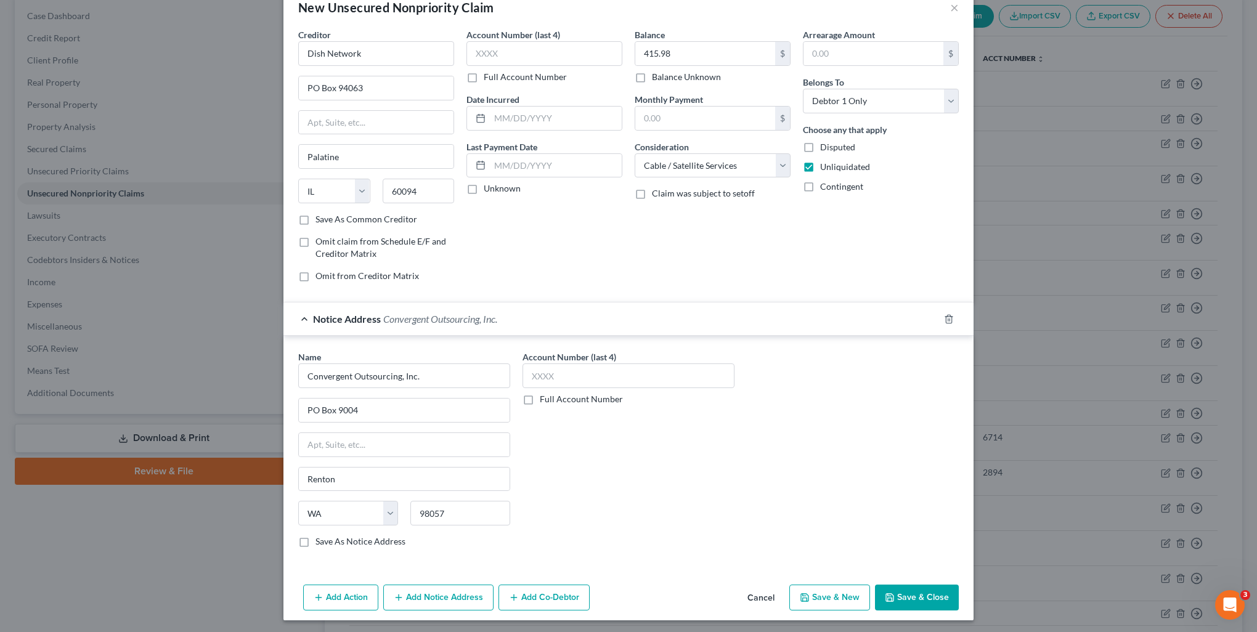
click at [829, 596] on button "Save & New" at bounding box center [829, 598] width 81 height 26
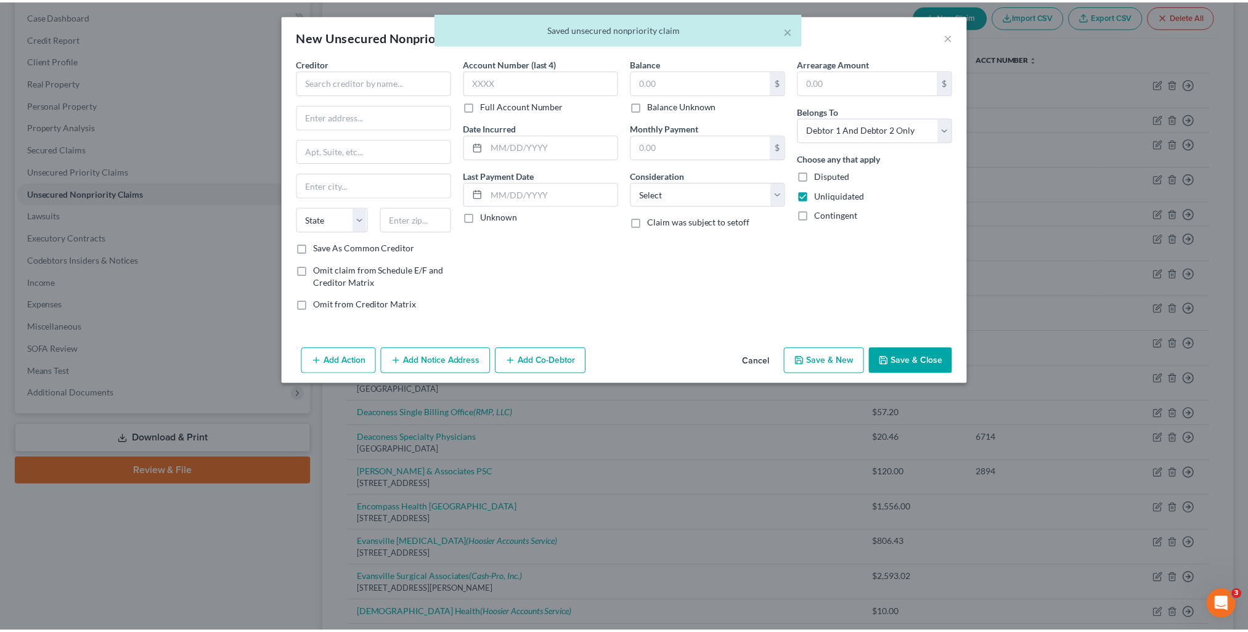
scroll to position [0, 0]
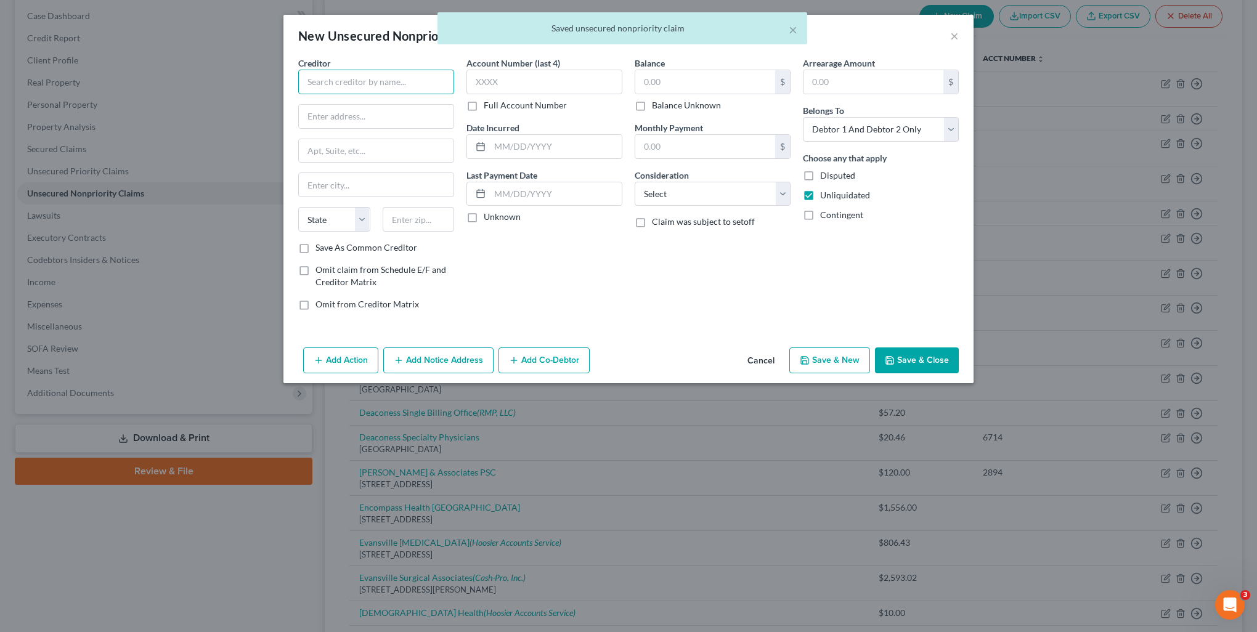
click at [370, 82] on input "text" at bounding box center [376, 82] width 156 height 25
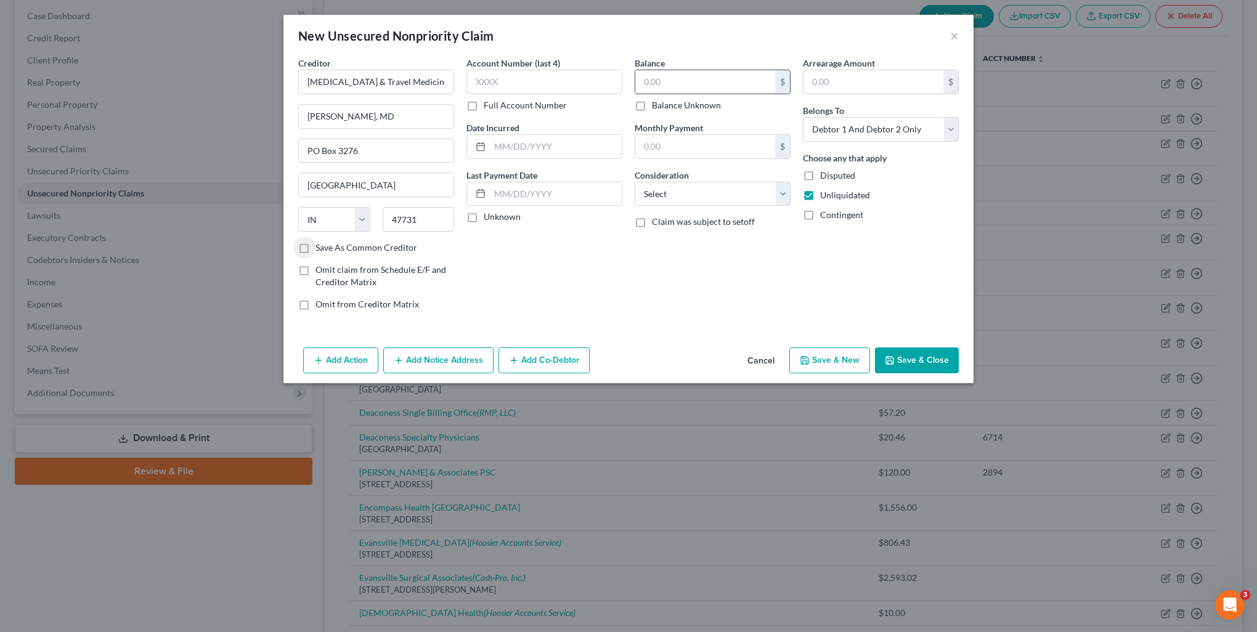
click at [686, 78] on input "text" at bounding box center [705, 81] width 140 height 23
click at [693, 200] on select "Select Cable / Satellite Services Collection Agency Credit Card Debt Debt Couns…" at bounding box center [713, 194] width 156 height 25
click at [635, 182] on select "Select Cable / Satellite Services Collection Agency Credit Card Debt Debt Couns…" at bounding box center [713, 194] width 156 height 25
click at [858, 128] on select "Select Debtor 1 Only Debtor 2 Only Debtor 1 And Debtor 2 Only At Least One Of T…" at bounding box center [881, 129] width 156 height 25
click at [803, 117] on select "Select Debtor 1 Only Debtor 2 Only Debtor 1 And Debtor 2 Only At Least One Of T…" at bounding box center [881, 129] width 156 height 25
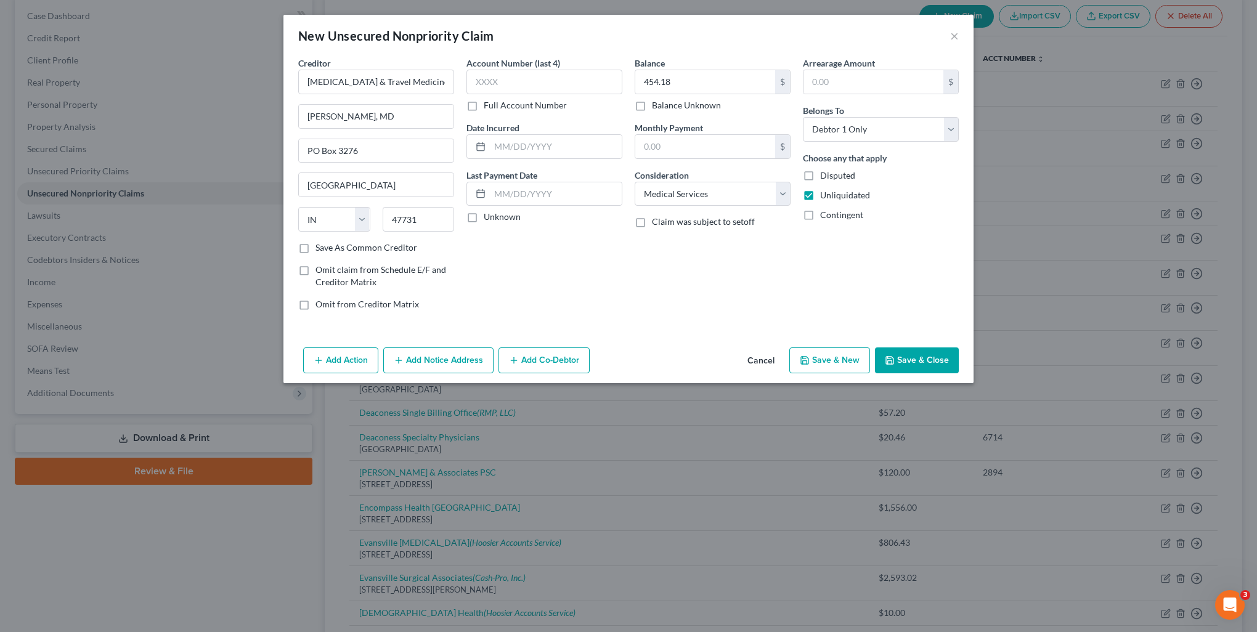
click at [819, 361] on button "Save & New" at bounding box center [829, 360] width 81 height 26
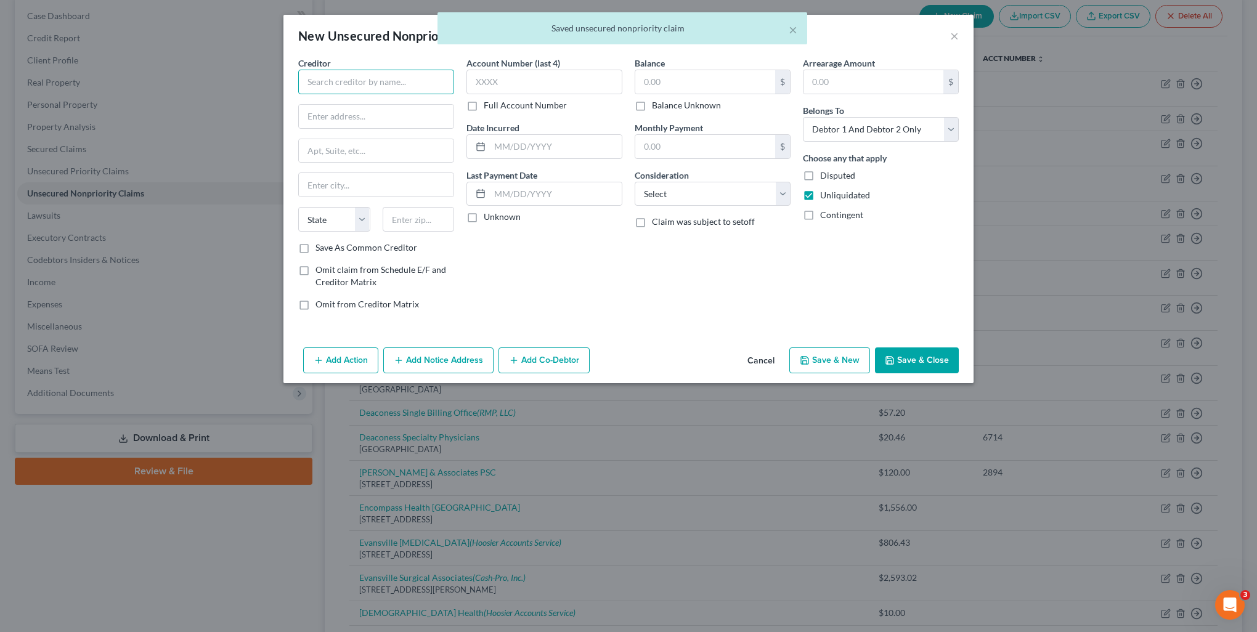
click at [369, 86] on input "text" at bounding box center [376, 82] width 156 height 25
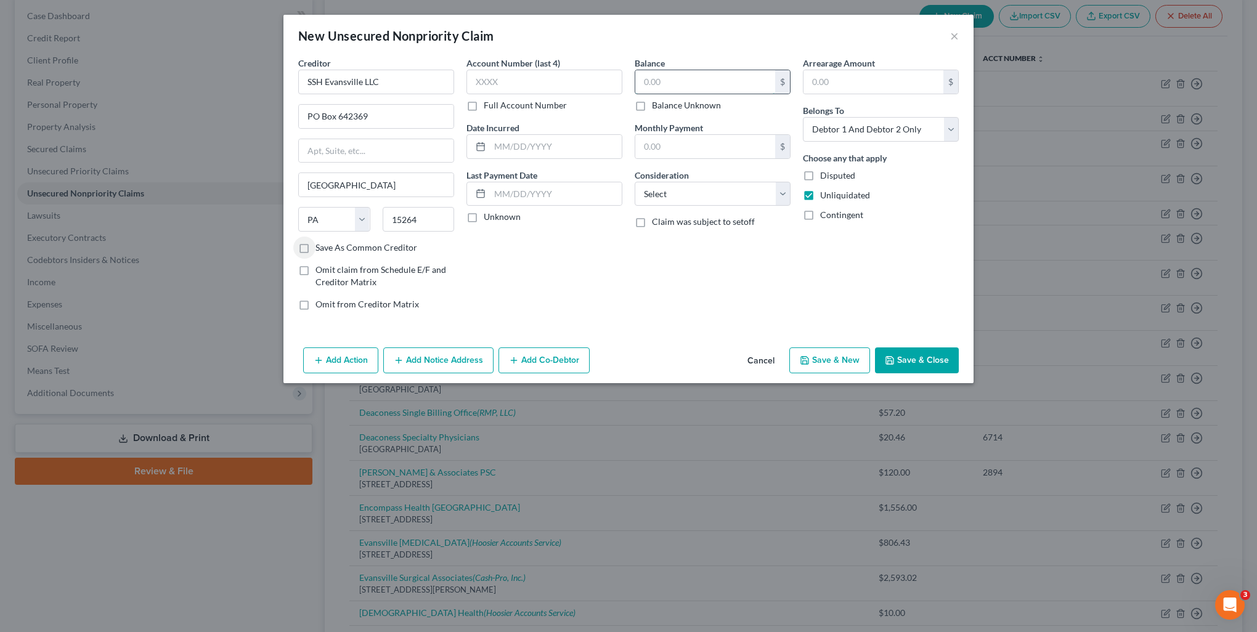
click at [709, 81] on input "text" at bounding box center [705, 81] width 140 height 23
drag, startPoint x: 745, startPoint y: 193, endPoint x: 732, endPoint y: 206, distance: 18.3
click at [745, 193] on select "Select Cable / Satellite Services Collection Agency Credit Card Debt Debt Couns…" at bounding box center [713, 194] width 156 height 25
click at [635, 182] on select "Select Cable / Satellite Services Collection Agency Credit Card Debt Debt Couns…" at bounding box center [713, 194] width 156 height 25
drag, startPoint x: 823, startPoint y: 125, endPoint x: 840, endPoint y: 141, distance: 23.5
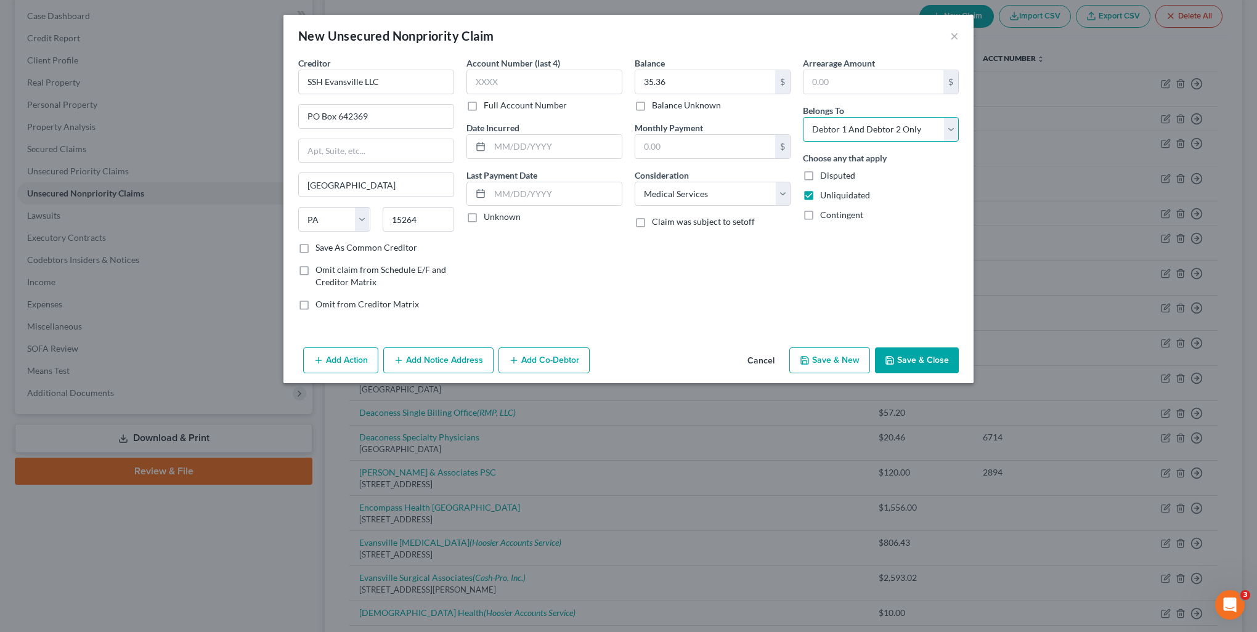
click at [823, 125] on select "Select Debtor 1 Only Debtor 2 Only Debtor 1 And Debtor 2 Only At Least One Of T…" at bounding box center [881, 129] width 156 height 25
click at [803, 117] on select "Select Debtor 1 Only Debtor 2 Only Debtor 1 And Debtor 2 Only At Least One Of T…" at bounding box center [881, 129] width 156 height 25
click at [902, 346] on div "Add Action Add Notice Address Add Co-Debtor Cancel Save & New Save & Close" at bounding box center [628, 363] width 690 height 41
click at [905, 356] on button "Save & Close" at bounding box center [917, 360] width 84 height 26
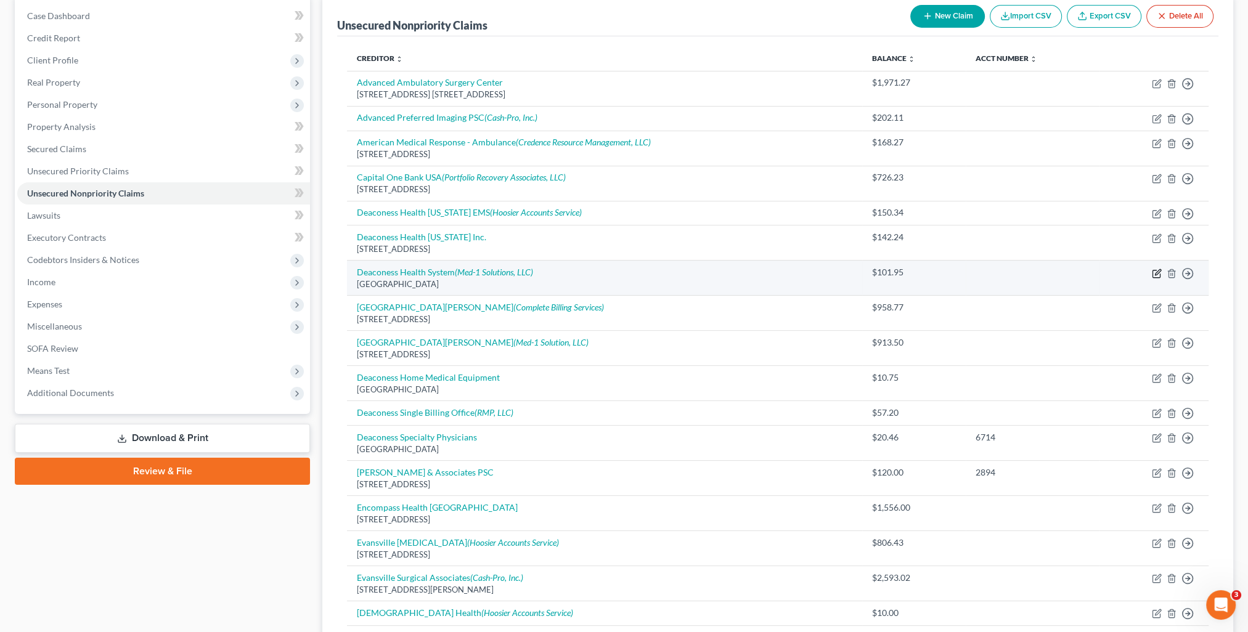
click at [1155, 272] on icon "button" at bounding box center [1158, 272] width 6 height 6
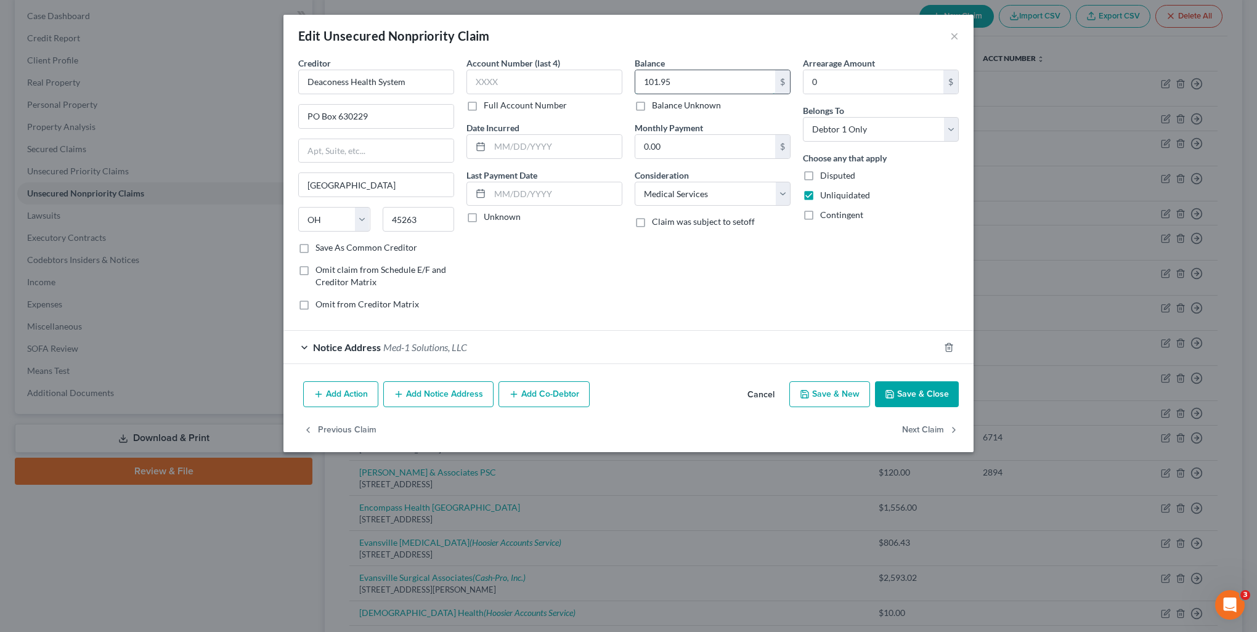
click at [697, 70] on input "101.95" at bounding box center [705, 81] width 140 height 23
drag, startPoint x: 937, startPoint y: 400, endPoint x: 940, endPoint y: 418, distance: 18.2
click at [937, 400] on button "Save & Close" at bounding box center [917, 394] width 84 height 26
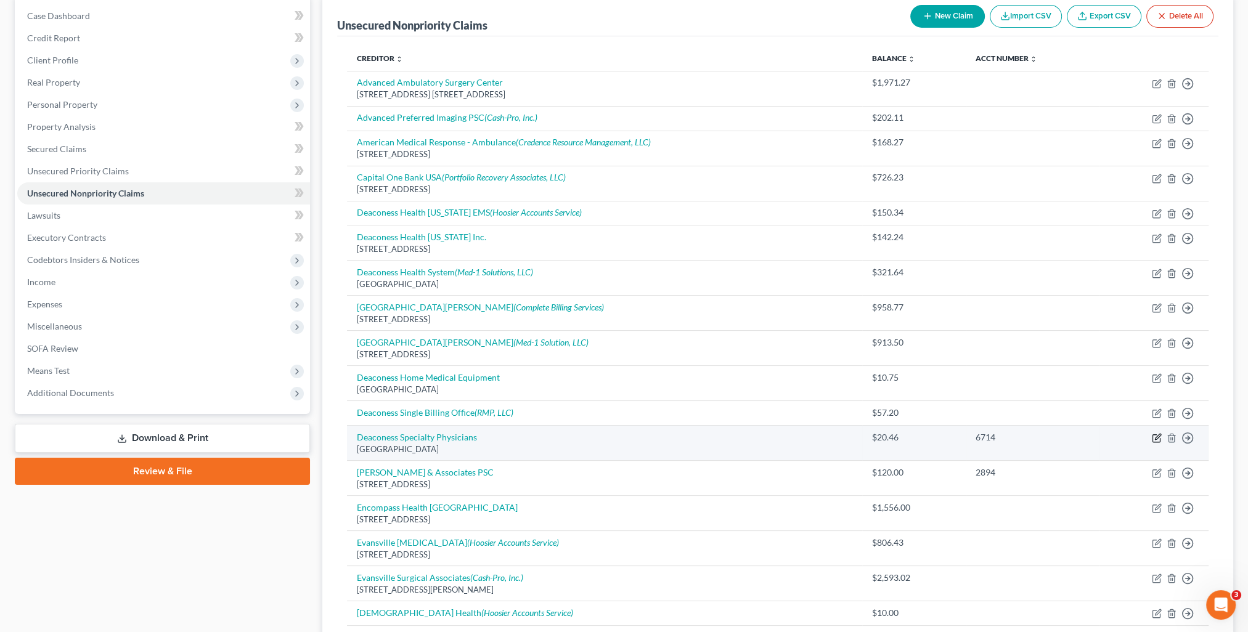
click at [1153, 439] on icon "button" at bounding box center [1157, 438] width 10 height 10
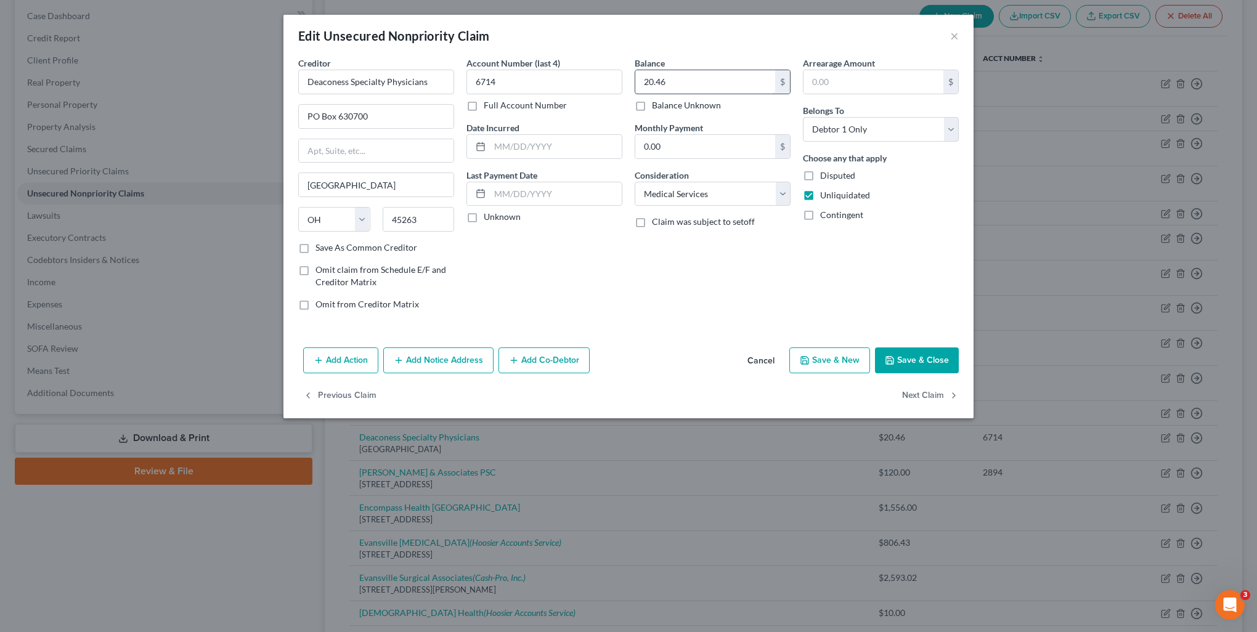
click at [673, 89] on input "20.46" at bounding box center [705, 81] width 140 height 23
click at [928, 361] on button "Save & Close" at bounding box center [917, 360] width 84 height 26
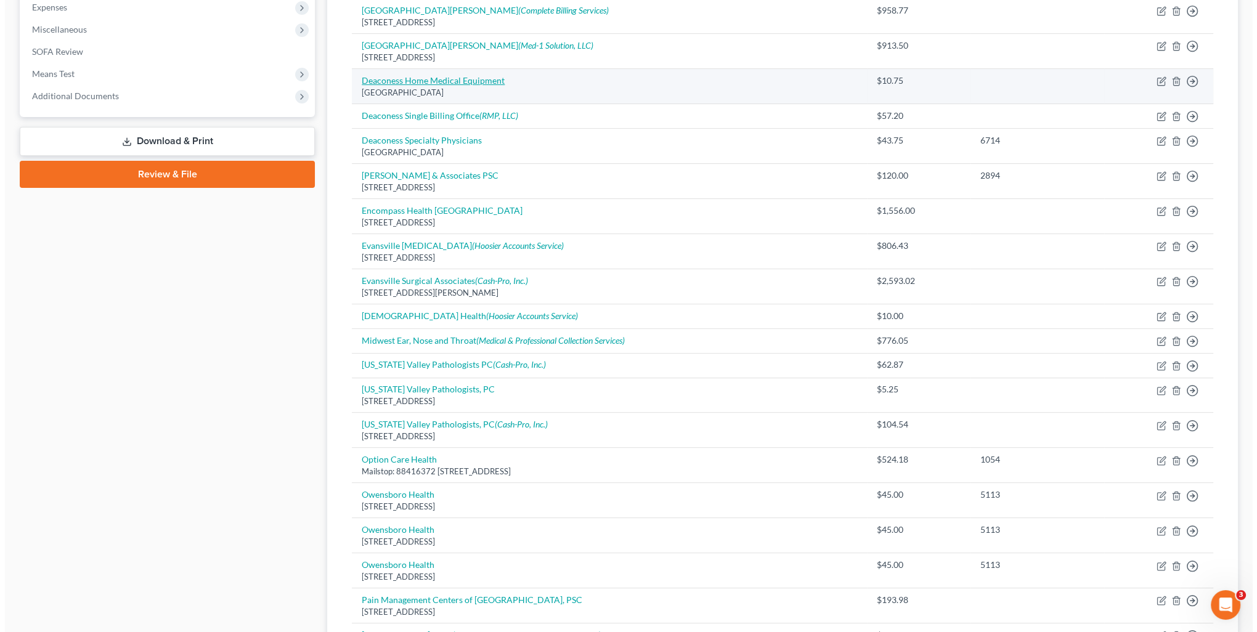
scroll to position [359, 0]
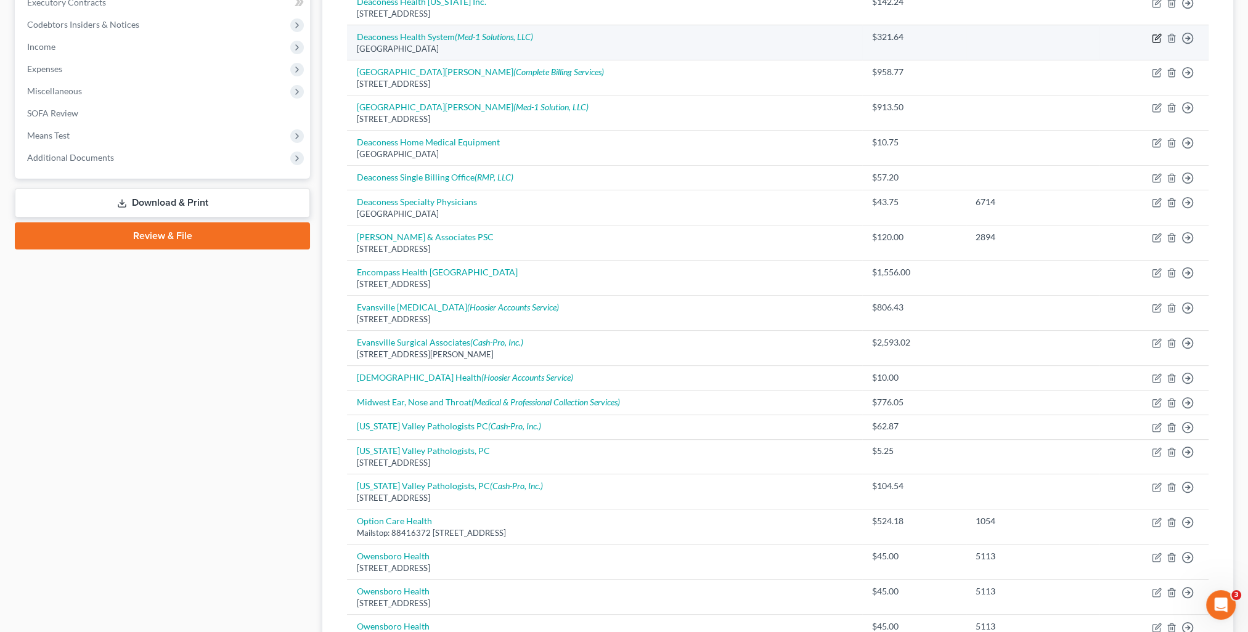
click at [1157, 38] on icon "button" at bounding box center [1157, 38] width 10 height 10
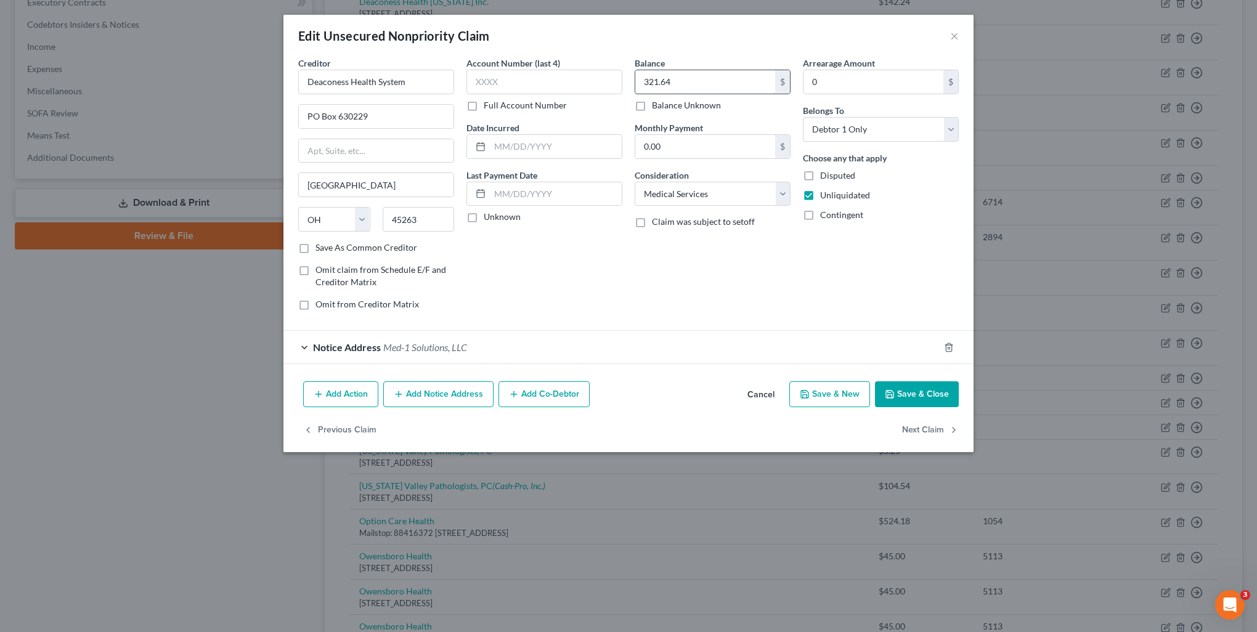
click at [718, 86] on input "321.64" at bounding box center [705, 81] width 140 height 23
click at [924, 390] on button "Save & Close" at bounding box center [917, 394] width 84 height 26
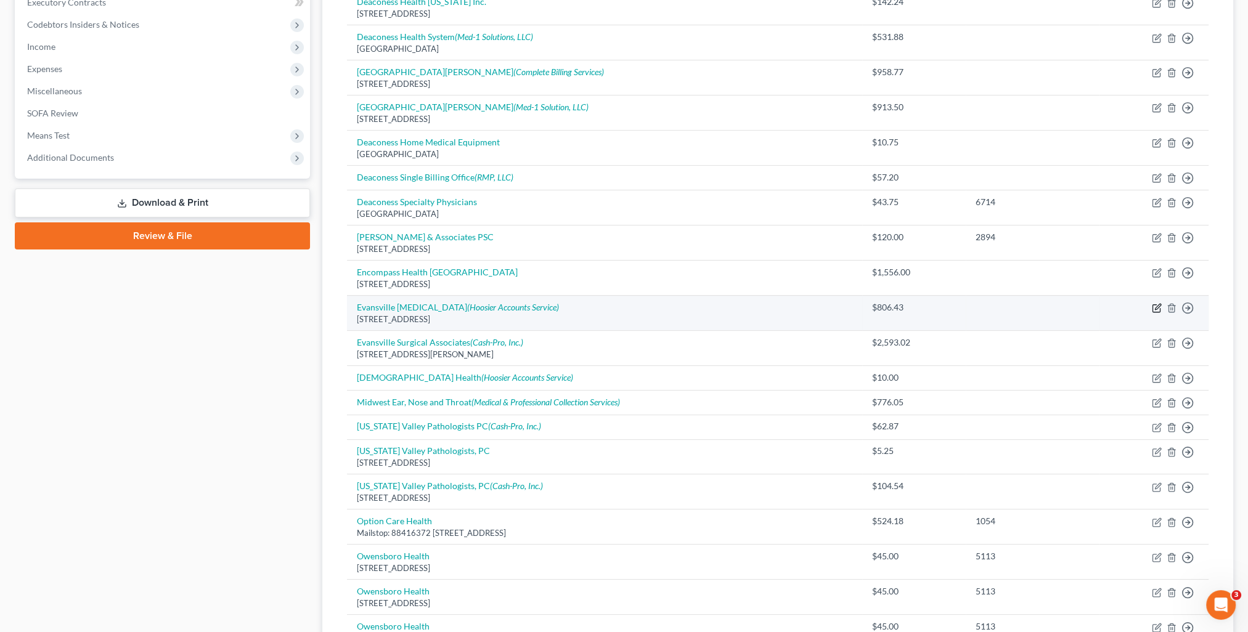
click at [1157, 307] on icon "button" at bounding box center [1158, 307] width 6 height 6
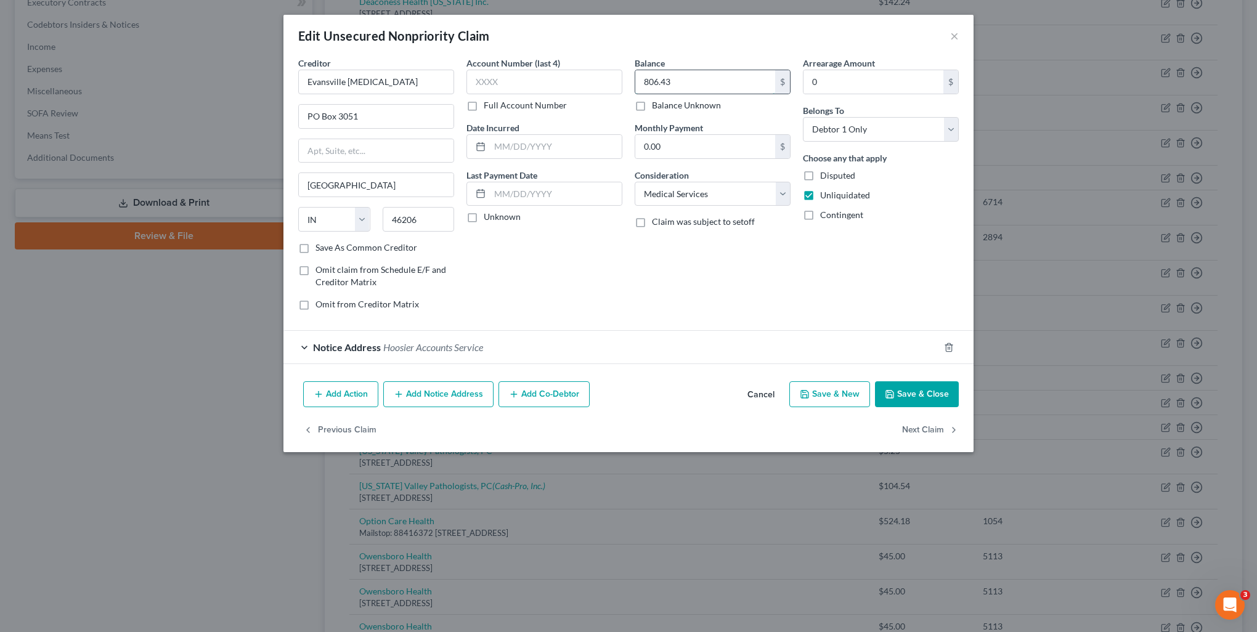
click at [696, 85] on input "806.43" at bounding box center [705, 81] width 140 height 23
click at [425, 383] on button "Add Notice Address" at bounding box center [438, 394] width 110 height 26
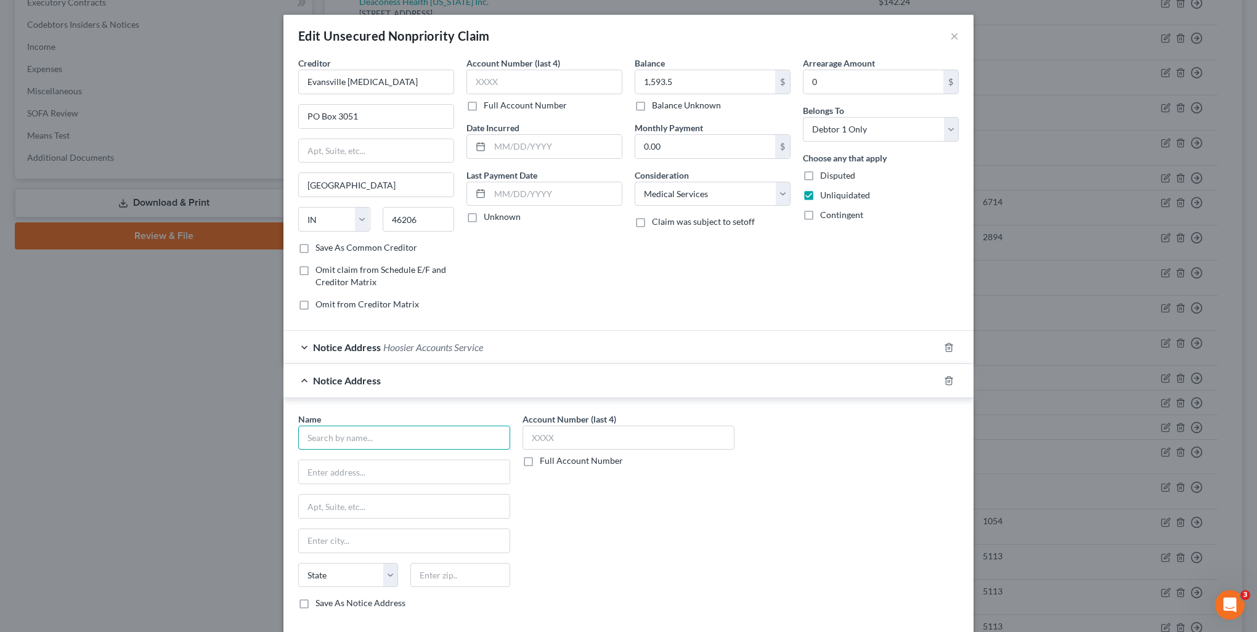
click at [382, 442] on input "text" at bounding box center [404, 438] width 212 height 25
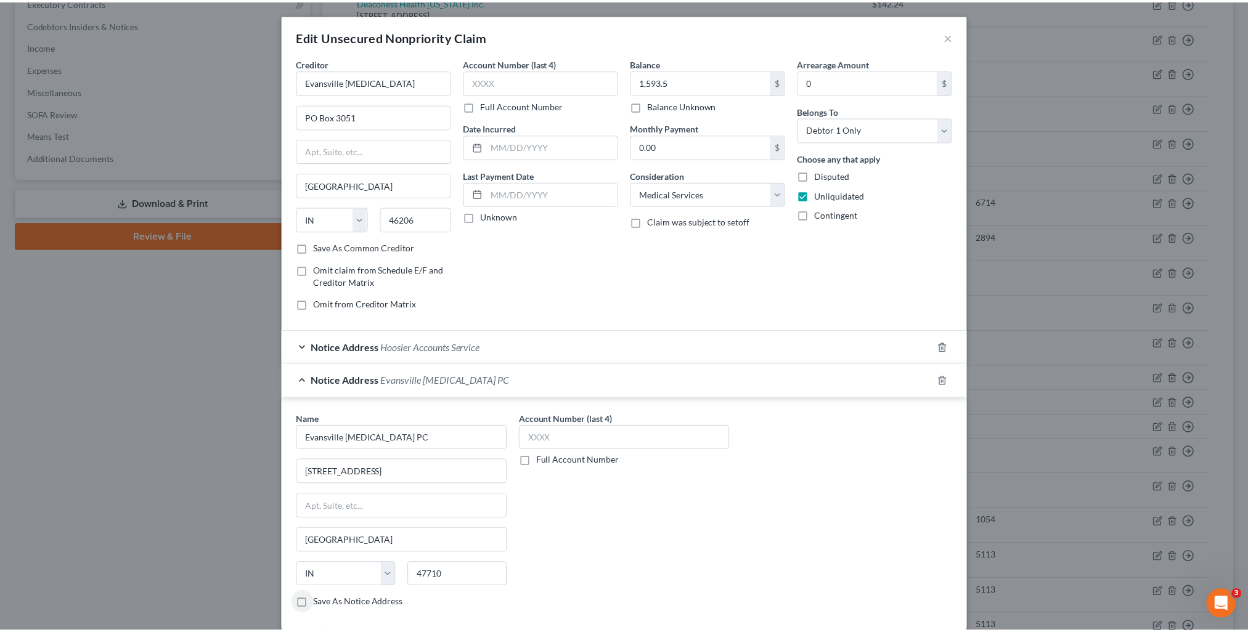
scroll to position [97, 0]
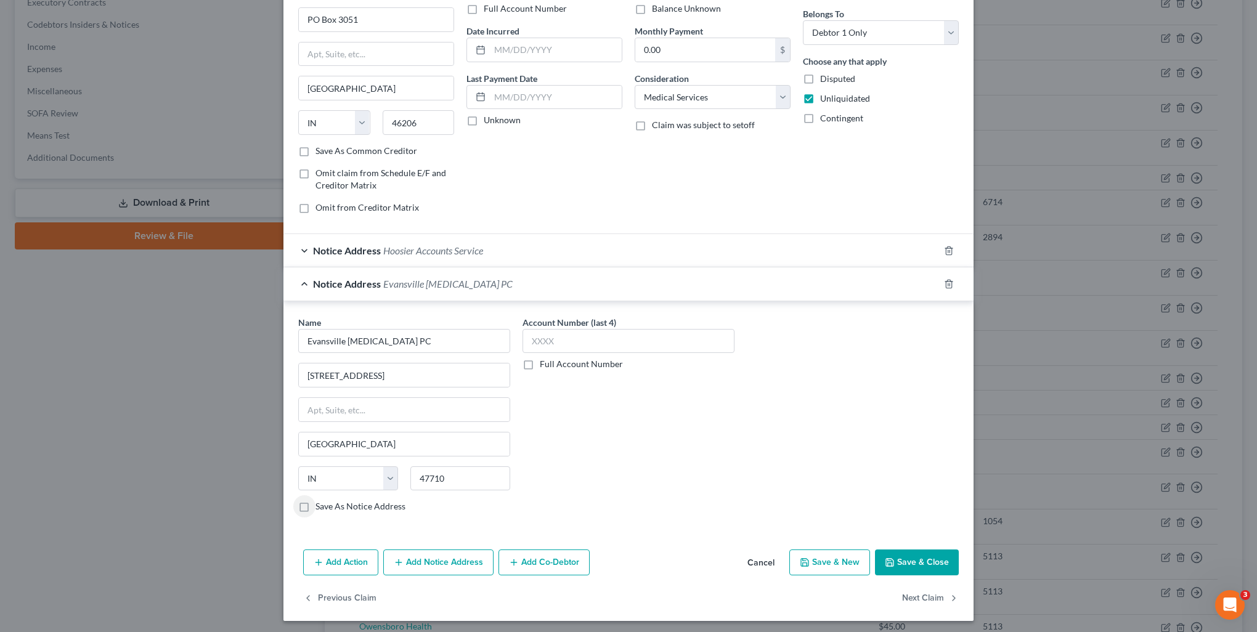
click at [911, 561] on button "Save & Close" at bounding box center [917, 563] width 84 height 26
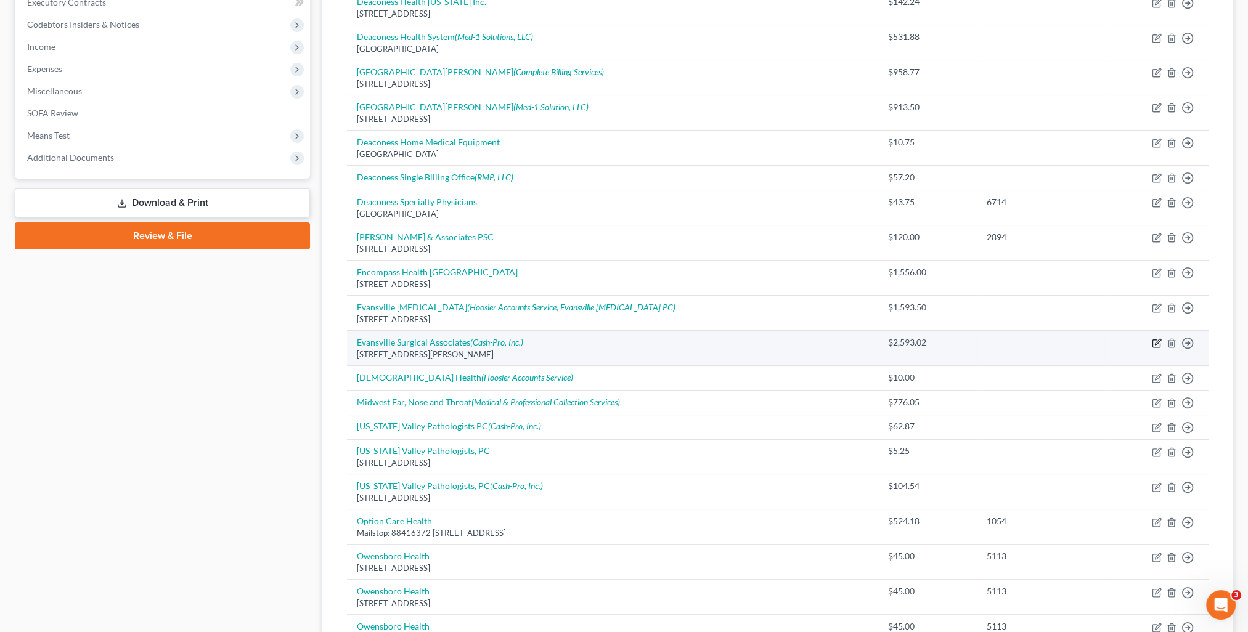
click at [1155, 342] on icon "button" at bounding box center [1158, 342] width 6 height 6
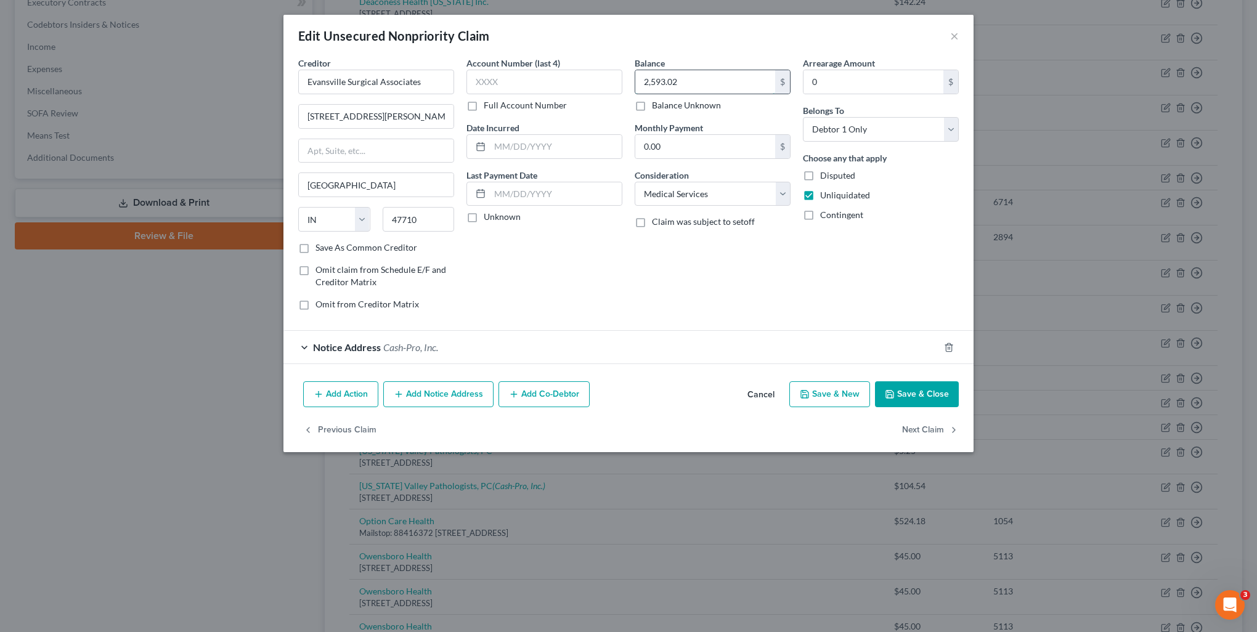
click at [697, 79] on input "2,593.02" at bounding box center [705, 81] width 140 height 23
click at [906, 400] on button "Save & Close" at bounding box center [917, 394] width 84 height 26
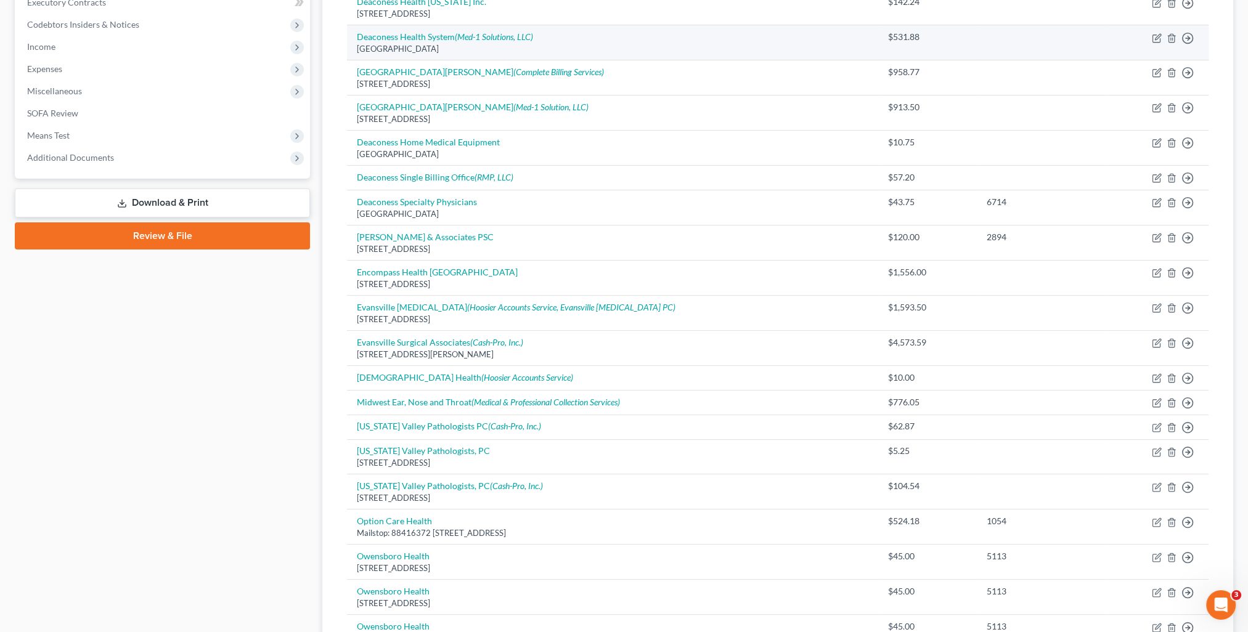
click at [1150, 35] on td "Move to D Move to E Move to G Move to Notice Only" at bounding box center [1156, 42] width 104 height 35
click at [1153, 38] on icon "button" at bounding box center [1157, 38] width 10 height 10
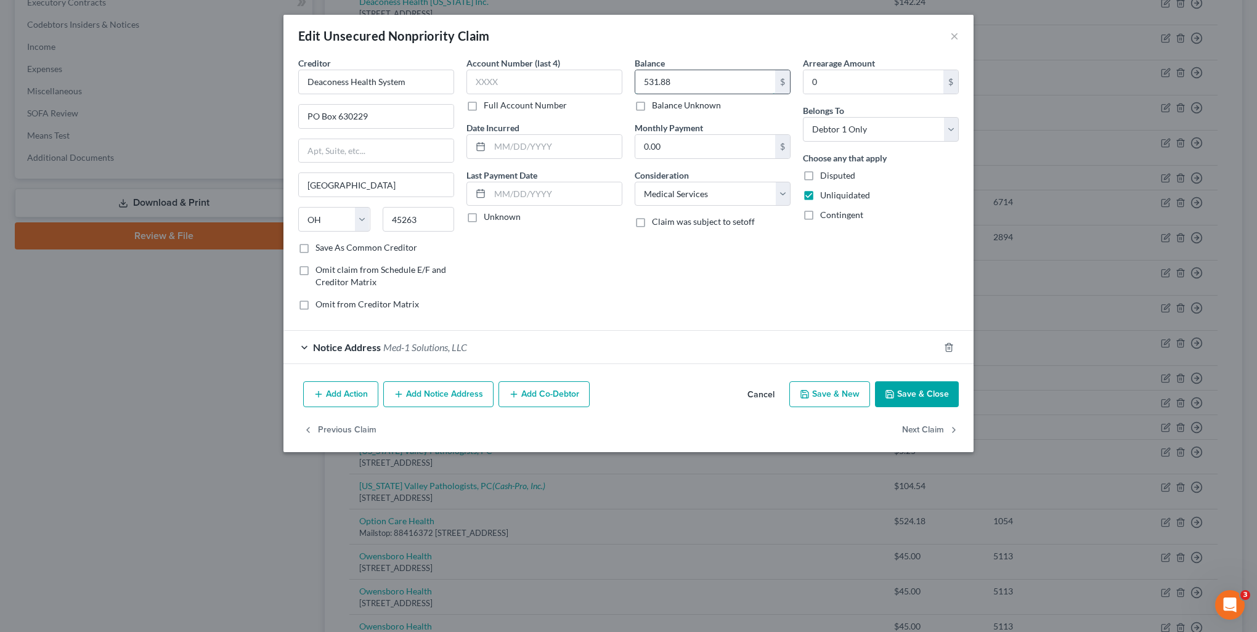
click at [721, 78] on input "531.88" at bounding box center [705, 81] width 140 height 23
click at [927, 401] on button "Save & Close" at bounding box center [917, 394] width 84 height 26
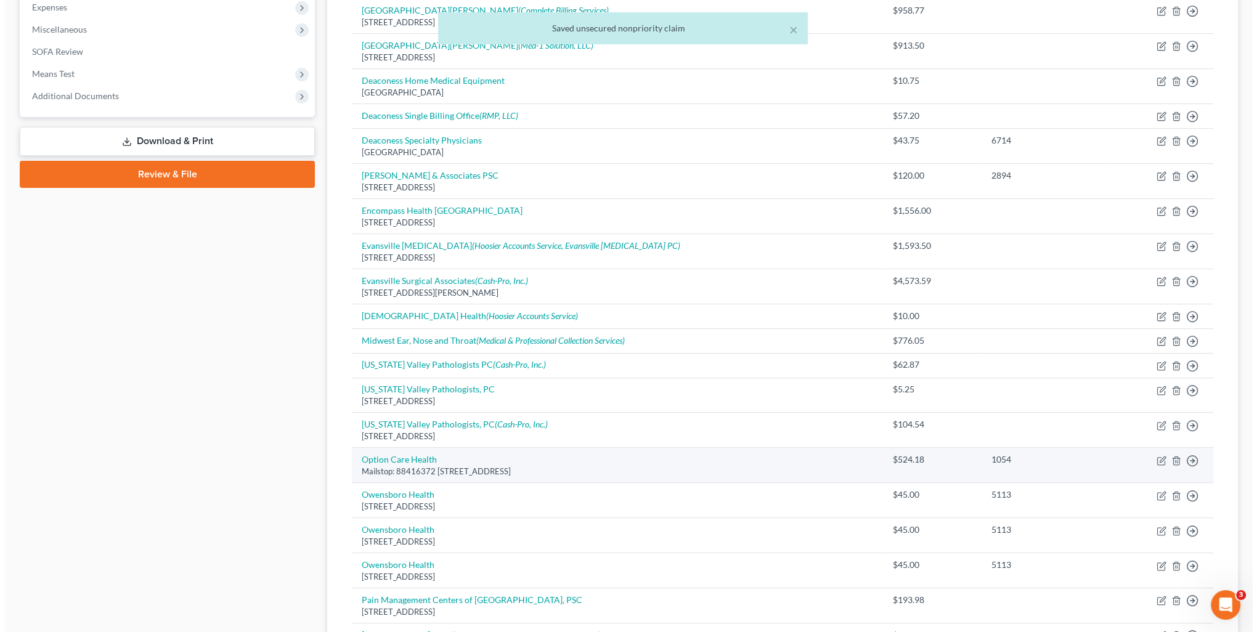
scroll to position [482, 0]
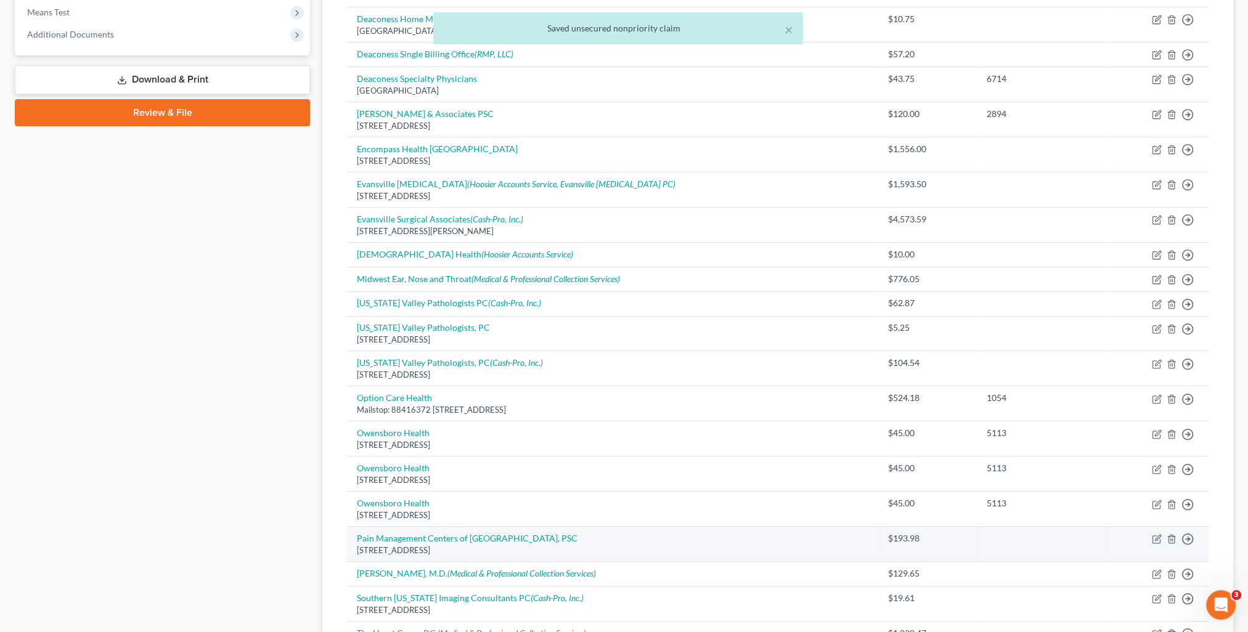
click at [1150, 538] on td "Move to D Move to E Move to G Move to Notice Only" at bounding box center [1156, 544] width 104 height 35
click at [1155, 537] on icon "button" at bounding box center [1157, 539] width 10 height 10
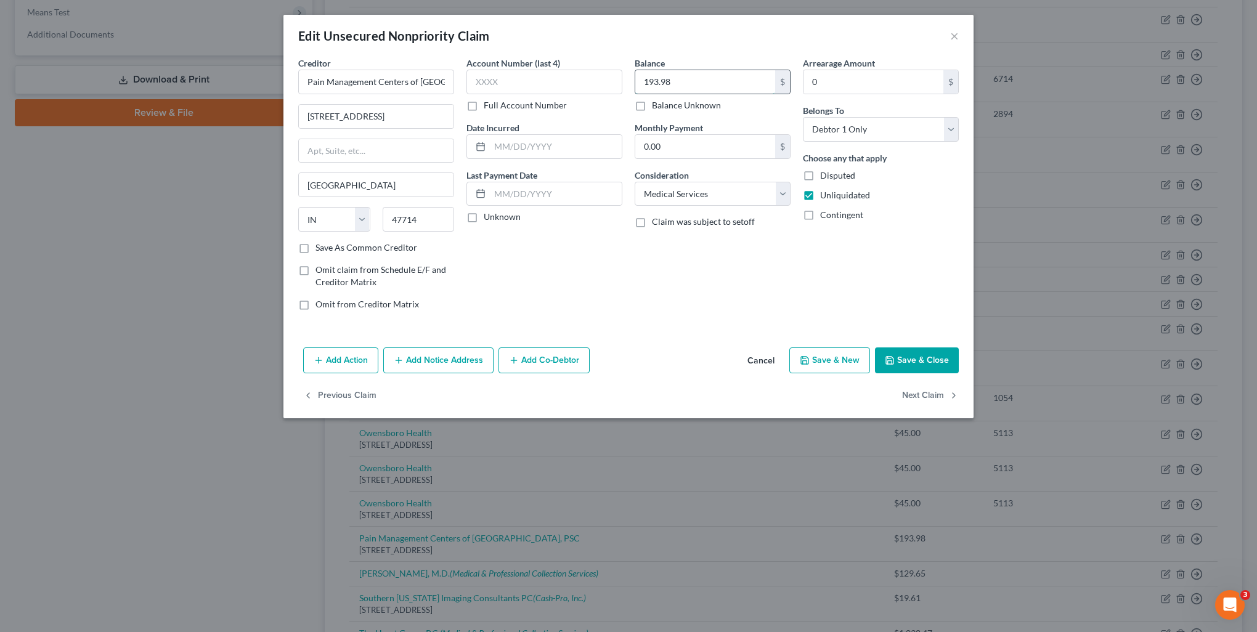
click at [701, 87] on input "193.98" at bounding box center [705, 81] width 140 height 23
click at [708, 89] on input "1,181.22" at bounding box center [705, 81] width 140 height 23
click at [733, 76] on input "2,191.57" at bounding box center [705, 81] width 140 height 23
click at [419, 363] on button "Add Notice Address" at bounding box center [438, 360] width 110 height 26
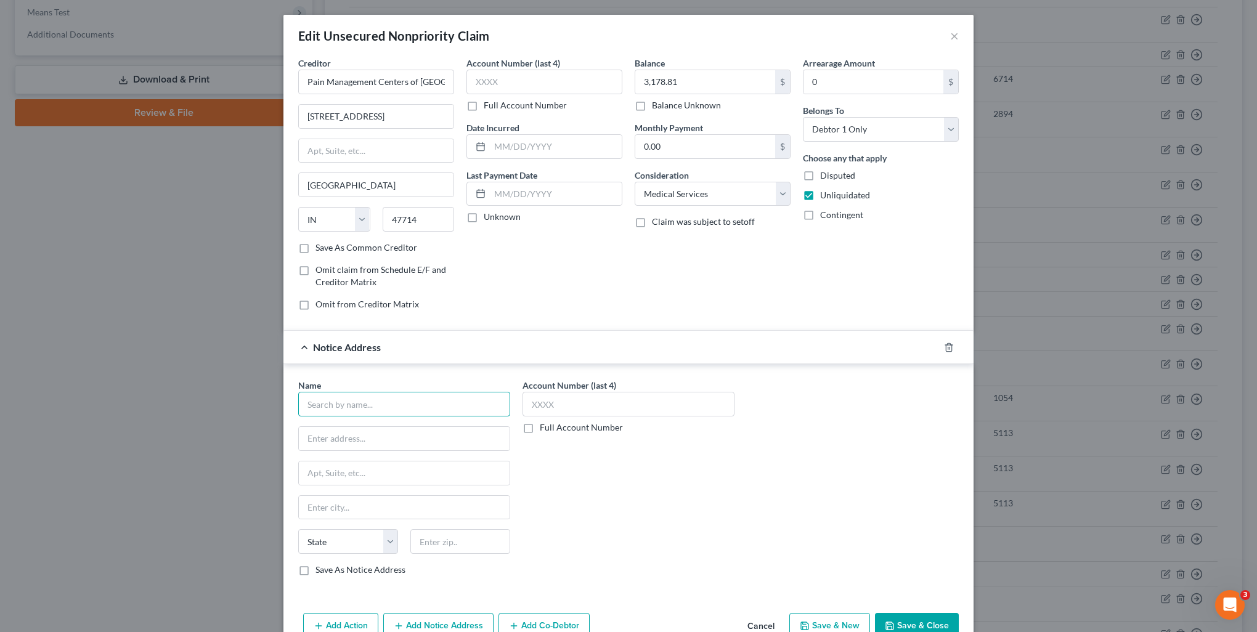
click at [388, 408] on input "text" at bounding box center [404, 404] width 212 height 25
click at [315, 571] on label "Save As Notice Address" at bounding box center [360, 570] width 90 height 12
click at [320, 571] on input "Save As Notice Address" at bounding box center [324, 568] width 8 height 8
click at [707, 78] on input "3,178.81" at bounding box center [705, 81] width 140 height 23
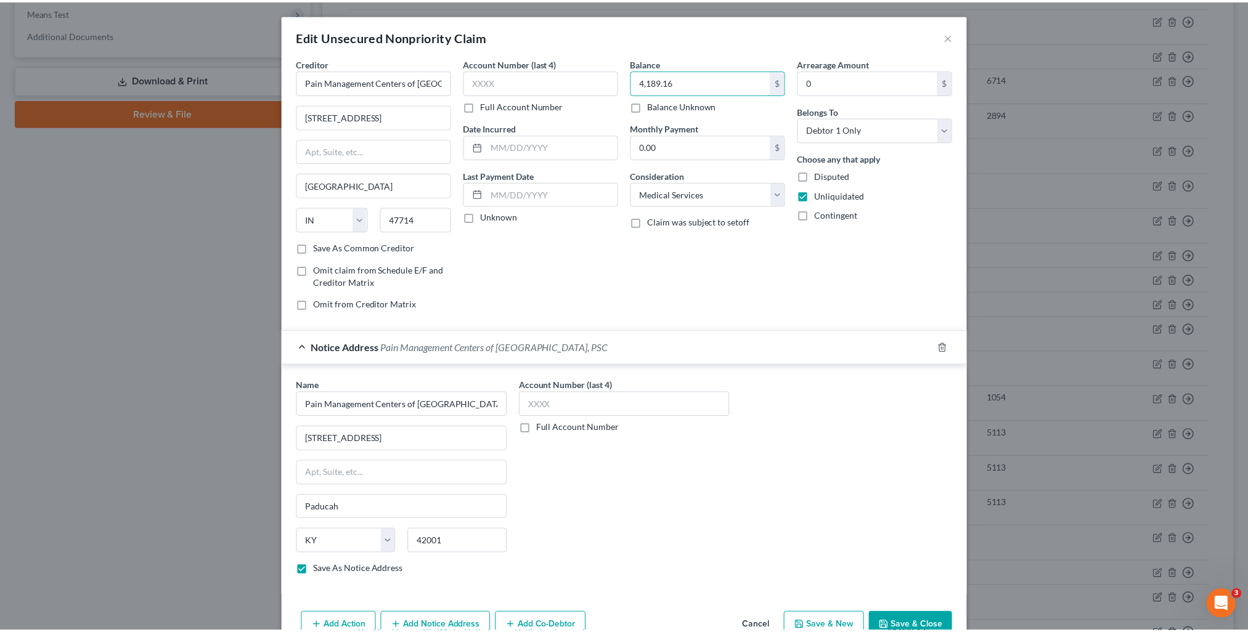
scroll to position [64, 0]
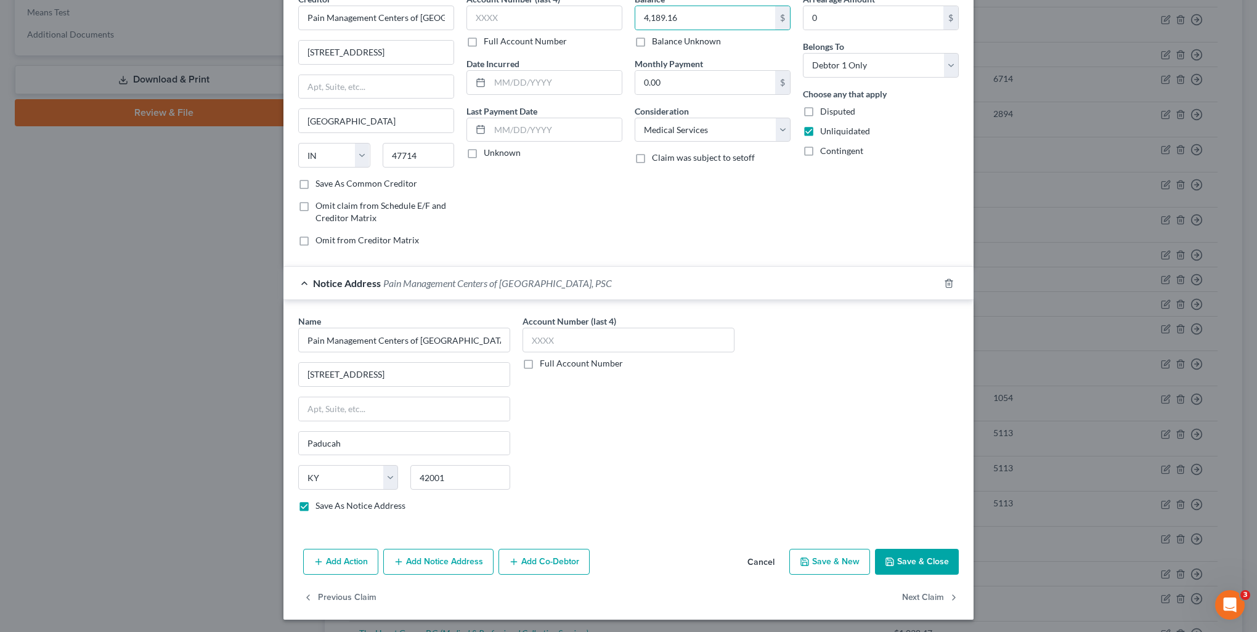
click at [906, 565] on button "Save & Close" at bounding box center [917, 562] width 84 height 26
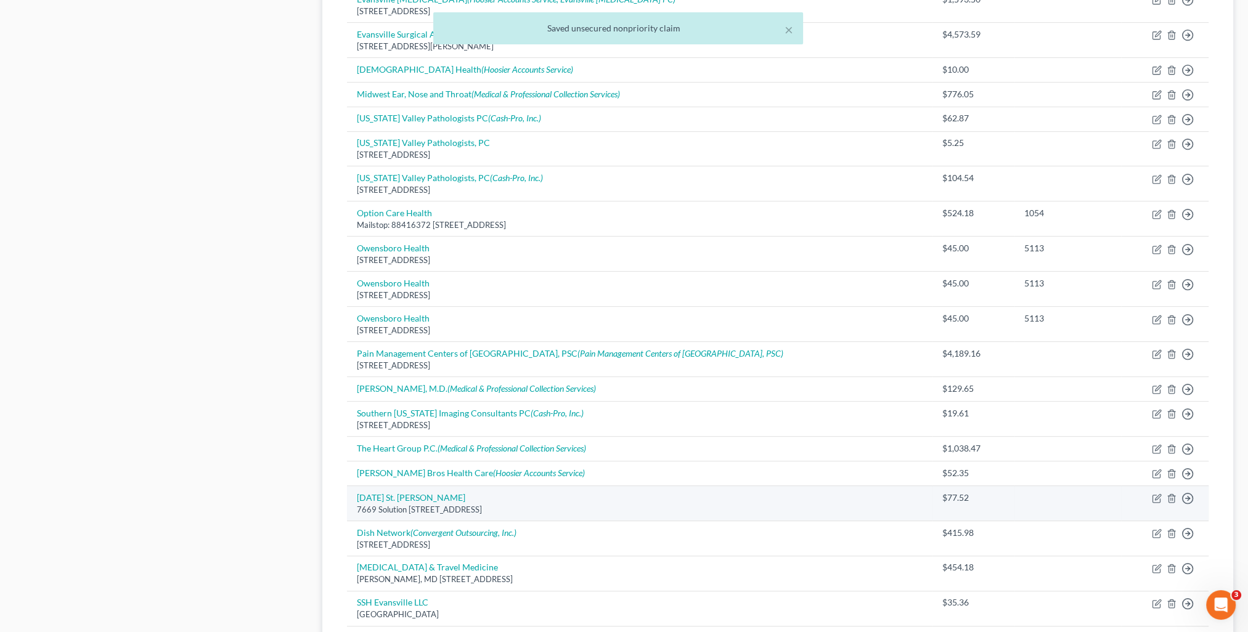
scroll to position [728, 0]
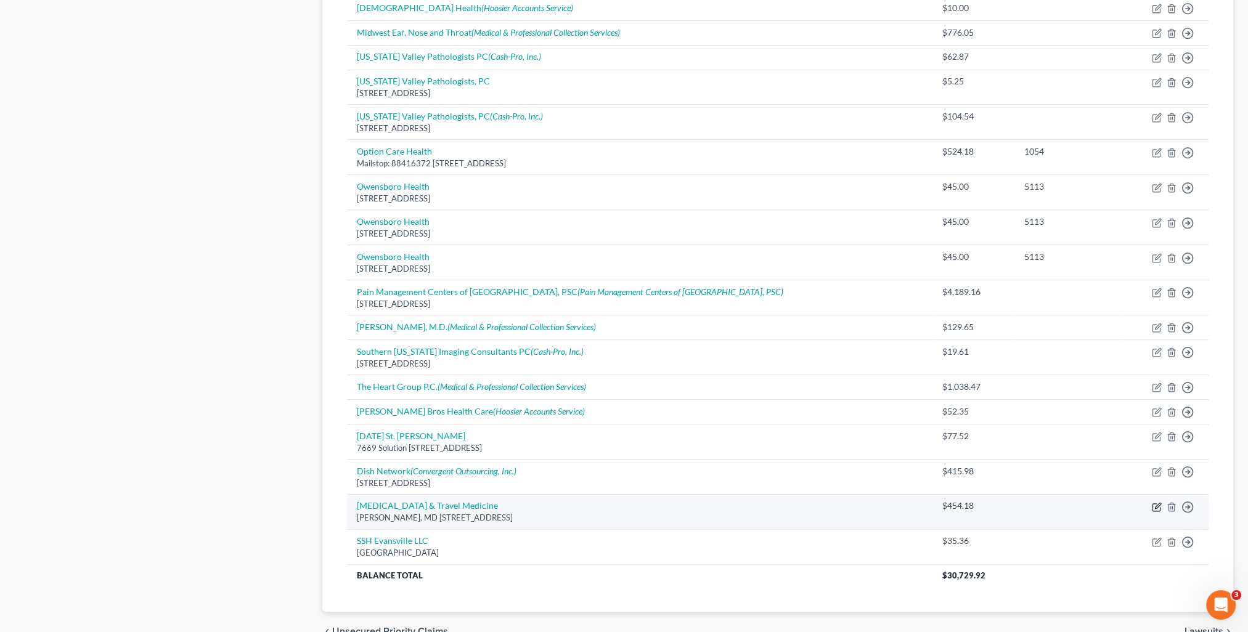
click at [1153, 502] on icon "button" at bounding box center [1157, 507] width 10 height 10
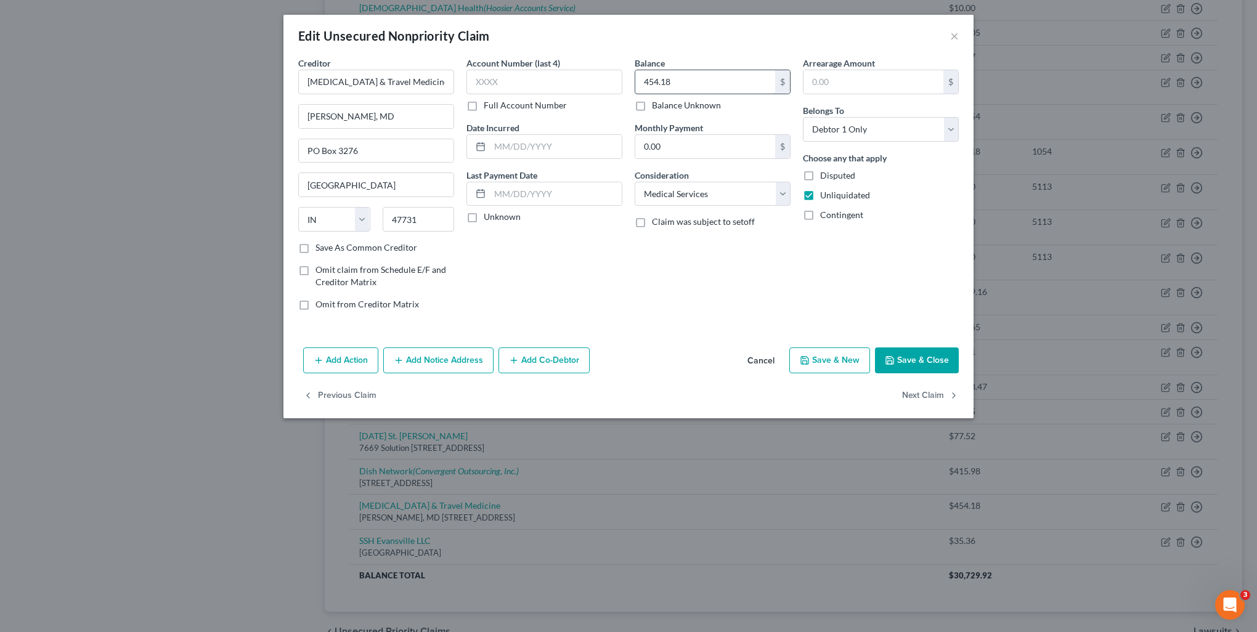
click at [691, 87] on input "454.18" at bounding box center [705, 81] width 140 height 23
click at [848, 353] on button "Save & New" at bounding box center [829, 360] width 81 height 26
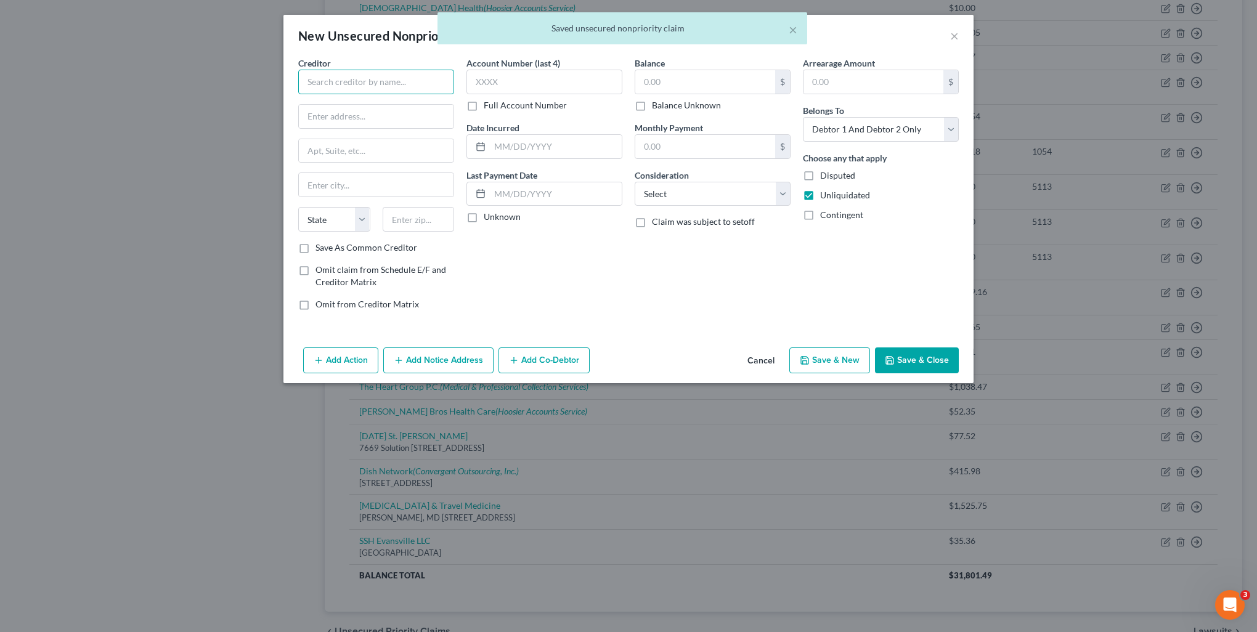
click at [346, 77] on input "text" at bounding box center [376, 82] width 156 height 25
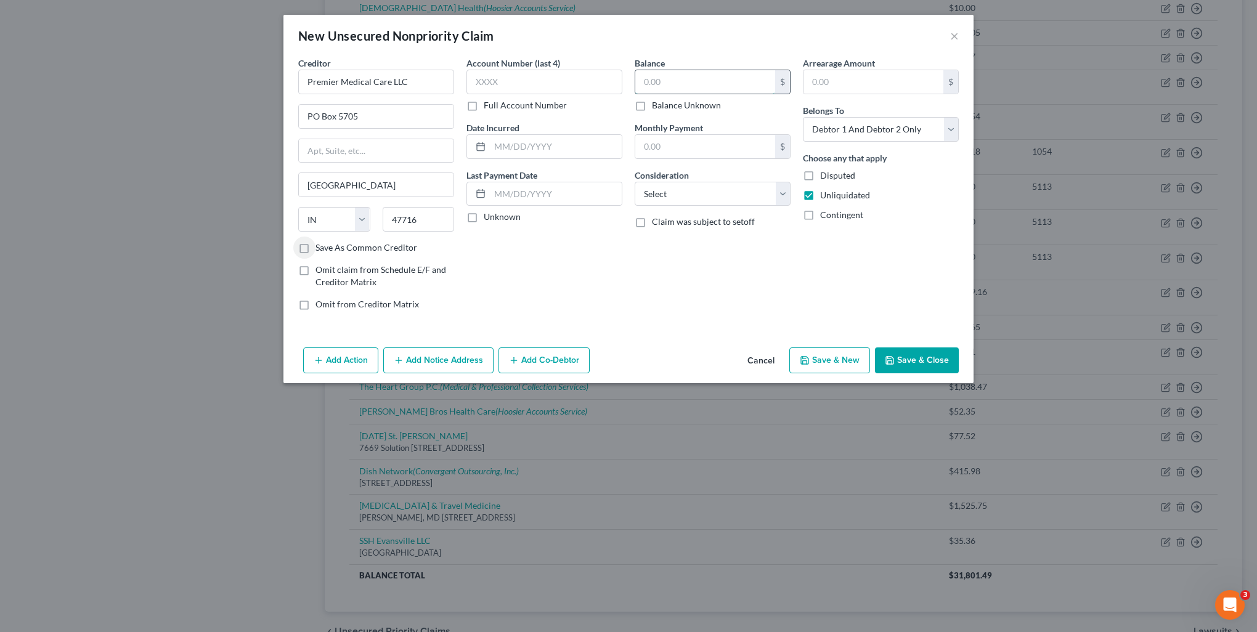
click at [717, 91] on input "text" at bounding box center [705, 81] width 140 height 23
click at [677, 68] on div "Balance $ Balance Unknown Balance Undetermined $ Balance Unknown" at bounding box center [713, 84] width 156 height 55
click at [712, 92] on input "text" at bounding box center [705, 81] width 140 height 23
click at [749, 192] on select "Select Cable / Satellite Services Collection Agency Credit Card Debt Debt Couns…" at bounding box center [713, 194] width 156 height 25
click at [635, 182] on select "Select Cable / Satellite Services Collection Agency Credit Card Debt Debt Couns…" at bounding box center [713, 194] width 156 height 25
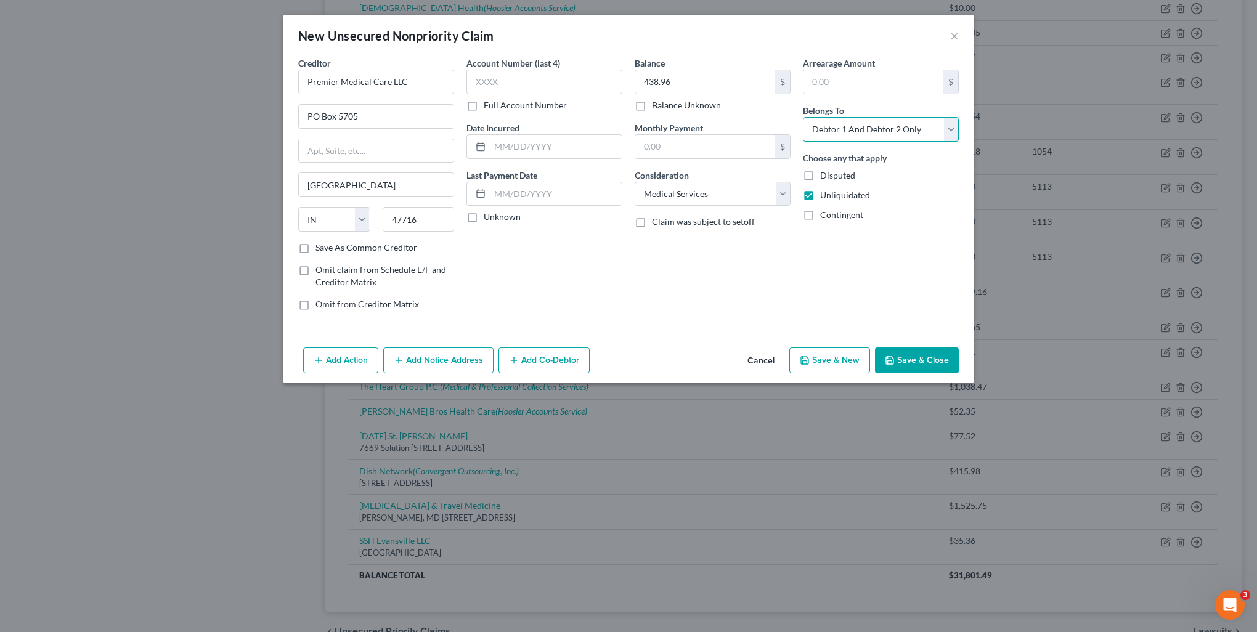
click at [900, 131] on select "Select Debtor 1 Only Debtor 2 Only Debtor 1 And Debtor 2 Only At Least One Of T…" at bounding box center [881, 129] width 156 height 25
click at [803, 117] on select "Select Debtor 1 Only Debtor 2 Only Debtor 1 And Debtor 2 Only At Least One Of T…" at bounding box center [881, 129] width 156 height 25
click at [903, 359] on button "Save & Close" at bounding box center [917, 360] width 84 height 26
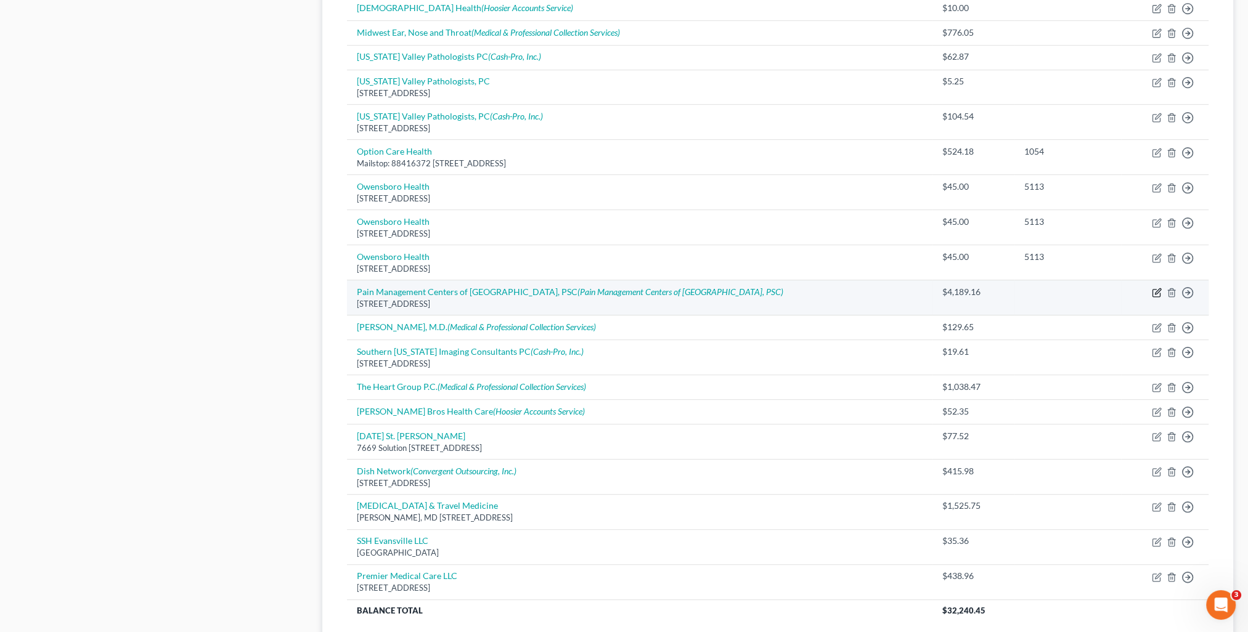
click at [1158, 290] on icon "button" at bounding box center [1157, 293] width 10 height 10
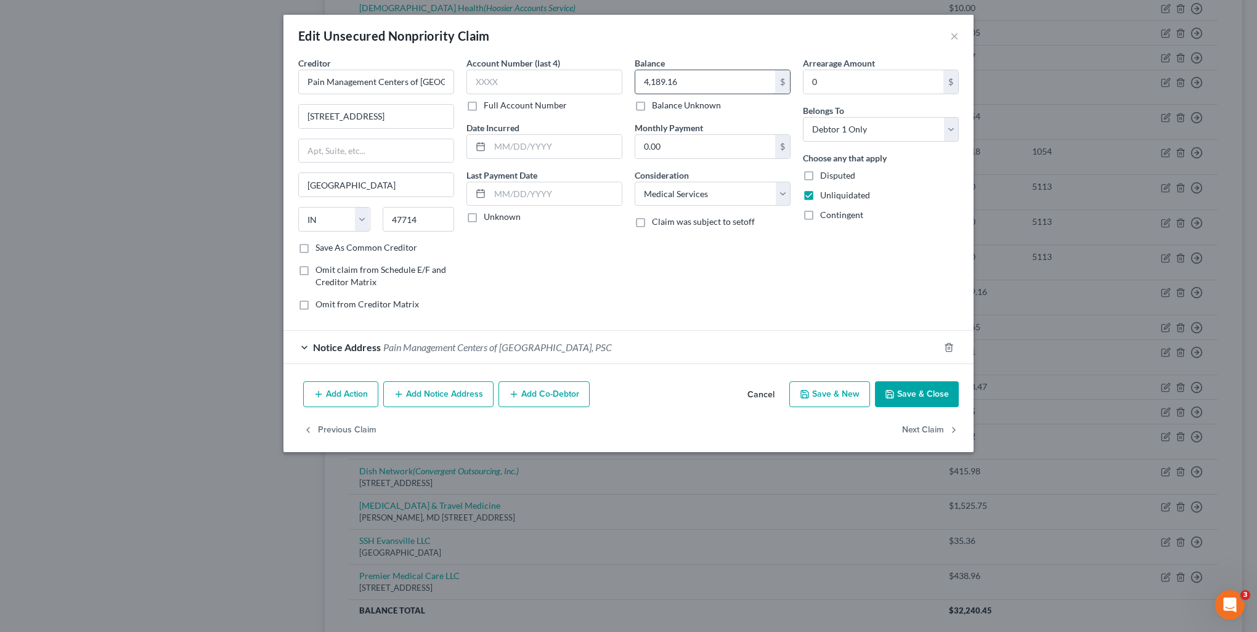
click at [724, 76] on input "4,189.16" at bounding box center [705, 81] width 140 height 23
click at [906, 402] on button "Save & Close" at bounding box center [917, 394] width 84 height 26
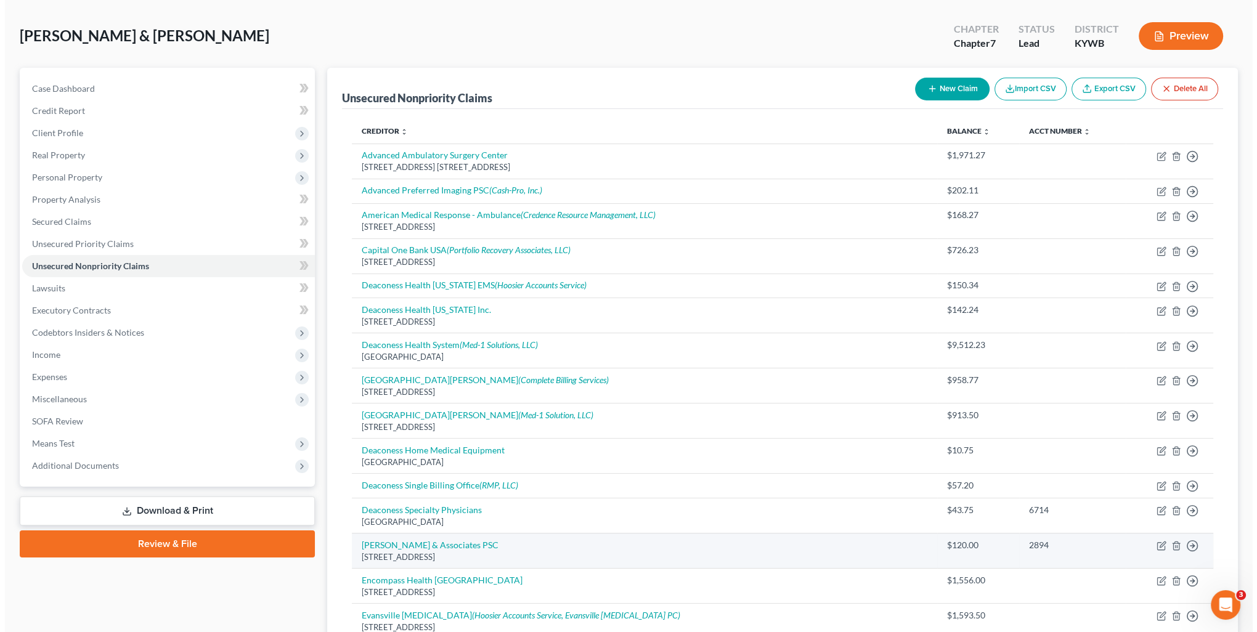
scroll to position [112, 0]
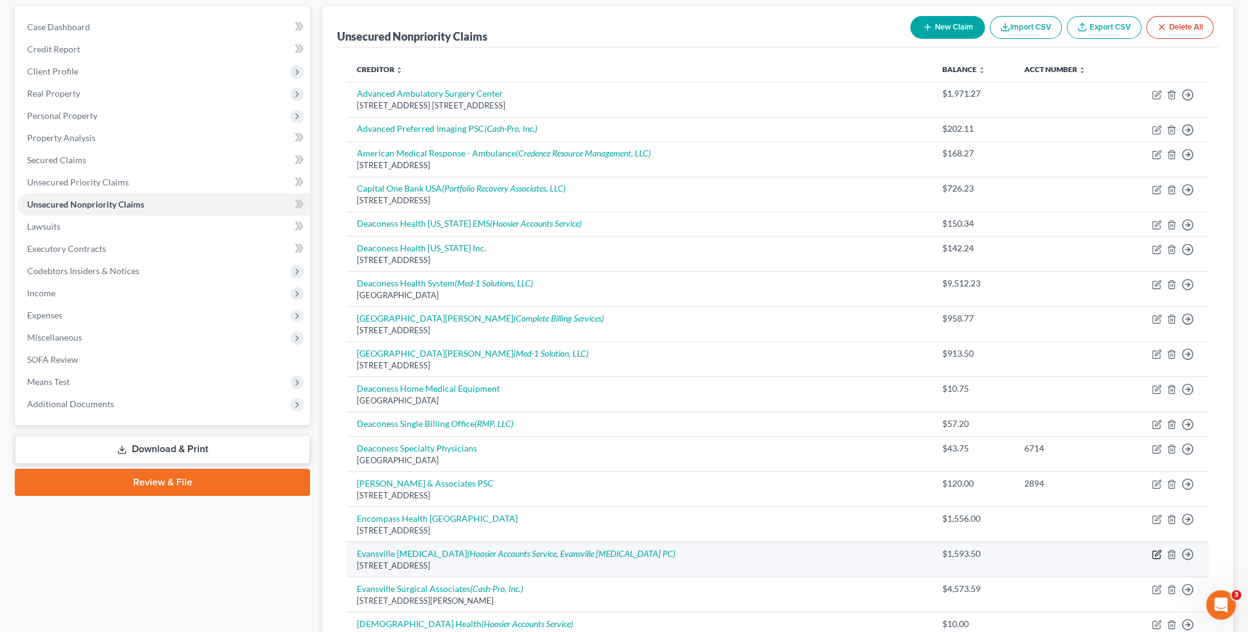
click at [1153, 553] on icon "button" at bounding box center [1157, 555] width 10 height 10
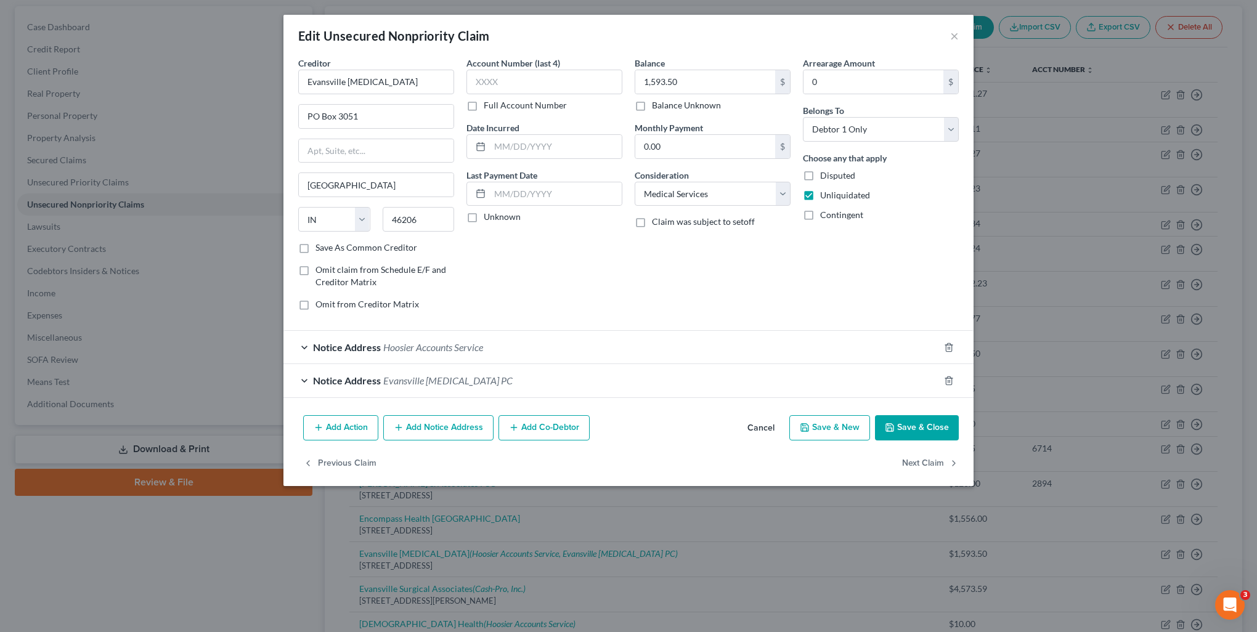
click at [449, 381] on span "Evansville [MEDICAL_DATA] PC" at bounding box center [447, 381] width 129 height 12
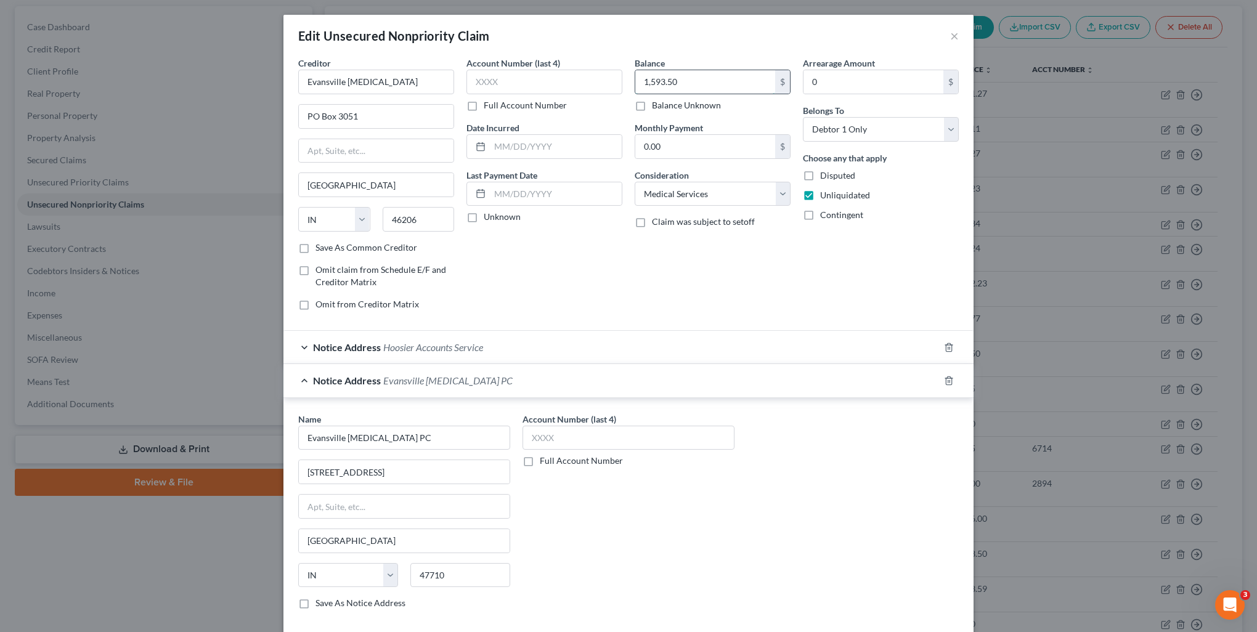
click at [705, 86] on input "1,593.50" at bounding box center [705, 81] width 140 height 23
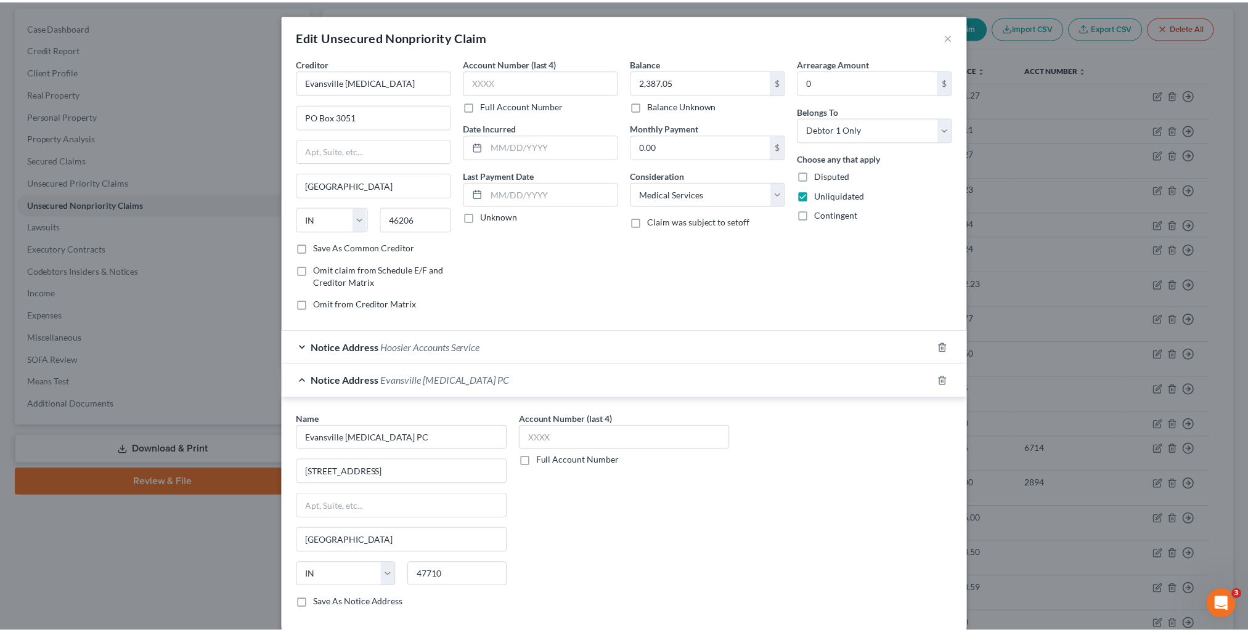
scroll to position [97, 0]
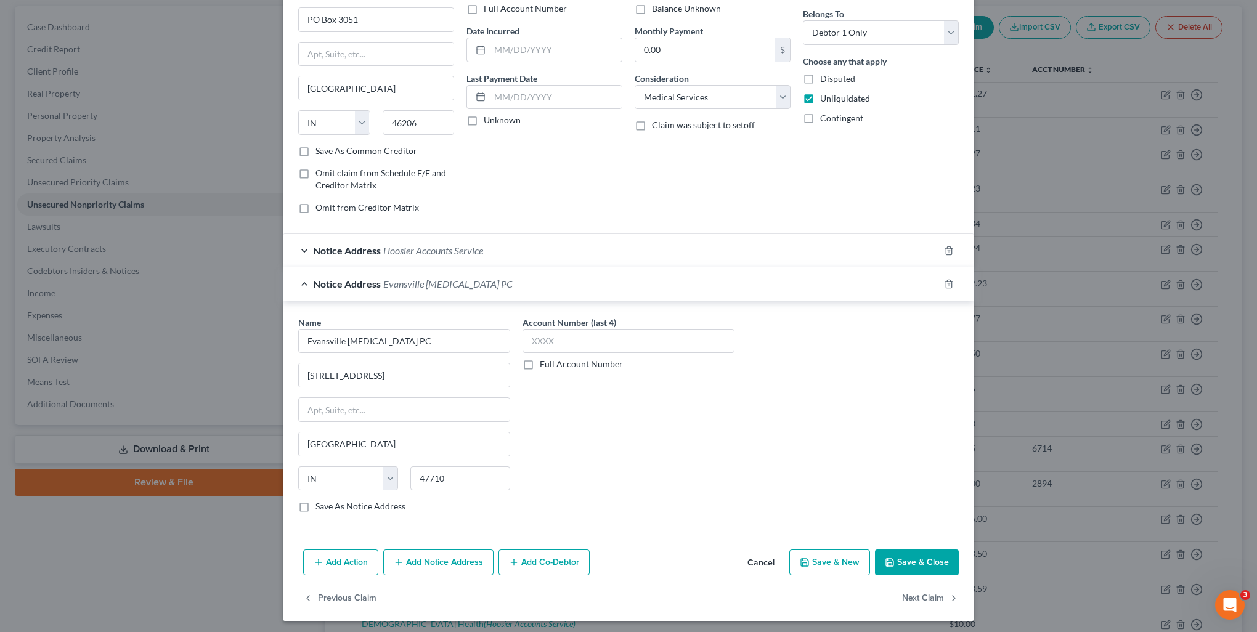
click at [907, 569] on button "Save & Close" at bounding box center [917, 563] width 84 height 26
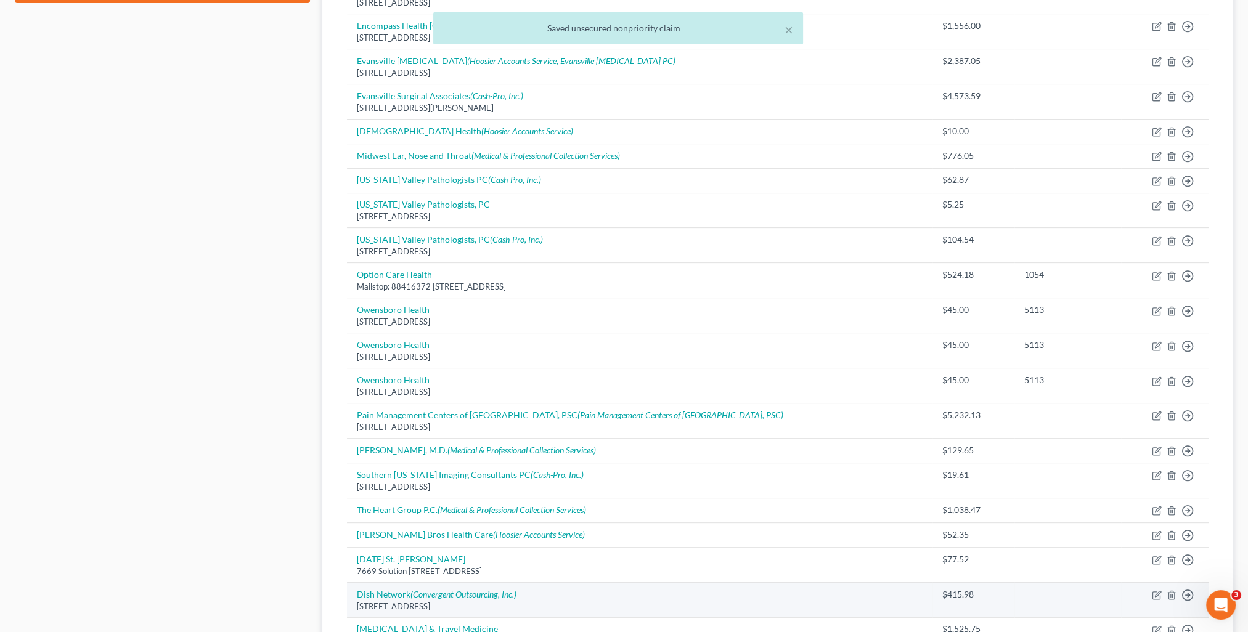
scroll to position [728, 0]
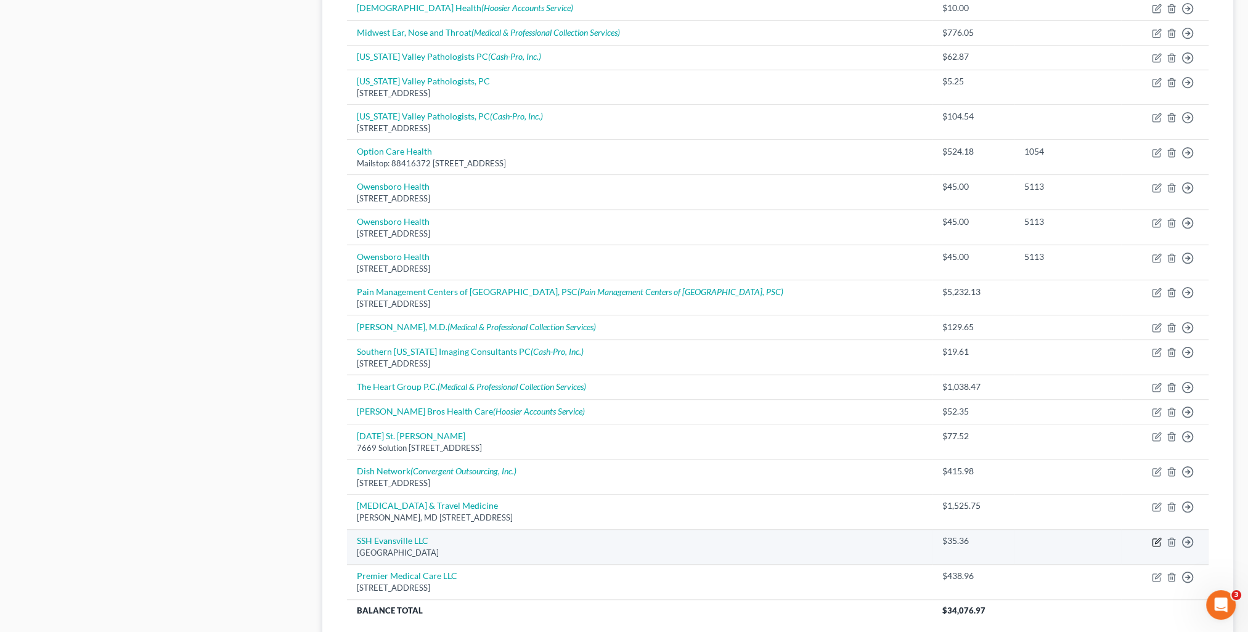
click at [1154, 537] on icon "button" at bounding box center [1157, 542] width 10 height 10
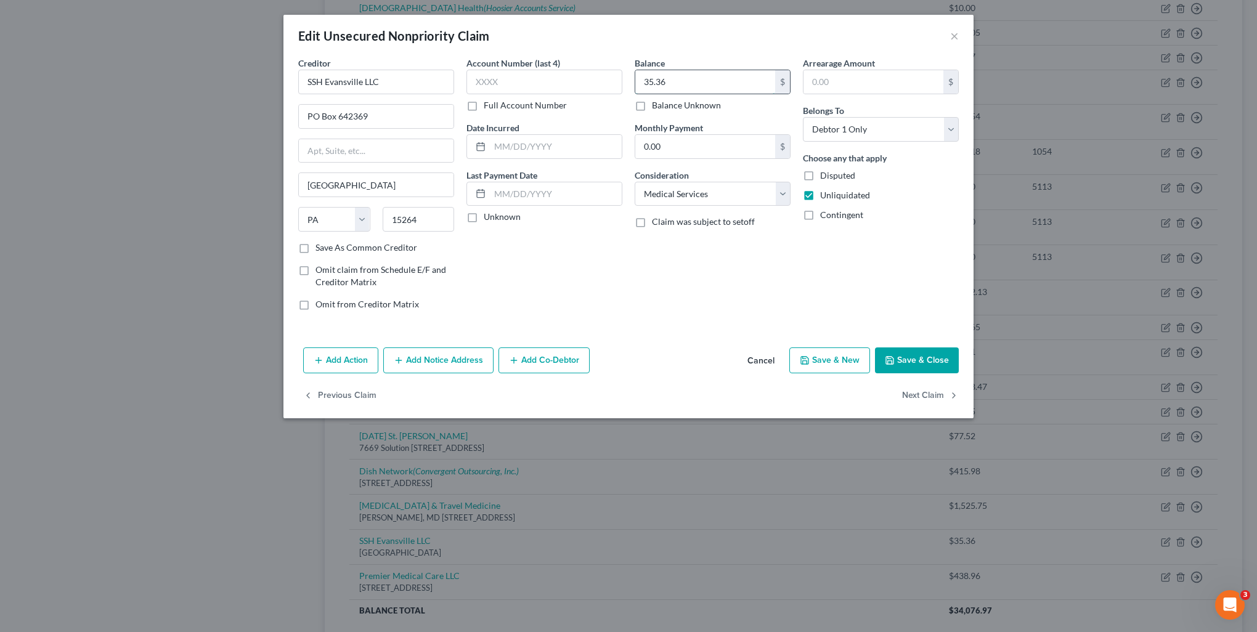
click at [681, 78] on input "35.36" at bounding box center [705, 81] width 140 height 23
click at [912, 358] on button "Save & Close" at bounding box center [917, 360] width 84 height 26
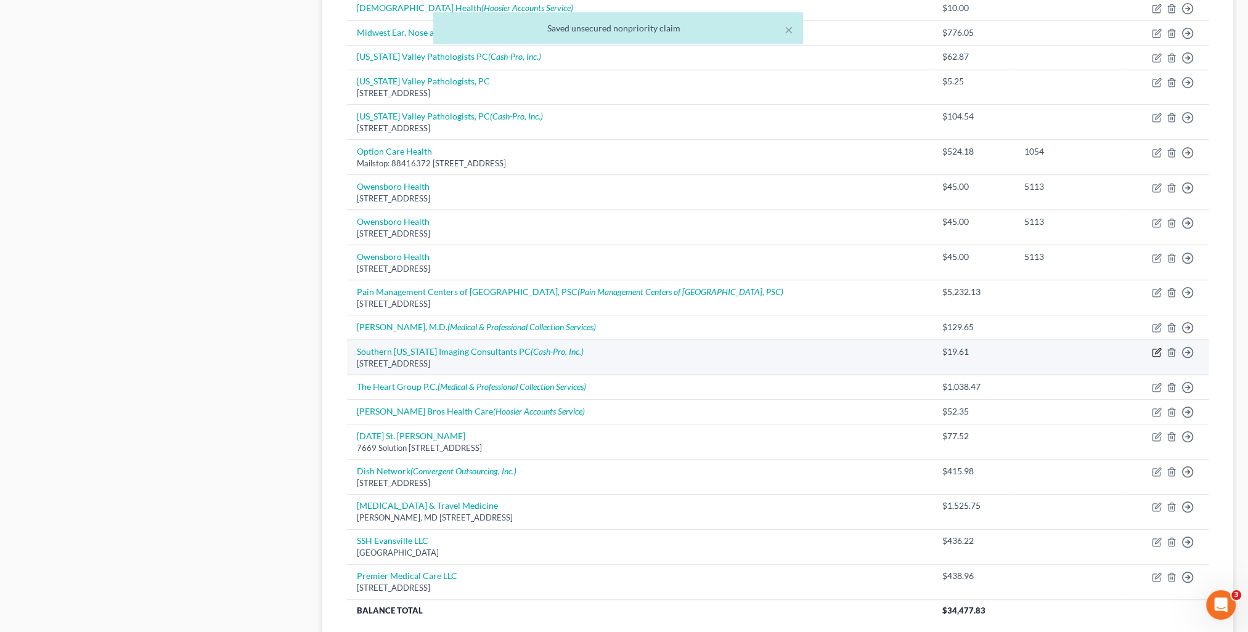
click at [1156, 352] on icon "button" at bounding box center [1157, 352] width 10 height 10
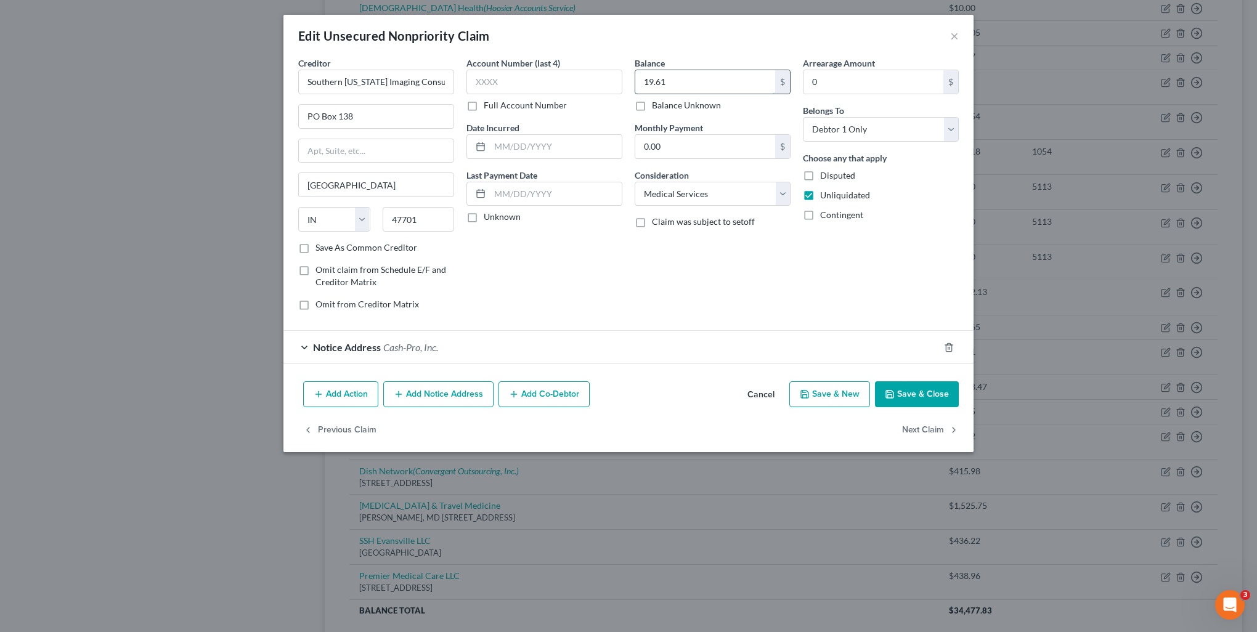
click at [704, 90] on input "19.61" at bounding box center [705, 81] width 140 height 23
click at [924, 390] on button "Save & Close" at bounding box center [917, 394] width 84 height 26
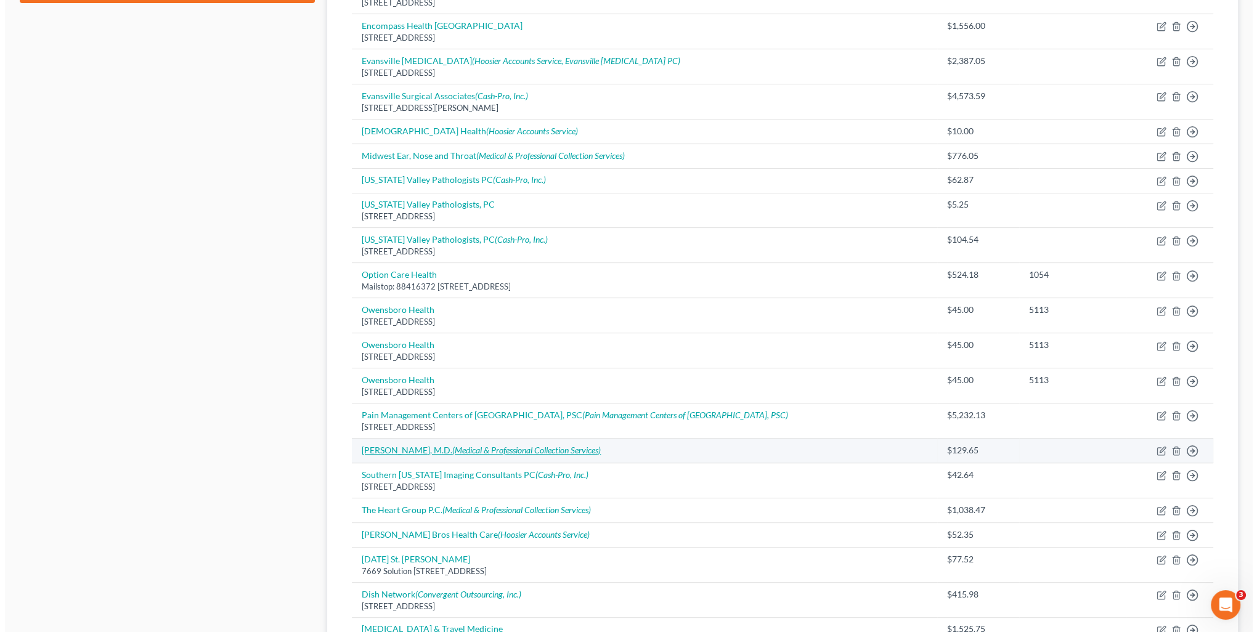
scroll to position [543, 0]
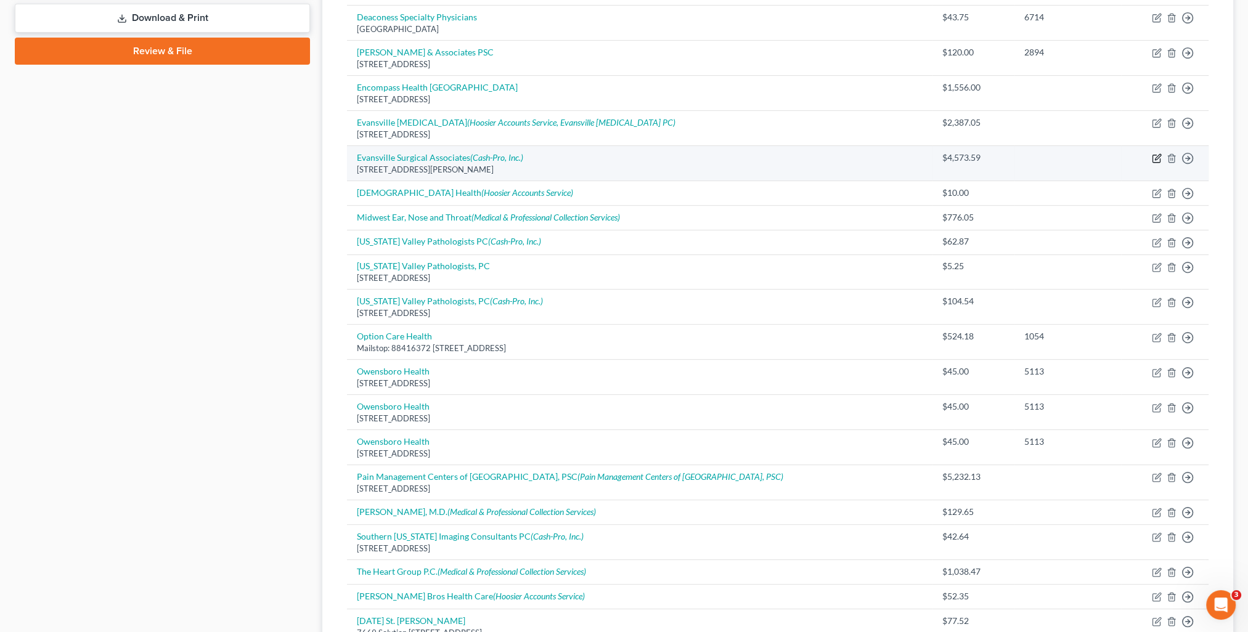
click at [1159, 156] on icon "button" at bounding box center [1157, 158] width 10 height 10
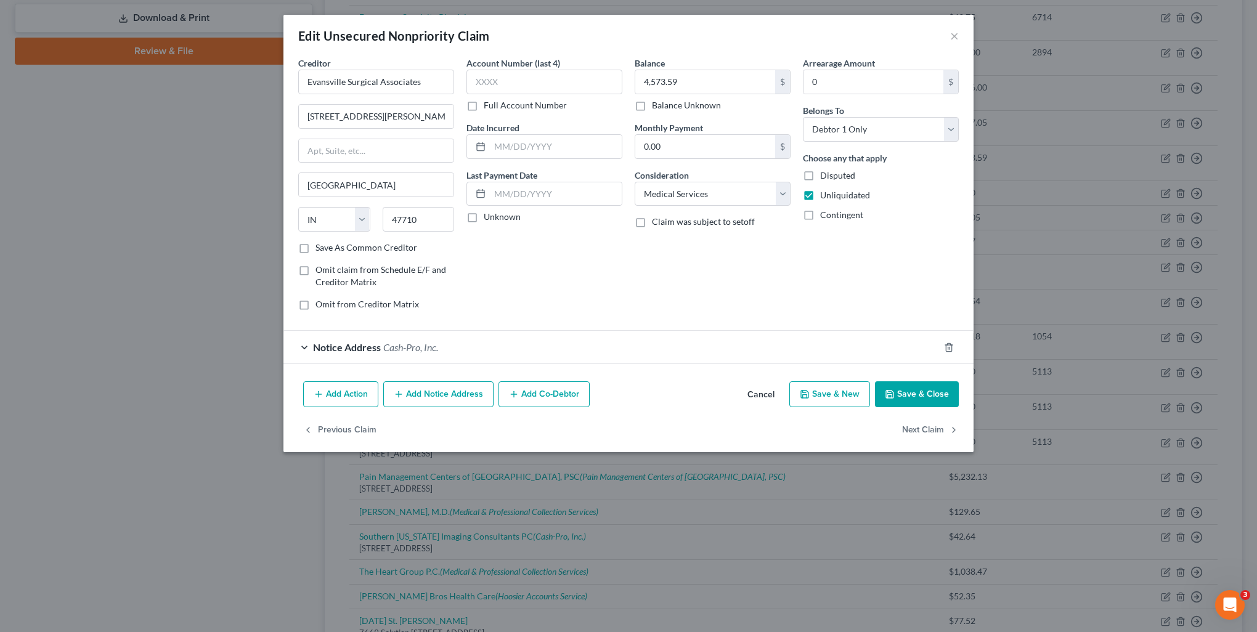
click at [436, 392] on button "Add Notice Address" at bounding box center [438, 394] width 110 height 26
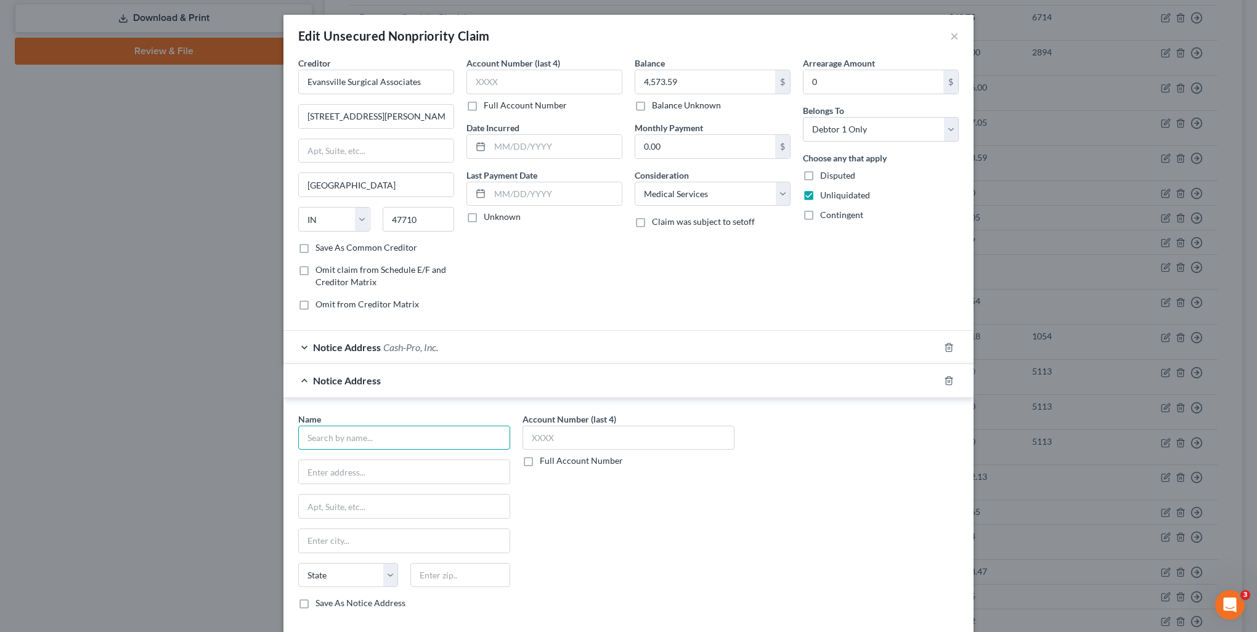
click at [347, 444] on input "text" at bounding box center [404, 438] width 212 height 25
click at [709, 85] on input "4,573.59" at bounding box center [705, 81] width 140 height 23
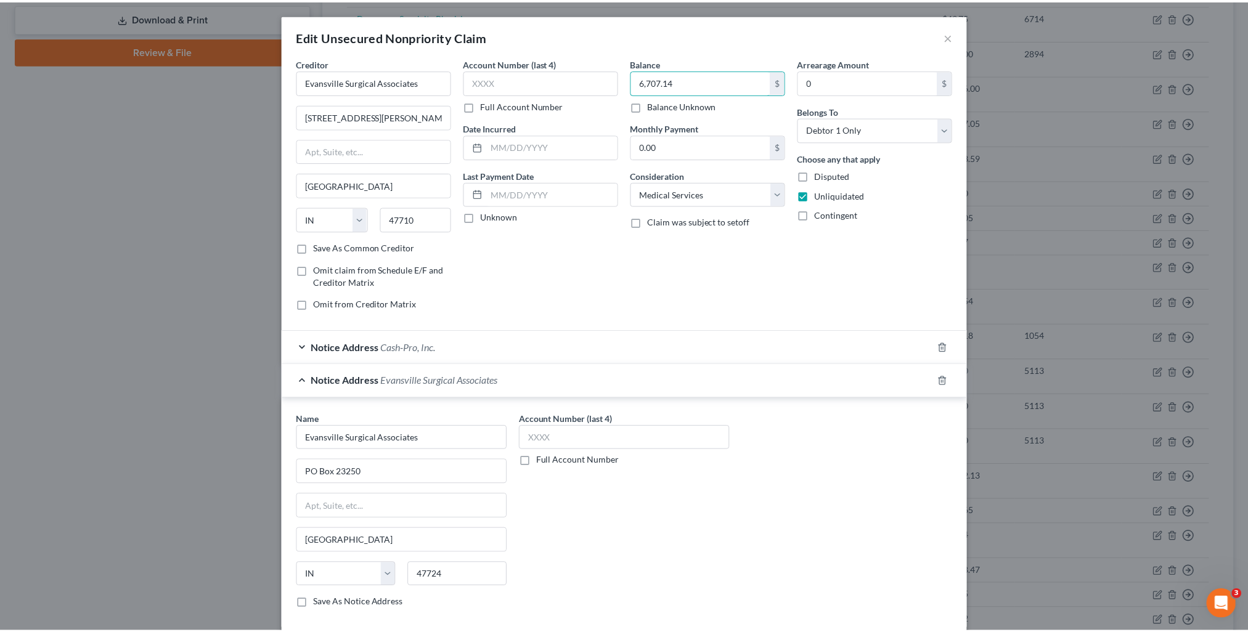
scroll to position [97, 0]
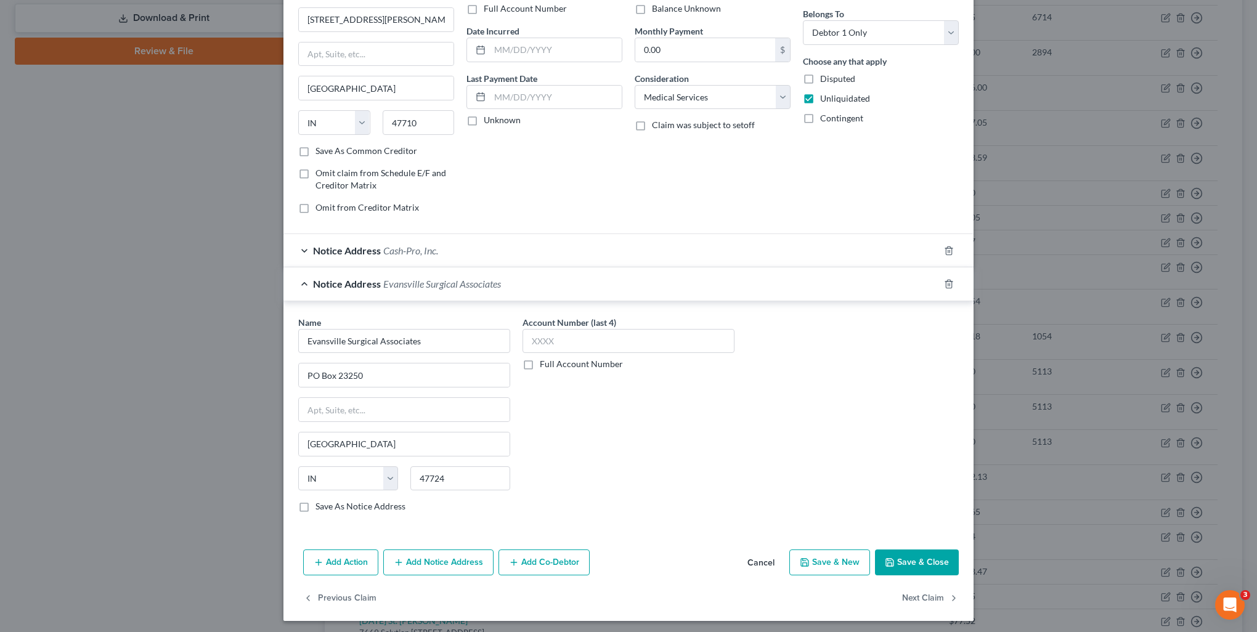
drag, startPoint x: 904, startPoint y: 553, endPoint x: 925, endPoint y: 561, distance: 21.9
click at [903, 551] on button "Save & Close" at bounding box center [917, 563] width 84 height 26
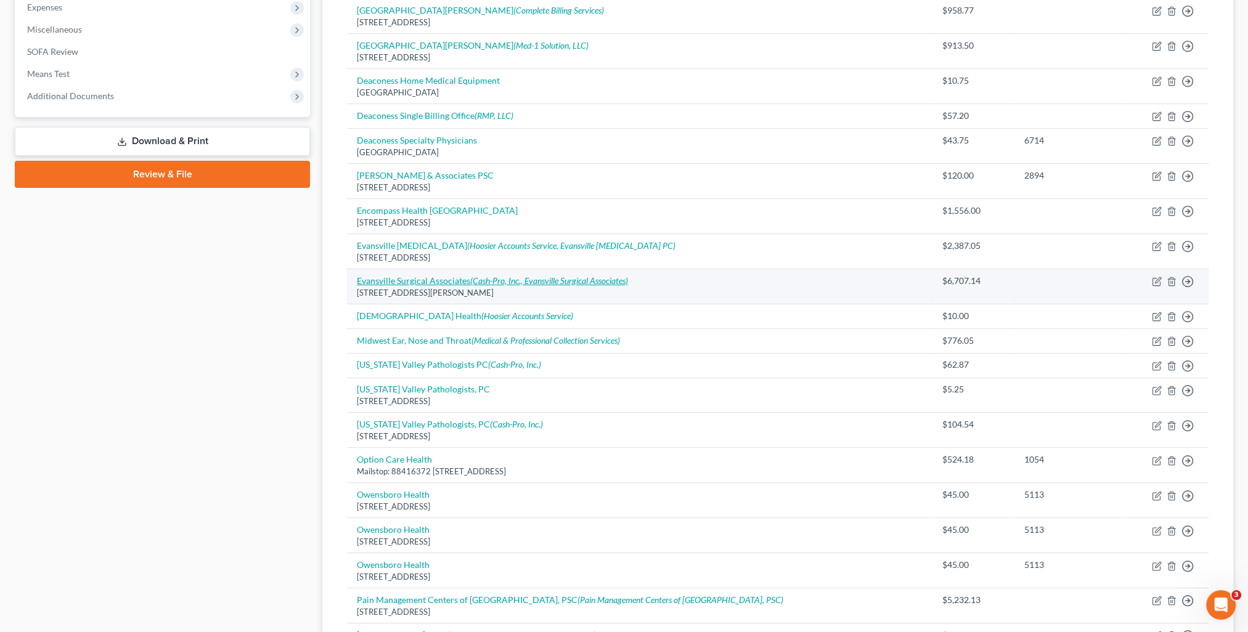
scroll to position [297, 0]
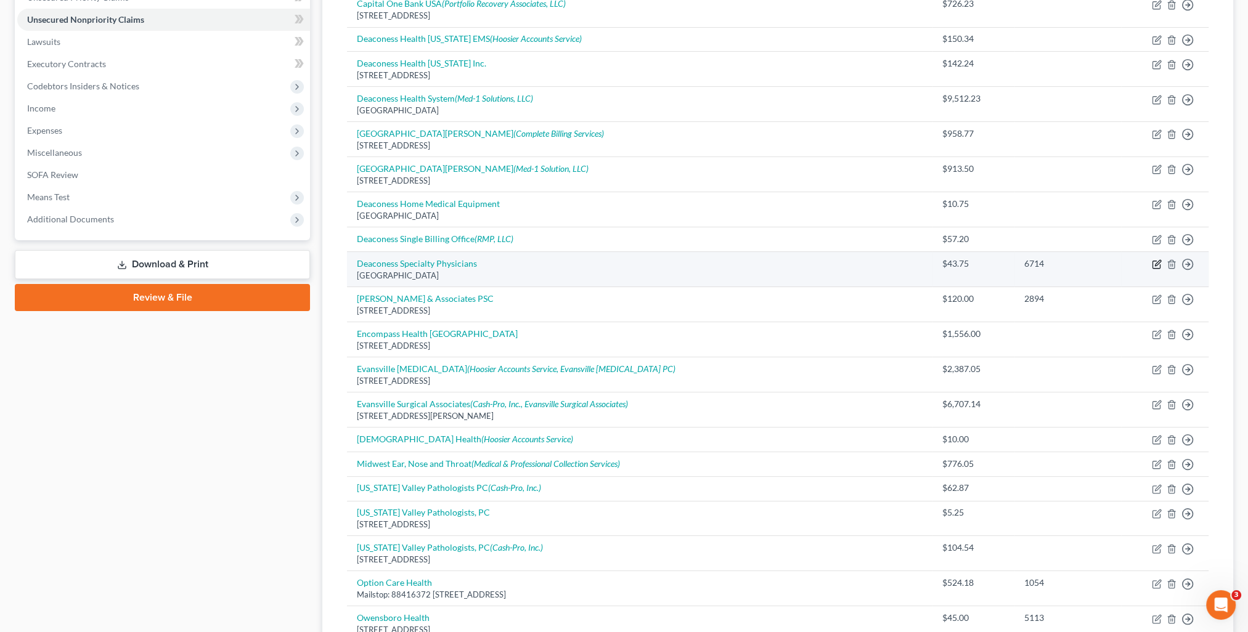
click at [1158, 262] on icon "button" at bounding box center [1157, 264] width 10 height 10
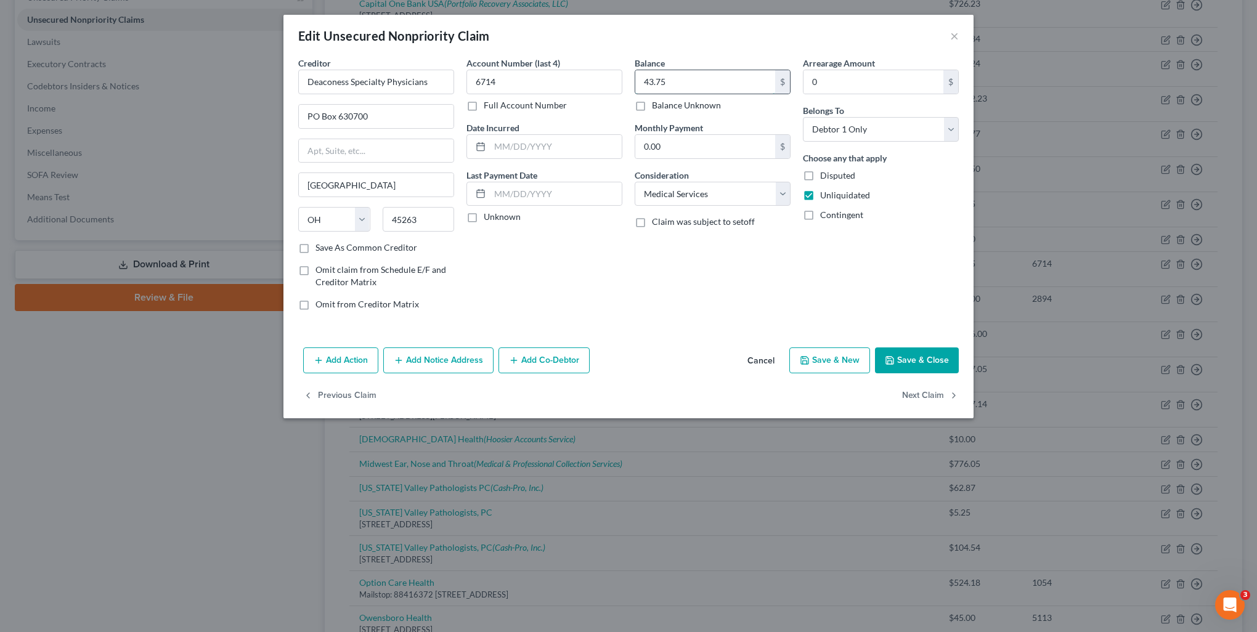
click at [696, 93] on div "43.75 $" at bounding box center [713, 82] width 156 height 25
click at [928, 359] on button "Save & Close" at bounding box center [917, 360] width 84 height 26
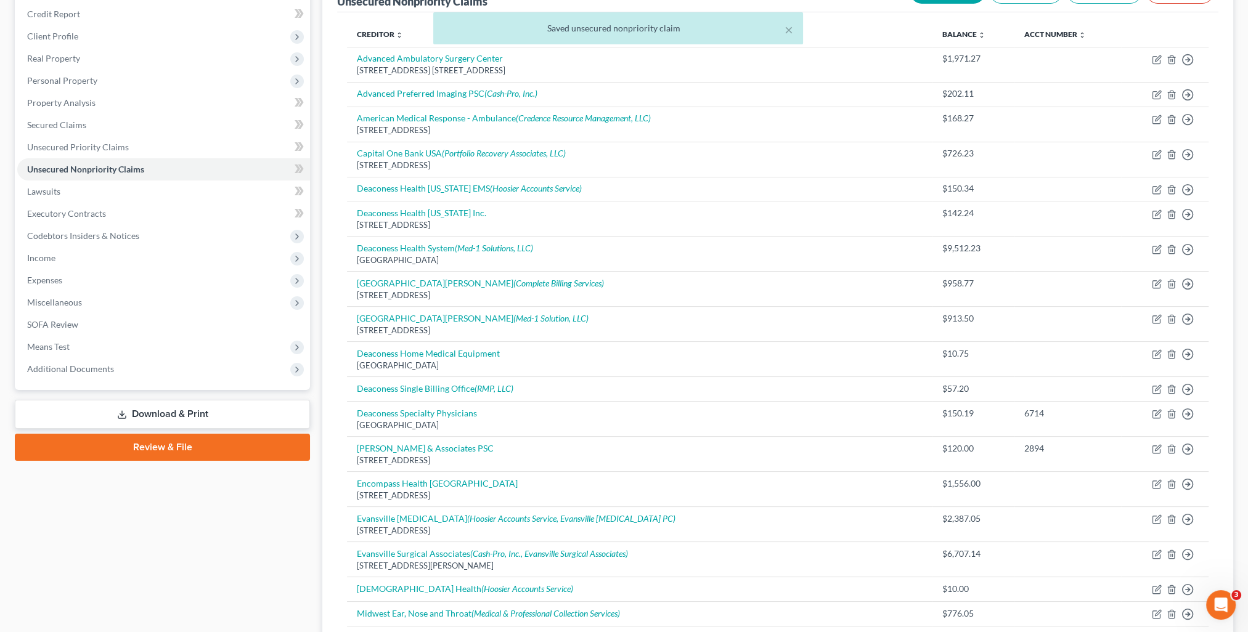
scroll to position [0, 0]
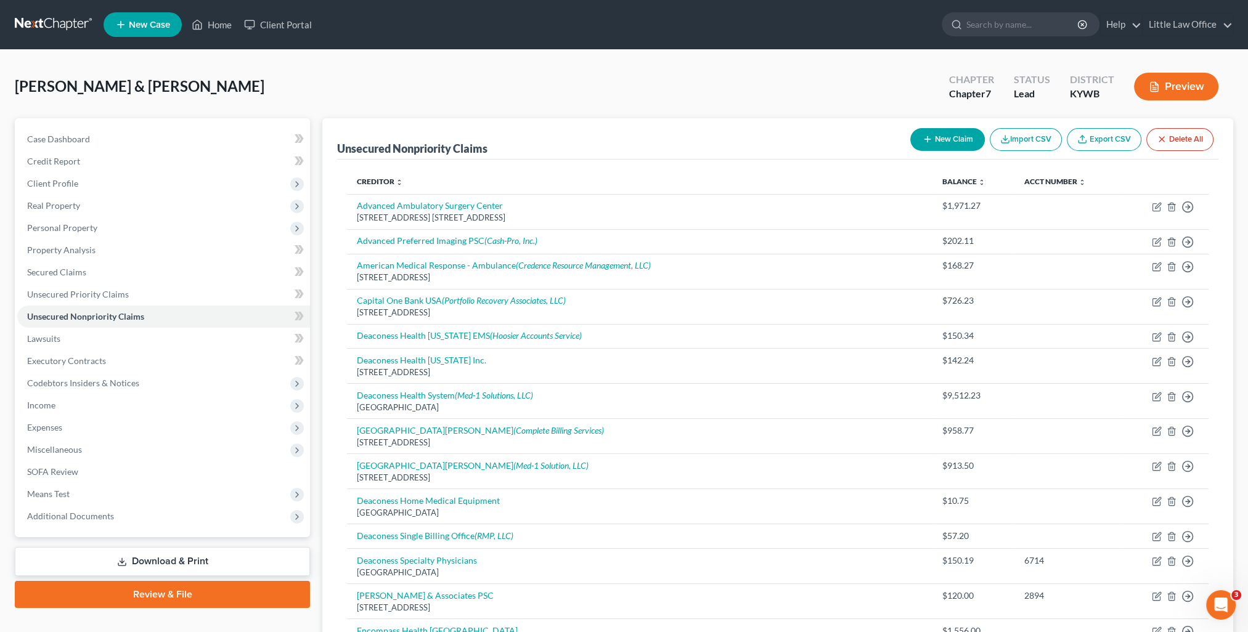
click at [952, 140] on button "New Claim" at bounding box center [947, 139] width 75 height 23
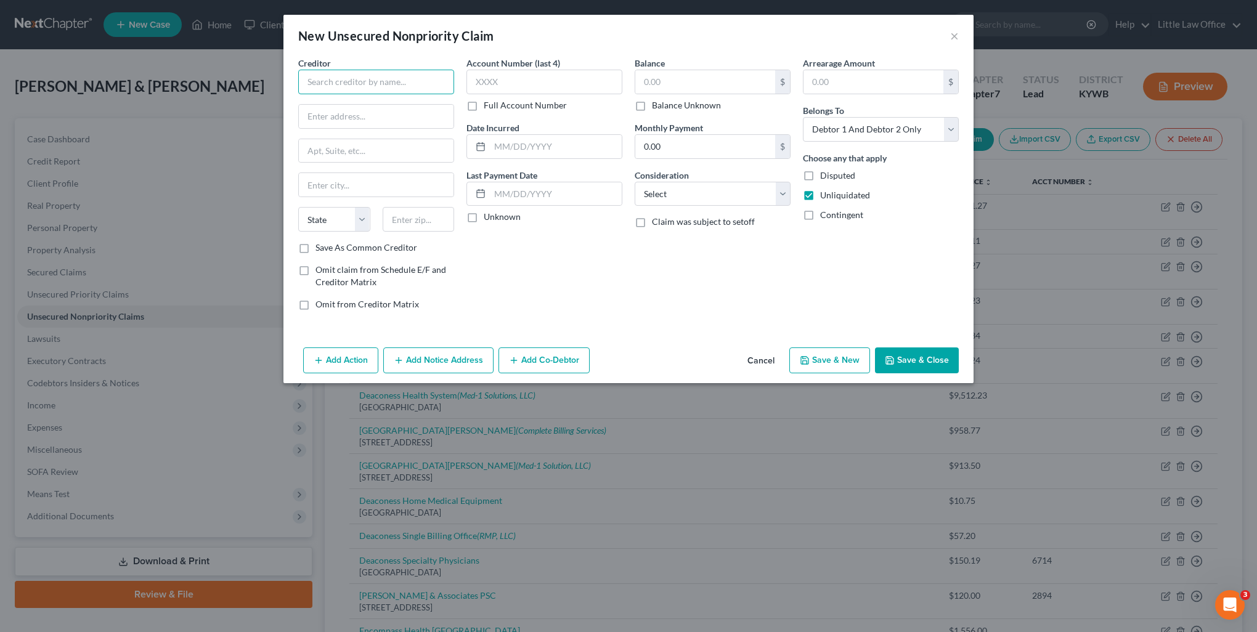
click at [391, 80] on input "text" at bounding box center [376, 82] width 156 height 25
drag, startPoint x: 431, startPoint y: 223, endPoint x: 375, endPoint y: 224, distance: 56.7
click at [375, 224] on div "State [US_STATE] AK AR AZ CA CO CT DE DC [GEOGRAPHIC_DATA] [GEOGRAPHIC_DATA] GU…" at bounding box center [376, 224] width 168 height 35
click at [675, 84] on input "text" at bounding box center [705, 81] width 140 height 23
click at [659, 203] on select "Select Cable / Satellite Services Collection Agency Credit Card Debt Debt Couns…" at bounding box center [713, 194] width 156 height 25
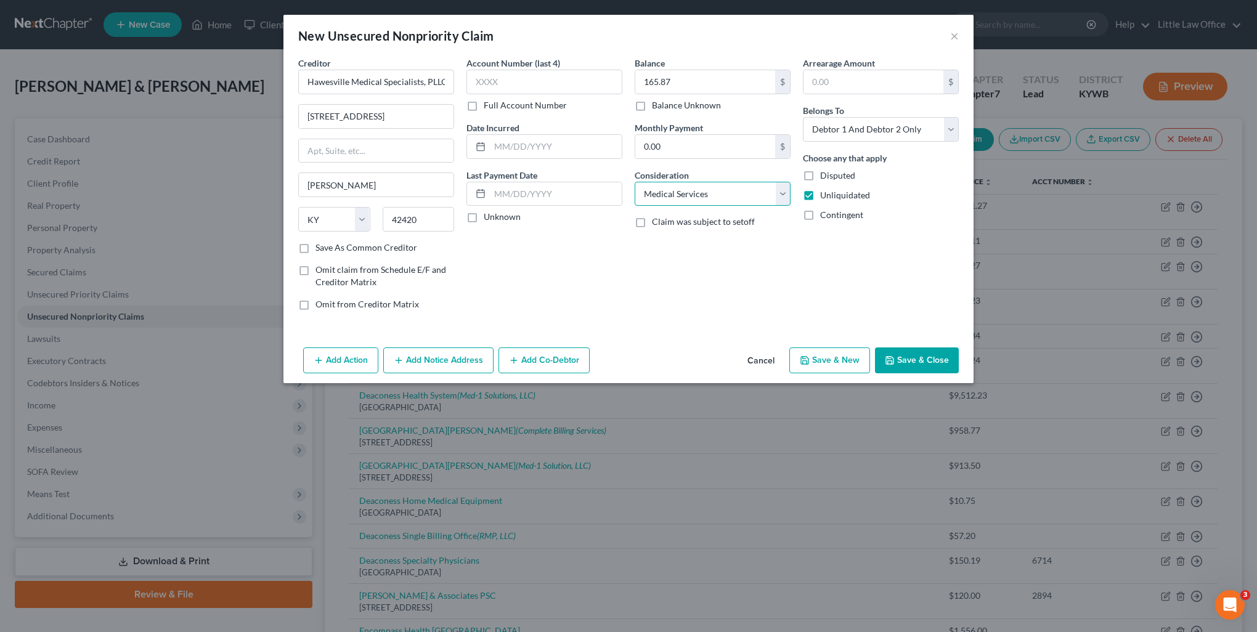
click at [635, 182] on select "Select Cable / Satellite Services Collection Agency Credit Card Debt Debt Couns…" at bounding box center [713, 194] width 156 height 25
drag, startPoint x: 892, startPoint y: 133, endPoint x: 887, endPoint y: 139, distance: 7.9
click at [892, 133] on select "Select Debtor 1 Only Debtor 2 Only Debtor 1 And Debtor 2 Only At Least One Of T…" at bounding box center [881, 129] width 156 height 25
click at [803, 117] on select "Select Debtor 1 Only Debtor 2 Only Debtor 1 And Debtor 2 Only At Least One Of T…" at bounding box center [881, 129] width 156 height 25
click at [919, 360] on button "Save & Close" at bounding box center [917, 360] width 84 height 26
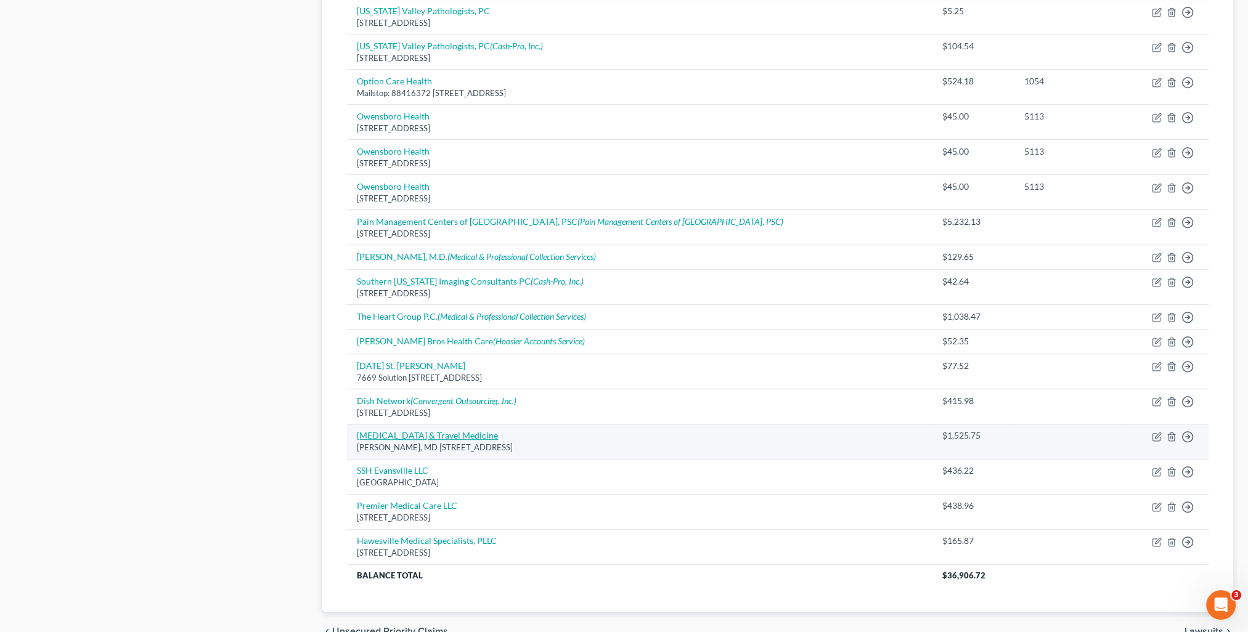
scroll to position [675, 0]
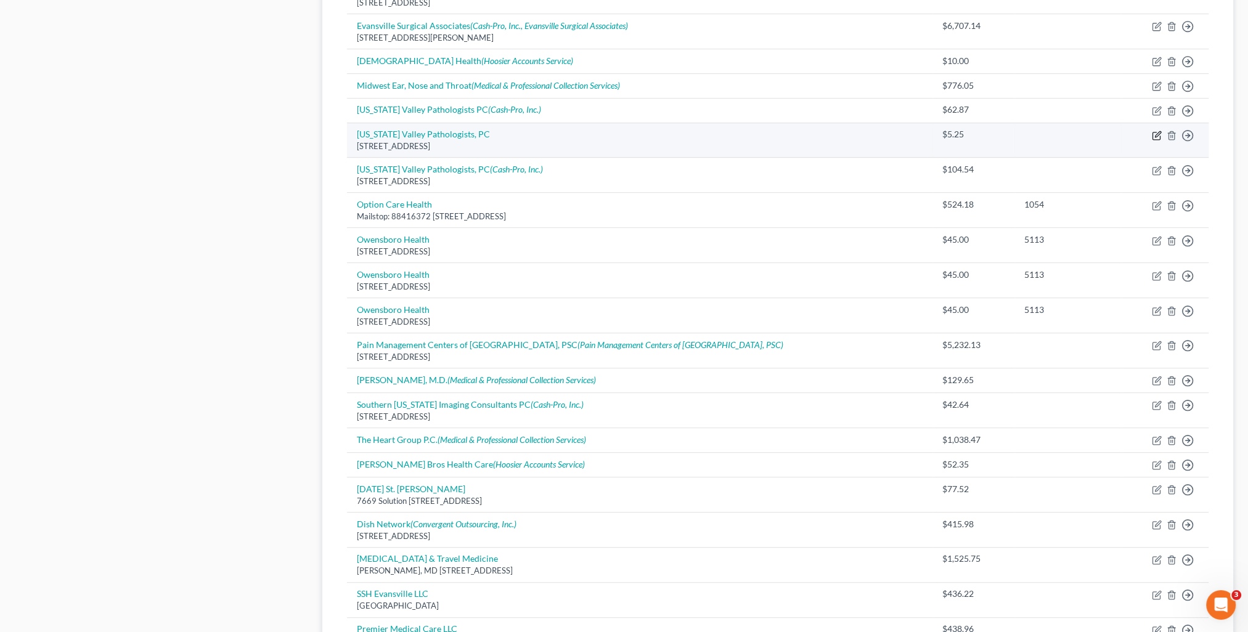
click at [1152, 132] on icon "button" at bounding box center [1157, 136] width 10 height 10
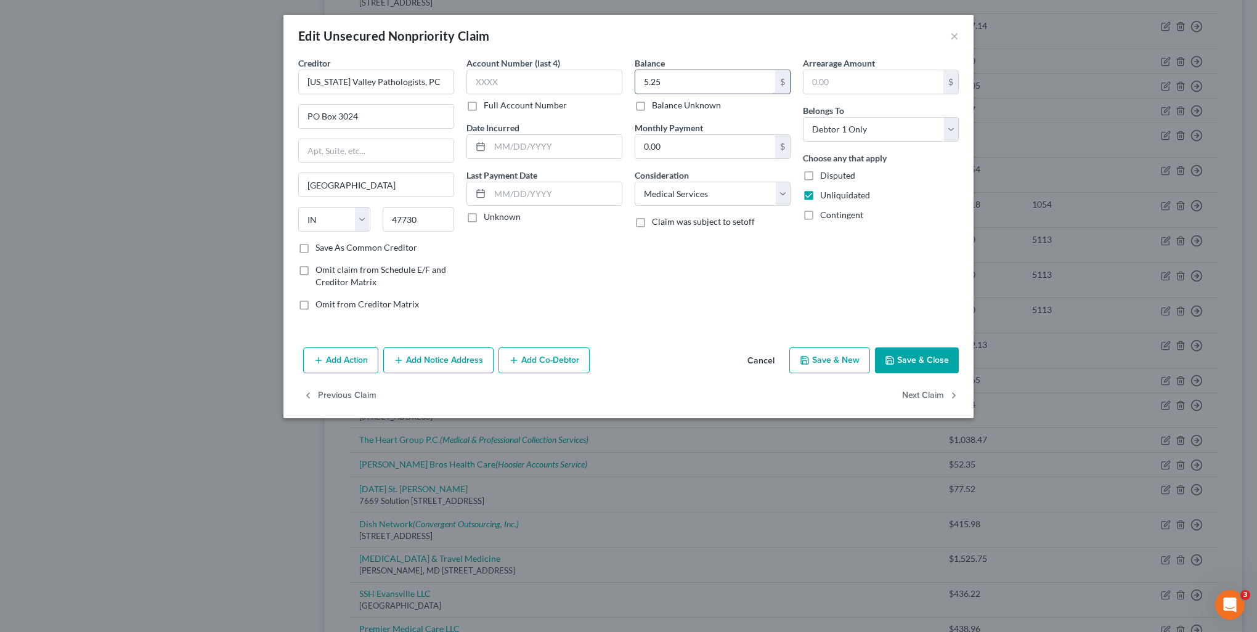
click at [675, 75] on input "5.25" at bounding box center [705, 81] width 140 height 23
click at [917, 349] on button "Save & Close" at bounding box center [917, 360] width 84 height 26
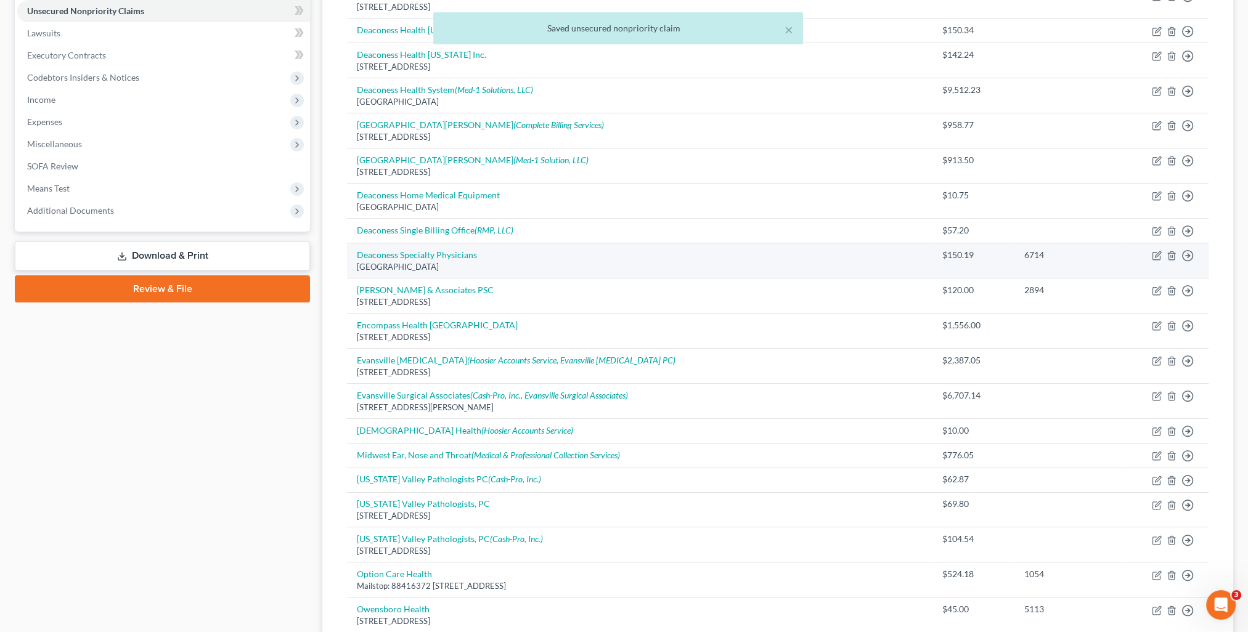
scroll to position [244, 0]
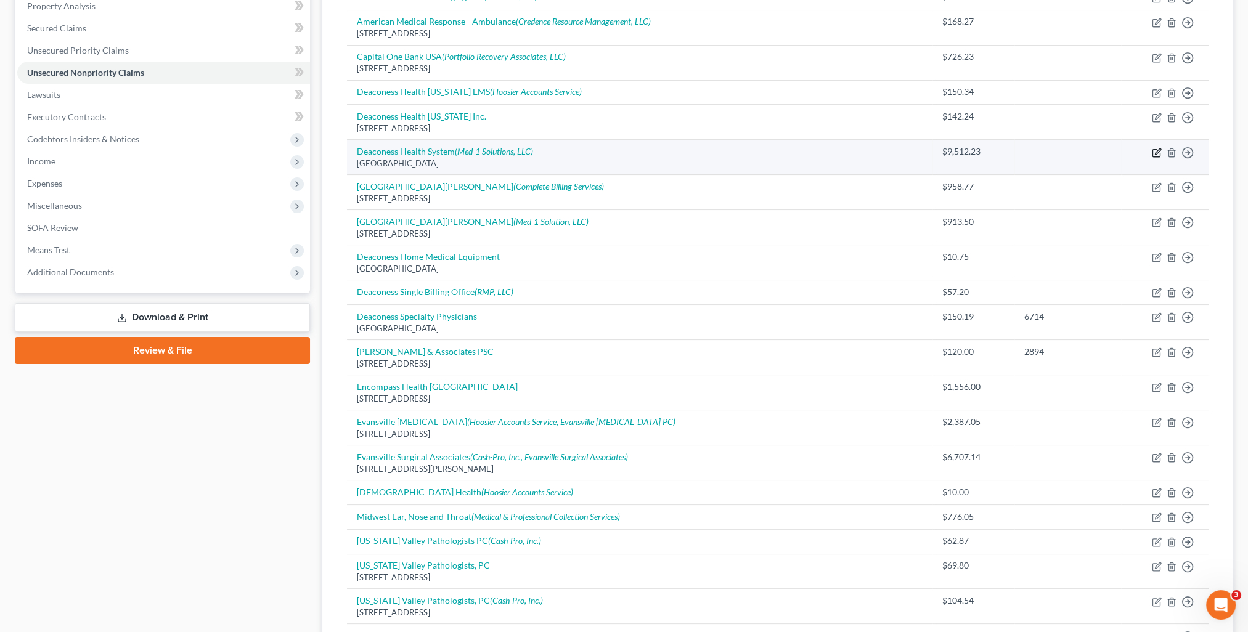
click at [1158, 148] on icon "button" at bounding box center [1157, 153] width 10 height 10
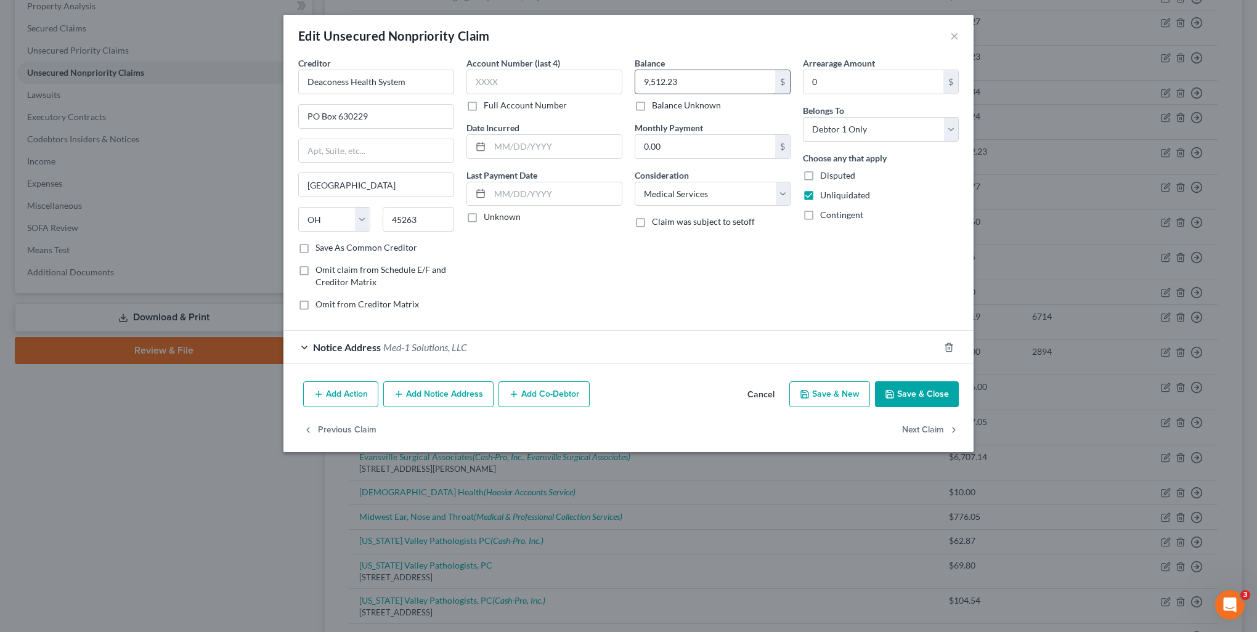
click at [712, 75] on input "9,512.23" at bounding box center [705, 81] width 140 height 23
click at [916, 394] on button "Save & Close" at bounding box center [917, 394] width 84 height 26
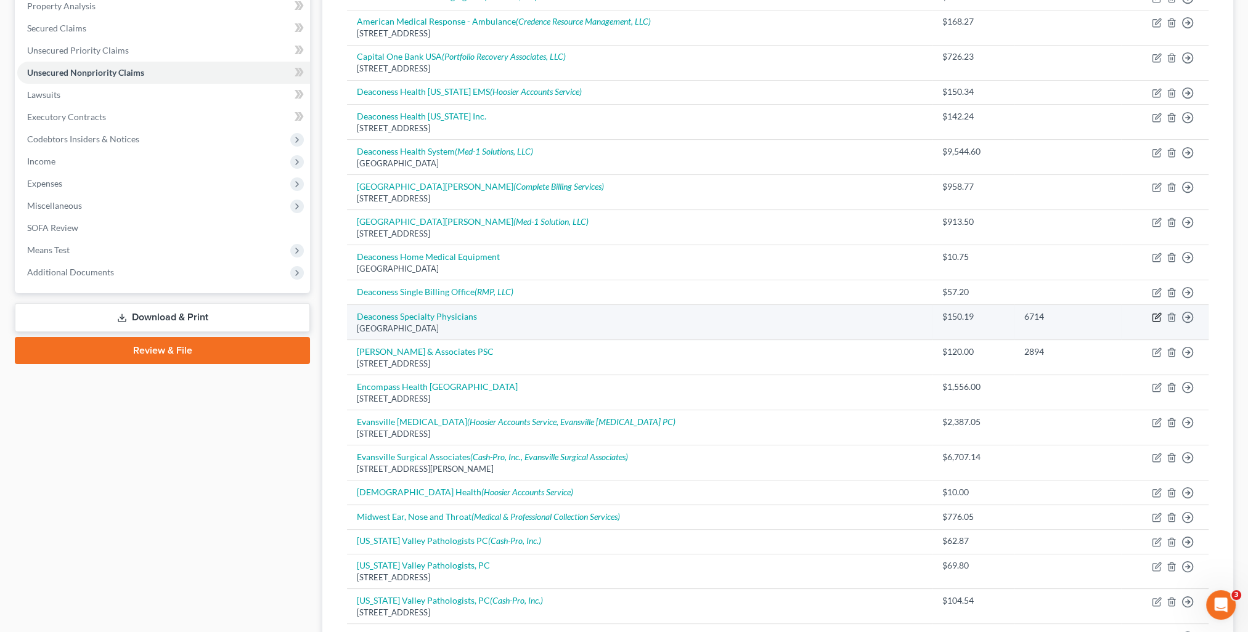
click at [1156, 314] on icon "button" at bounding box center [1157, 317] width 10 height 10
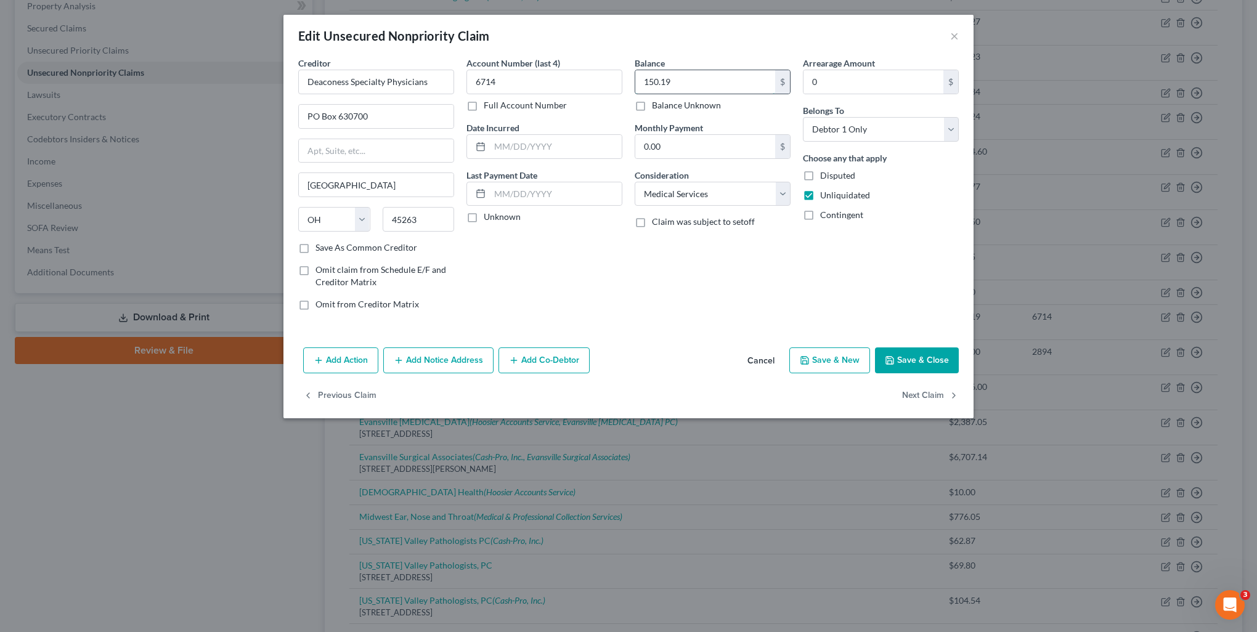
click at [707, 87] on input "150.19" at bounding box center [705, 81] width 140 height 23
click at [920, 355] on button "Save & Close" at bounding box center [917, 360] width 84 height 26
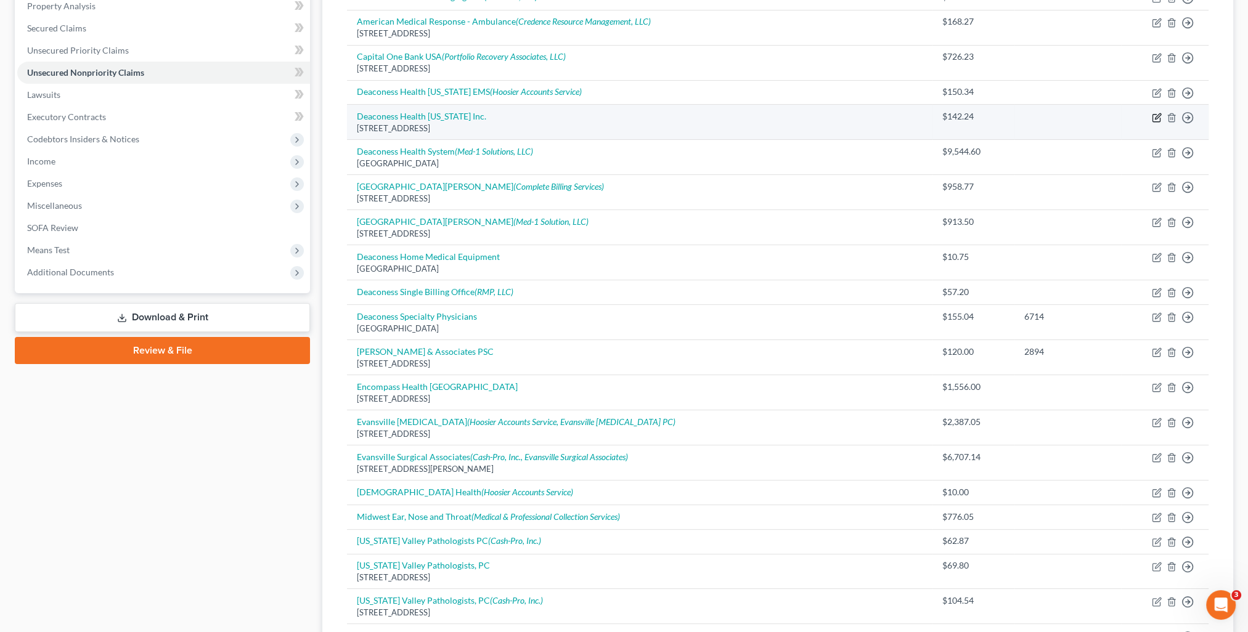
click at [1156, 117] on icon "button" at bounding box center [1158, 116] width 6 height 6
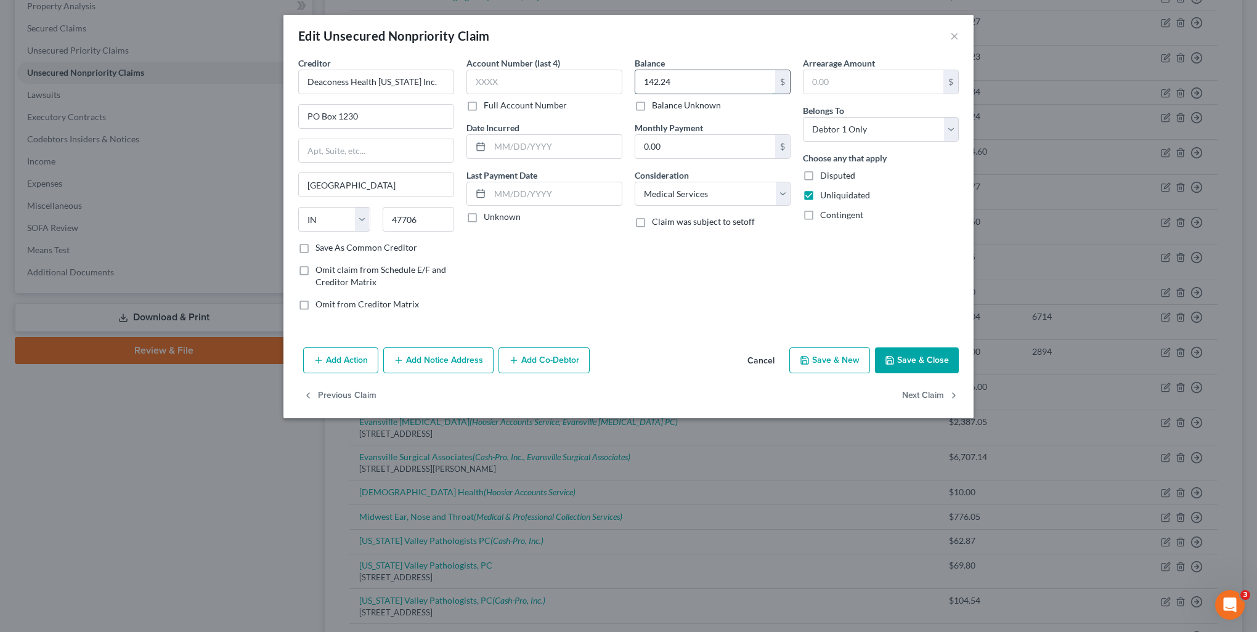
click at [687, 83] on input "142.24" at bounding box center [705, 81] width 140 height 23
click at [929, 360] on button "Save & Close" at bounding box center [917, 360] width 84 height 26
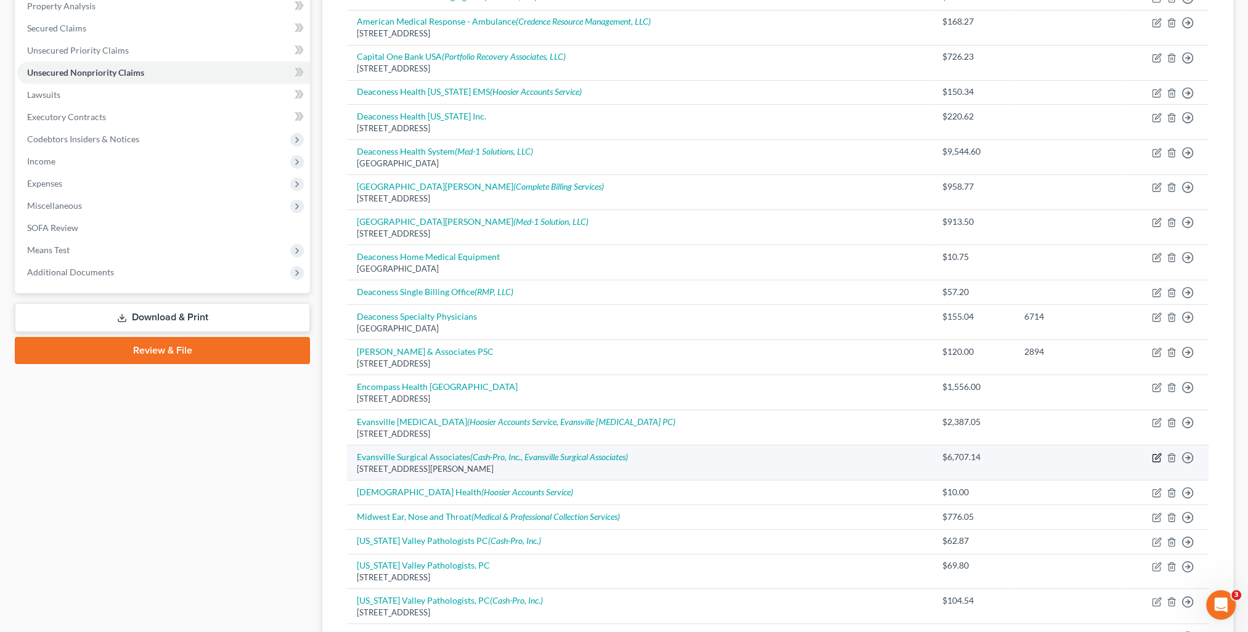
click at [1158, 455] on icon "button" at bounding box center [1158, 456] width 6 height 6
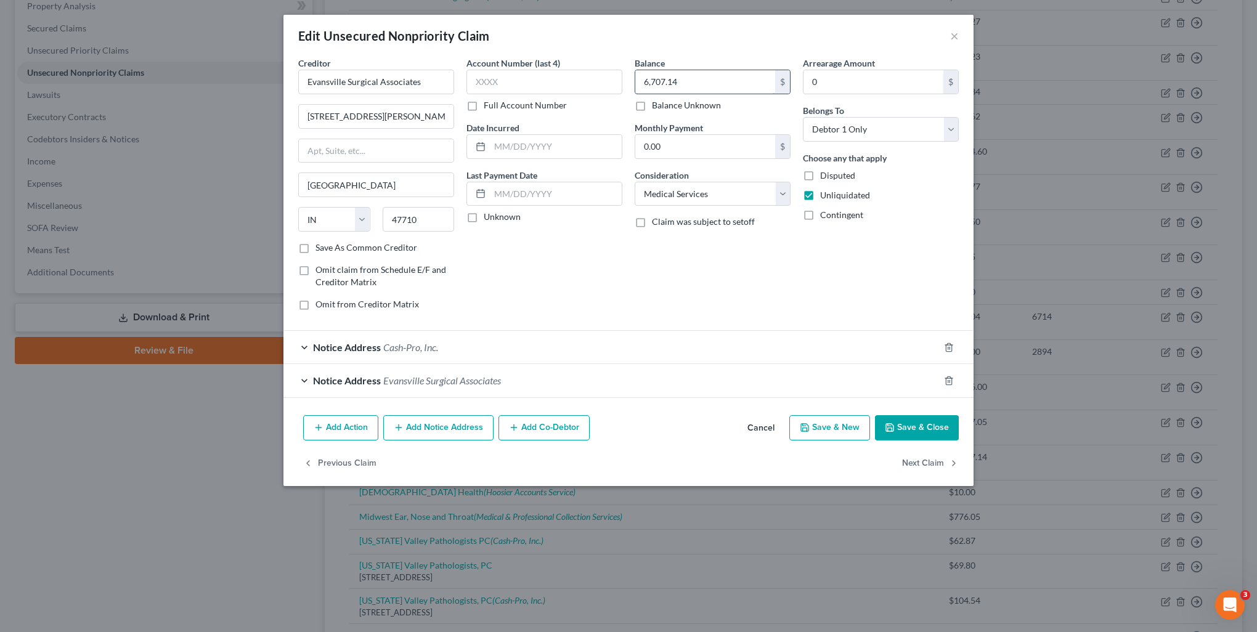
click at [682, 83] on input "6,707.14" at bounding box center [705, 81] width 140 height 23
click at [701, 89] on input "6,991.16" at bounding box center [705, 81] width 140 height 23
click at [935, 436] on button "Save & Close" at bounding box center [917, 428] width 84 height 26
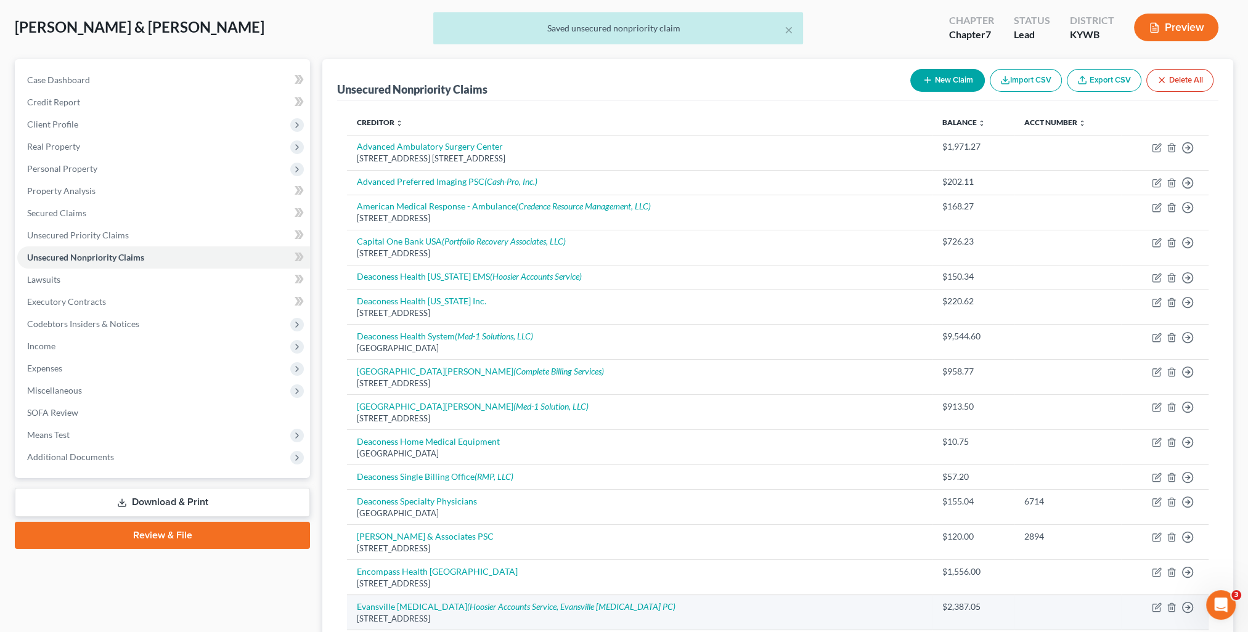
scroll to position [0, 0]
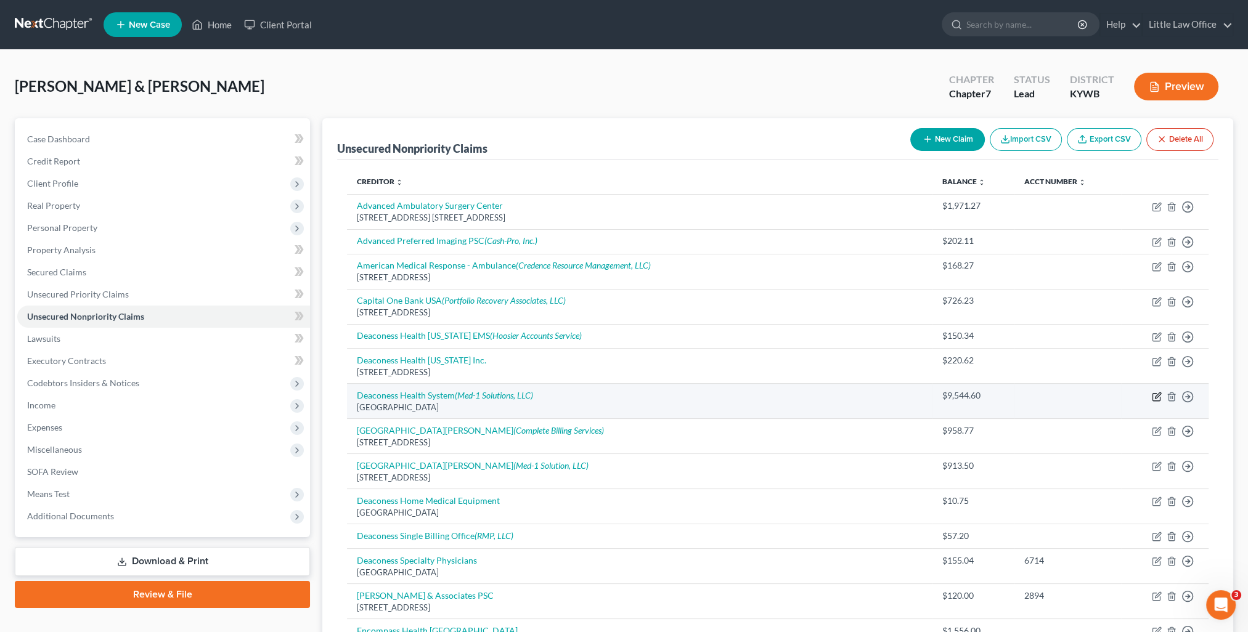
click at [1156, 396] on icon "button" at bounding box center [1157, 397] width 10 height 10
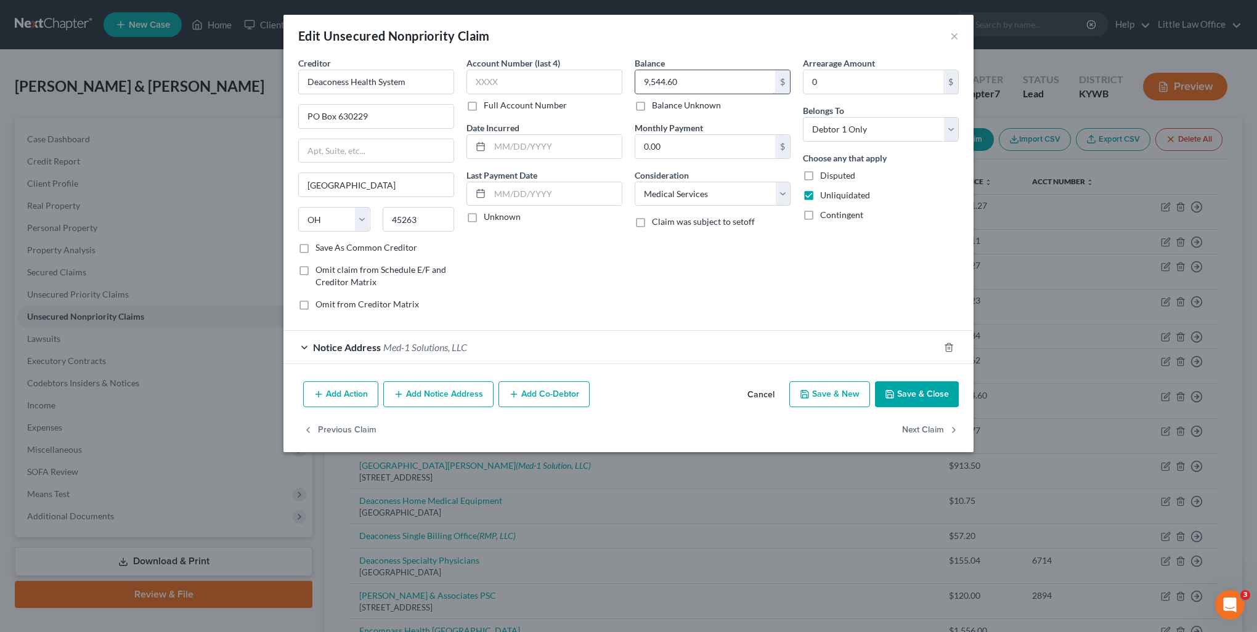
drag, startPoint x: 739, startPoint y: 80, endPoint x: 733, endPoint y: 77, distance: 6.9
click at [739, 80] on input "9,544.60" at bounding box center [705, 81] width 140 height 23
click at [919, 397] on button "Save & Close" at bounding box center [917, 394] width 84 height 26
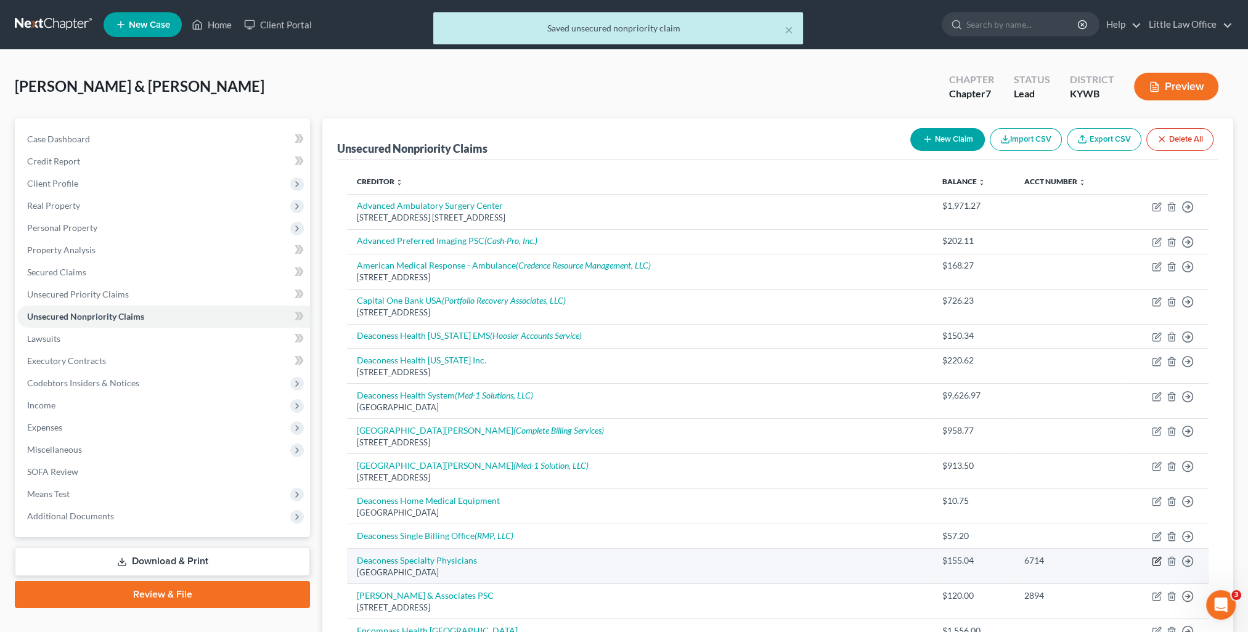
click at [1153, 559] on icon "button" at bounding box center [1157, 561] width 10 height 10
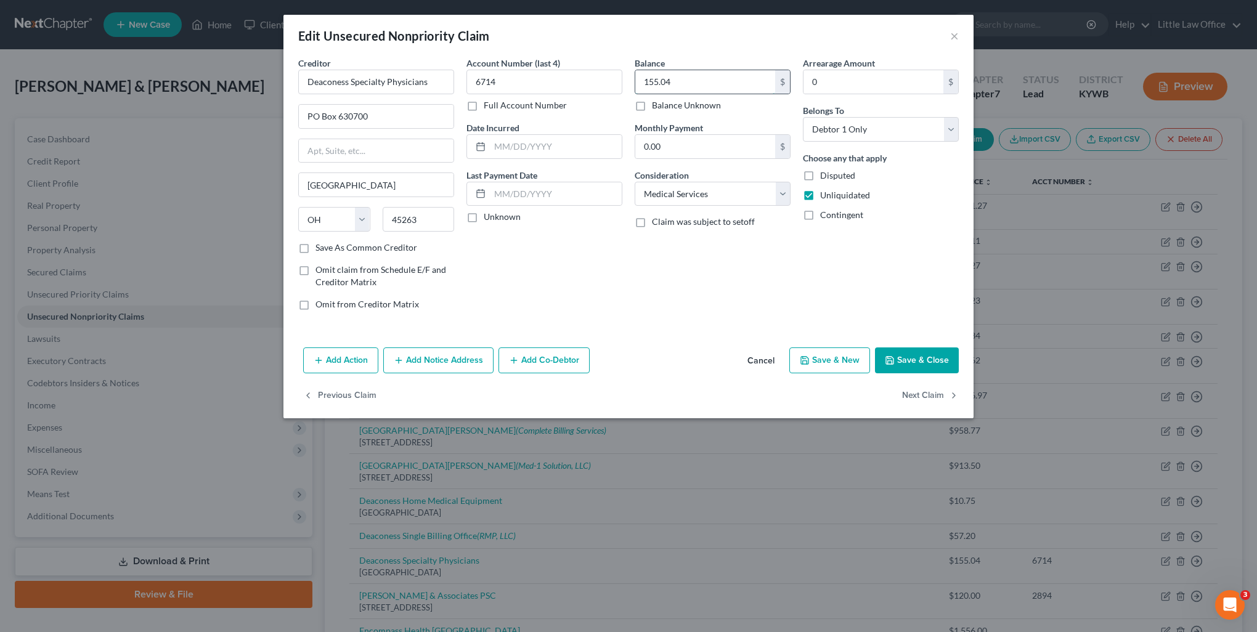
click at [694, 78] on input "155.04" at bounding box center [705, 81] width 140 height 23
click at [917, 356] on button "Save & Close" at bounding box center [917, 360] width 84 height 26
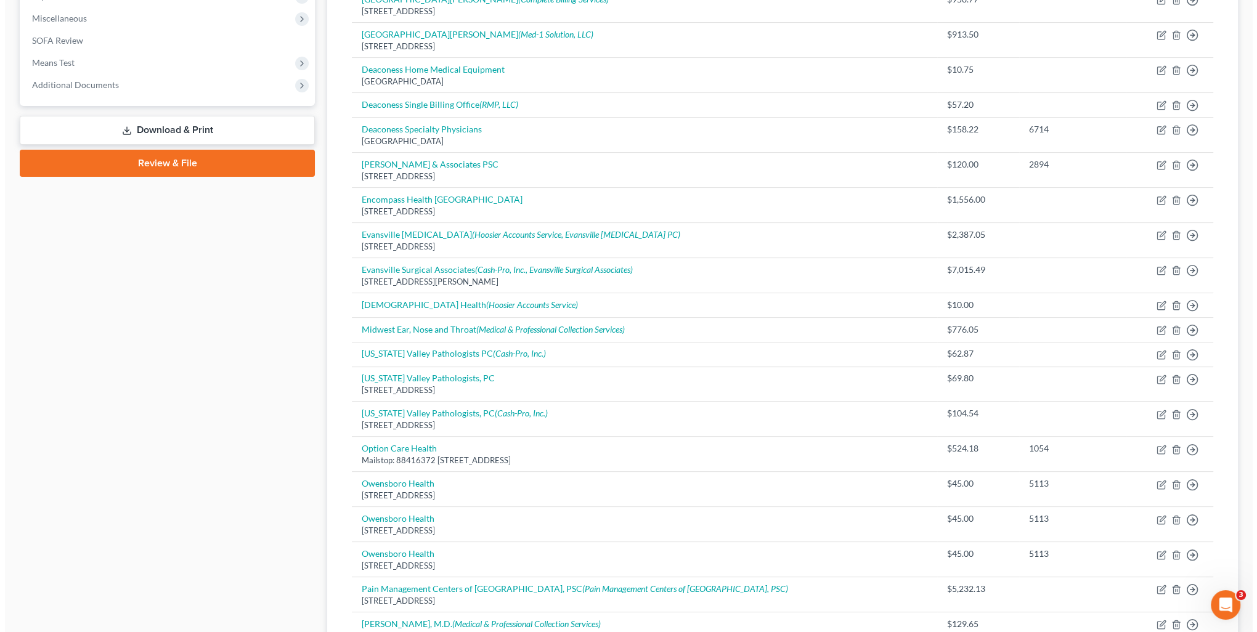
scroll to position [123, 0]
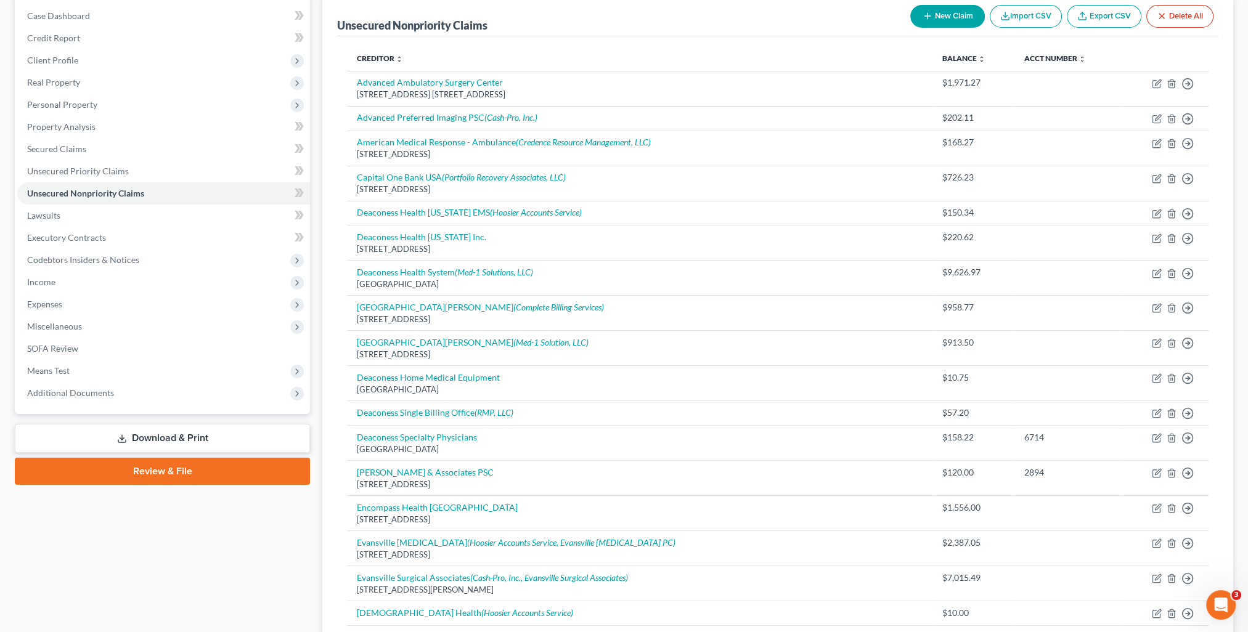
click at [938, 17] on button "New Claim" at bounding box center [947, 16] width 75 height 23
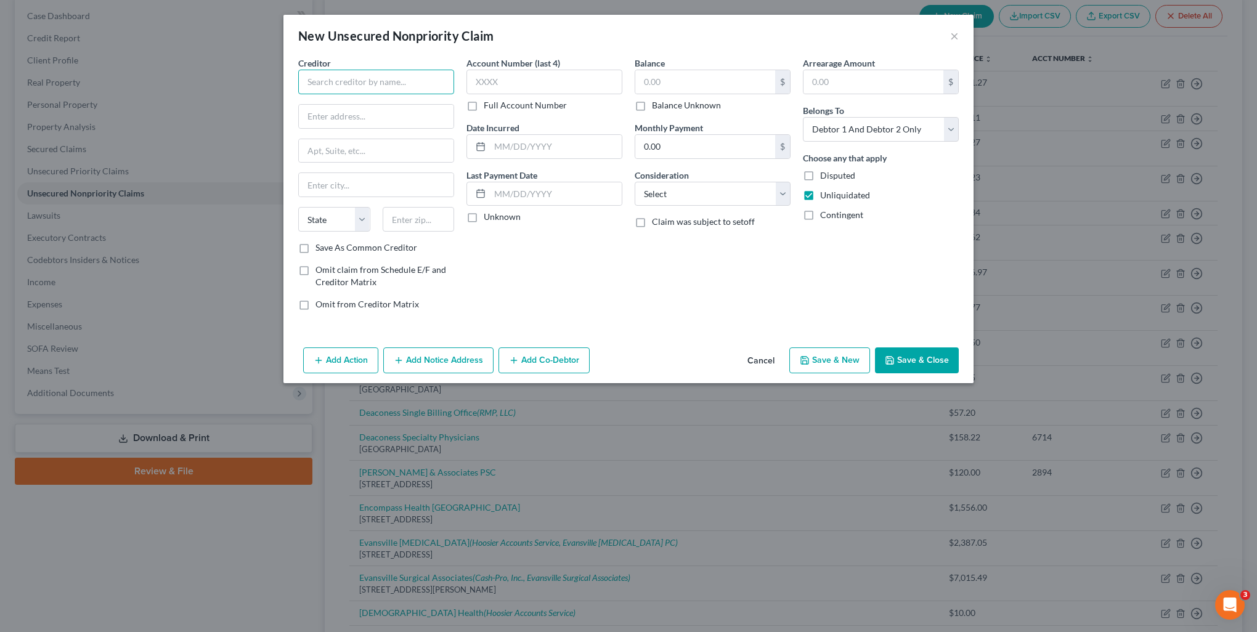
click at [348, 85] on input "text" at bounding box center [376, 82] width 156 height 25
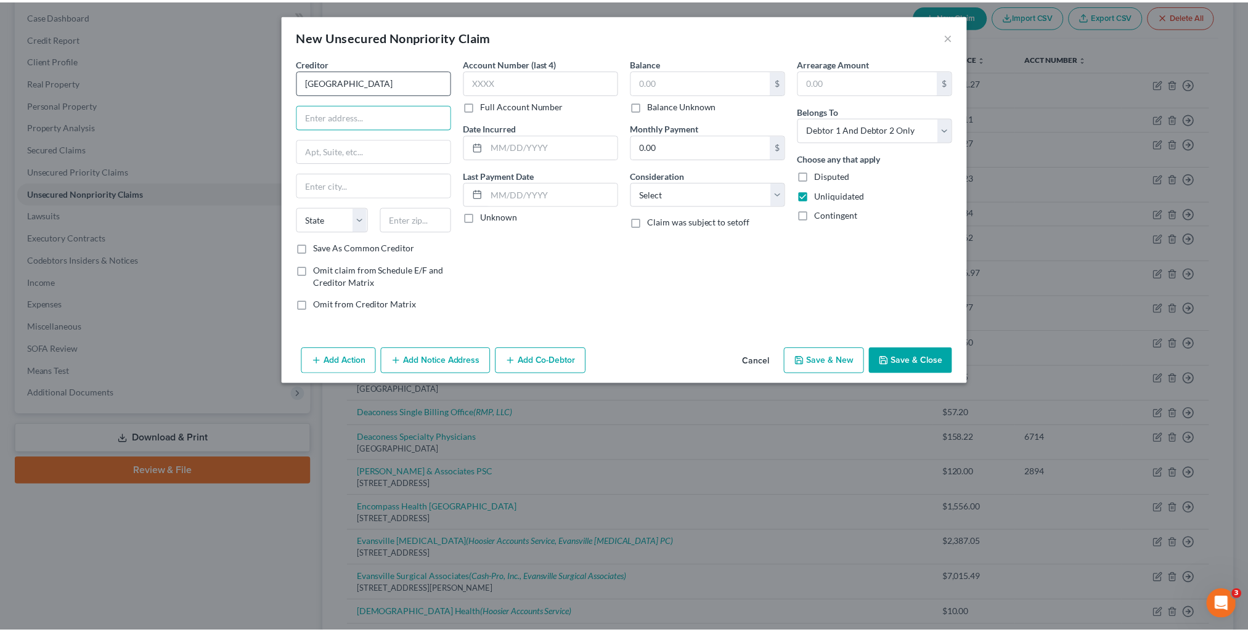
scroll to position [0, 0]
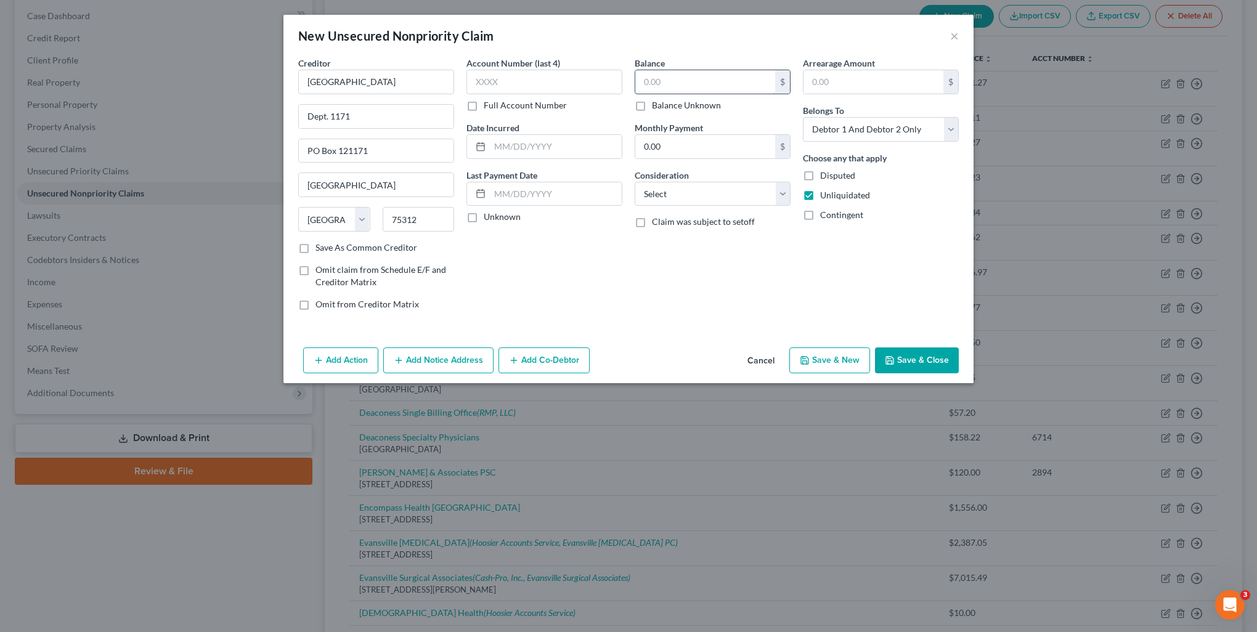
click at [663, 75] on input "text" at bounding box center [705, 81] width 140 height 23
click at [722, 80] on input "97.78" at bounding box center [705, 81] width 140 height 23
drag, startPoint x: 935, startPoint y: 356, endPoint x: 539, endPoint y: 408, distance: 399.5
click at [934, 356] on button "Save & Close" at bounding box center [917, 360] width 84 height 26
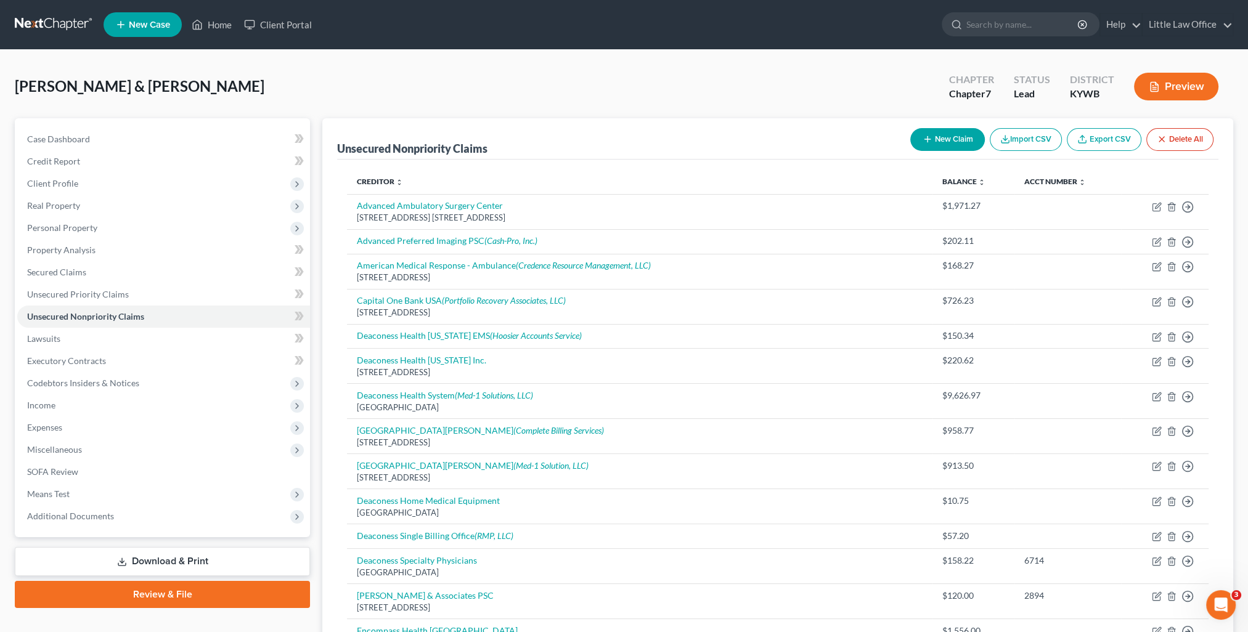
click at [950, 143] on button "New Claim" at bounding box center [947, 139] width 75 height 23
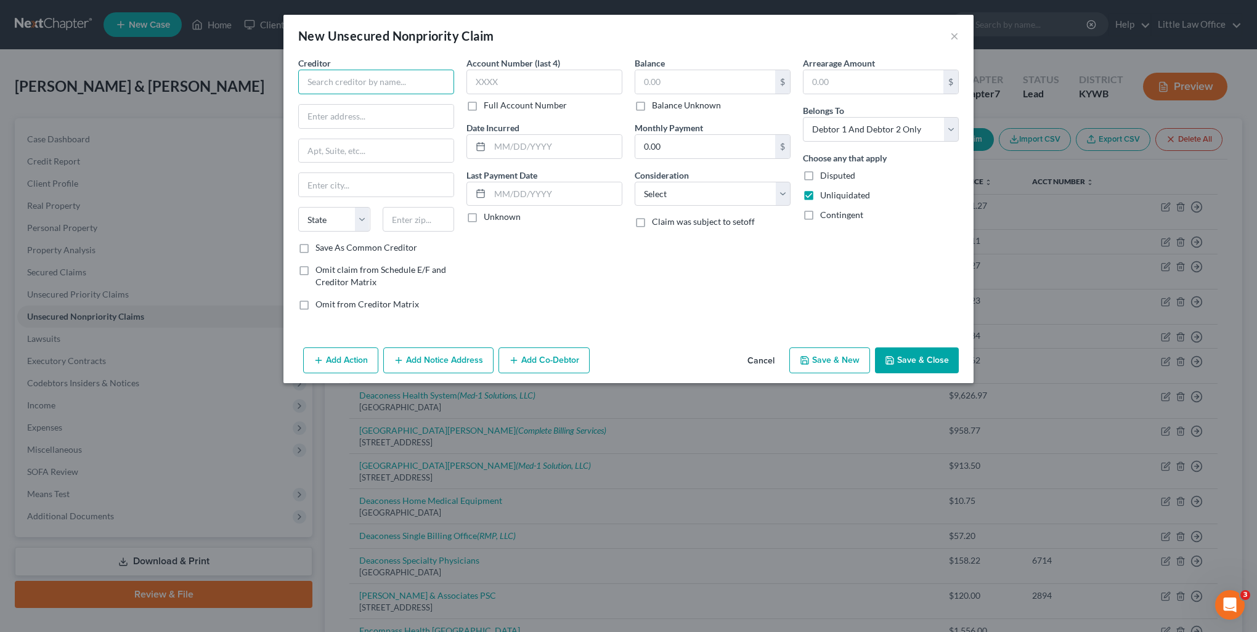
click at [351, 83] on input "text" at bounding box center [376, 82] width 156 height 25
click at [324, 82] on input "[DATE] med Group St. [PERSON_NAME]" at bounding box center [376, 82] width 156 height 25
click at [395, 117] on input "text" at bounding box center [376, 116] width 155 height 23
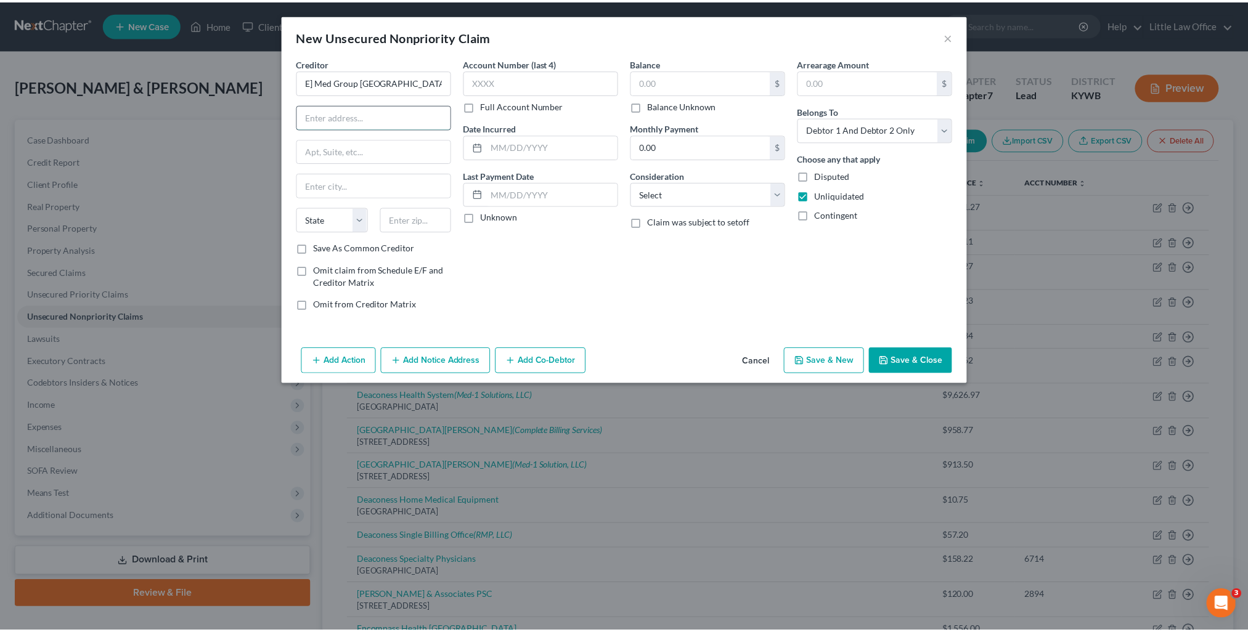
scroll to position [0, 0]
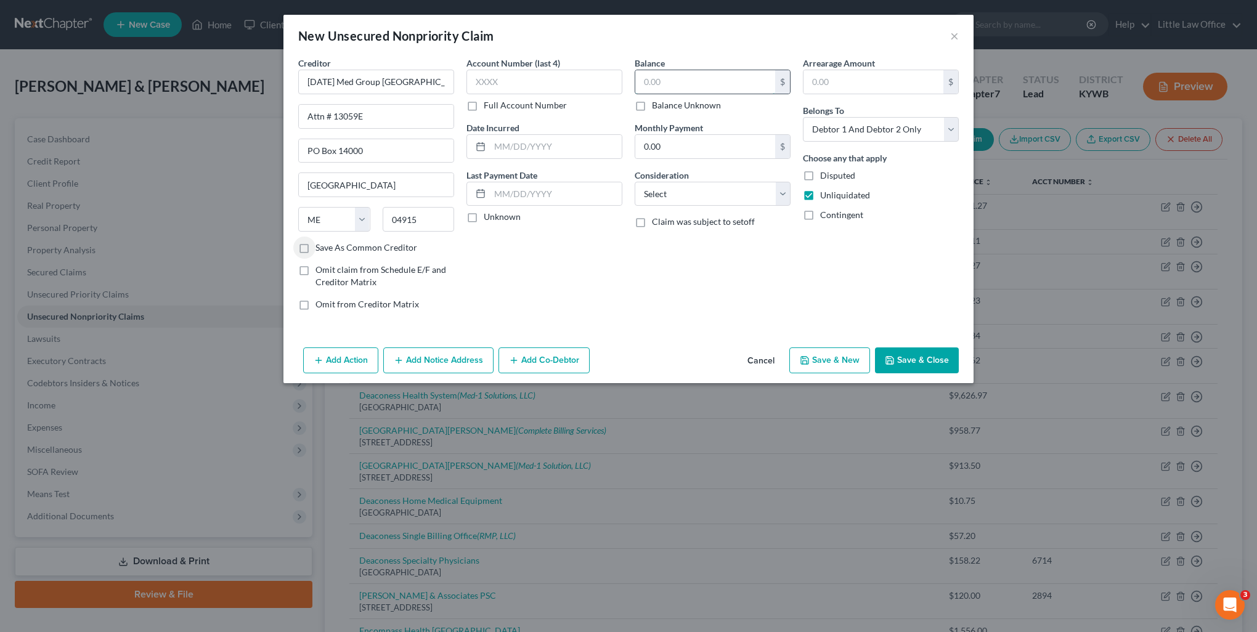
click at [693, 74] on input "text" at bounding box center [705, 81] width 140 height 23
click at [671, 193] on select "Select Cable / Satellite Services Collection Agency Credit Card Debt Debt Couns…" at bounding box center [713, 194] width 156 height 25
click at [635, 182] on select "Select Cable / Satellite Services Collection Agency Credit Card Debt Debt Couns…" at bounding box center [713, 194] width 156 height 25
click at [900, 133] on select "Select Debtor 1 Only Debtor 2 Only Debtor 1 And Debtor 2 Only At Least One Of T…" at bounding box center [881, 129] width 156 height 25
click at [803, 117] on select "Select Debtor 1 Only Debtor 2 Only Debtor 1 And Debtor 2 Only At Least One Of T…" at bounding box center [881, 129] width 156 height 25
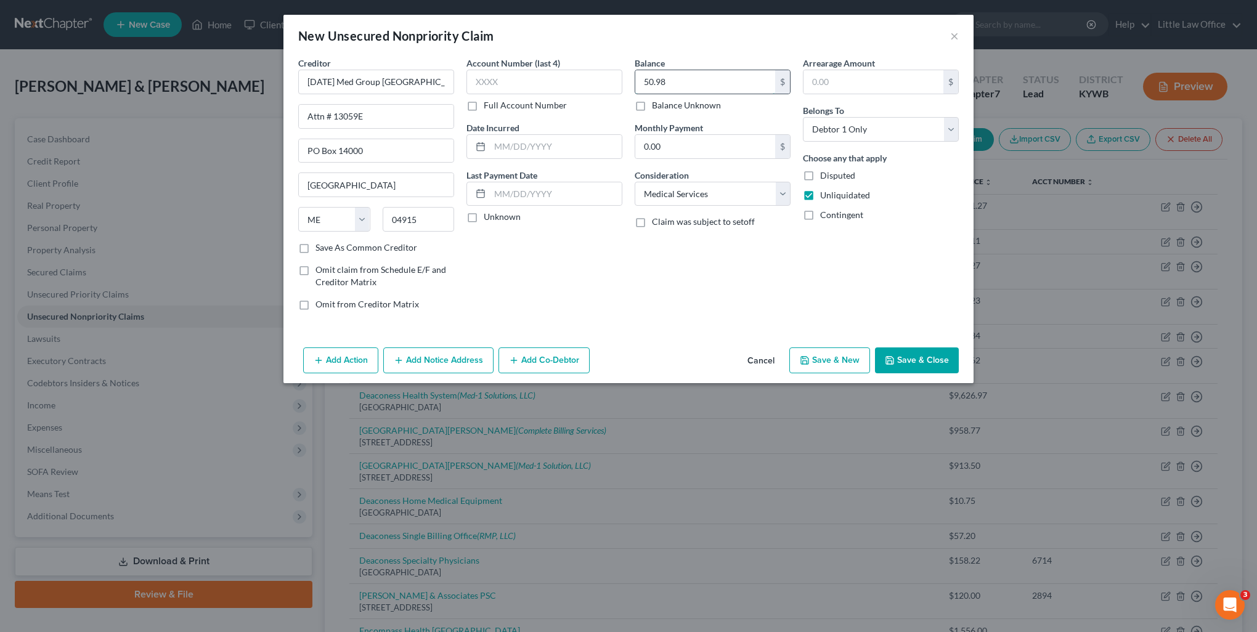
click at [697, 73] on input "50.98" at bounding box center [705, 81] width 140 height 23
click at [735, 88] on input "290.82" at bounding box center [705, 81] width 140 height 23
click at [914, 359] on button "Save & Close" at bounding box center [917, 360] width 84 height 26
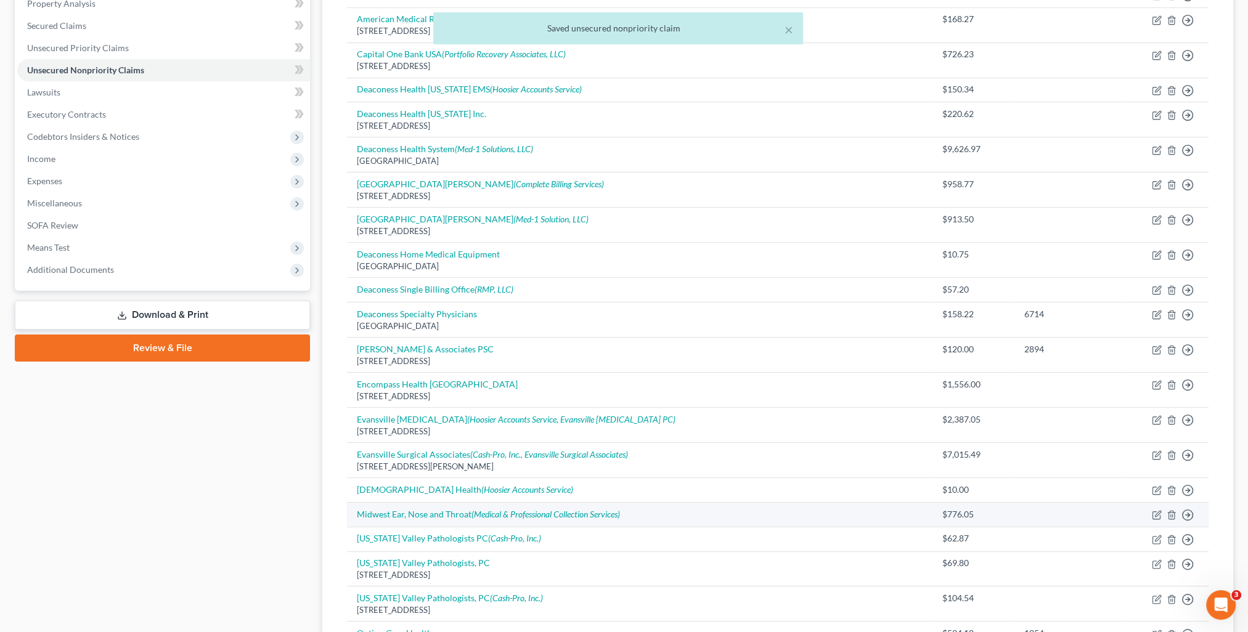
scroll to position [308, 0]
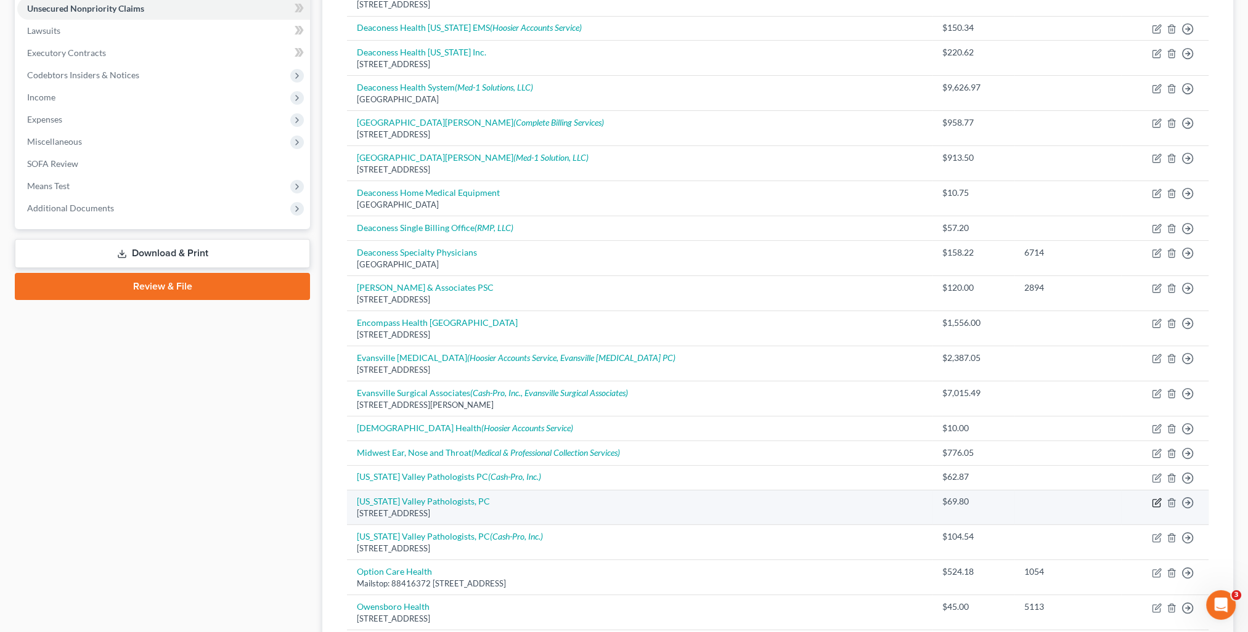
click at [1156, 503] on icon "button" at bounding box center [1157, 503] width 10 height 10
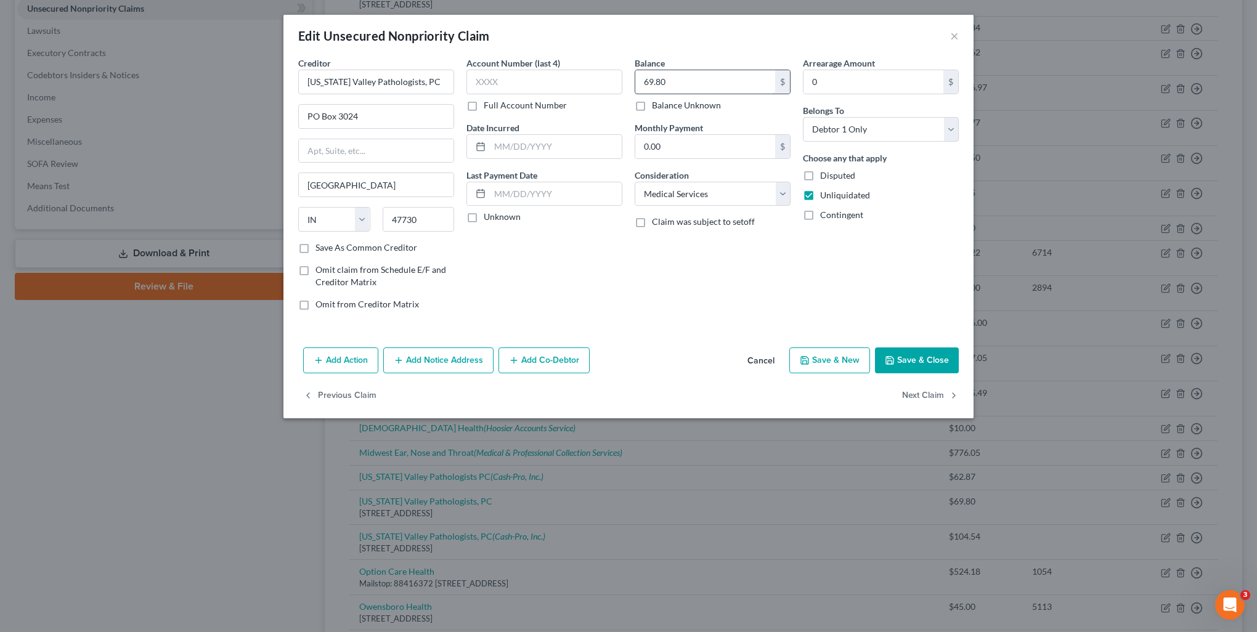
click at [712, 78] on input "69.80" at bounding box center [705, 81] width 140 height 23
click at [908, 359] on button "Save & Close" at bounding box center [917, 360] width 84 height 26
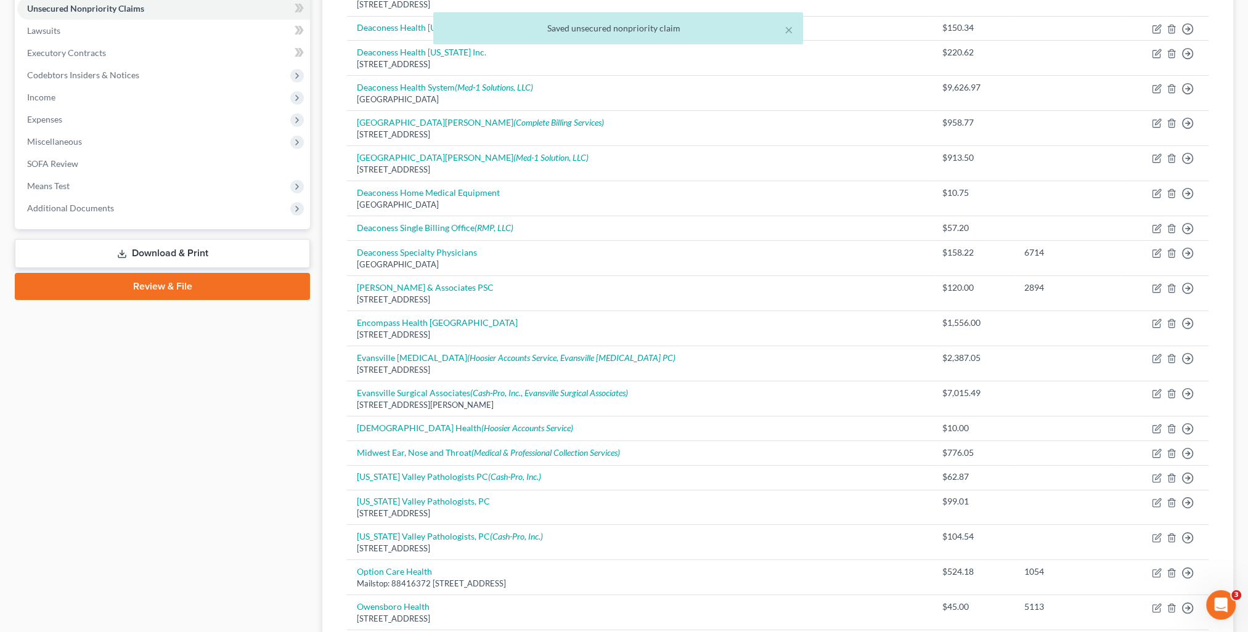
scroll to position [0, 0]
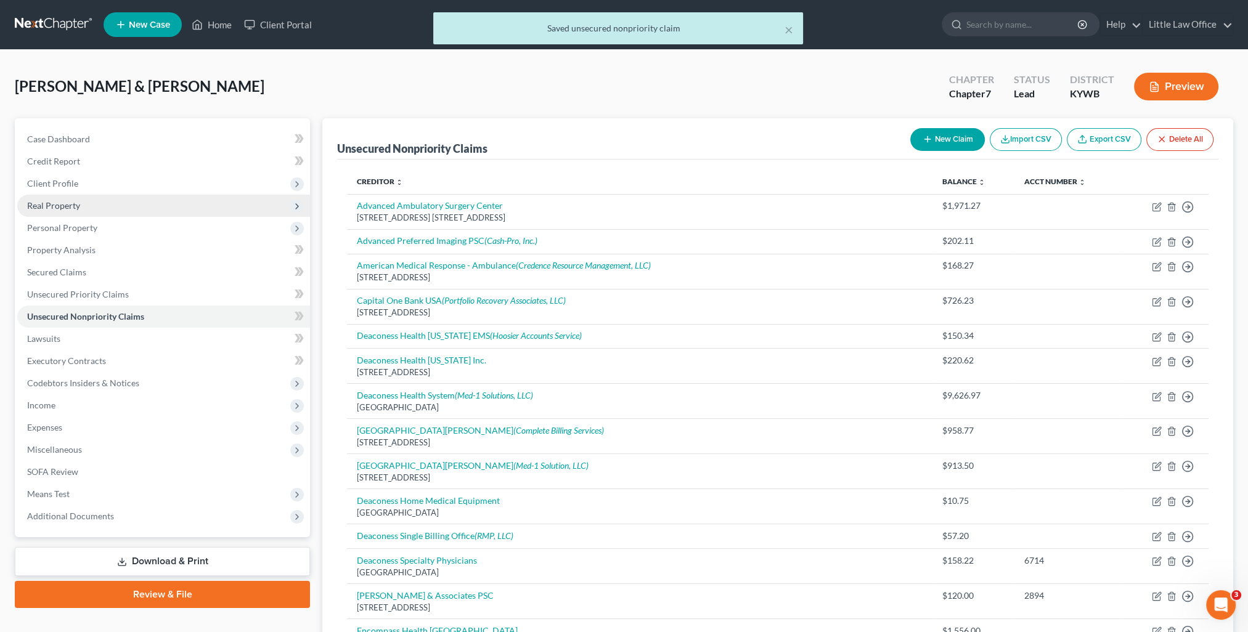
click at [62, 201] on span "Real Property" at bounding box center [53, 205] width 53 height 10
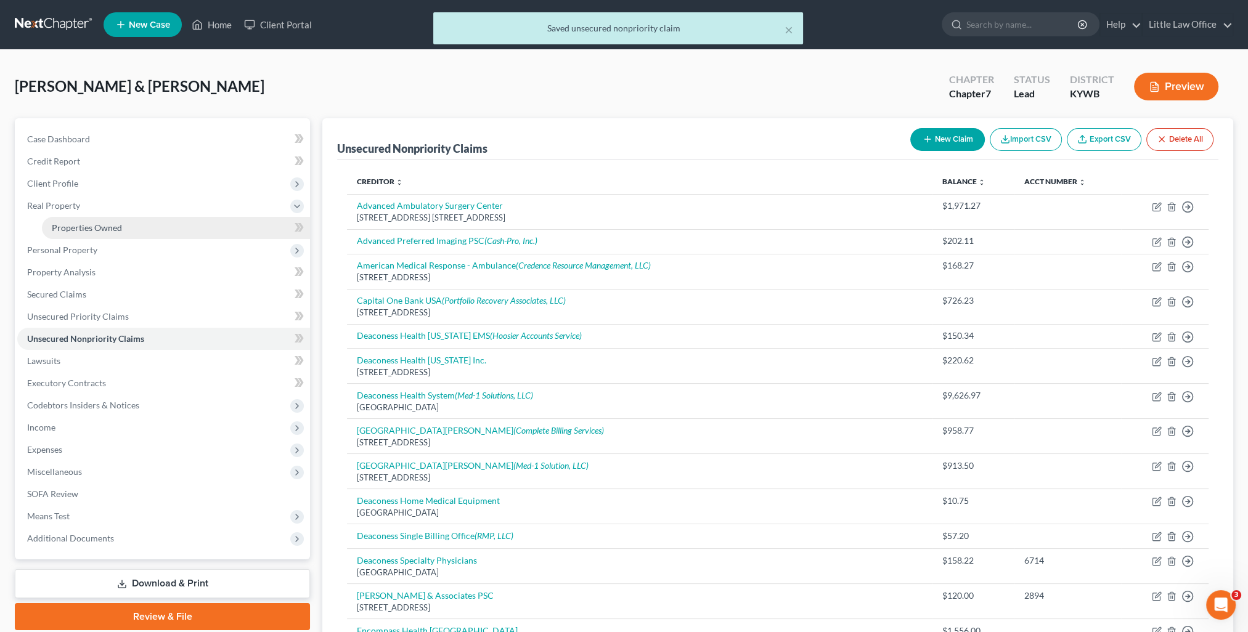
click at [83, 230] on span "Properties Owned" at bounding box center [87, 227] width 70 height 10
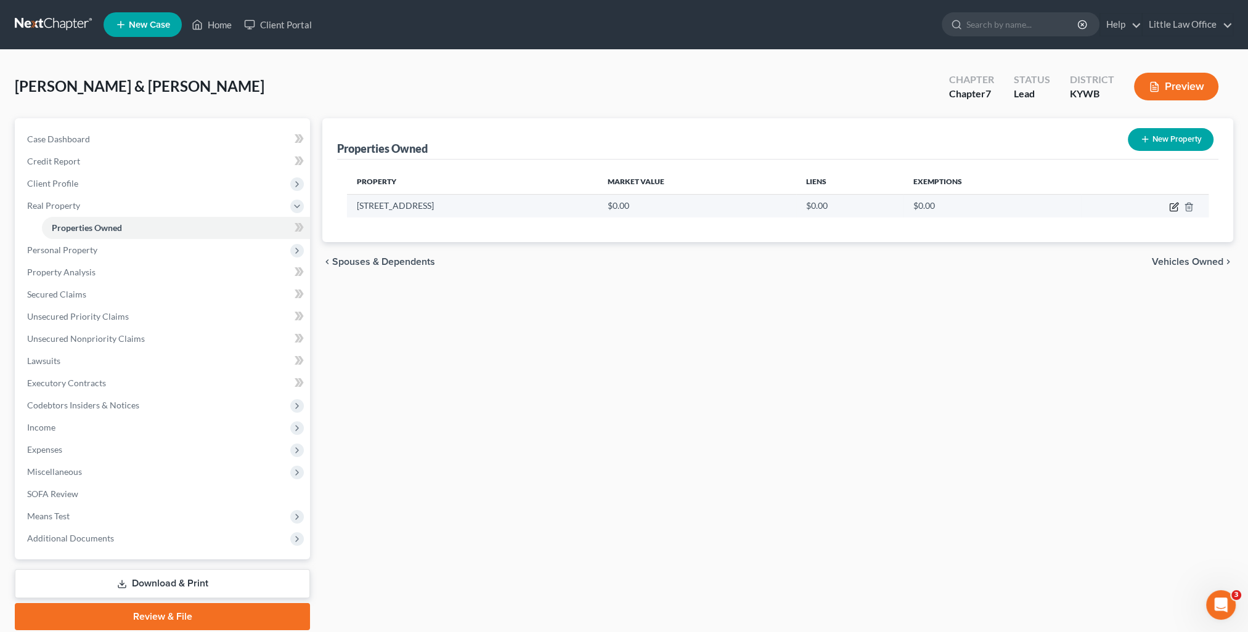
click at [1173, 206] on icon "button" at bounding box center [1174, 207] width 10 height 10
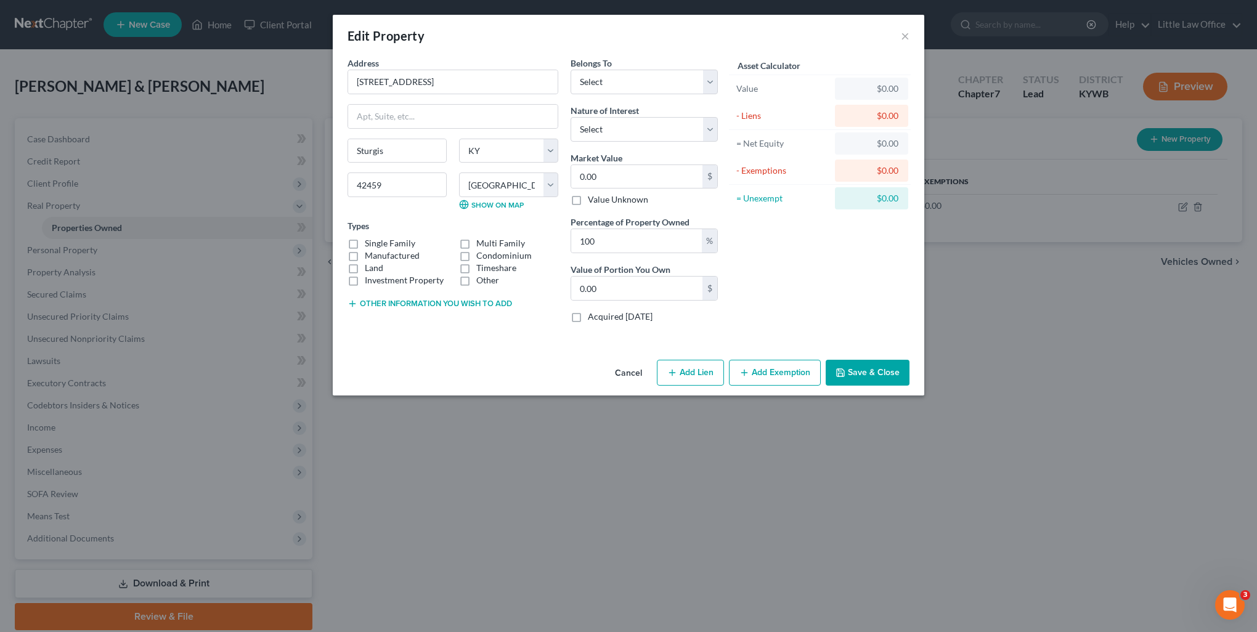
click at [383, 240] on label "Single Family" at bounding box center [390, 243] width 51 height 12
click at [378, 240] on input "Single Family" at bounding box center [374, 241] width 8 height 8
click at [375, 270] on label "Land" at bounding box center [374, 268] width 18 height 12
click at [375, 270] on input "Land" at bounding box center [374, 266] width 8 height 8
click at [370, 238] on label "Single Family" at bounding box center [390, 243] width 51 height 12
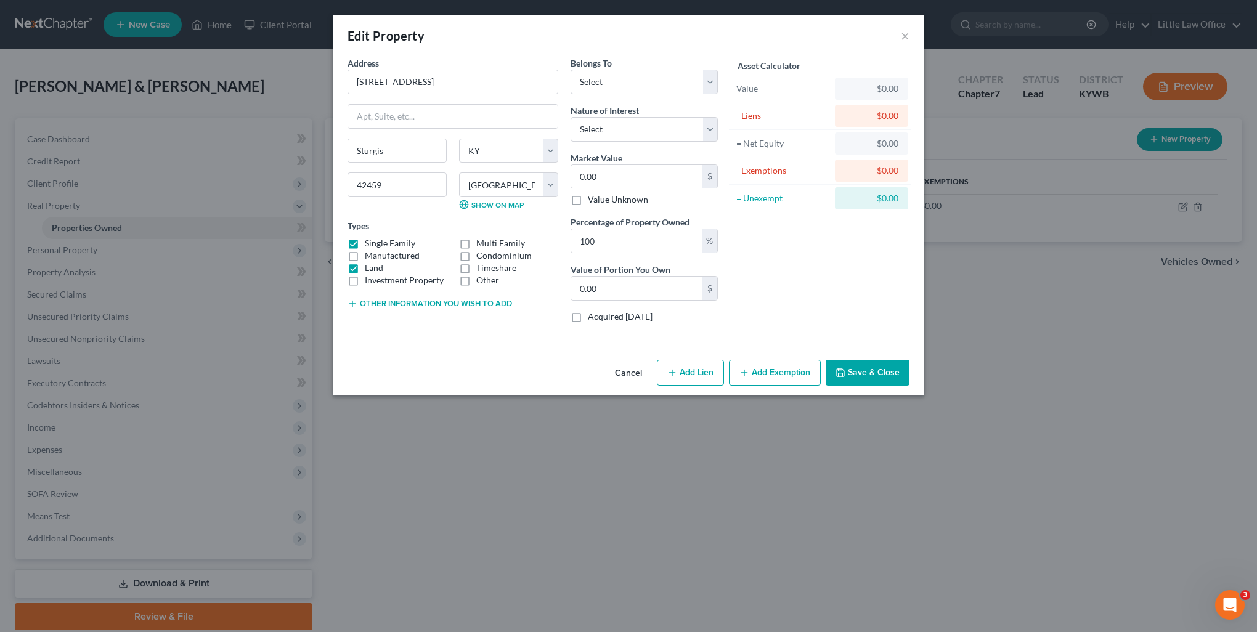
click at [370, 238] on input "Single Family" at bounding box center [374, 241] width 8 height 8
click at [373, 267] on label "Land" at bounding box center [374, 268] width 18 height 12
click at [373, 267] on input "Land" at bounding box center [374, 266] width 8 height 8
click at [622, 84] on select "Select Debtor 1 Only Debtor 2 Only Debtor 1 And Debtor 2 Only At Least One Of T…" at bounding box center [644, 82] width 147 height 25
click at [571, 70] on select "Select Debtor 1 Only Debtor 2 Only Debtor 1 And Debtor 2 Only At Least One Of T…" at bounding box center [644, 82] width 147 height 25
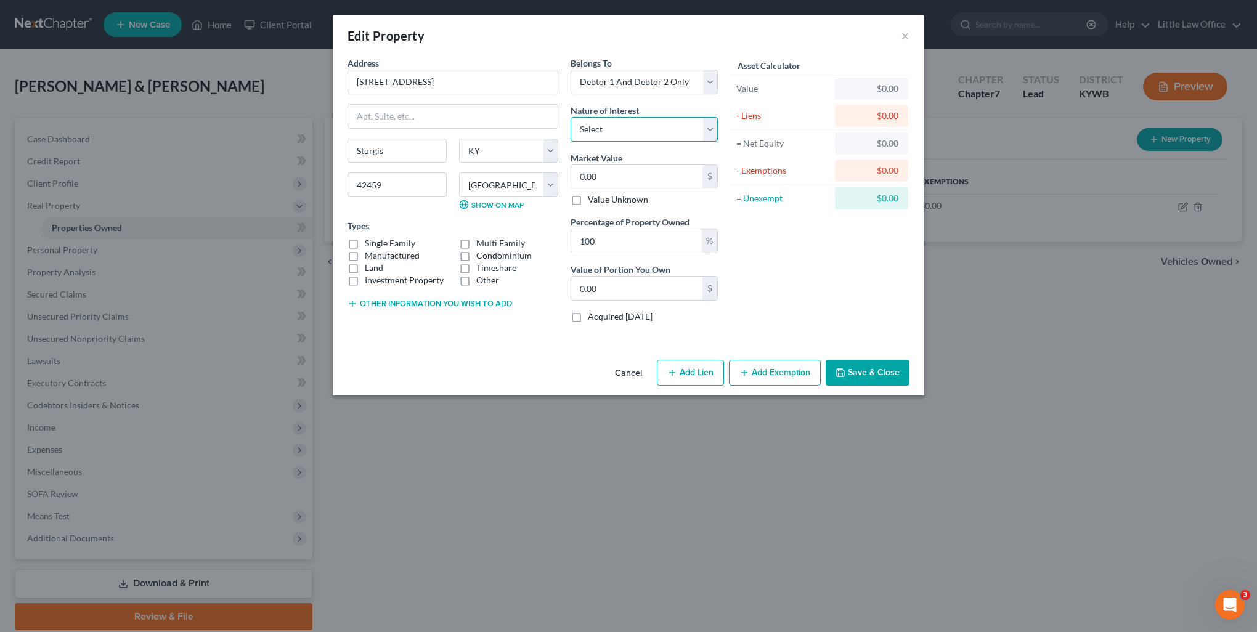
drag, startPoint x: 616, startPoint y: 129, endPoint x: 616, endPoint y: 142, distance: 12.9
click at [616, 129] on select "Select Fee Simple Joint Tenant Life Estate Equitable Interest Future Interest T…" at bounding box center [644, 129] width 147 height 25
click at [571, 117] on select "Select Fee Simple Joint Tenant Life Estate Equitable Interest Future Interest T…" at bounding box center [644, 129] width 147 height 25
click at [622, 176] on input "0.00" at bounding box center [636, 176] width 131 height 23
click at [891, 379] on button "Save & Close" at bounding box center [868, 373] width 84 height 26
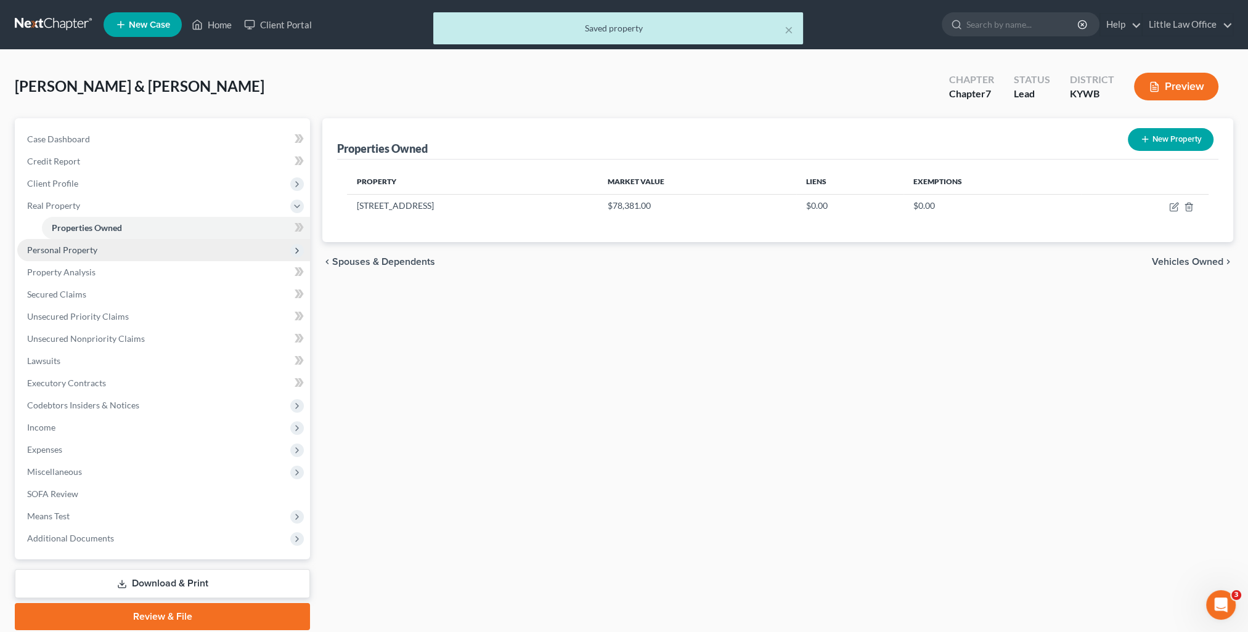
click at [89, 248] on span "Personal Property" at bounding box center [62, 250] width 70 height 10
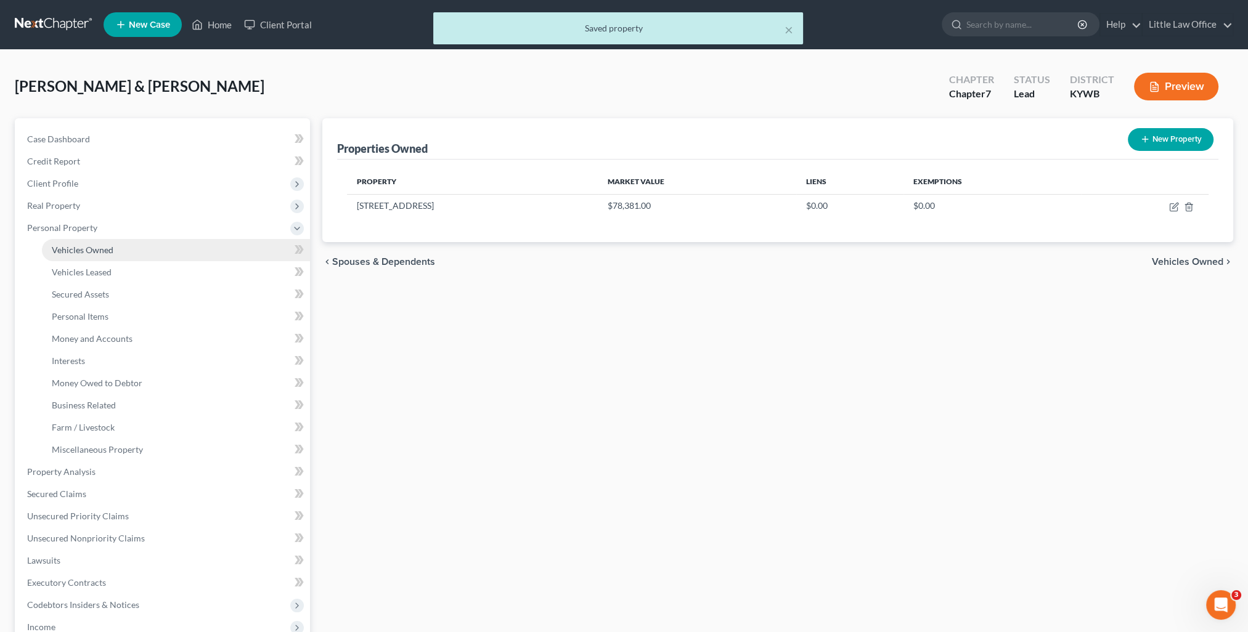
click at [104, 250] on span "Vehicles Owned" at bounding box center [83, 250] width 62 height 10
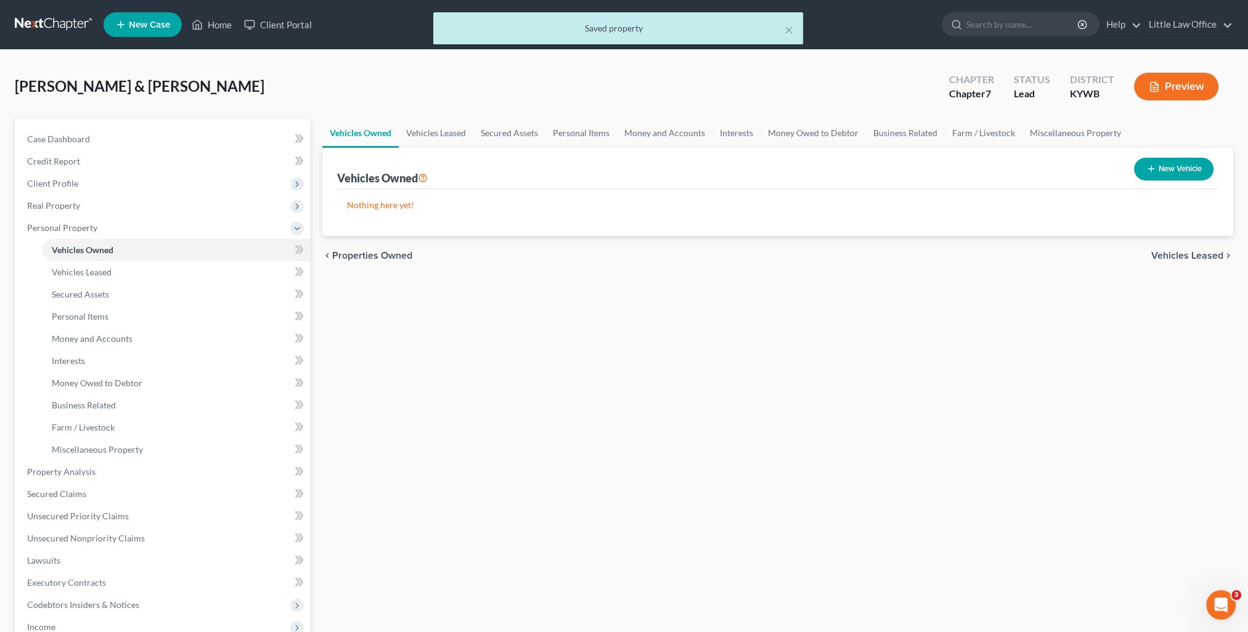
click at [1158, 171] on button "New Vehicle" at bounding box center [1173, 169] width 79 height 23
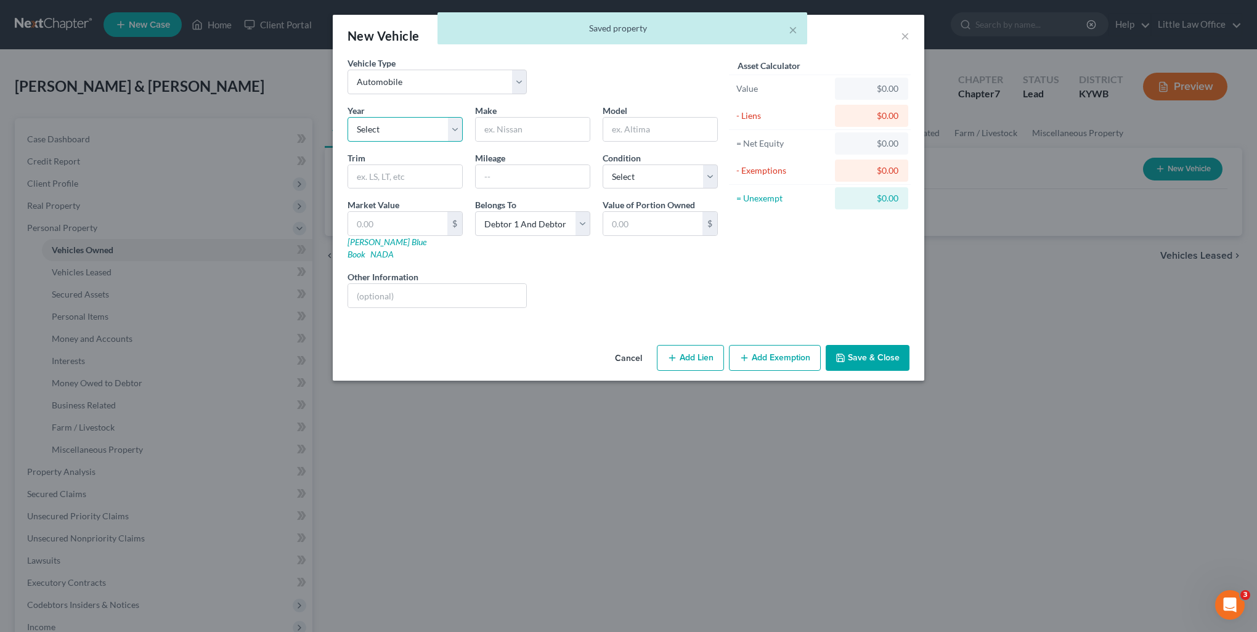
click at [389, 129] on select "Select 2026 2025 2024 2023 2022 2021 2020 2019 2018 2017 2016 2015 2014 2013 20…" at bounding box center [404, 129] width 115 height 25
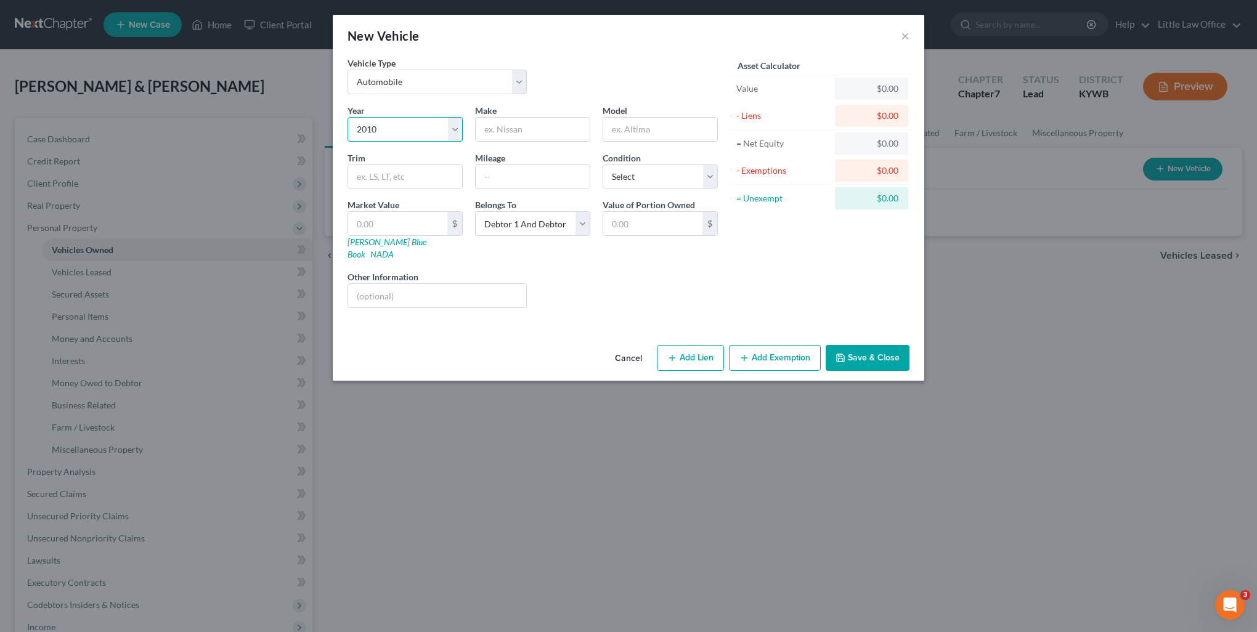
click at [347, 117] on select "Select 2026 2025 2024 2023 2022 2021 2020 2019 2018 2017 2016 2015 2014 2013 20…" at bounding box center [404, 129] width 115 height 25
click at [394, 249] on link "NADA" at bounding box center [381, 254] width 23 height 10
drag, startPoint x: 432, startPoint y: 272, endPoint x: 382, endPoint y: 201, distance: 86.7
click at [432, 284] on input "text" at bounding box center [437, 295] width 178 height 23
paste input "V6 Sedan 4D"
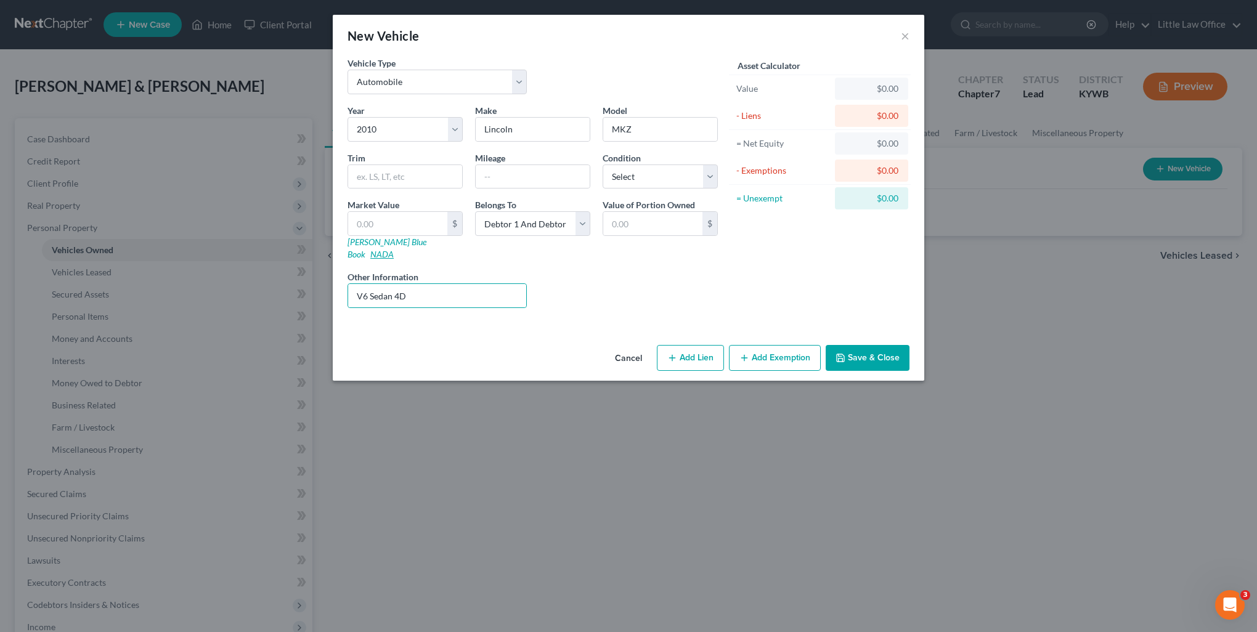
click at [394, 249] on link "NADA" at bounding box center [381, 254] width 23 height 10
click at [867, 354] on button "Save & Close" at bounding box center [868, 358] width 84 height 26
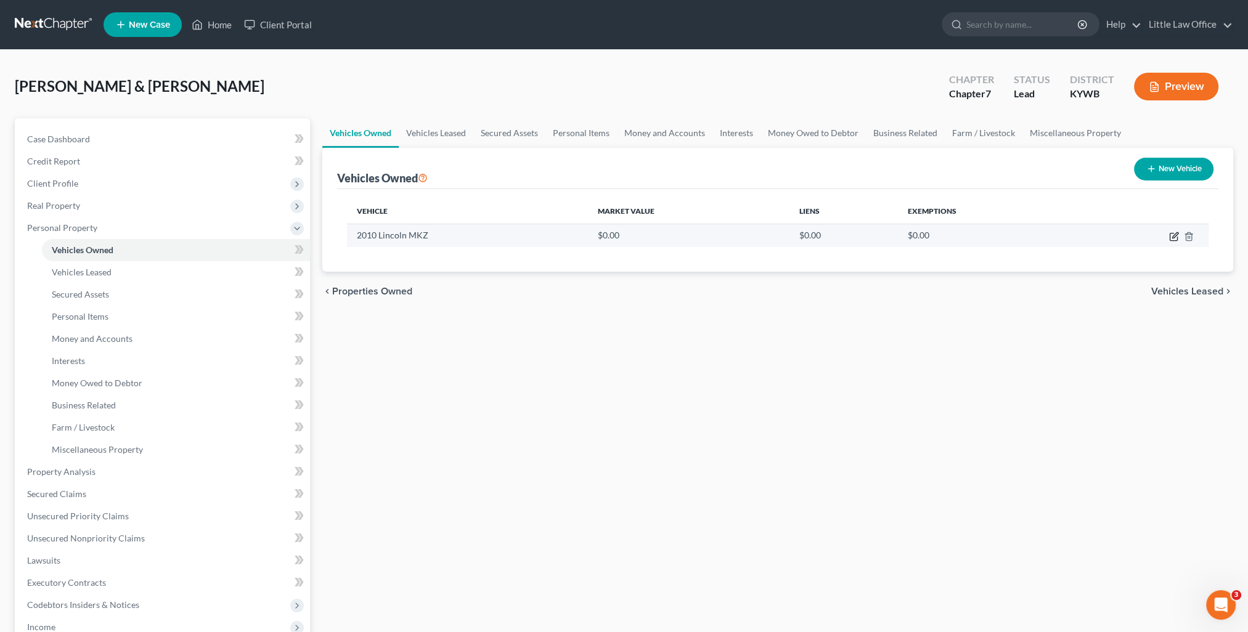
click at [1172, 234] on icon "button" at bounding box center [1172, 237] width 7 height 7
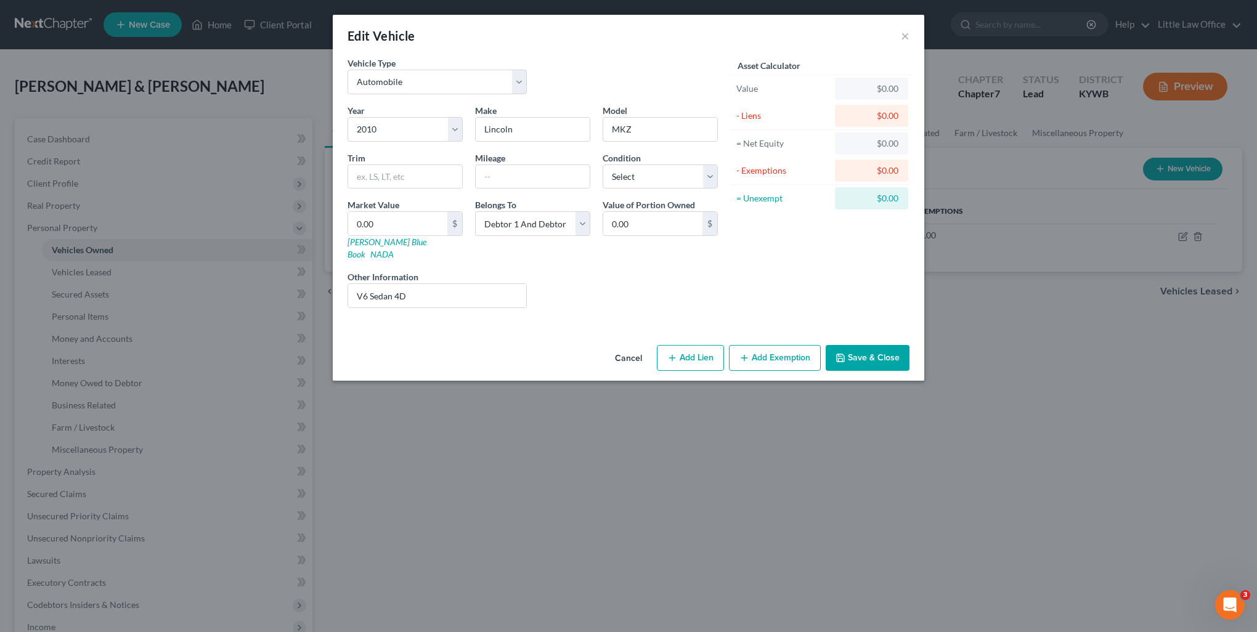
click at [850, 345] on button "Save & Close" at bounding box center [868, 358] width 84 height 26
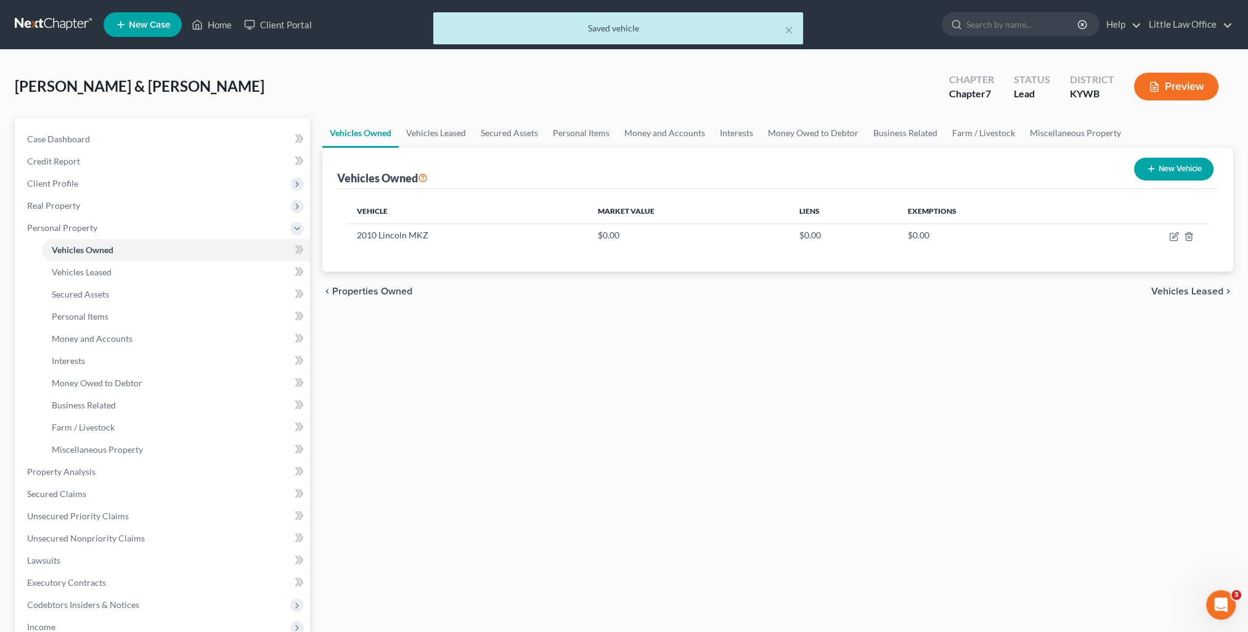
click at [1176, 176] on button "New Vehicle" at bounding box center [1173, 169] width 79 height 23
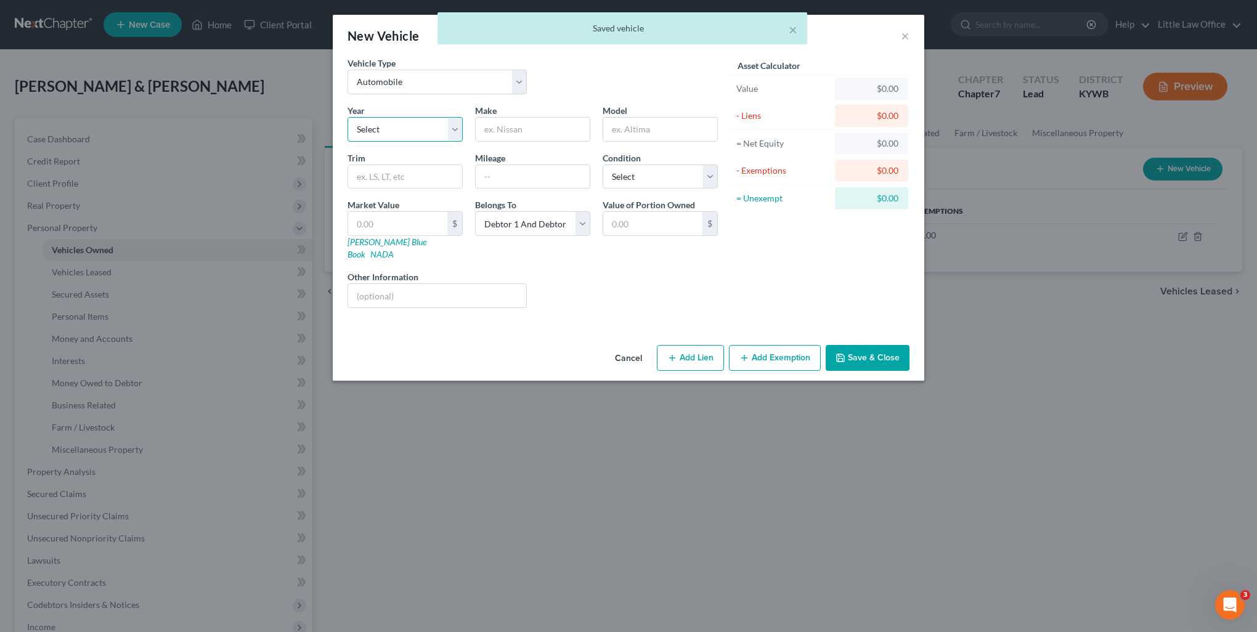
click at [381, 124] on select "Select 2026 2025 2024 2023 2022 2021 2020 2019 2018 2017 2016 2015 2014 2013 20…" at bounding box center [404, 129] width 115 height 25
click at [347, 117] on select "Select 2026 2025 2024 2023 2022 2021 2020 2019 2018 2017 2016 2015 2014 2013 20…" at bounding box center [404, 129] width 115 height 25
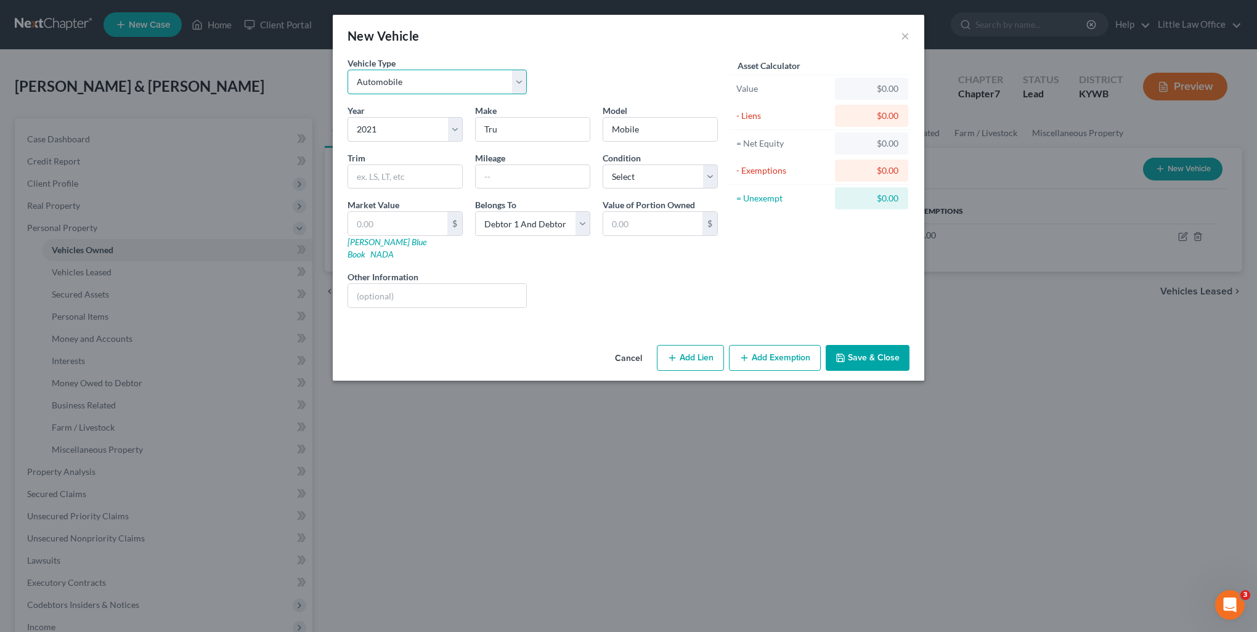
click at [376, 81] on select "Select Automobile Truck Trailer Watercraft Aircraft Motor Home Atv Other Vehicle" at bounding box center [436, 82] width 179 height 25
click at [347, 70] on select "Select Automobile Truck Trailer Watercraft Aircraft Motor Home Atv Other Vehicle" at bounding box center [436, 82] width 179 height 25
click at [516, 227] on select "Select Debtor 1 Only Debtor 2 Only Debtor 1 And Debtor 2 Only At Least One Of T…" at bounding box center [532, 223] width 115 height 25
drag, startPoint x: 516, startPoint y: 227, endPoint x: 675, endPoint y: 295, distance: 172.8
click at [516, 227] on select "Select Debtor 1 Only Debtor 2 Only Debtor 1 And Debtor 2 Only At Least One Of T…" at bounding box center [532, 223] width 115 height 25
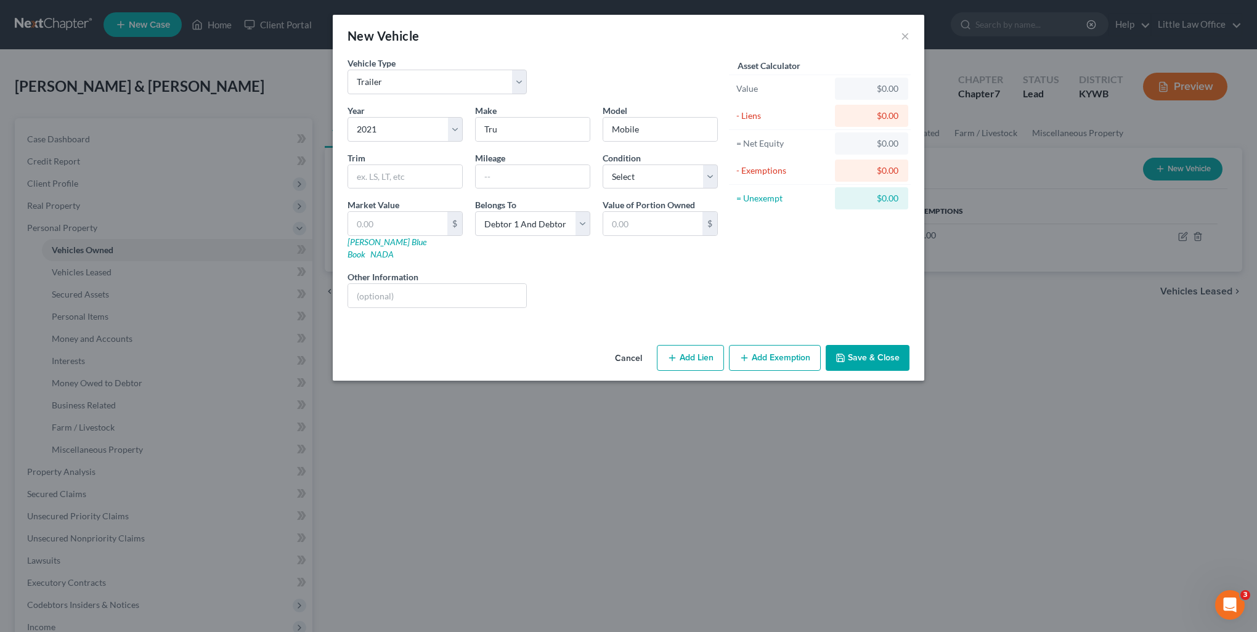
click at [840, 350] on button "Save & Close" at bounding box center [868, 358] width 84 height 26
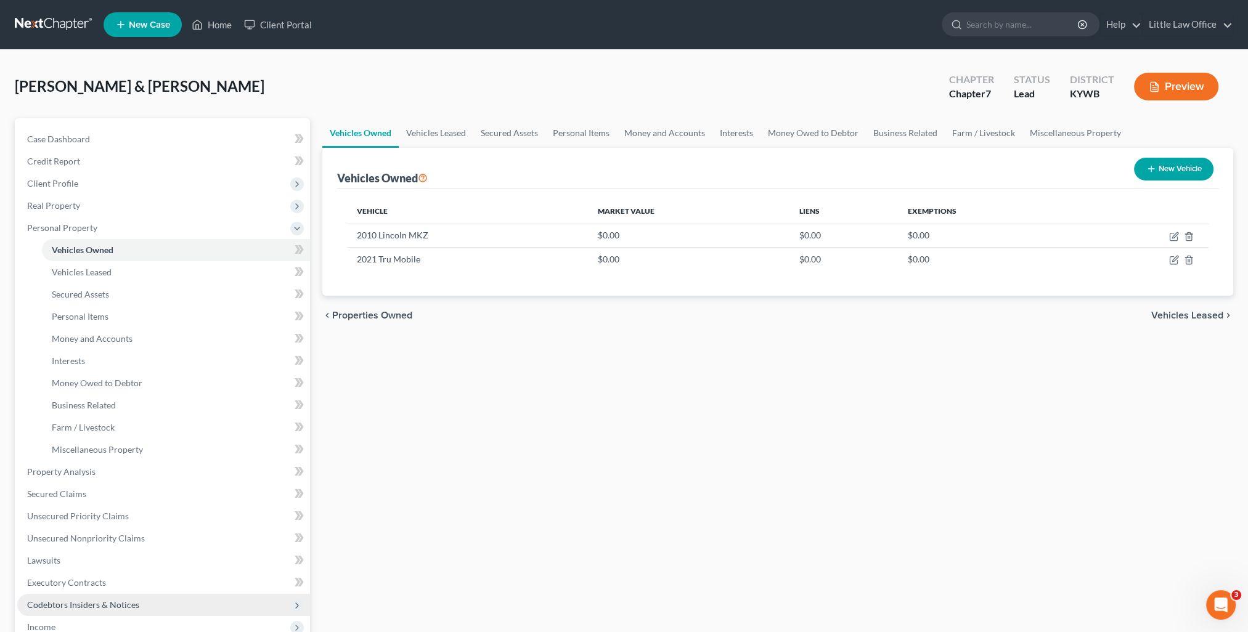
scroll to position [62, 0]
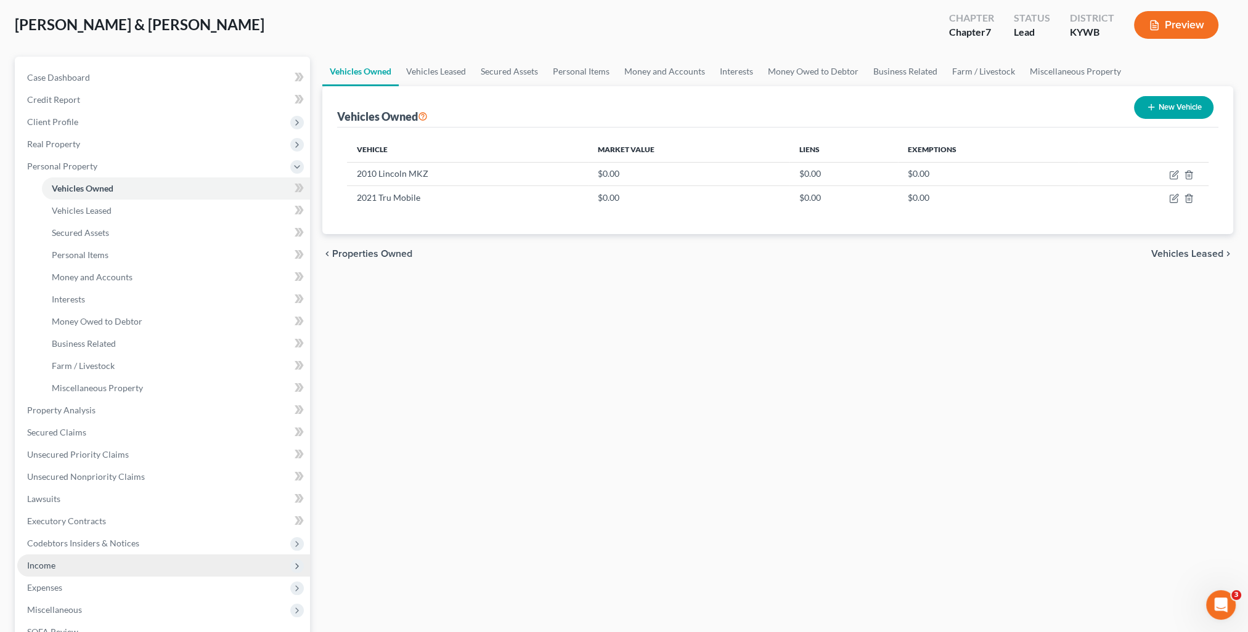
click at [95, 566] on span "Income" at bounding box center [163, 566] width 293 height 22
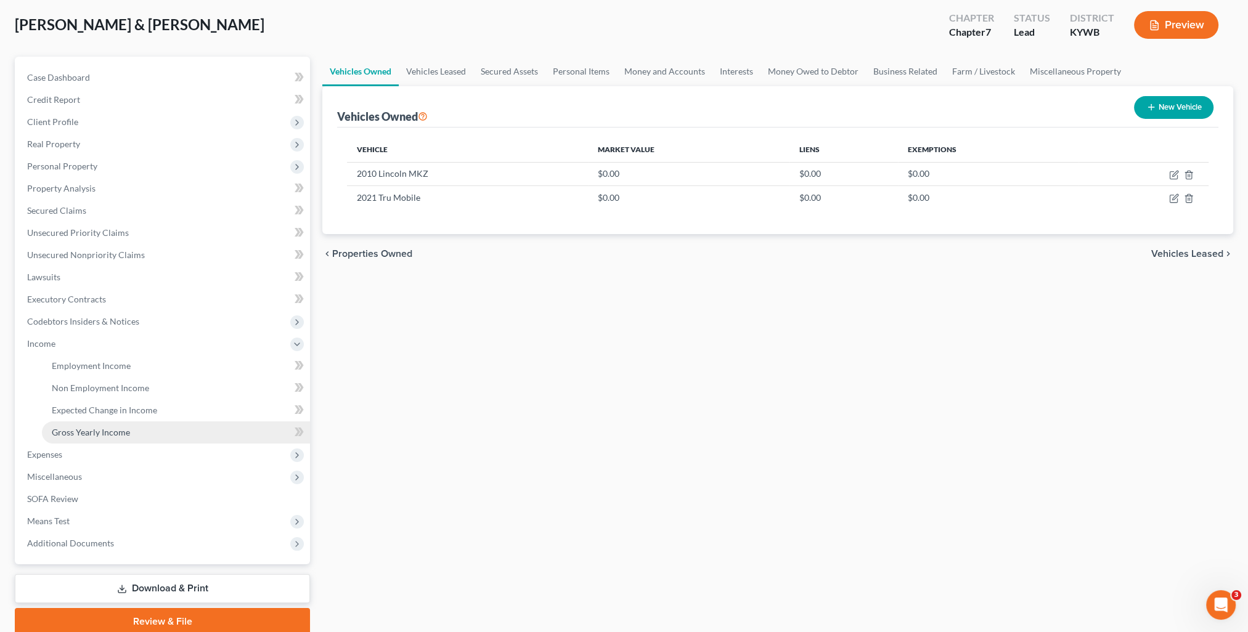
click at [90, 436] on span "Gross Yearly Income" at bounding box center [91, 432] width 78 height 10
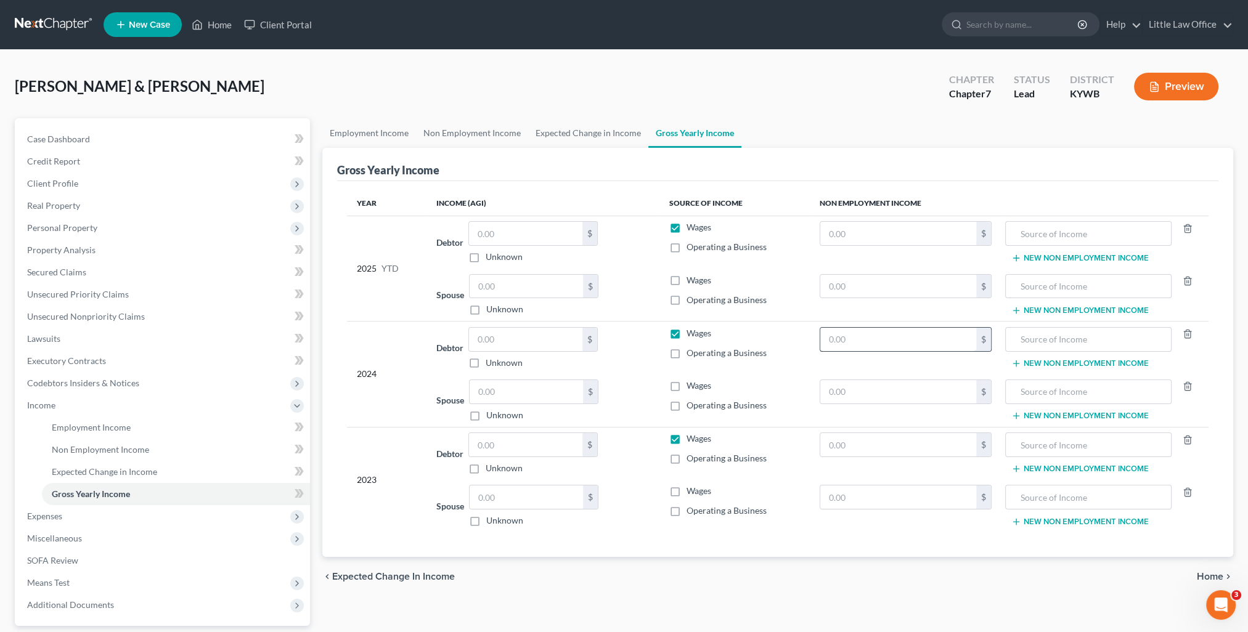
click at [882, 335] on input "text" at bounding box center [898, 339] width 156 height 23
click at [885, 374] on td "$" at bounding box center [906, 400] width 192 height 53
click at [875, 384] on input "text" at bounding box center [898, 391] width 156 height 23
click at [901, 334] on input "24,632.4" at bounding box center [898, 339] width 156 height 23
click at [1040, 333] on input "text" at bounding box center [1088, 339] width 153 height 23
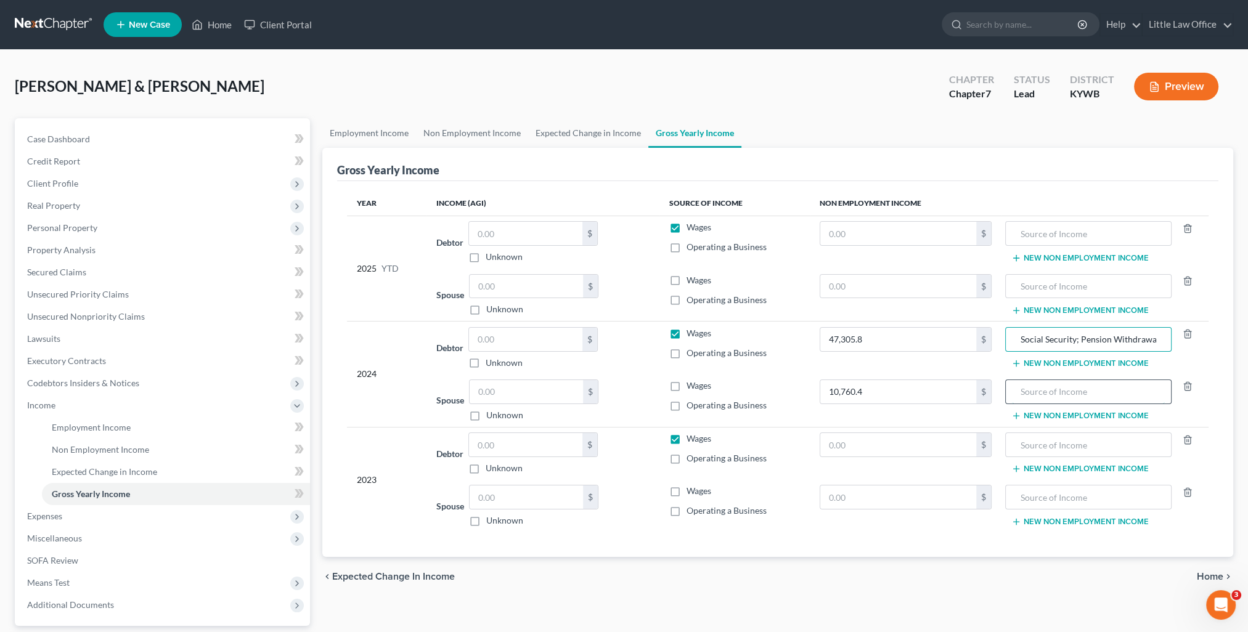
click at [1052, 396] on input "text" at bounding box center [1088, 391] width 153 height 23
click at [686, 331] on label "Wages" at bounding box center [698, 333] width 25 height 12
click at [691, 331] on input "Wages" at bounding box center [695, 331] width 8 height 8
click at [686, 435] on label "Wages" at bounding box center [698, 439] width 25 height 12
click at [691, 435] on input "Wages" at bounding box center [695, 437] width 8 height 8
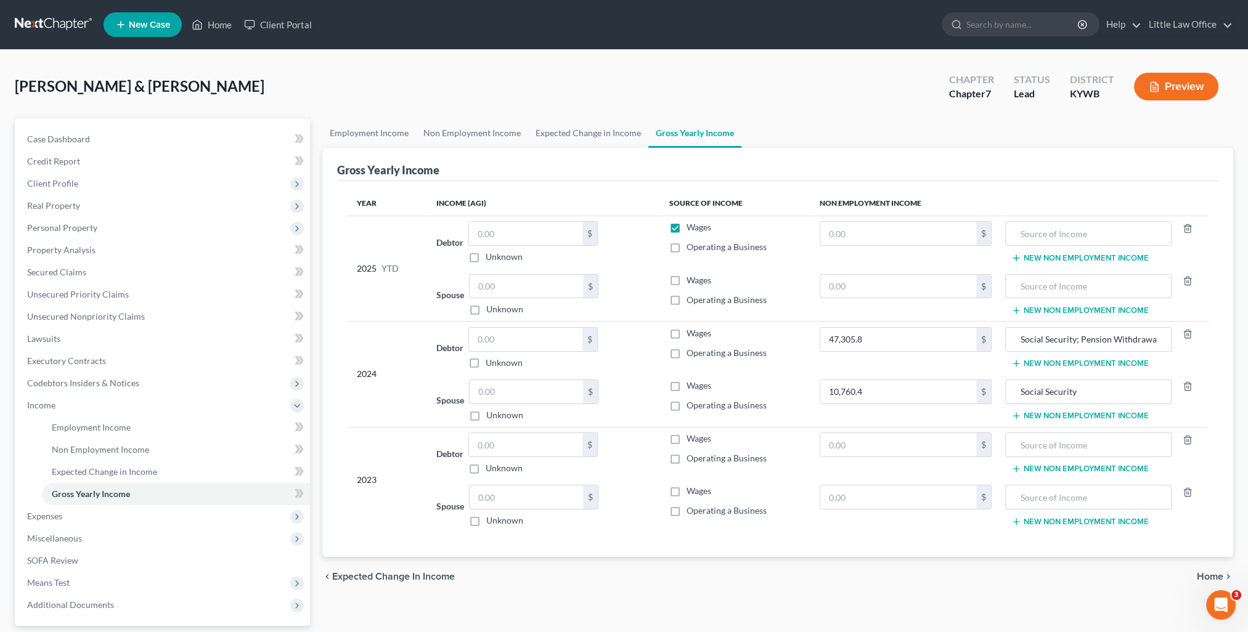
click at [686, 228] on label "Wages" at bounding box center [698, 227] width 25 height 12
click at [691, 228] on input "Wages" at bounding box center [695, 225] width 8 height 8
click at [898, 446] on input "text" at bounding box center [898, 444] width 156 height 23
click at [1066, 452] on input "text" at bounding box center [1088, 444] width 153 height 23
click at [929, 502] on input "text" at bounding box center [898, 497] width 156 height 23
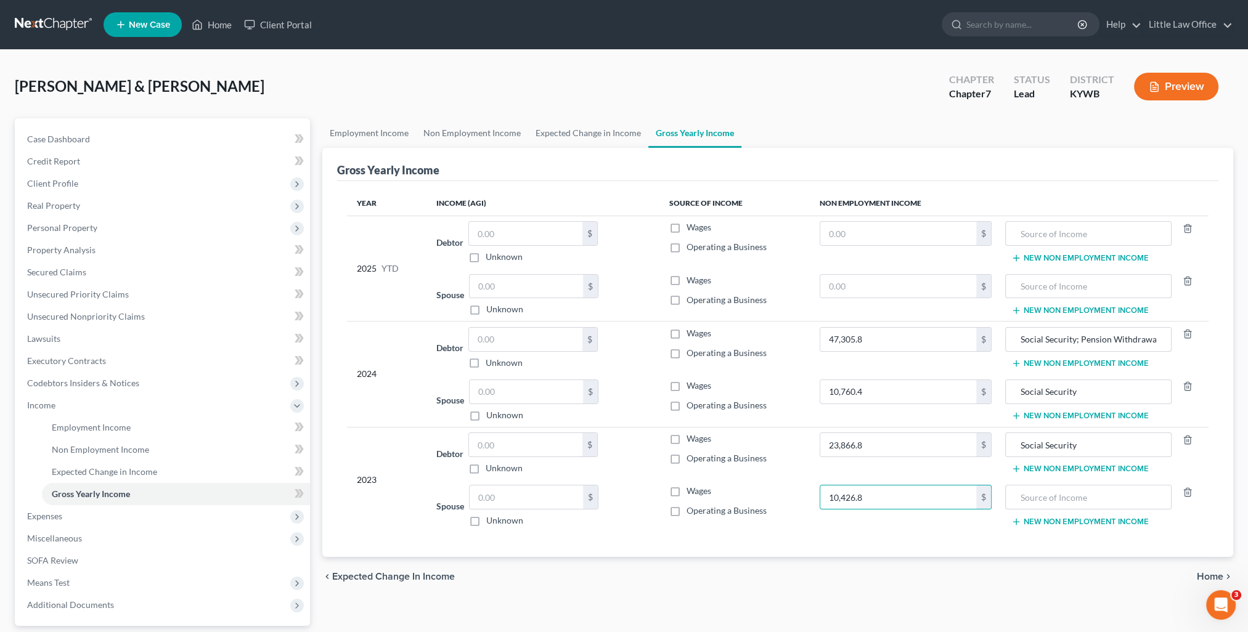
click at [1116, 507] on td "New Non Employment Income" at bounding box center [1104, 506] width 207 height 52
click at [1018, 487] on input "text" at bounding box center [1088, 497] width 153 height 23
click at [1078, 442] on input "Social Security" at bounding box center [1088, 444] width 153 height 23
click at [1126, 332] on input "Social Security; Pension Withdrawal" at bounding box center [1088, 339] width 153 height 23
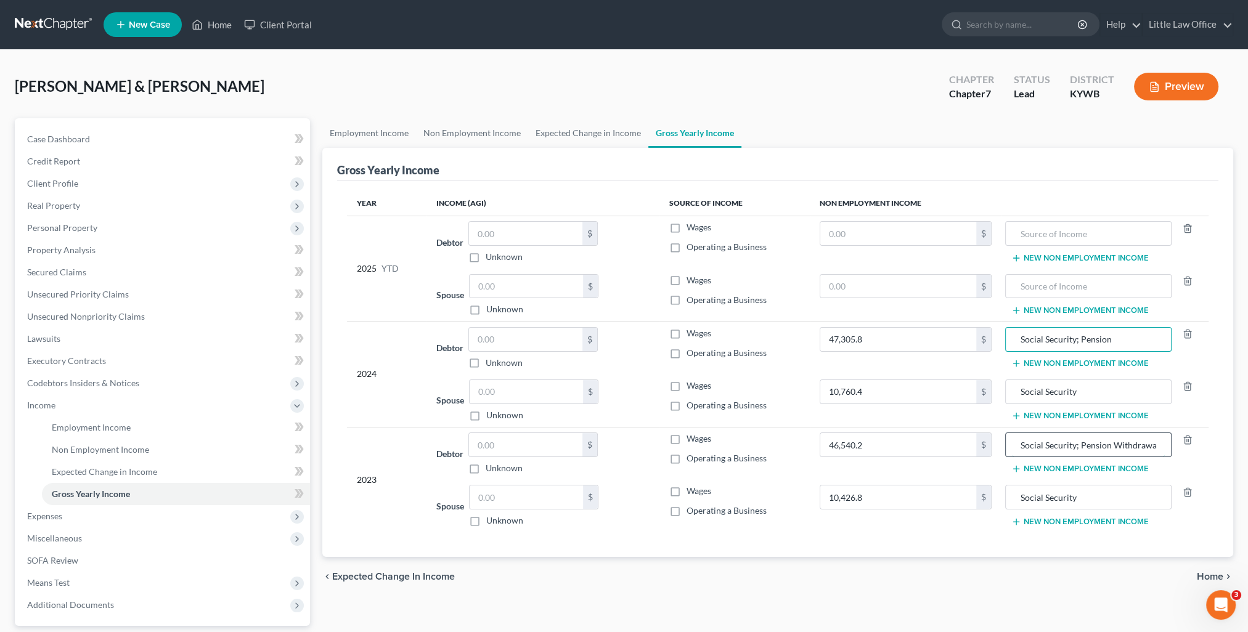
click at [1129, 444] on input "Social Security; Pension Withdrawal" at bounding box center [1088, 444] width 153 height 23
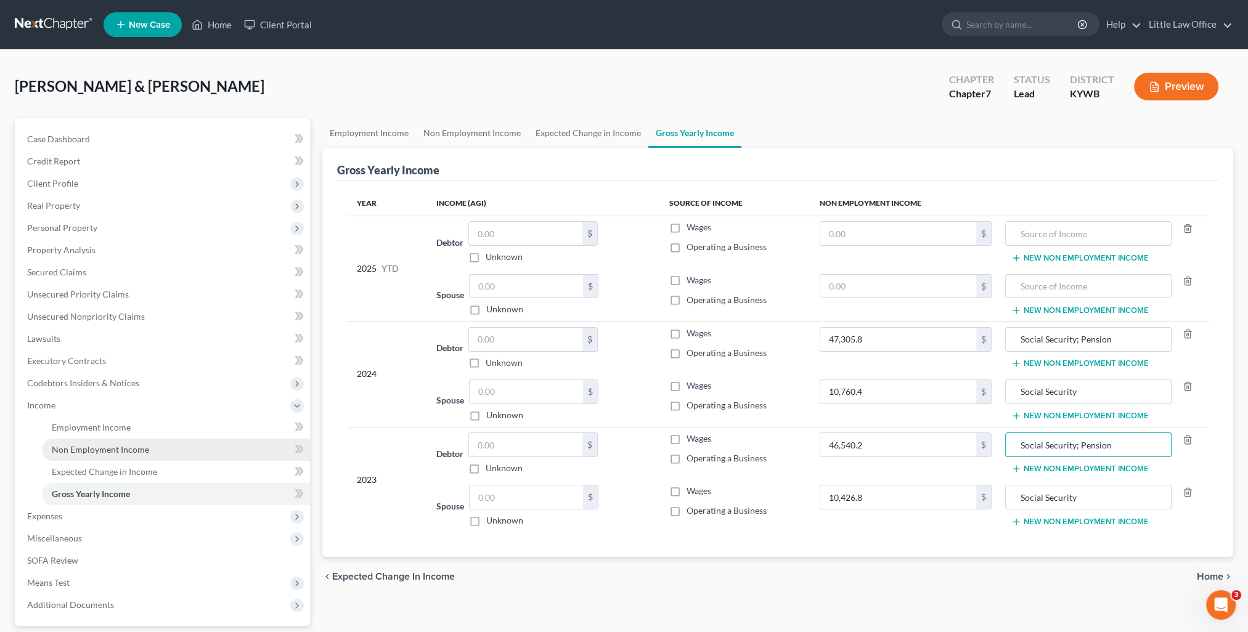
click at [112, 450] on span "Non Employment Income" at bounding box center [100, 449] width 97 height 10
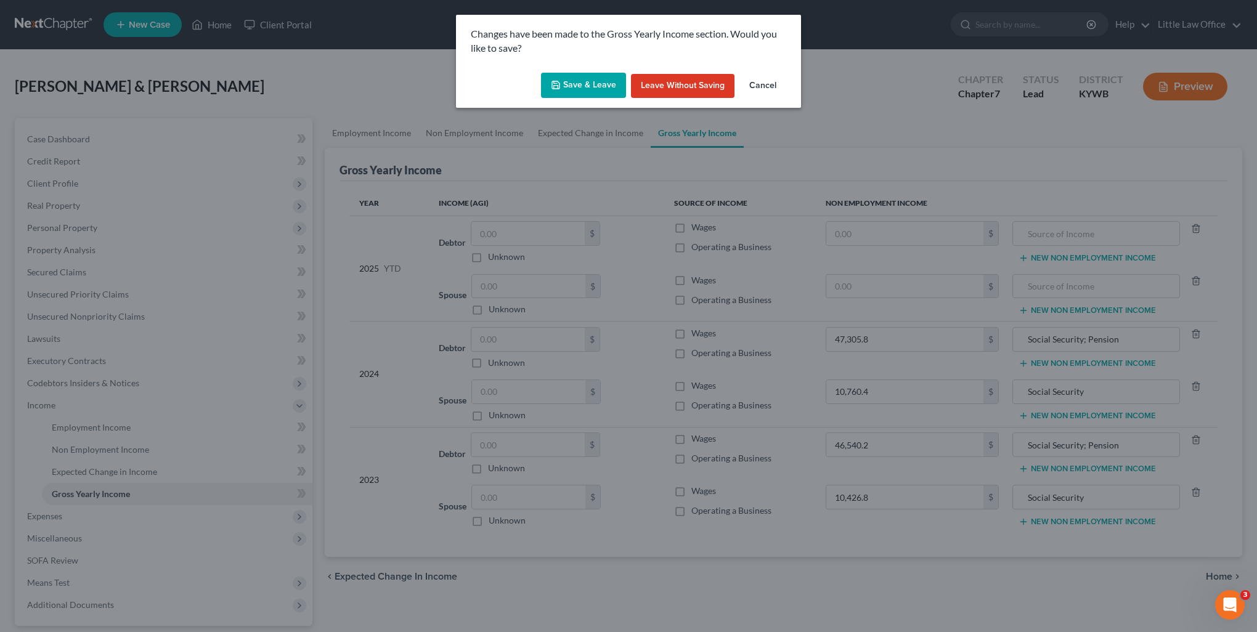
click at [591, 94] on button "Save & Leave" at bounding box center [583, 86] width 85 height 26
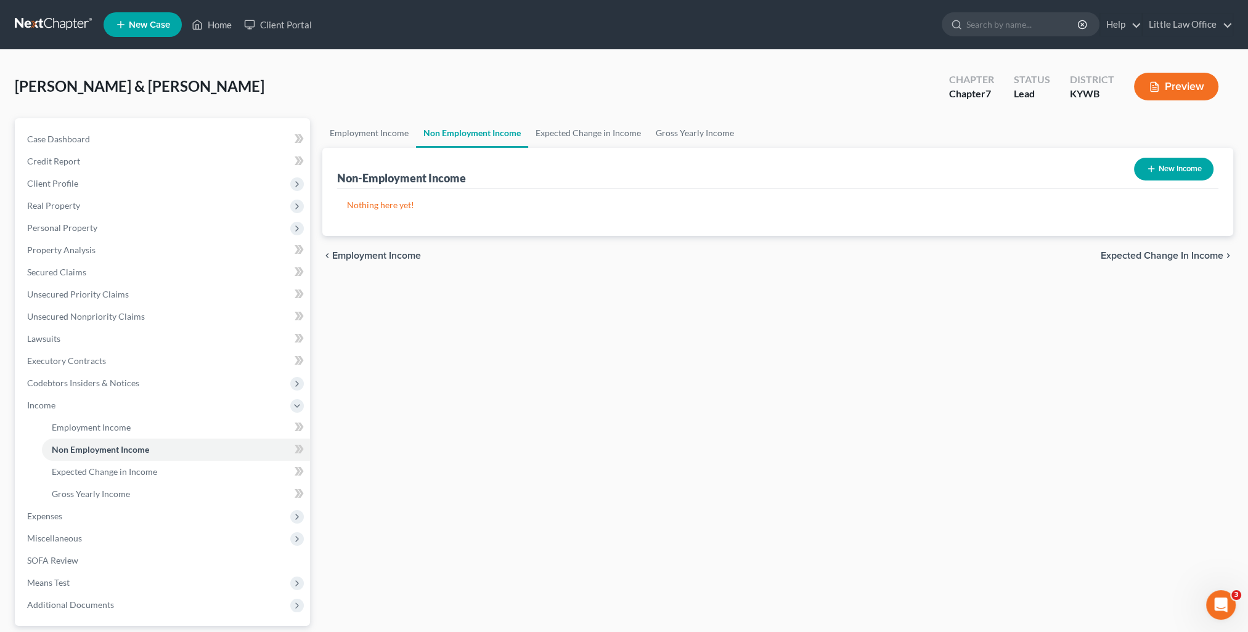
click at [1161, 173] on button "New Income" at bounding box center [1173, 169] width 79 height 23
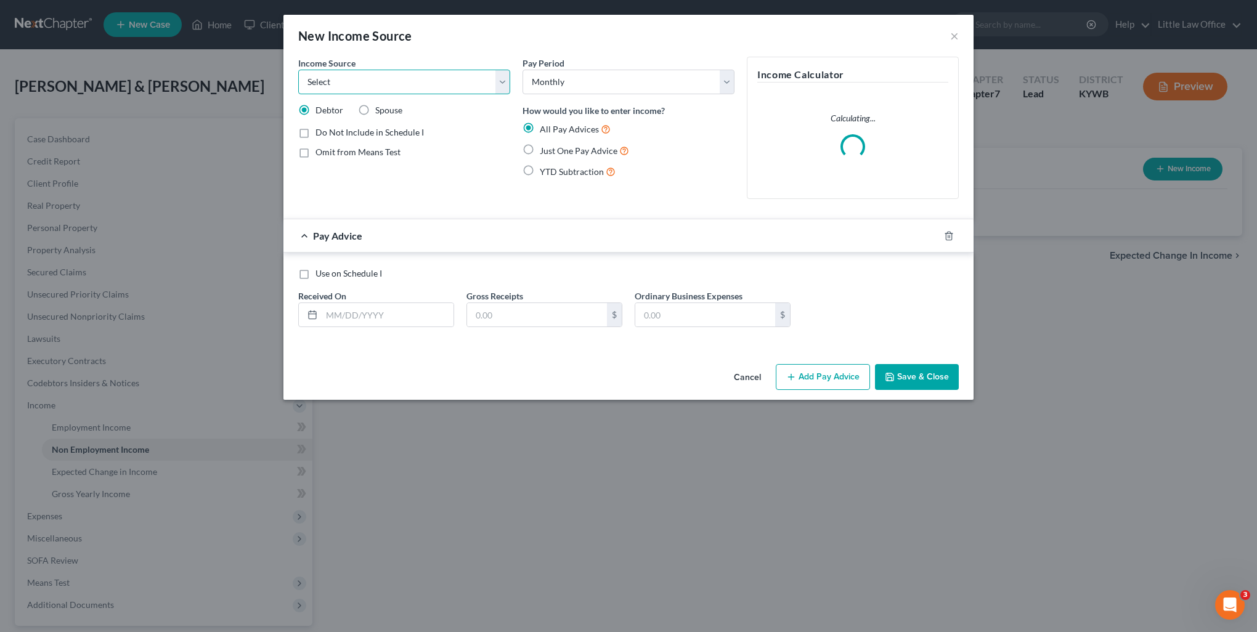
click at [356, 73] on select "Select Unemployment Disability (from employer) Pension Retirement Social Securi…" at bounding box center [404, 82] width 212 height 25
click at [298, 70] on select "Select Unemployment Disability (from employer) Pension Retirement Social Securi…" at bounding box center [404, 82] width 212 height 25
drag, startPoint x: 544, startPoint y: 150, endPoint x: 403, endPoint y: 322, distance: 221.9
click at [545, 152] on span "Just One Pay Advice" at bounding box center [579, 150] width 78 height 10
click at [545, 152] on input "Just One Pay Advice" at bounding box center [549, 148] width 8 height 8
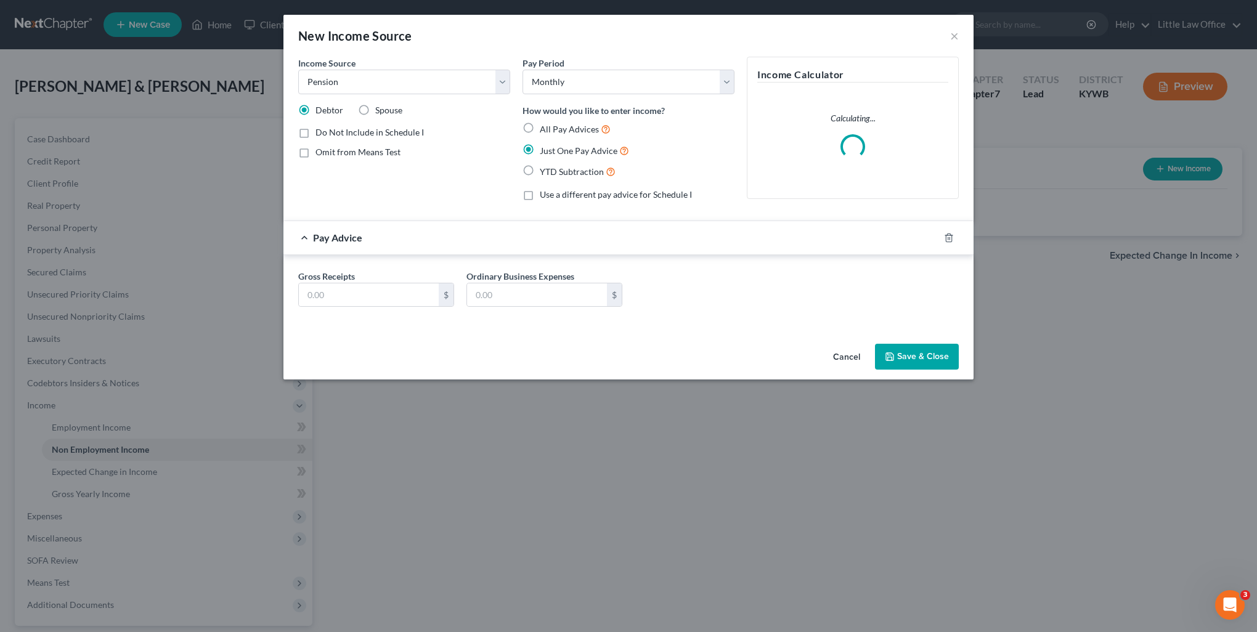
click at [389, 311] on div "Gross Receipts $ Ordinary Business Expenses $" at bounding box center [628, 293] width 673 height 47
click at [378, 288] on input "text" at bounding box center [369, 294] width 140 height 23
click at [491, 342] on div "Cancel Save & Close" at bounding box center [628, 359] width 690 height 41
click at [900, 358] on button "Save & Close" at bounding box center [917, 357] width 84 height 26
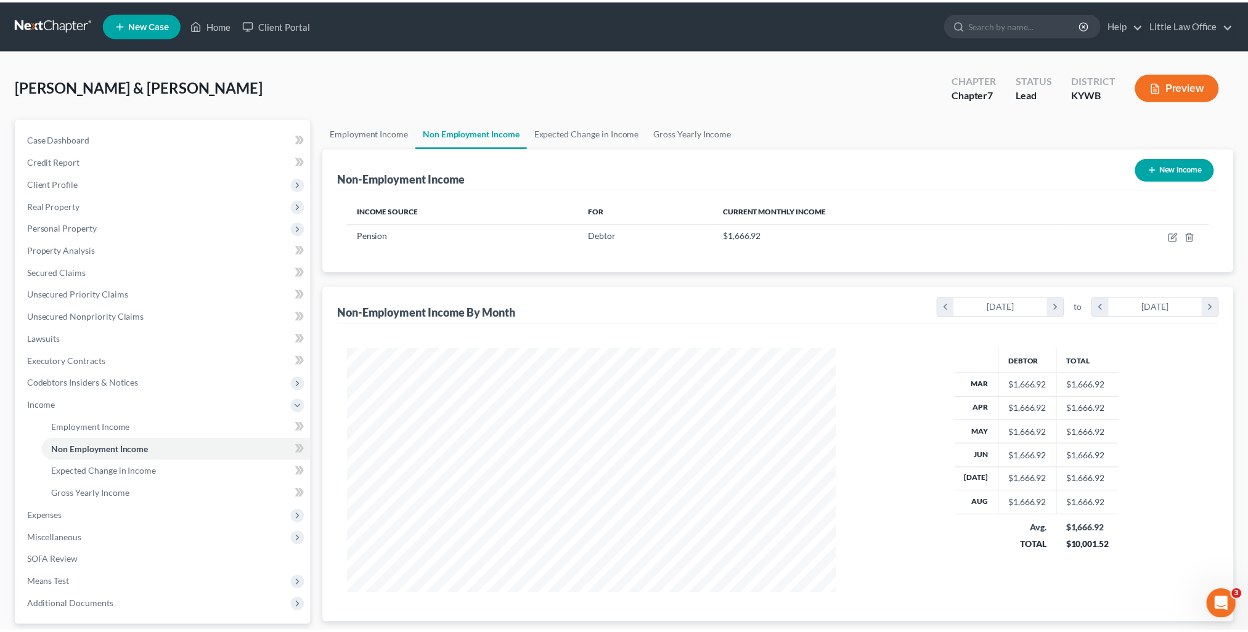
scroll to position [246, 517]
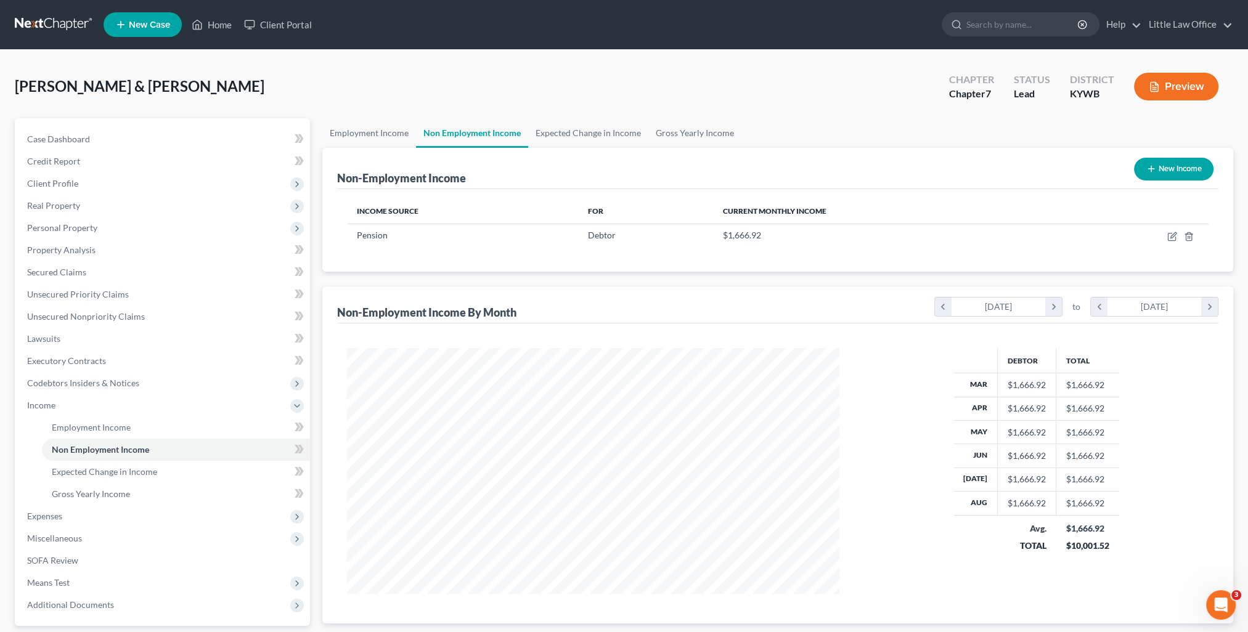
click at [1166, 169] on button "New Income" at bounding box center [1173, 169] width 79 height 23
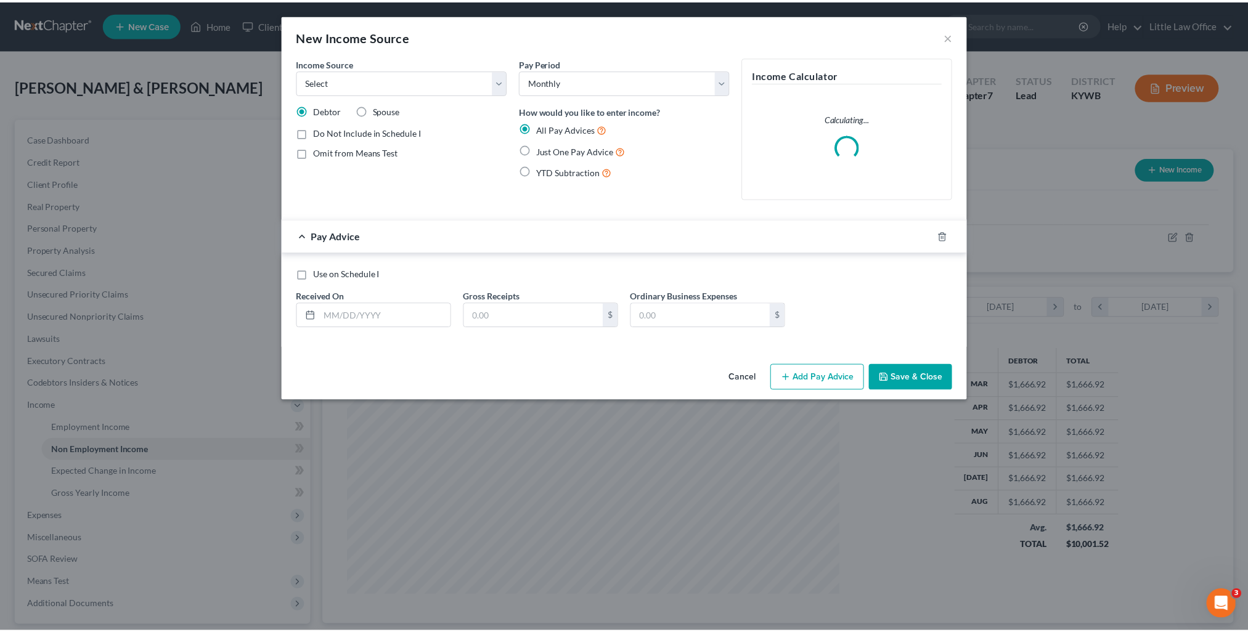
scroll to position [247, 520]
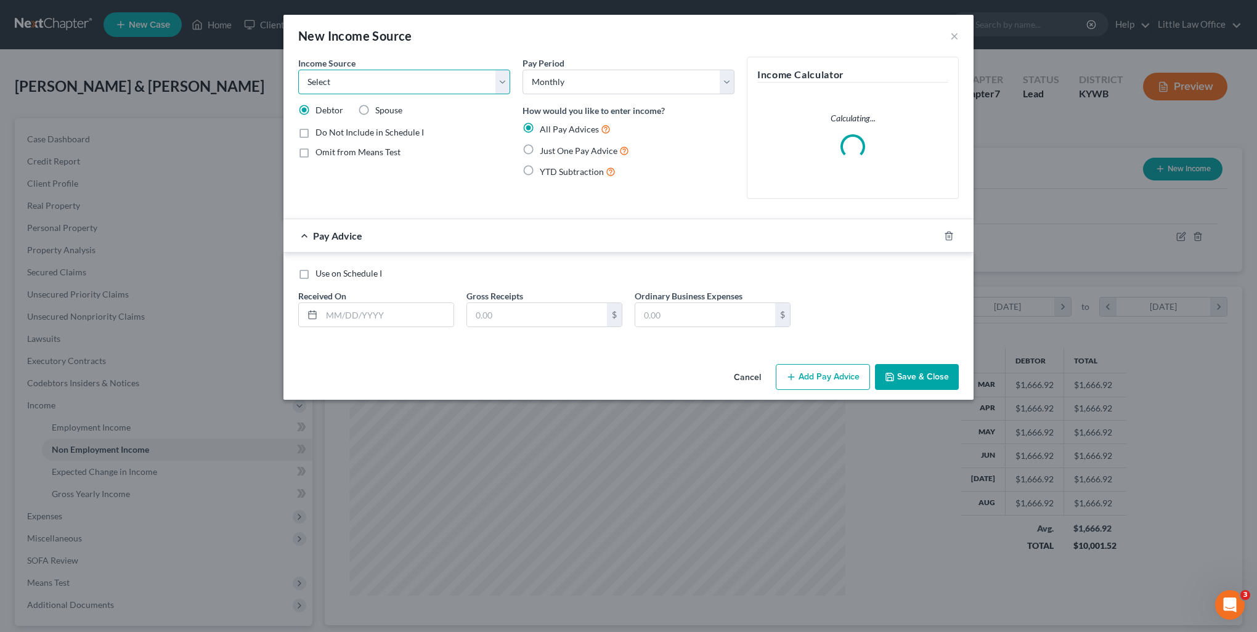
click at [348, 89] on select "Select Unemployment Disability (from employer) Pension Retirement Social Securi…" at bounding box center [404, 82] width 212 height 25
click at [298, 70] on select "Select Unemployment Disability (from employer) Pension Retirement Social Securi…" at bounding box center [404, 82] width 212 height 25
click at [562, 147] on span "Just One Pay Advice" at bounding box center [579, 150] width 78 height 10
click at [553, 147] on input "Just One Pay Advice" at bounding box center [549, 148] width 8 height 8
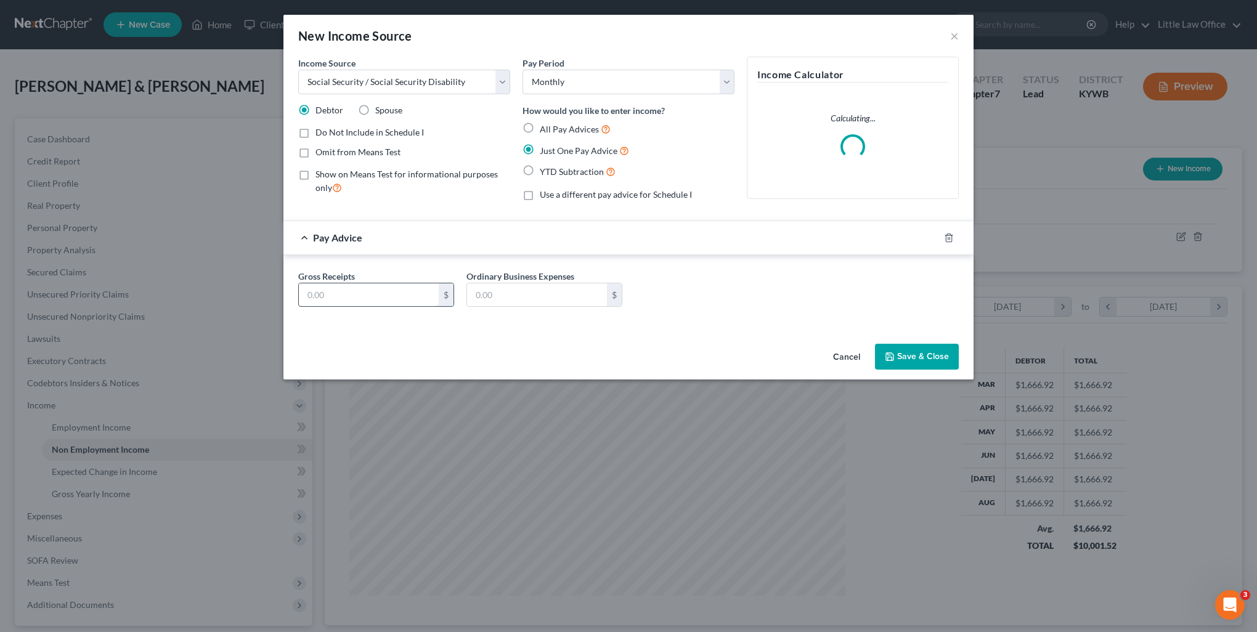
drag, startPoint x: 391, startPoint y: 312, endPoint x: 380, endPoint y: 297, distance: 19.3
click at [391, 312] on div "Gross Receipts $ Ordinary Business Expenses $" at bounding box center [628, 293] width 673 height 47
click at [380, 297] on input "text" at bounding box center [369, 294] width 140 height 23
click at [880, 351] on button "Save & Close" at bounding box center [917, 357] width 84 height 26
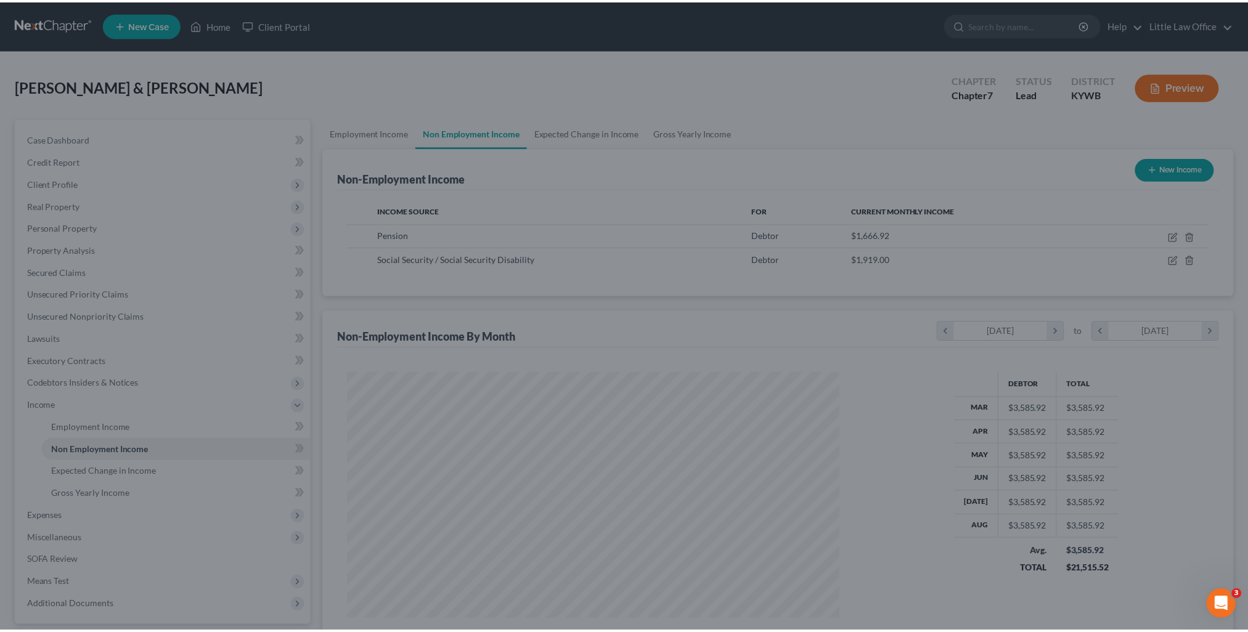
scroll to position [246, 517]
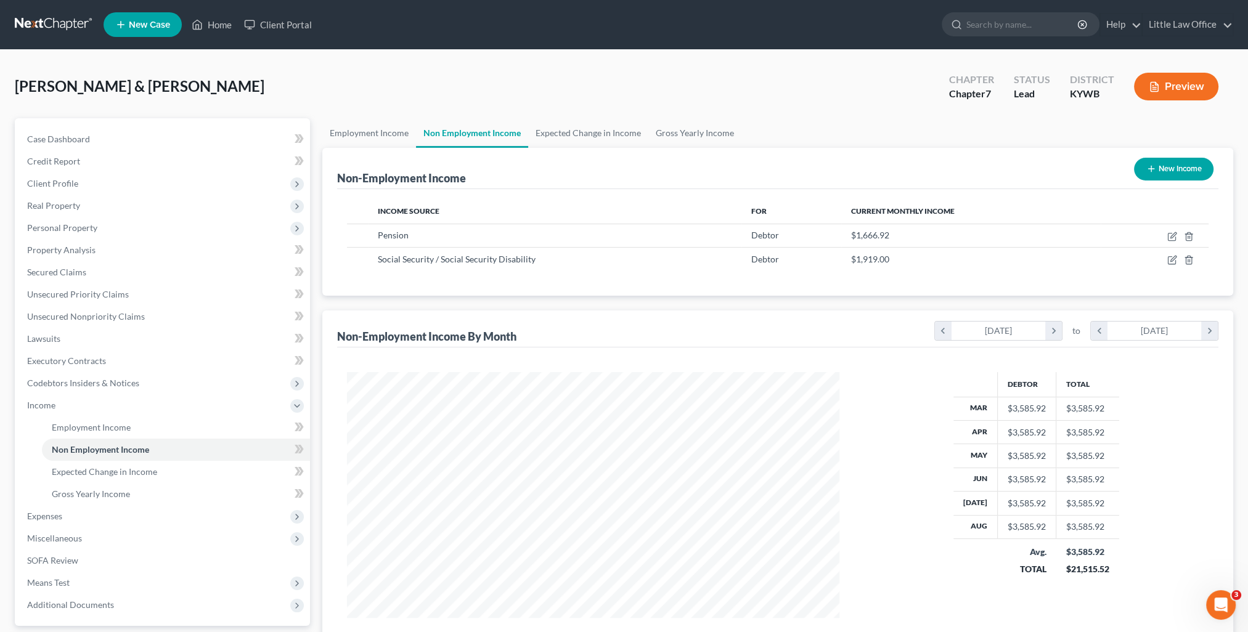
click at [1172, 165] on button "New Income" at bounding box center [1173, 169] width 79 height 23
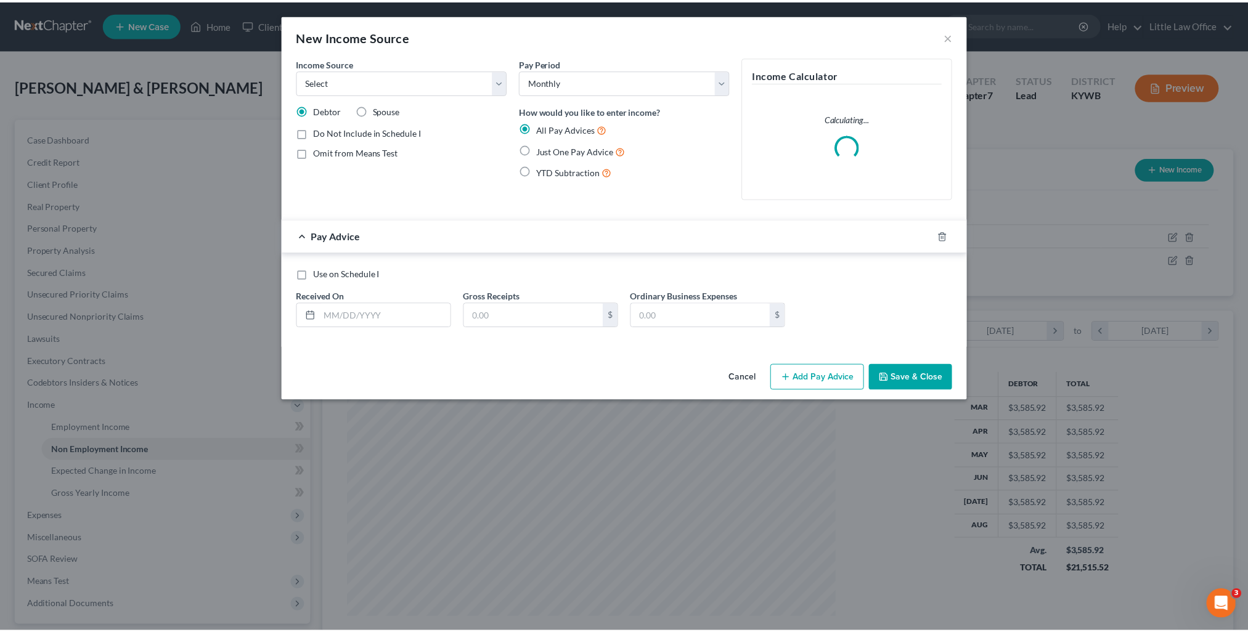
scroll to position [247, 520]
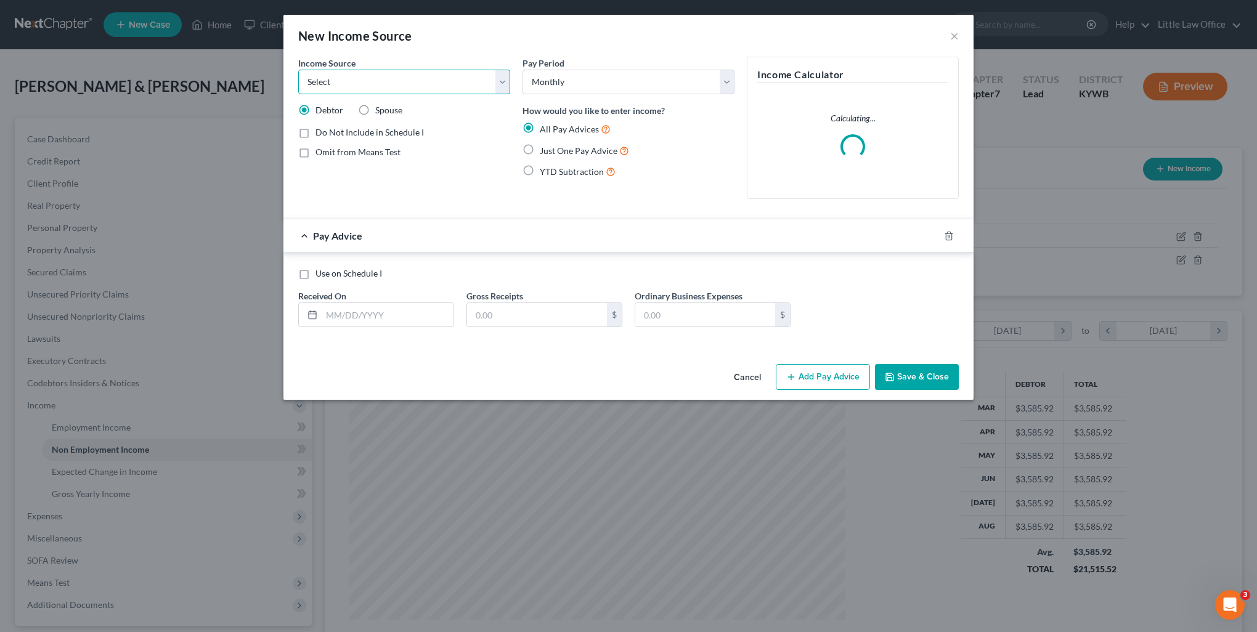
click at [362, 78] on select "Select Unemployment Disability (from employer) Pension Retirement Social Securi…" at bounding box center [404, 82] width 212 height 25
click at [298, 70] on select "Select Unemployment Disability (from employer) Pension Retirement Social Securi…" at bounding box center [404, 82] width 212 height 25
drag, startPoint x: 374, startPoint y: 108, endPoint x: 522, endPoint y: 156, distance: 155.7
click at [374, 108] on div "Spouse" at bounding box center [380, 110] width 44 height 12
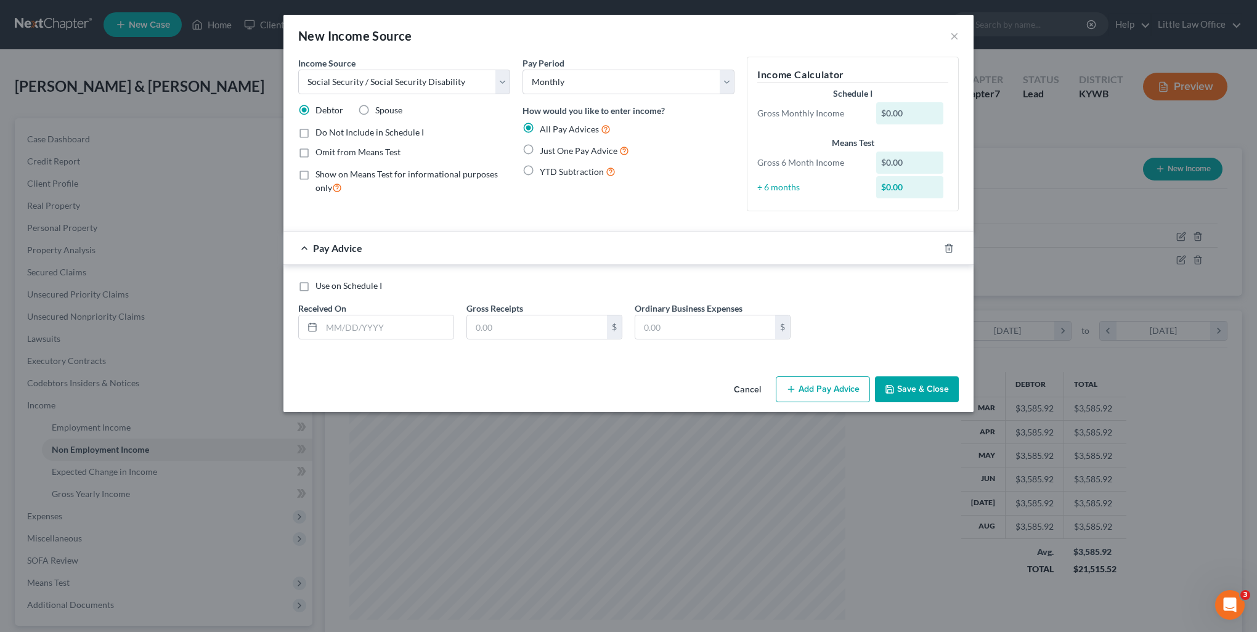
click at [375, 110] on label "Spouse" at bounding box center [388, 110] width 27 height 12
click at [380, 110] on input "Spouse" at bounding box center [384, 108] width 8 height 8
click at [563, 152] on span "Just One Pay Advice" at bounding box center [579, 150] width 78 height 10
click at [553, 152] on input "Just One Pay Advice" at bounding box center [549, 148] width 8 height 8
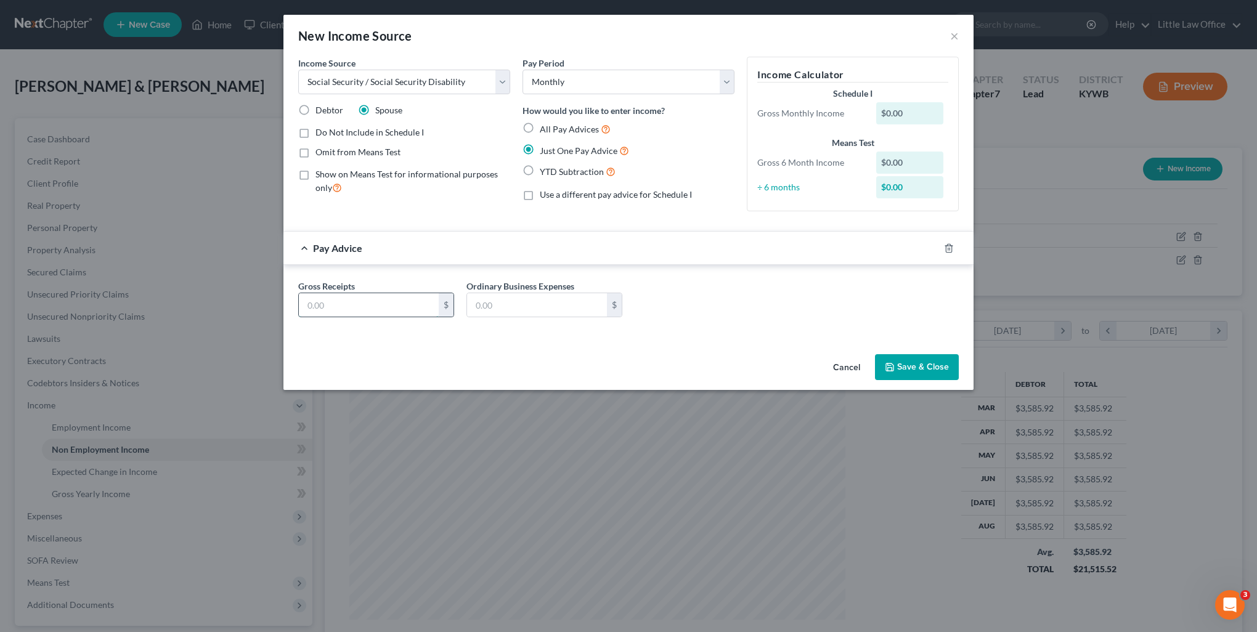
click at [379, 302] on input "text" at bounding box center [369, 304] width 140 height 23
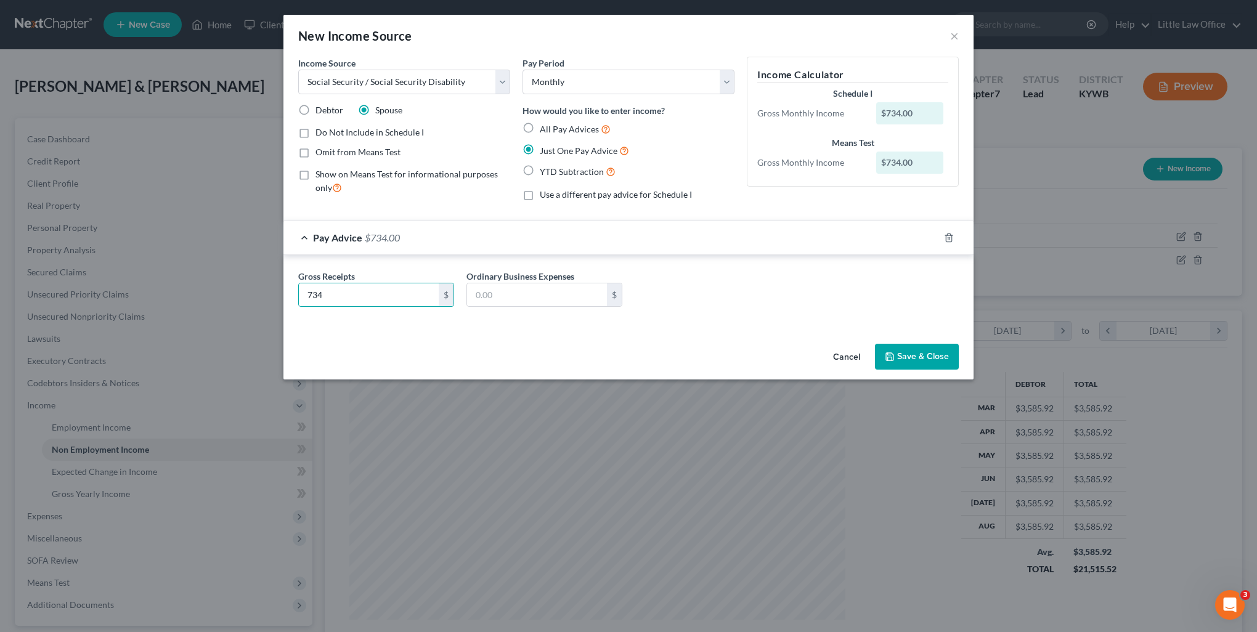
click at [895, 362] on button "Save & Close" at bounding box center [917, 357] width 84 height 26
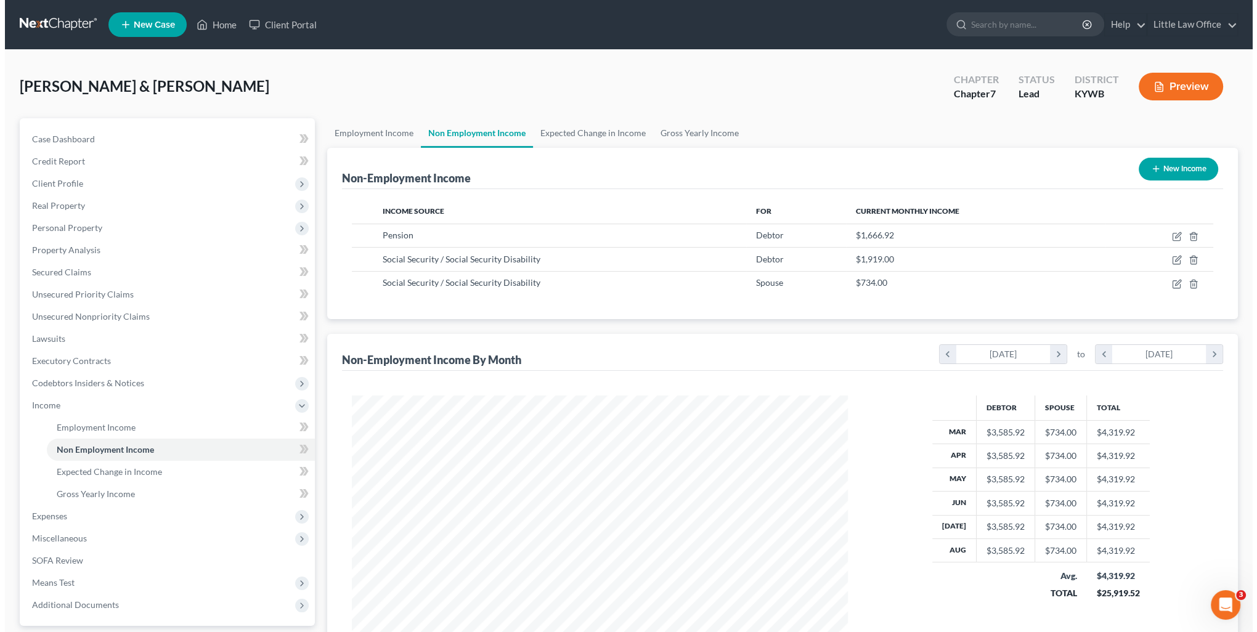
scroll to position [615874, 615604]
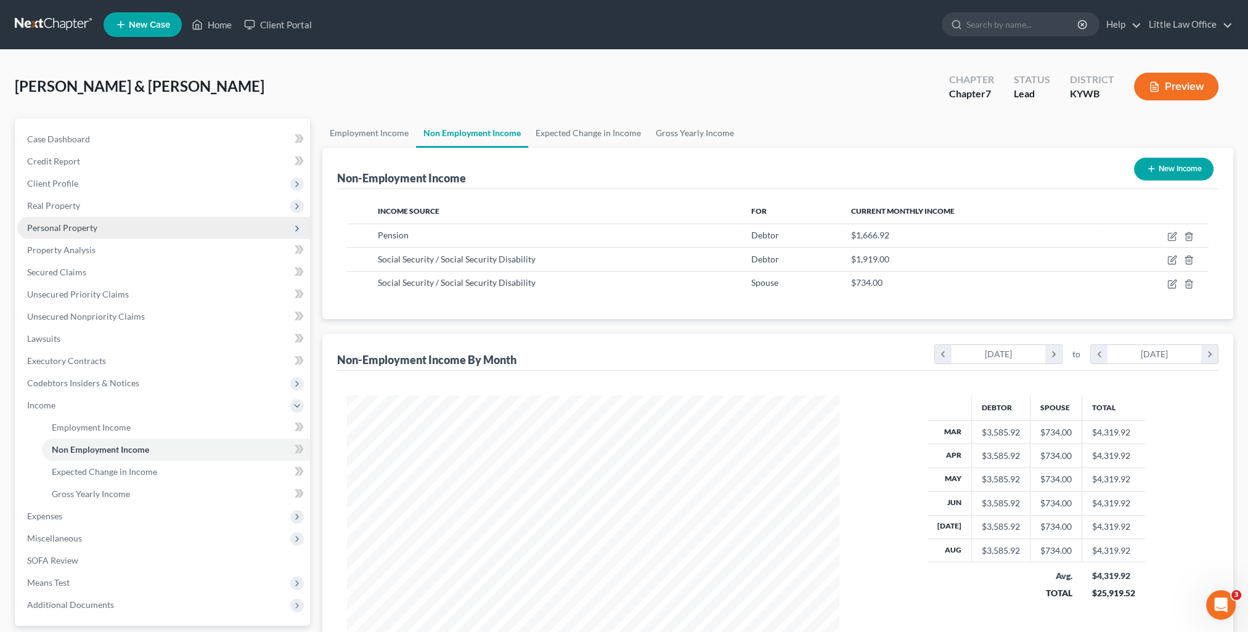
click at [79, 225] on span "Personal Property" at bounding box center [62, 227] width 70 height 10
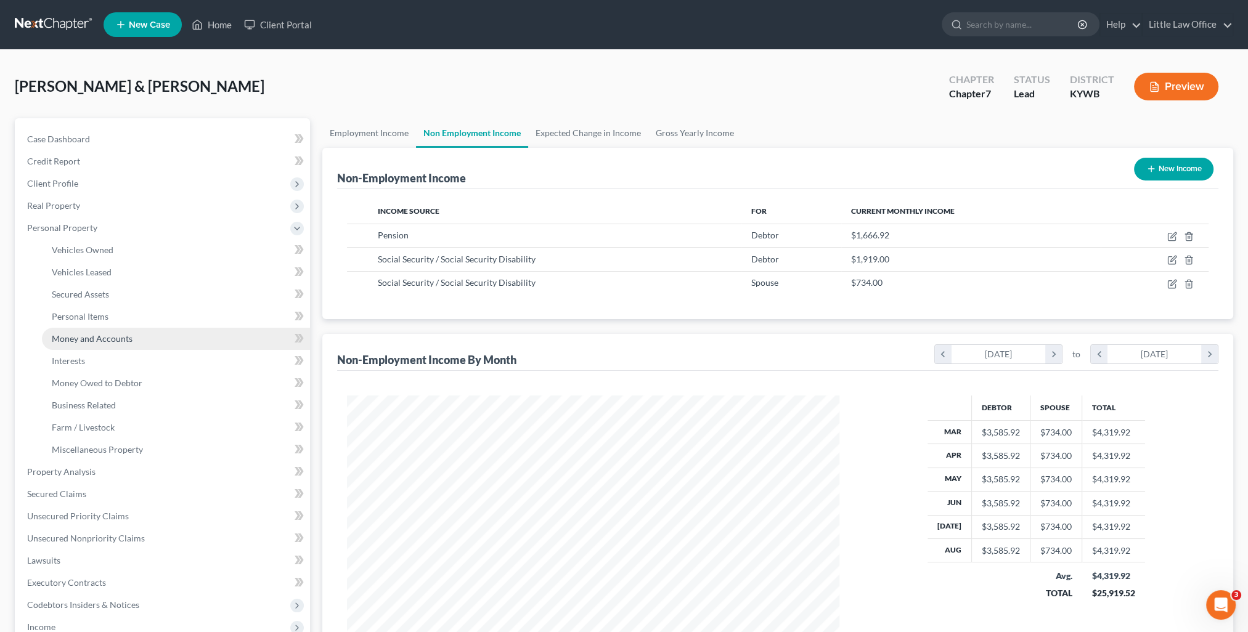
click at [134, 338] on link "Money and Accounts" at bounding box center [176, 339] width 268 height 22
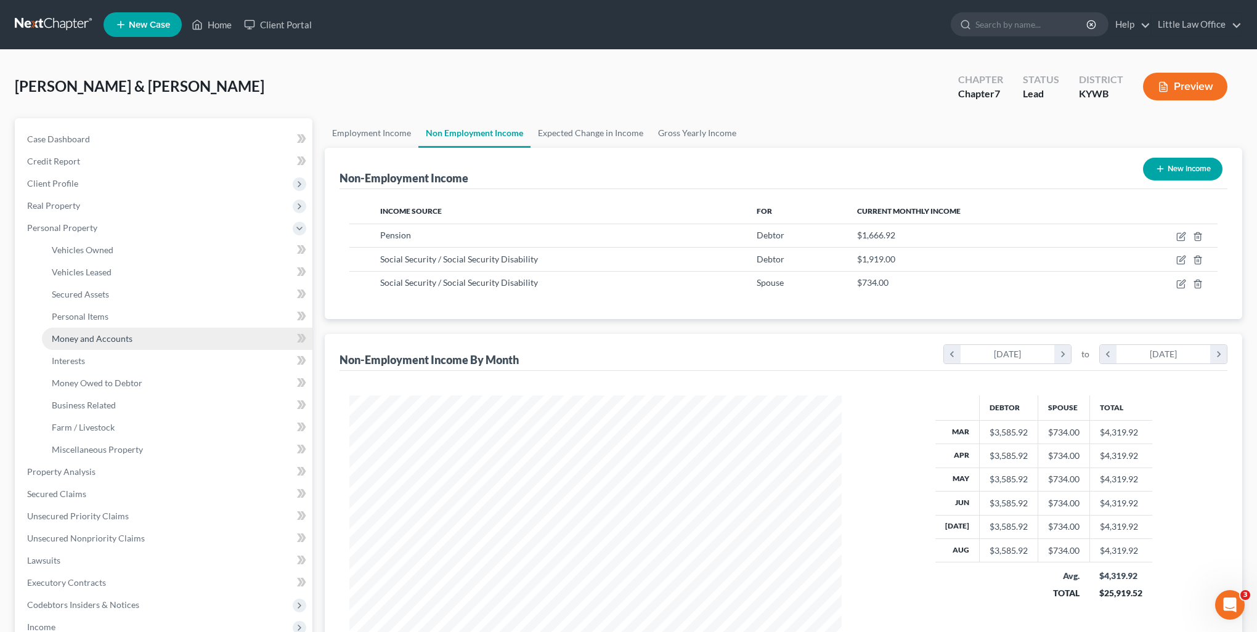
scroll to position [247, 520]
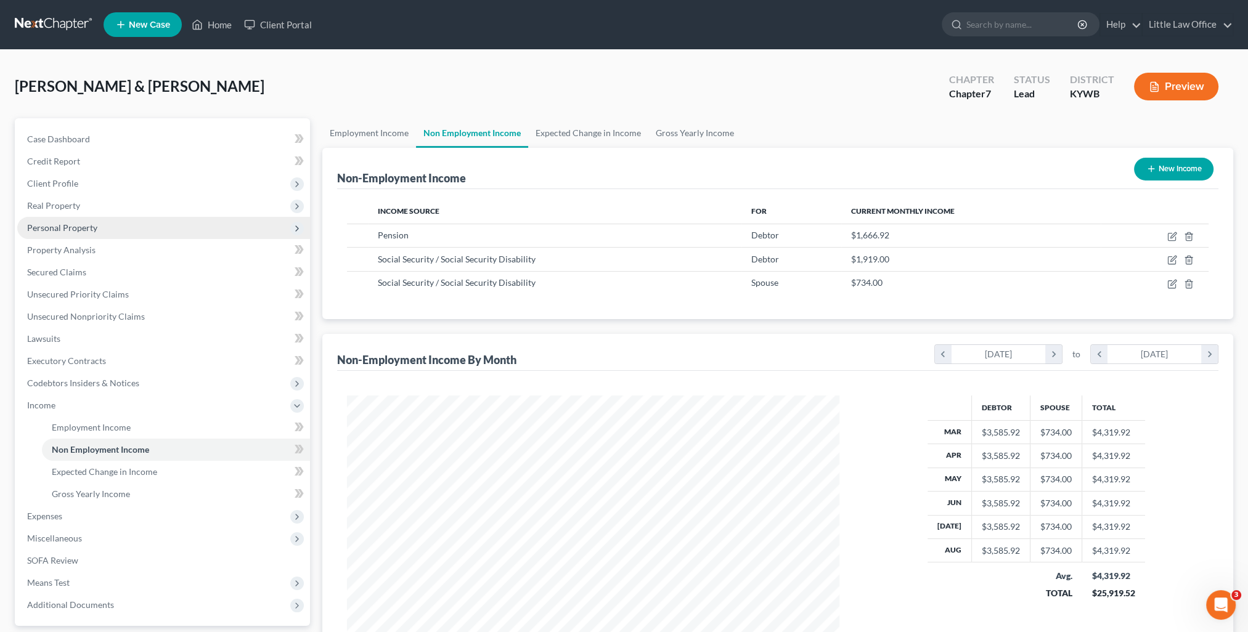
click at [68, 229] on span "Personal Property" at bounding box center [62, 227] width 70 height 10
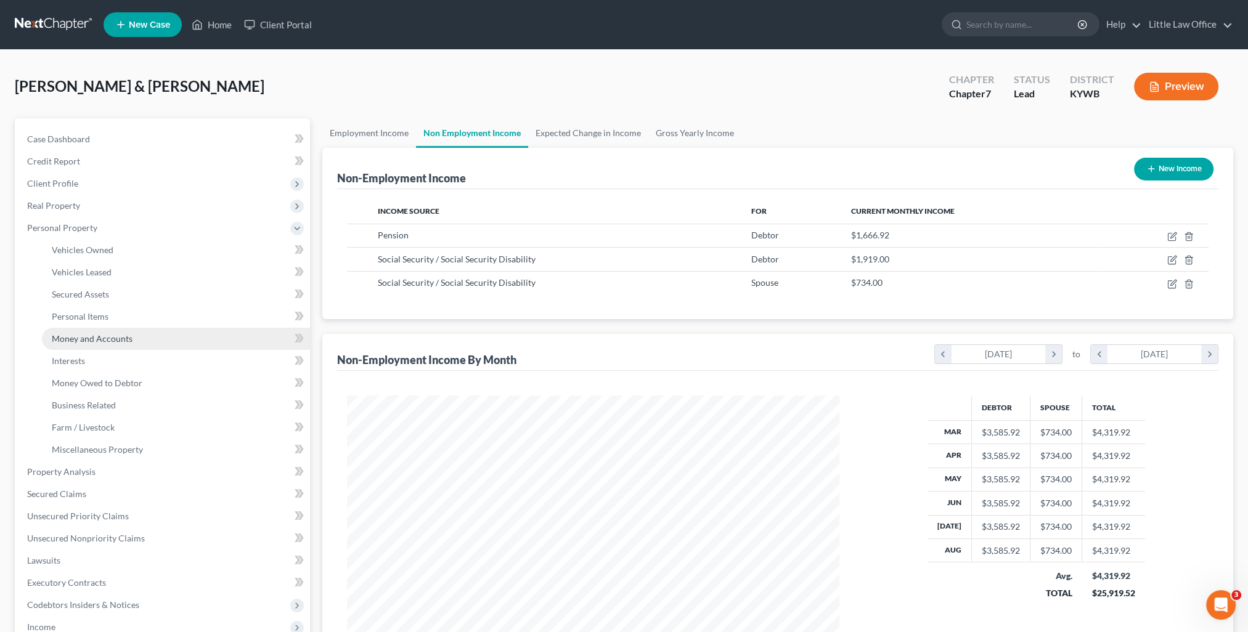
click at [97, 343] on span "Money and Accounts" at bounding box center [92, 338] width 81 height 10
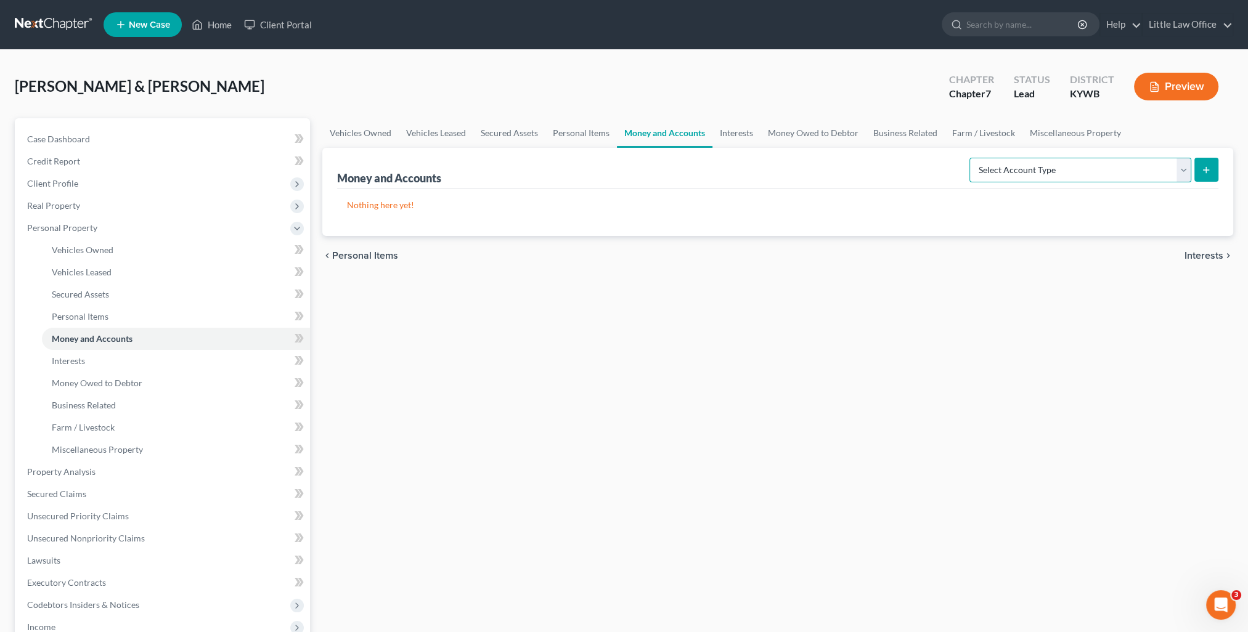
click at [1011, 173] on select "Select Account Type Brokerage Cash on Hand Certificates of Deposit Checking Acc…" at bounding box center [1080, 170] width 222 height 25
select select "checking"
click at [972, 158] on select "Select Account Type Brokerage Cash on Hand Certificates of Deposit Checking Acc…" at bounding box center [1080, 170] width 222 height 25
click at [1204, 169] on icon "submit" at bounding box center [1206, 170] width 10 height 10
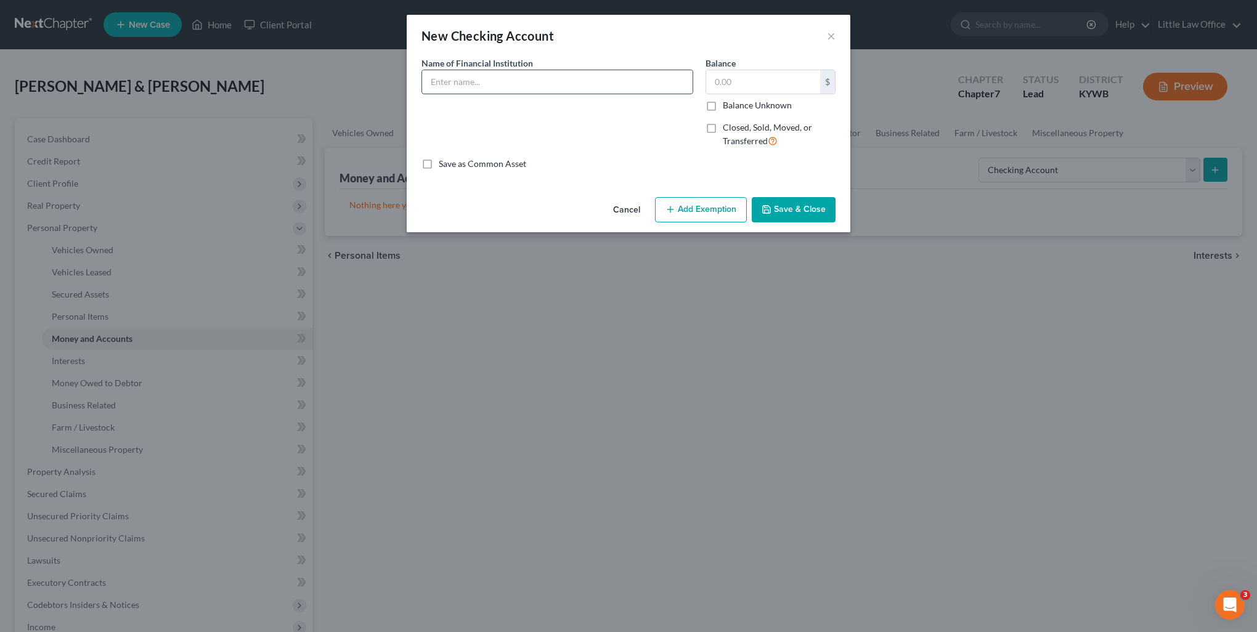
click at [476, 83] on input "text" at bounding box center [557, 81] width 270 height 23
type input "United Community Bank - account number ****7364"
click at [776, 205] on button "Save & Close" at bounding box center [794, 210] width 84 height 26
